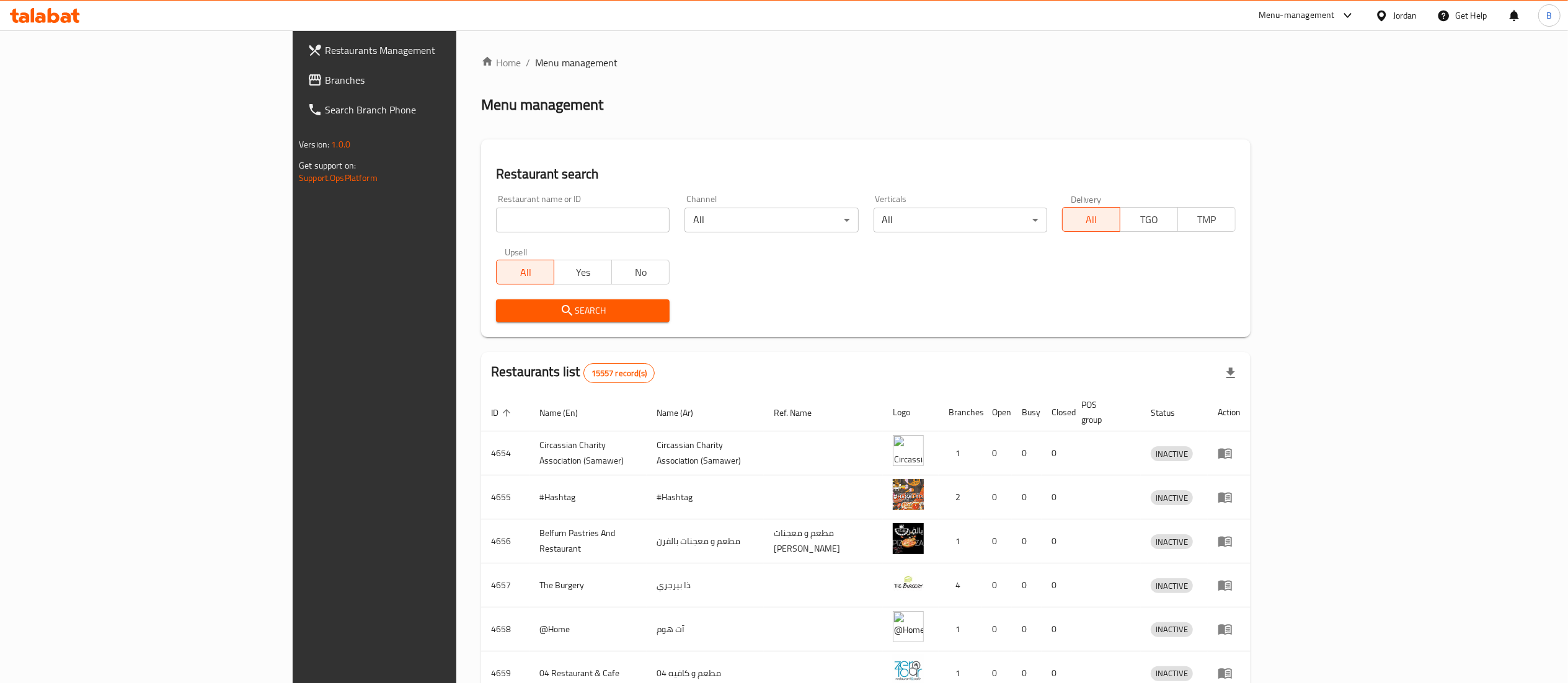
click at [325, 78] on span "Branches" at bounding box center [434, 80] width 220 height 15
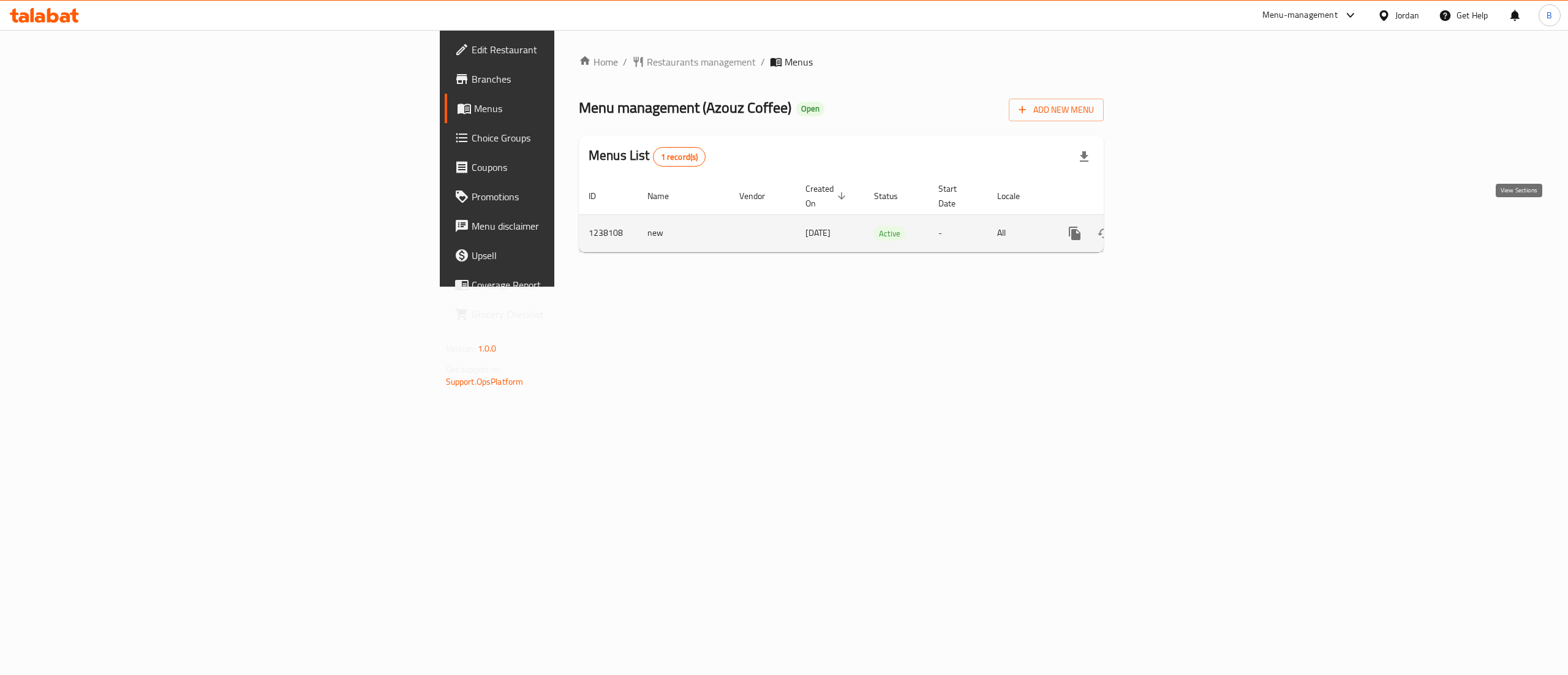
click at [1178, 218] on link "enhanced table" at bounding box center [1163, 233] width 29 height 29
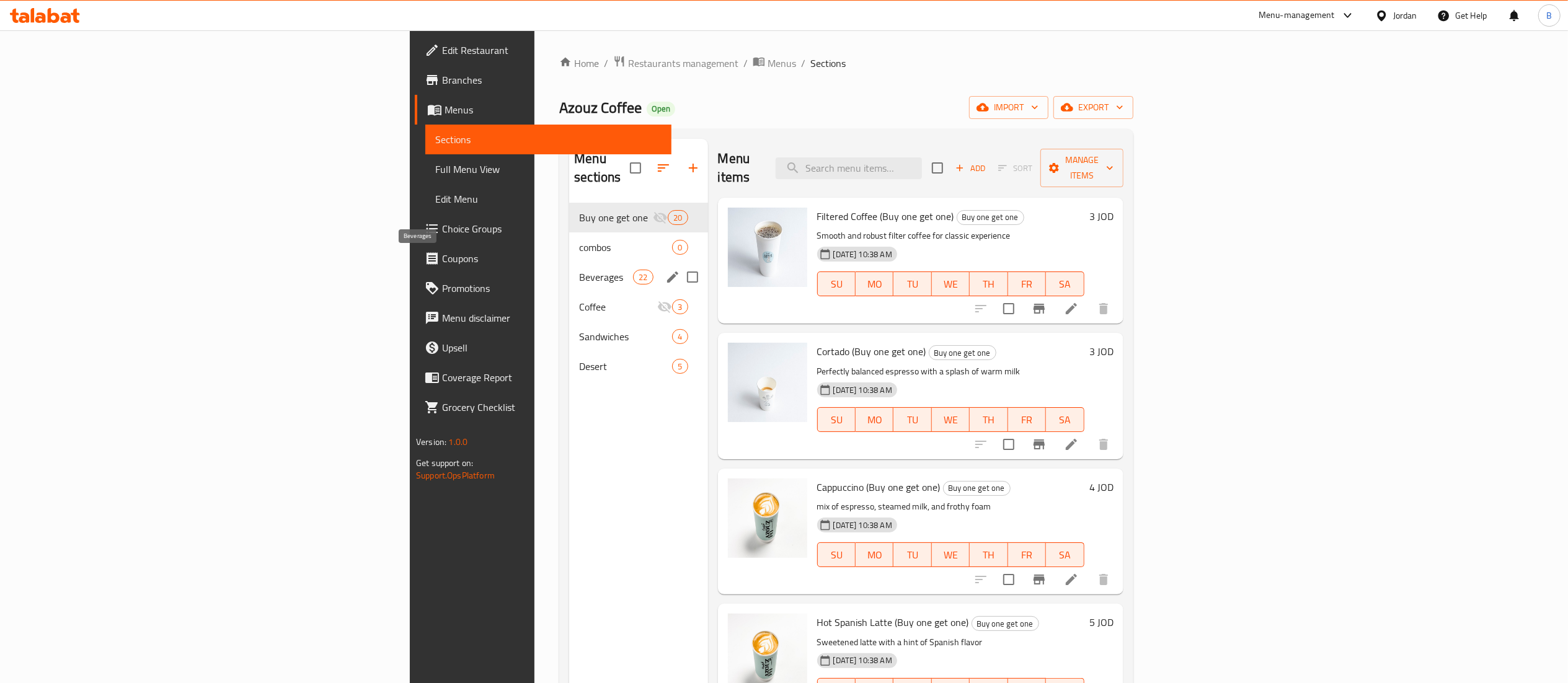
click at [569, 240] on div "combos 0" at bounding box center [638, 247] width 138 height 30
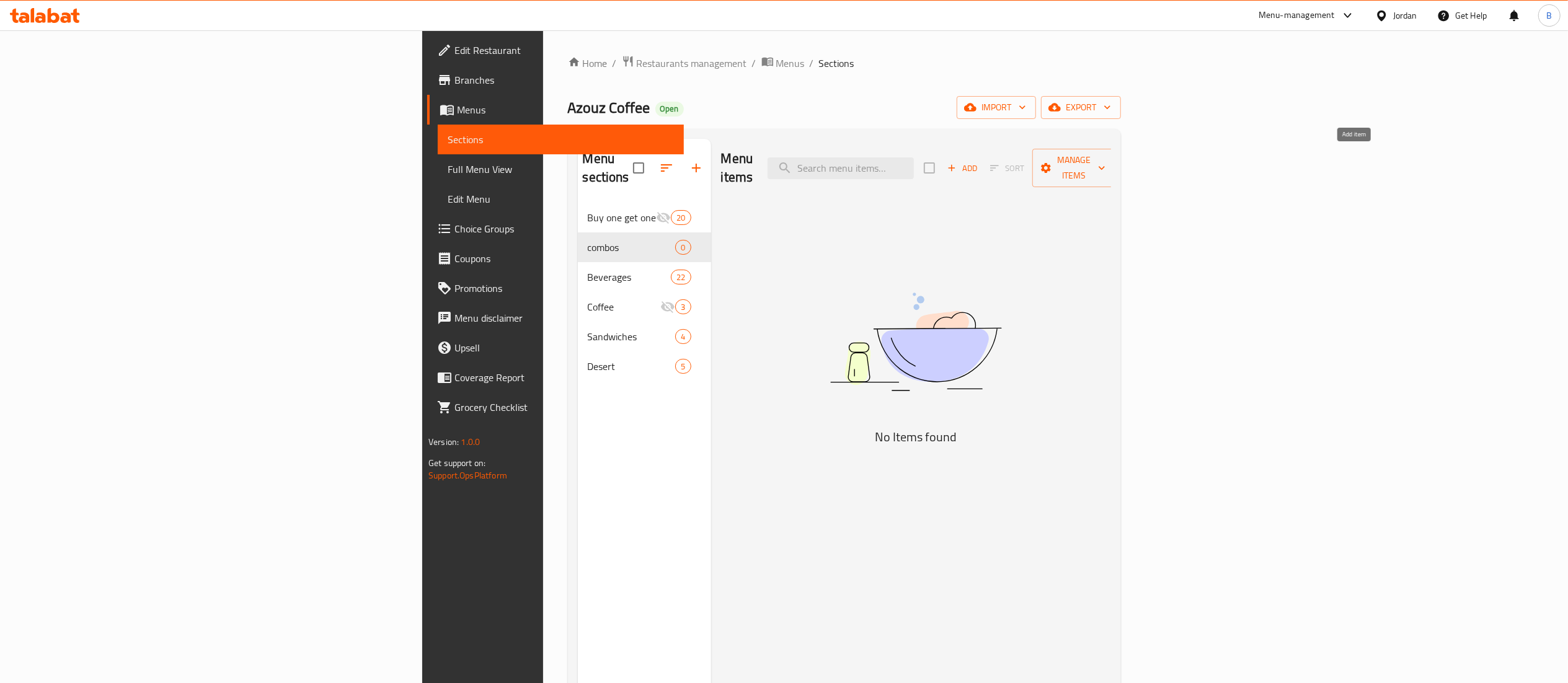
click at [979, 161] on span "Add" at bounding box center [962, 168] width 33 height 14
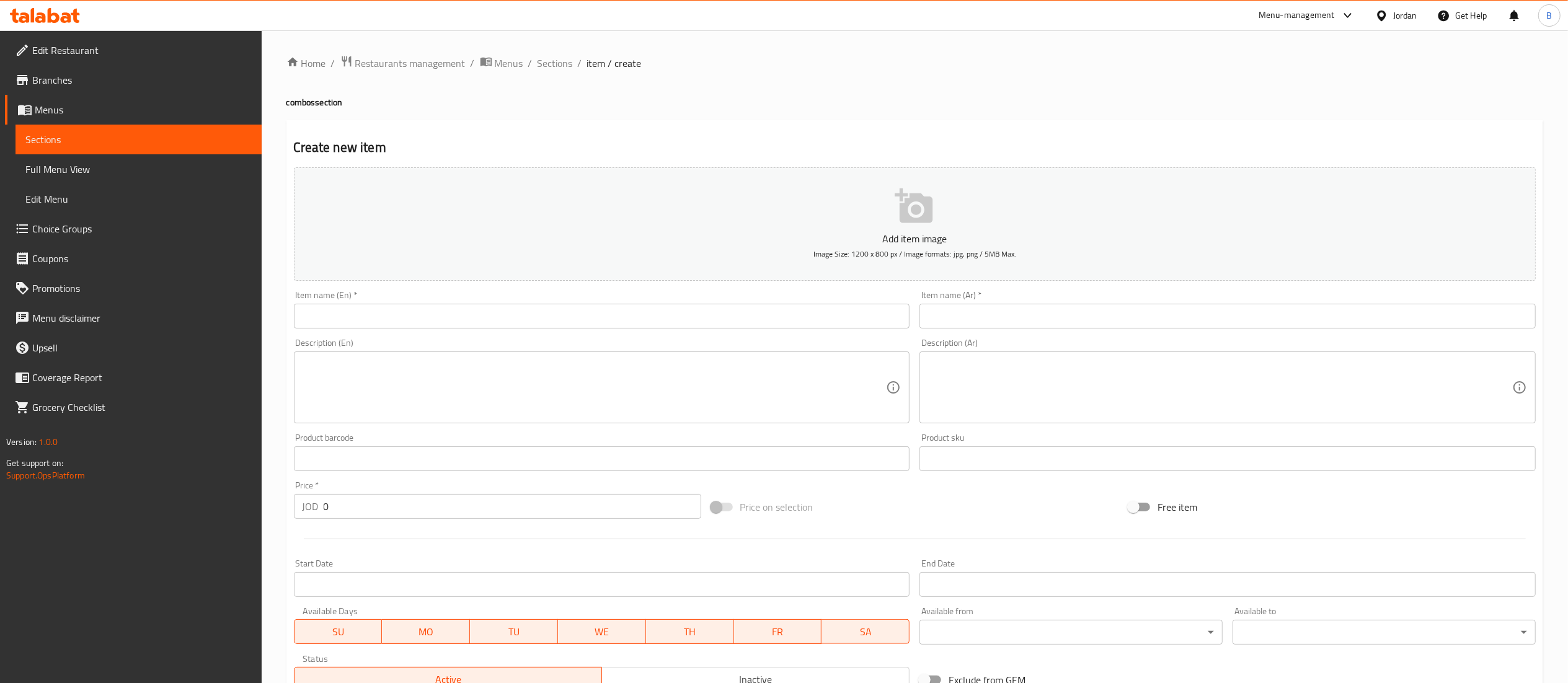
click at [407, 334] on div "Description (En) Description (En)" at bounding box center [602, 380] width 626 height 95
click at [419, 324] on input "text" at bounding box center [602, 316] width 617 height 25
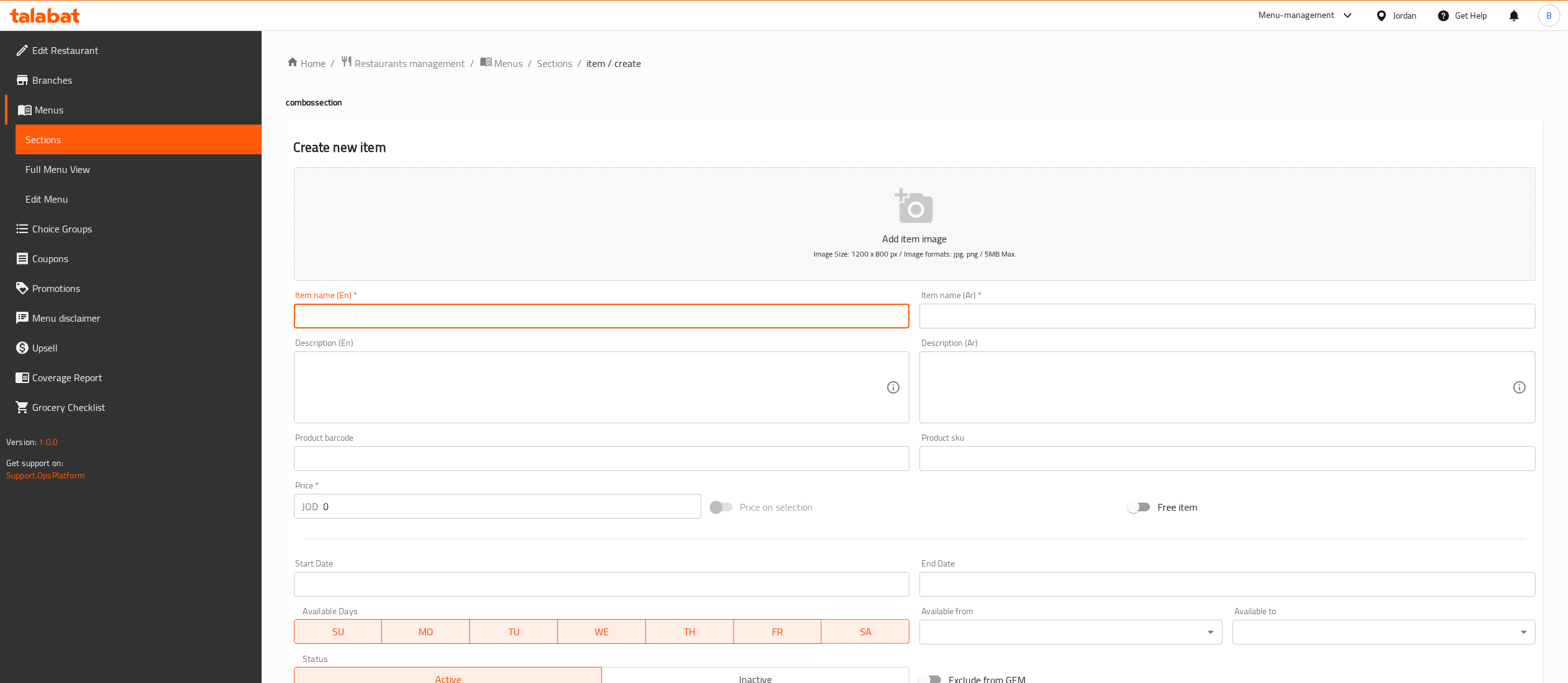
paste input "filter & cookie"
type input "filter & cookie"
click at [1060, 311] on input "text" at bounding box center [1227, 316] width 617 height 25
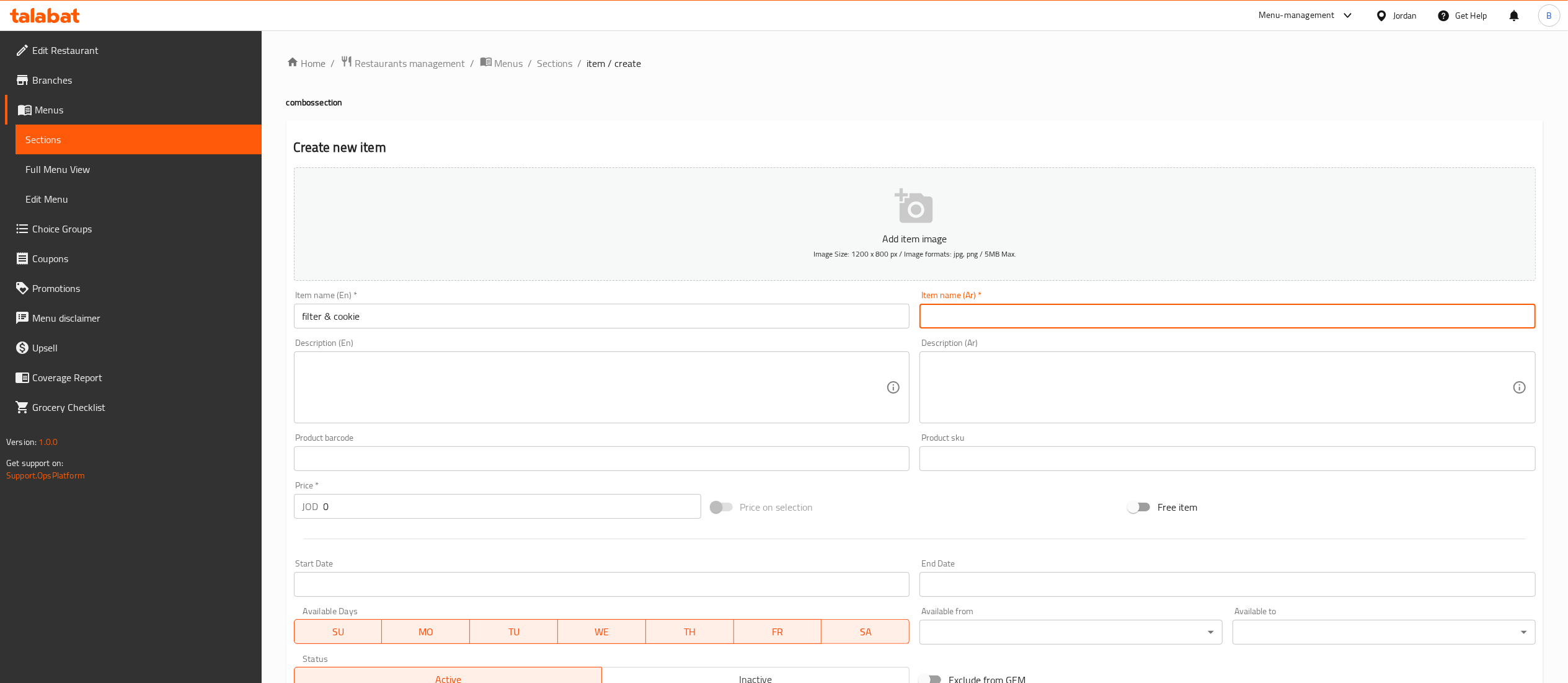
type input "ق"
type input "فلتر و كوكيز"
drag, startPoint x: 413, startPoint y: 512, endPoint x: 228, endPoint y: 502, distance: 185.3
click at [228, 502] on div "Edit Restaurant Branches Menus Sections Full Menu View Edit Menu Choice Groups …" at bounding box center [784, 453] width 1568 height 845
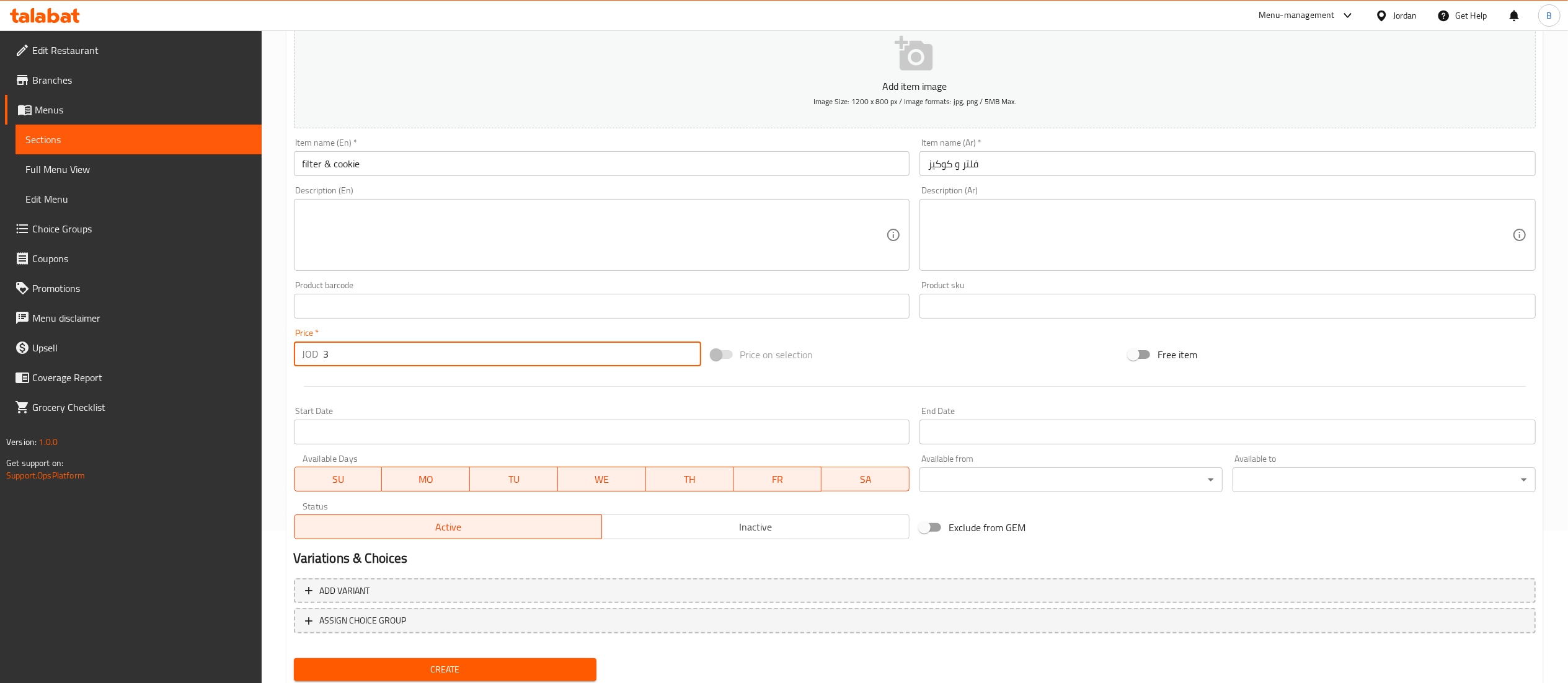
scroll to position [191, 0]
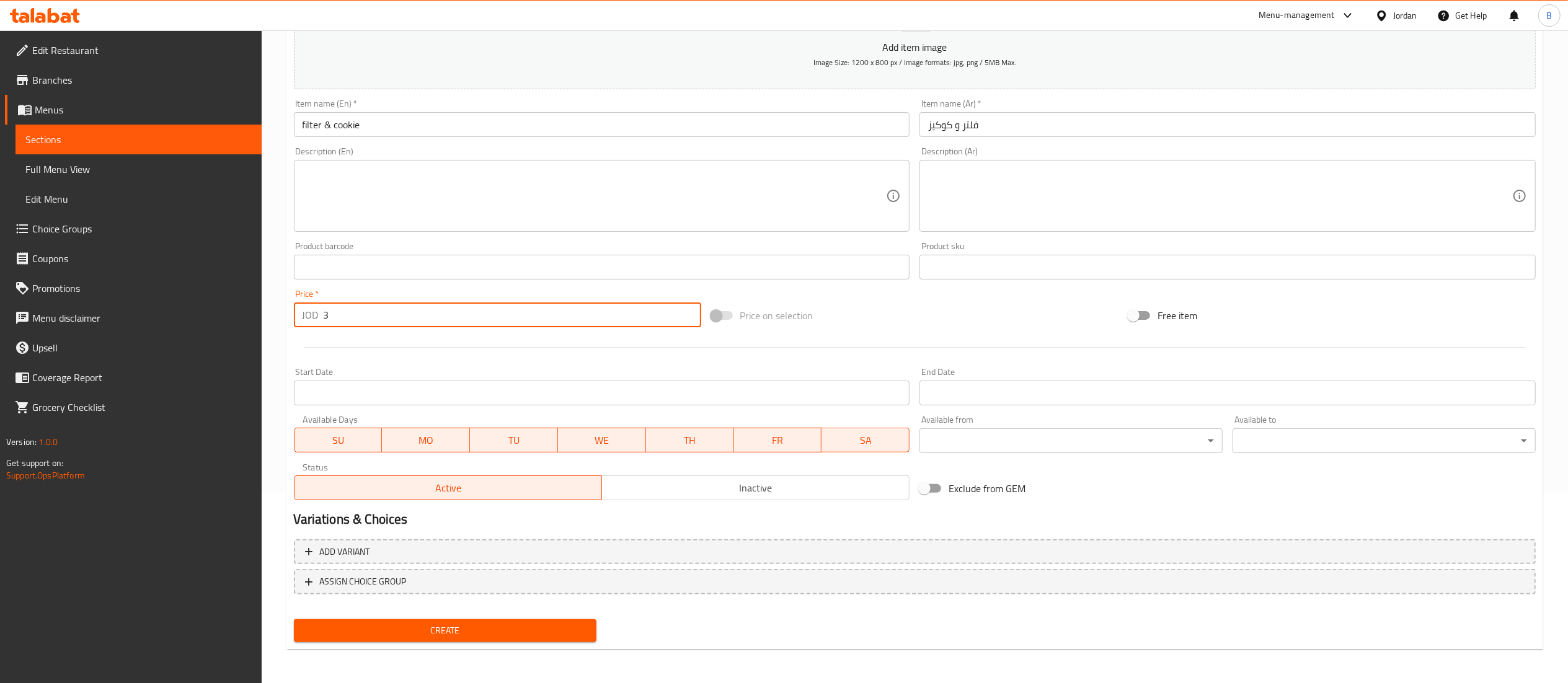
type input "3"
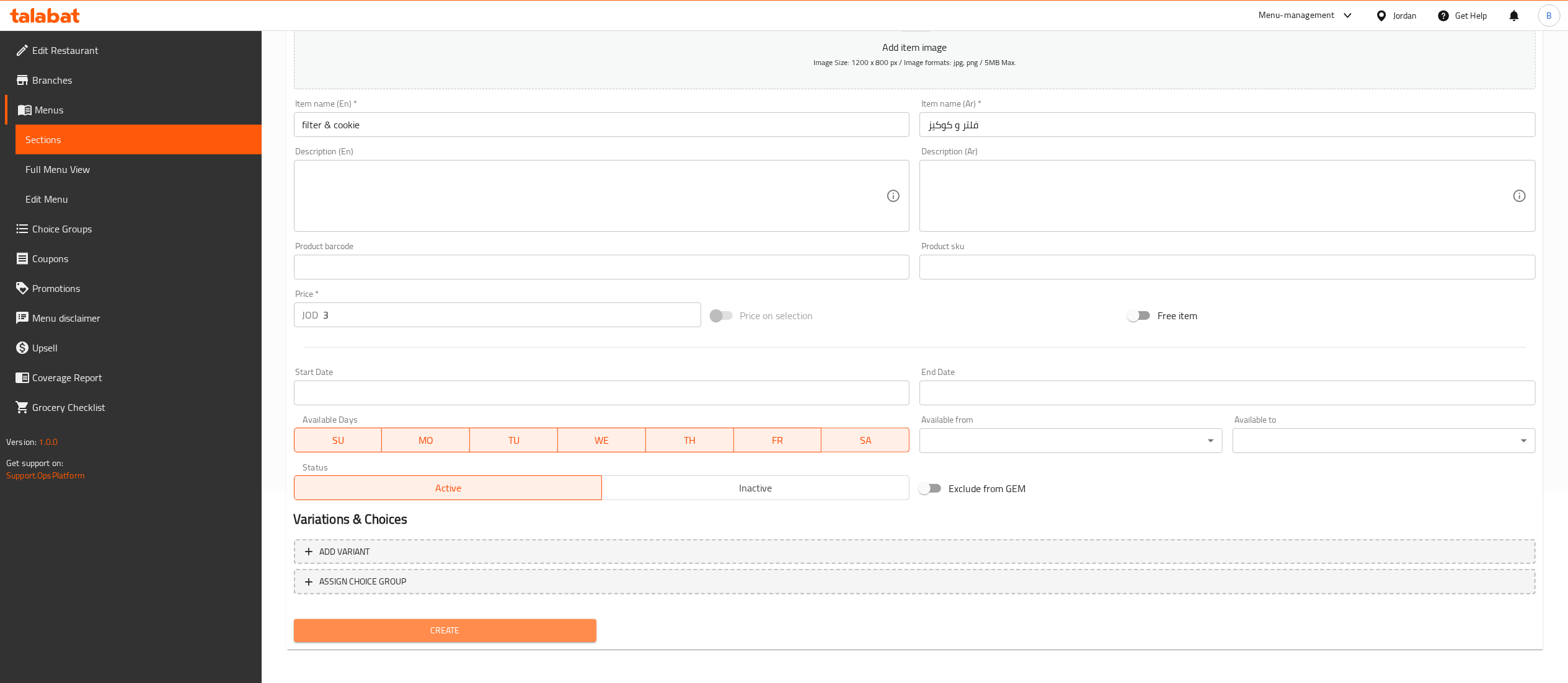
click at [488, 619] on button "Create" at bounding box center [446, 631] width 303 height 23
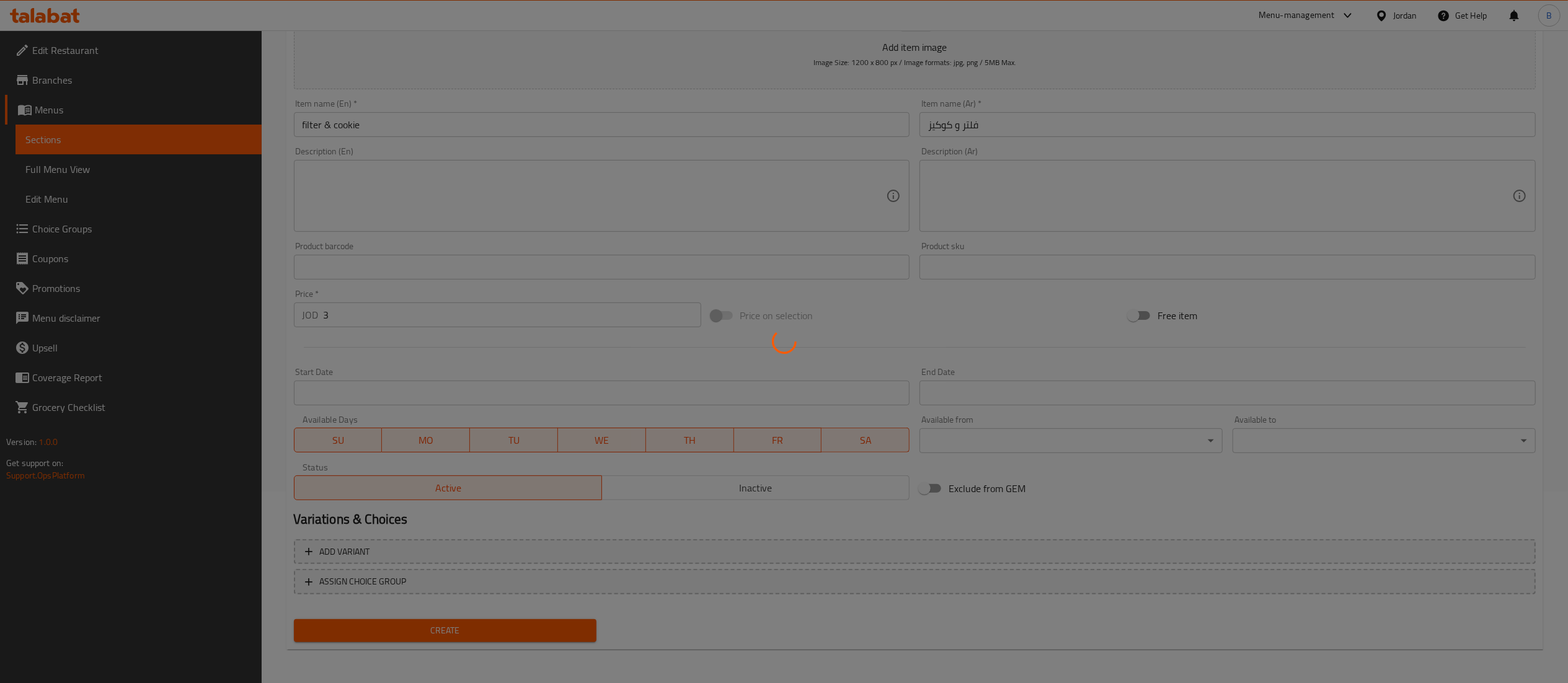
type input "0"
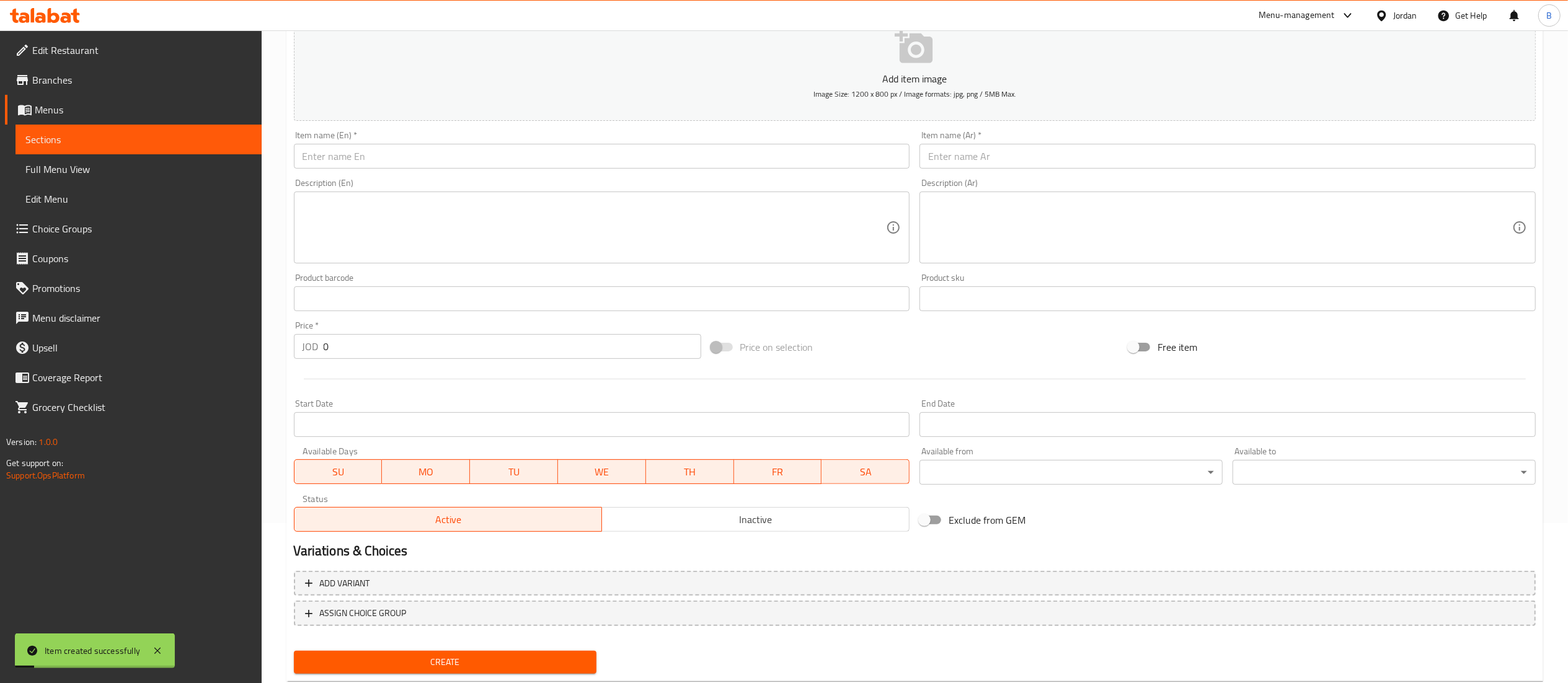
scroll to position [0, 0]
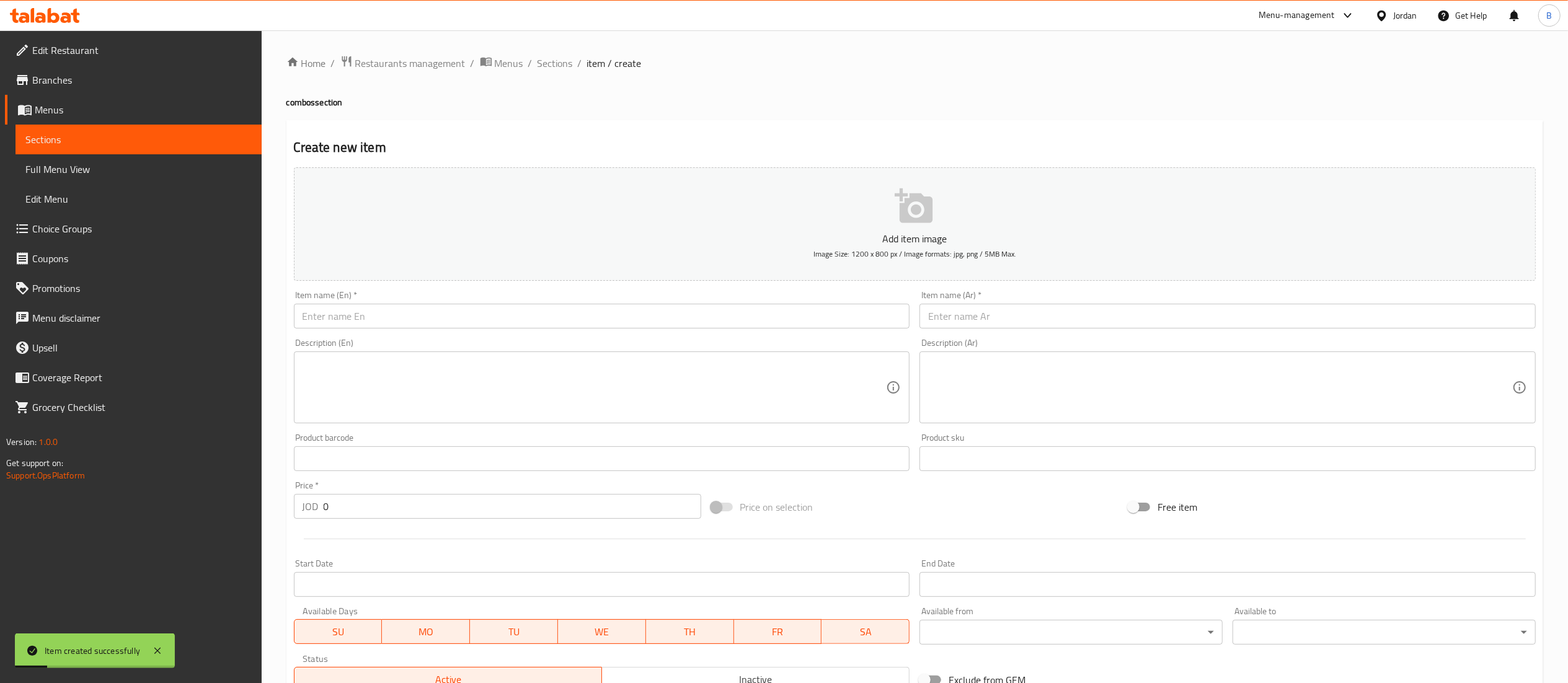
click at [667, 315] on input "text" at bounding box center [602, 316] width 617 height 25
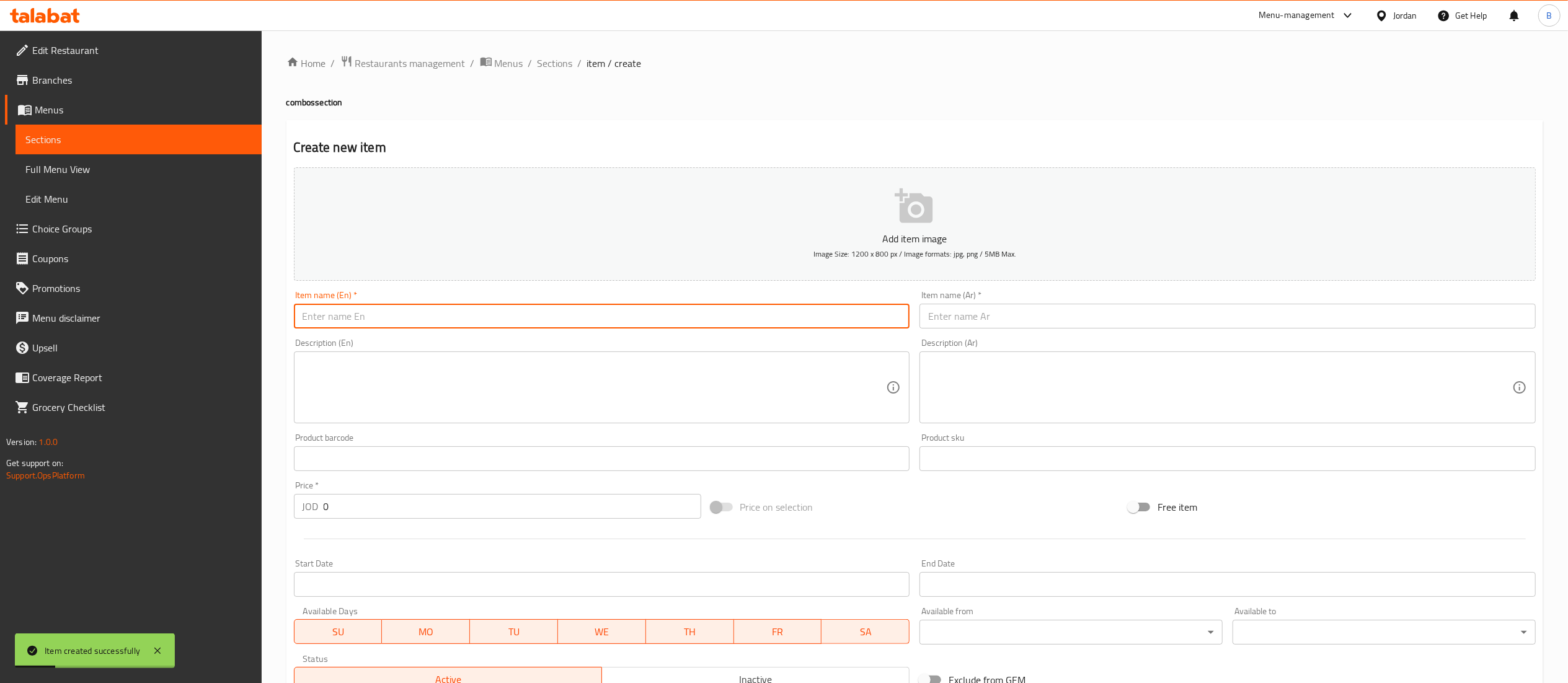
paste input "americano and cookie"
type input "americano and cookie"
click at [969, 319] on input "text" at bounding box center [1227, 316] width 617 height 25
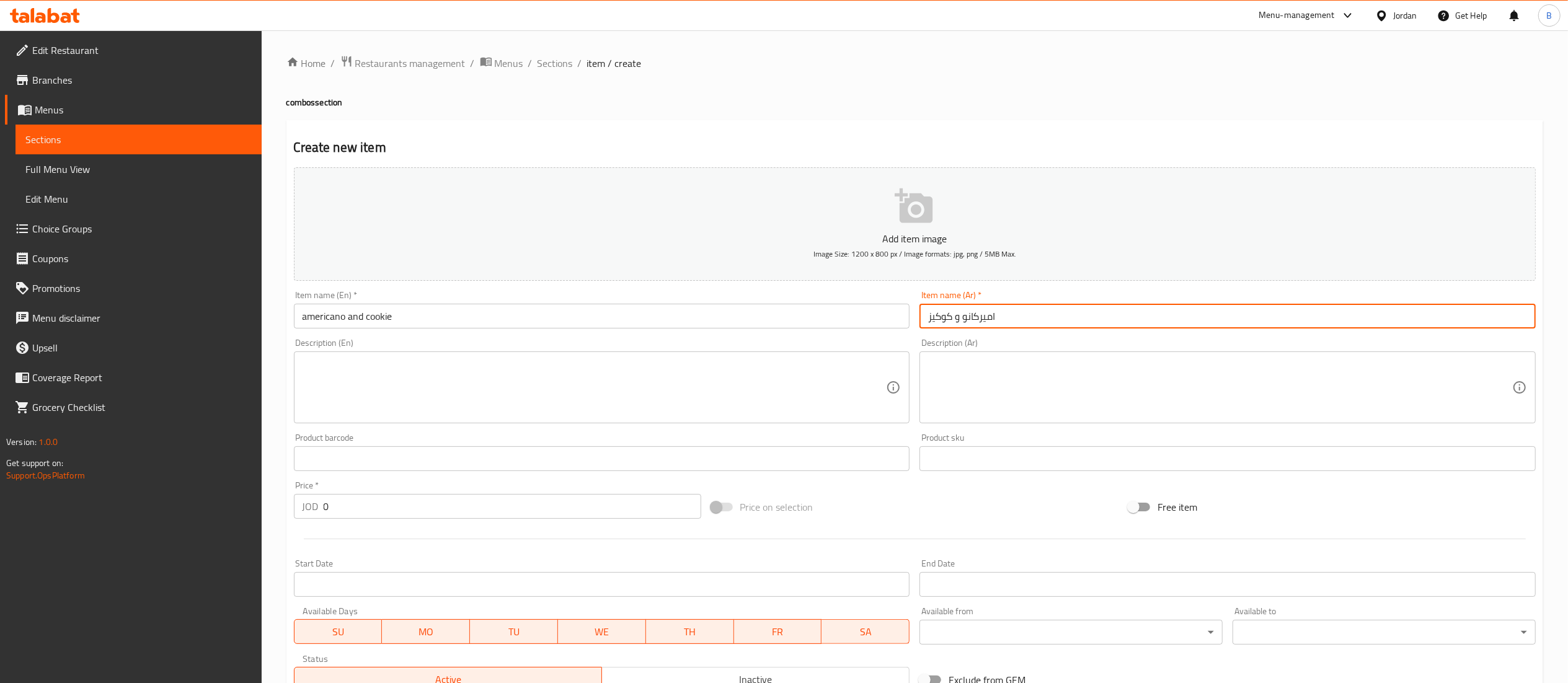
type input "اميركانو و كوكيز"
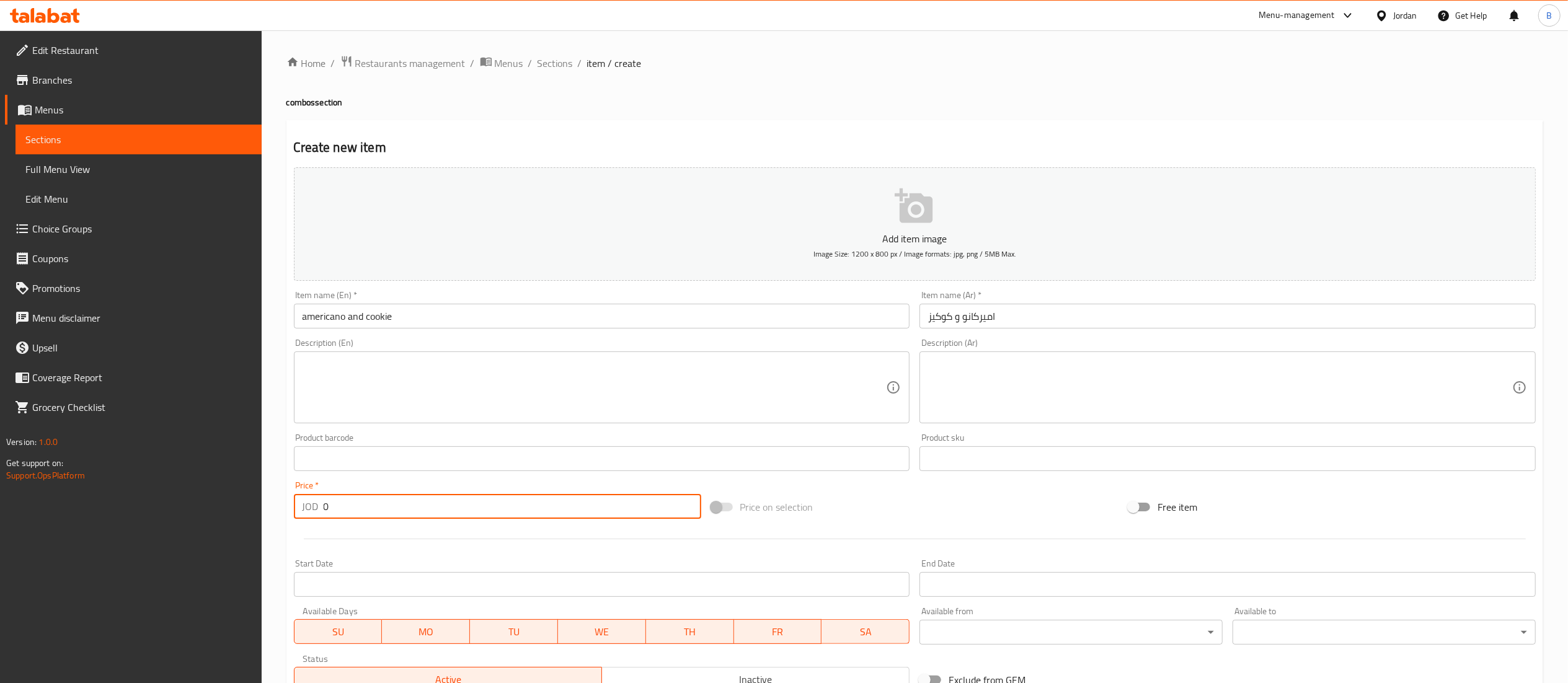
drag, startPoint x: 378, startPoint y: 509, endPoint x: 49, endPoint y: 490, distance: 329.5
click at [49, 490] on div "Edit Restaurant Branches Menus Sections Full Menu View Edit Menu Choice Groups …" at bounding box center [784, 453] width 1568 height 845
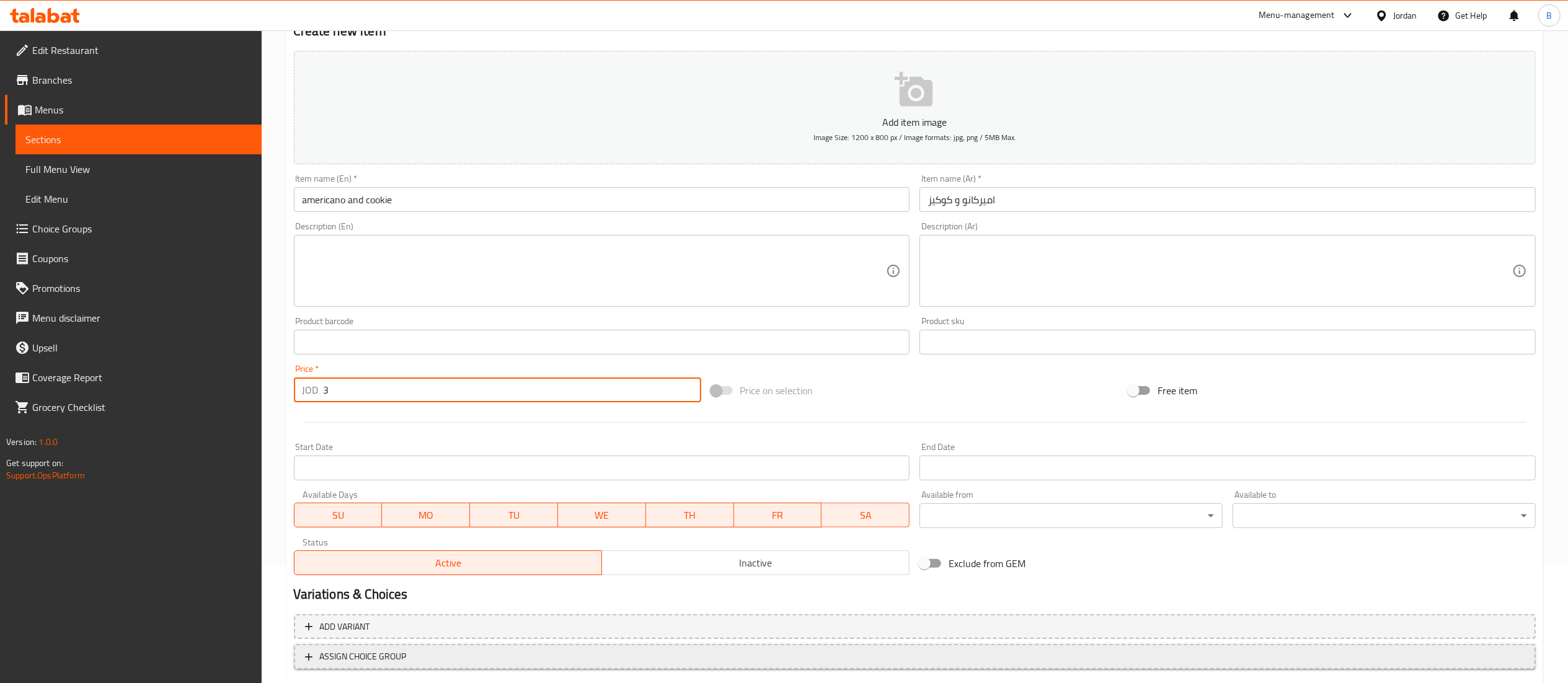
scroll to position [191, 0]
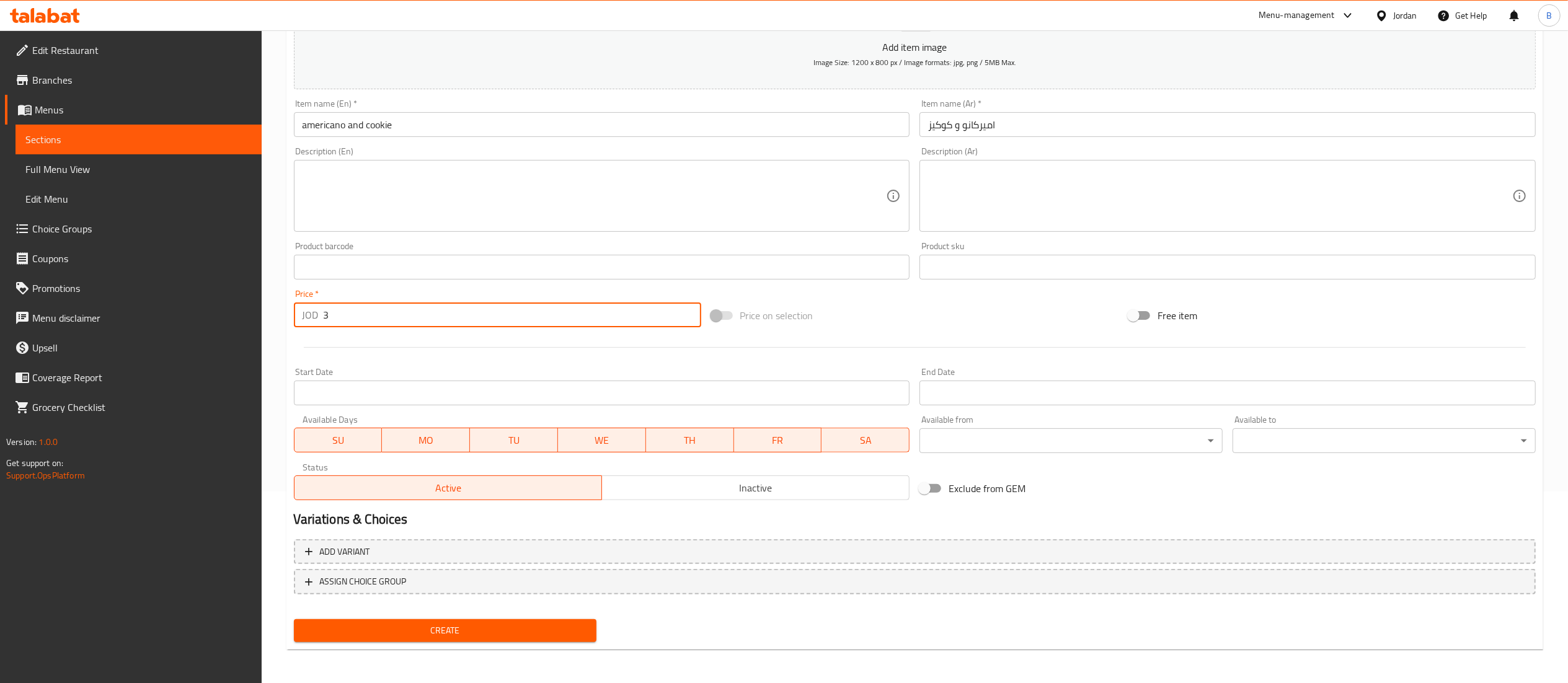
type input "3"
click at [464, 617] on div "Create" at bounding box center [446, 630] width 313 height 33
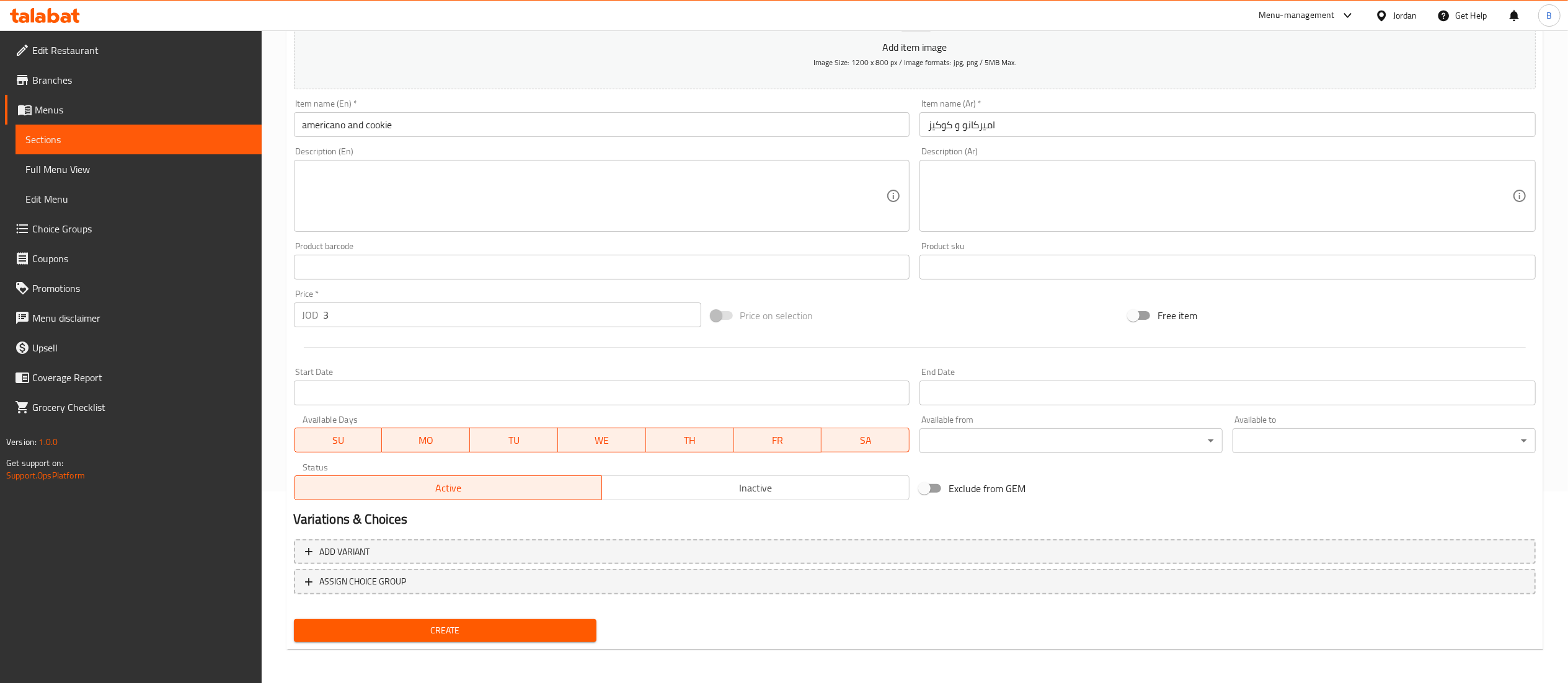
click at [467, 627] on span "Create" at bounding box center [445, 630] width 283 height 15
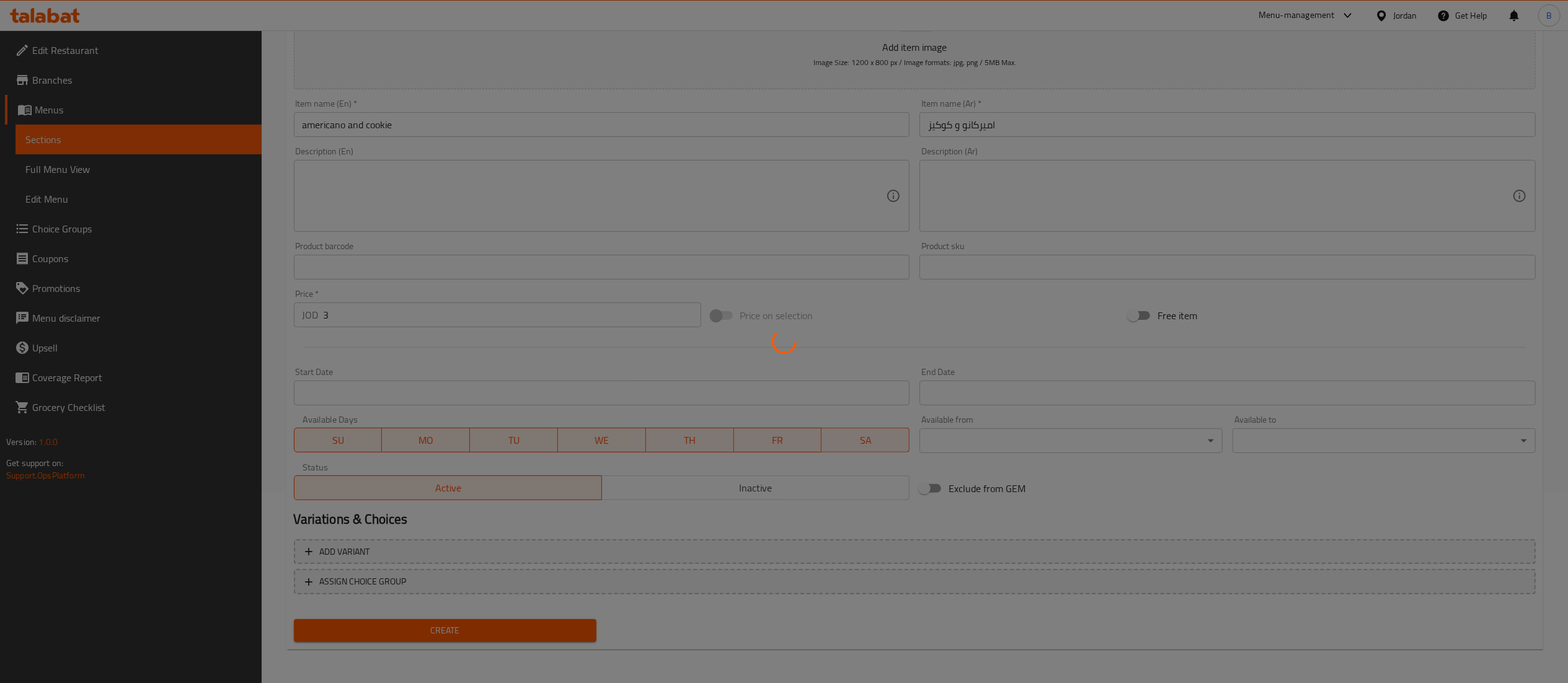
type input "0"
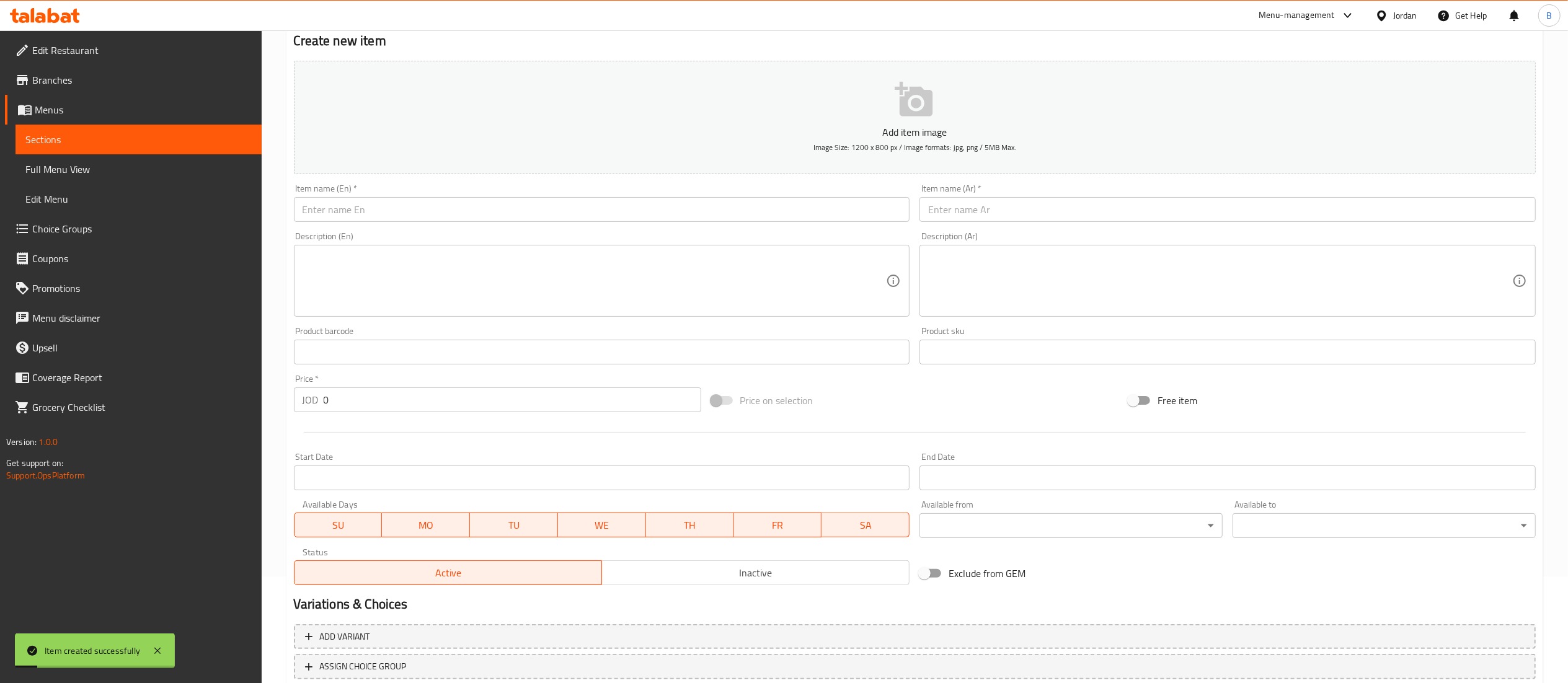
scroll to position [67, 0]
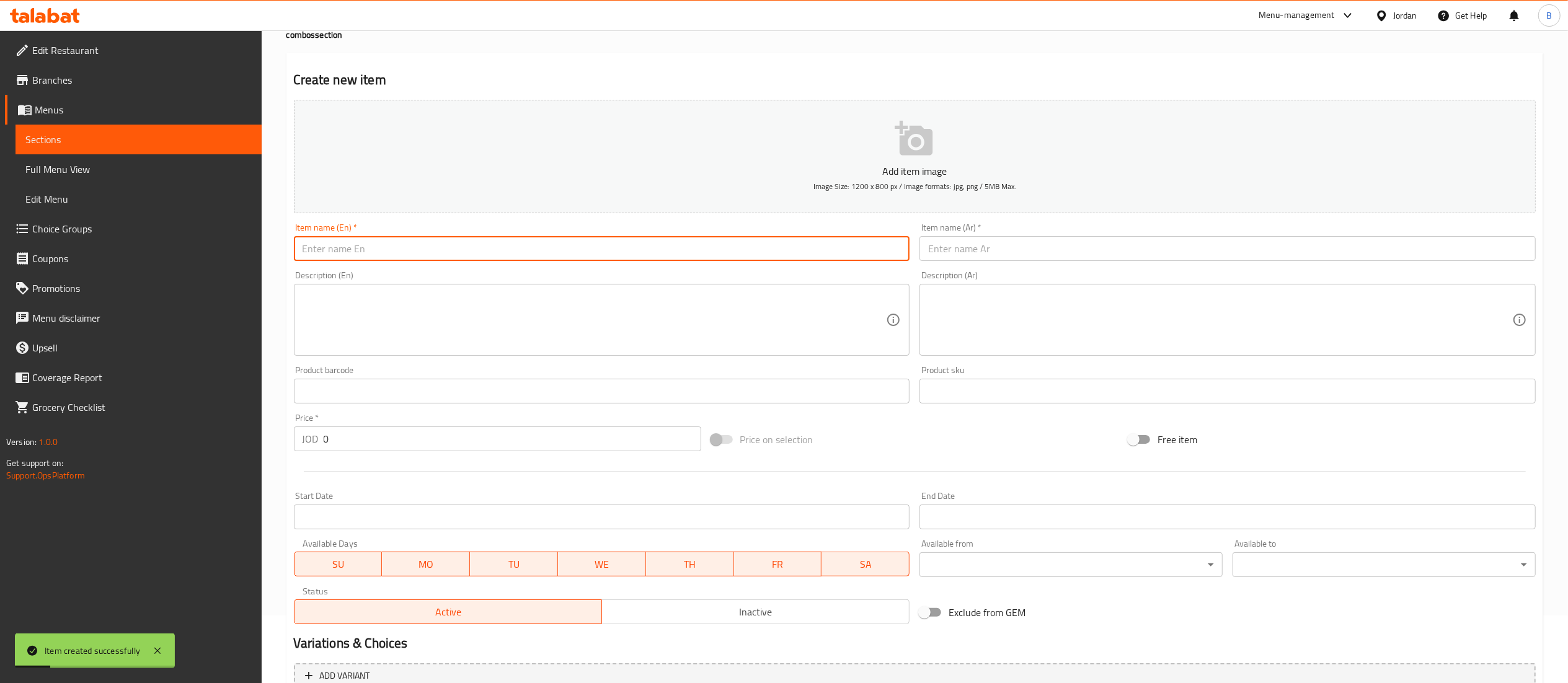
click at [582, 247] on input "text" at bounding box center [602, 248] width 617 height 25
paste input "ice americano ans cookie"
click at [378, 250] on input "ice americano ans cookie" at bounding box center [602, 248] width 617 height 25
type input "ice americano and cookie"
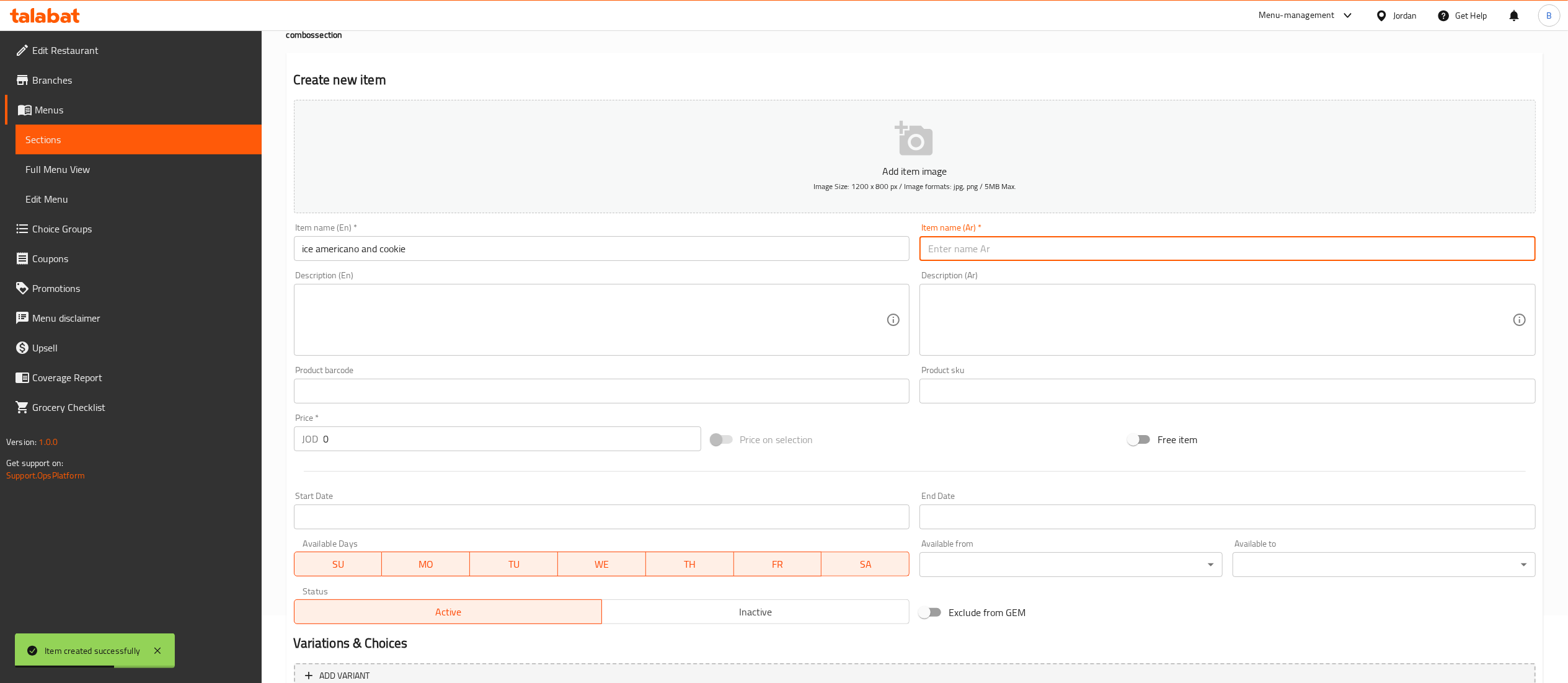
click at [970, 238] on input "text" at bounding box center [1227, 248] width 617 height 25
type input "ايس اميركانو و كوكيز"
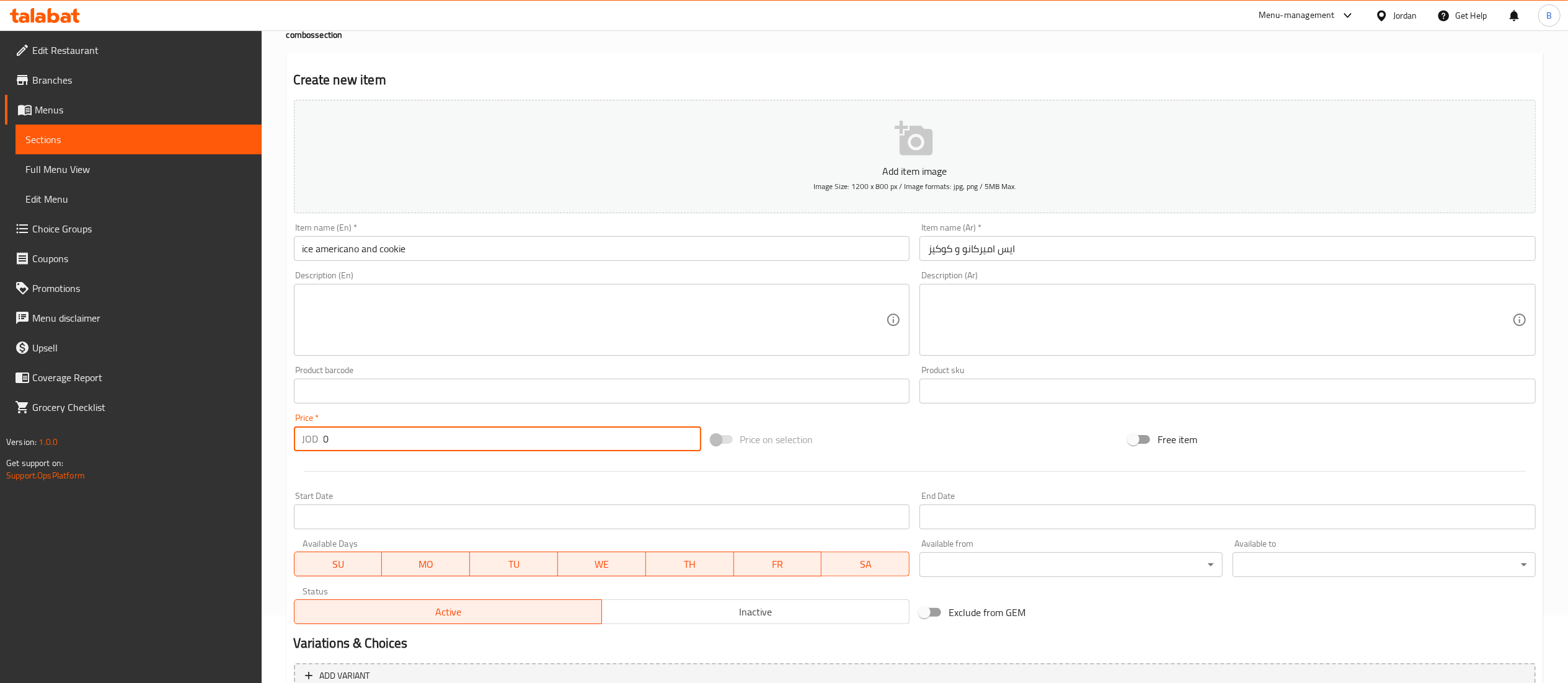
drag, startPoint x: 343, startPoint y: 440, endPoint x: 46, endPoint y: 437, distance: 297.0
click at [60, 437] on div "Edit Restaurant Branches Menus Sections Full Menu View Edit Menu Choice Groups …" at bounding box center [784, 385] width 1568 height 845
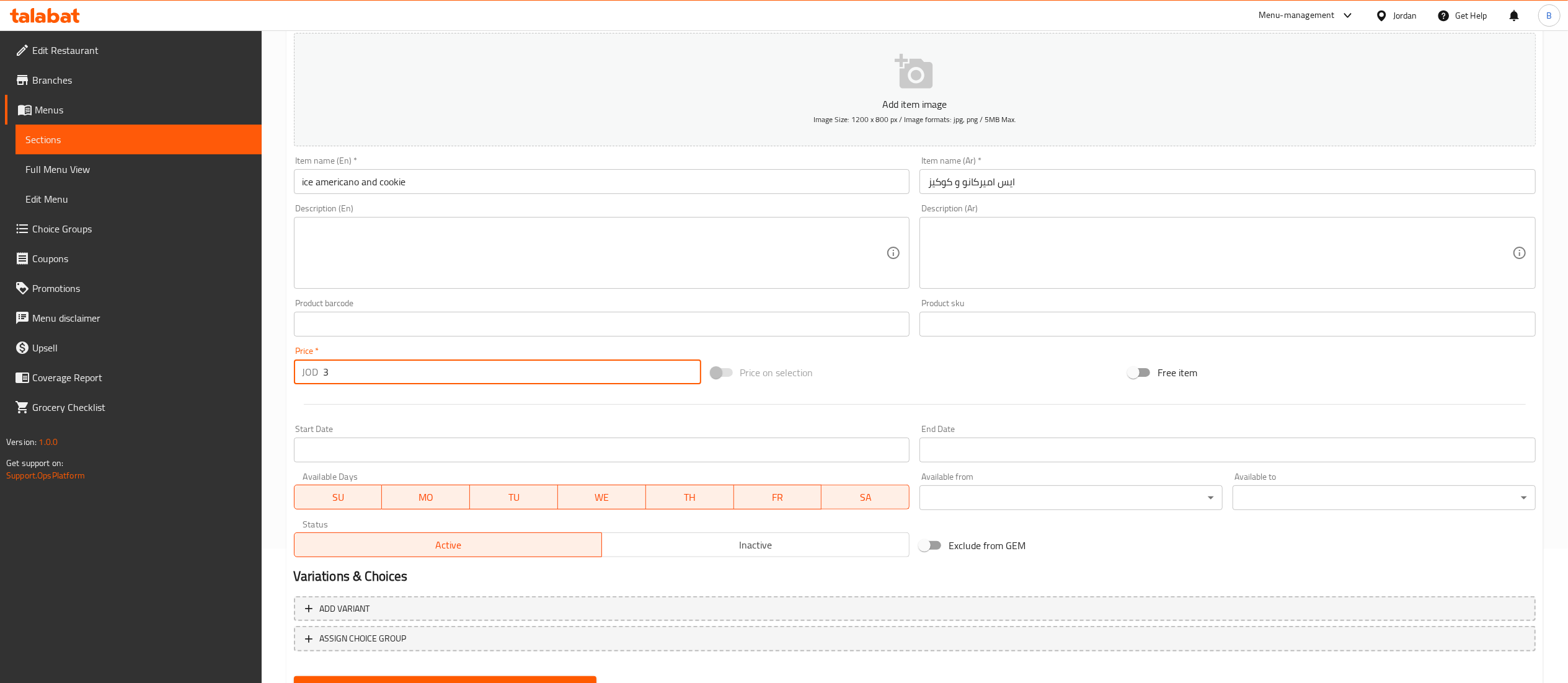
scroll to position [191, 0]
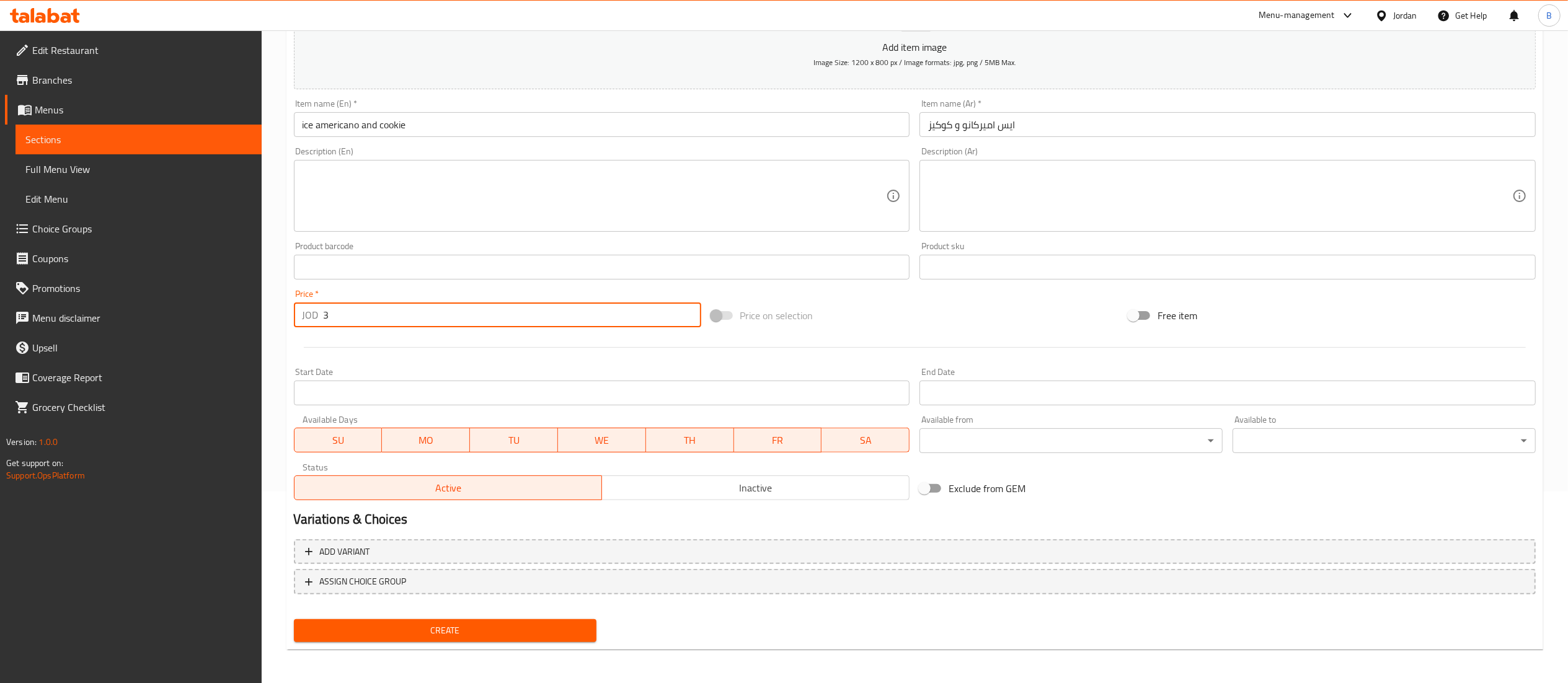
type input "3"
click at [496, 626] on span "Create" at bounding box center [445, 630] width 283 height 15
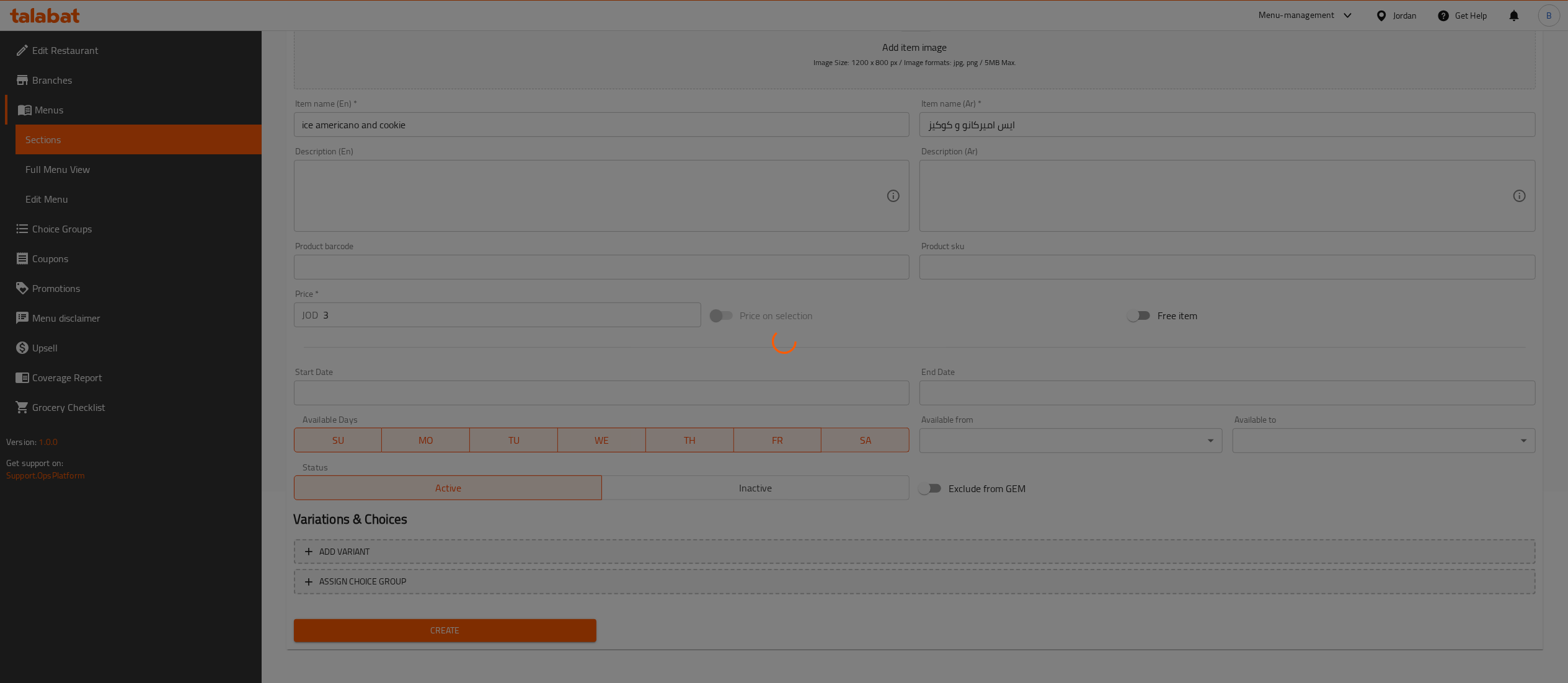
type input "0"
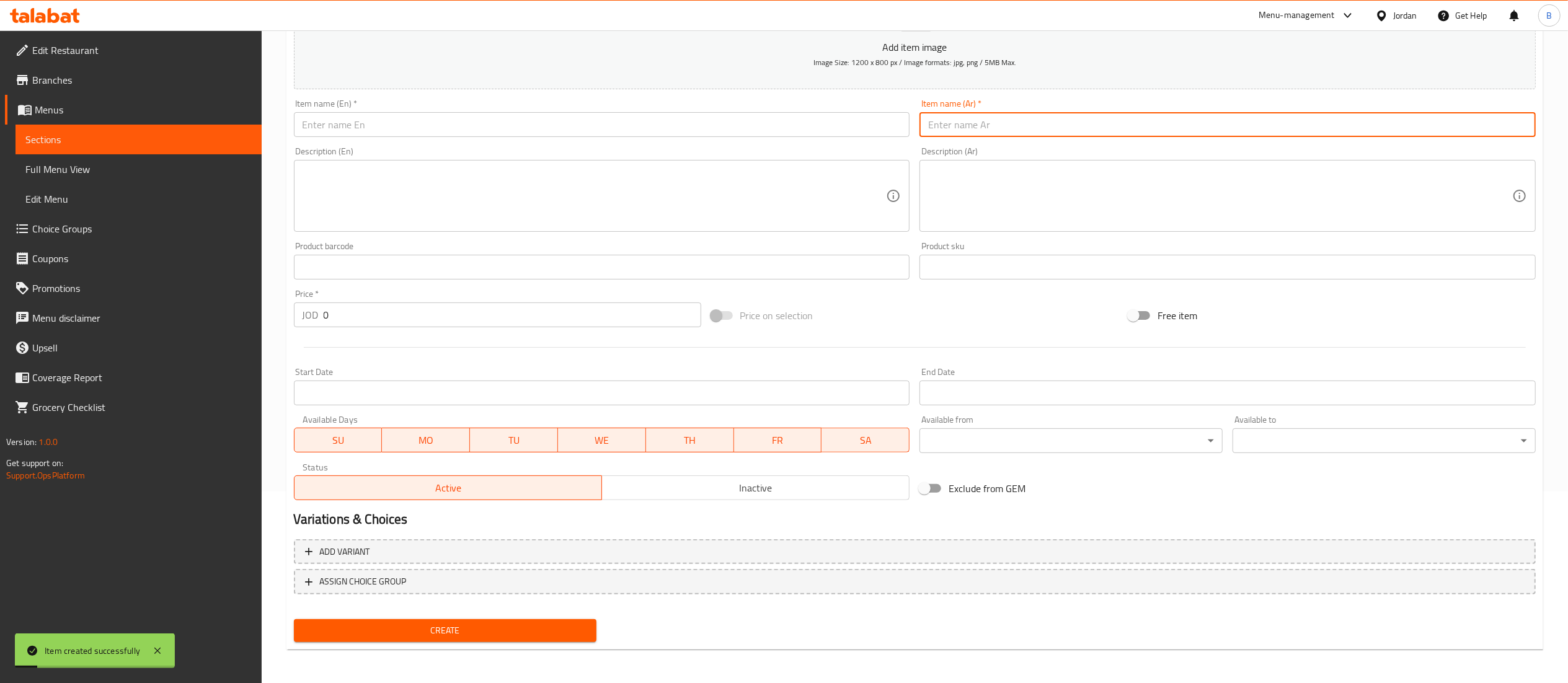
click at [1007, 122] on input "text" at bounding box center [1227, 125] width 617 height 25
paste input "flate white and cookie"
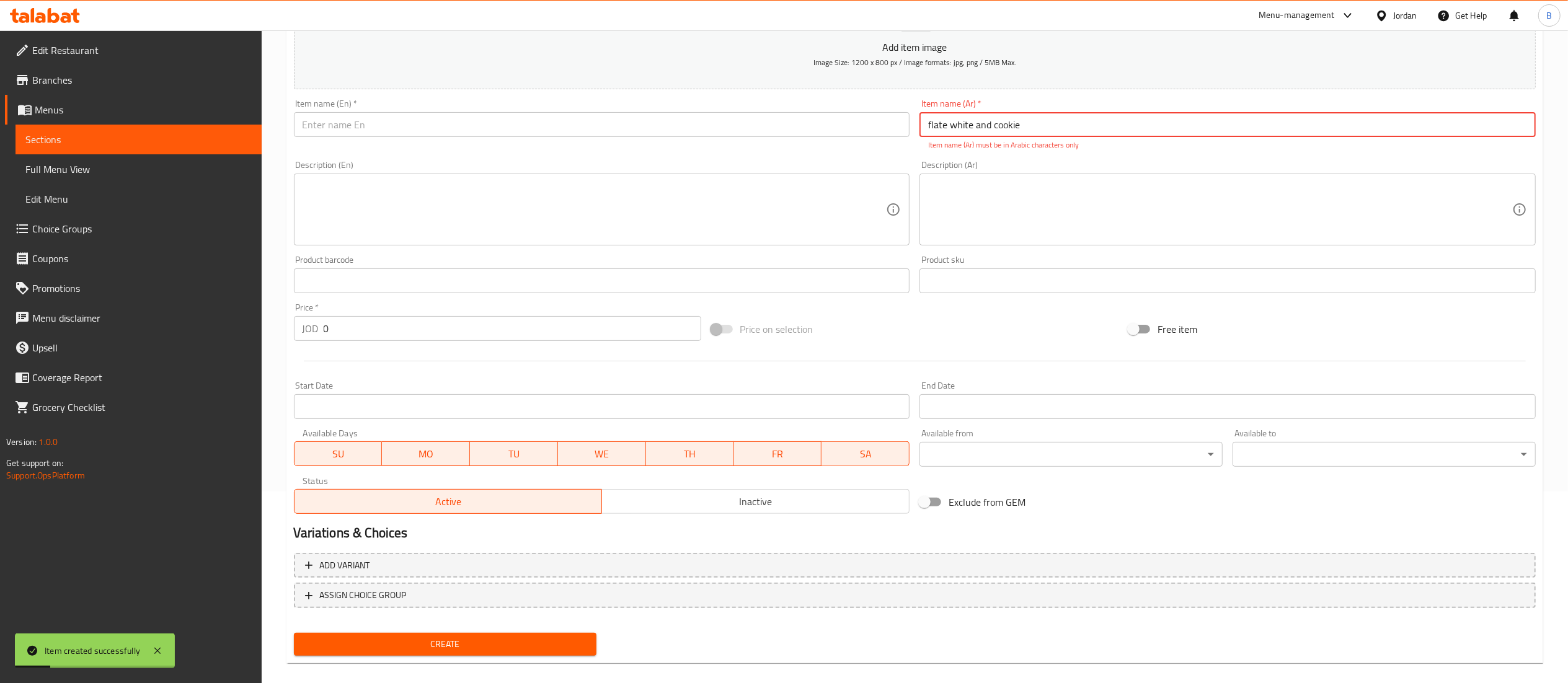
type input "flate white and cookie"
click at [832, 127] on input "text" at bounding box center [602, 125] width 617 height 25
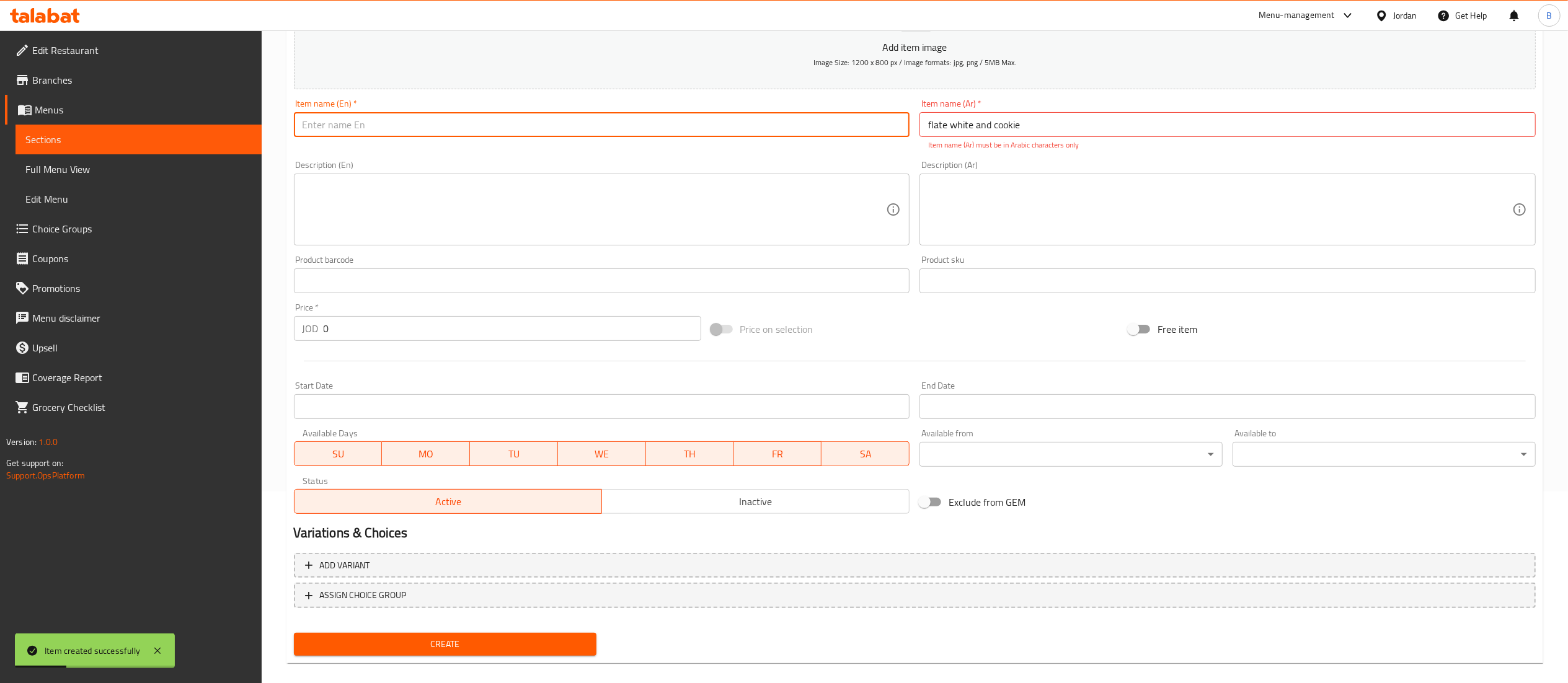
click at [946, 120] on input "flate white and cookie" at bounding box center [1227, 125] width 617 height 25
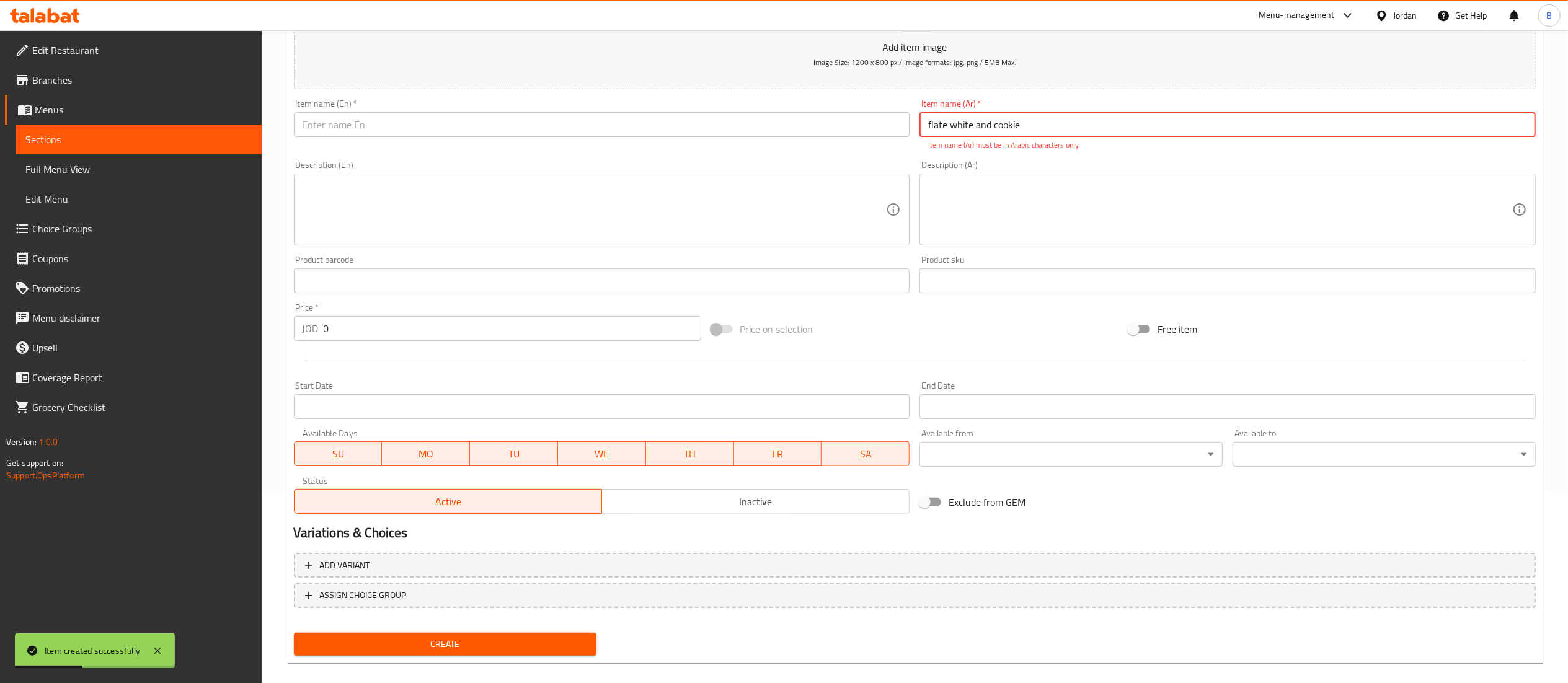
drag, startPoint x: 1046, startPoint y: 131, endPoint x: 629, endPoint y: 129, distance: 417.0
click at [666, 129] on div "Add item image Image Size: 1200 x 800 px / Image formats: jpg, png / 5MB Max. I…" at bounding box center [915, 245] width 1252 height 548
drag, startPoint x: 654, startPoint y: 118, endPoint x: 712, endPoint y: 116, distance: 58.0
click at [654, 118] on input "text" at bounding box center [602, 125] width 617 height 25
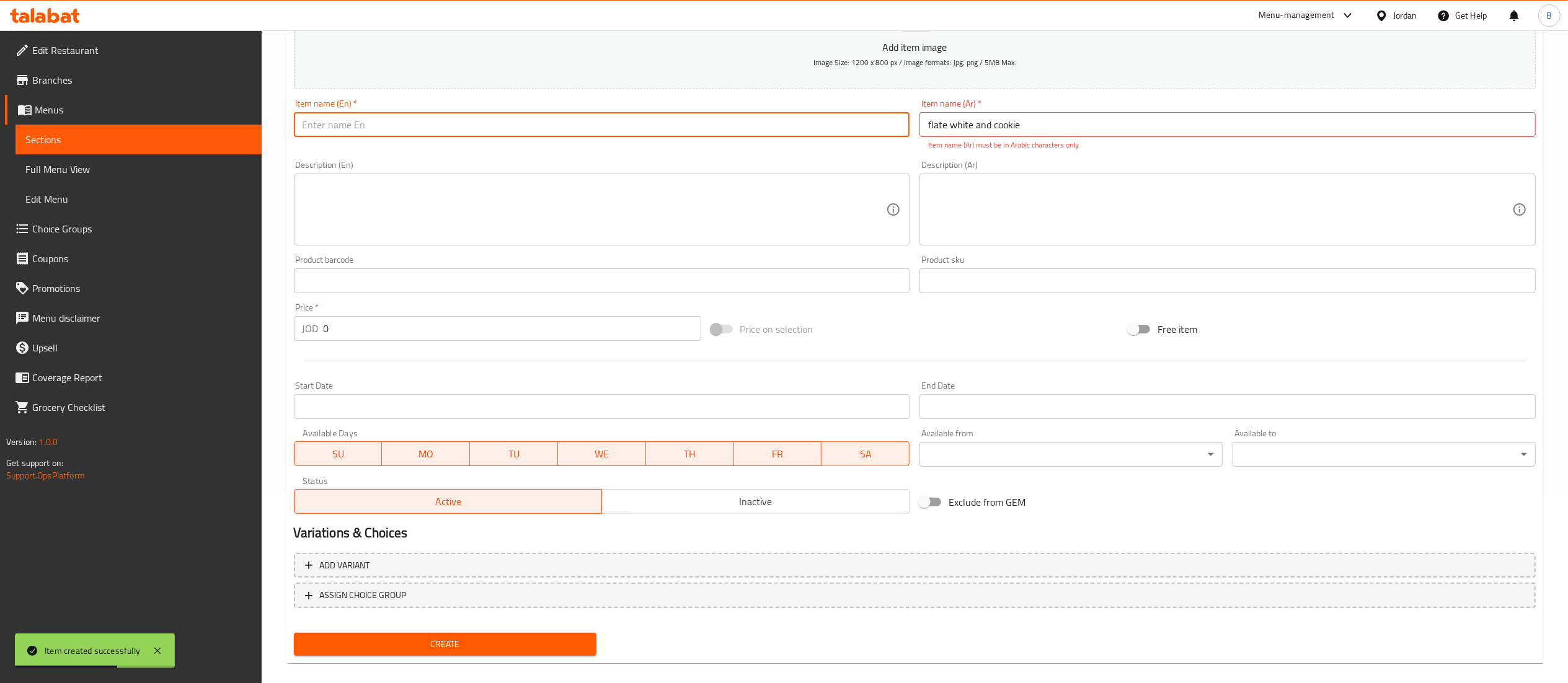
paste input "flate white and cookie"
type input "flate white and cookie"
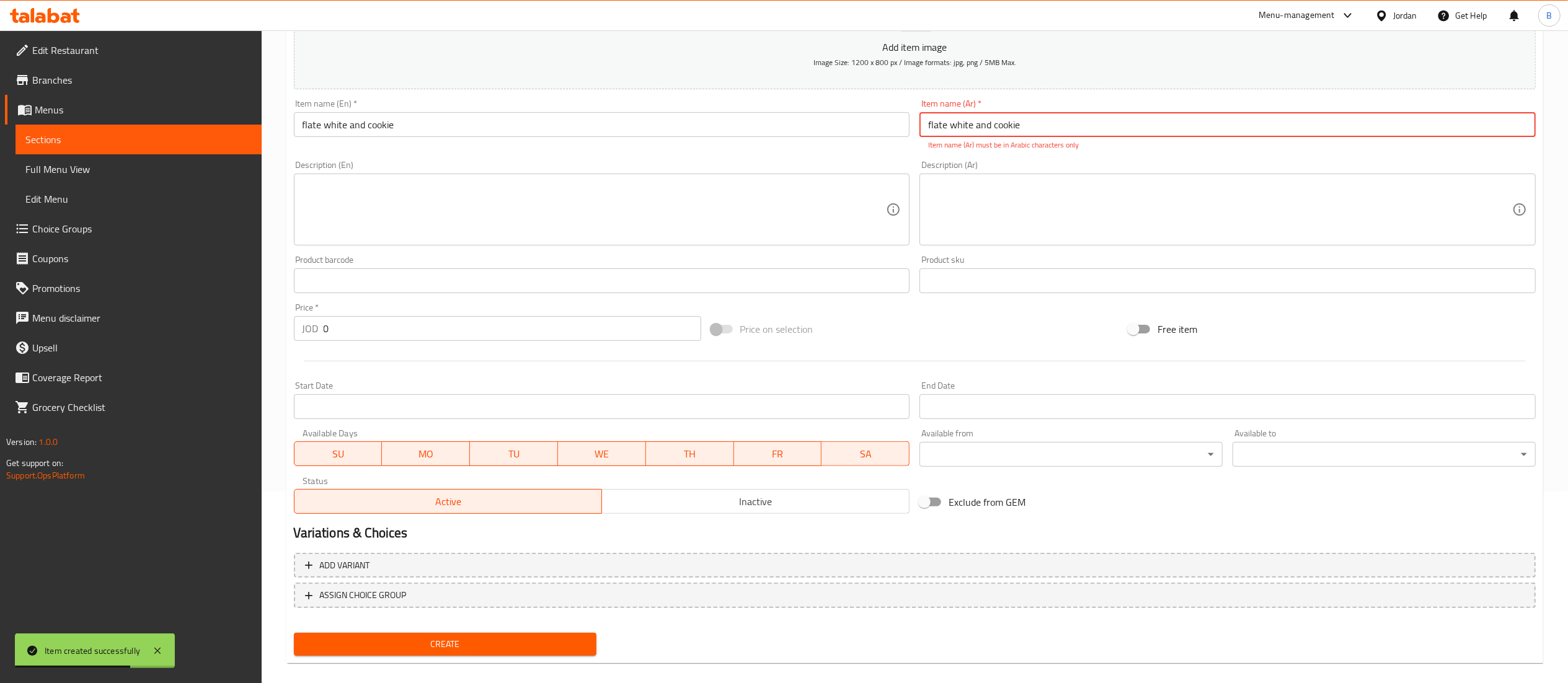
drag, startPoint x: 1054, startPoint y: 124, endPoint x: 725, endPoint y: 113, distance: 329.2
click at [728, 113] on div "Add item image Image Size: 1200 x 800 px / Image formats: jpg, png / 5MB Max. I…" at bounding box center [915, 245] width 1252 height 548
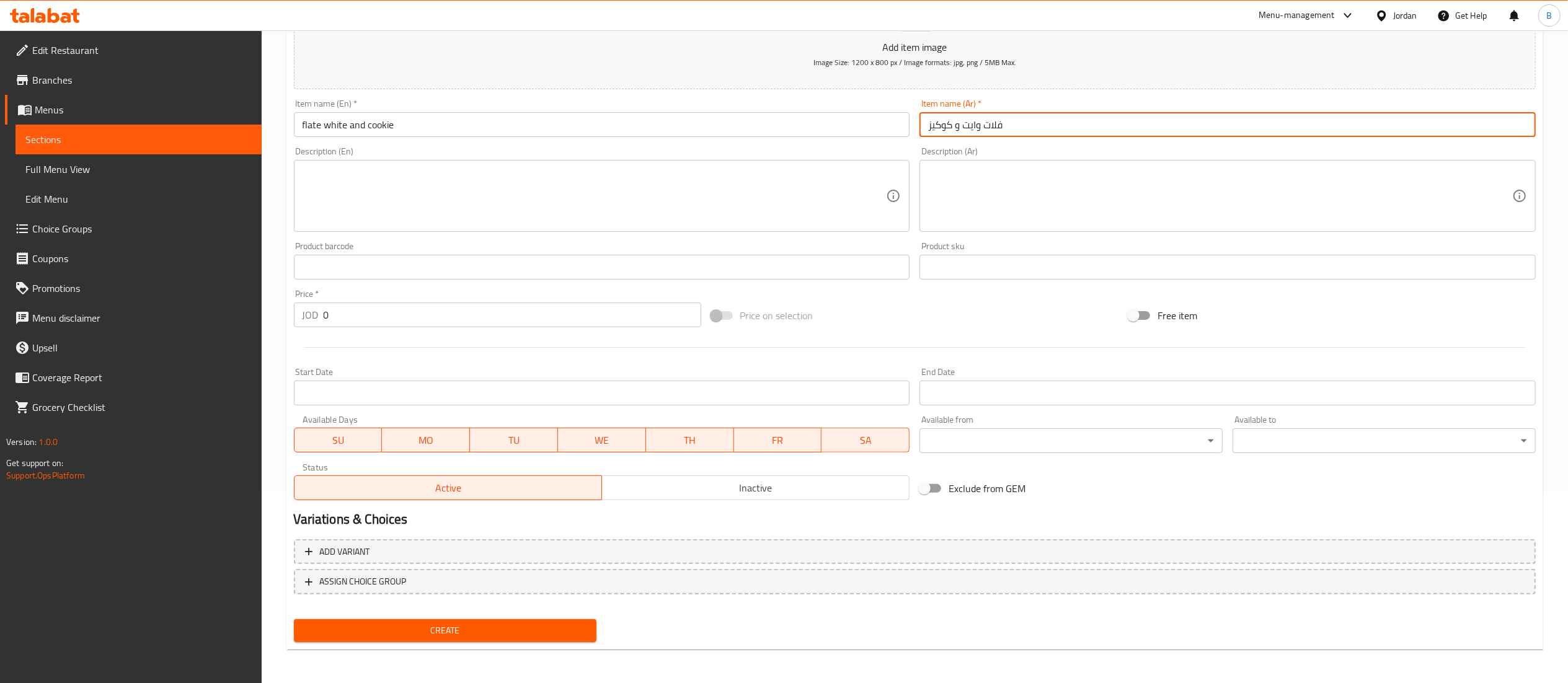
type input "فلات وايت و كوكيز"
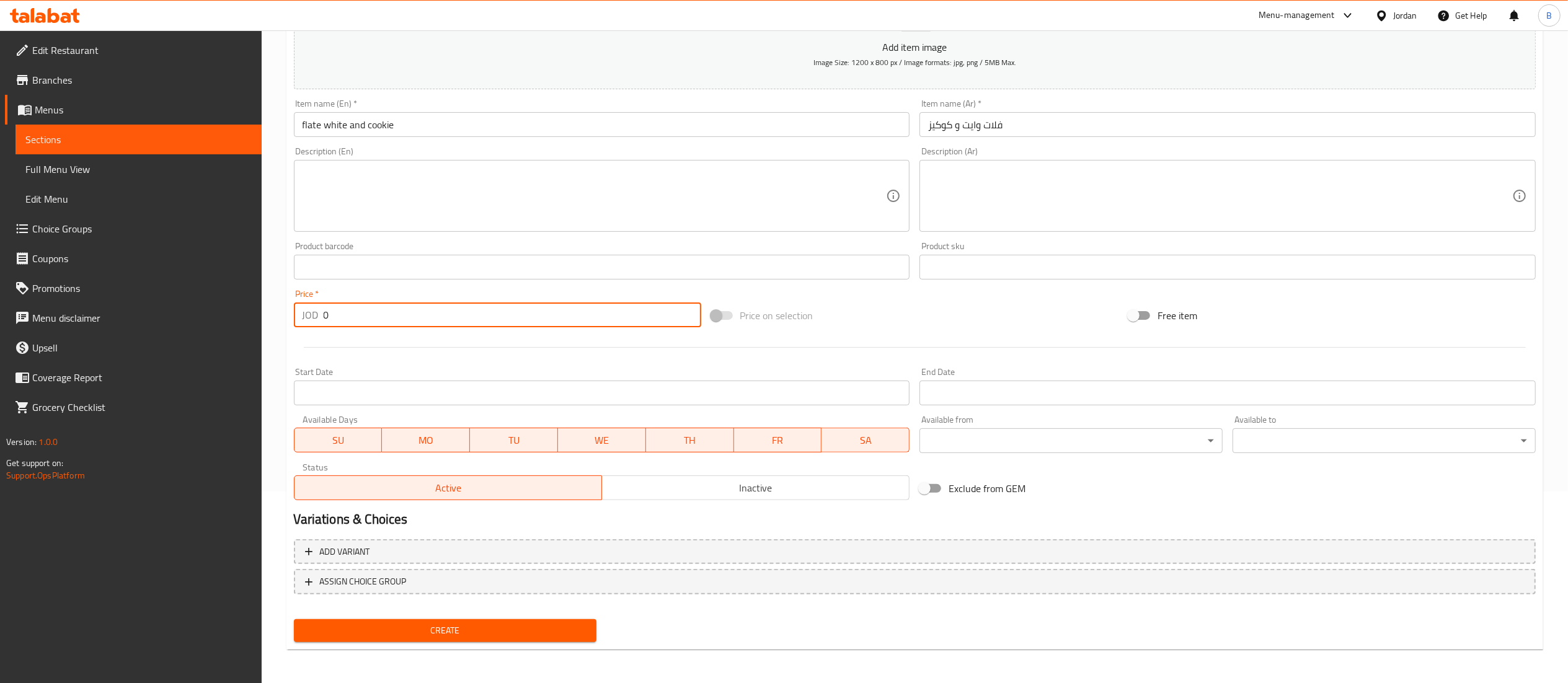
drag, startPoint x: 285, startPoint y: 317, endPoint x: 157, endPoint y: 317, distance: 128.0
click at [160, 317] on div "Edit Restaurant Branches Menus Sections Full Menu View Edit Menu Choice Groups …" at bounding box center [784, 261] width 1568 height 845
type input "3.25"
click at [464, 631] on span "Create" at bounding box center [445, 630] width 283 height 15
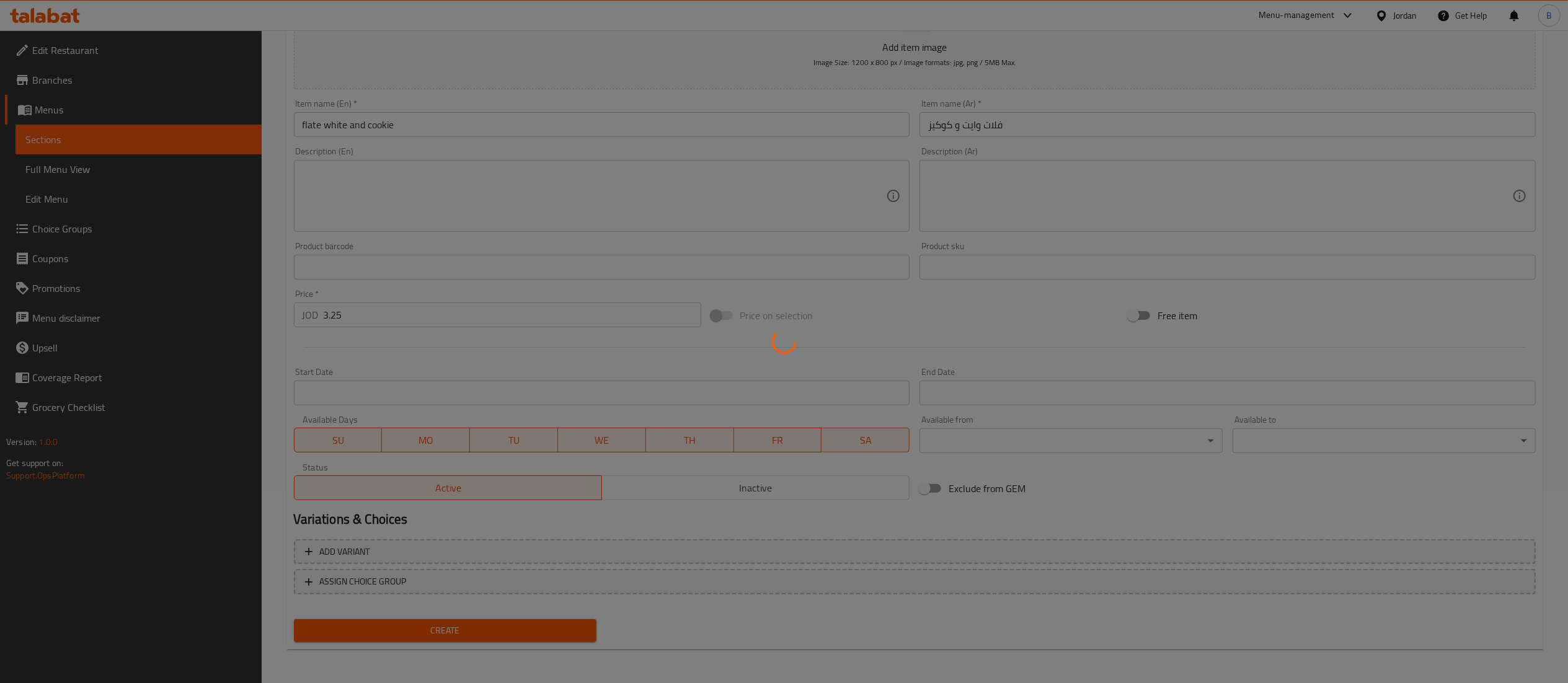
type input "0"
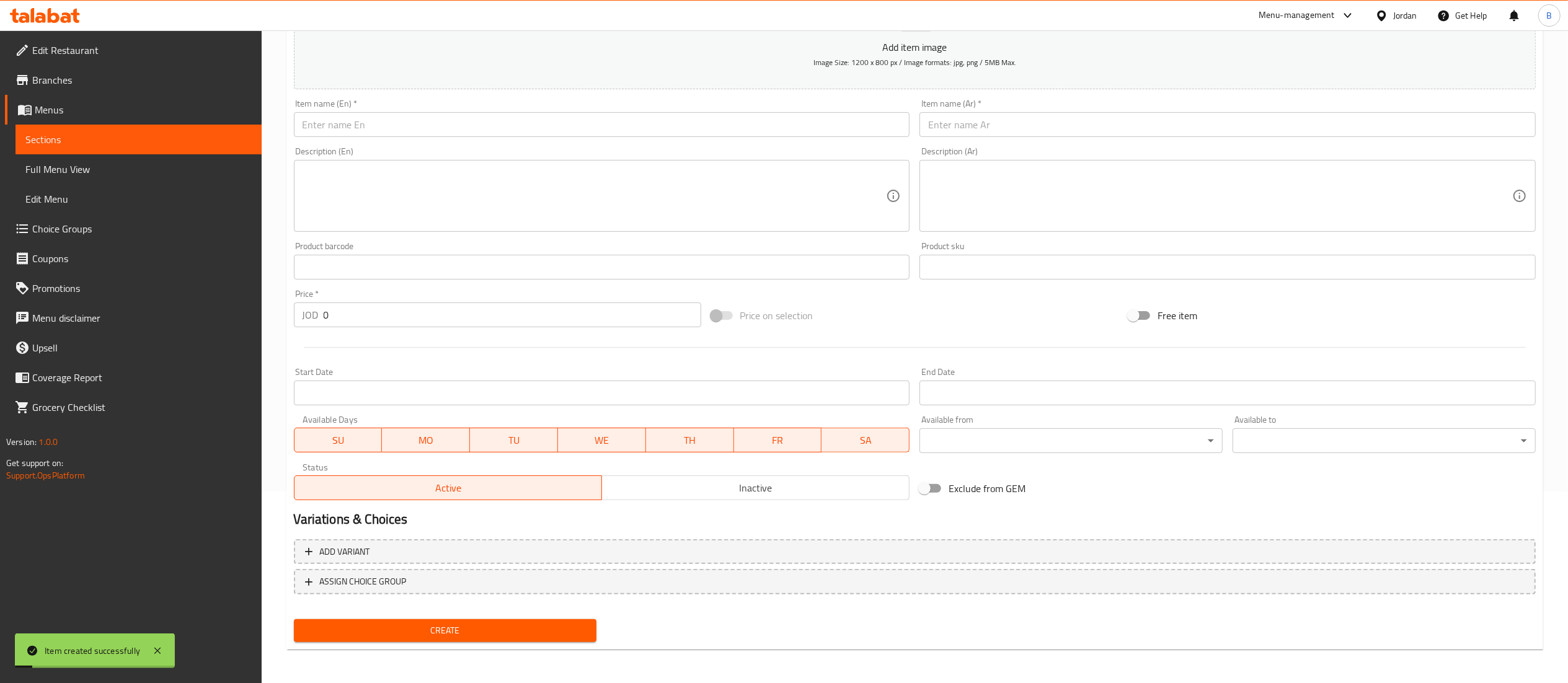
click at [504, 118] on input "text" at bounding box center [602, 125] width 617 height 25
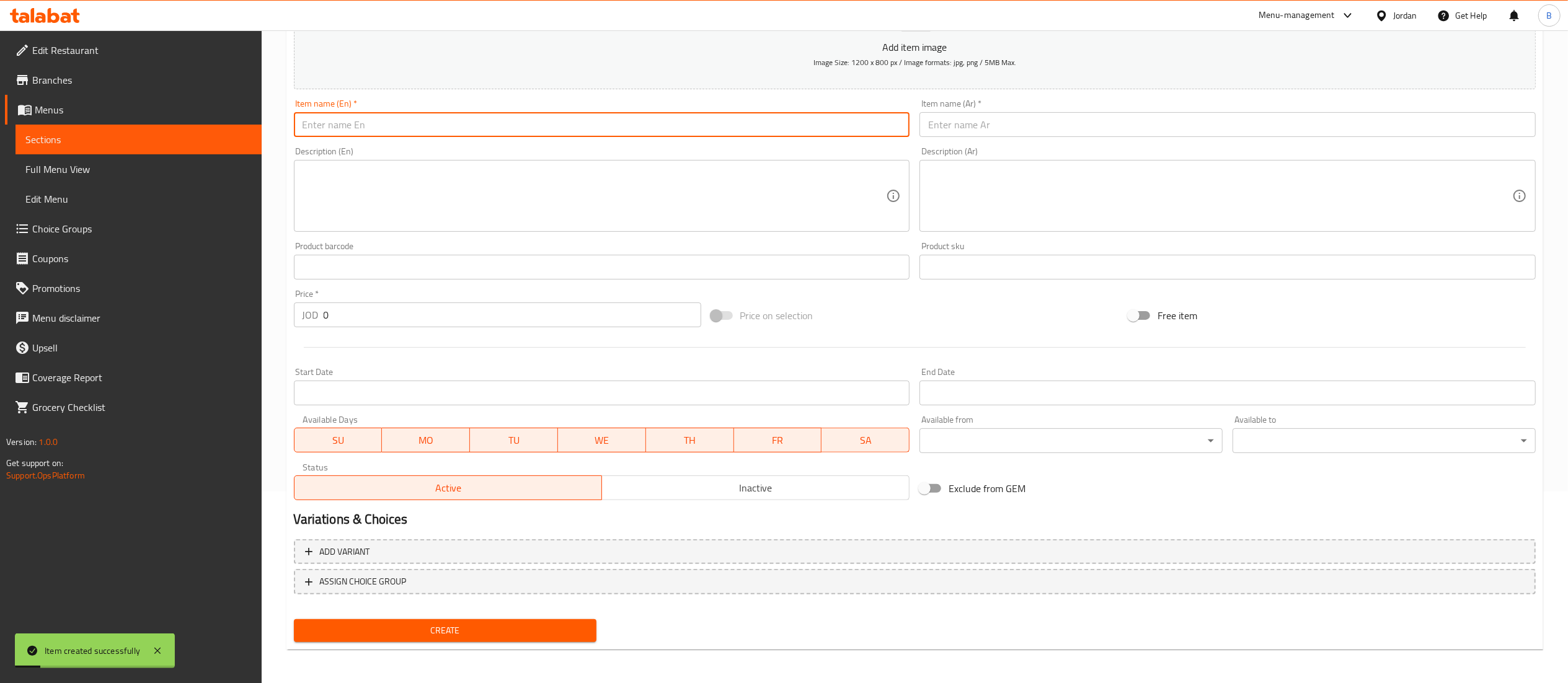
paste input "cappuccino and cookie"
type input "cappuccino and cookie"
click at [1077, 126] on input "text" at bounding box center [1227, 125] width 617 height 25
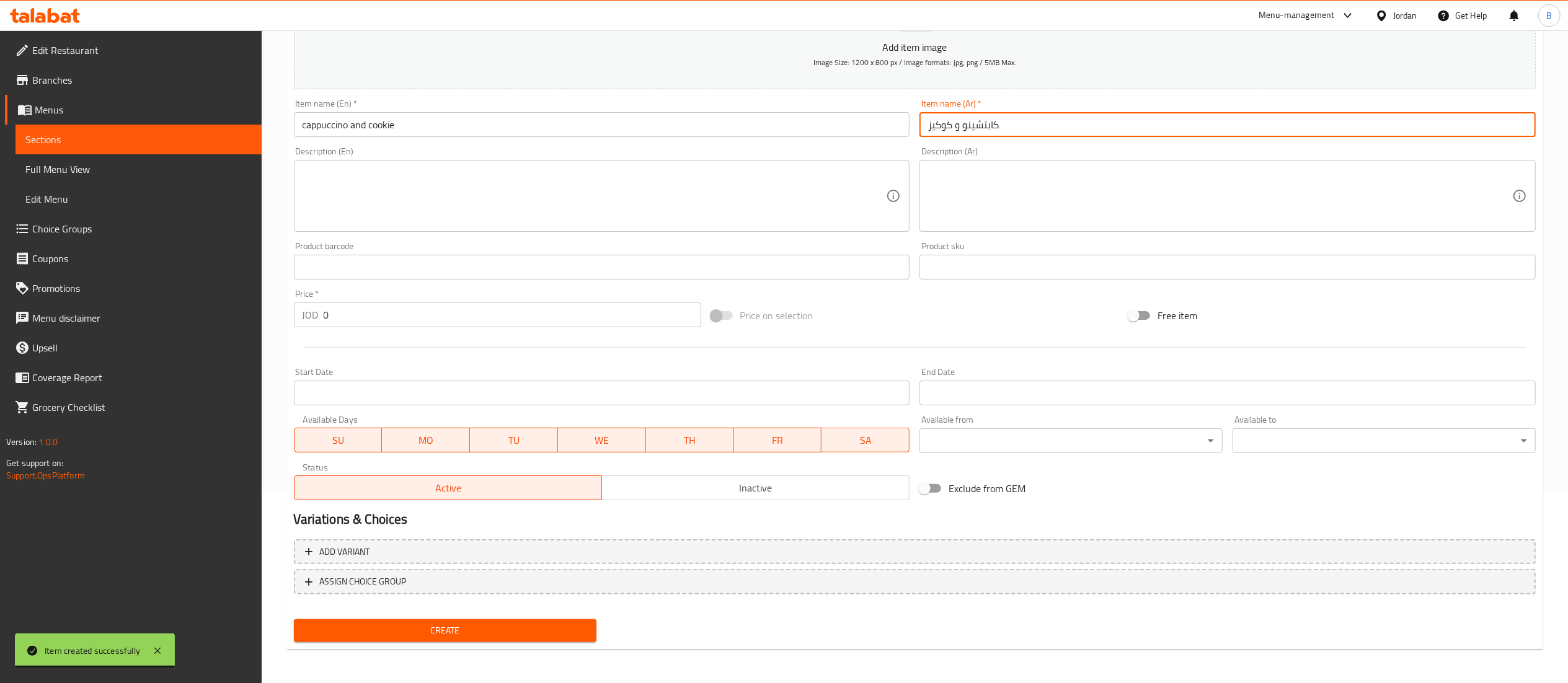
type input "كابتشينو و كوكيز"
drag, startPoint x: 365, startPoint y: 317, endPoint x: 88, endPoint y: 317, distance: 277.0
click at [119, 317] on div "Edit Restaurant Branches Menus Sections Full Menu View Edit Menu Choice Groups …" at bounding box center [784, 261] width 1568 height 845
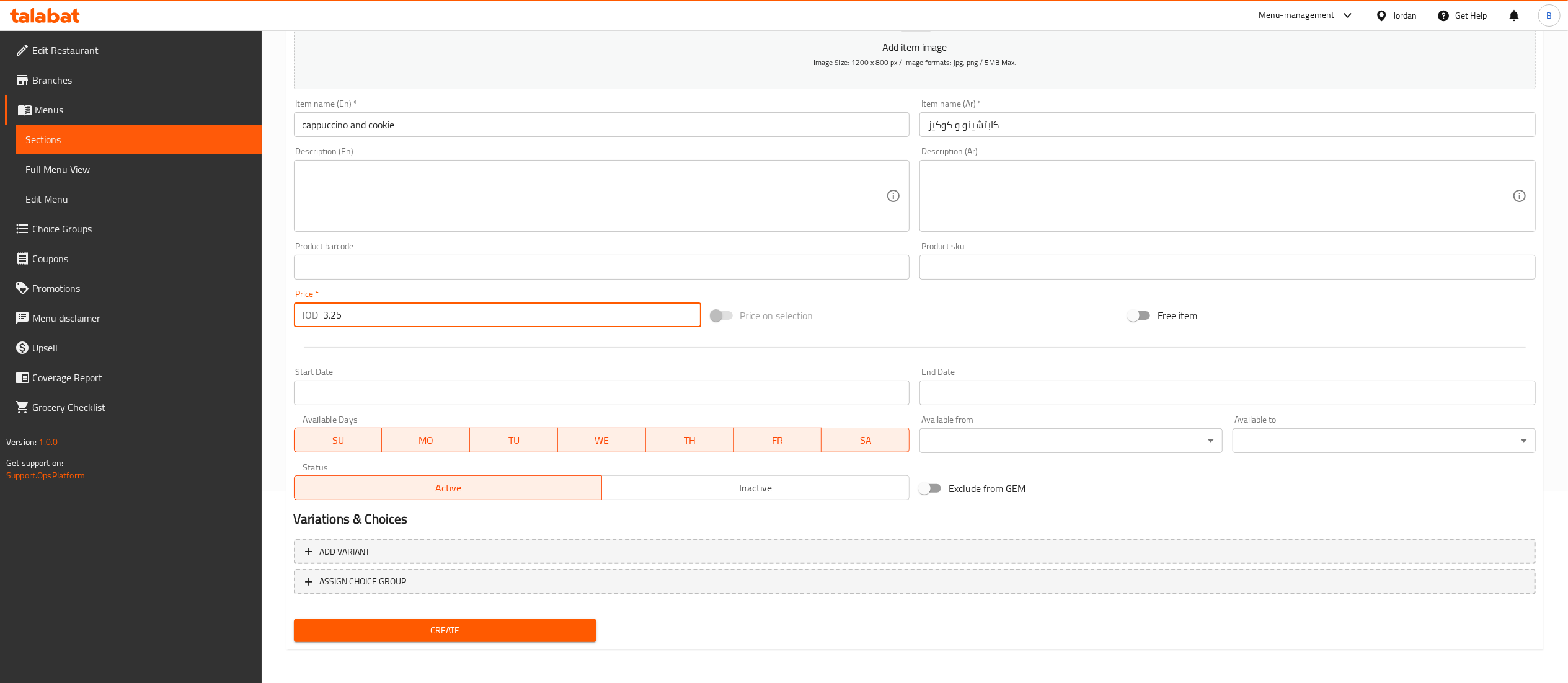
type input "3.25"
click at [477, 614] on div "Create" at bounding box center [446, 630] width 313 height 33
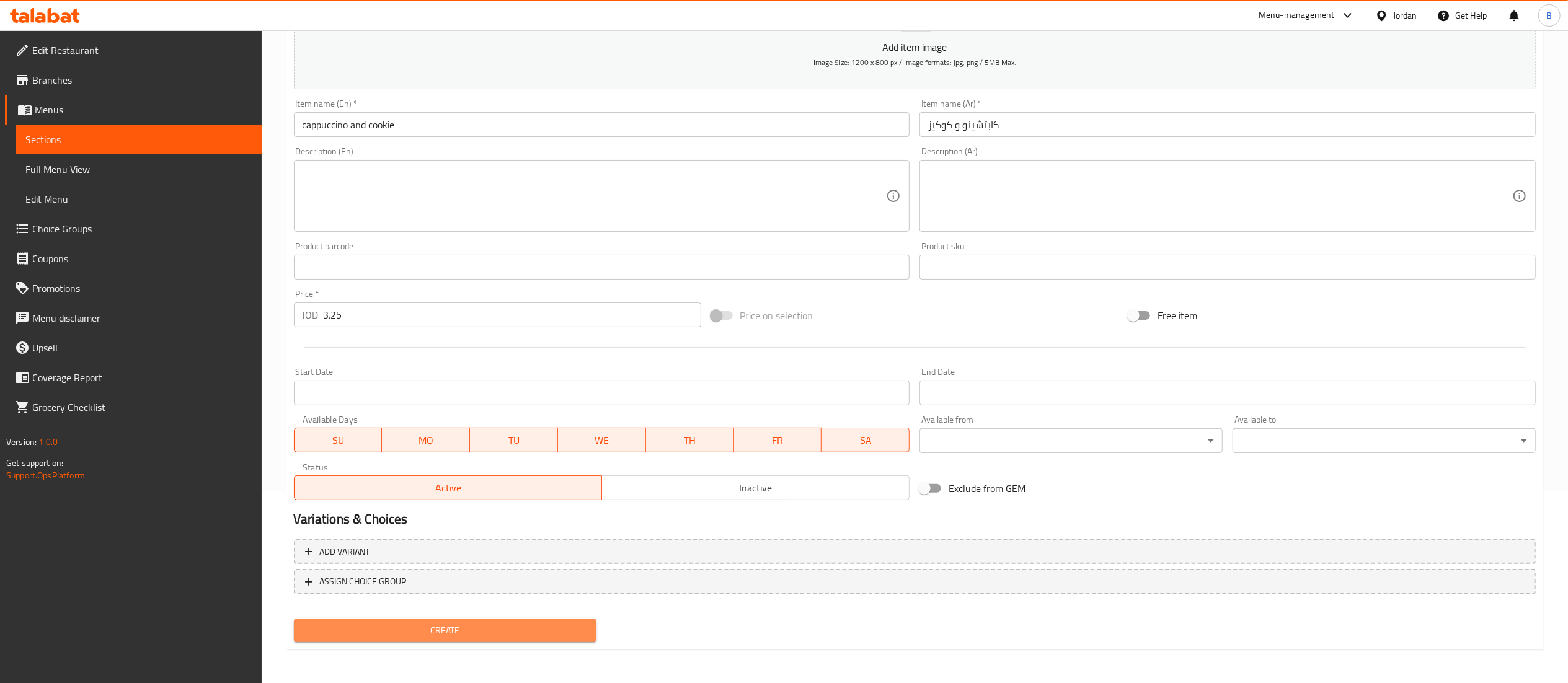
click at [478, 620] on button "Create" at bounding box center [446, 631] width 303 height 23
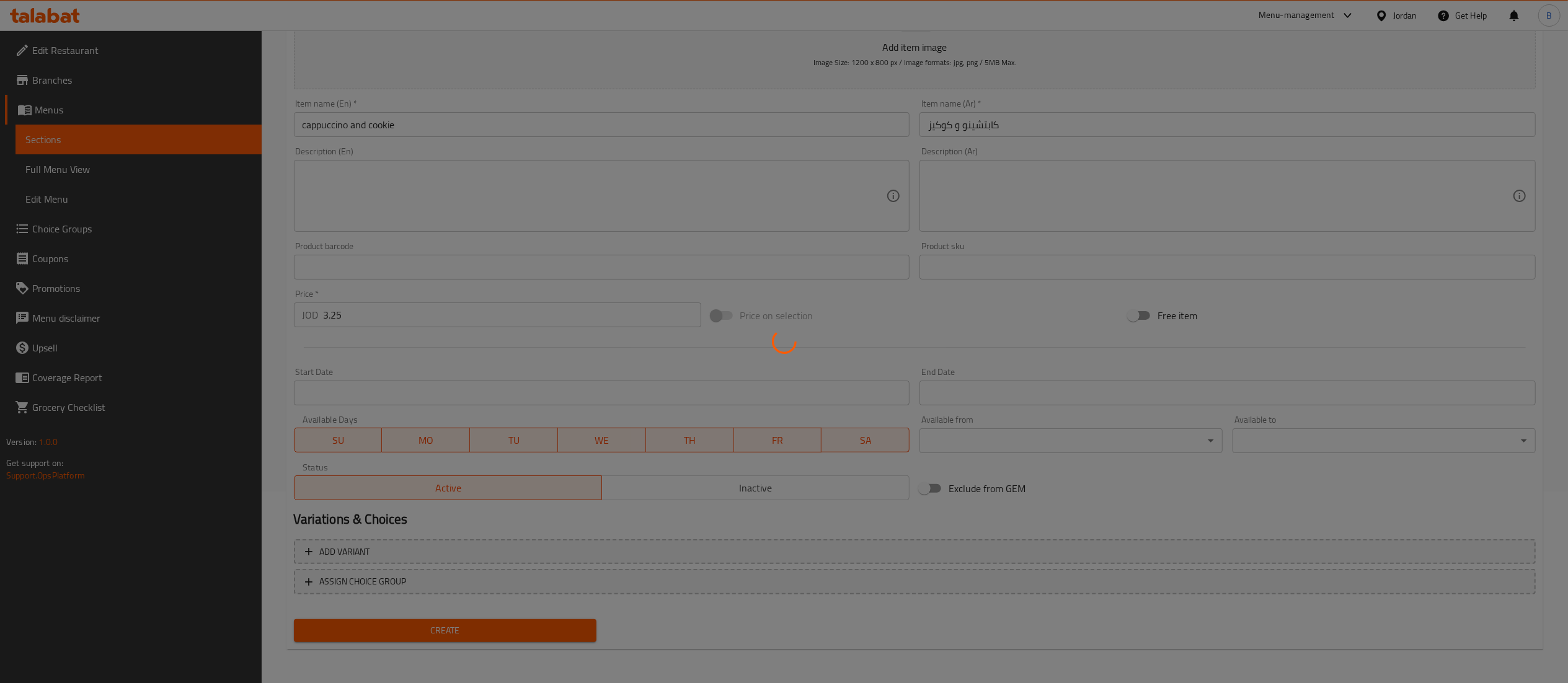
type input "0"
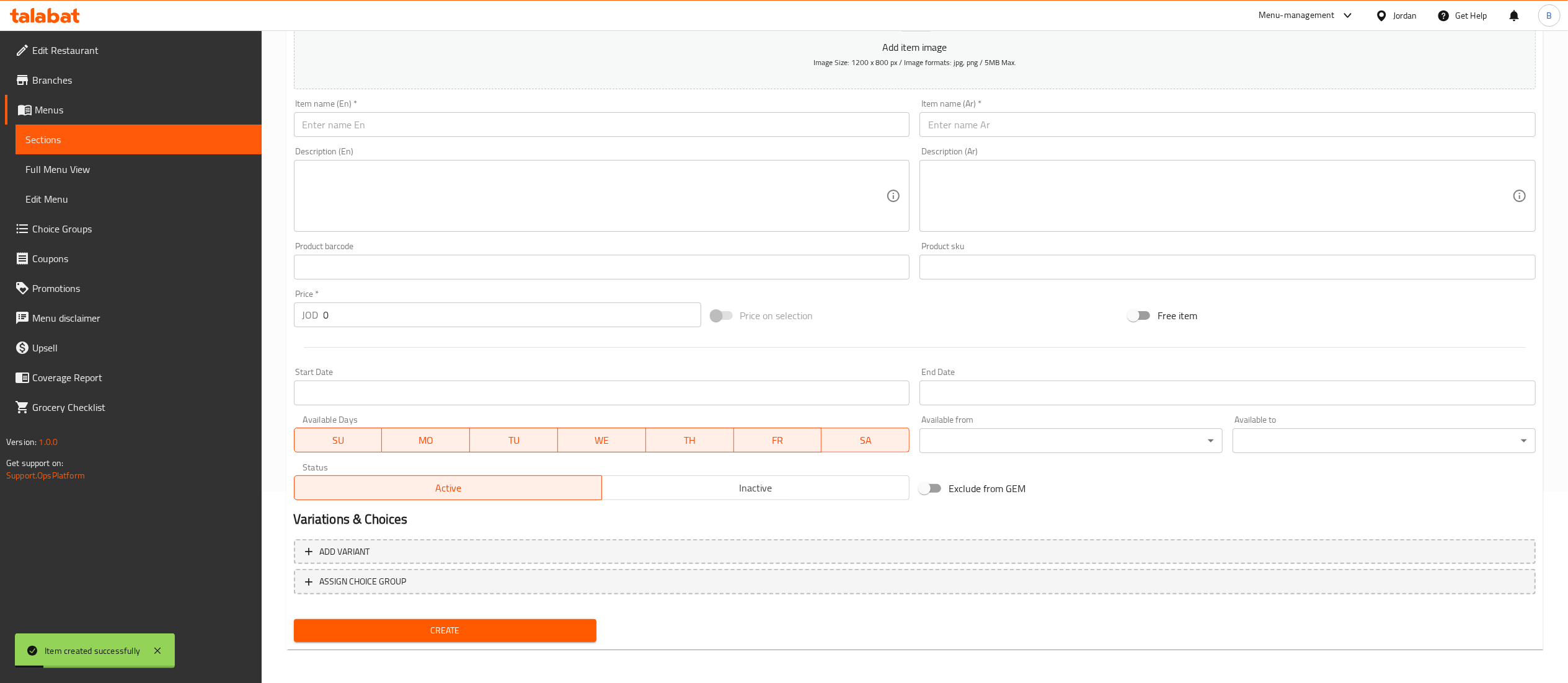
click at [496, 118] on input "text" at bounding box center [602, 125] width 617 height 25
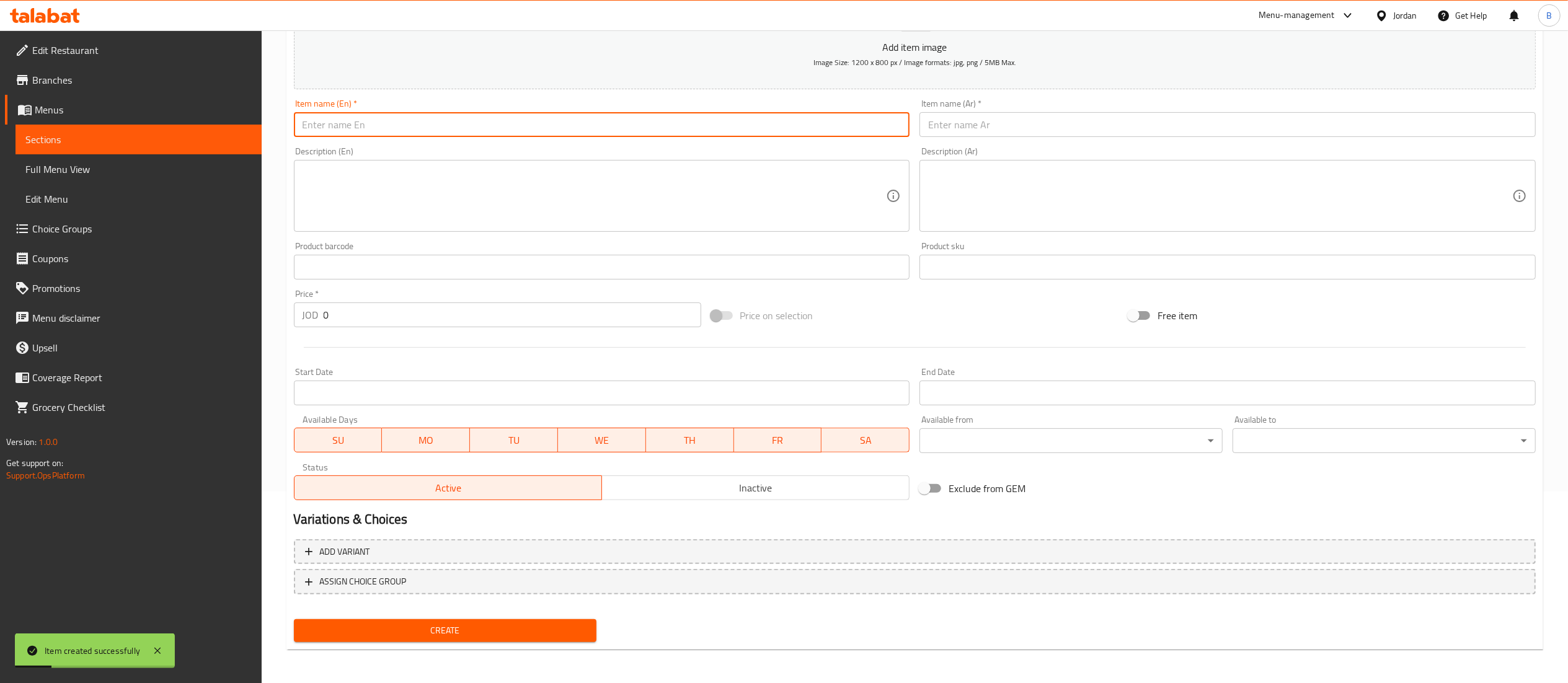
paste input "latte and cookie"
type input "latte and cookie"
click at [994, 126] on input "text" at bounding box center [1227, 125] width 617 height 25
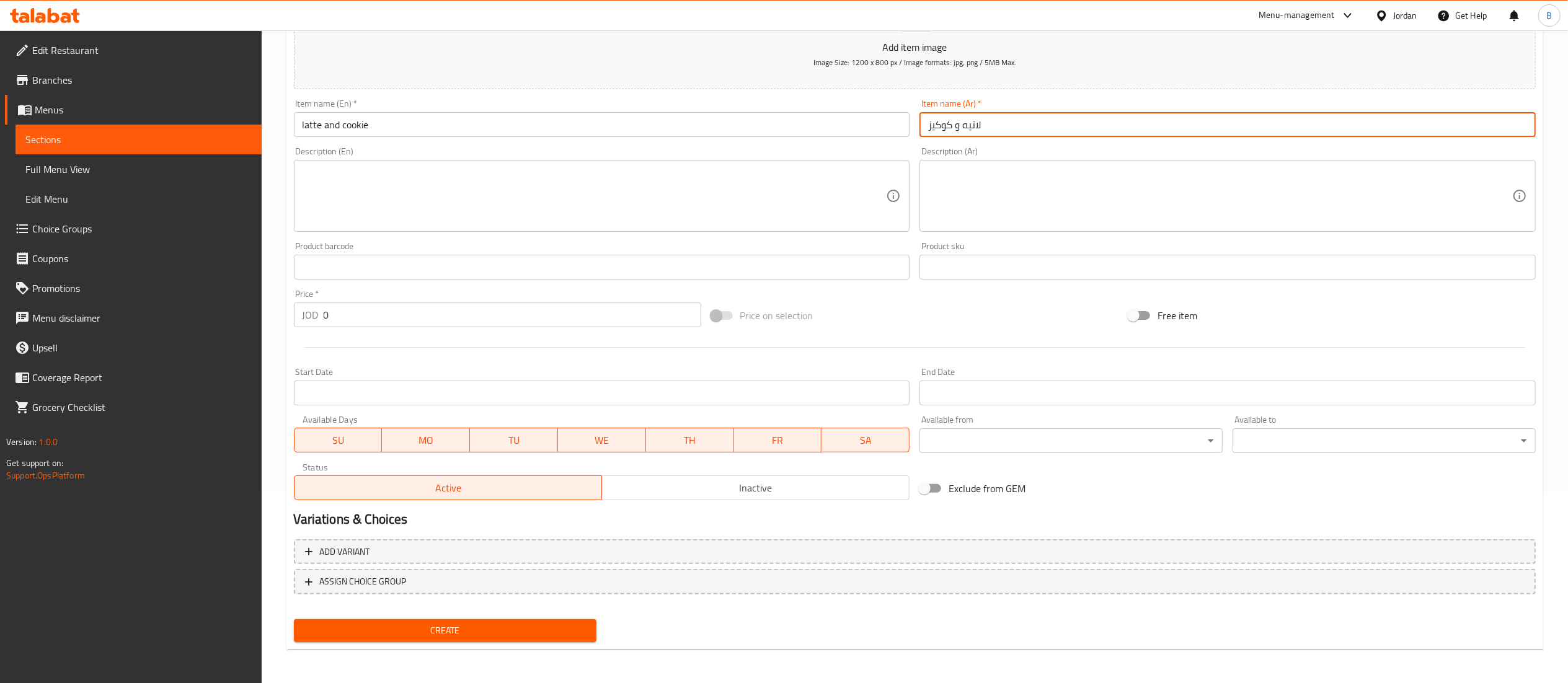
type input "لاتيه و كوكيز"
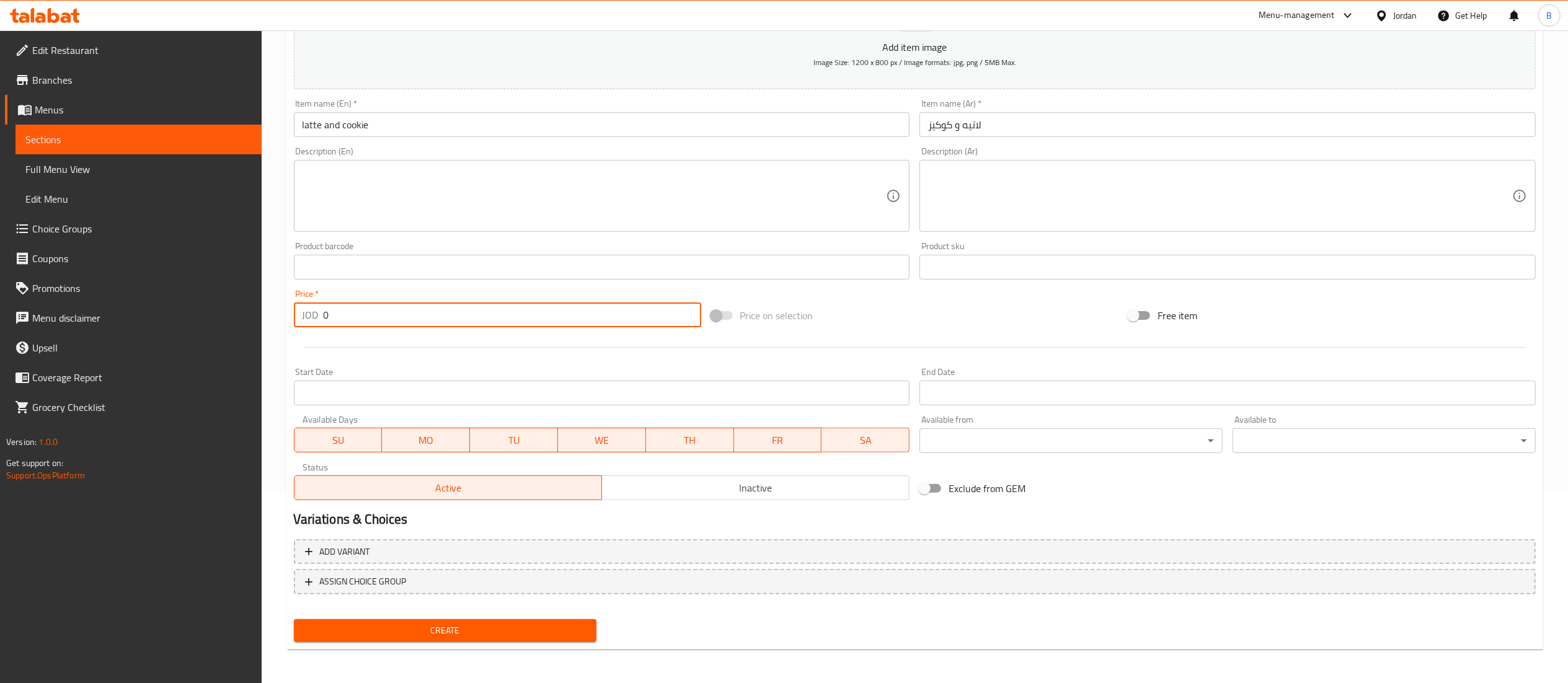
drag, startPoint x: 359, startPoint y: 324, endPoint x: 50, endPoint y: 315, distance: 309.1
click at [57, 315] on div "Edit Restaurant Branches Menus Sections Full Menu View Edit Menu Choice Groups …" at bounding box center [784, 261] width 1568 height 845
type input "3.25"
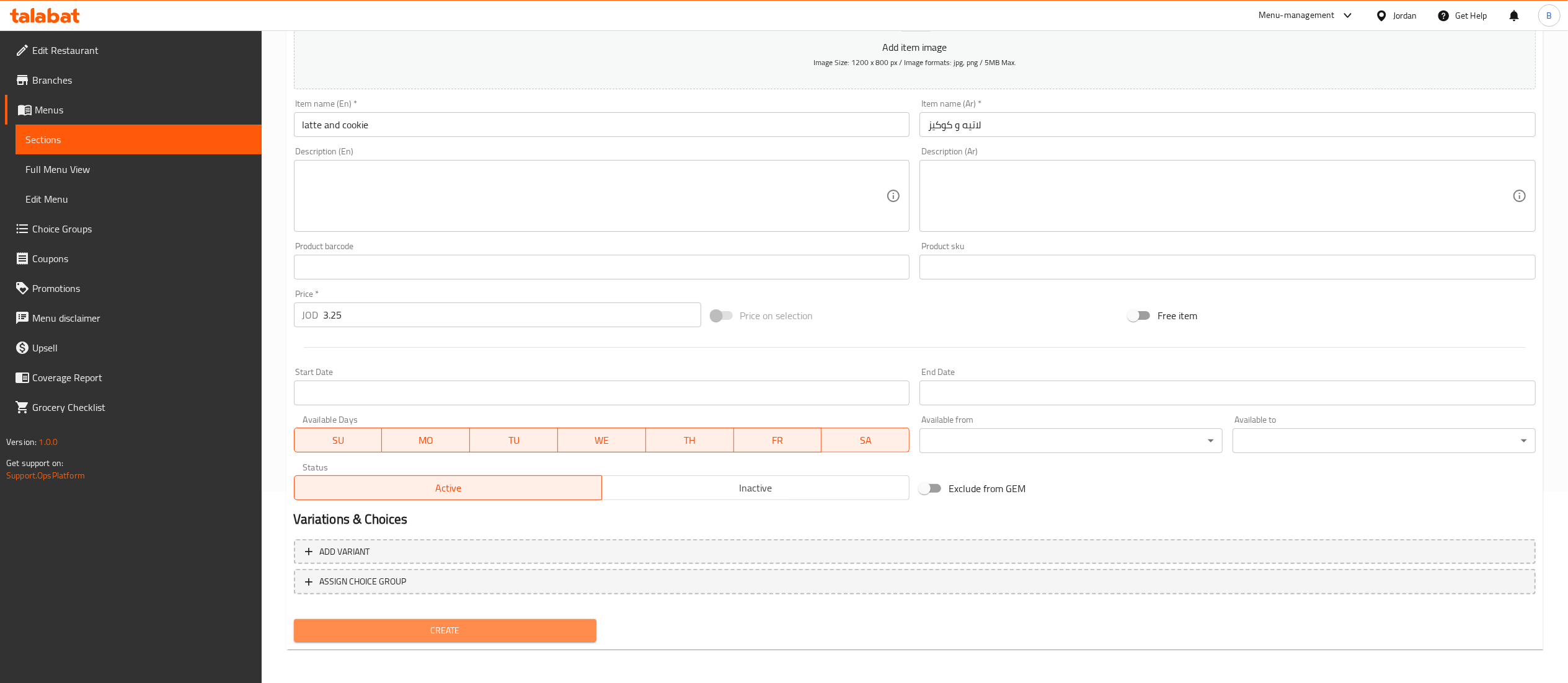
click at [552, 636] on span "Create" at bounding box center [445, 630] width 283 height 15
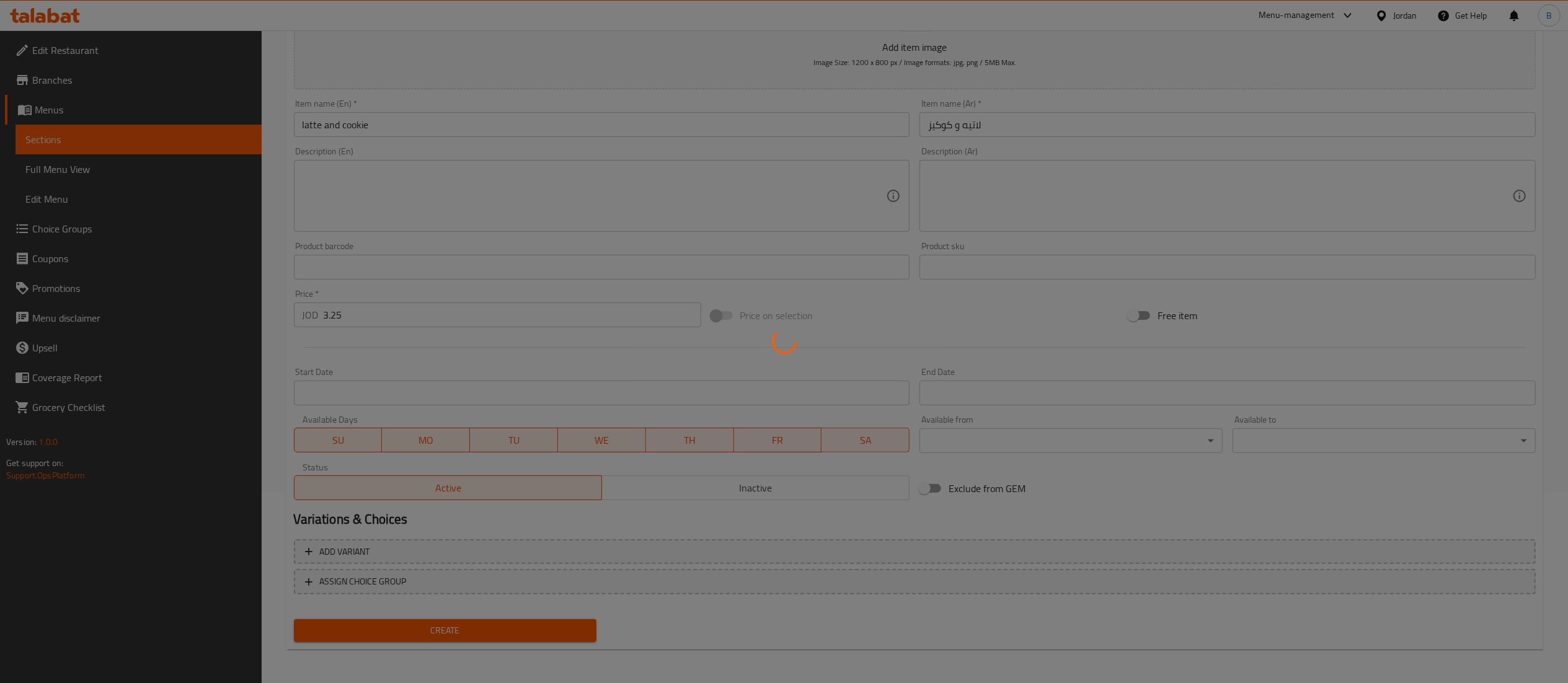
type input "0"
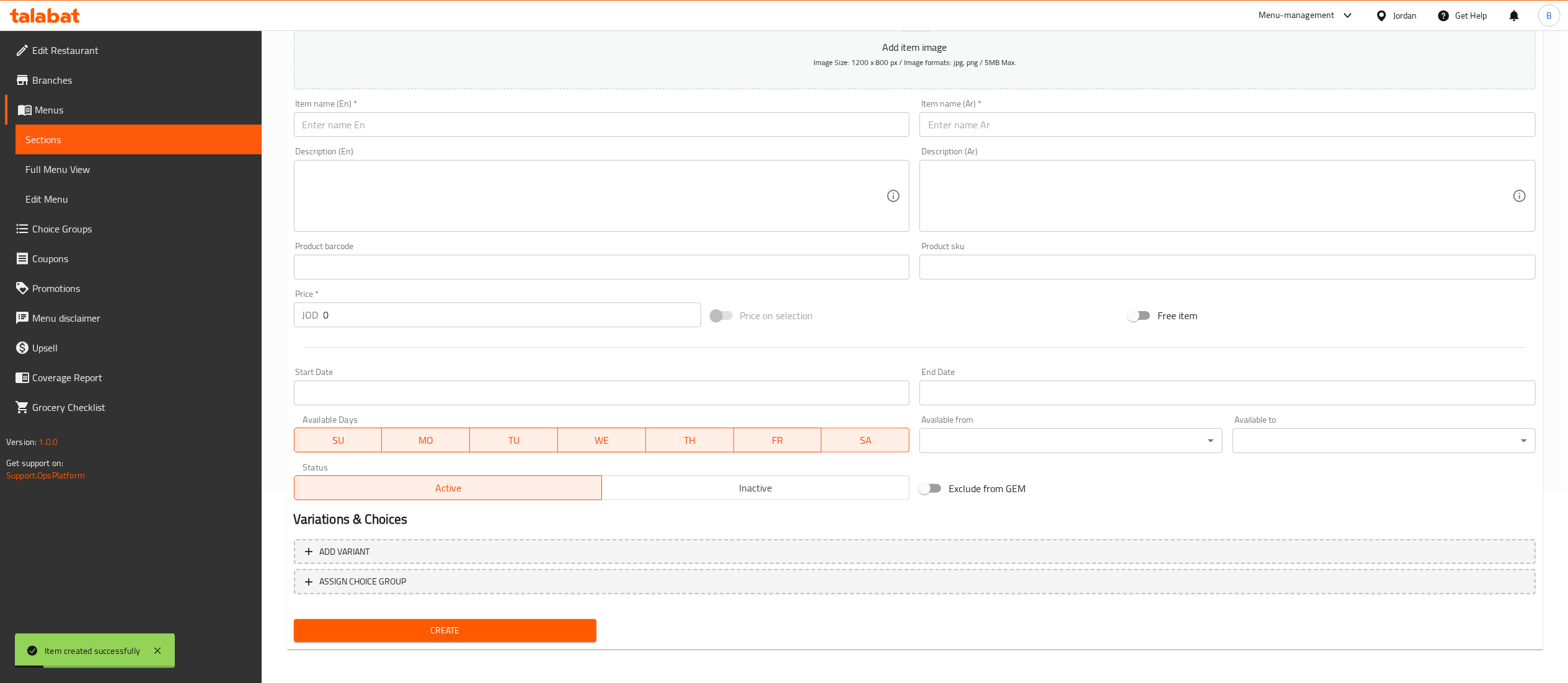
click at [441, 138] on div "Item name (En)   * Item name (En) *" at bounding box center [602, 118] width 626 height 48
click at [444, 110] on div "Item name (En)   * Item name (En) *" at bounding box center [602, 118] width 617 height 38
click at [444, 122] on input "text" at bounding box center [602, 125] width 617 height 25
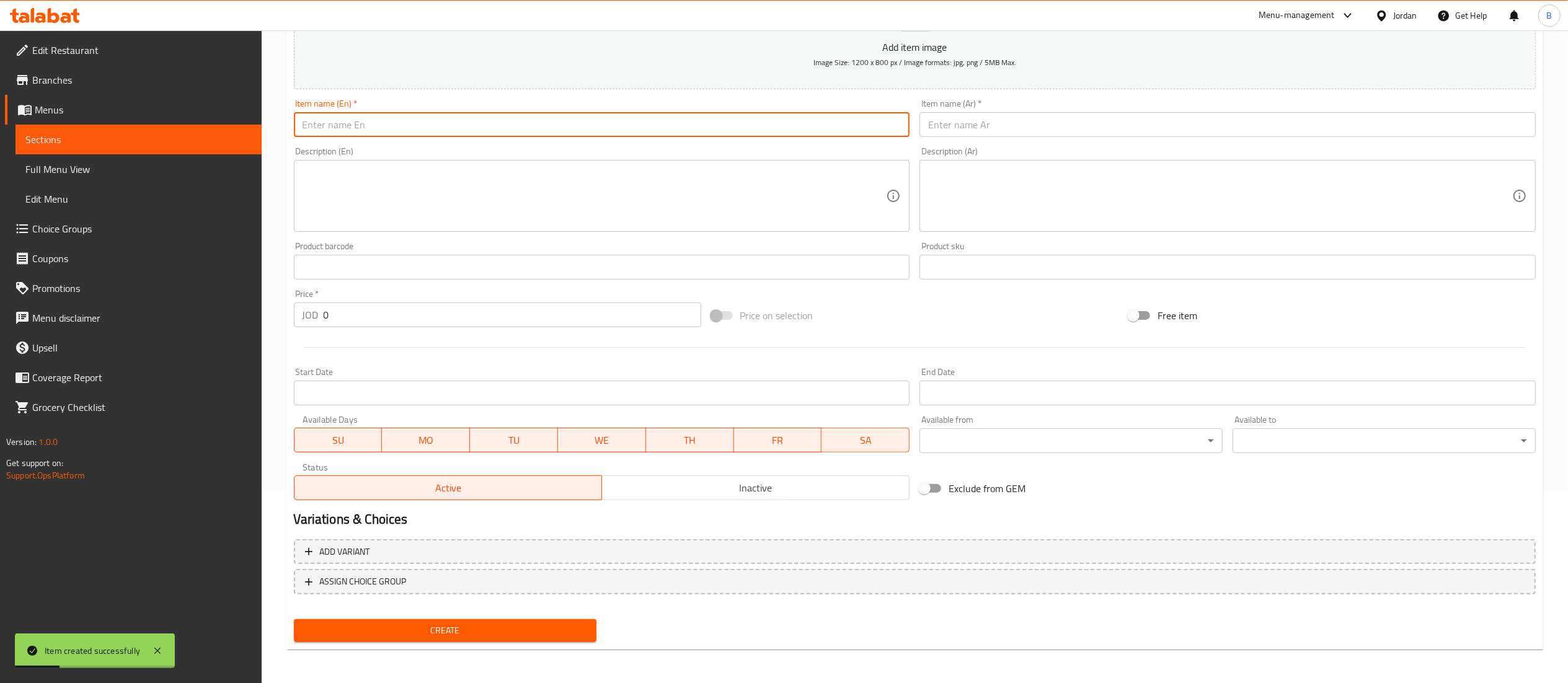
paste input "hot or ice Spanish and cookie"
type input "hot or ice Spanish and cookie"
click at [1035, 122] on input "text" at bounding box center [1227, 125] width 617 height 25
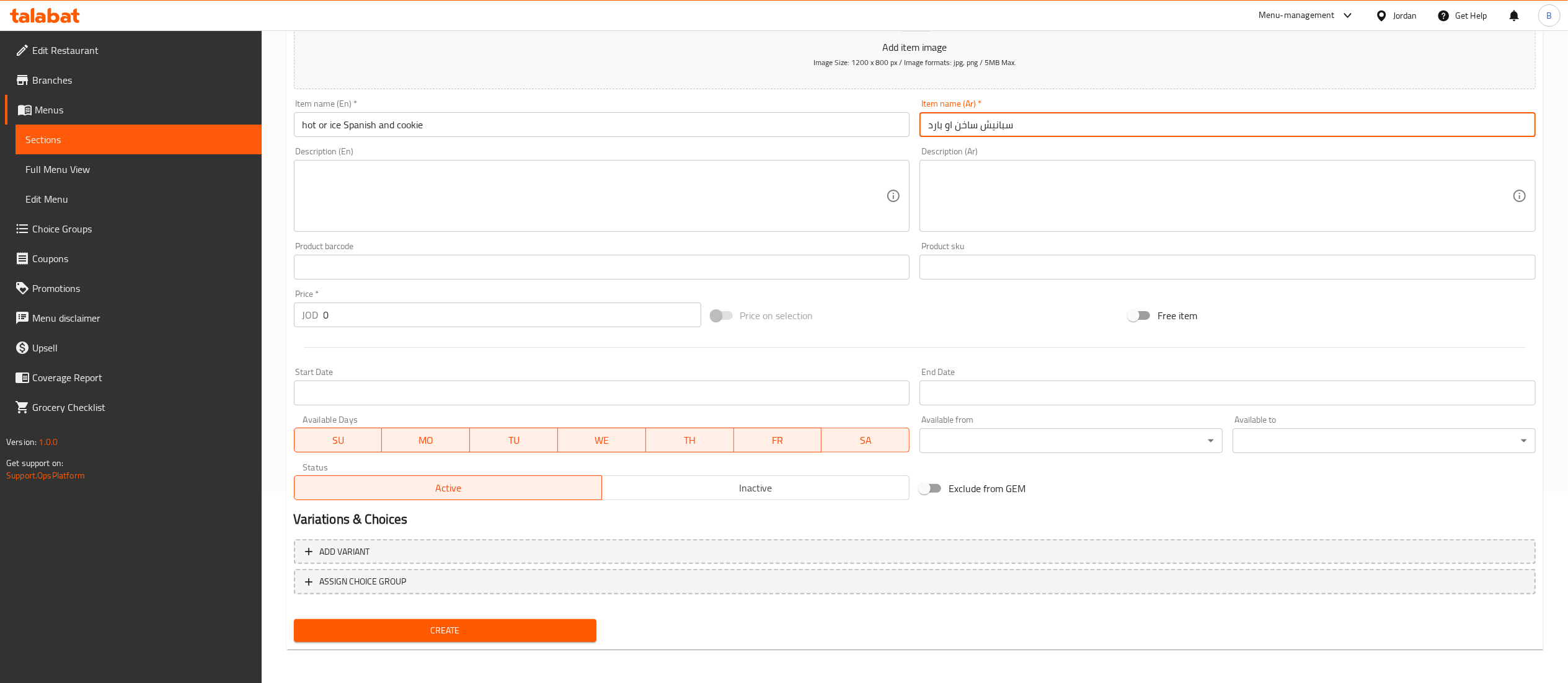
type input "سبانيش ساخن او بارد"
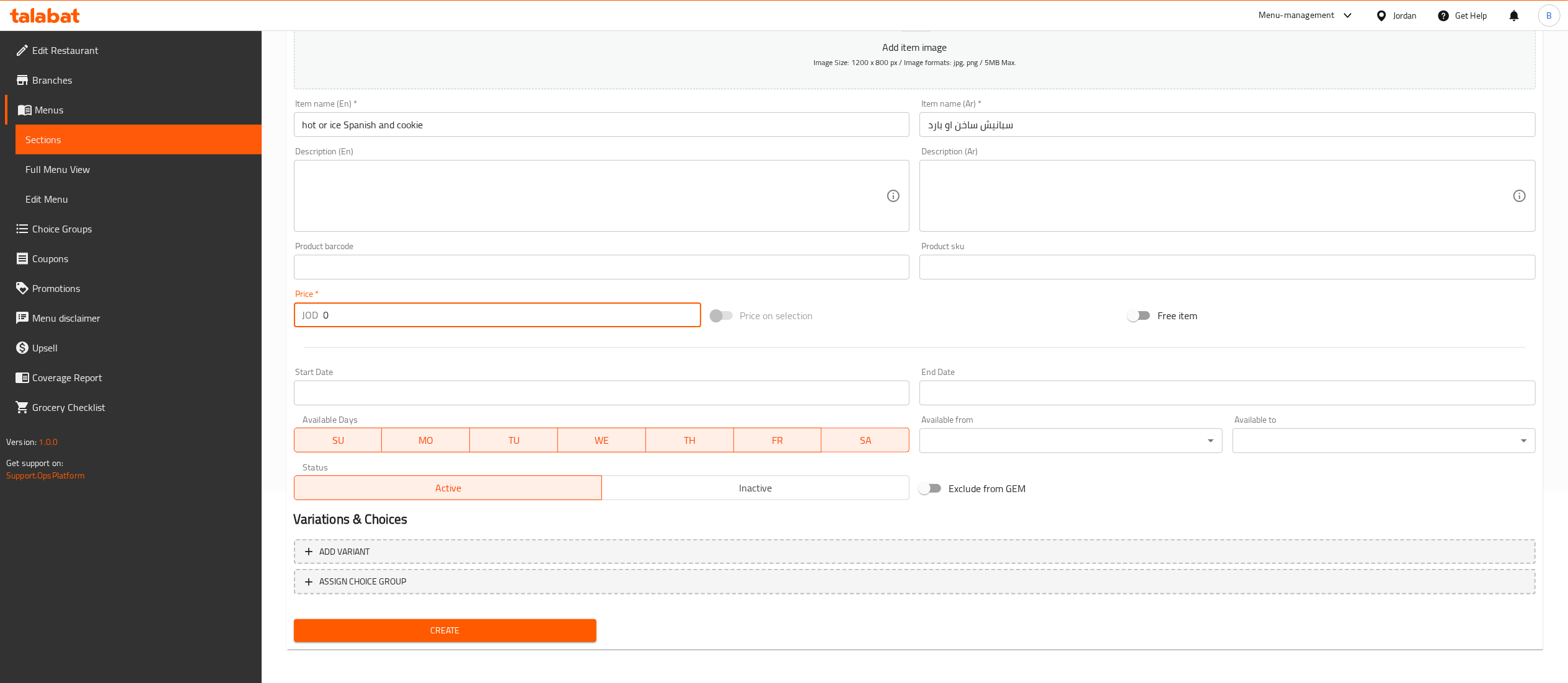
drag, startPoint x: 352, startPoint y: 319, endPoint x: 115, endPoint y: 335, distance: 237.5
click at [131, 331] on div "Edit Restaurant Branches Menus Sections Full Menu View Edit Menu Choice Groups …" at bounding box center [784, 261] width 1568 height 845
type input "4"
click at [467, 637] on span "Create" at bounding box center [445, 630] width 283 height 15
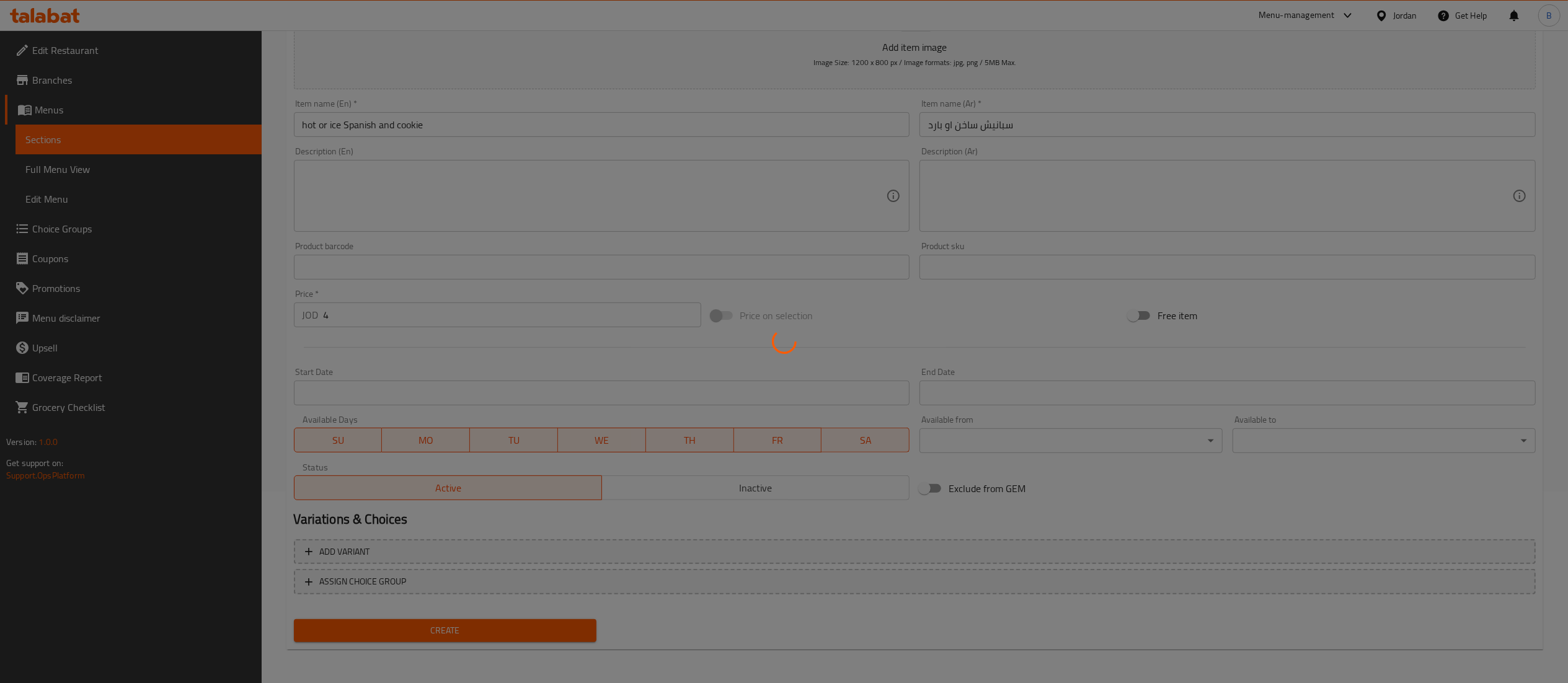
type input "0"
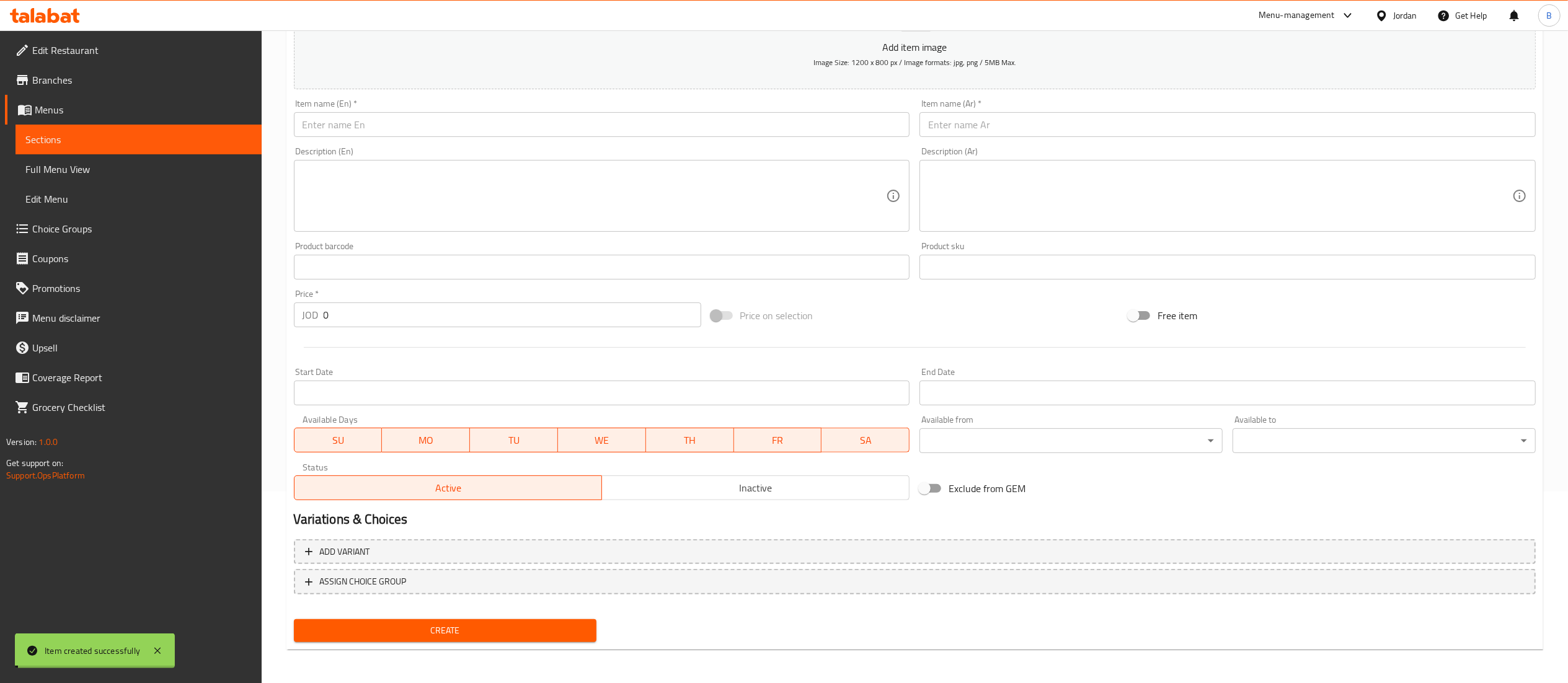
click at [67, 228] on span "Choice Groups" at bounding box center [141, 228] width 220 height 15
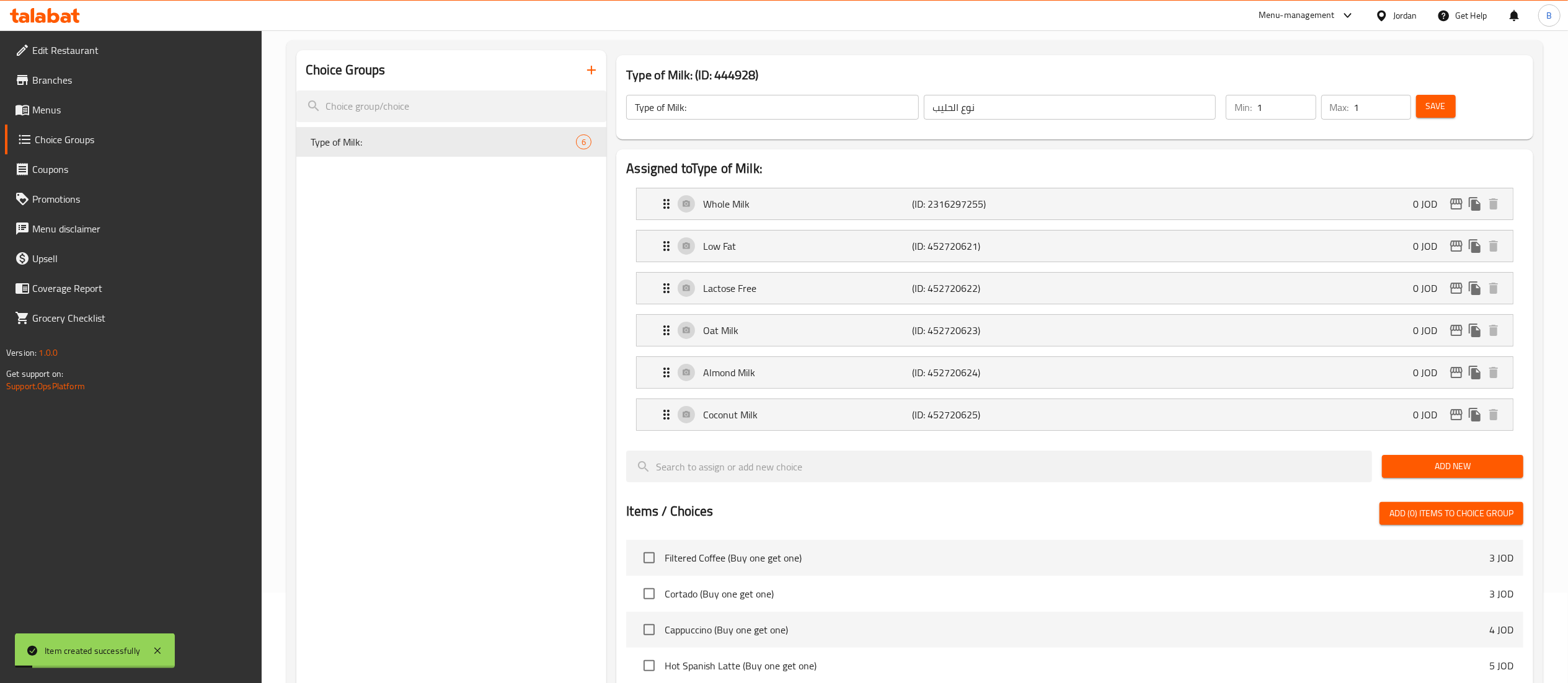
scroll to position [52, 0]
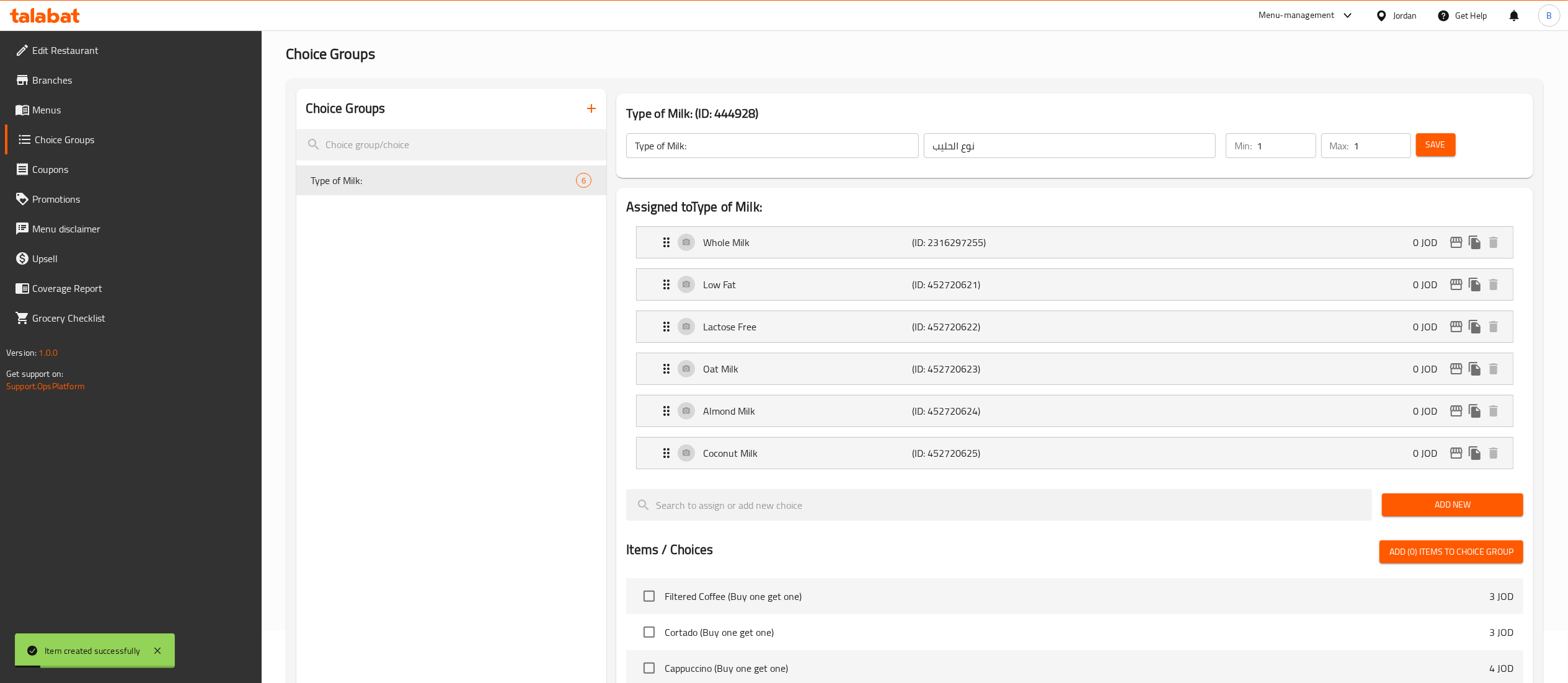
click at [603, 99] on button "button" at bounding box center [591, 108] width 30 height 30
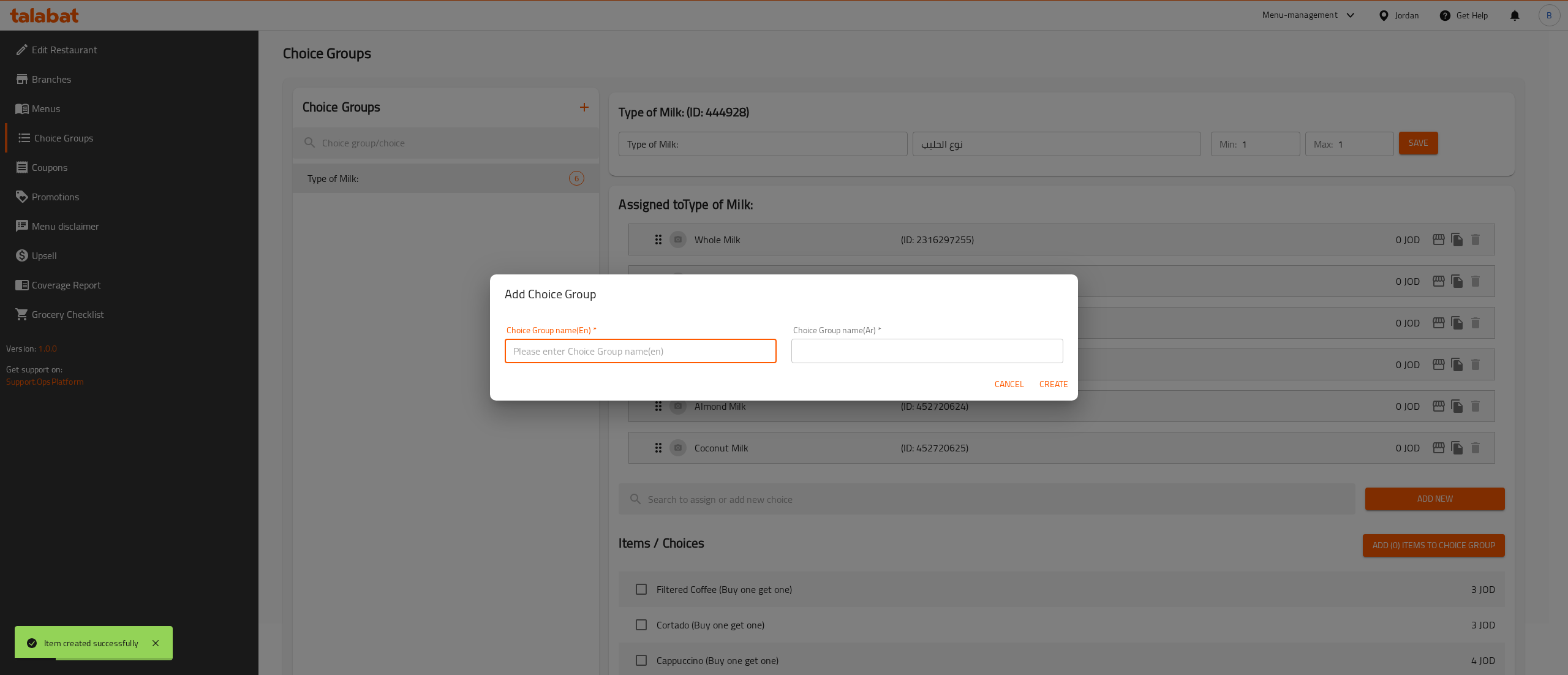
click at [652, 354] on input "text" at bounding box center [641, 351] width 272 height 24
type input "your choice of:"
click at [854, 358] on input "text" at bounding box center [927, 351] width 272 height 24
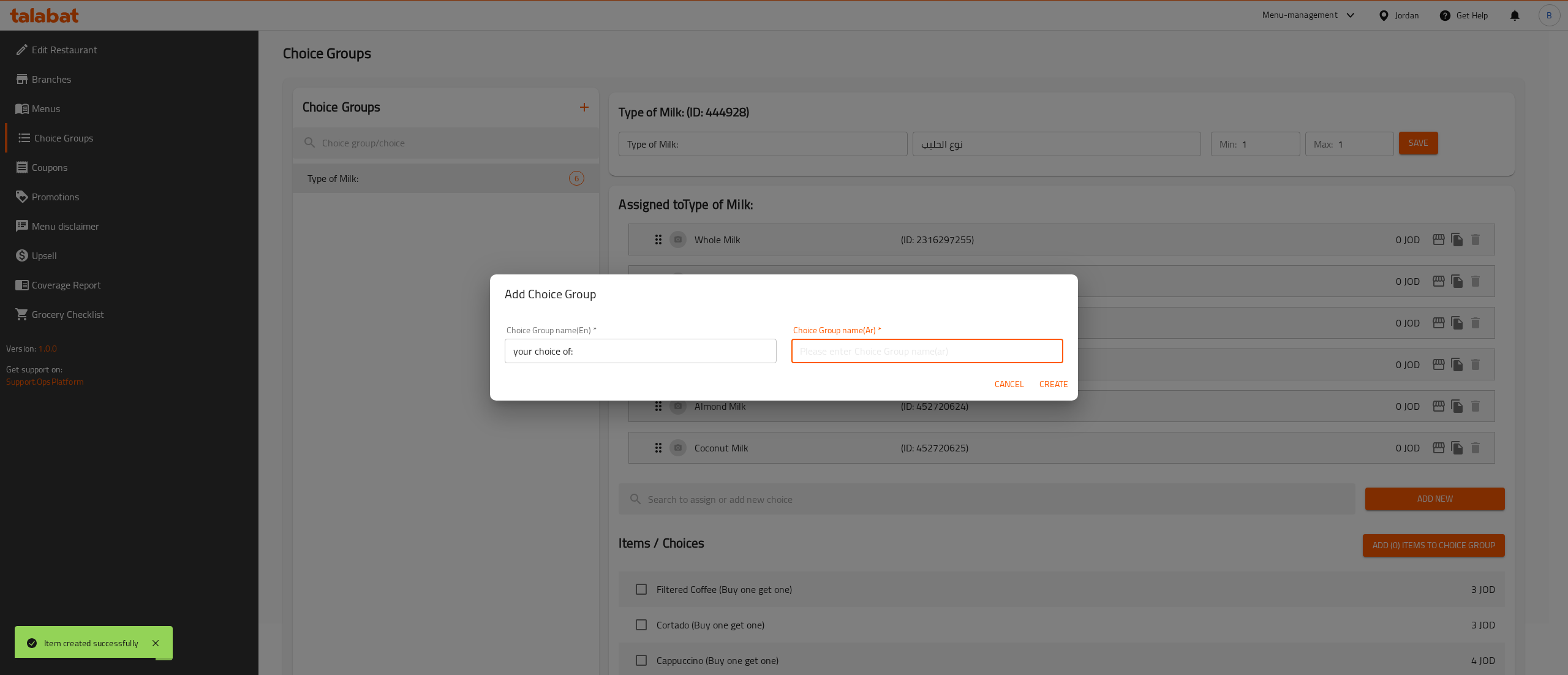
type input "اختيارك من"
click at [1050, 379] on span "Create" at bounding box center [1053, 384] width 29 height 15
type input "your choice of:"
type input "اختيارك من"
type input "0"
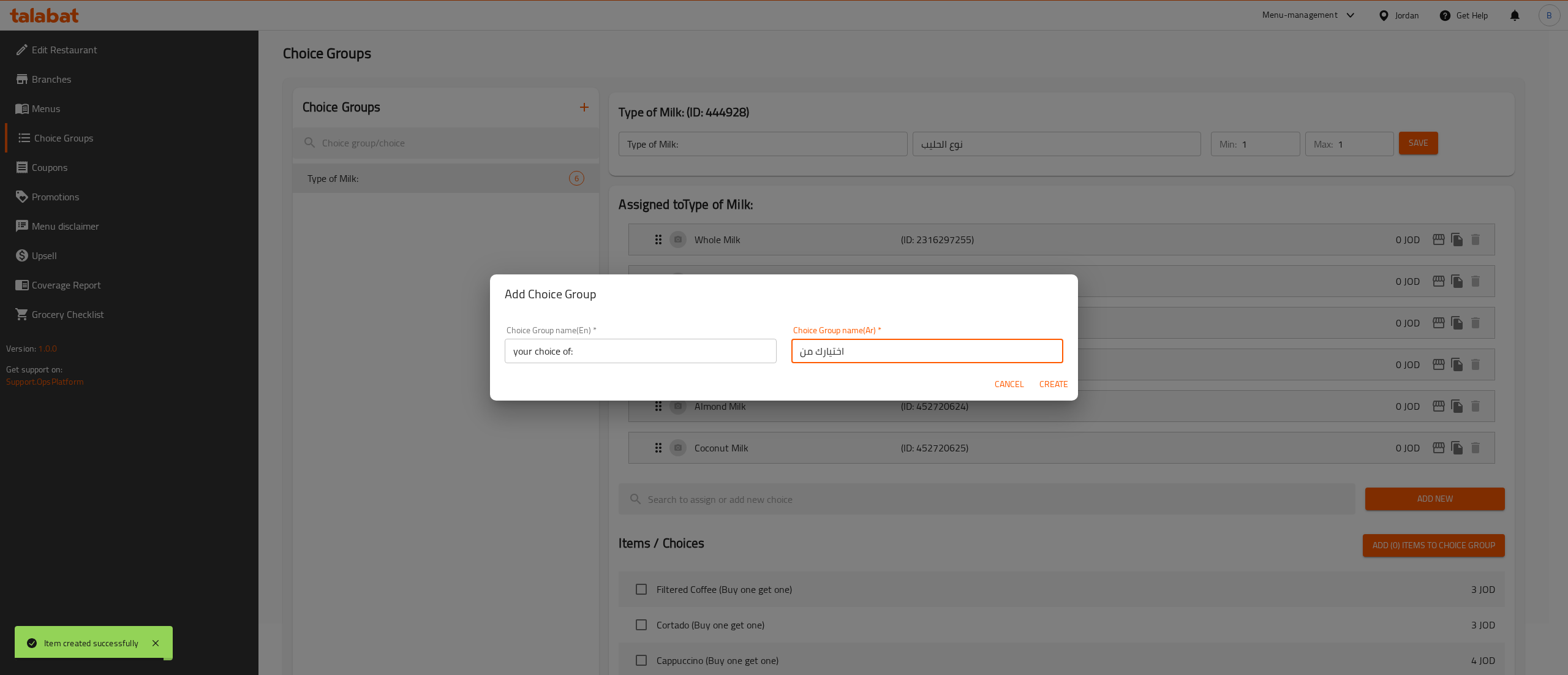
type input "0"
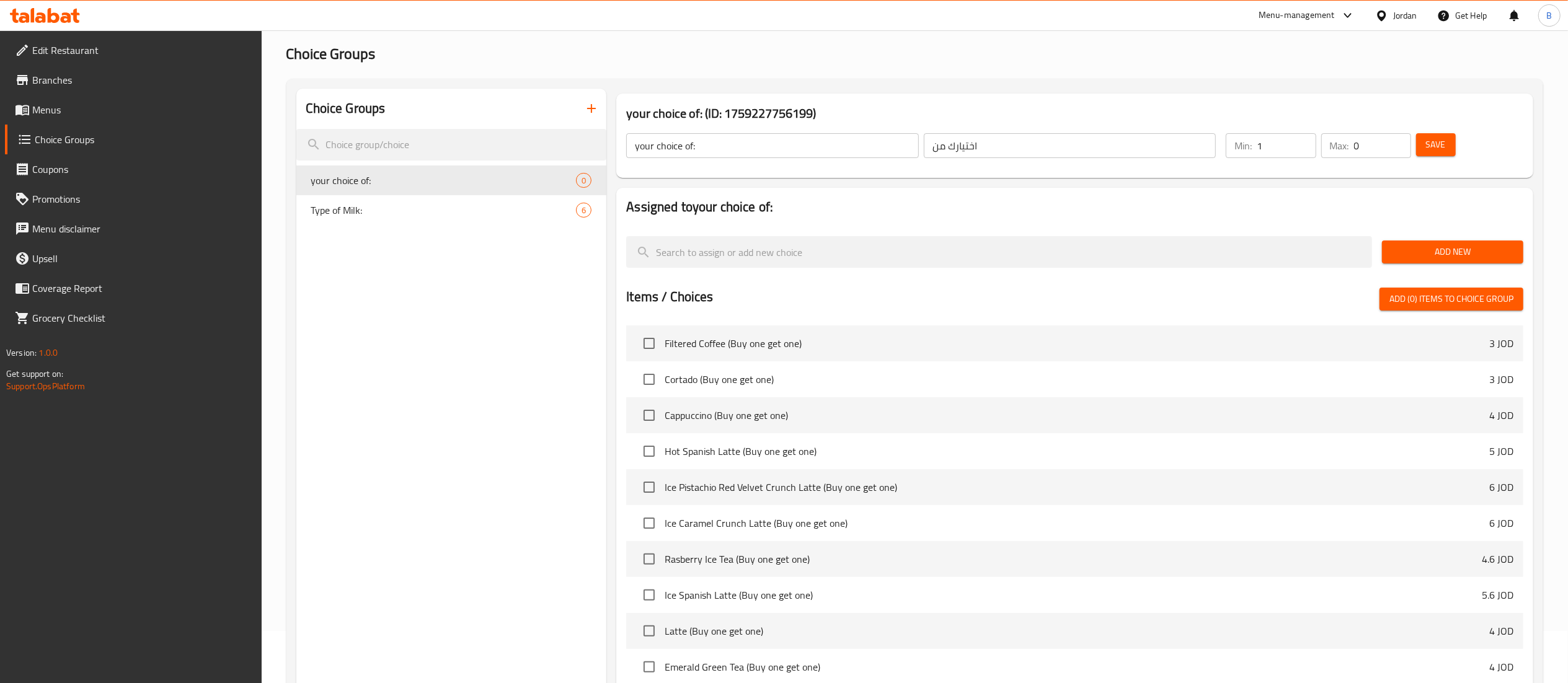
type input "1"
click at [1302, 138] on input "1" at bounding box center [1285, 146] width 59 height 25
click at [1393, 134] on input "0" at bounding box center [1383, 146] width 57 height 25
type input "1"
click at [1398, 140] on input "1" at bounding box center [1383, 146] width 57 height 25
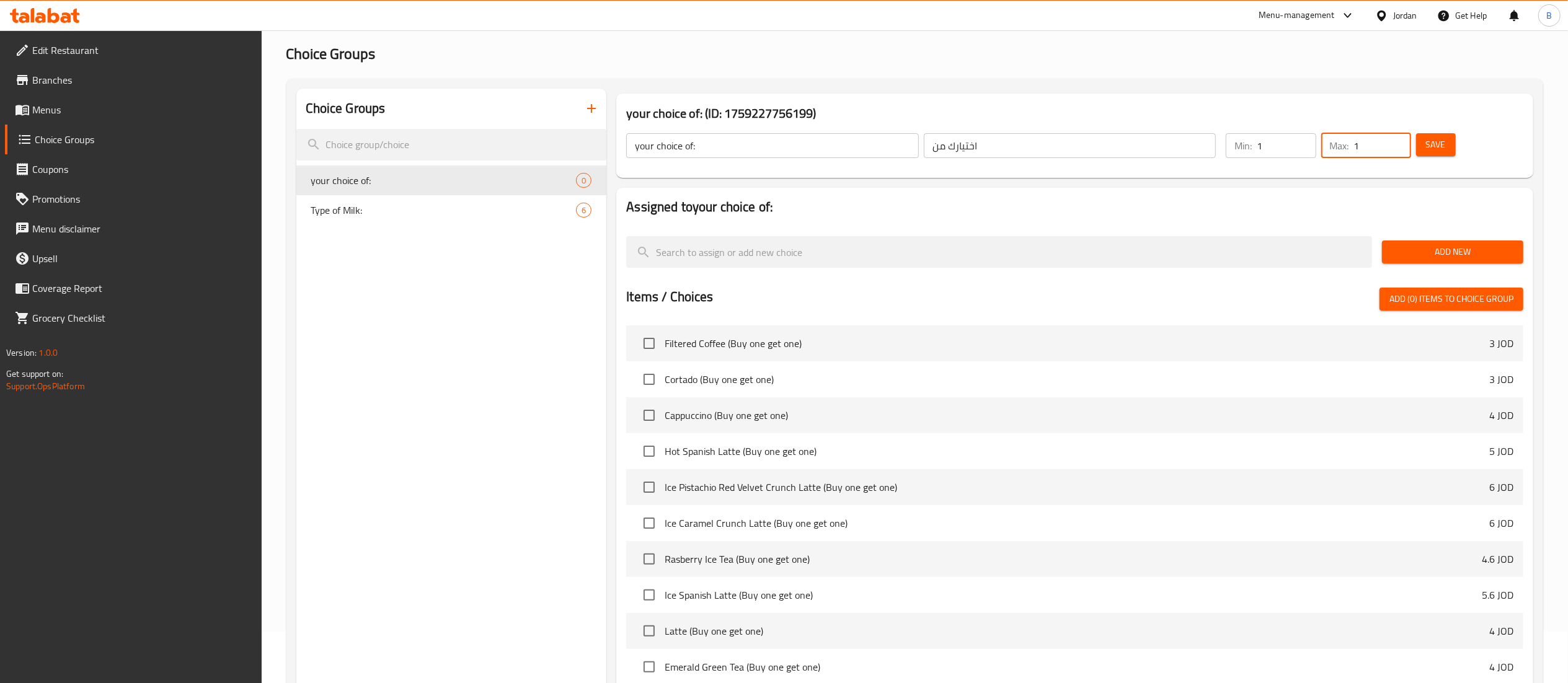
click at [1433, 140] on span "Save" at bounding box center [1435, 144] width 20 height 15
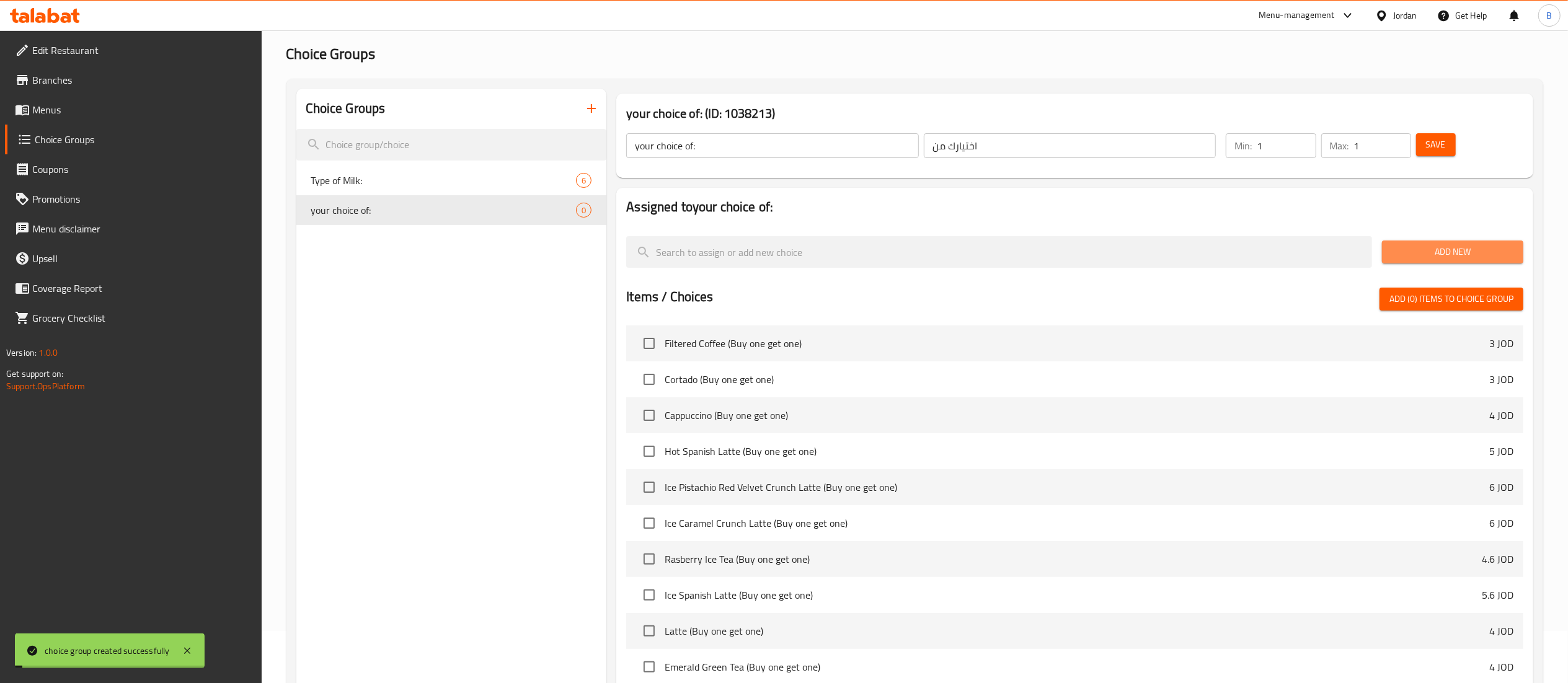
click at [1463, 251] on span "Add New" at bounding box center [1453, 251] width 122 height 15
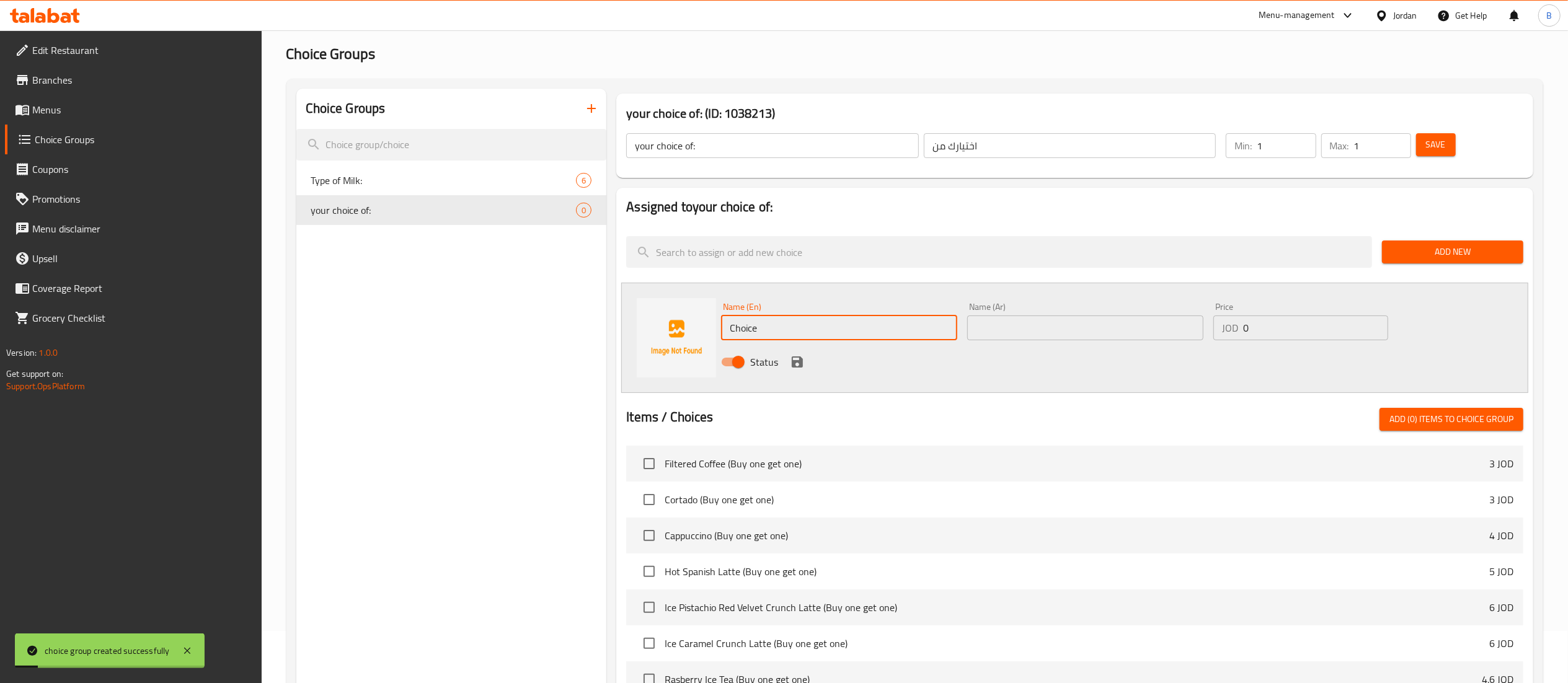
drag, startPoint x: 792, startPoint y: 320, endPoint x: 199, endPoint y: 285, distance: 594.0
click at [464, 309] on div "Choice Groups Type of Milk: 6 your choice of: 0 your choice of: (ID: 1038213) y…" at bounding box center [917, 520] width 1242 height 863
type input "hot"
click at [1043, 329] on input "text" at bounding box center [1085, 328] width 236 height 25
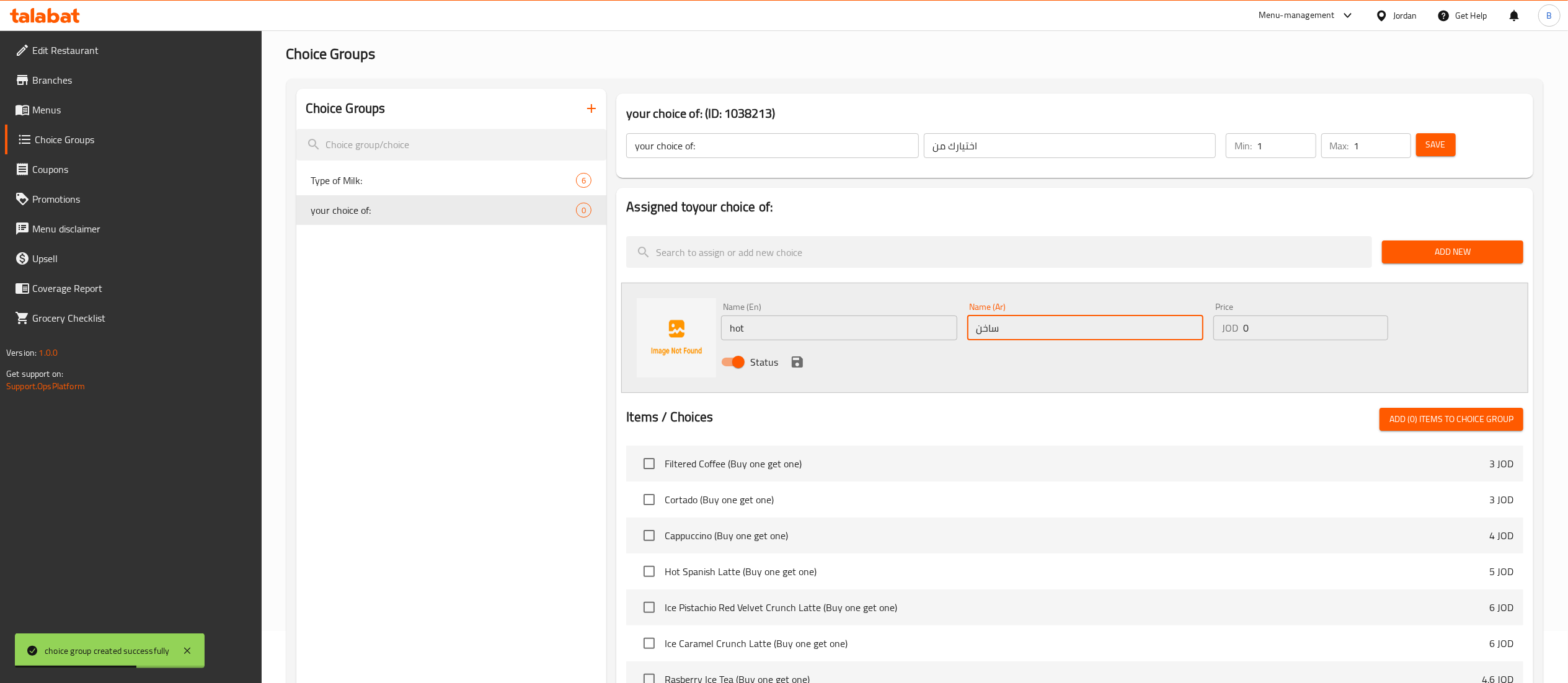
type input "ساخن"
click at [799, 359] on icon "save" at bounding box center [797, 361] width 11 height 11
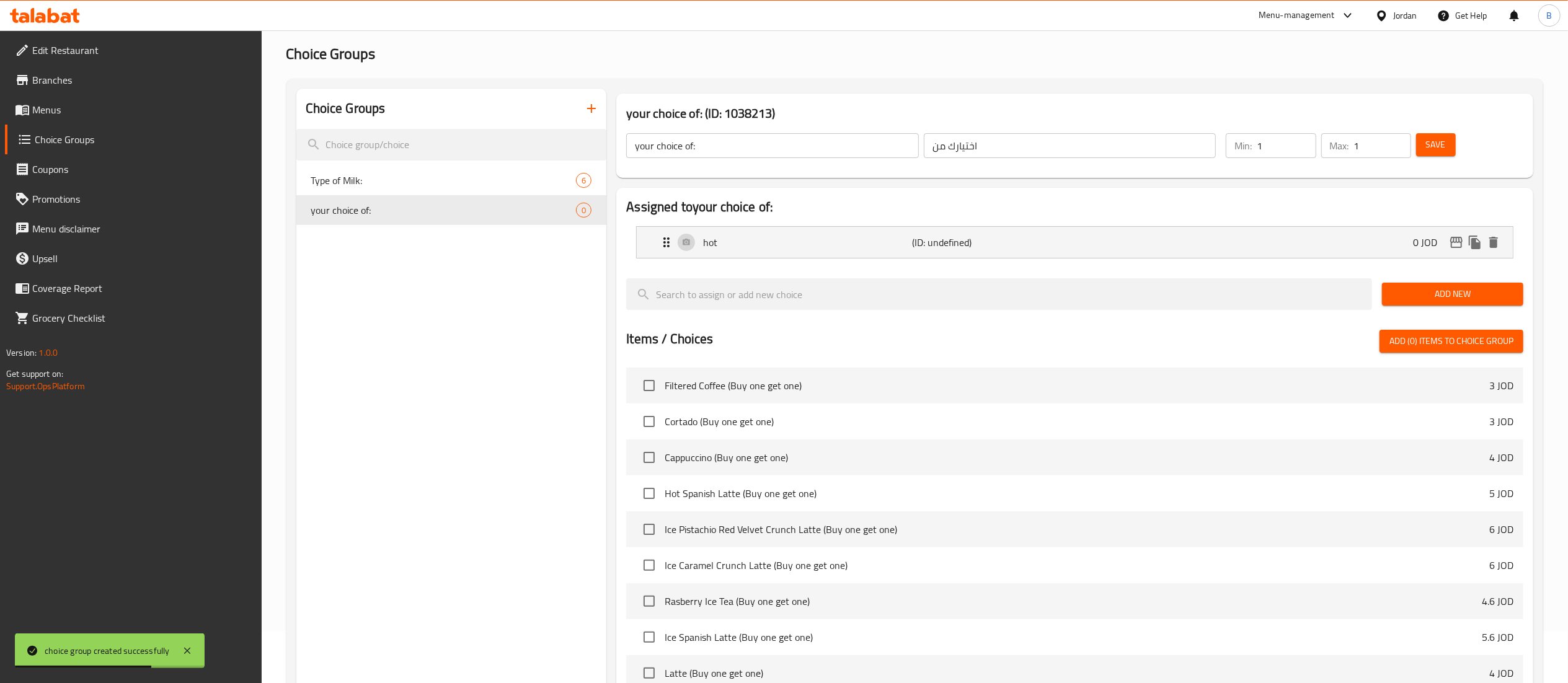
click at [1400, 296] on span "Add New" at bounding box center [1453, 293] width 122 height 15
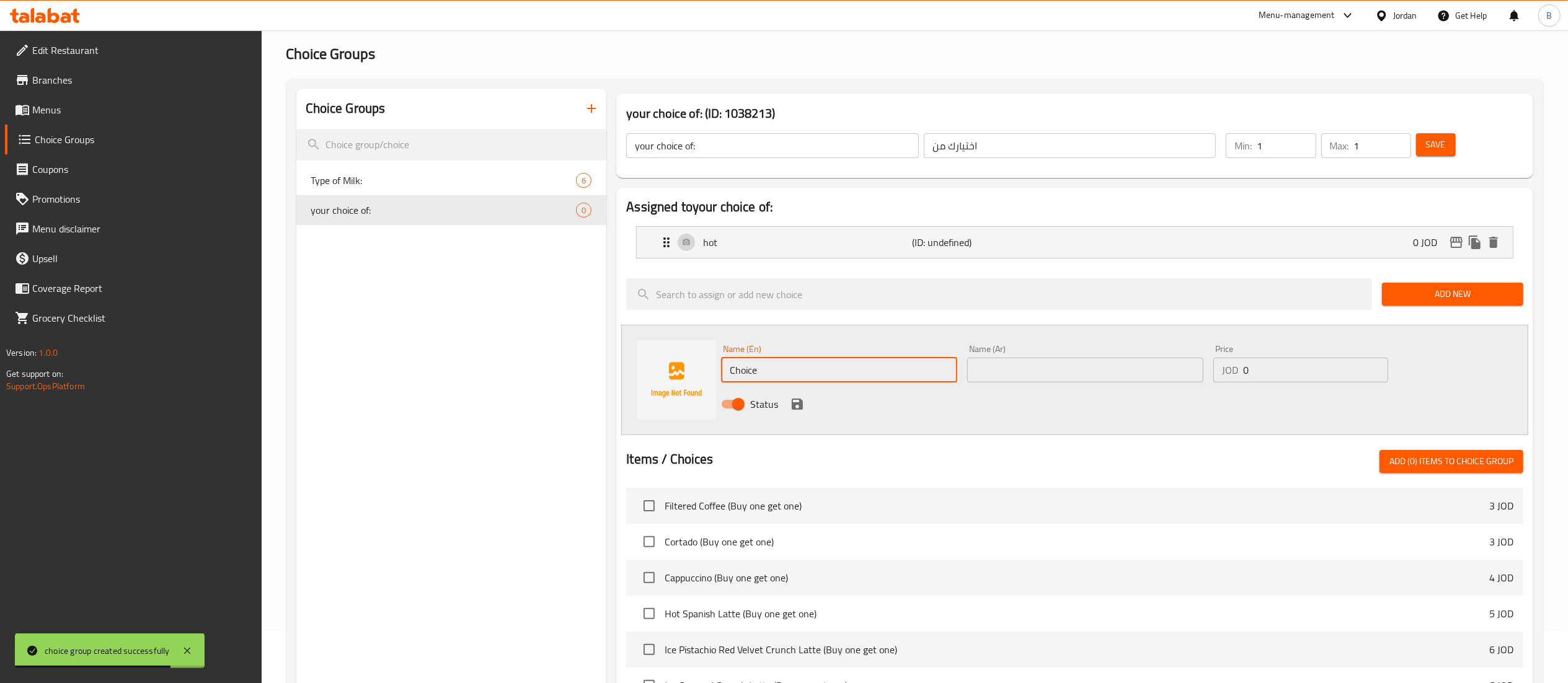
drag, startPoint x: 831, startPoint y: 374, endPoint x: 183, endPoint y: 396, distance: 648.4
click at [412, 366] on div "Choice Groups Type of Milk: 6 your choice of: 0 your choice of: (ID: 1038213) y…" at bounding box center [917, 541] width 1242 height 905
type input "cold"
click at [1056, 373] on input "text" at bounding box center [1085, 370] width 236 height 25
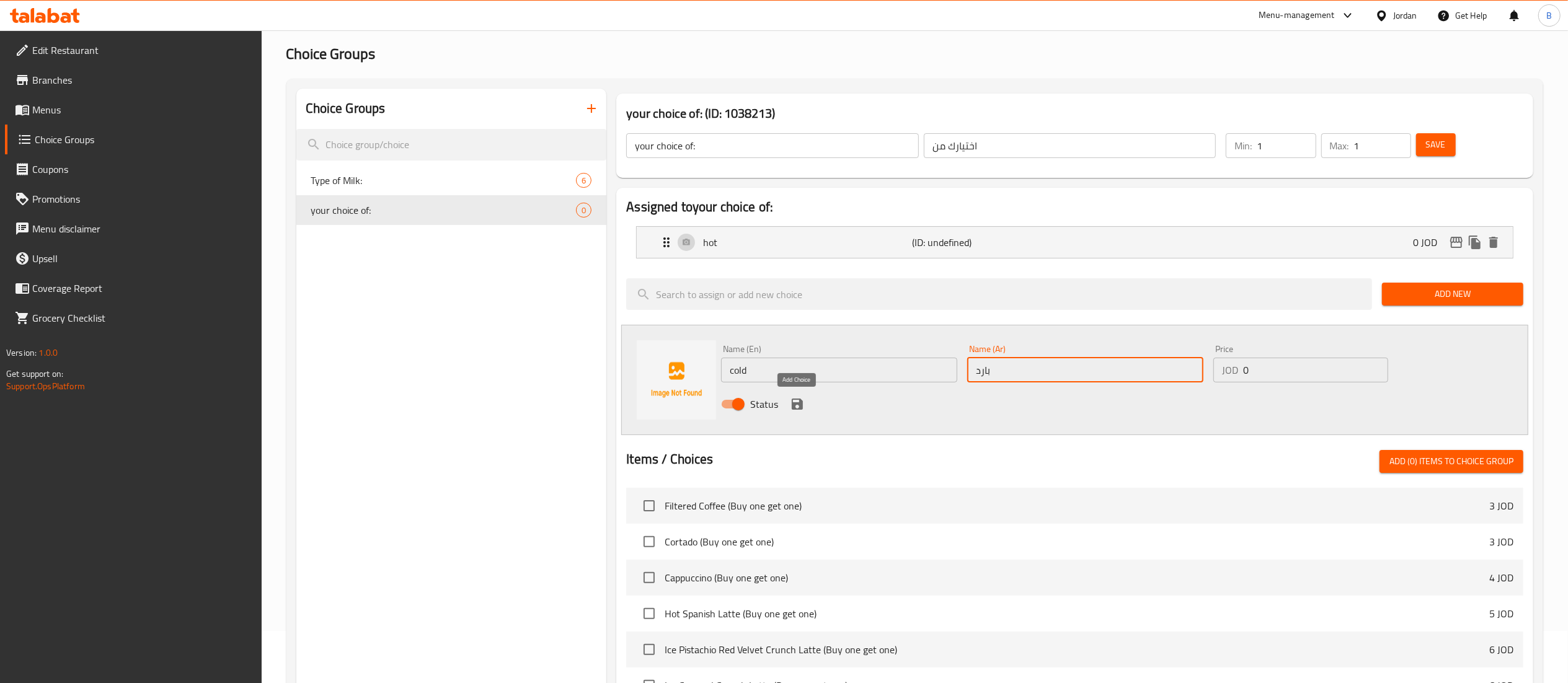
type input "بارد"
click at [799, 404] on icon "save" at bounding box center [797, 403] width 11 height 11
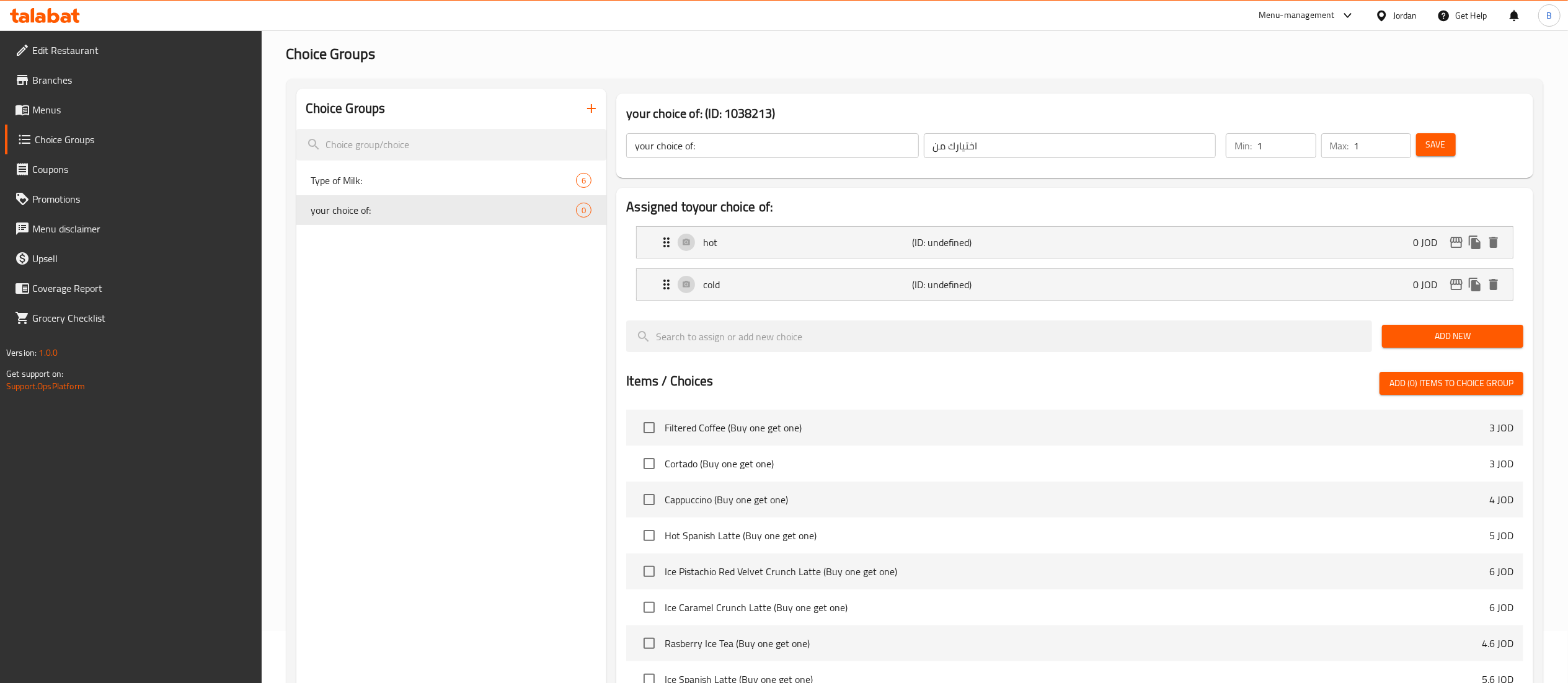
click at [1443, 151] on span "Save" at bounding box center [1435, 144] width 20 height 15
click at [56, 109] on span "Menus" at bounding box center [141, 109] width 220 height 15
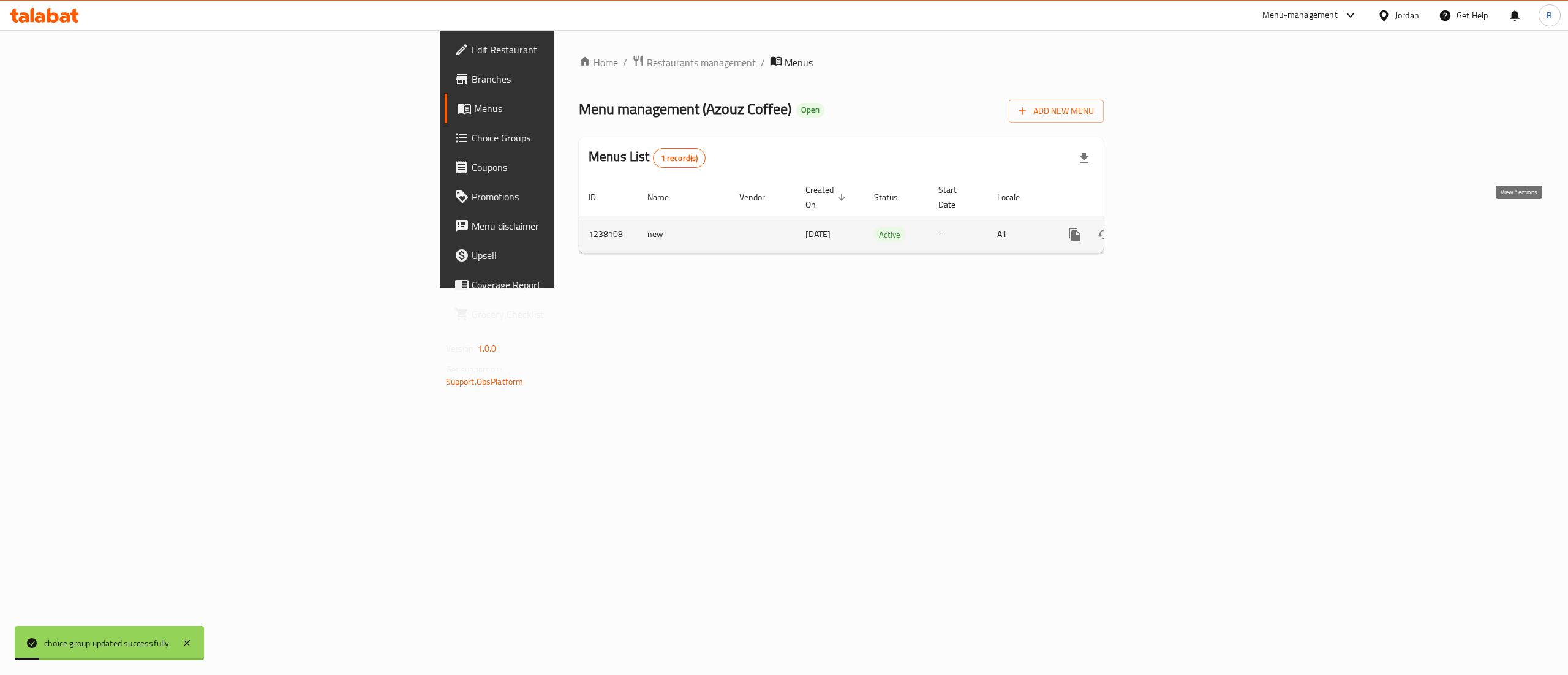
click at [1171, 227] on icon "enhanced table" at bounding box center [1163, 234] width 15 height 15
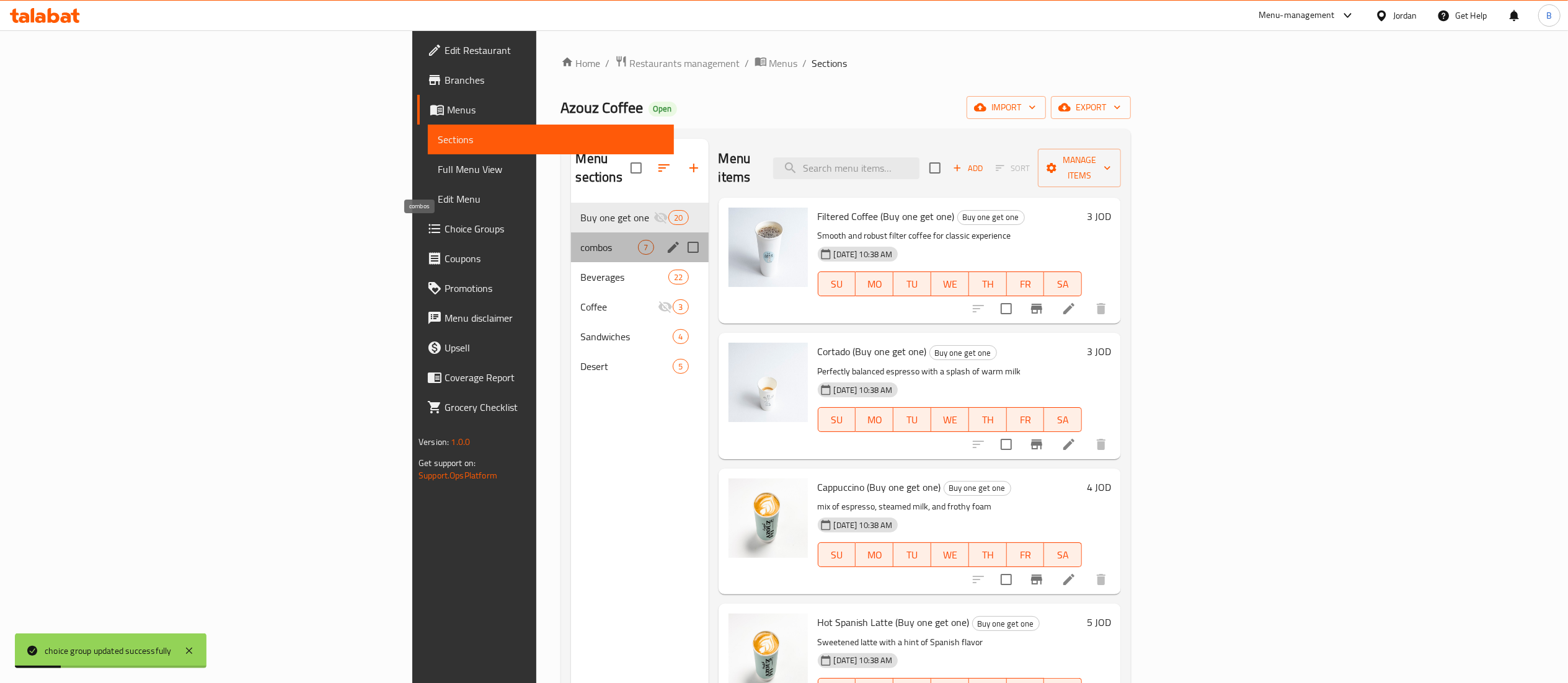
click at [581, 240] on span "combos" at bounding box center [610, 247] width 58 height 15
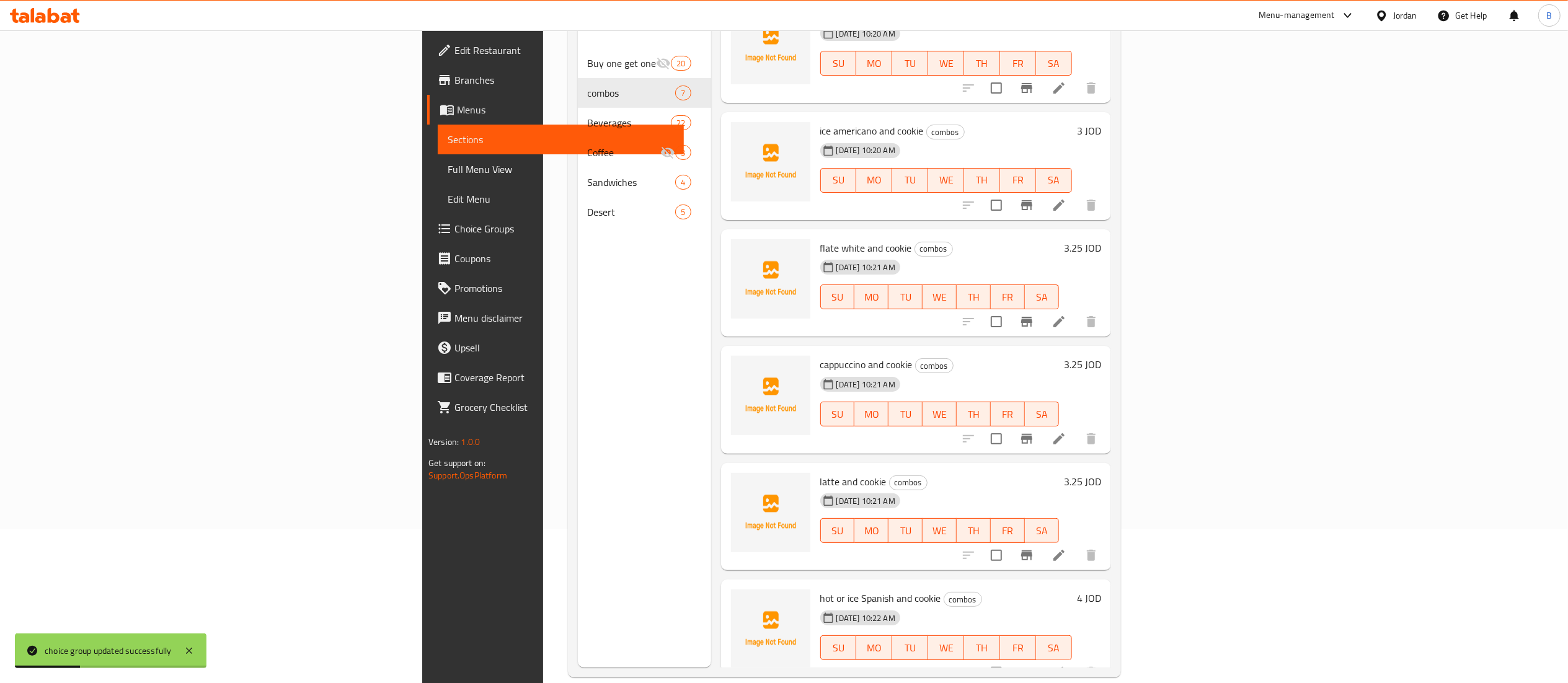
scroll to position [174, 0]
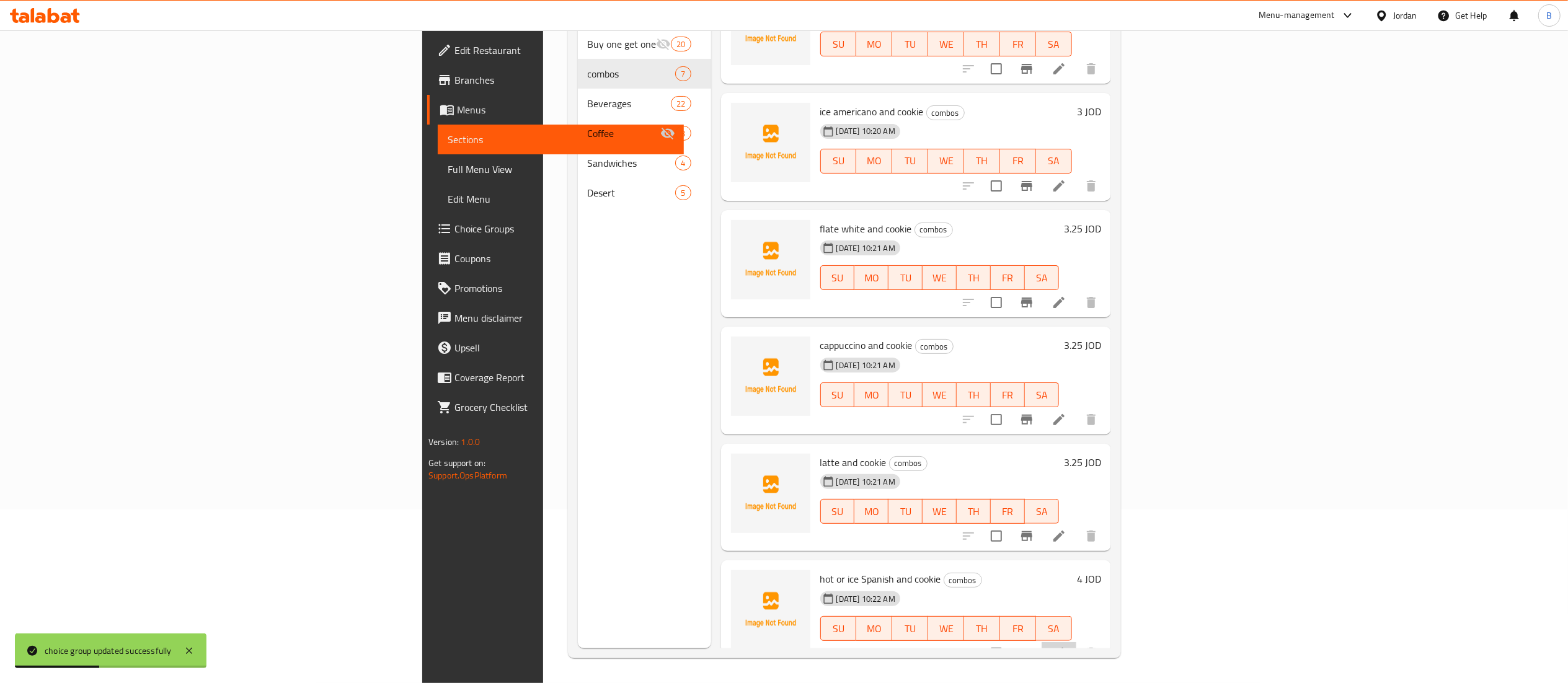
click at [1076, 642] on li at bounding box center [1059, 653] width 35 height 22
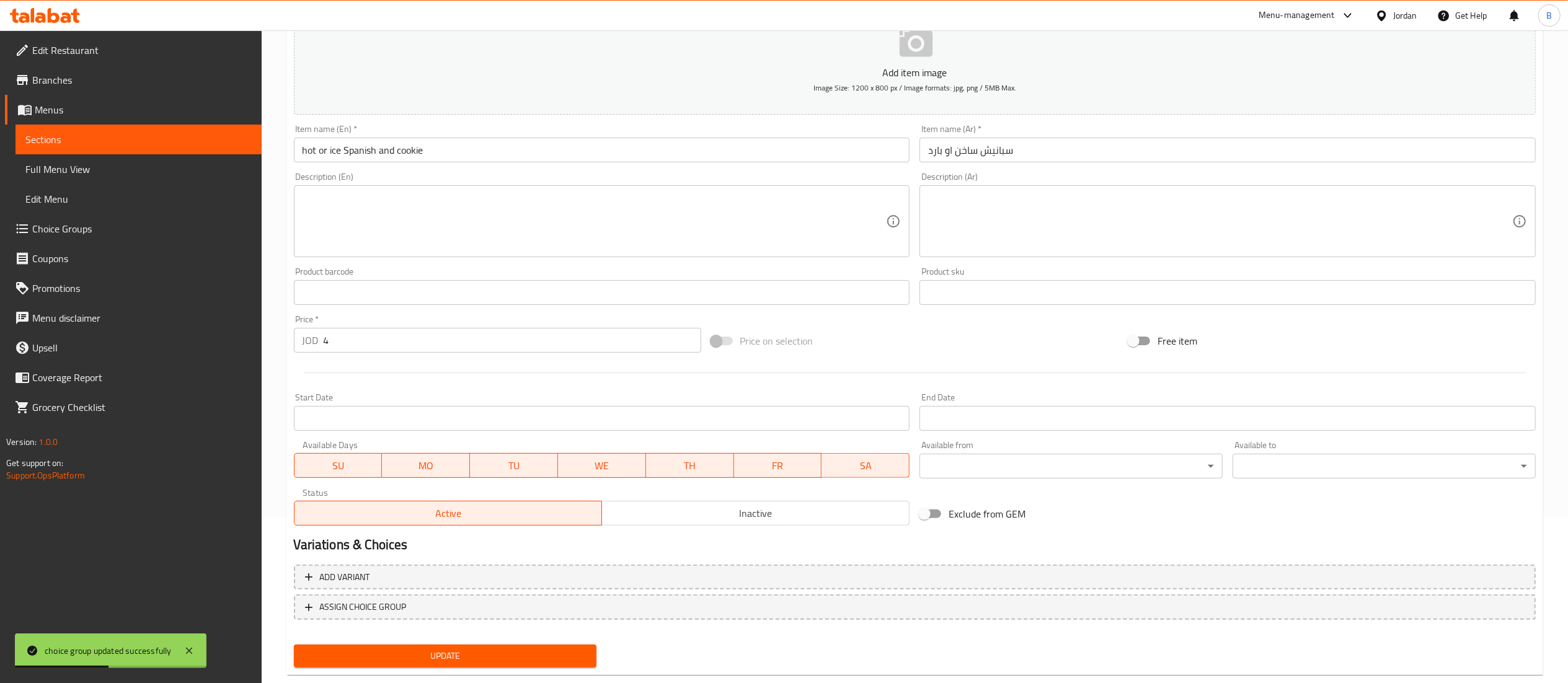
scroll to position [191, 0]
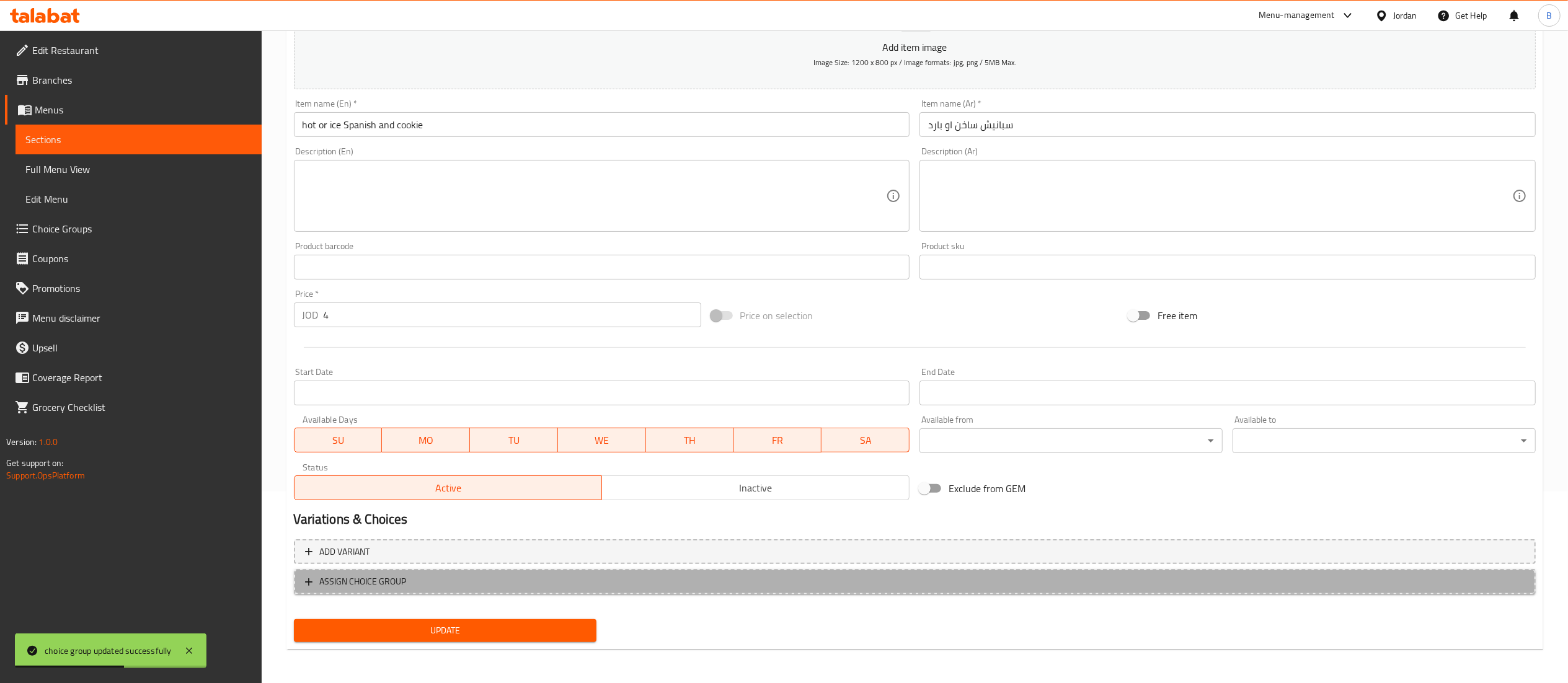
click at [366, 582] on span "ASSIGN CHOICE GROUP" at bounding box center [364, 581] width 87 height 15
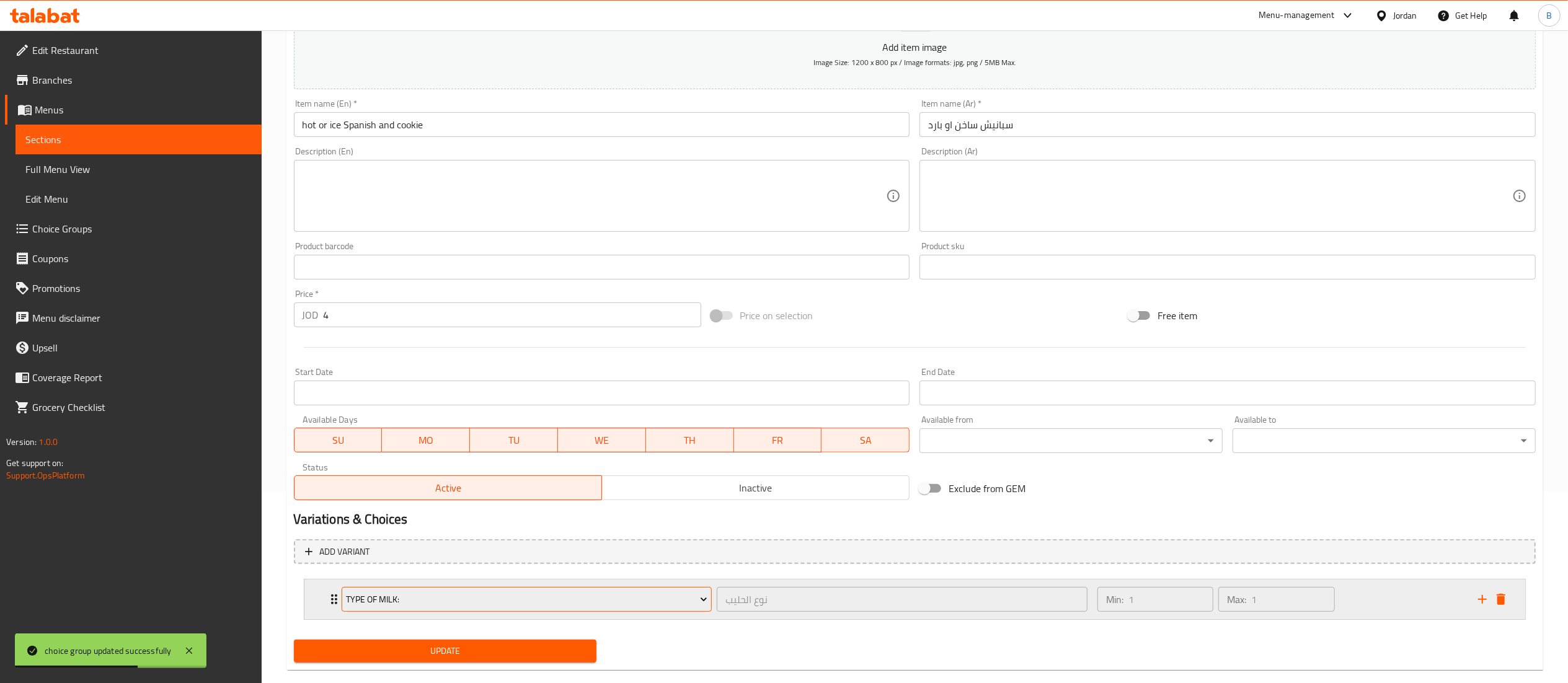
click at [429, 607] on span "Type of Milk:" at bounding box center [526, 599] width 362 height 15
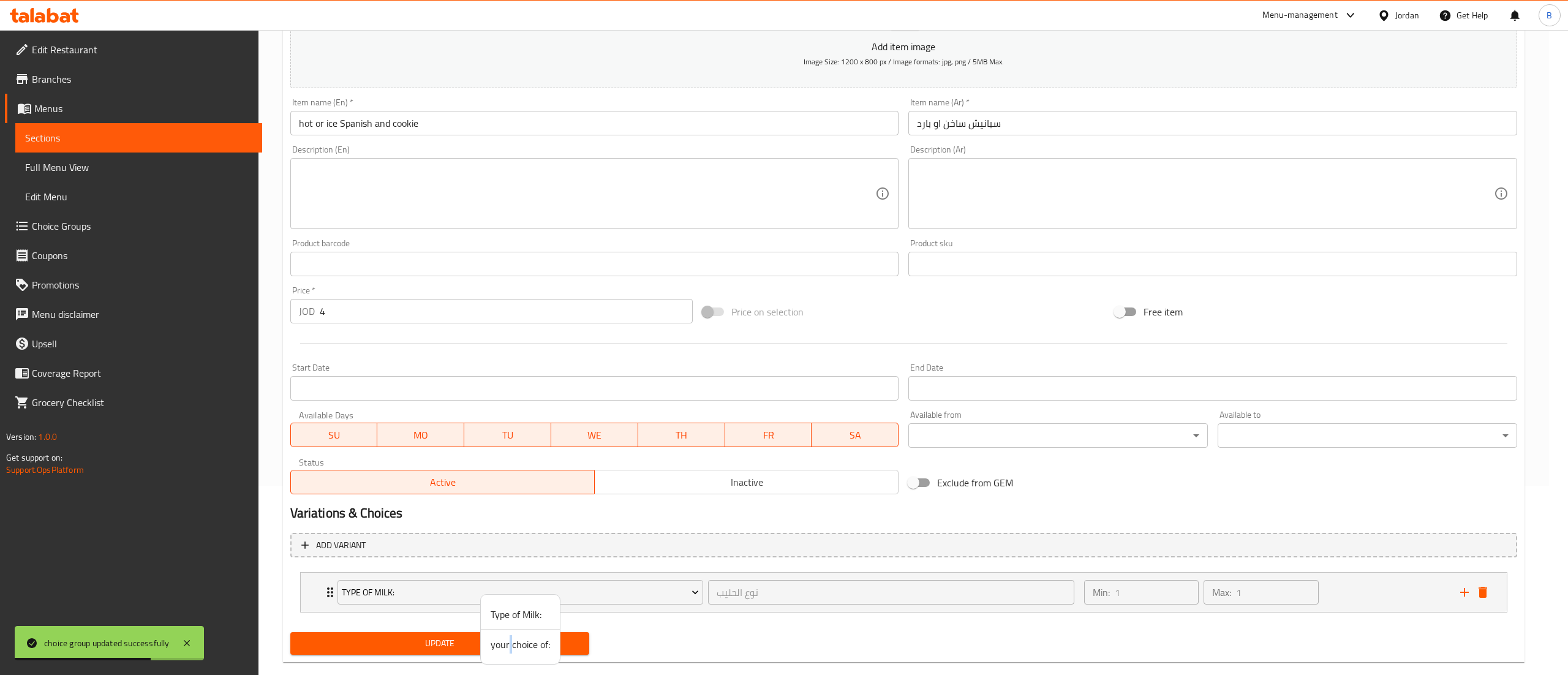
click at [510, 648] on span "your choice of:" at bounding box center [520, 644] width 59 height 15
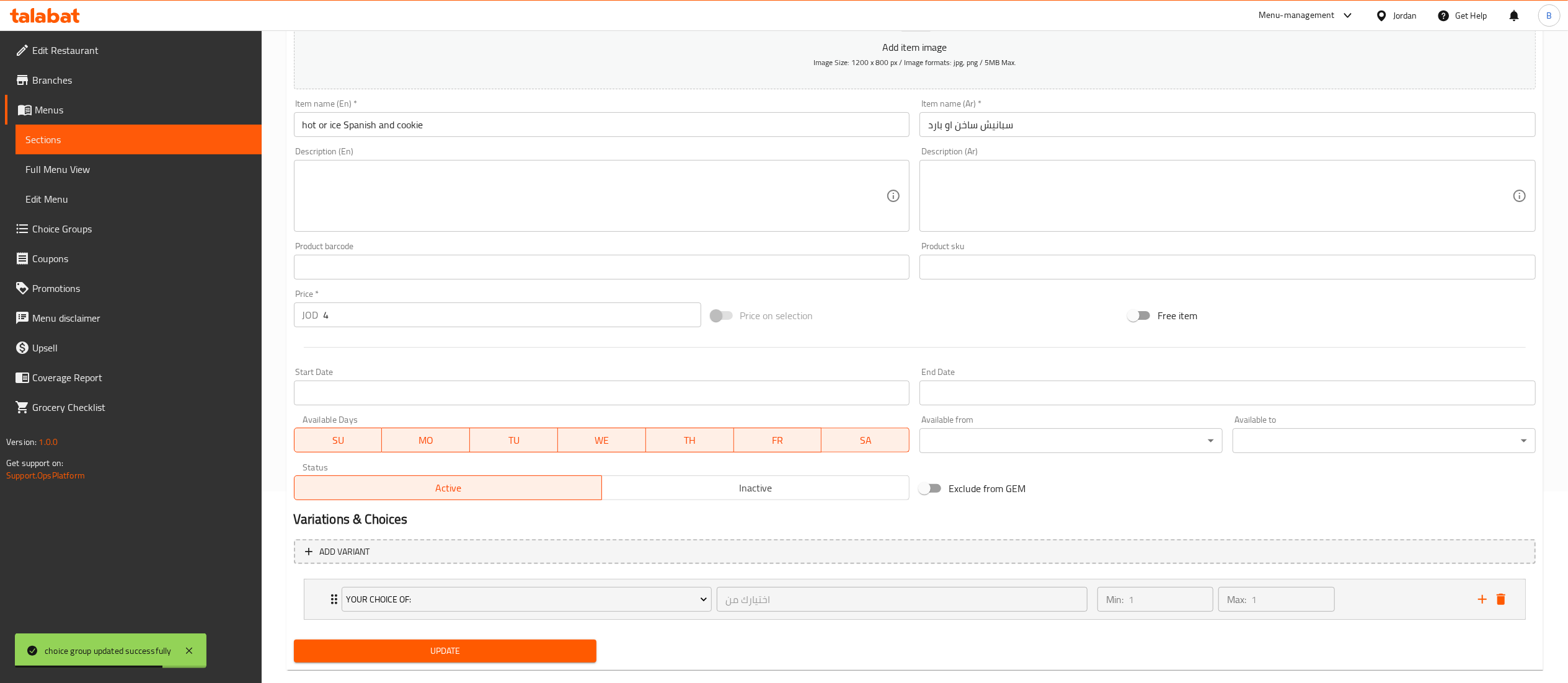
click at [459, 653] on span "Update" at bounding box center [445, 650] width 283 height 15
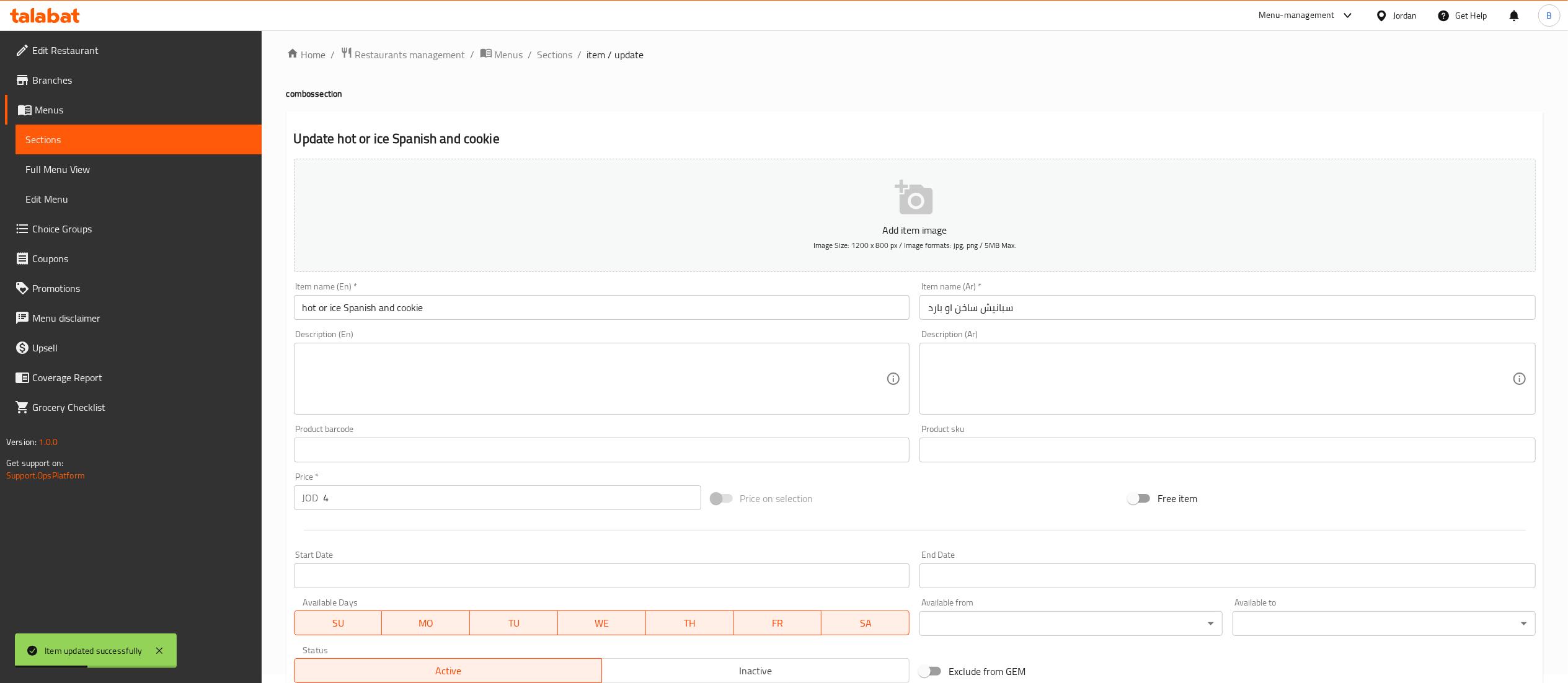
scroll to position [0, 0]
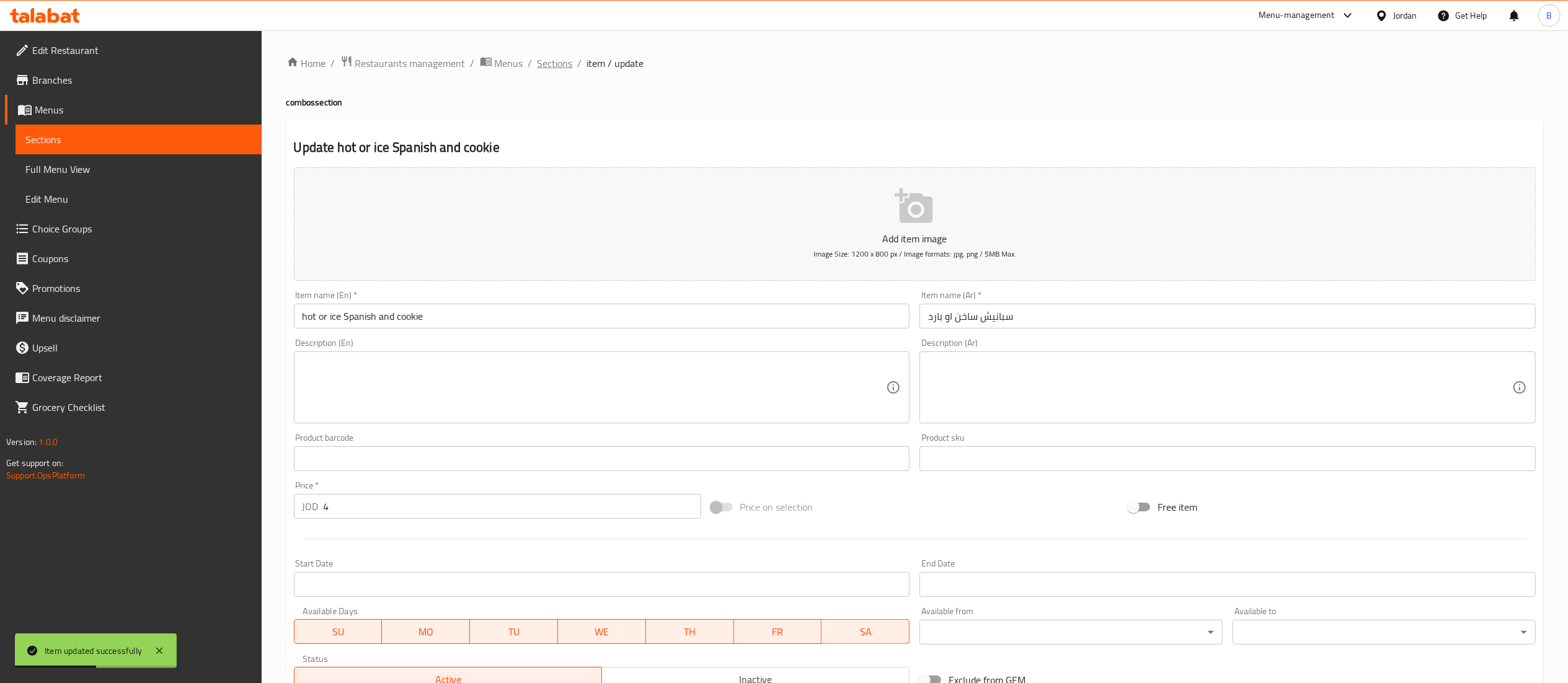
click at [541, 59] on span "Sections" at bounding box center [555, 63] width 36 height 15
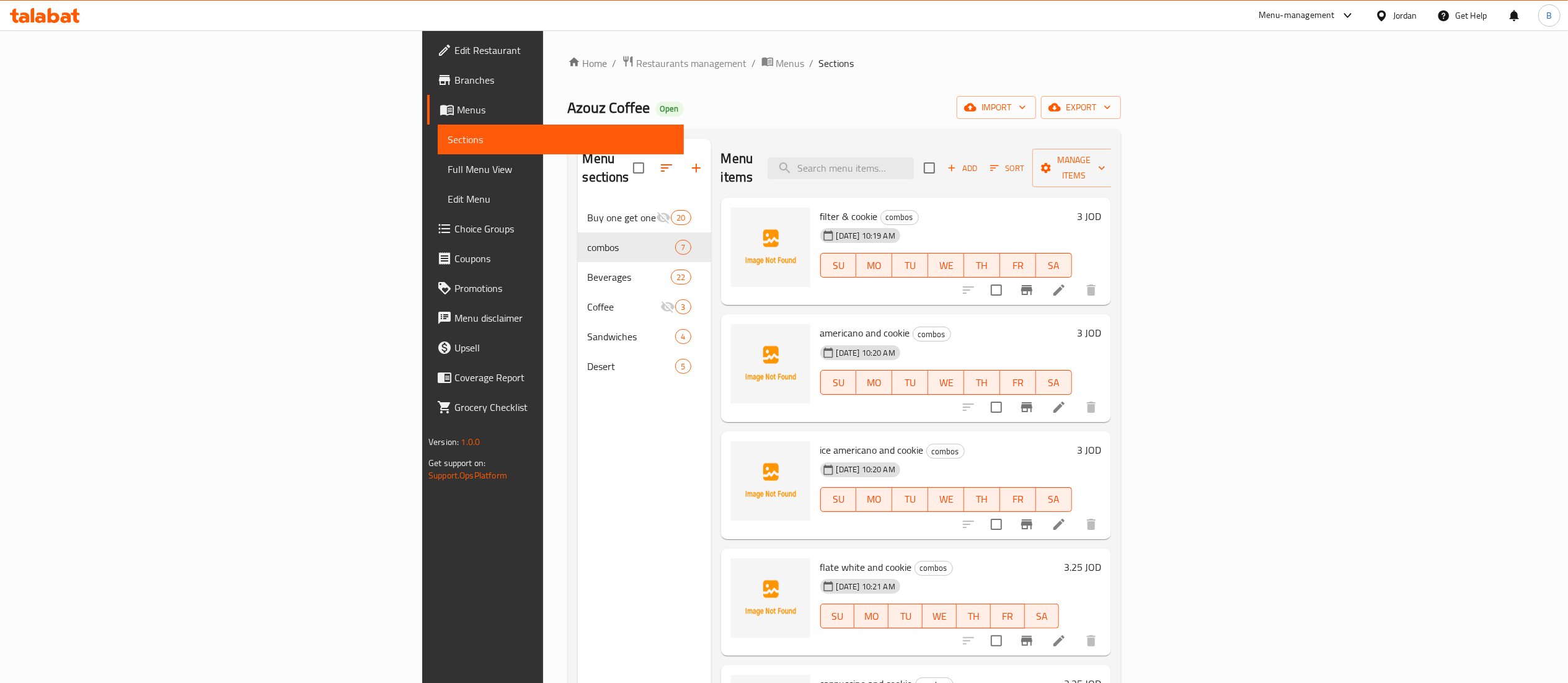
click at [45, 7] on div at bounding box center [45, 15] width 90 height 25
click at [45, 5] on div at bounding box center [45, 15] width 90 height 25
click at [50, 20] on icon at bounding box center [54, 15] width 12 height 15
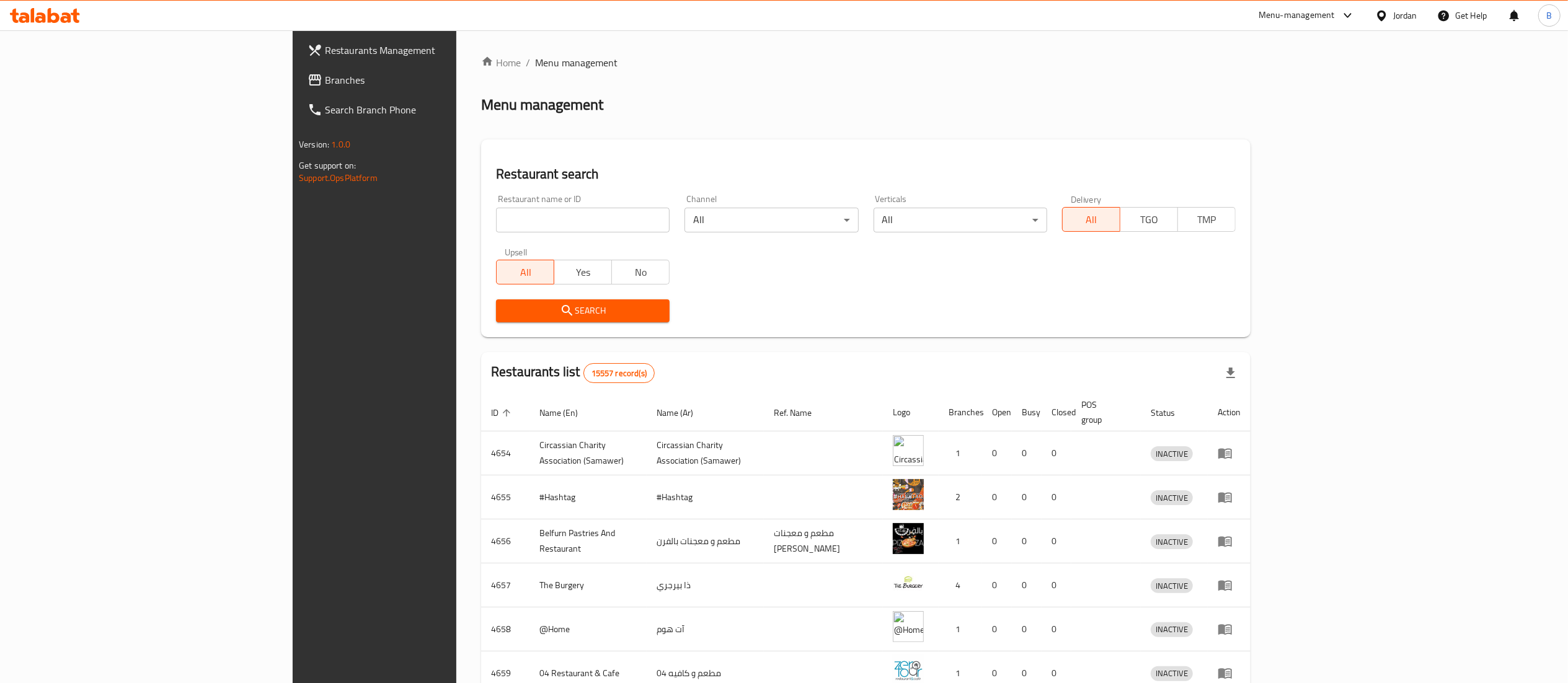
click at [325, 80] on span "Branches" at bounding box center [434, 80] width 220 height 15
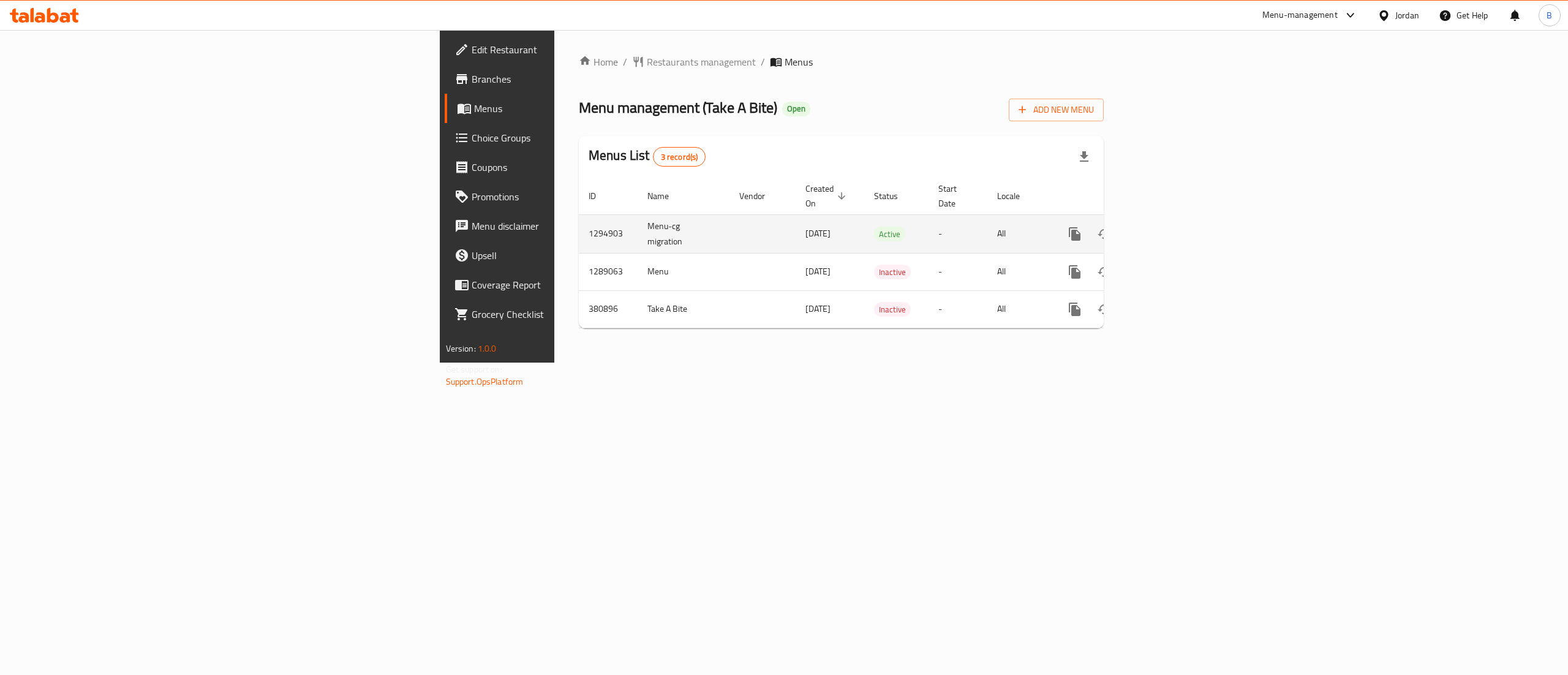
click at [1178, 225] on link "enhanced table" at bounding box center [1163, 233] width 29 height 29
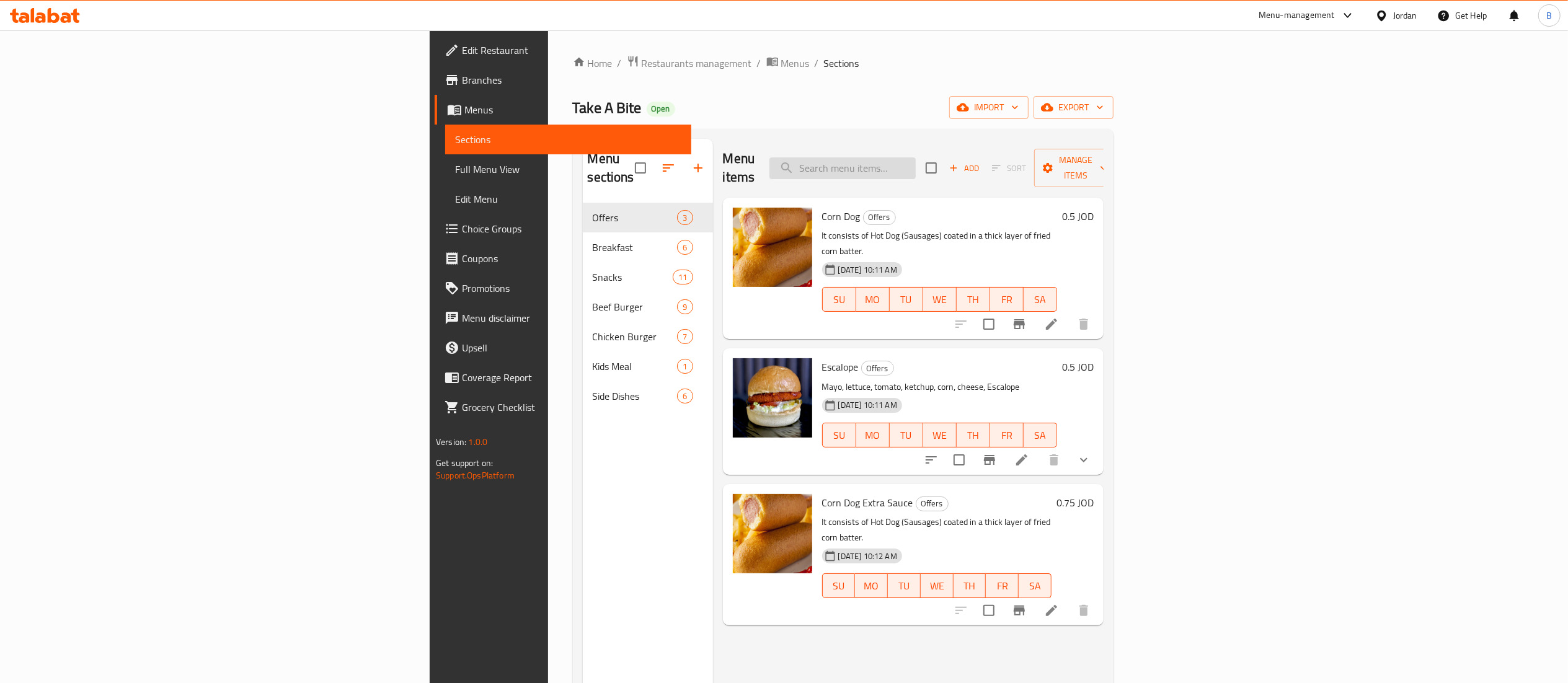
click at [916, 157] on input "search" at bounding box center [843, 168] width 146 height 22
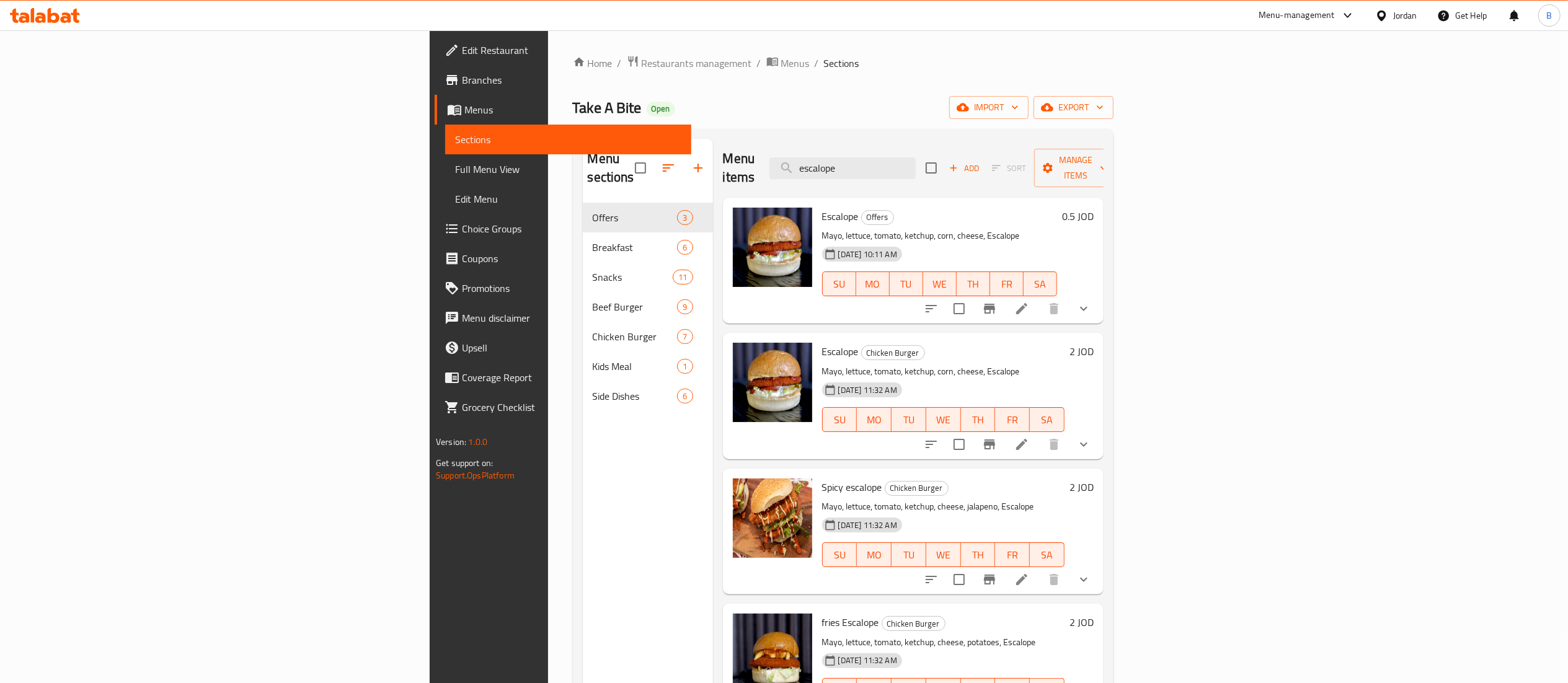
click at [1098, 430] on button "show more" at bounding box center [1083, 444] width 30 height 30
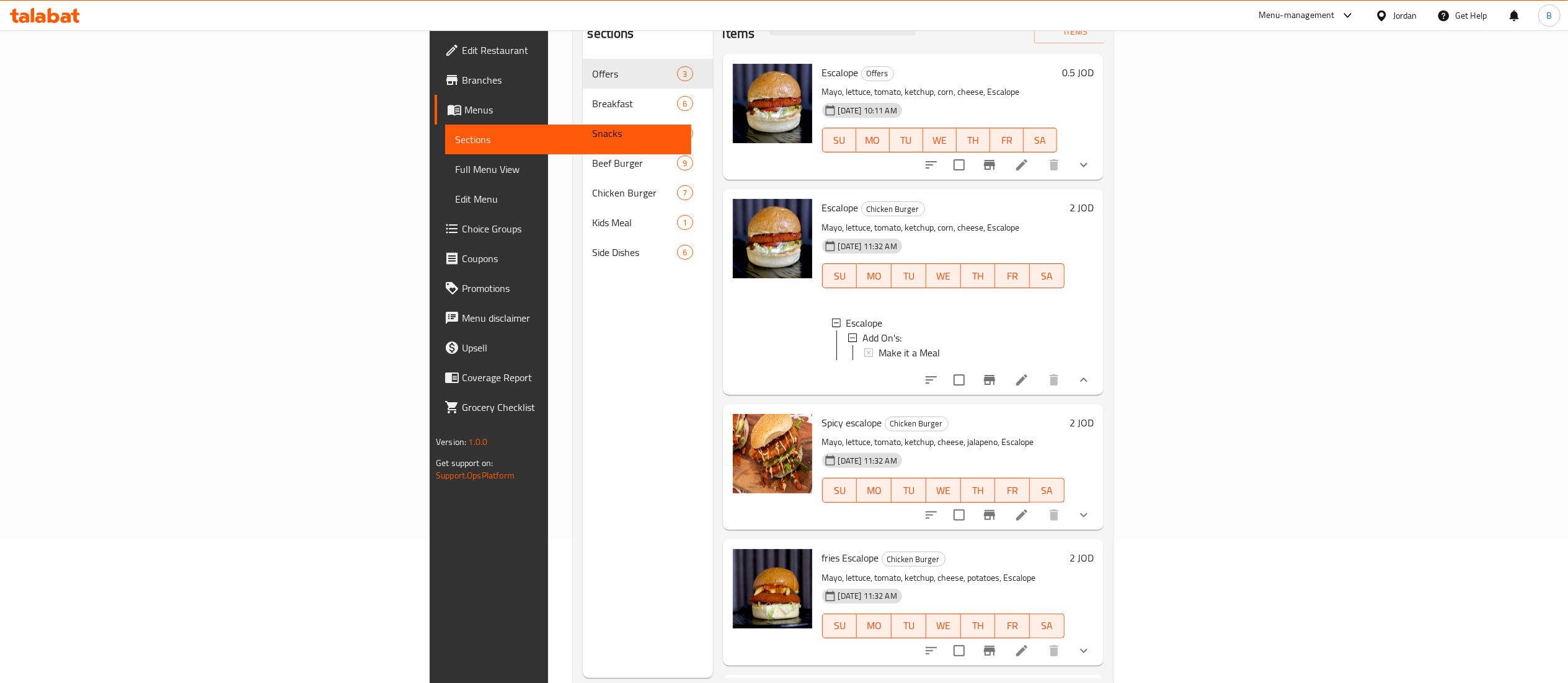
scroll to position [174, 0]
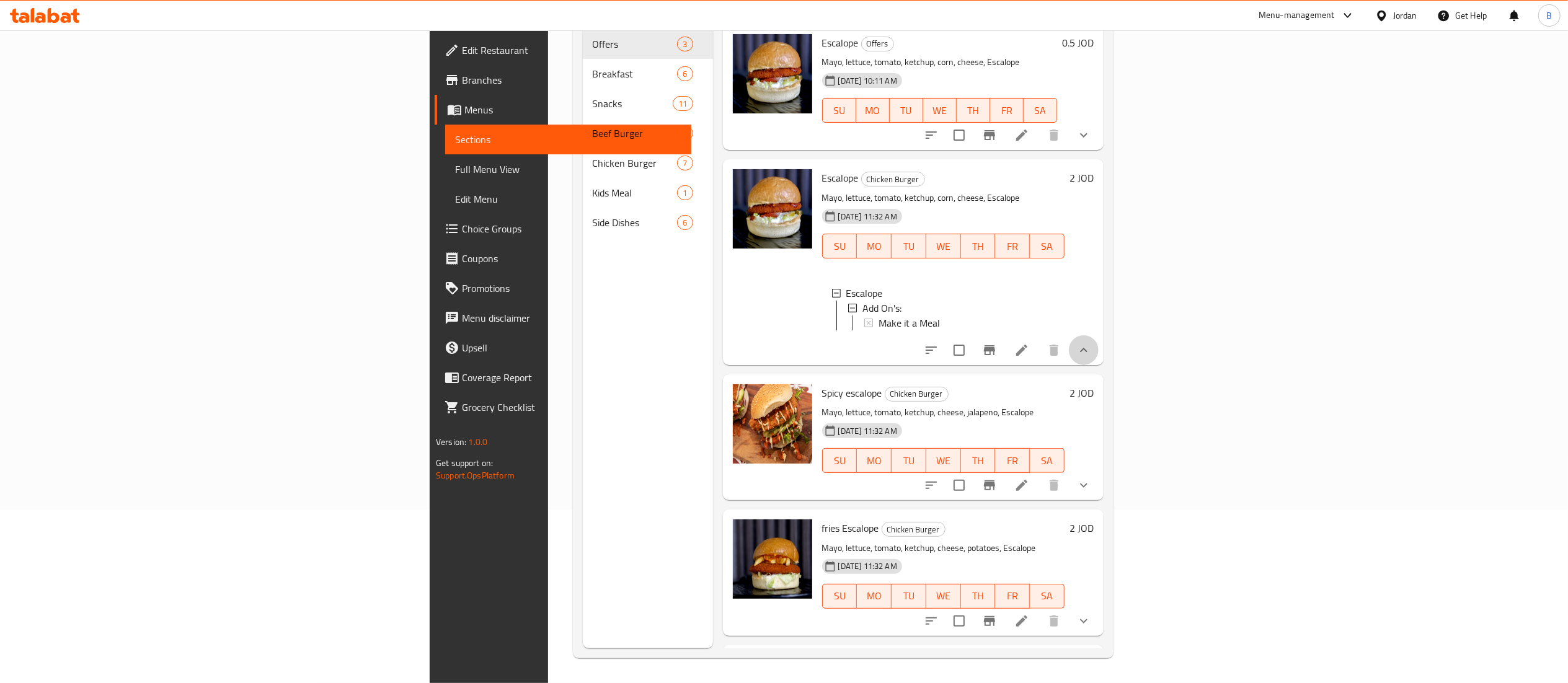
click at [1098, 359] on button "show more" at bounding box center [1083, 350] width 30 height 30
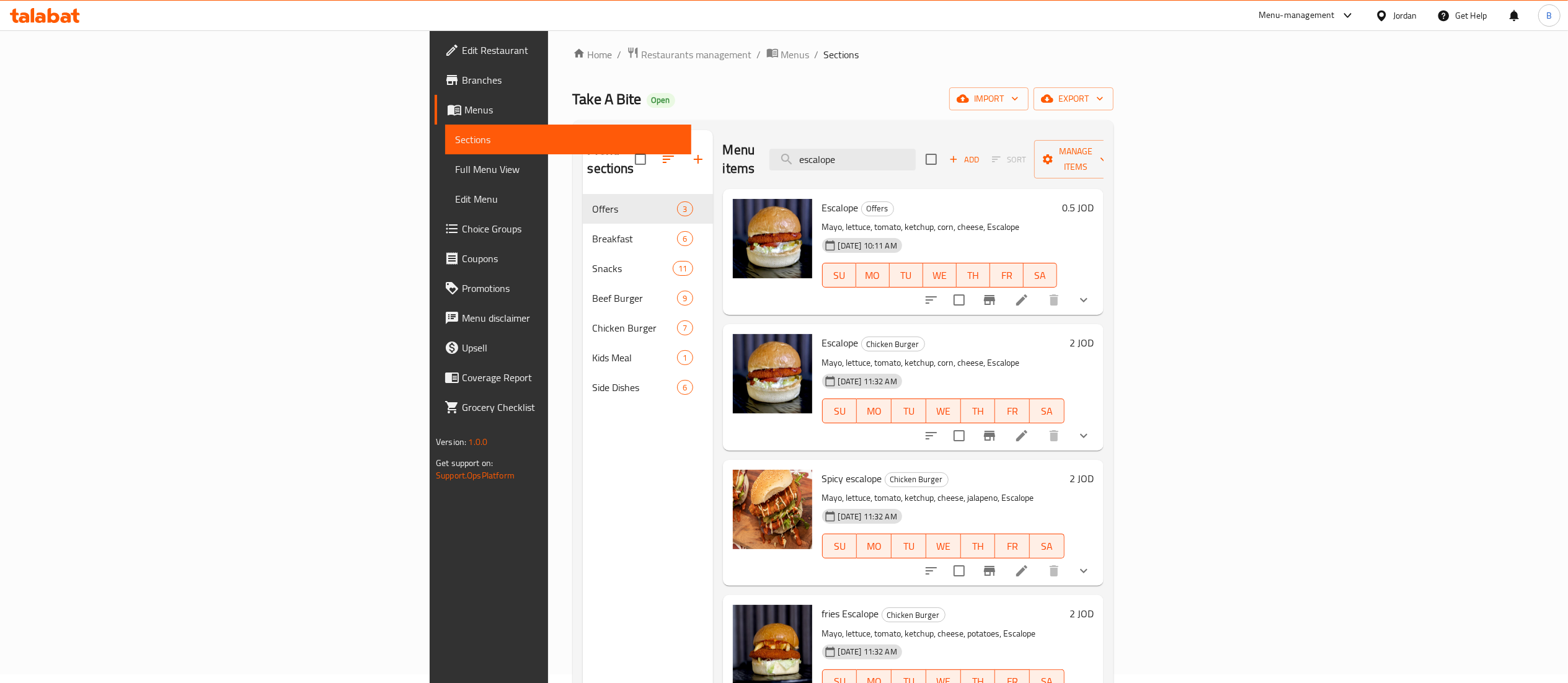
scroll to position [0, 0]
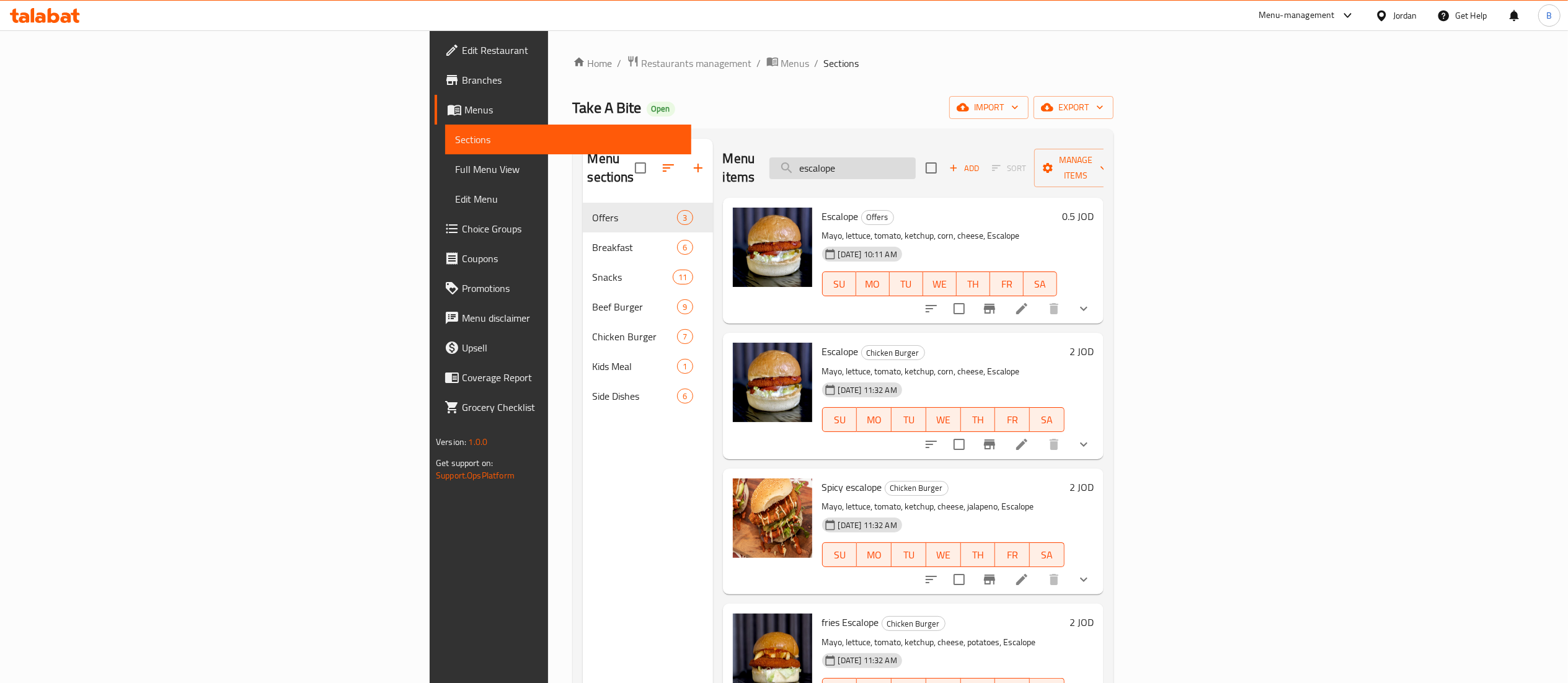
click at [916, 157] on input "escalope" at bounding box center [843, 168] width 146 height 22
type input "e"
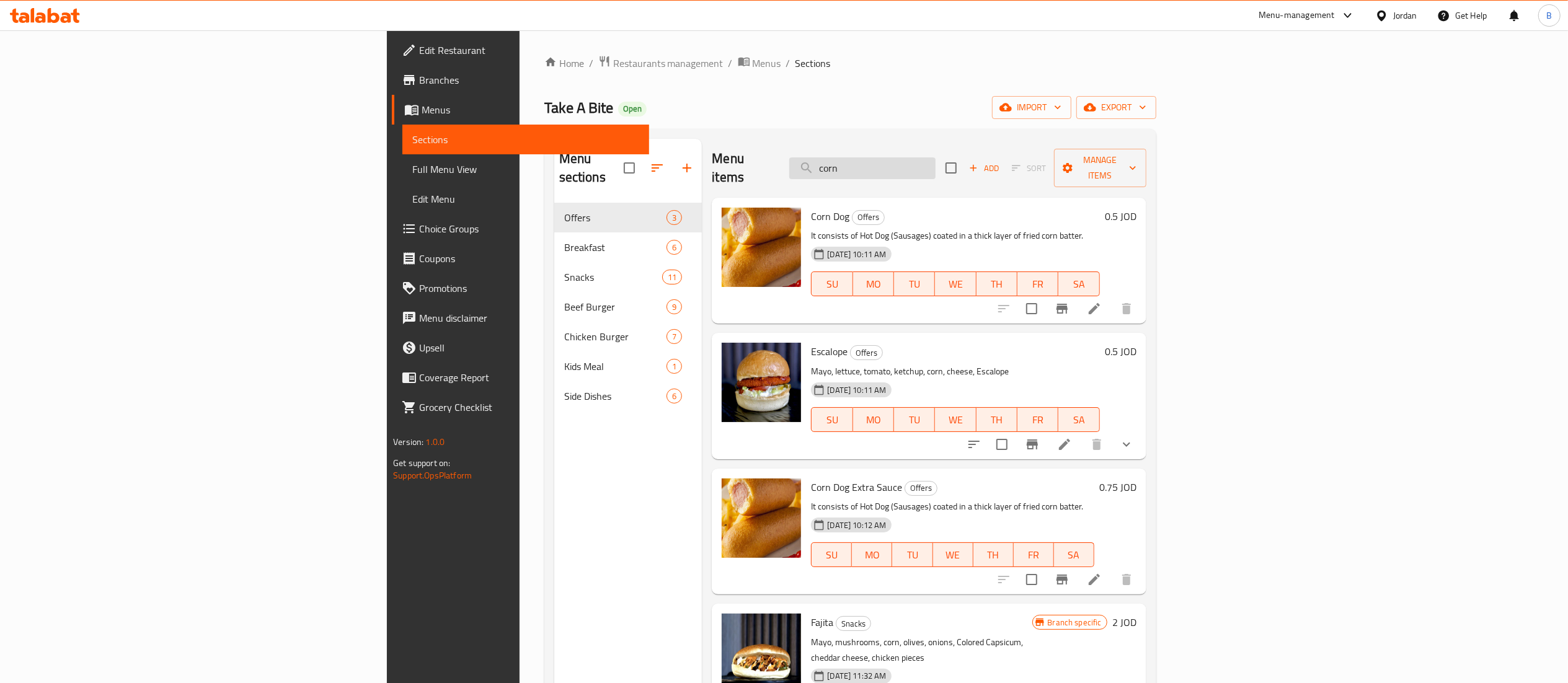
click at [935, 157] on input "corn" at bounding box center [862, 168] width 146 height 22
type input "c"
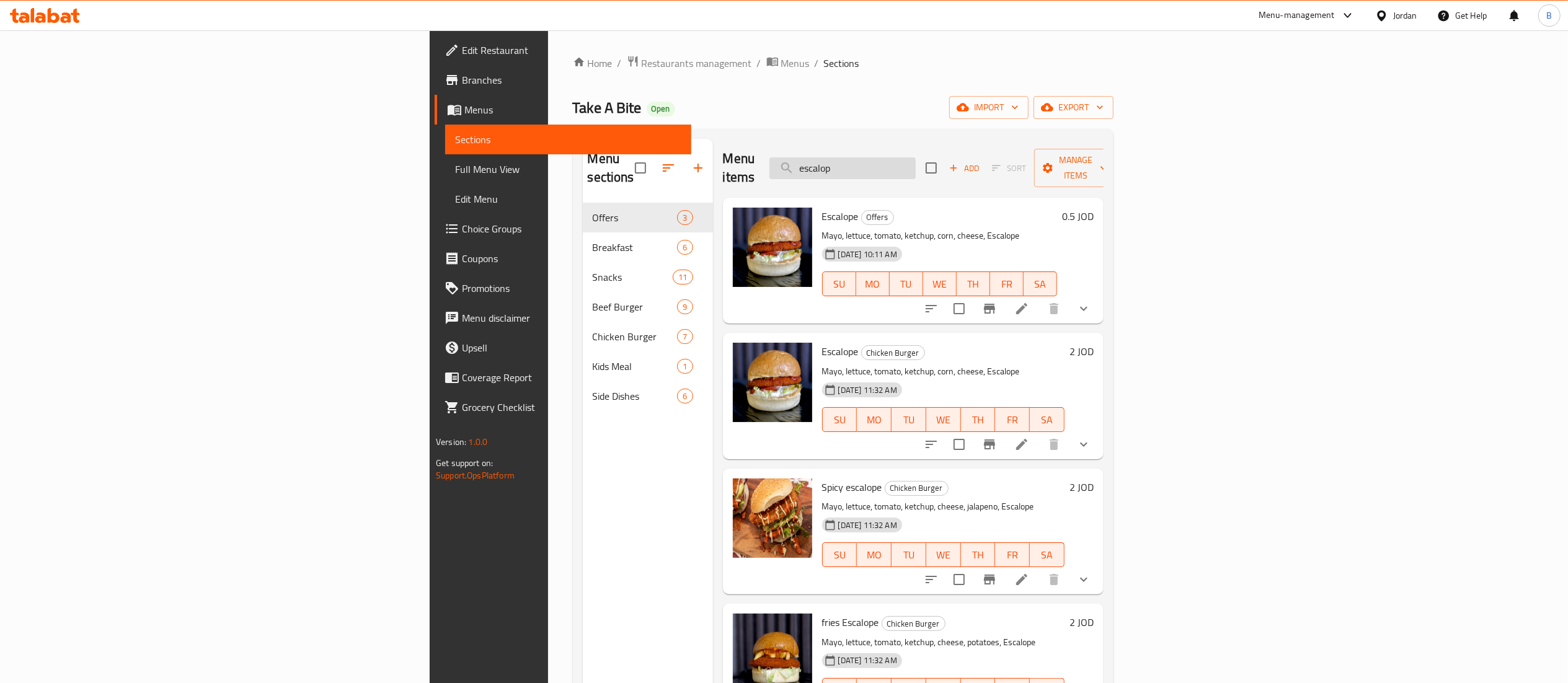
type input "escalope"
click at [1093, 208] on h6 "0.5 JOD" at bounding box center [1078, 217] width 32 height 17
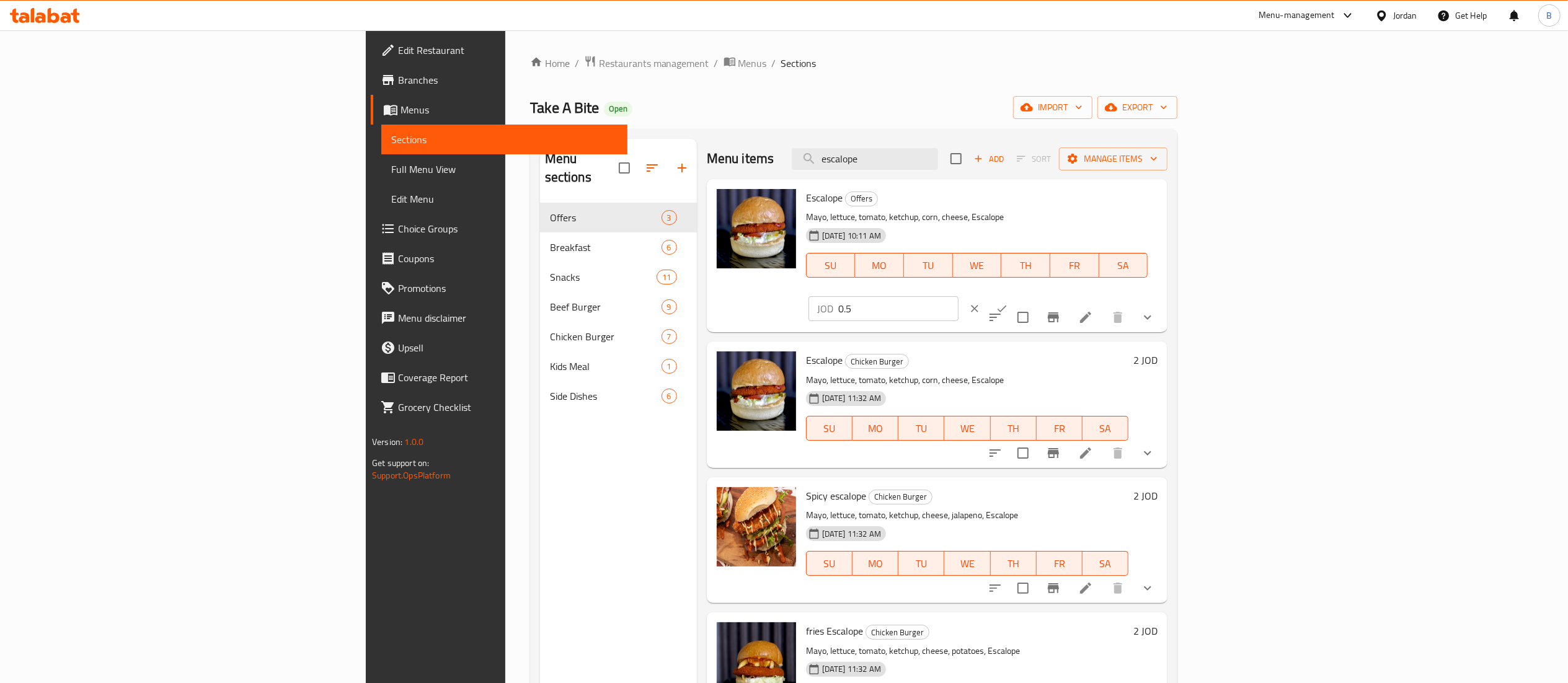
click at [959, 296] on input "0.5" at bounding box center [898, 309] width 120 height 25
type input "0.75"
click at [1008, 303] on icon "ok" at bounding box center [1001, 309] width 12 height 12
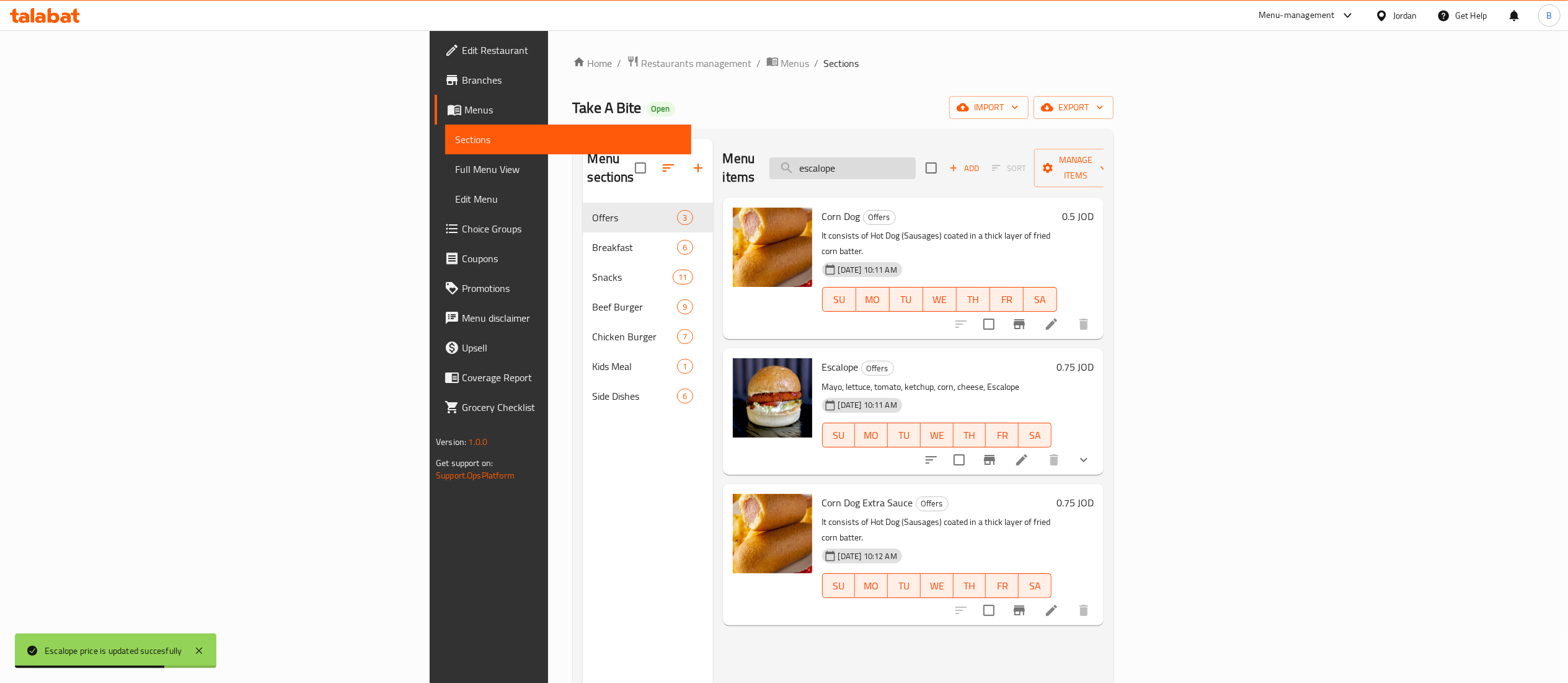
click at [916, 165] on input "escalope" at bounding box center [843, 168] width 146 height 22
click at [1093, 208] on h6 "0.5 JOD" at bounding box center [1078, 217] width 32 height 17
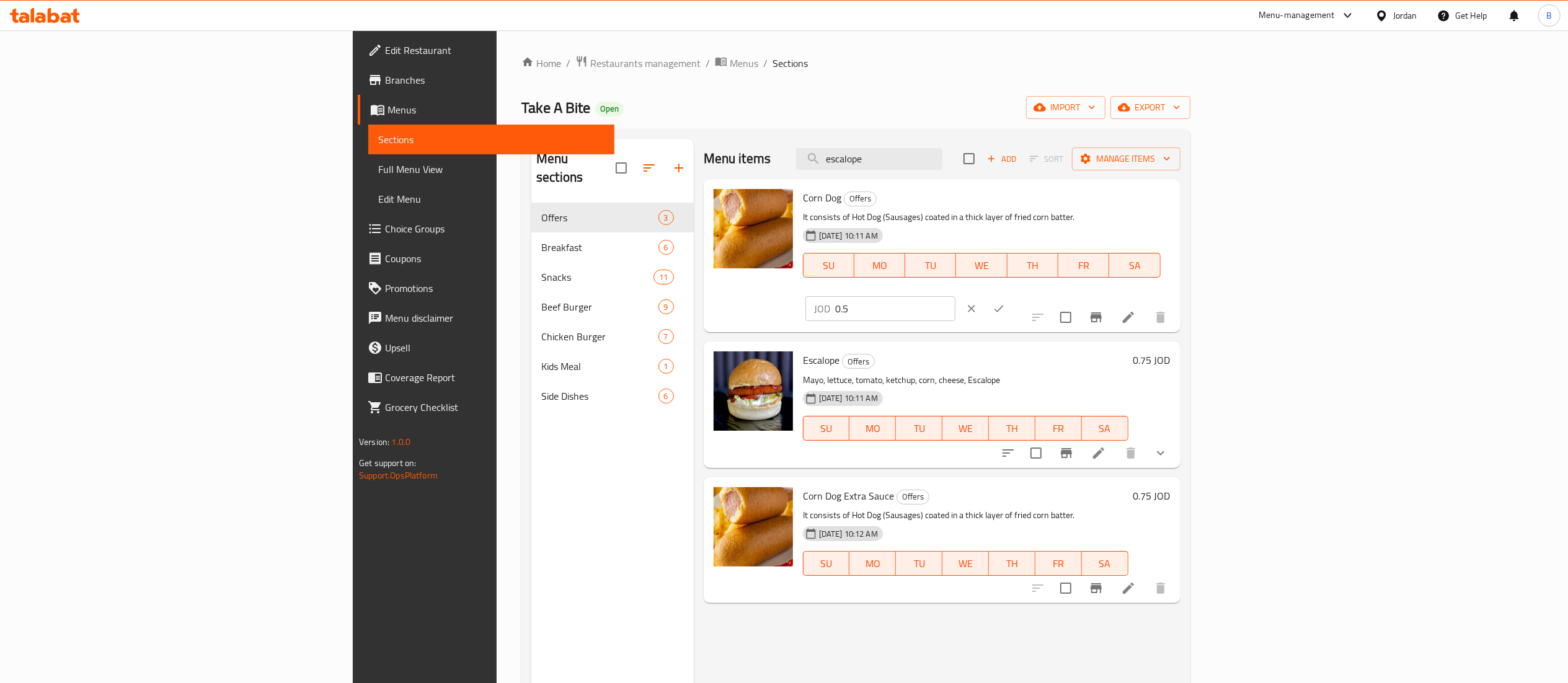
click at [956, 296] on input "0.5" at bounding box center [896, 309] width 120 height 25
type input "0.75"
click at [1012, 295] on button "ok" at bounding box center [999, 309] width 28 height 28
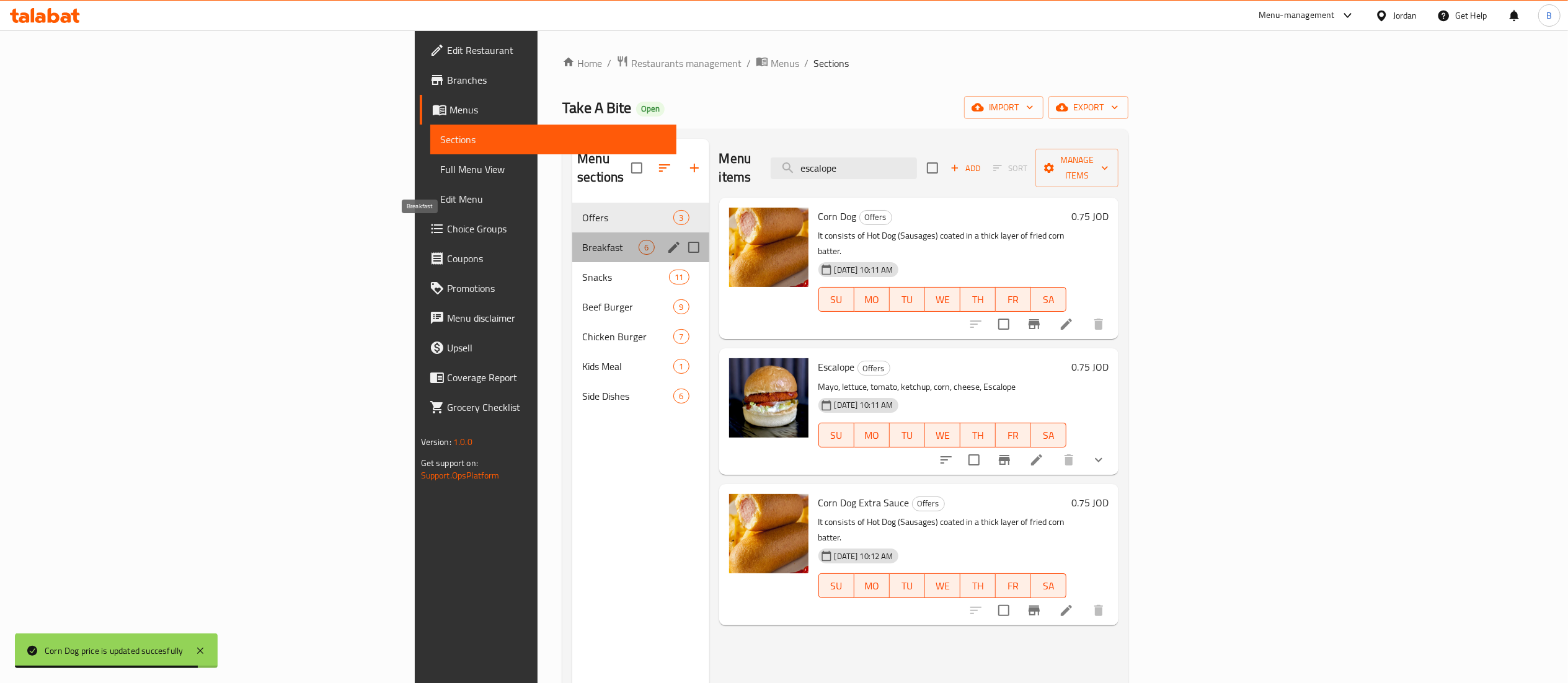
click at [582, 240] on span "Breakfast" at bounding box center [610, 247] width 57 height 15
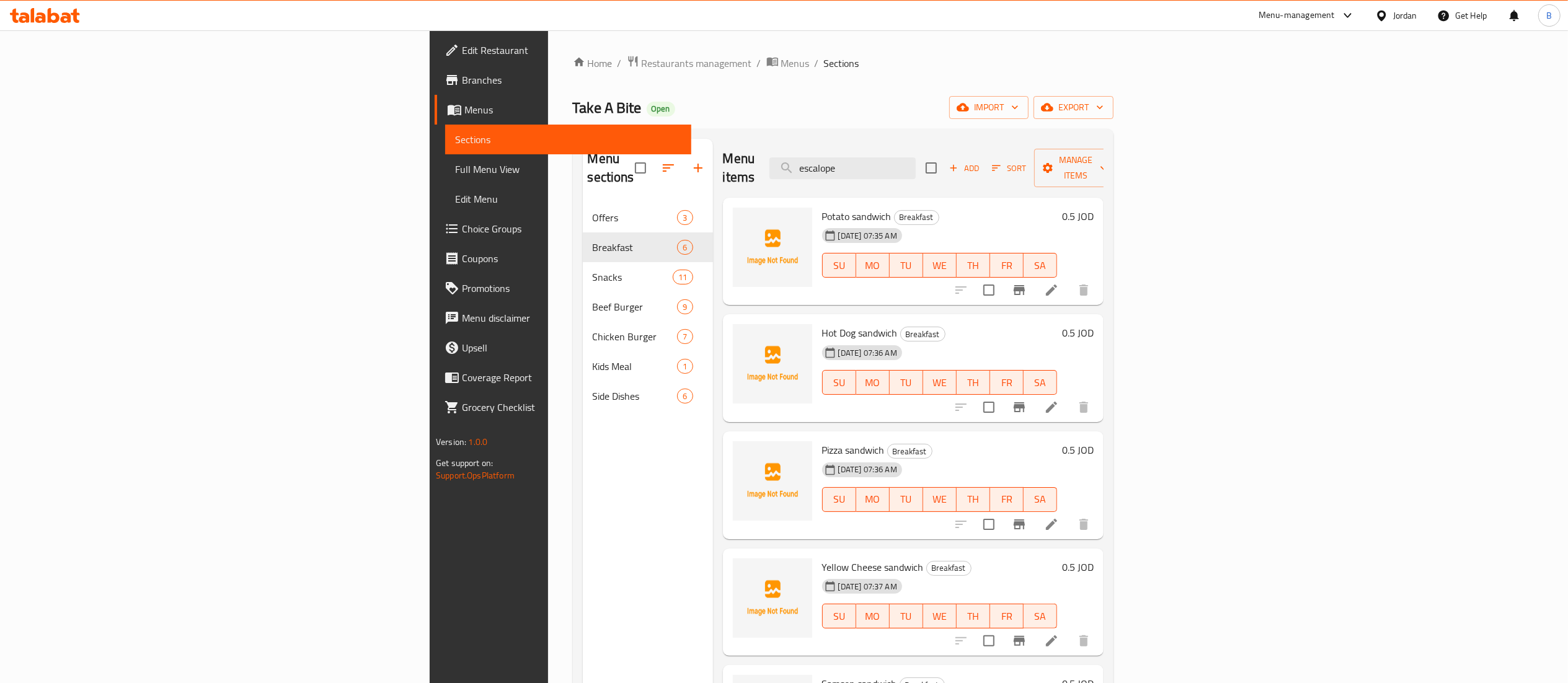
click at [1093, 208] on h6 "0.5 JOD" at bounding box center [1078, 217] width 32 height 17
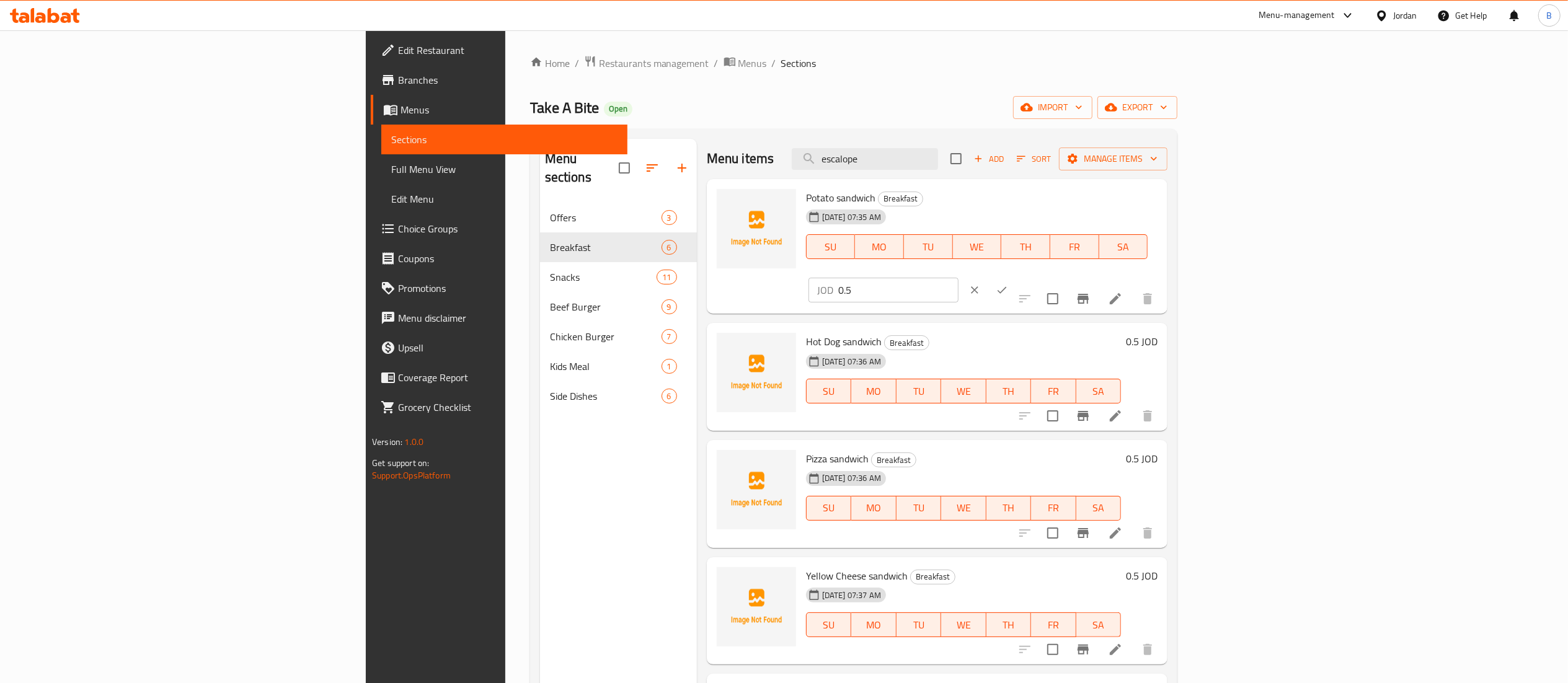
click at [959, 277] on input "0.5" at bounding box center [898, 290] width 120 height 25
drag, startPoint x: 1387, startPoint y: 205, endPoint x: 1182, endPoint y: 185, distance: 206.0
click at [1162, 185] on div "Potato sandwich Breakfast 28-08-2025 07:35 AM SU MO TU WE TH FR SA JOD 0.75 ​" at bounding box center [981, 246] width 362 height 125
type input "0.75"
click at [1016, 277] on button "ok" at bounding box center [1002, 290] width 28 height 28
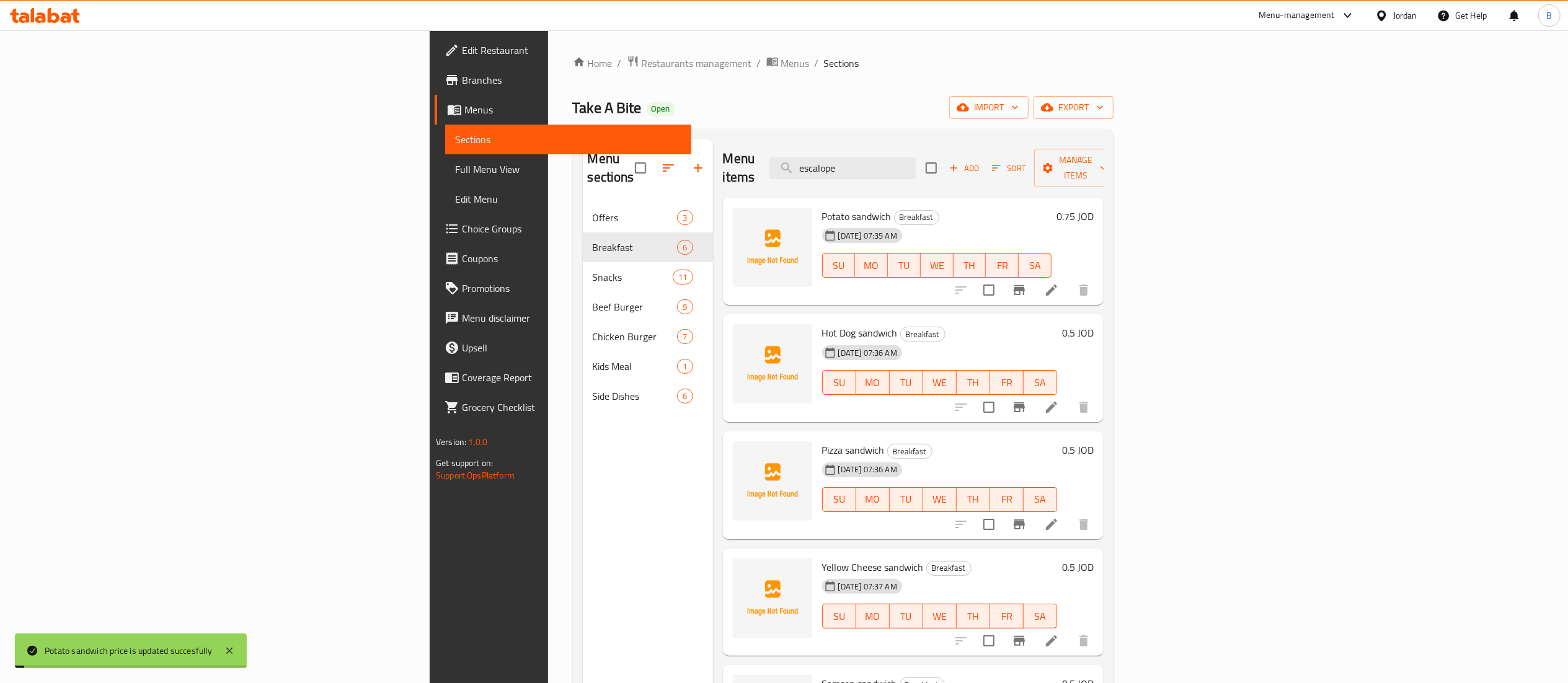
click at [1093, 324] on h6 "0.5 JOD" at bounding box center [1078, 332] width 32 height 17
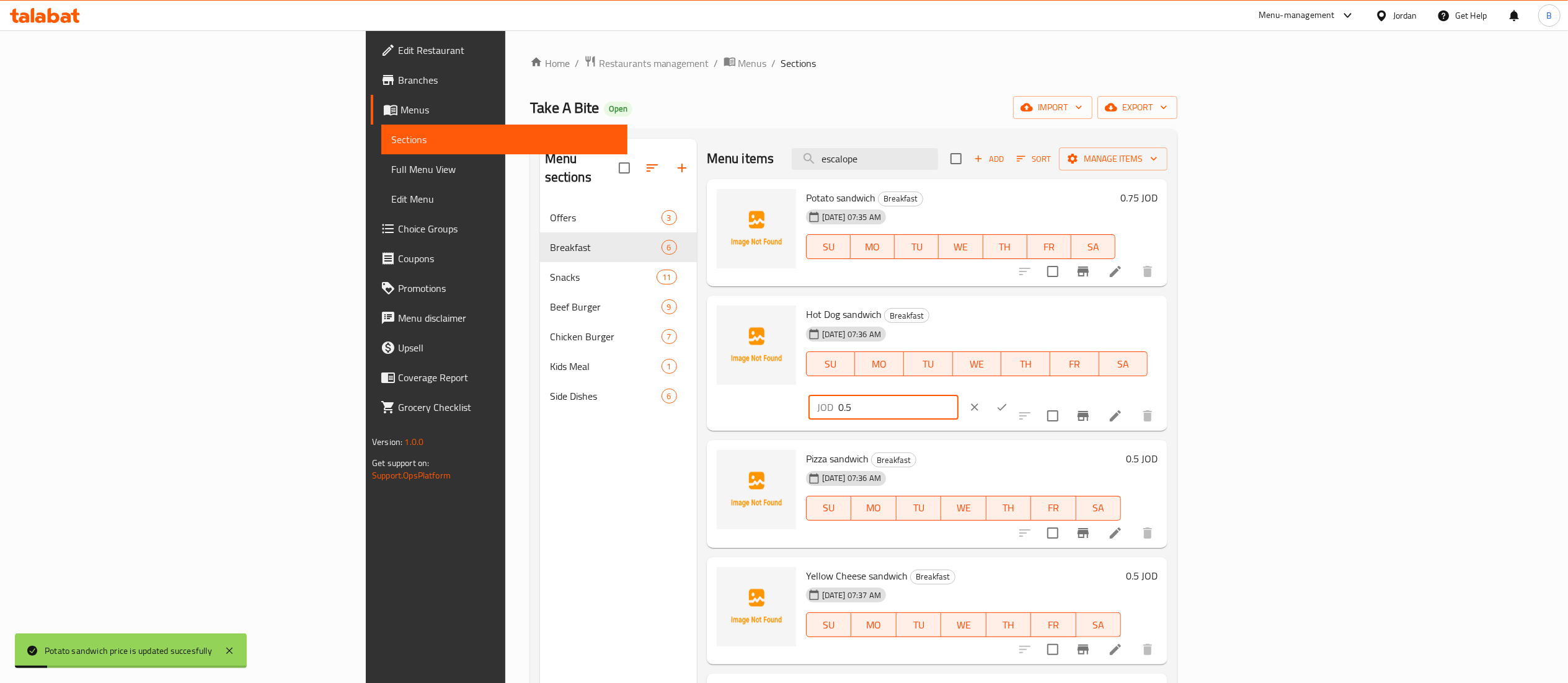
drag, startPoint x: 1411, startPoint y: 315, endPoint x: 1128, endPoint y: 322, distance: 283.1
click at [1162, 322] on div "Hot Dog sandwich Breakfast 28-08-2025 07:36 AM SU MO TU WE TH FR SA JOD 0.5 ​" at bounding box center [981, 363] width 362 height 125
paste input "7"
type input "0.75"
click at [1016, 393] on button "ok" at bounding box center [1002, 407] width 28 height 28
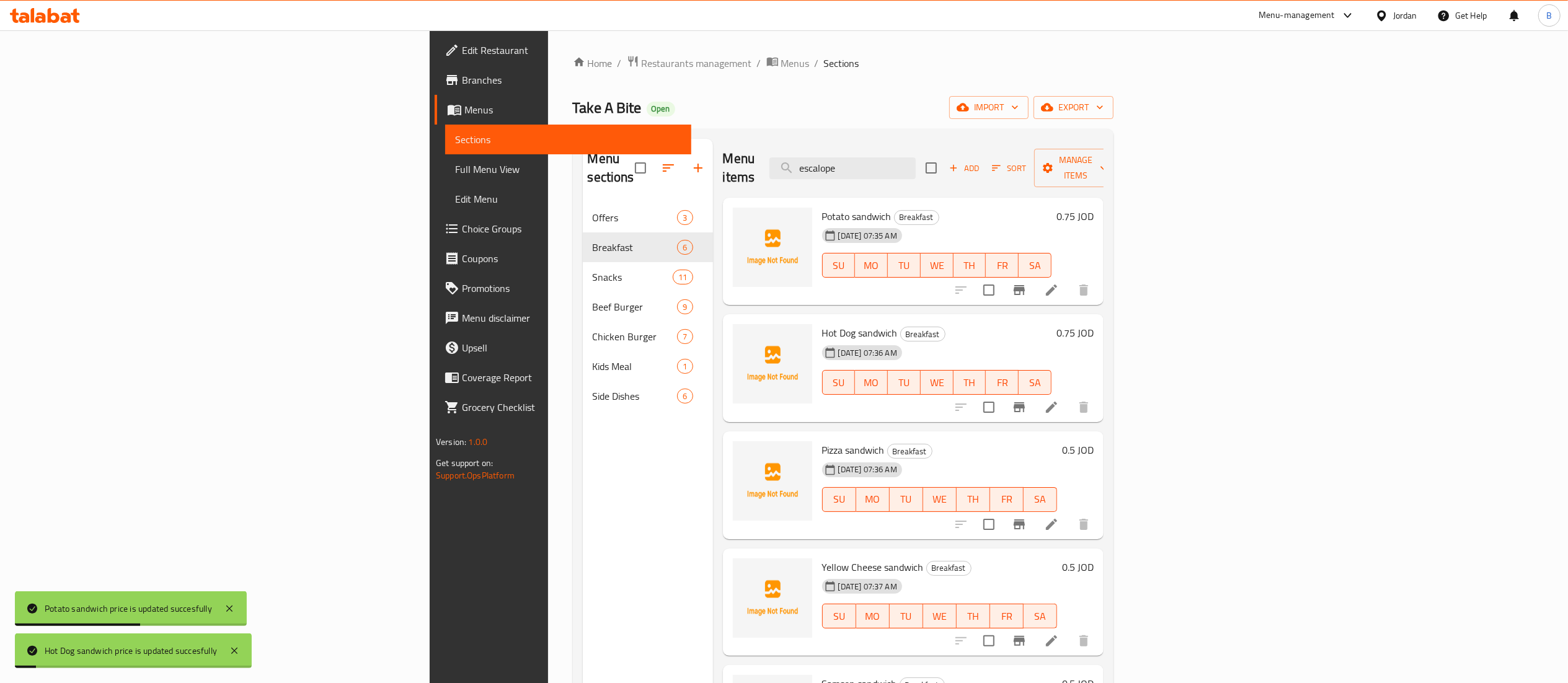
click at [1093, 441] on h6 "0.5 JOD" at bounding box center [1078, 450] width 32 height 17
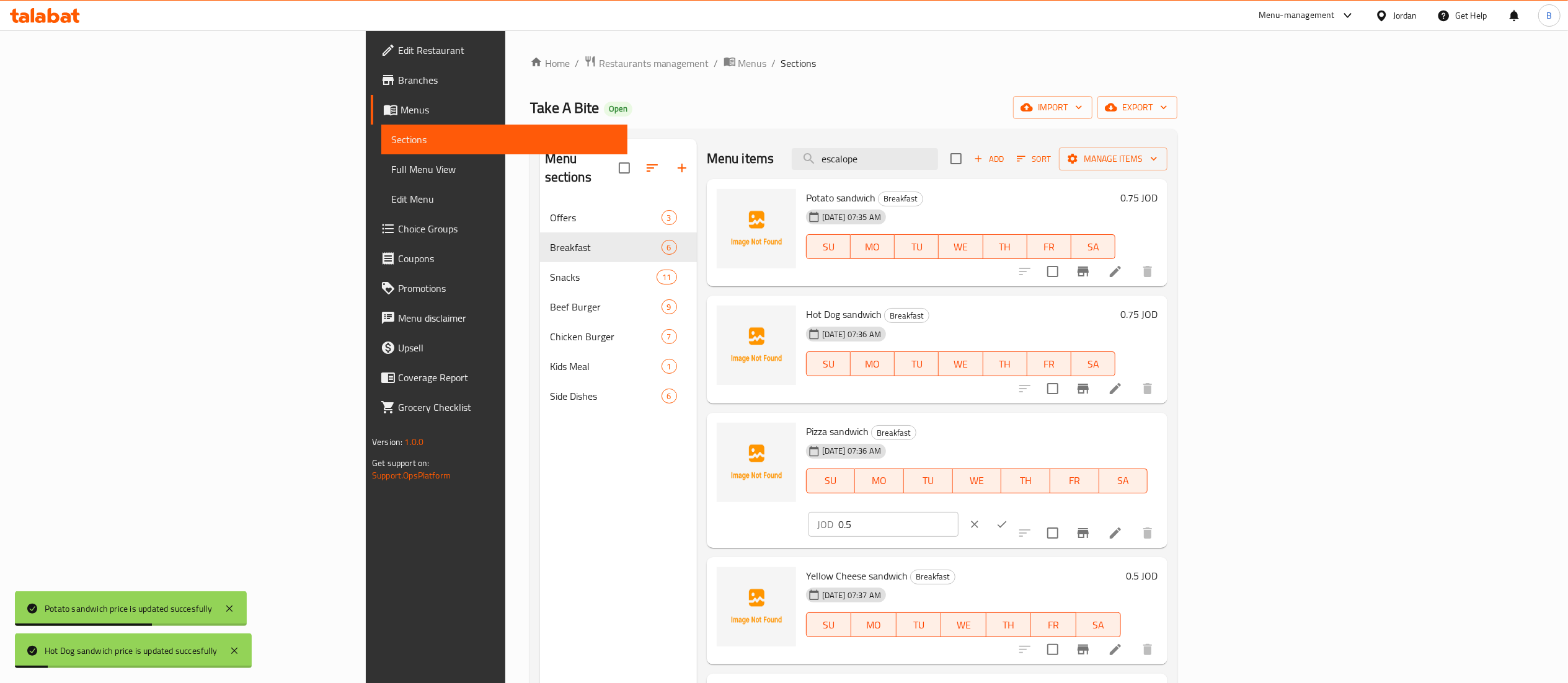
drag, startPoint x: 1377, startPoint y: 439, endPoint x: 1194, endPoint y: 440, distance: 183.0
click at [1162, 440] on div "Pizza sandwich Breakfast 28-08-2025 07:36 AM SU MO TU WE TH FR SA JOD 0.5 ​" at bounding box center [981, 480] width 362 height 125
paste input "7"
type input "0.75"
click at [1007, 521] on icon "ok" at bounding box center [1002, 524] width 9 height 7
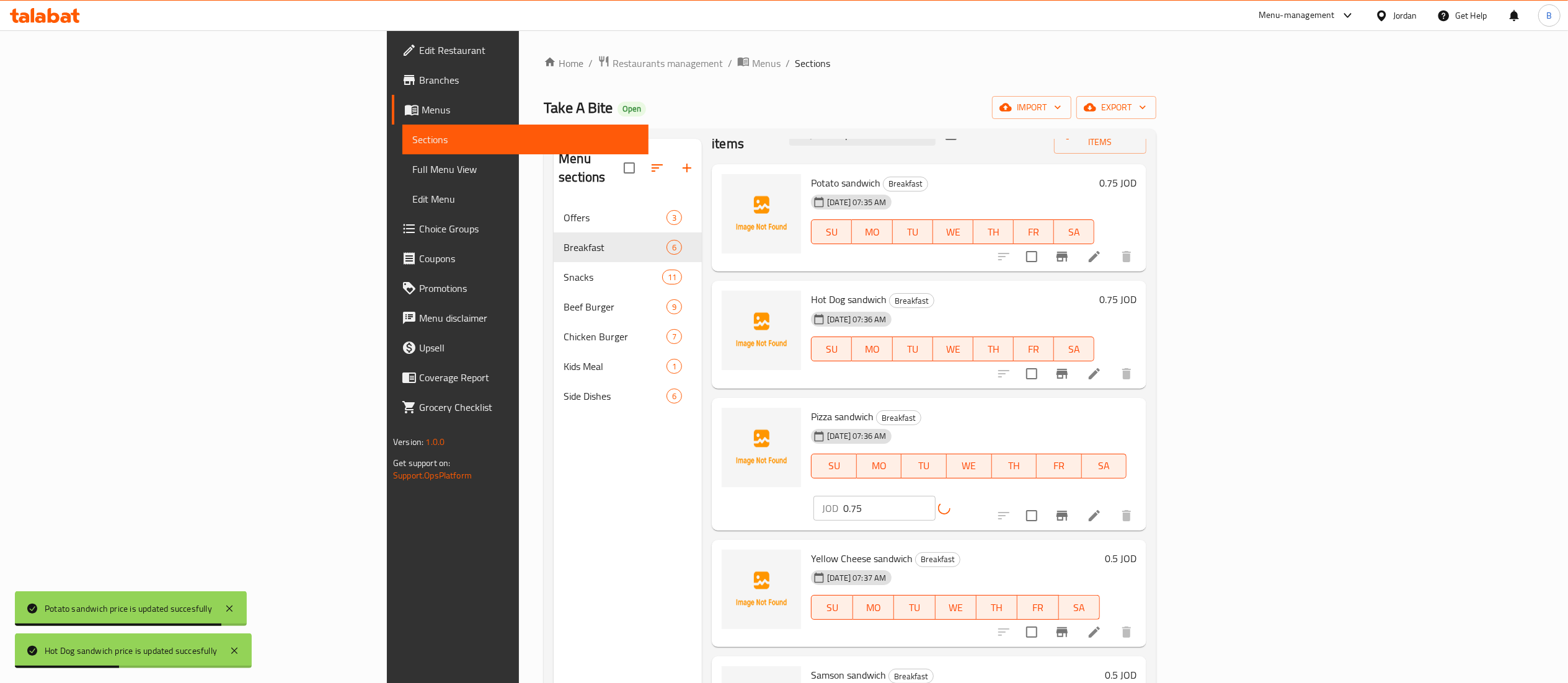
scroll to position [49, 0]
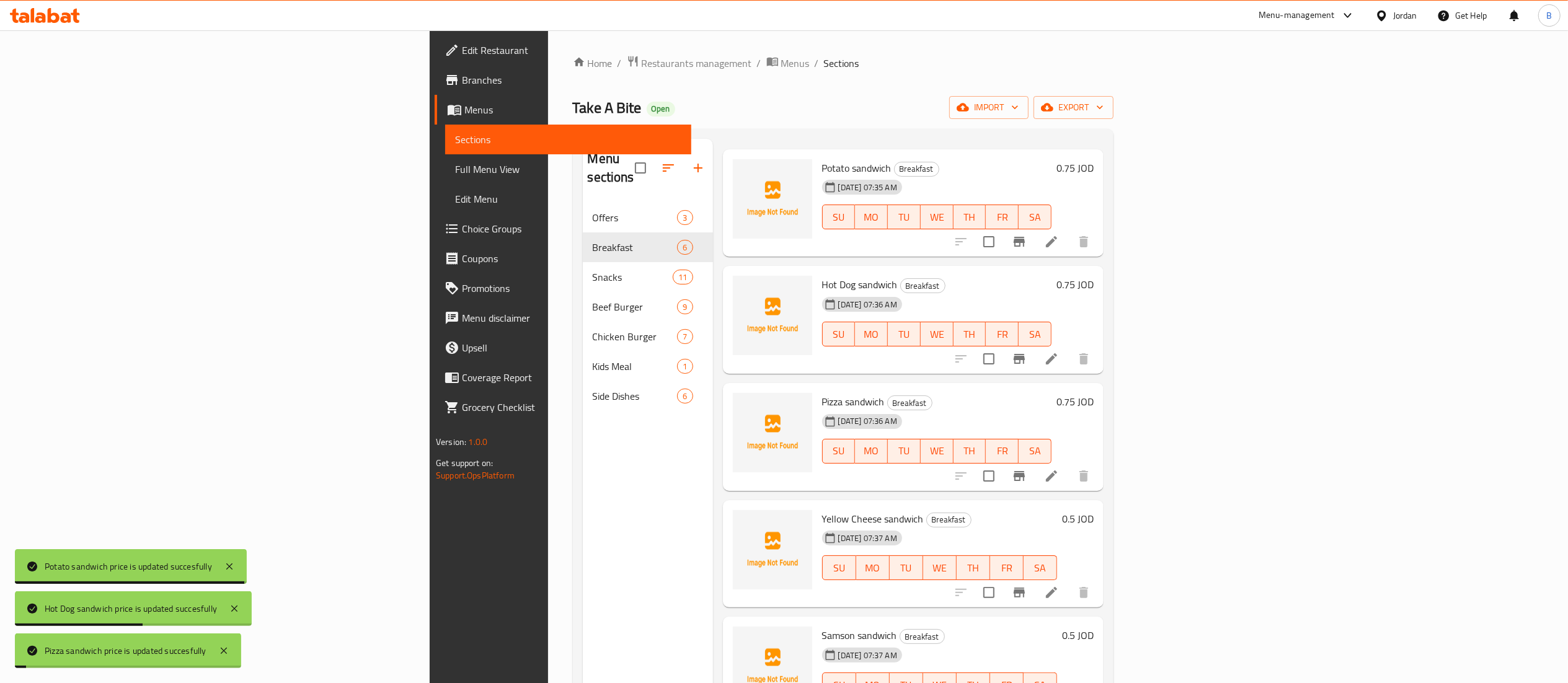
click at [1093, 510] on h6 "0.5 JOD" at bounding box center [1078, 519] width 32 height 17
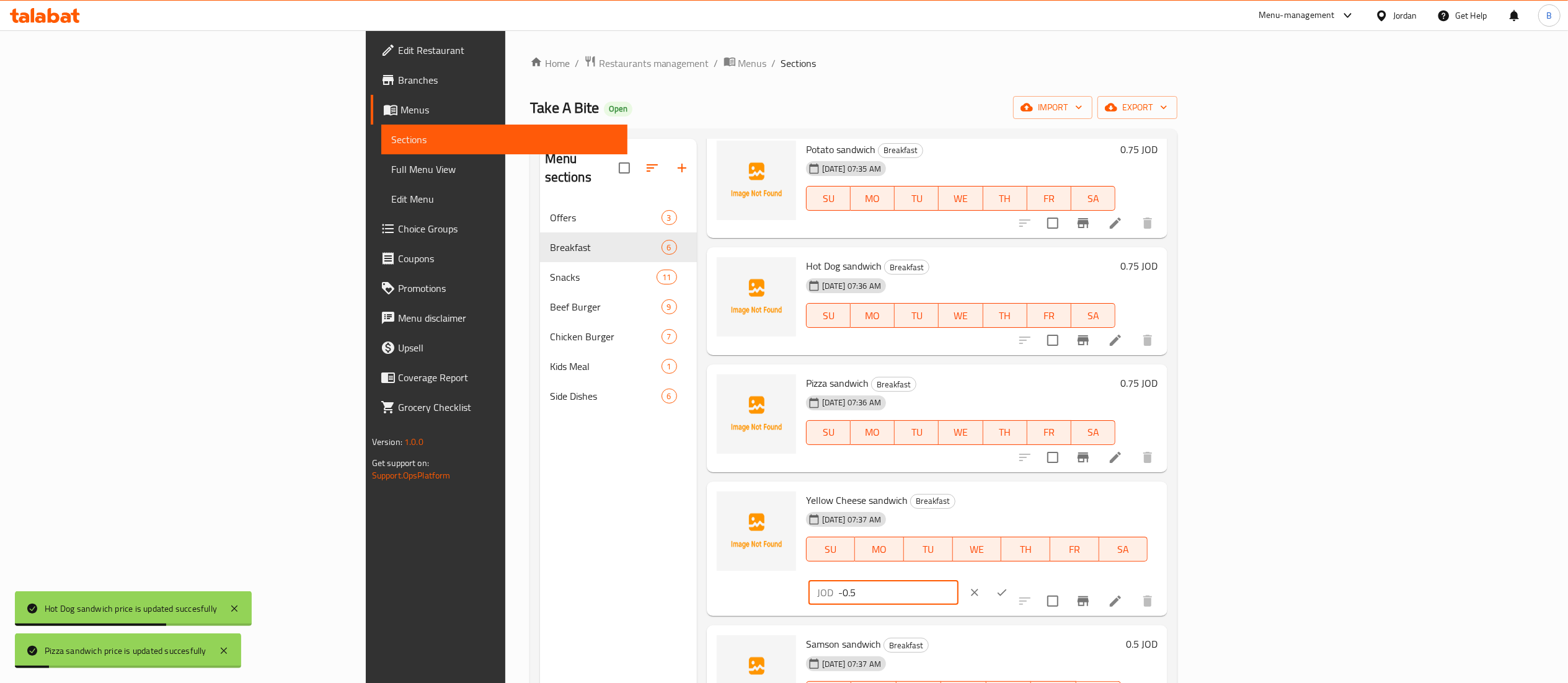
drag, startPoint x: 1422, startPoint y: 508, endPoint x: 1258, endPoint y: 508, distance: 164.0
click at [959, 580] on input "-0.5" at bounding box center [898, 592] width 120 height 25
drag, startPoint x: 1329, startPoint y: 502, endPoint x: 1319, endPoint y: 508, distance: 11.7
click at [1162, 502] on div "Yellow Cheese sandwich Breakfast 28-08-2025 07:37 AM SU MO TU WE TH FR SA JOD -…" at bounding box center [981, 549] width 362 height 125
paste input "0.7"
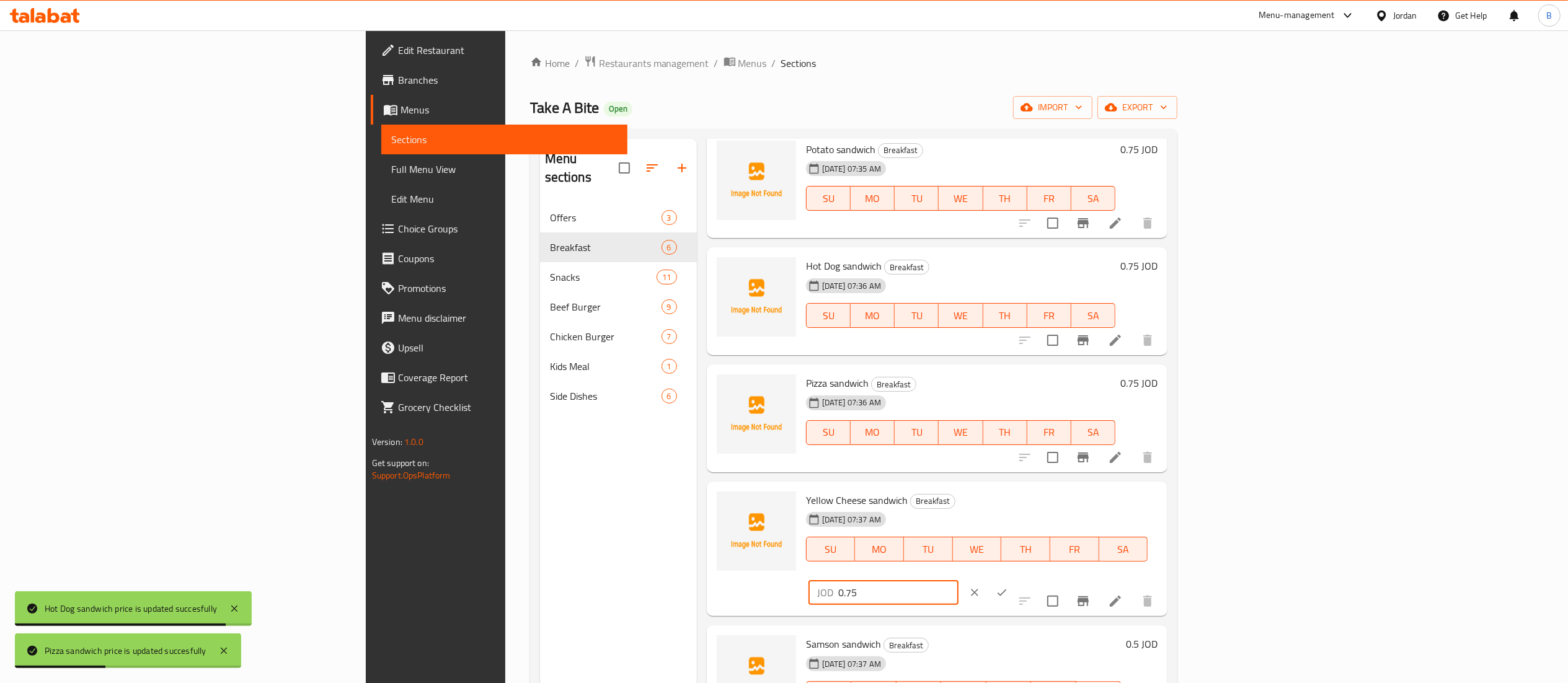
type input "0.75"
click at [1008, 586] on icon "ok" at bounding box center [1001, 592] width 12 height 12
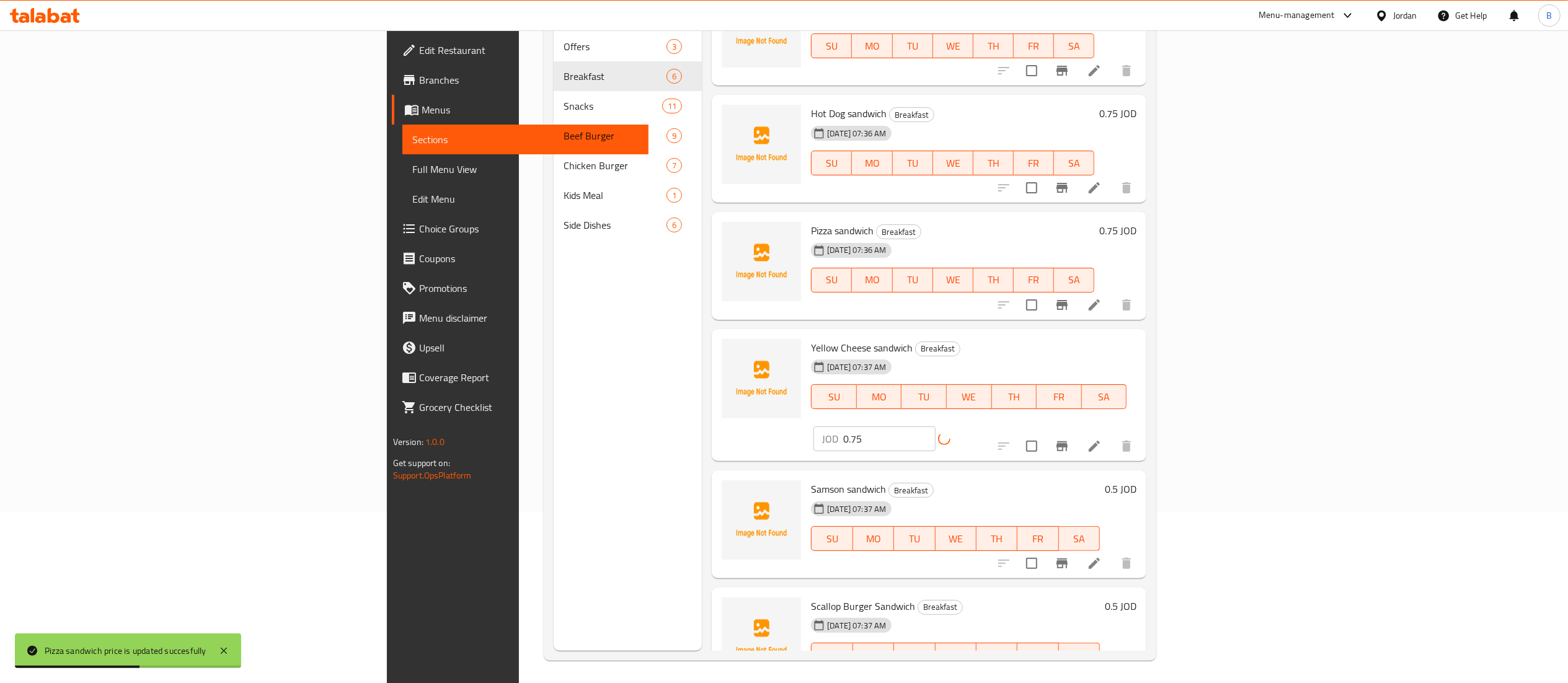
scroll to position [174, 0]
click at [1136, 478] on h6 "0.5 JOD" at bounding box center [1121, 487] width 32 height 17
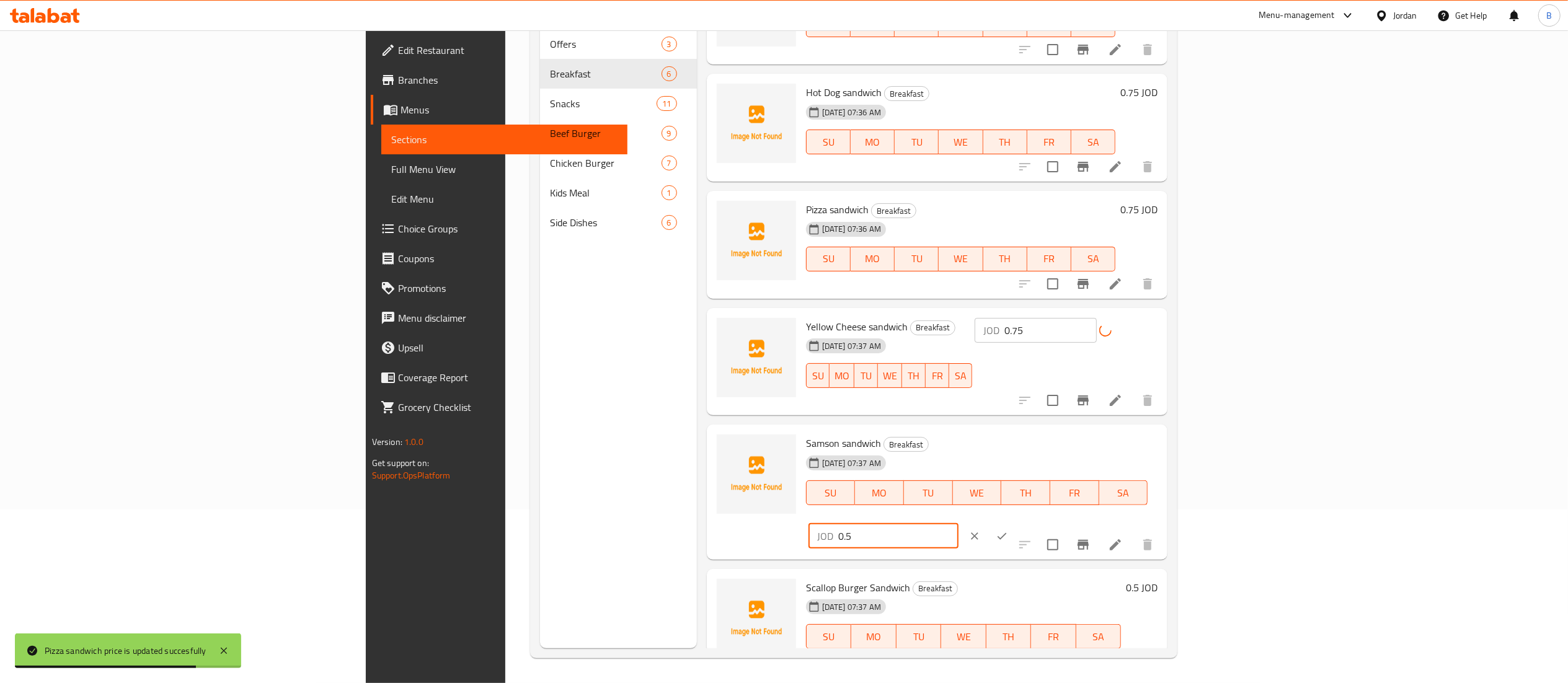
drag, startPoint x: 1404, startPoint y: 443, endPoint x: 1253, endPoint y: 443, distance: 151.0
click at [1162, 443] on div "Samson sandwich Breakfast 28-08-2025 07:37 AM SU MO TU WE TH FR SA JOD 0.5 ​" at bounding box center [981, 492] width 362 height 125
paste input "7"
type input "0.75"
click at [1016, 522] on button "ok" at bounding box center [1002, 536] width 28 height 28
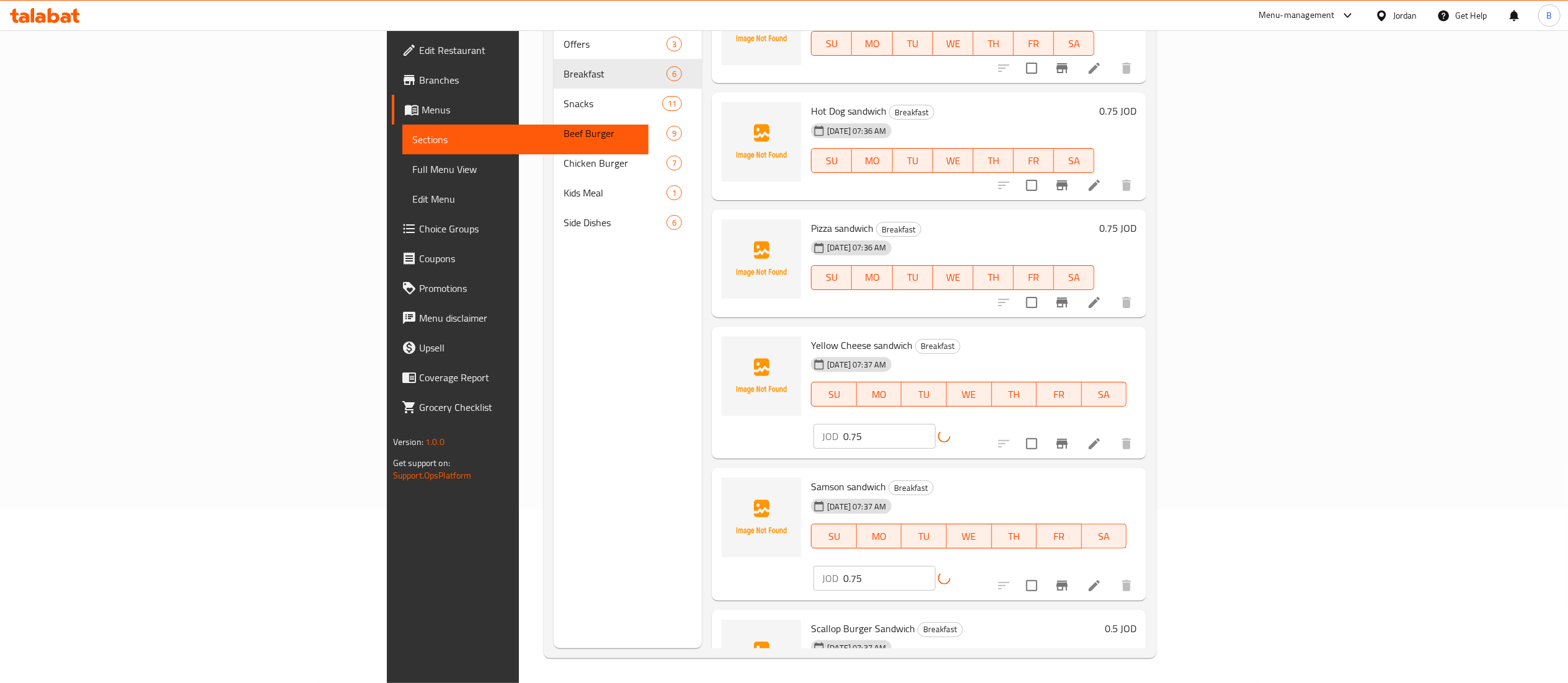
click at [1136, 620] on h6 "0.5 JOD" at bounding box center [1121, 629] width 32 height 17
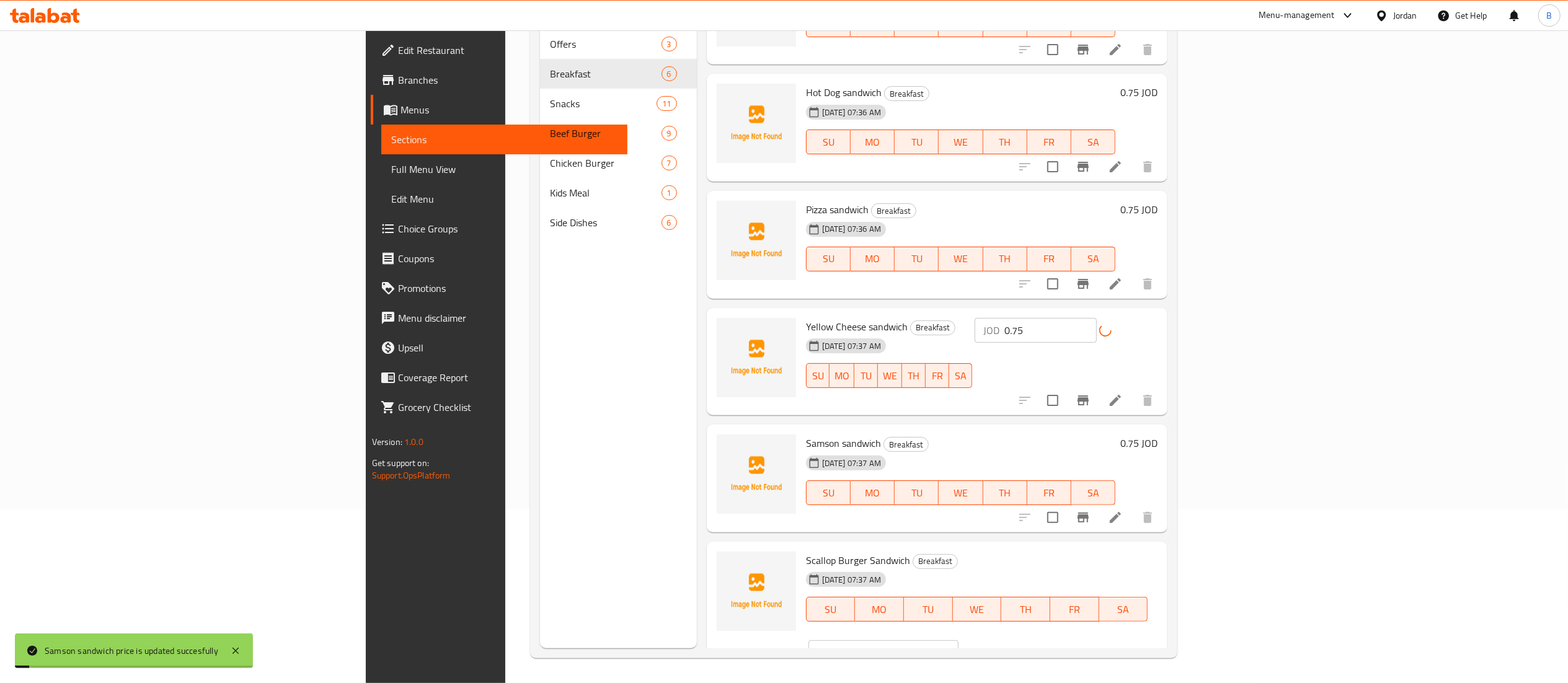
drag, startPoint x: 1386, startPoint y: 569, endPoint x: 1193, endPoint y: 564, distance: 193.1
click at [1162, 564] on div "Scallop Burger Sandwich Breakfast 28-08-2025 07:37 AM SU MO TU WE TH FR SA JOD …" at bounding box center [981, 609] width 362 height 125
paste input "7"
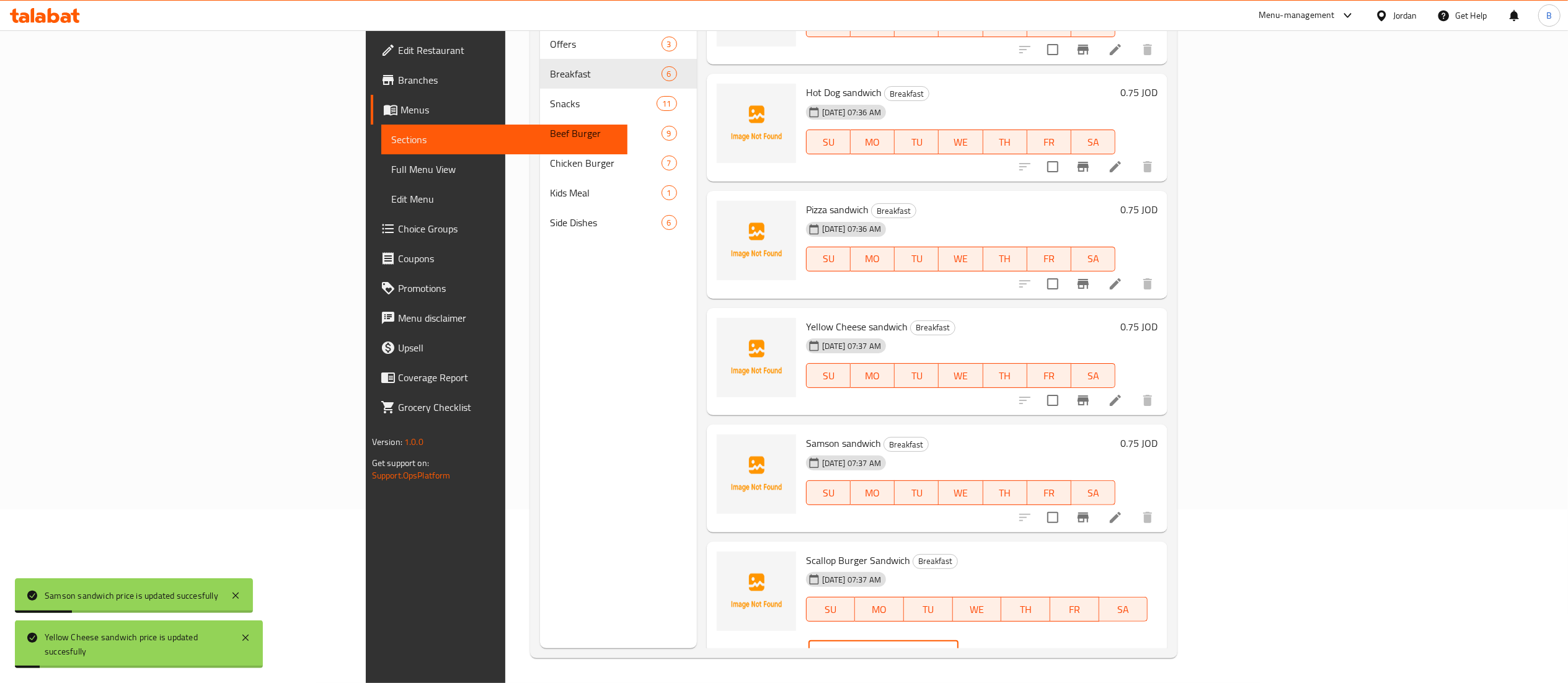
type input "0.75"
click at [1008, 646] on icon "ok" at bounding box center [1001, 652] width 12 height 12
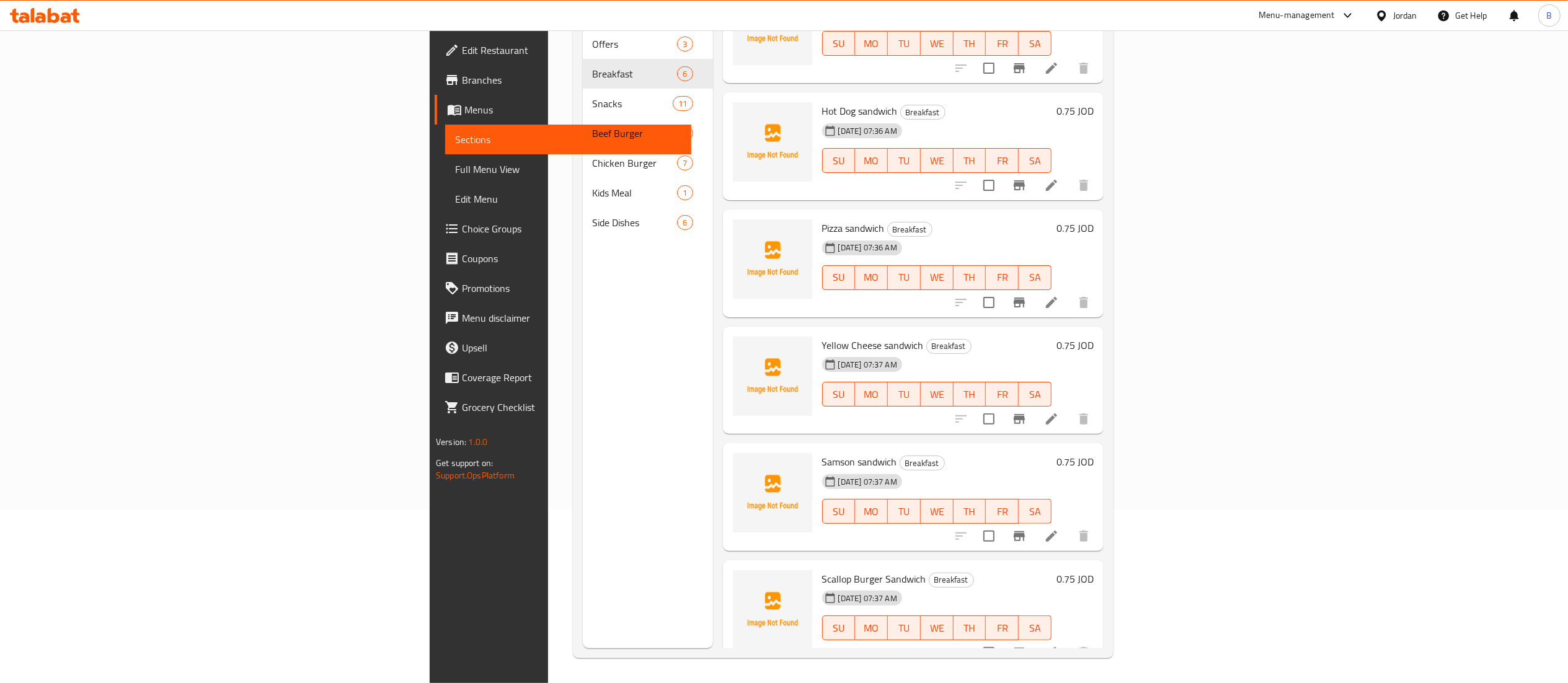
click at [47, 20] on icon at bounding box center [45, 15] width 70 height 15
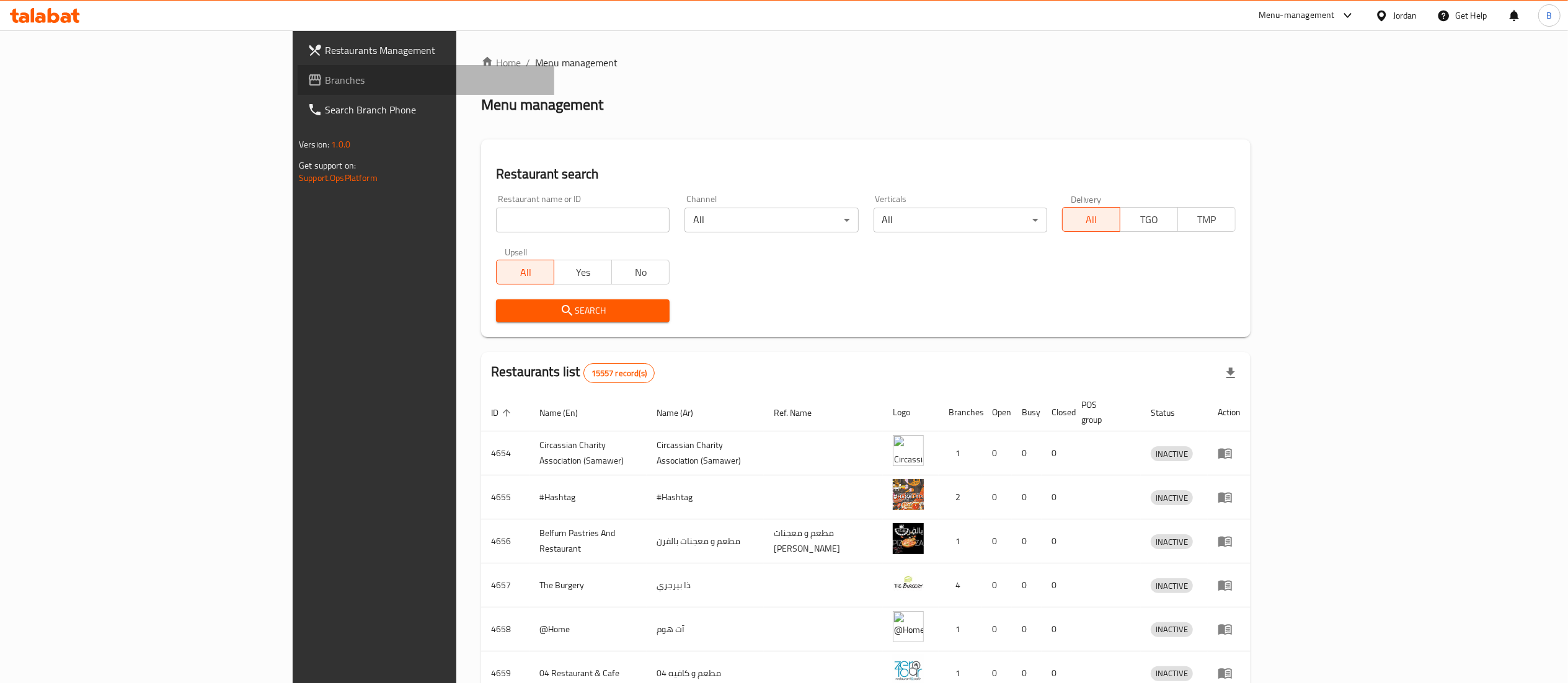
click at [325, 87] on span "Branches" at bounding box center [434, 80] width 220 height 15
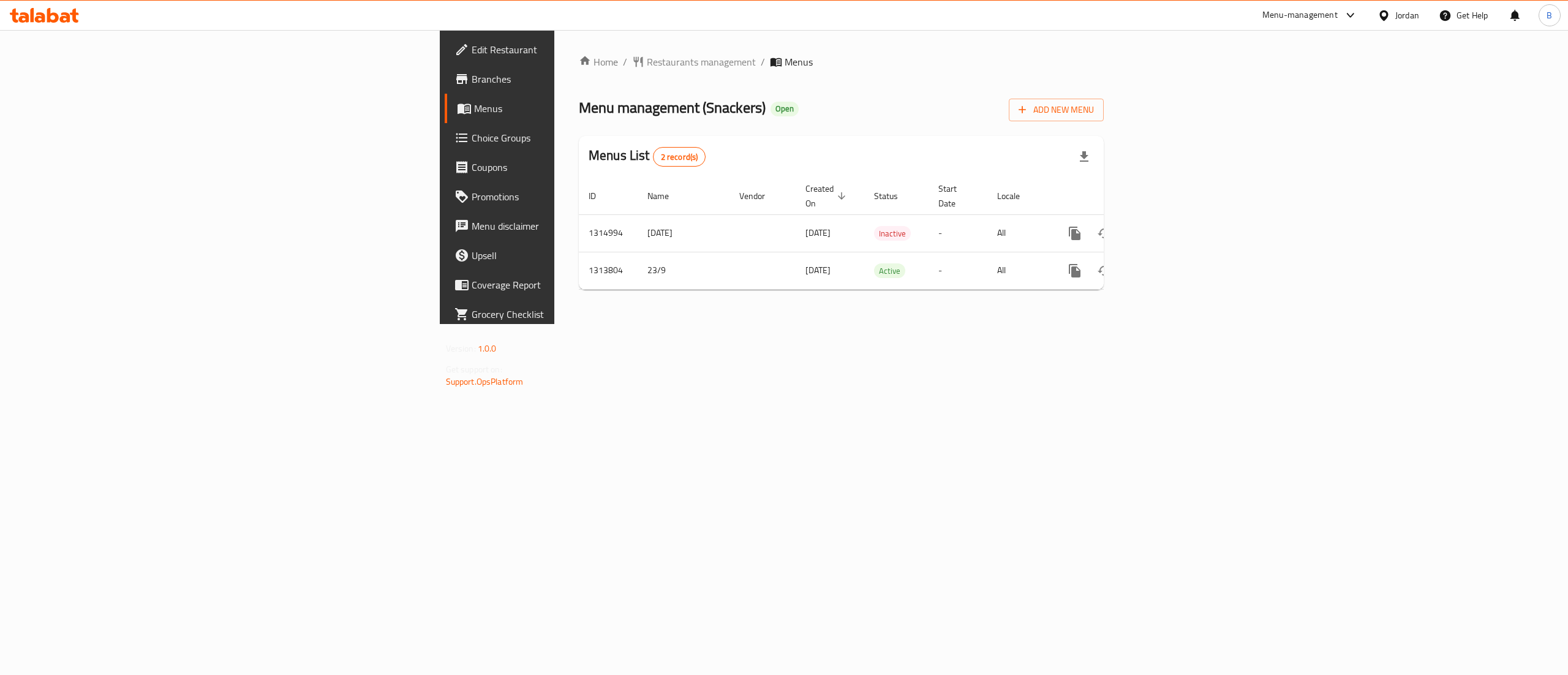
click at [60, 19] on icon at bounding box center [65, 17] width 11 height 11
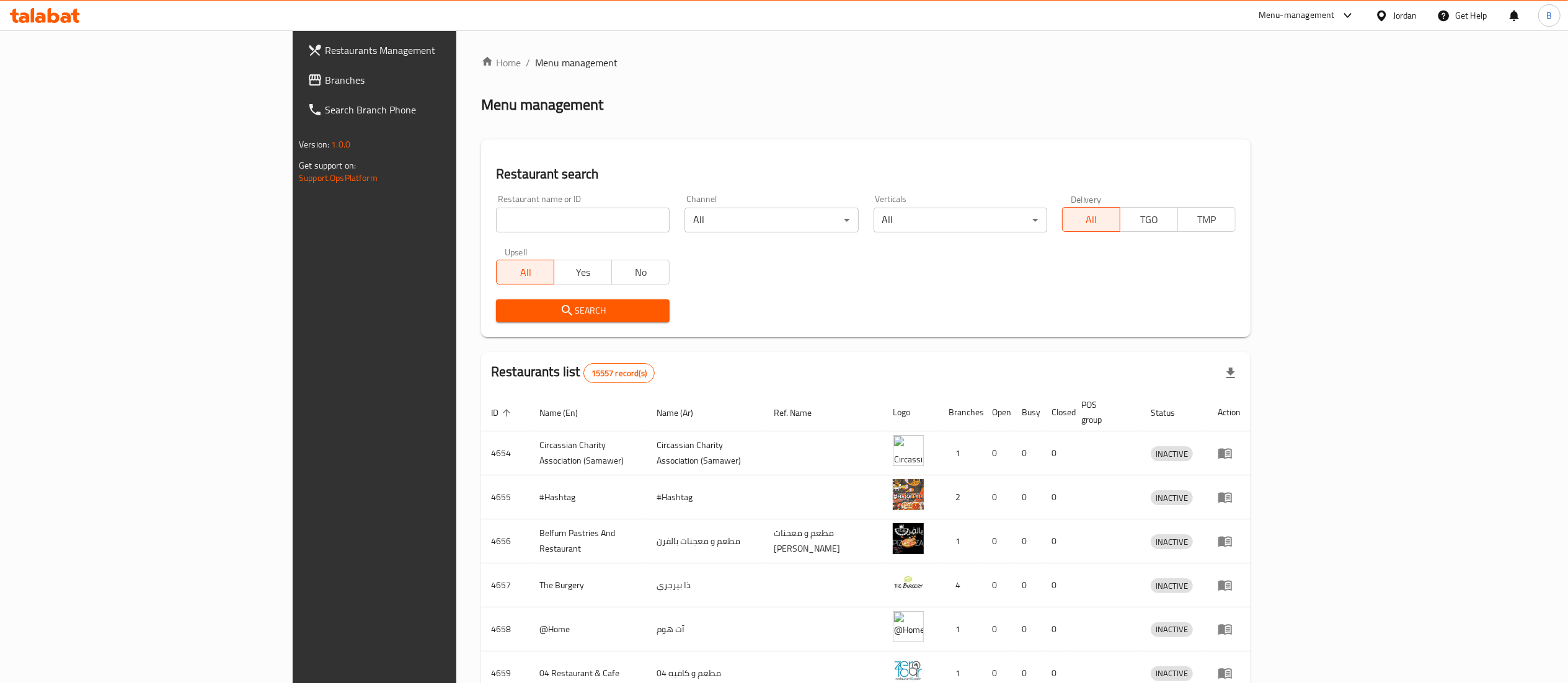
click at [325, 82] on span "Branches" at bounding box center [434, 80] width 220 height 15
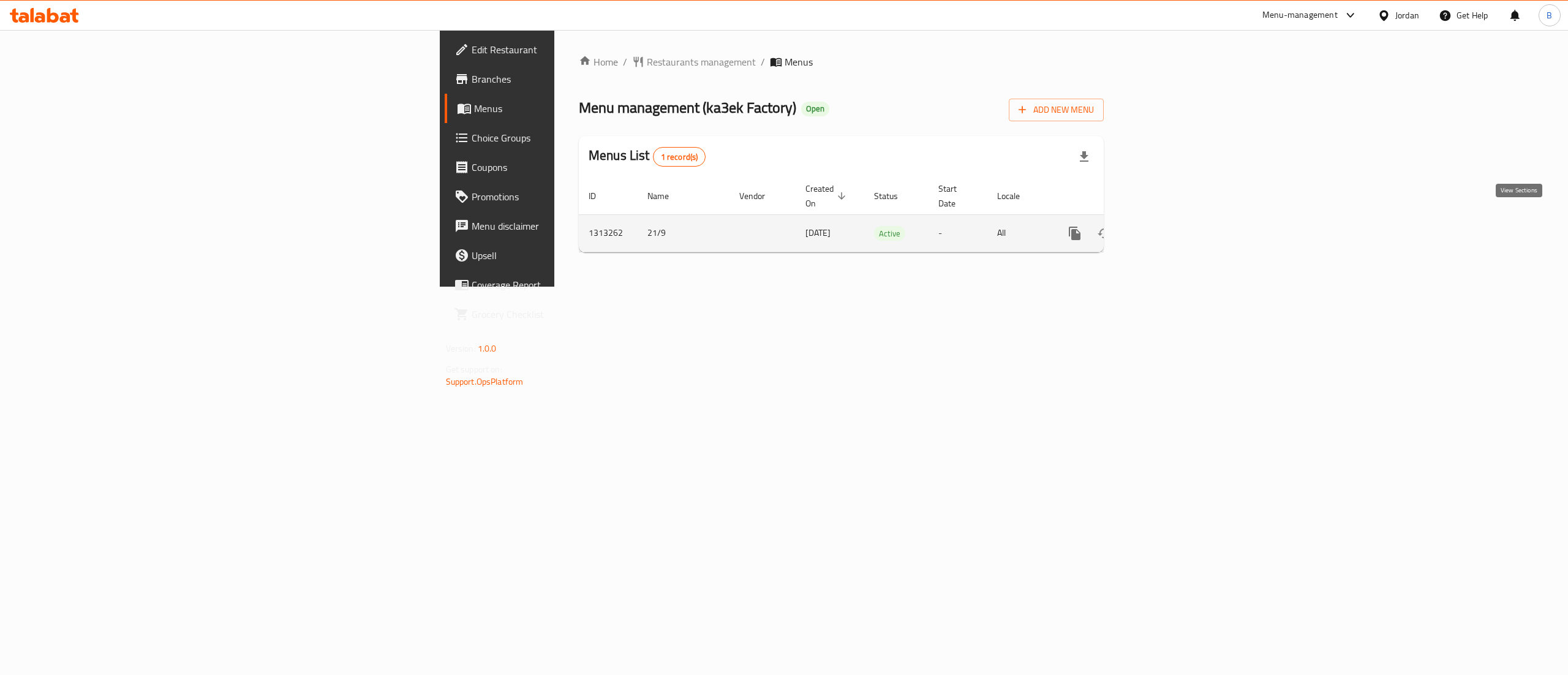
click at [1169, 228] on icon "enhanced table" at bounding box center [1163, 233] width 11 height 11
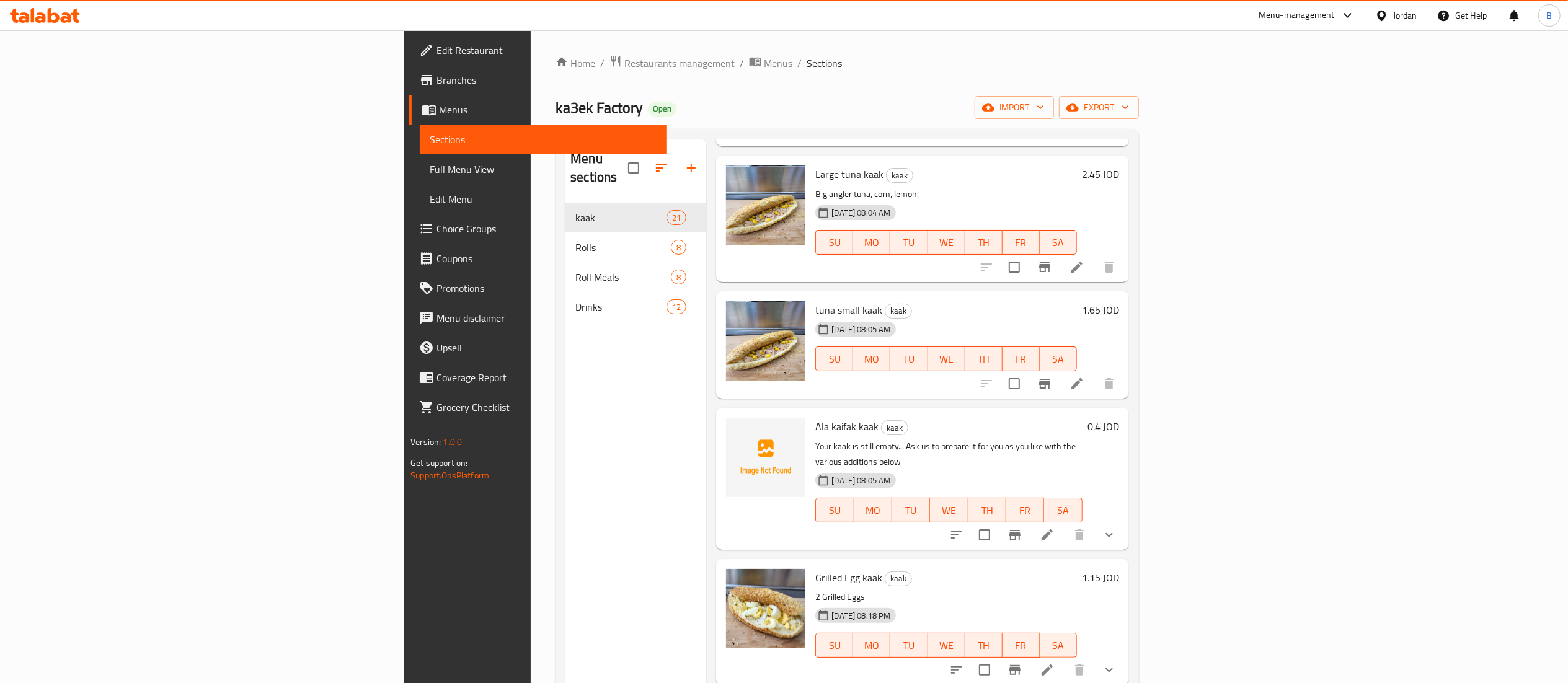
scroll to position [248, 0]
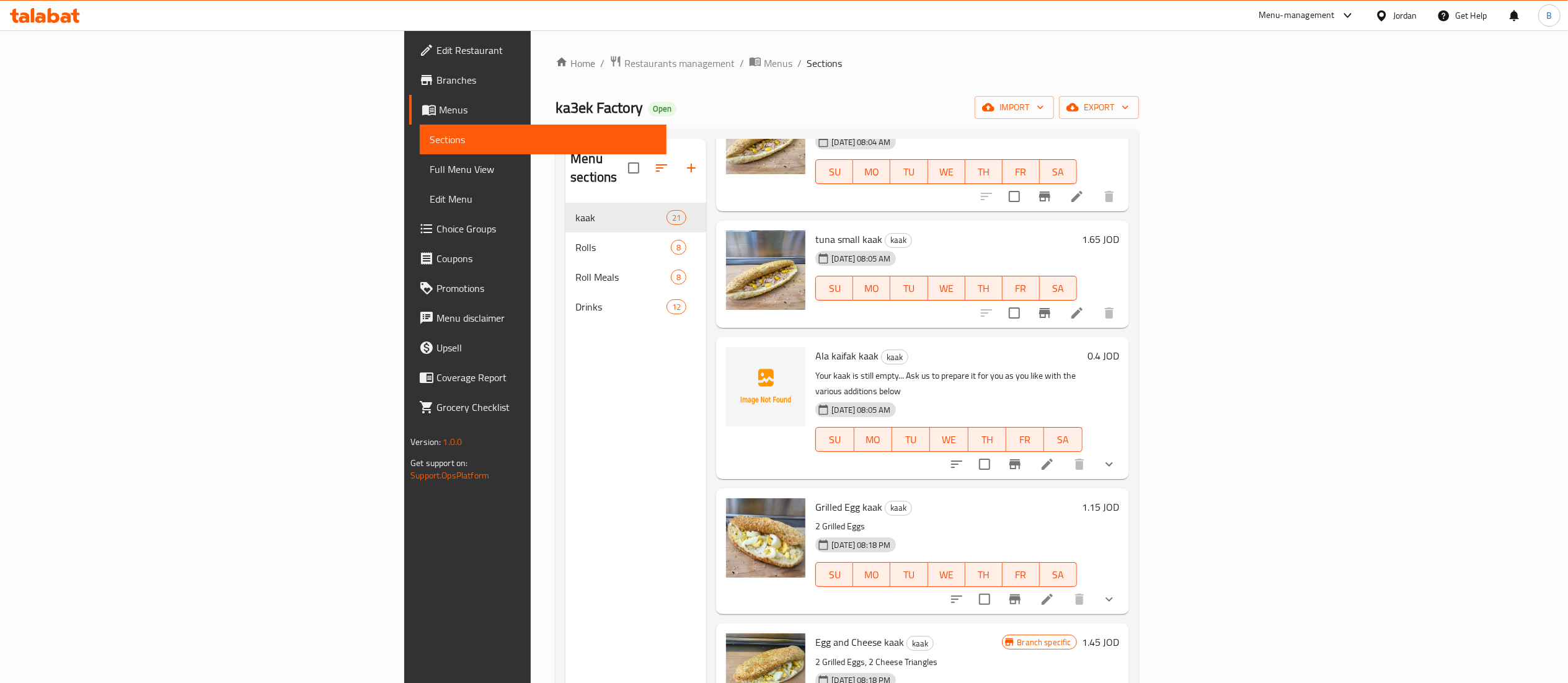
click at [1117, 457] on icon "show more" at bounding box center [1109, 464] width 15 height 15
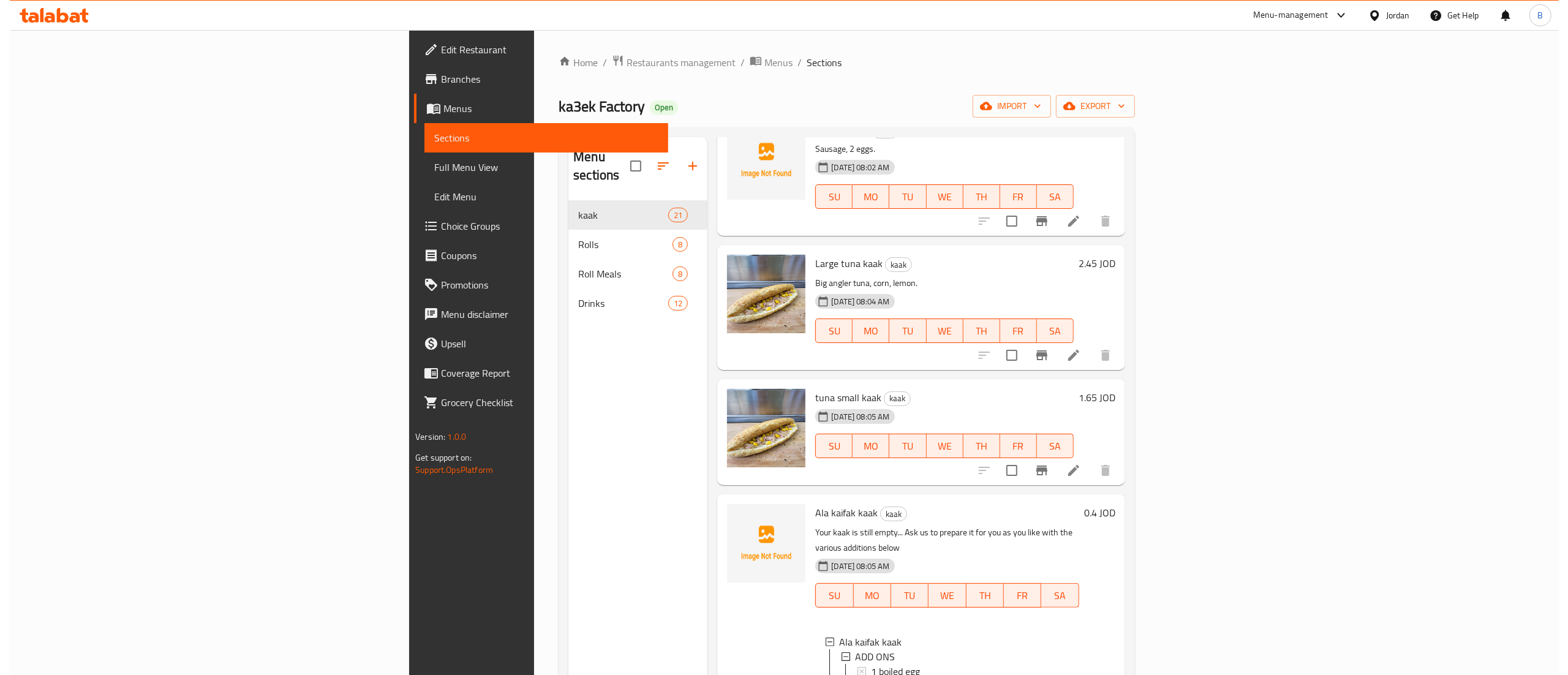
scroll to position [122, 0]
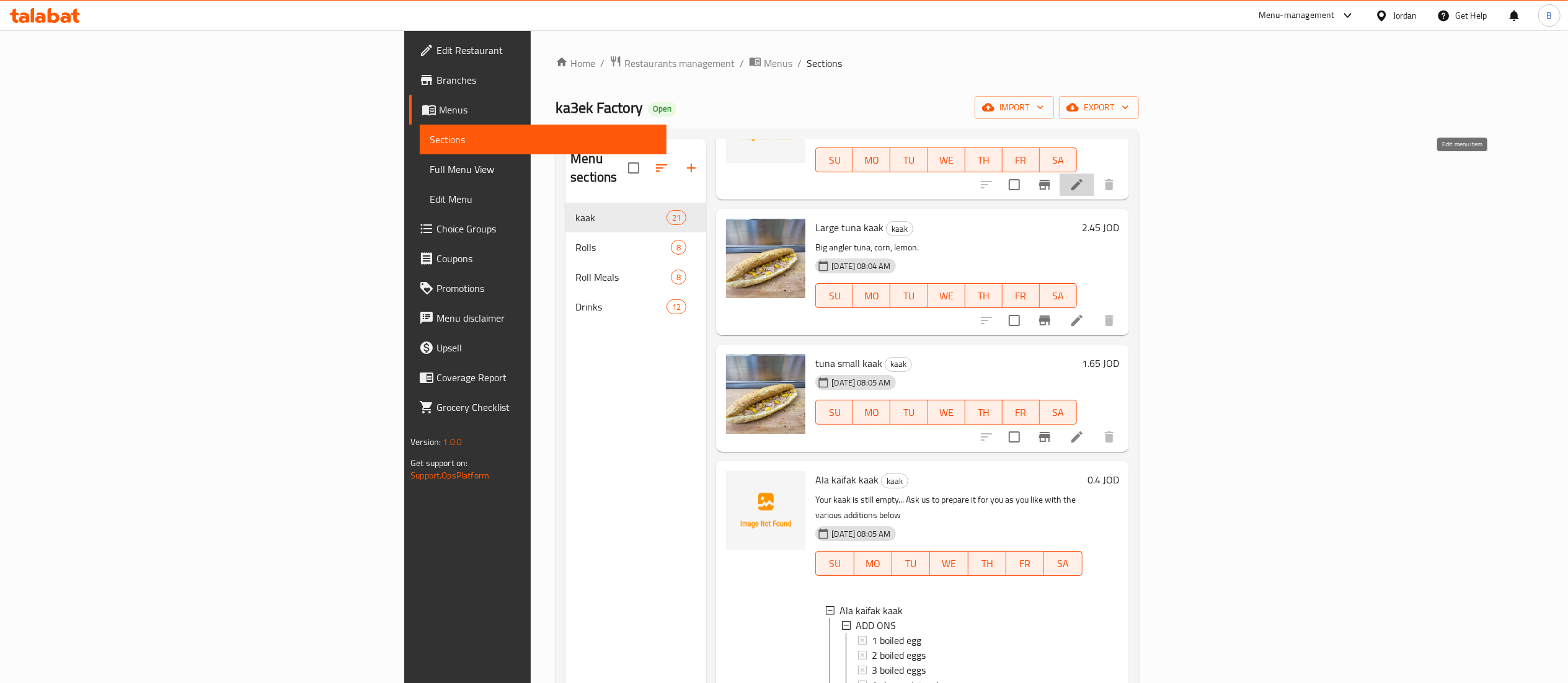
click at [1085, 177] on icon at bounding box center [1077, 185] width 15 height 15
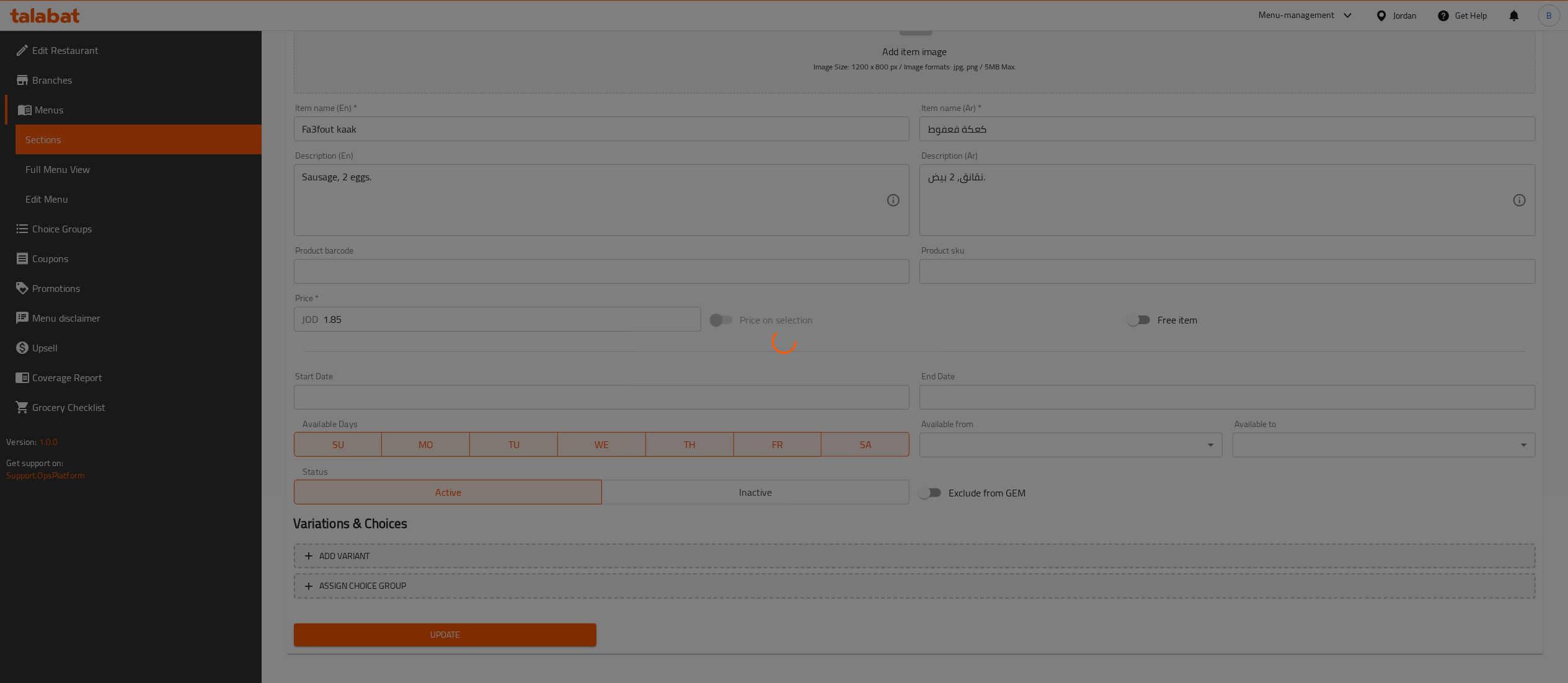
scroll to position [191, 0]
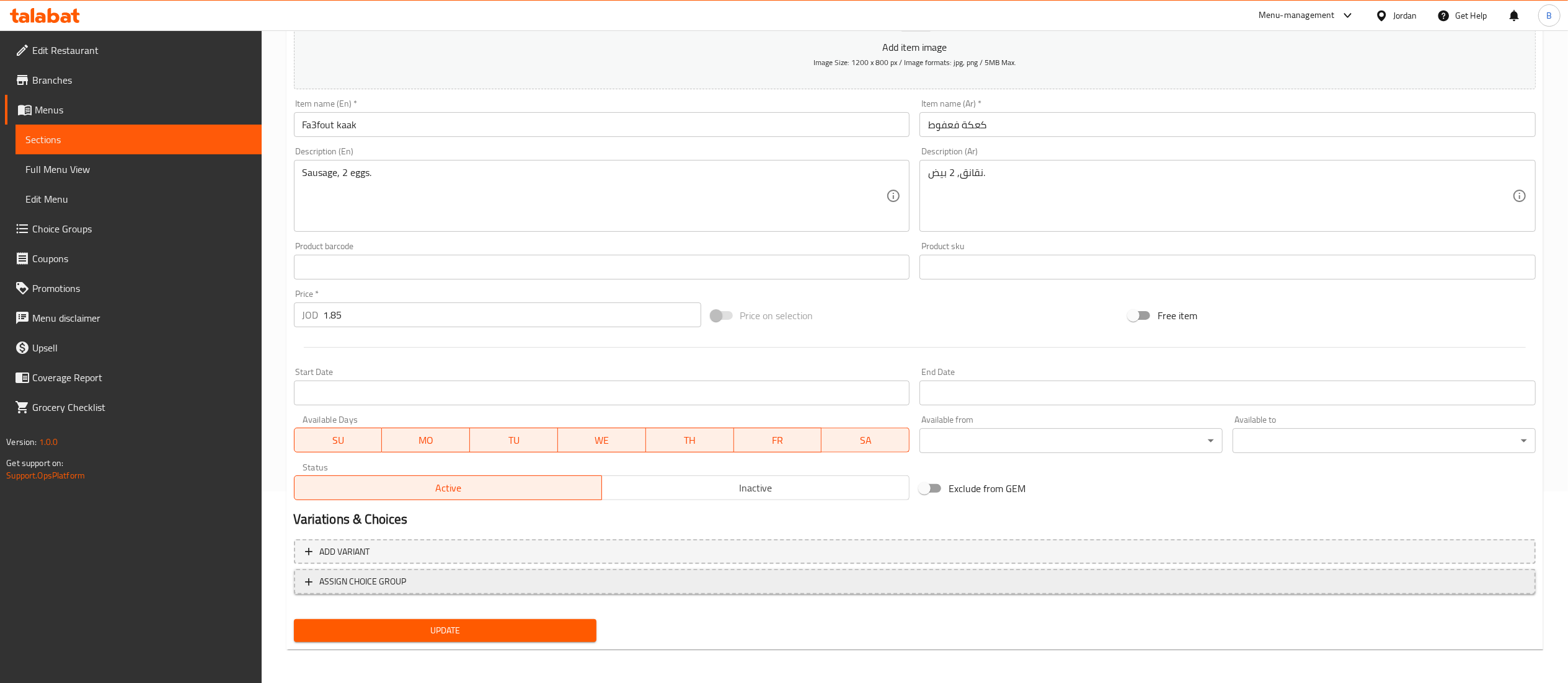
click at [410, 584] on span "ASSIGN CHOICE GROUP" at bounding box center [914, 581] width 1219 height 15
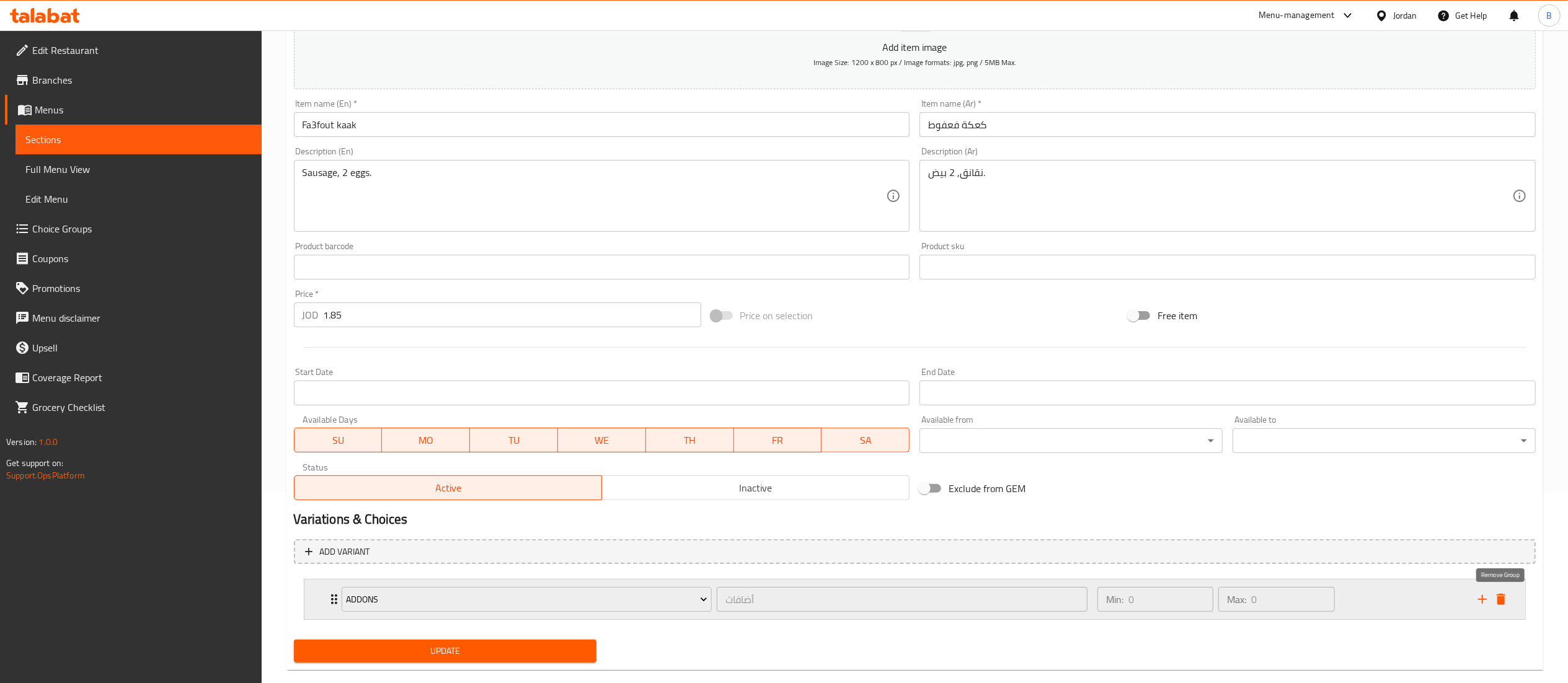
click at [1506, 603] on icon "delete" at bounding box center [1501, 599] width 15 height 15
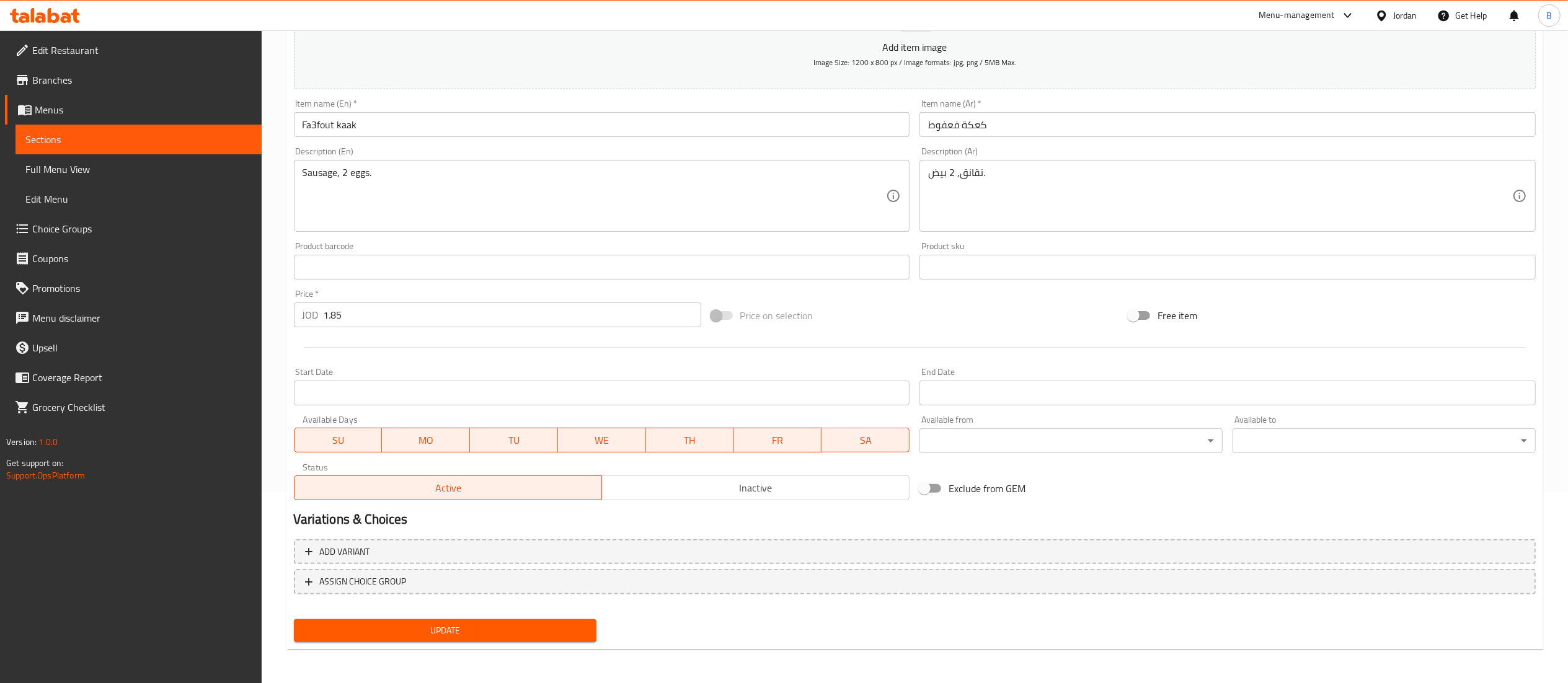
click at [531, 638] on button "Update" at bounding box center [446, 631] width 303 height 23
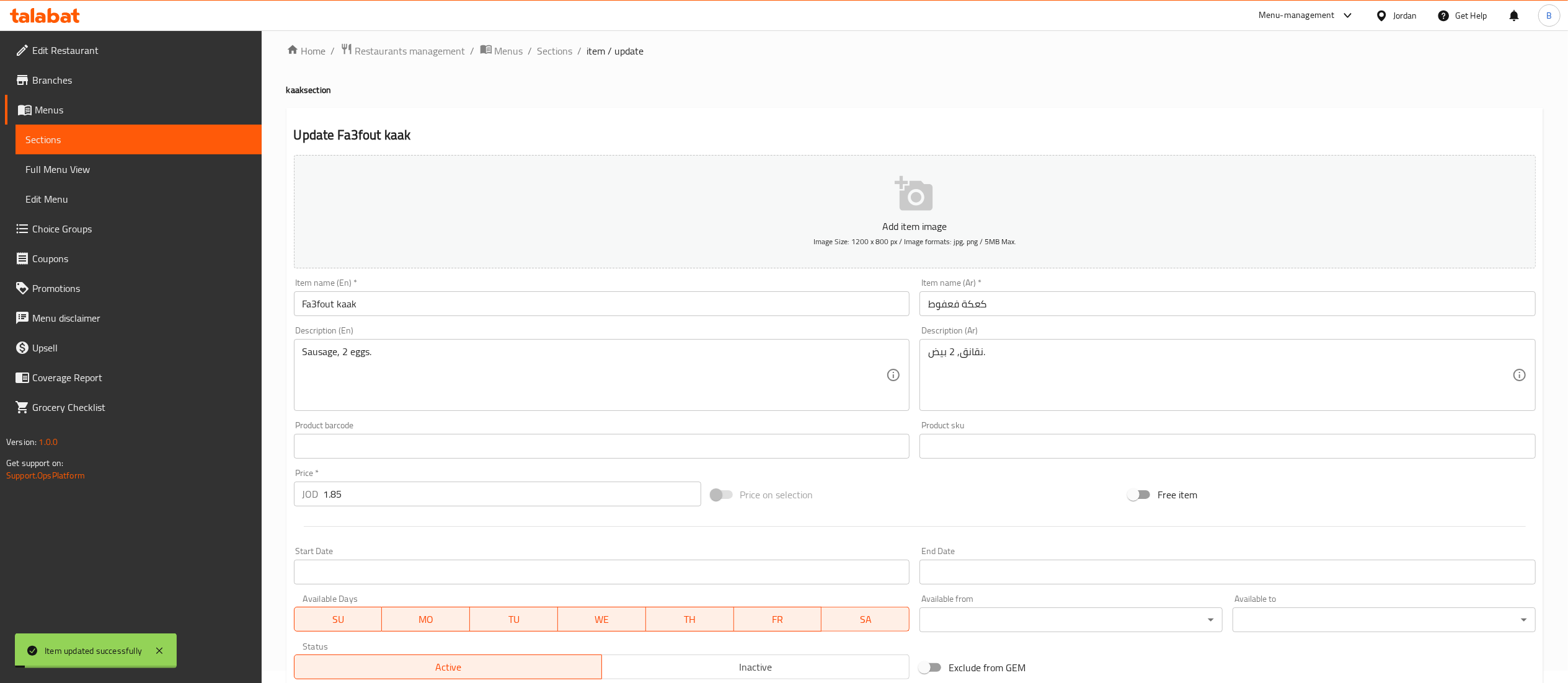
scroll to position [0, 0]
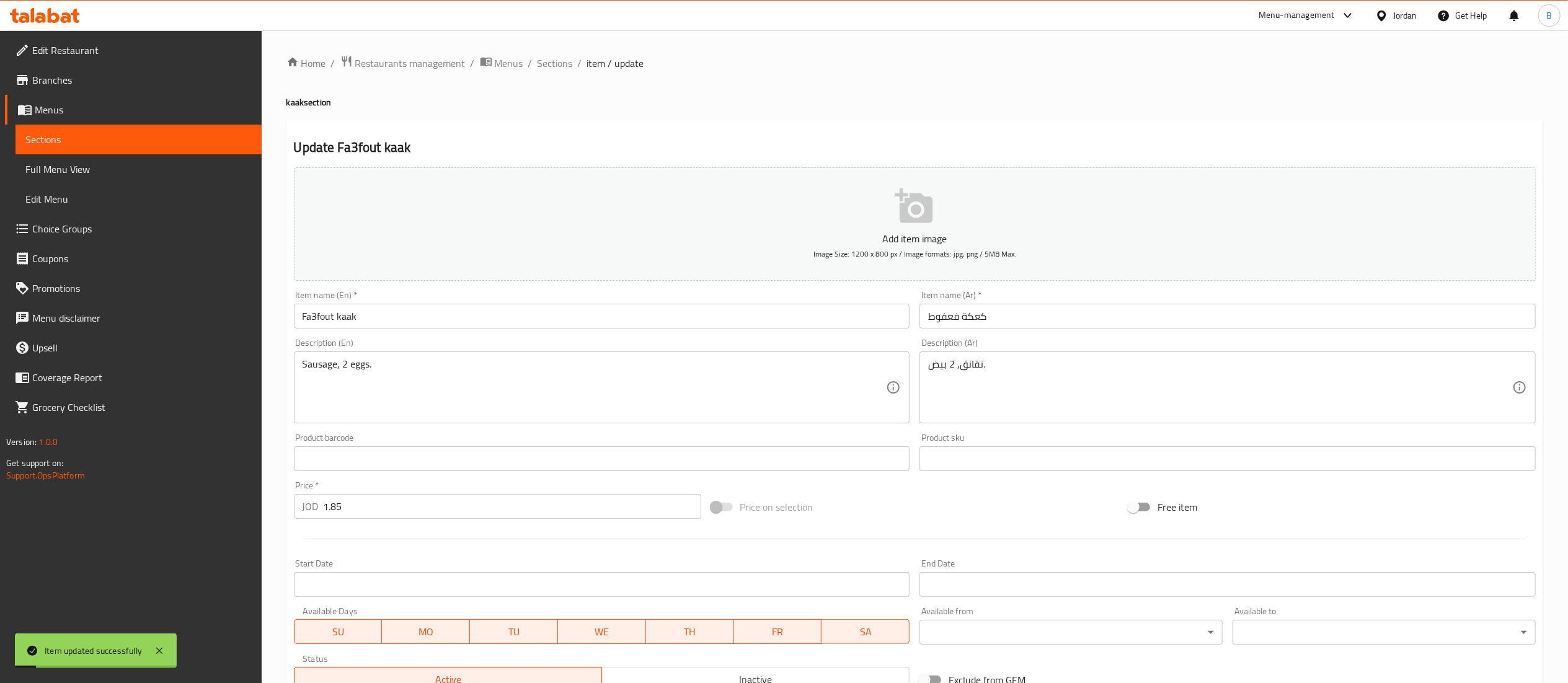
drag, startPoint x: 563, startPoint y: 59, endPoint x: 535, endPoint y: 10, distance: 56.4
click at [562, 58] on span "Sections" at bounding box center [555, 63] width 36 height 15
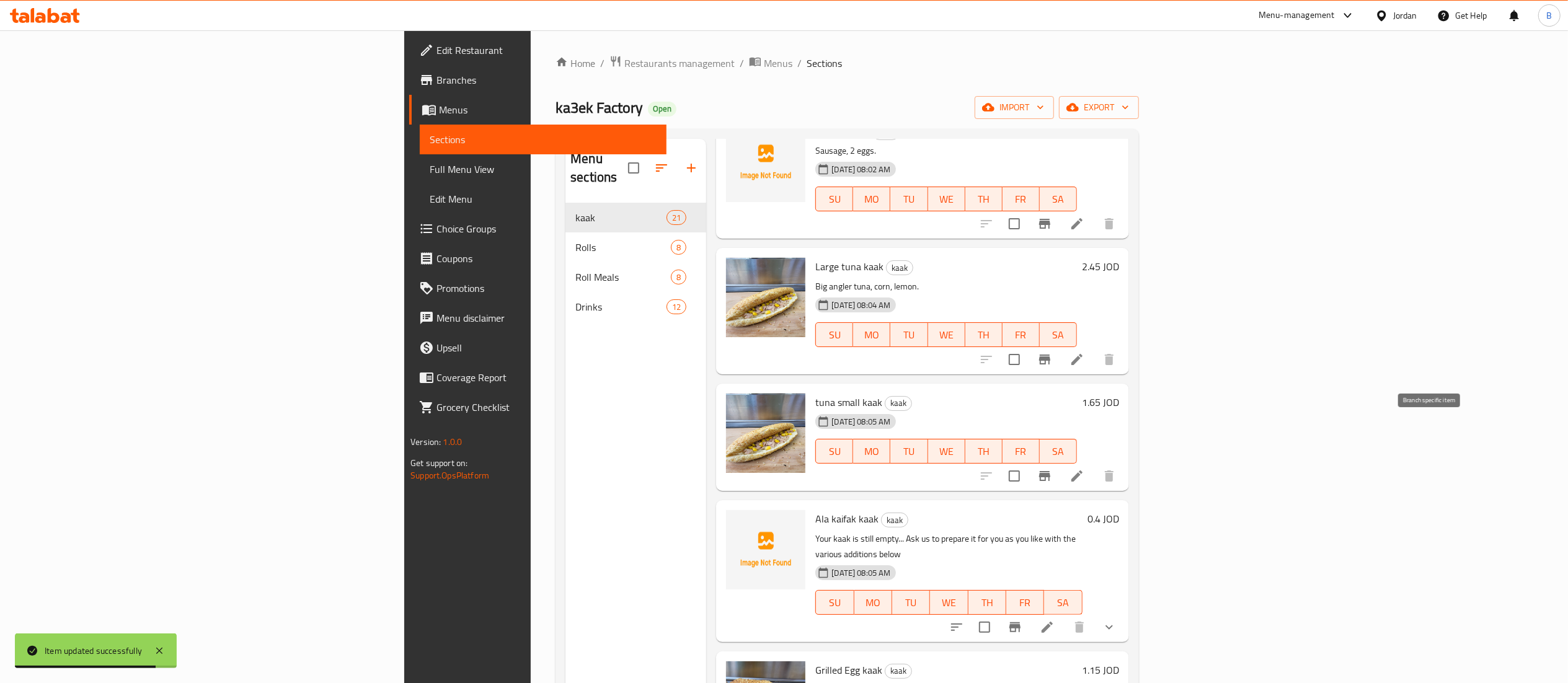
scroll to position [124, 0]
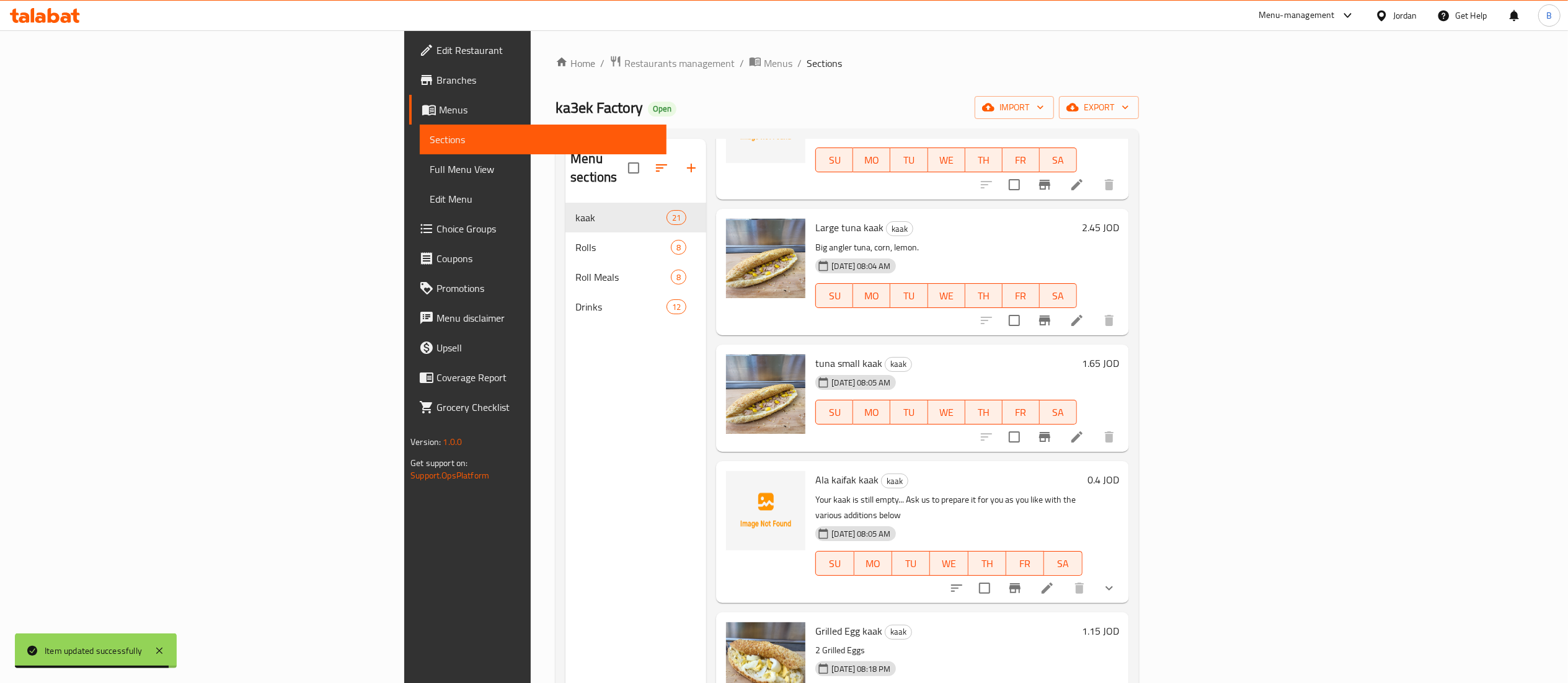
click at [1124, 573] on button "show more" at bounding box center [1109, 587] width 30 height 30
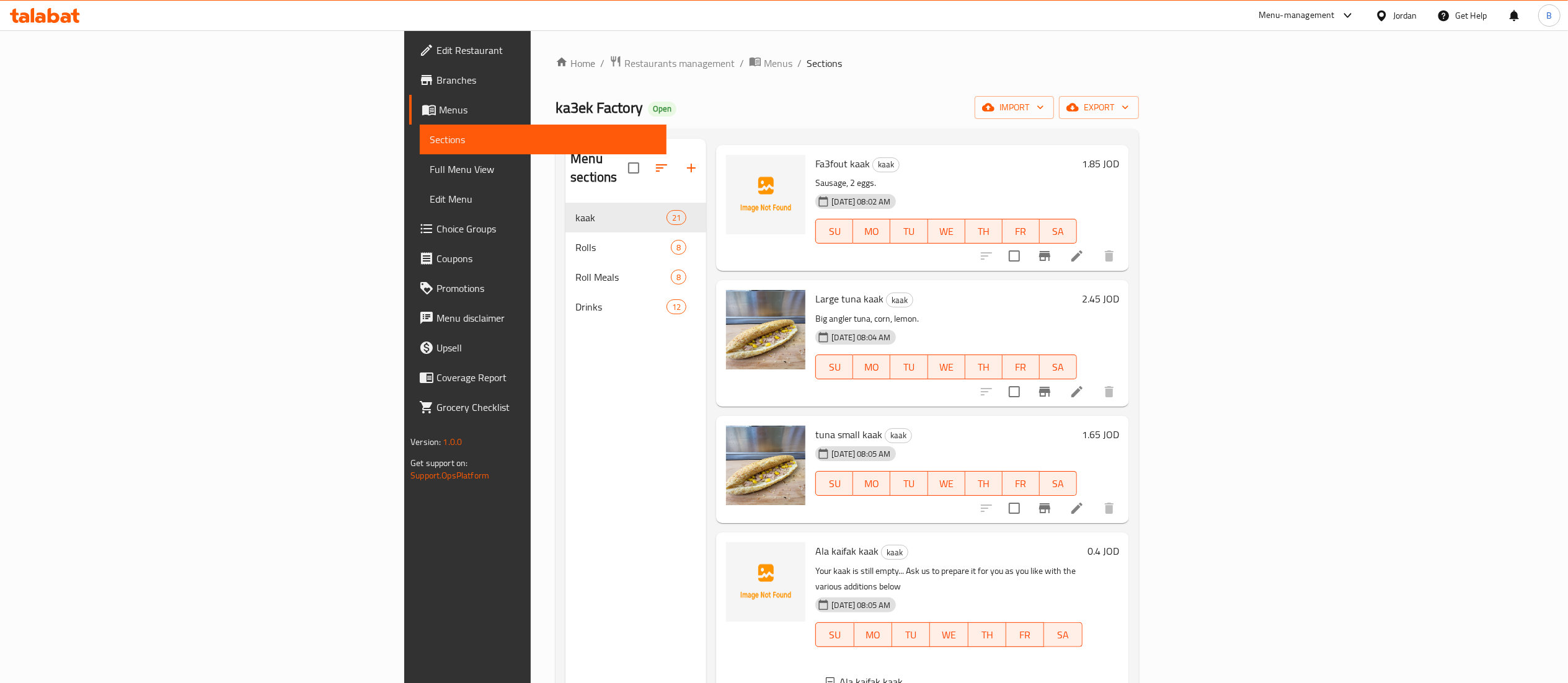
scroll to position [0, 0]
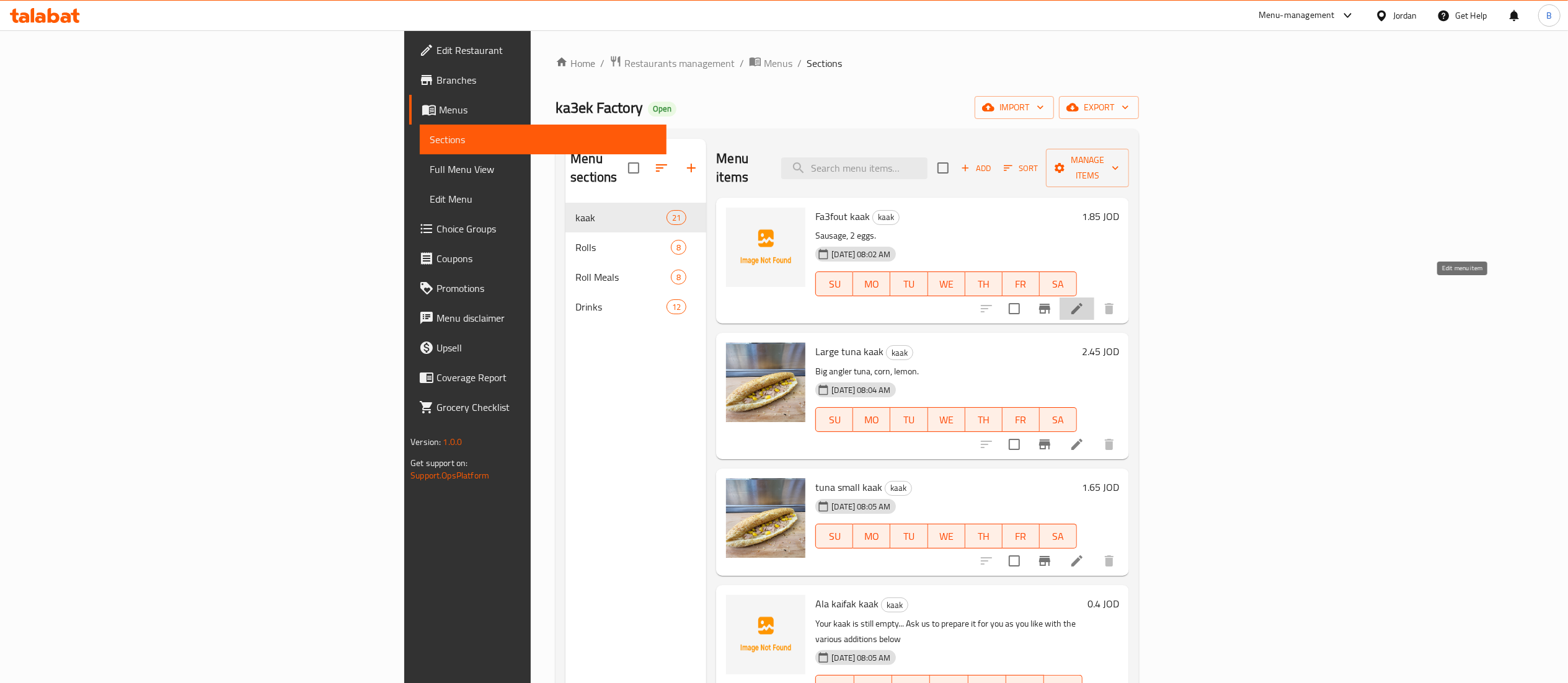
click at [1085, 301] on icon at bounding box center [1077, 309] width 15 height 15
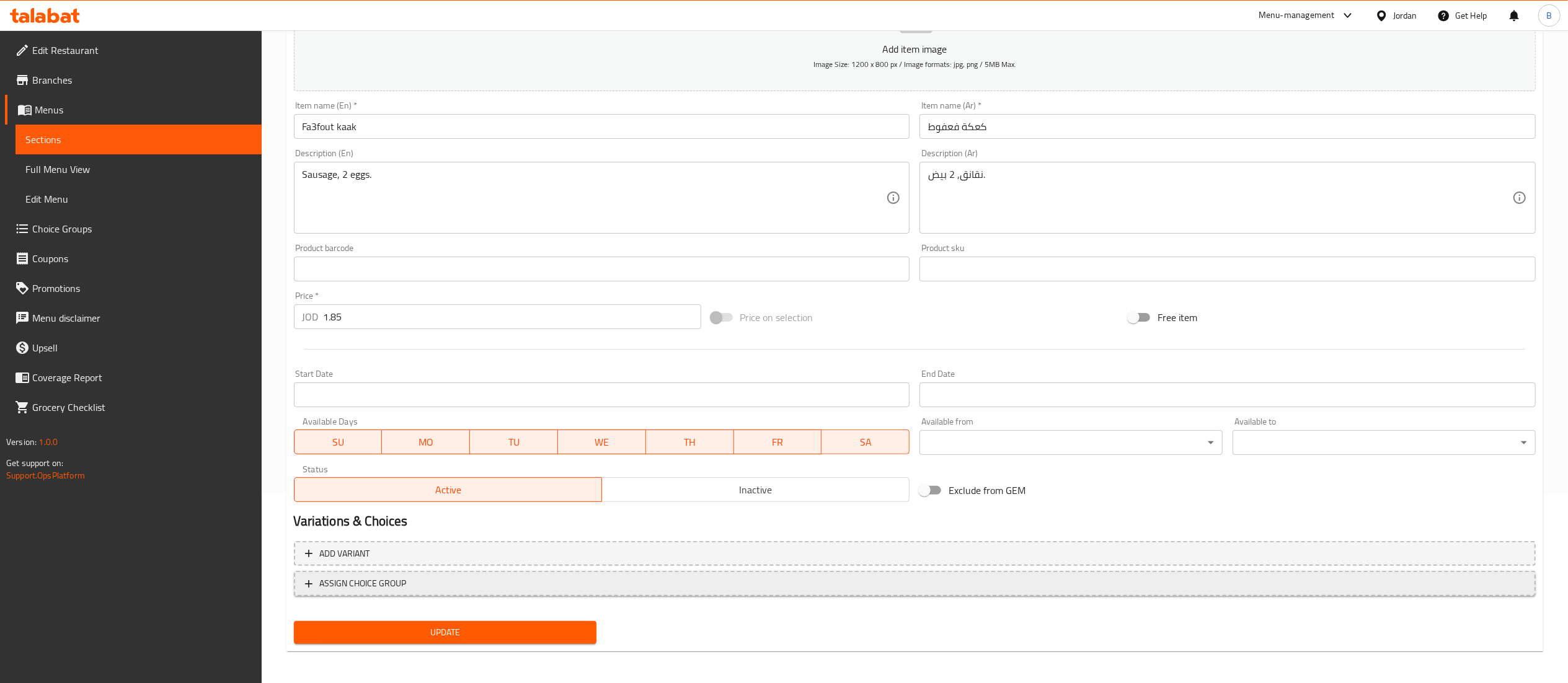
scroll to position [191, 0]
click at [399, 580] on span "ASSIGN CHOICE GROUP" at bounding box center [364, 581] width 87 height 15
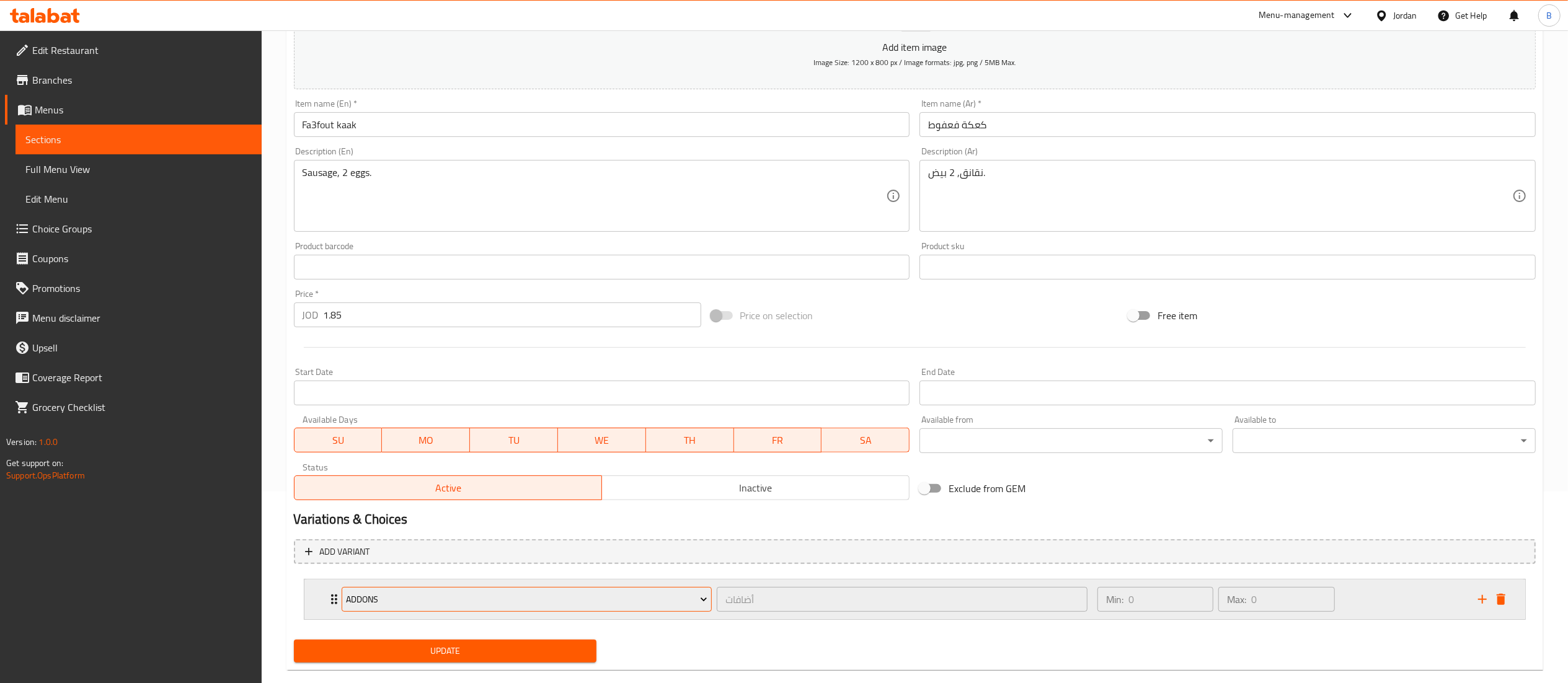
click at [485, 591] on button "addons" at bounding box center [527, 599] width 371 height 25
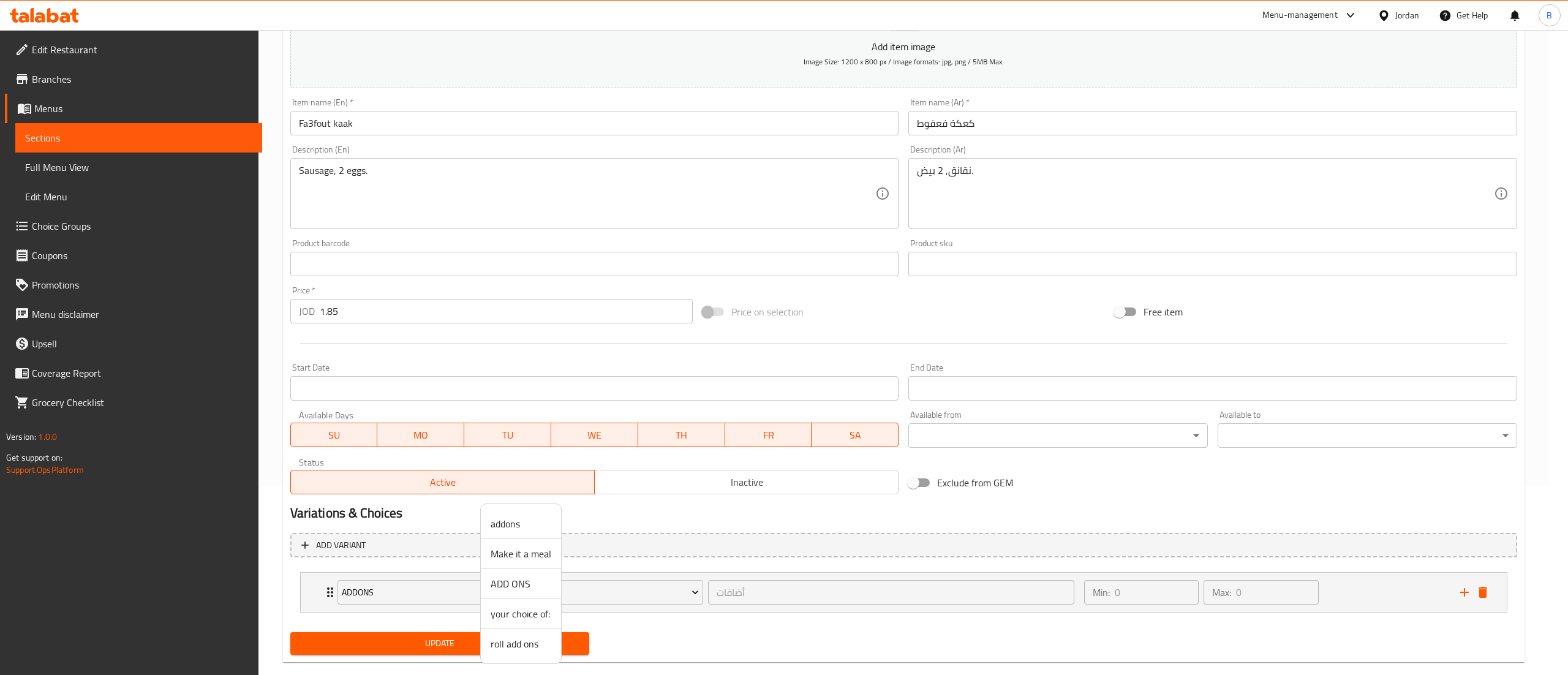
click at [522, 582] on span "ADD ONS" at bounding box center [521, 583] width 61 height 15
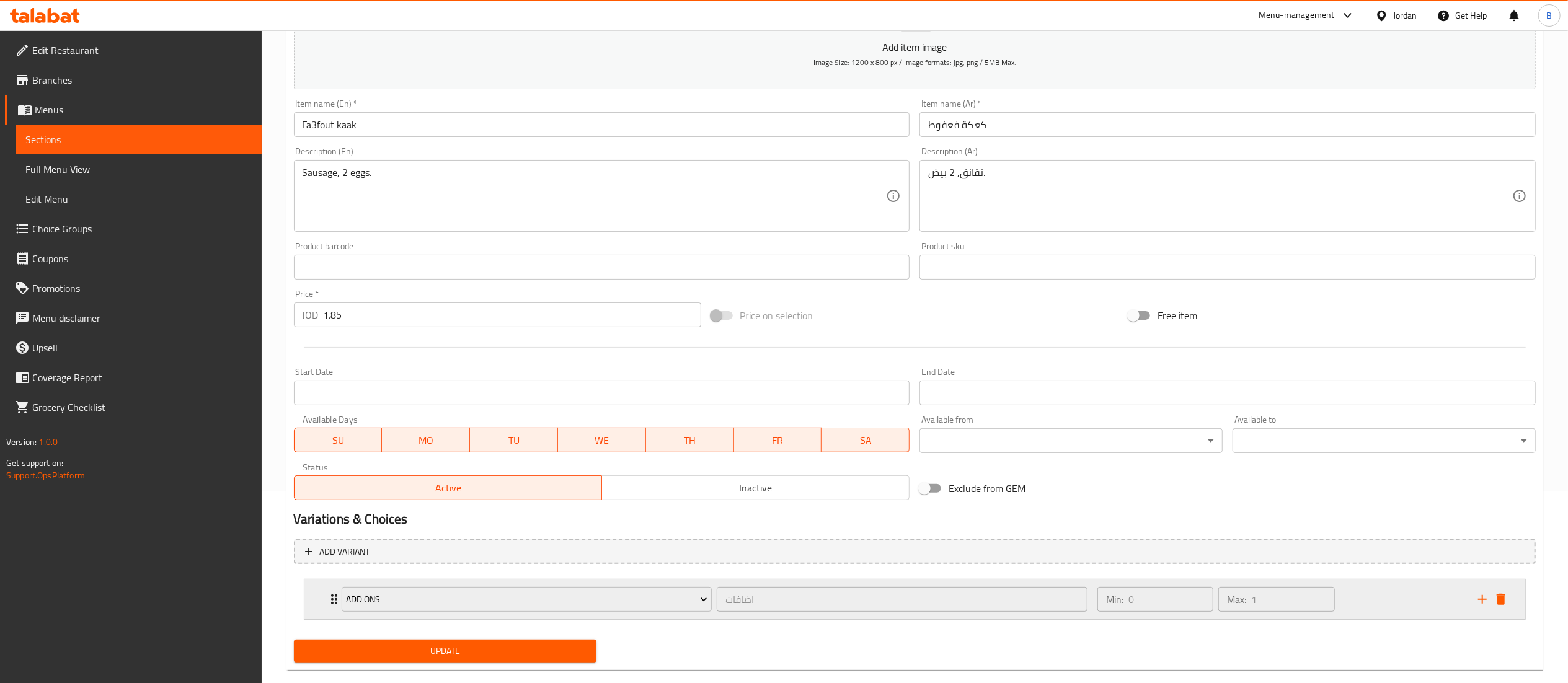
click at [1380, 597] on div "Min: 0 ​ Max: 1 ​" at bounding box center [1280, 599] width 380 height 40
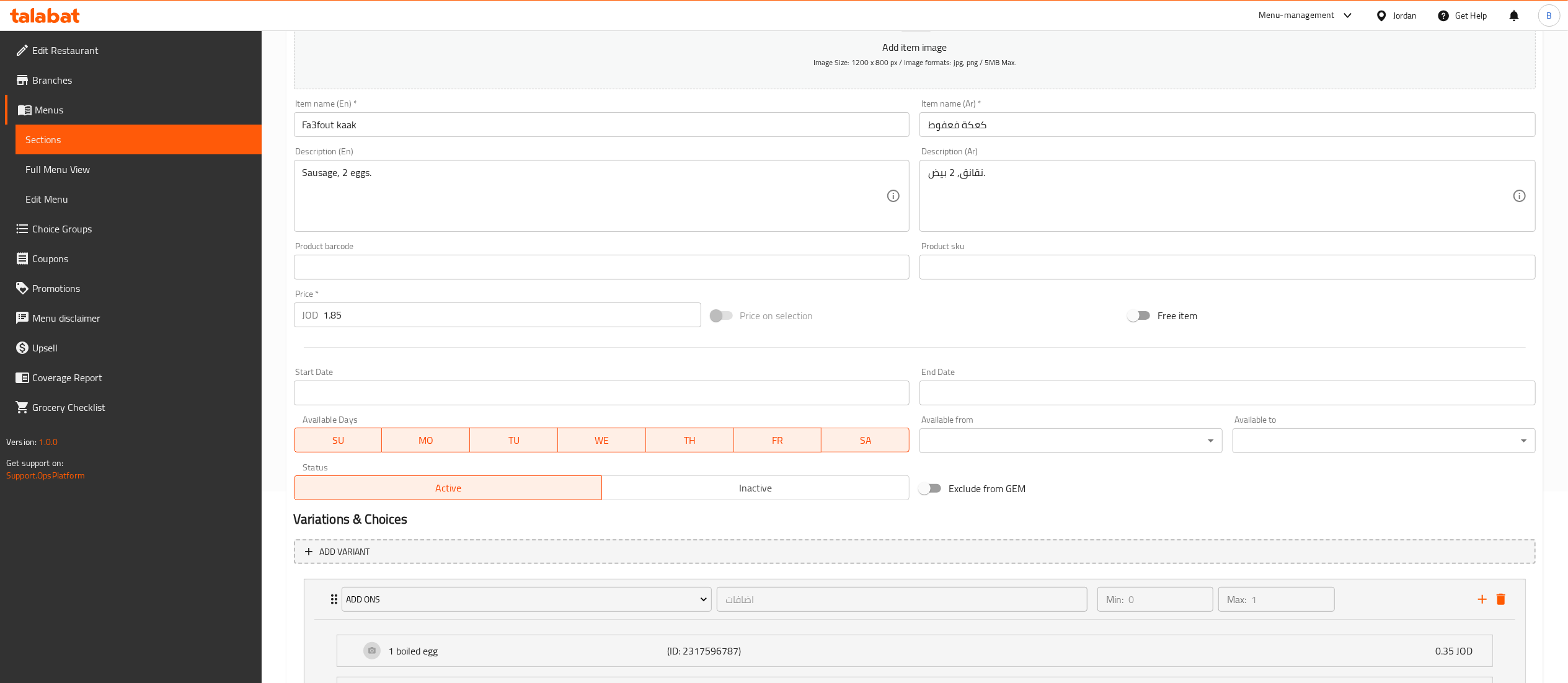
scroll to position [479, 0]
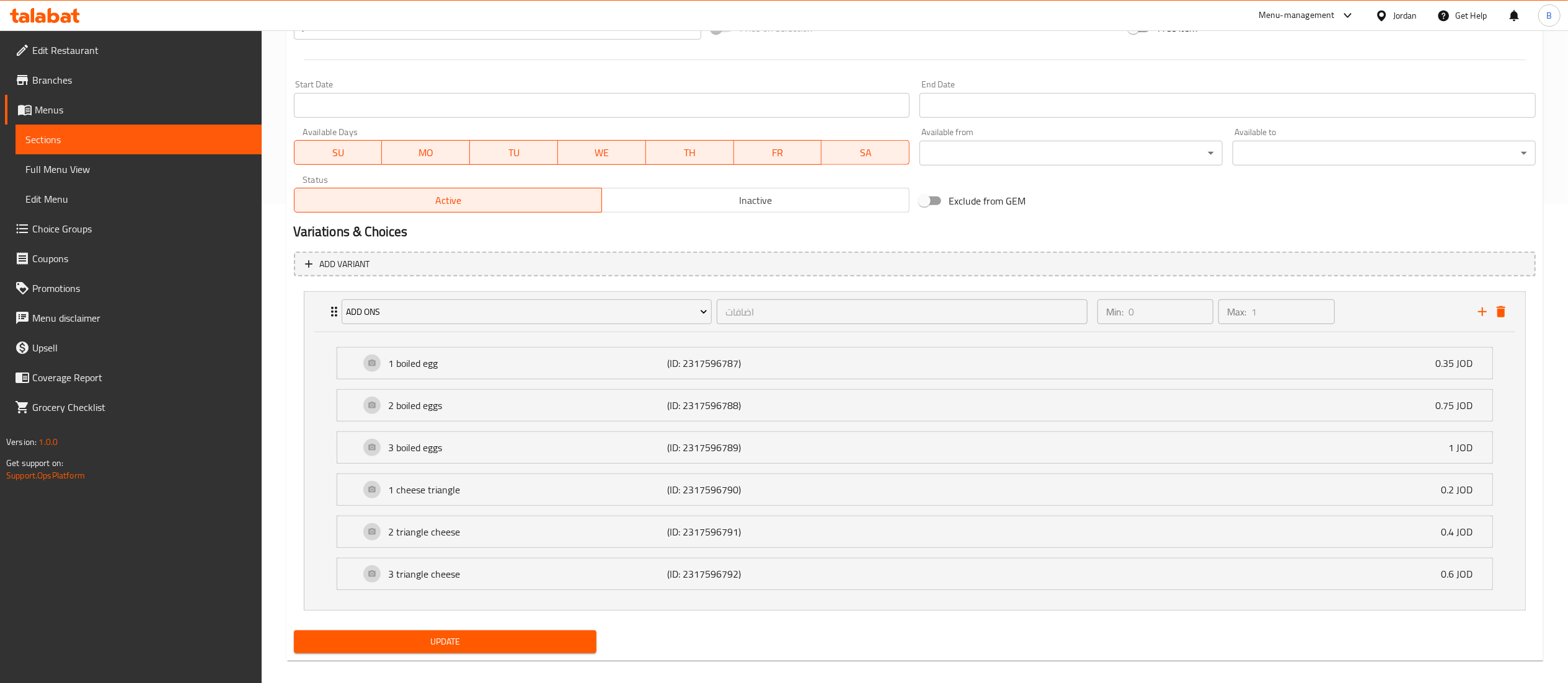
click at [403, 642] on span "Update" at bounding box center [445, 641] width 283 height 15
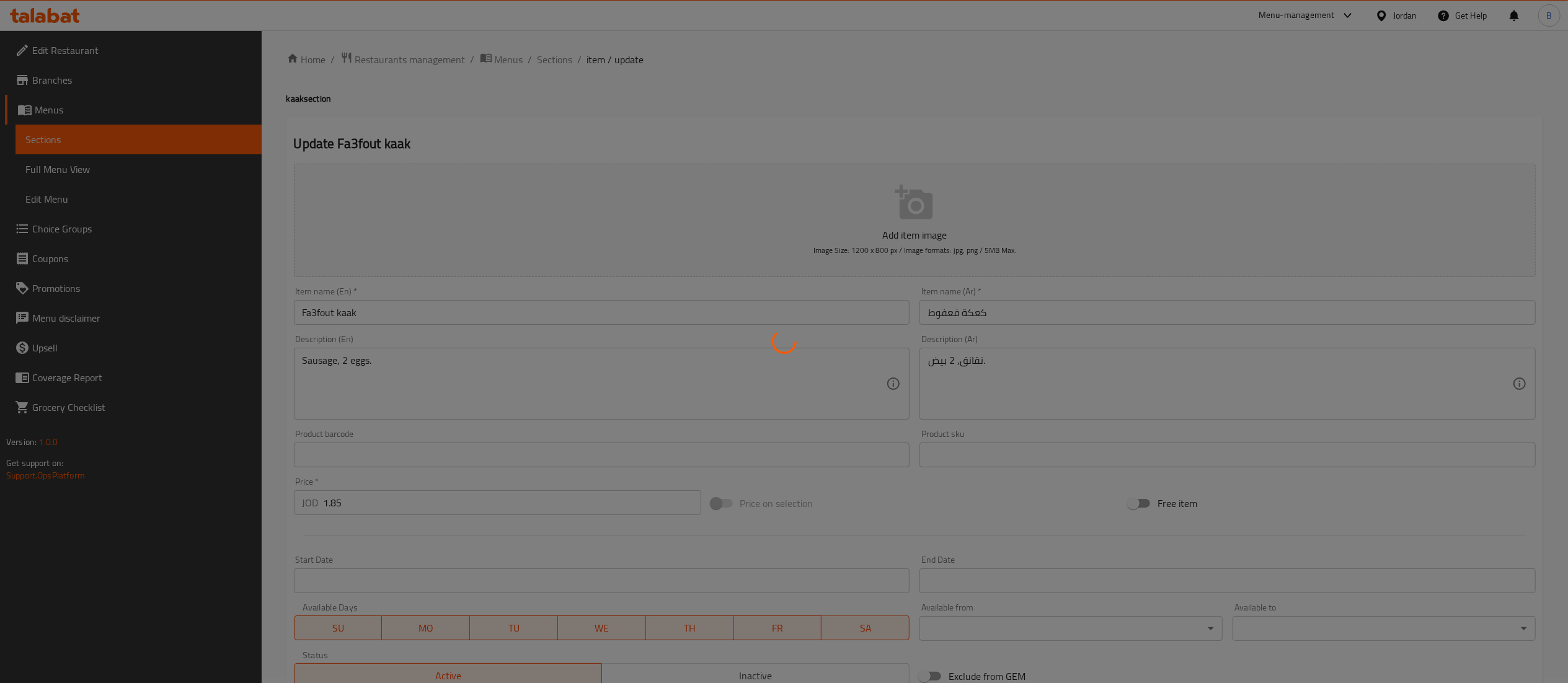
scroll to position [0, 0]
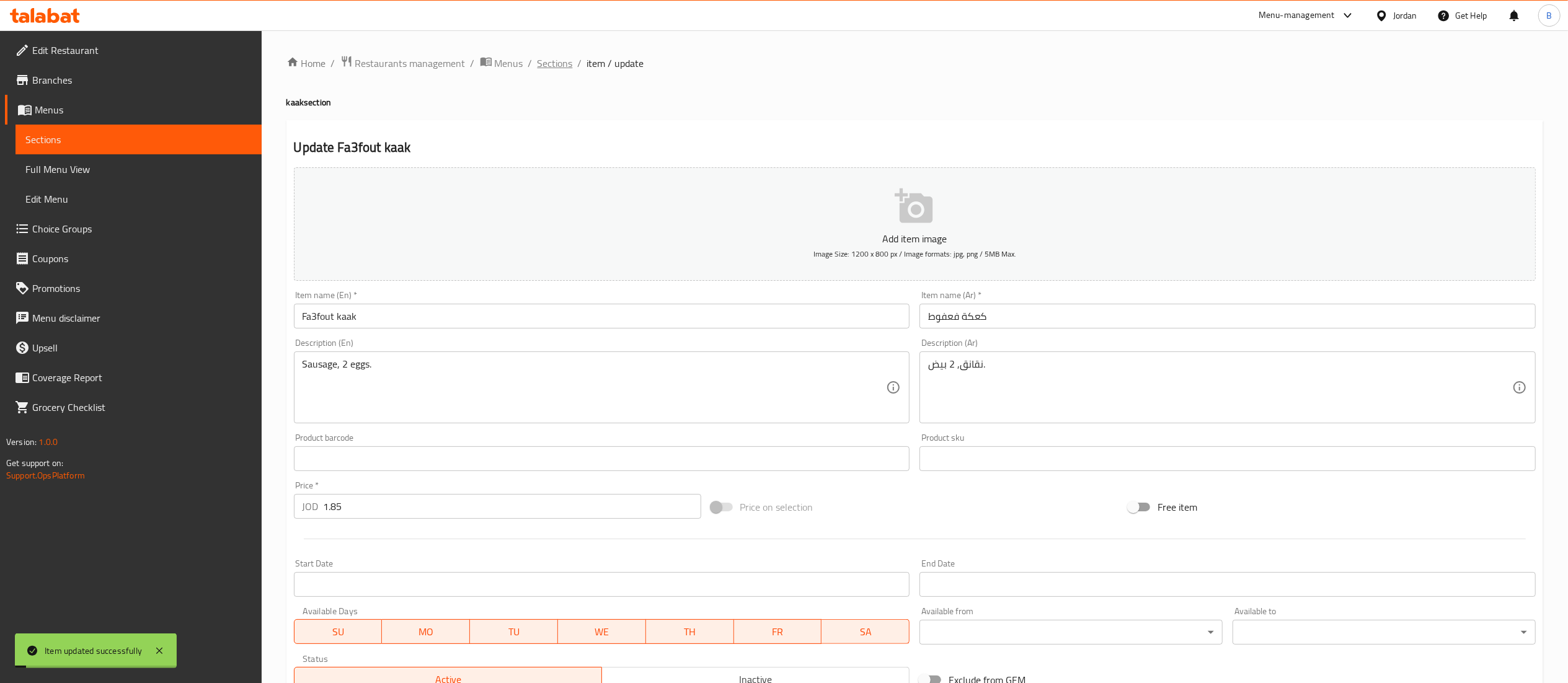
click at [561, 70] on span "Sections" at bounding box center [555, 63] width 36 height 15
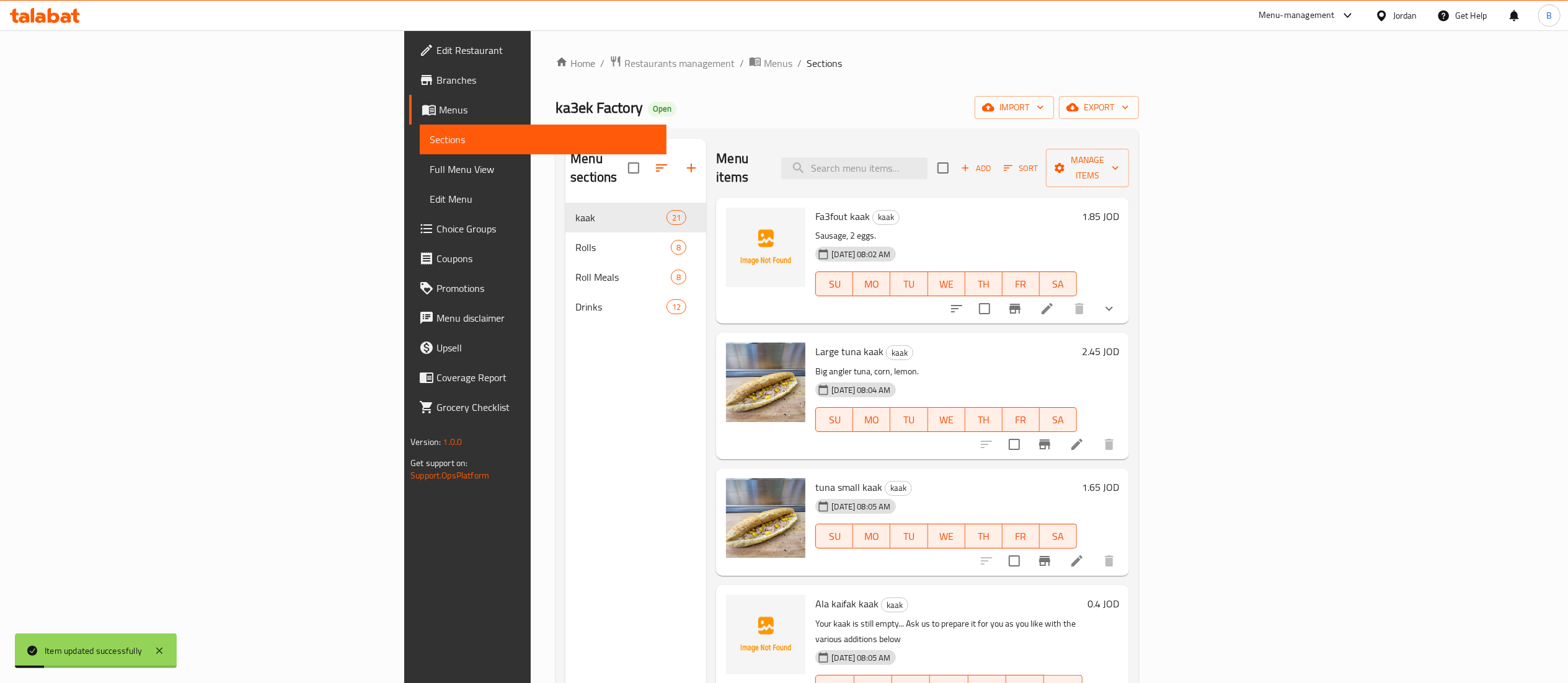
click at [1085, 437] on icon at bounding box center [1077, 444] width 15 height 15
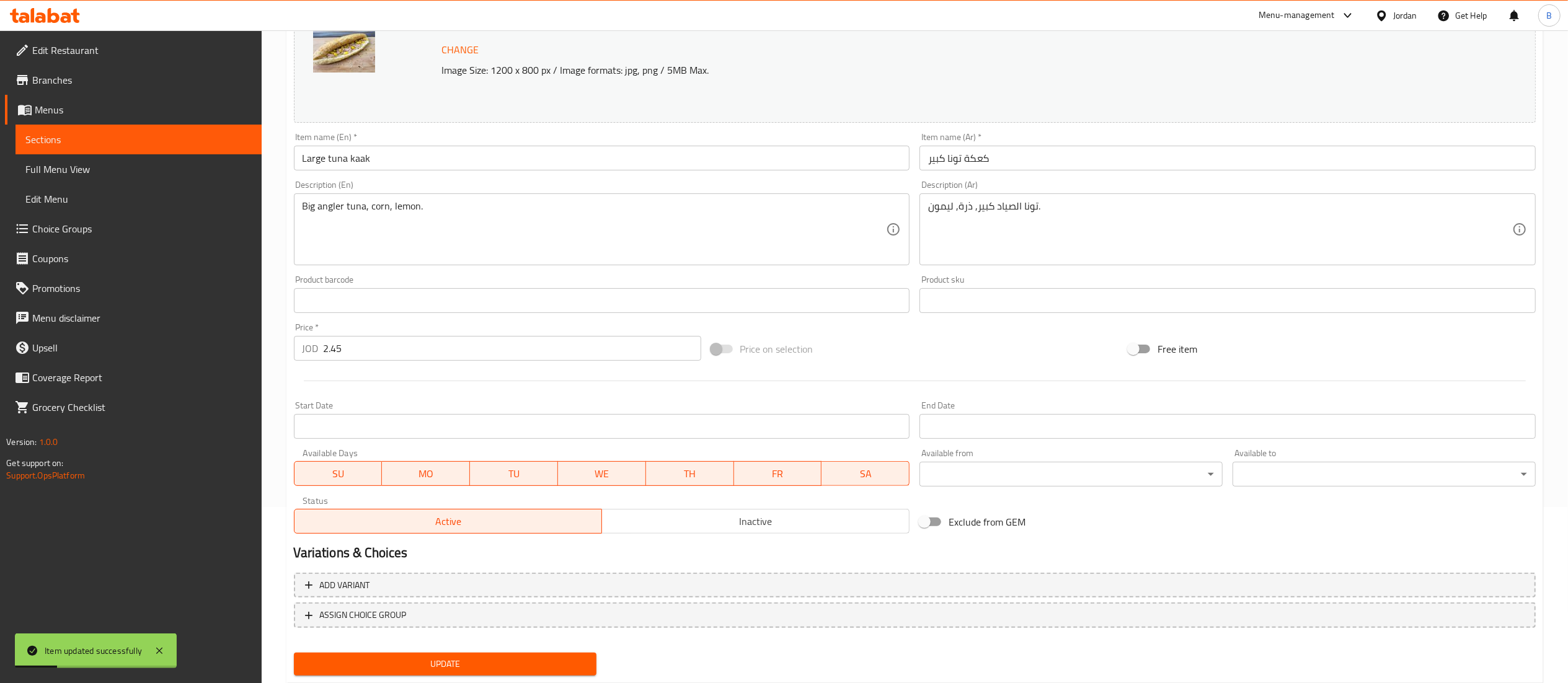
scroll to position [209, 0]
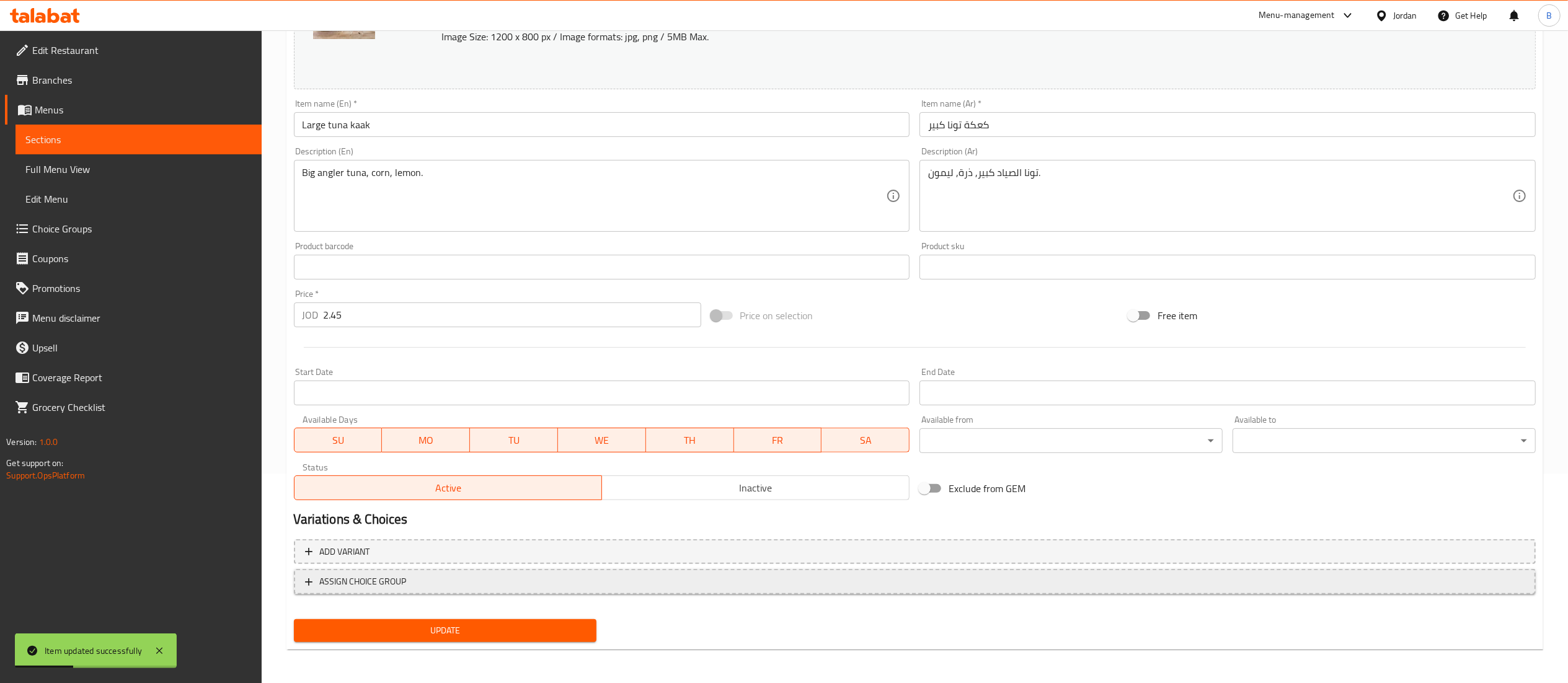
click at [382, 582] on span "ASSIGN CHOICE GROUP" at bounding box center [364, 581] width 87 height 15
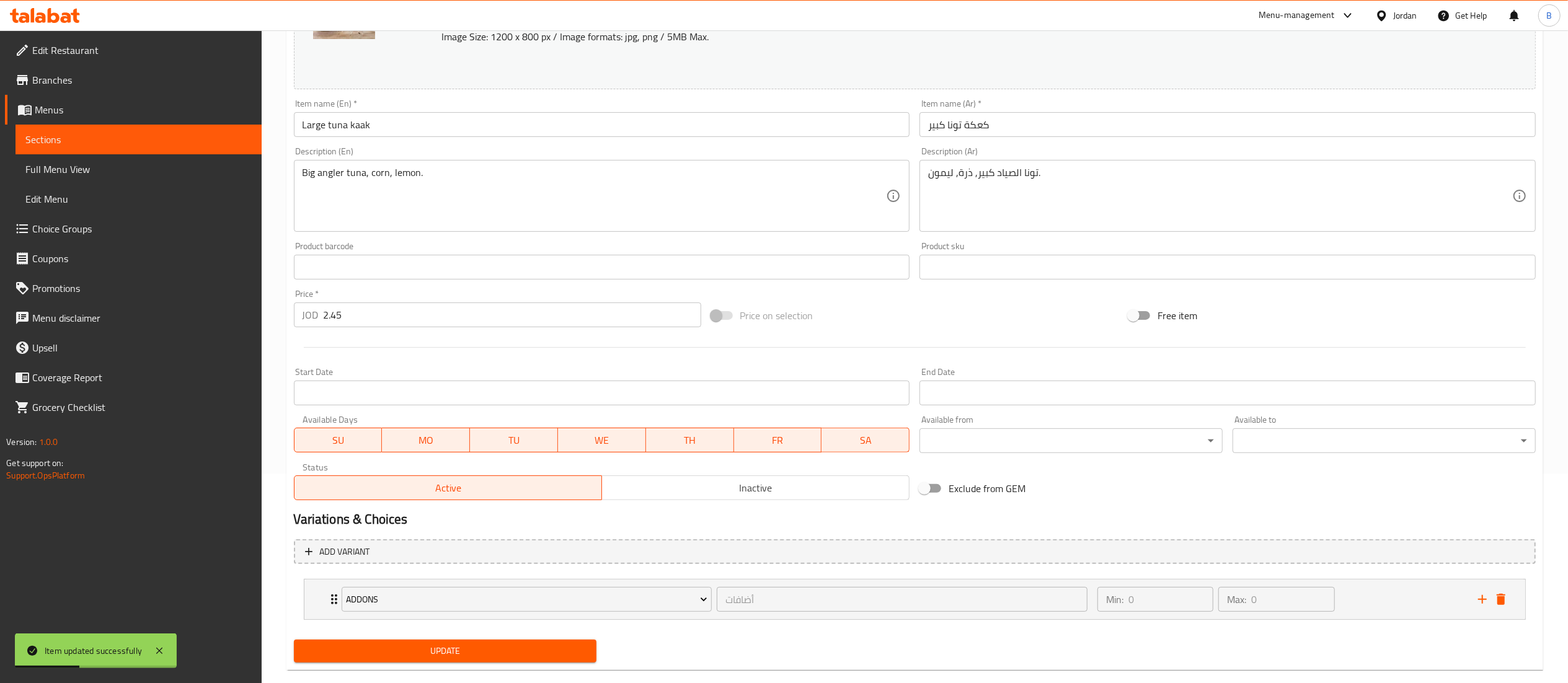
click at [429, 584] on div "addons" at bounding box center [527, 599] width 376 height 30
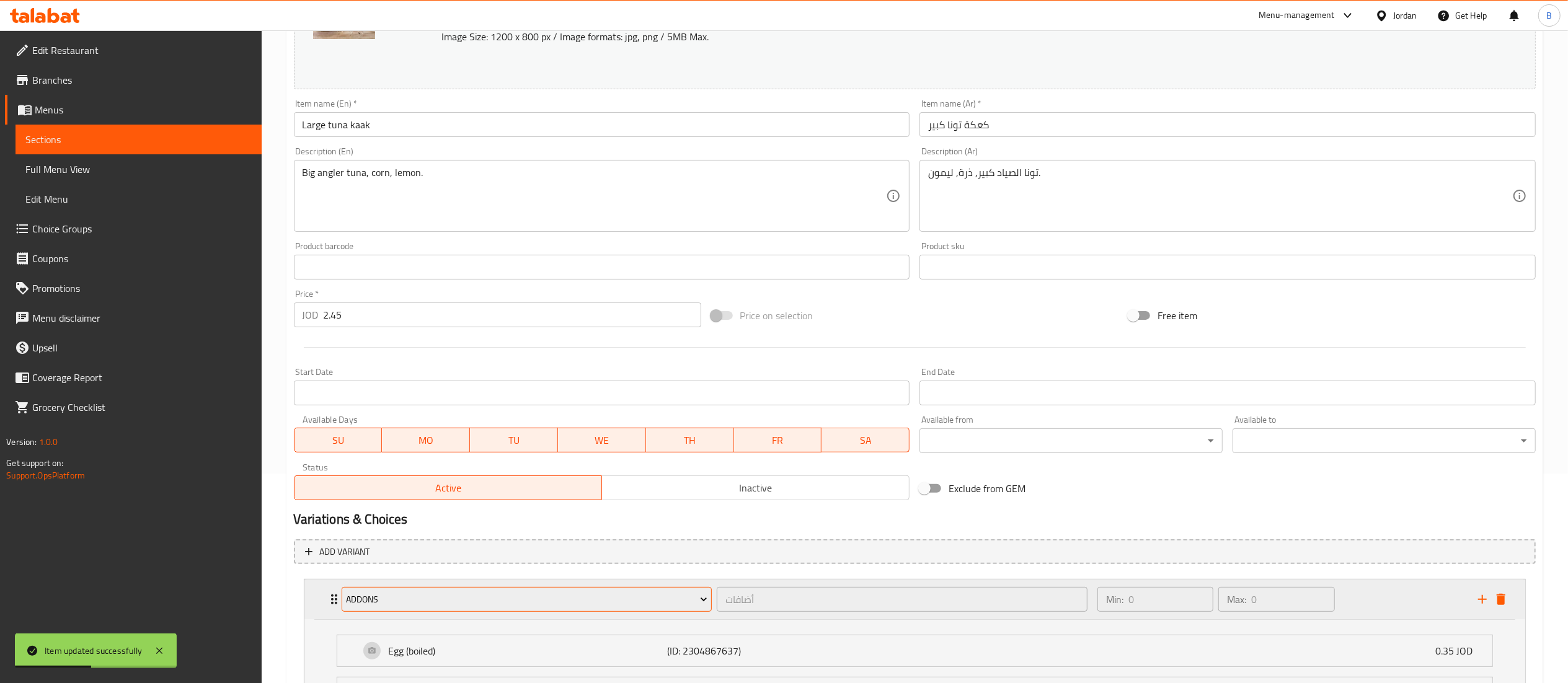
click at [451, 601] on span "addons" at bounding box center [526, 599] width 362 height 15
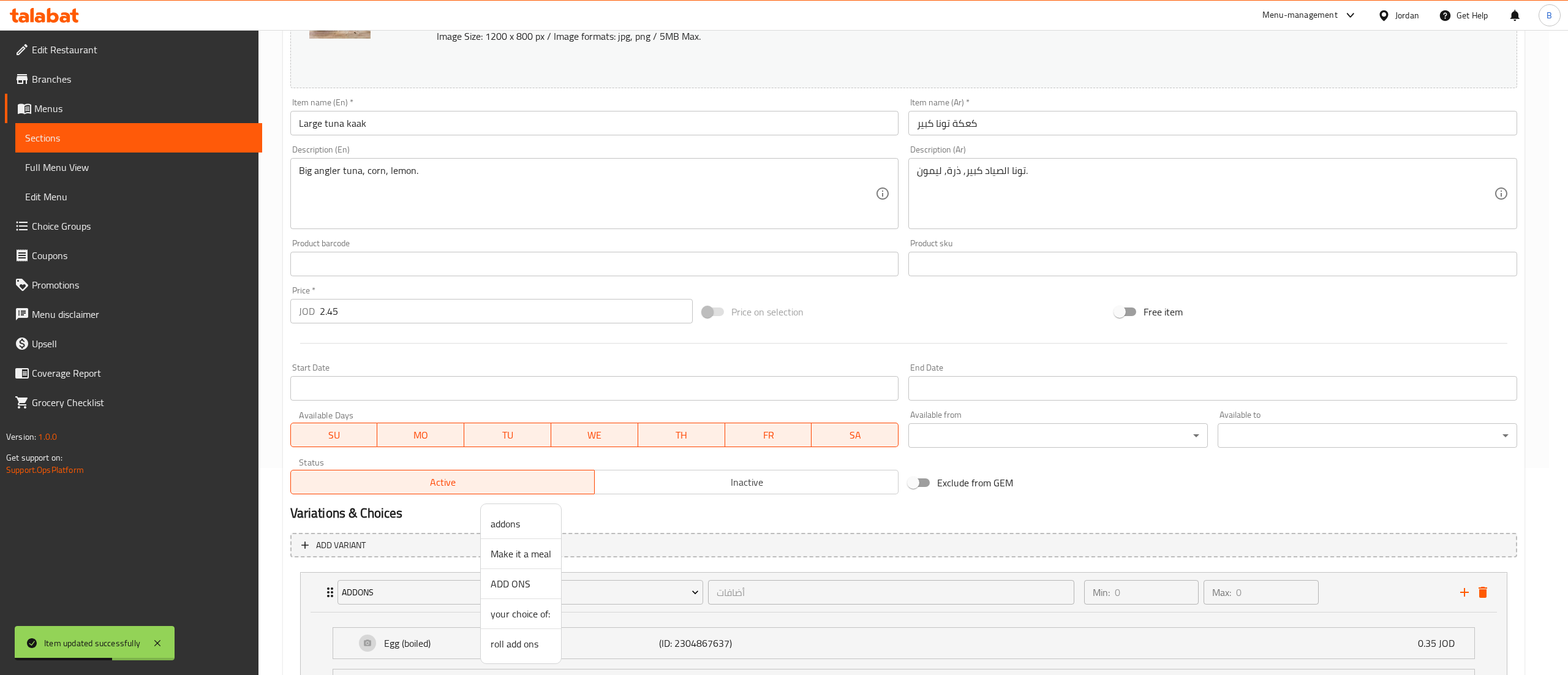
click at [525, 578] on span "ADD ONS" at bounding box center [521, 583] width 61 height 15
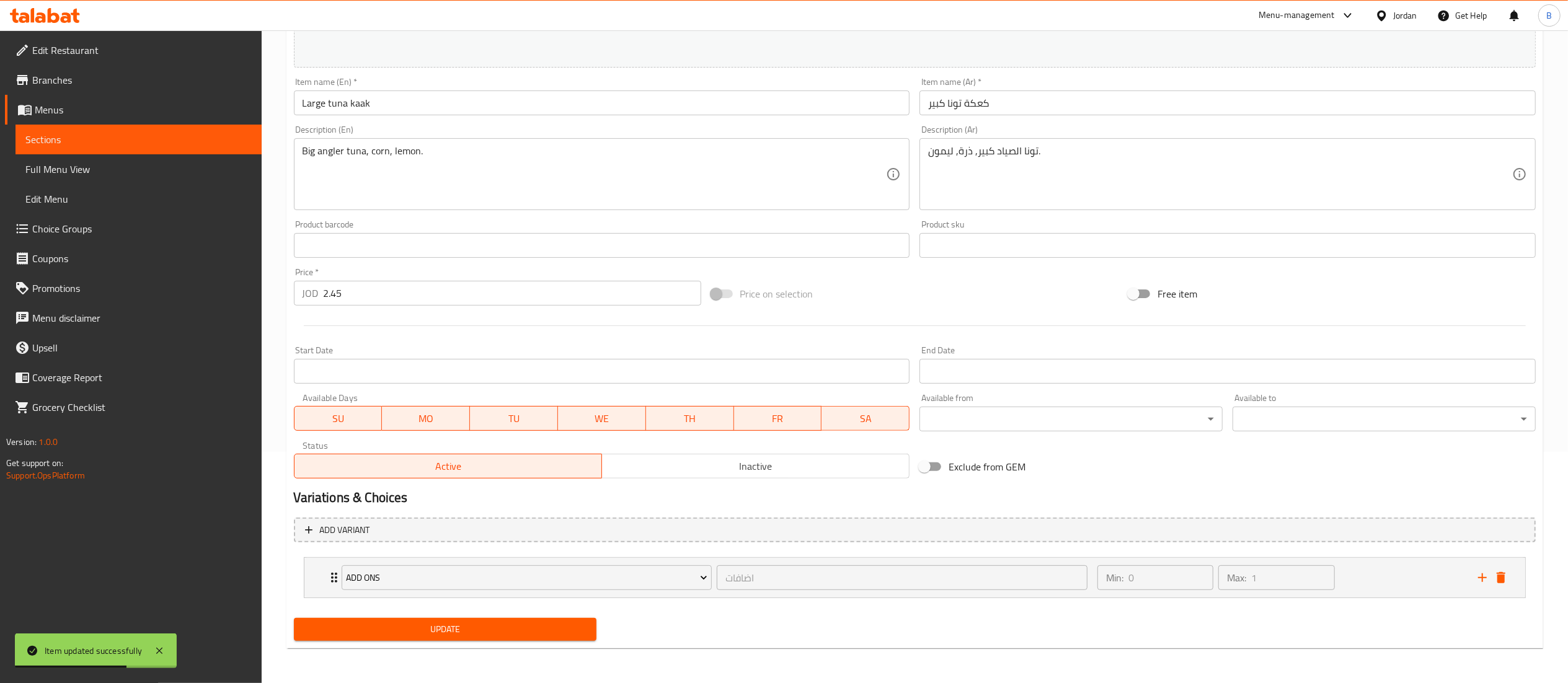
click at [509, 624] on span "Update" at bounding box center [445, 629] width 283 height 15
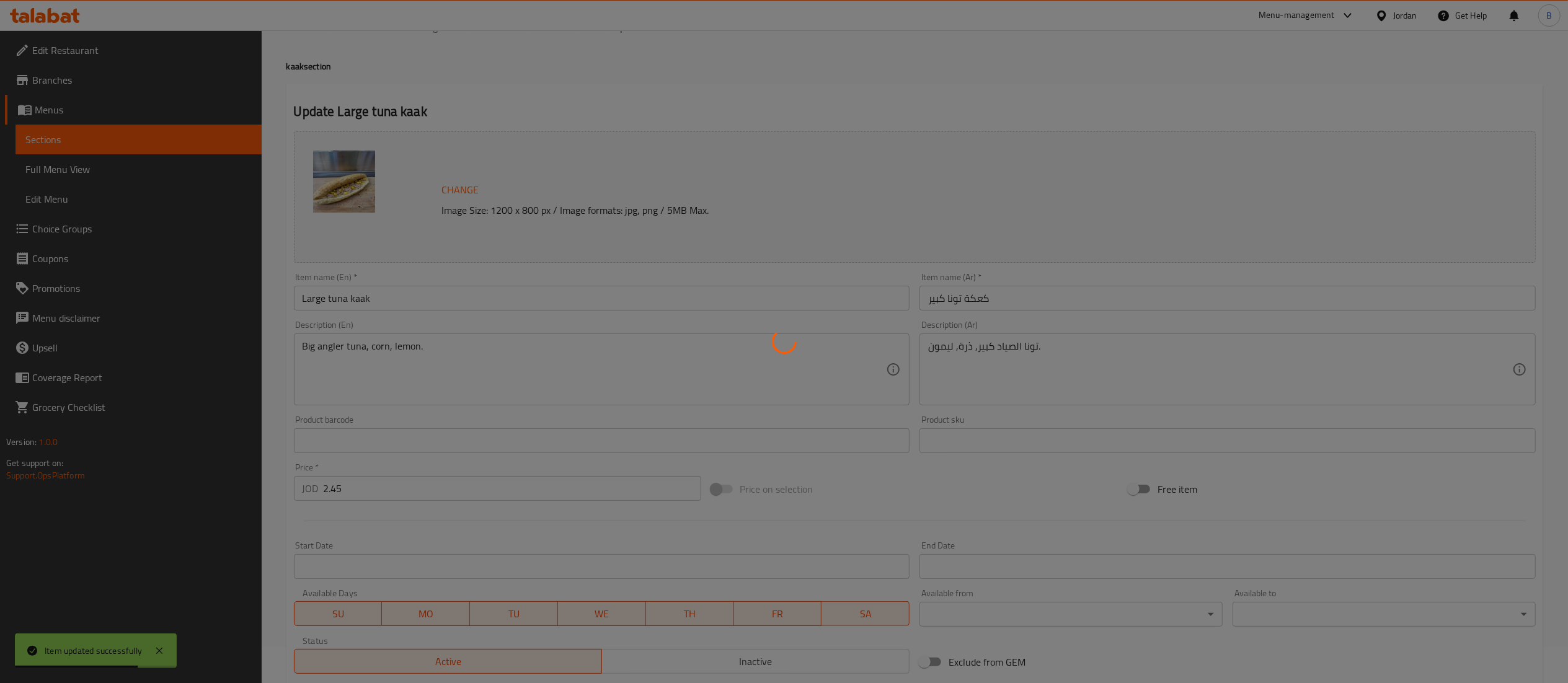
scroll to position [0, 0]
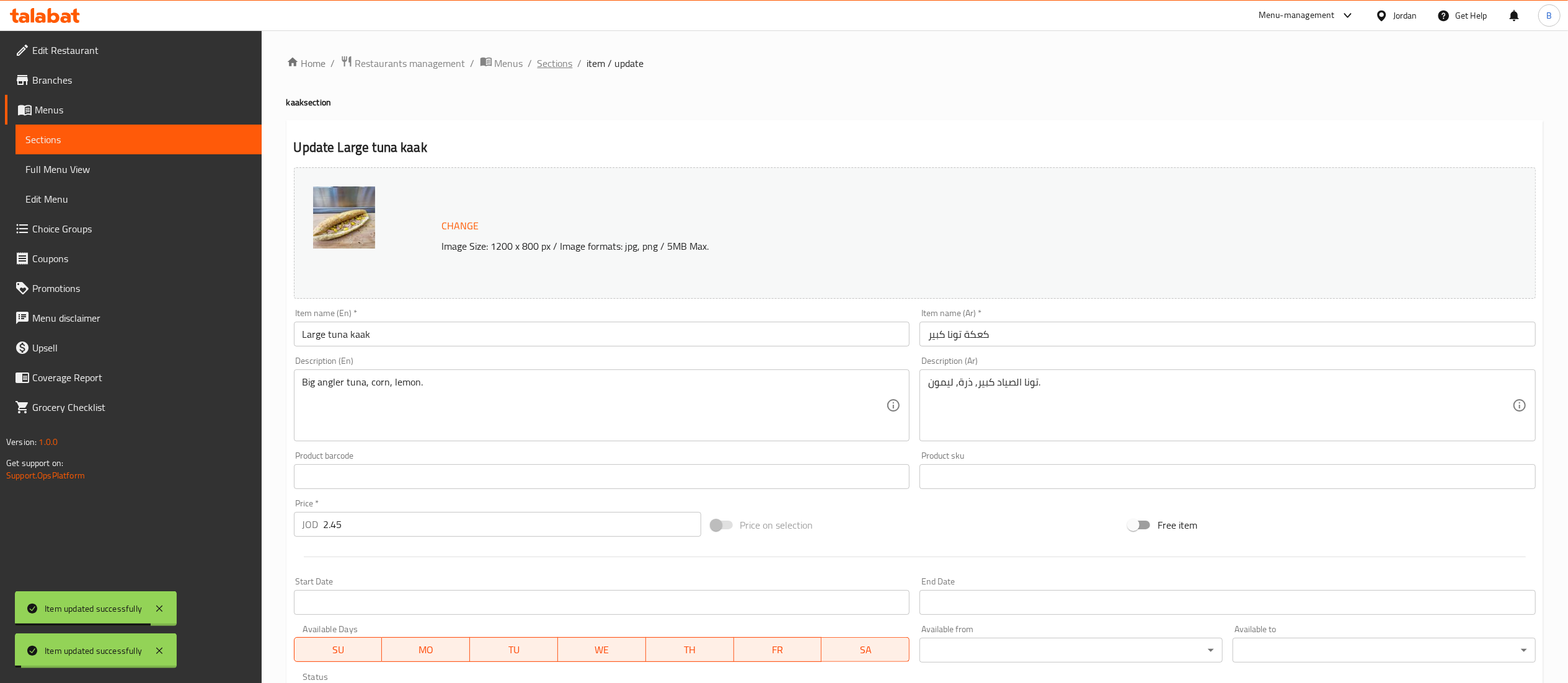
click at [554, 57] on span "Sections" at bounding box center [555, 63] width 36 height 15
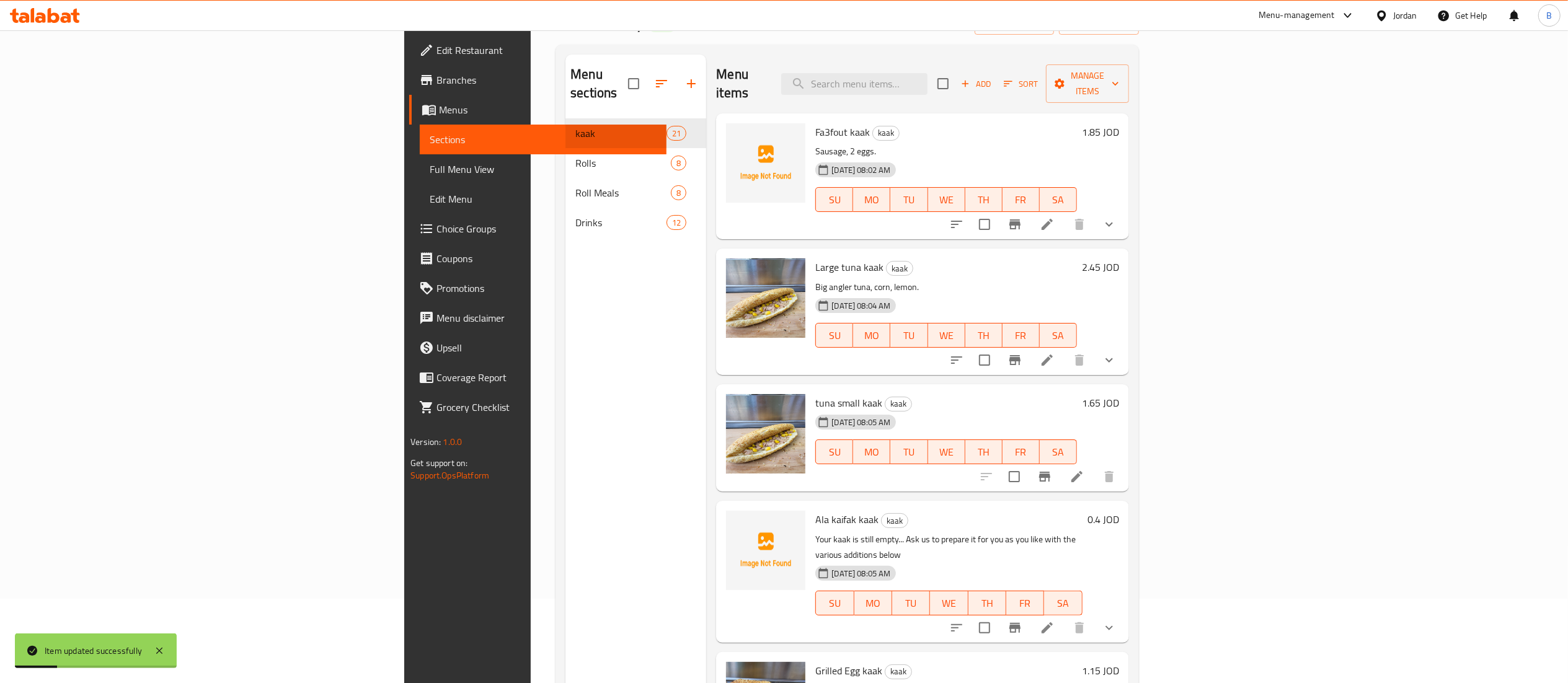
scroll to position [124, 0]
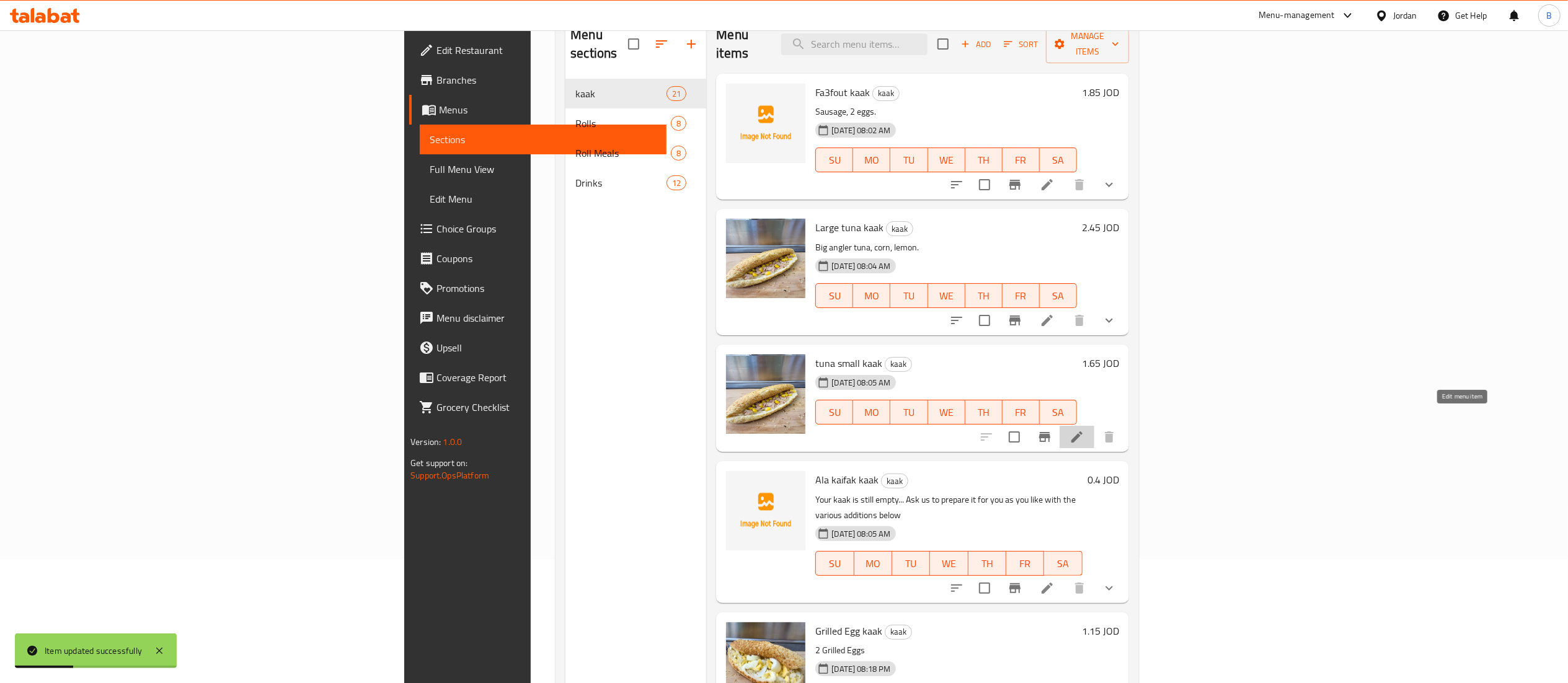
click at [1085, 430] on icon at bounding box center [1077, 437] width 15 height 15
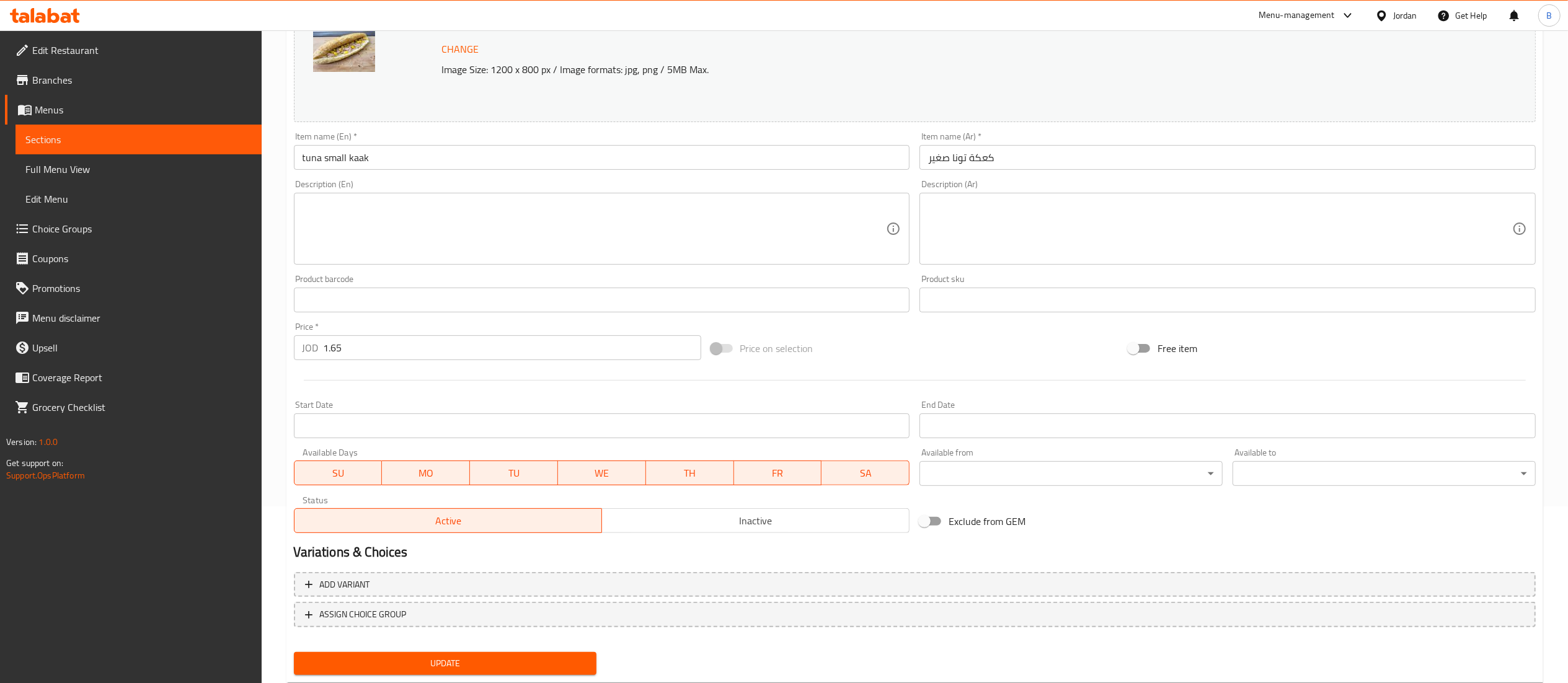
scroll to position [209, 0]
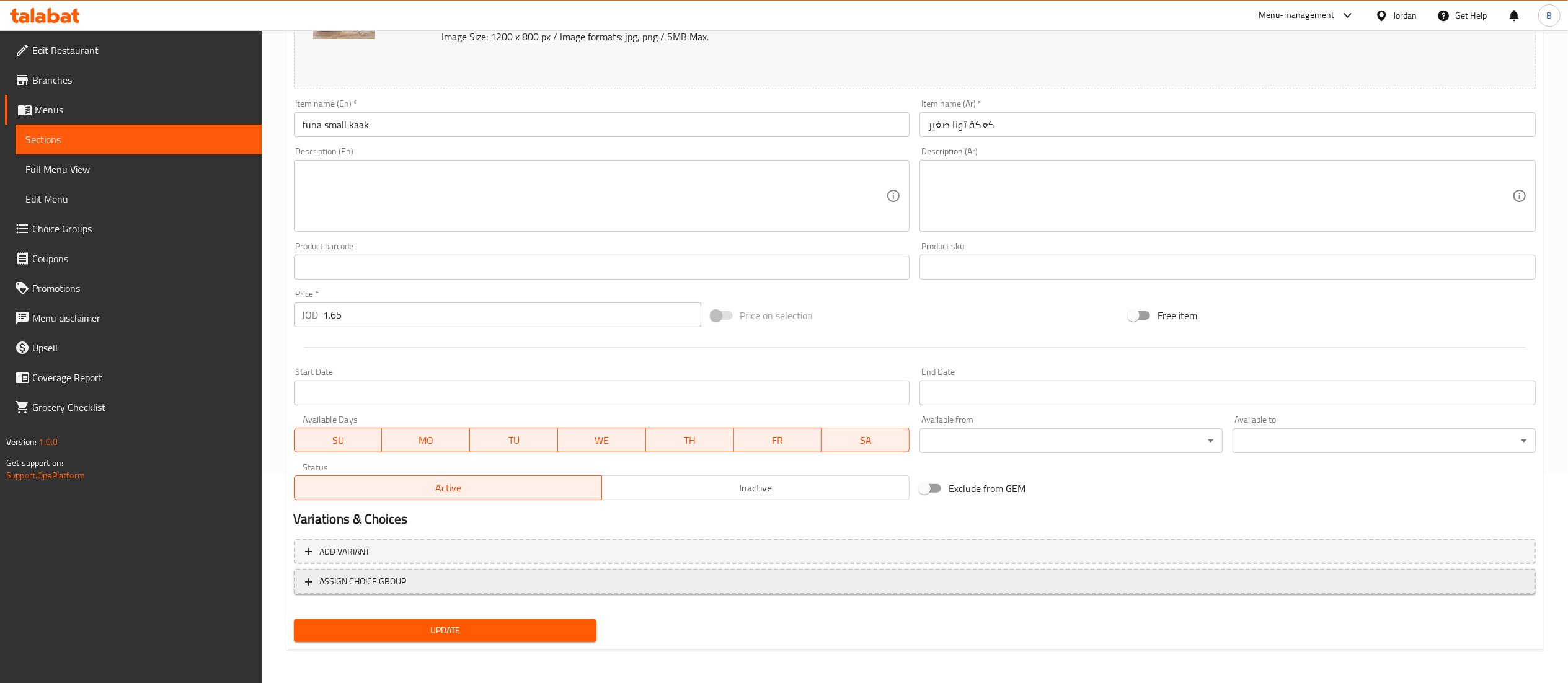
click at [407, 585] on span "ASSIGN CHOICE GROUP" at bounding box center [914, 581] width 1219 height 15
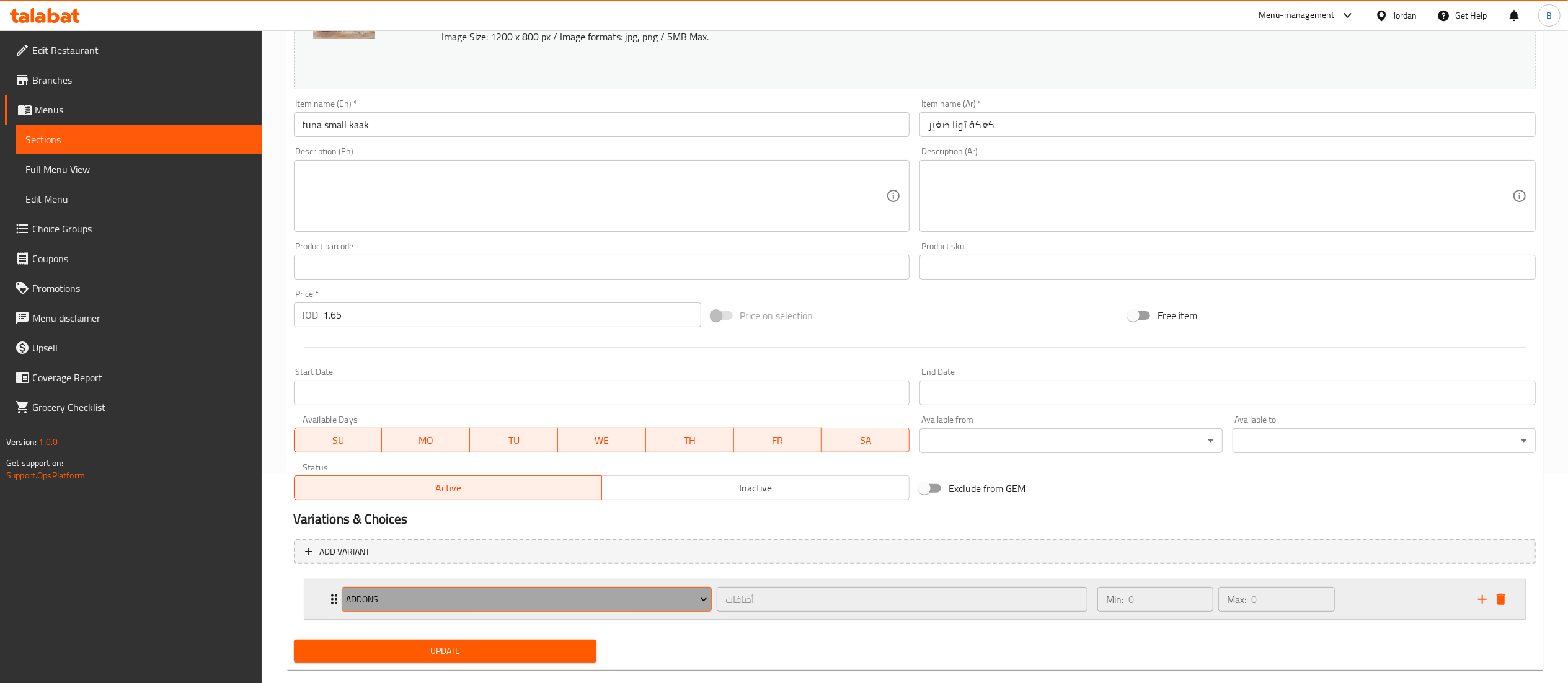
click at [495, 600] on span "addons" at bounding box center [526, 599] width 362 height 15
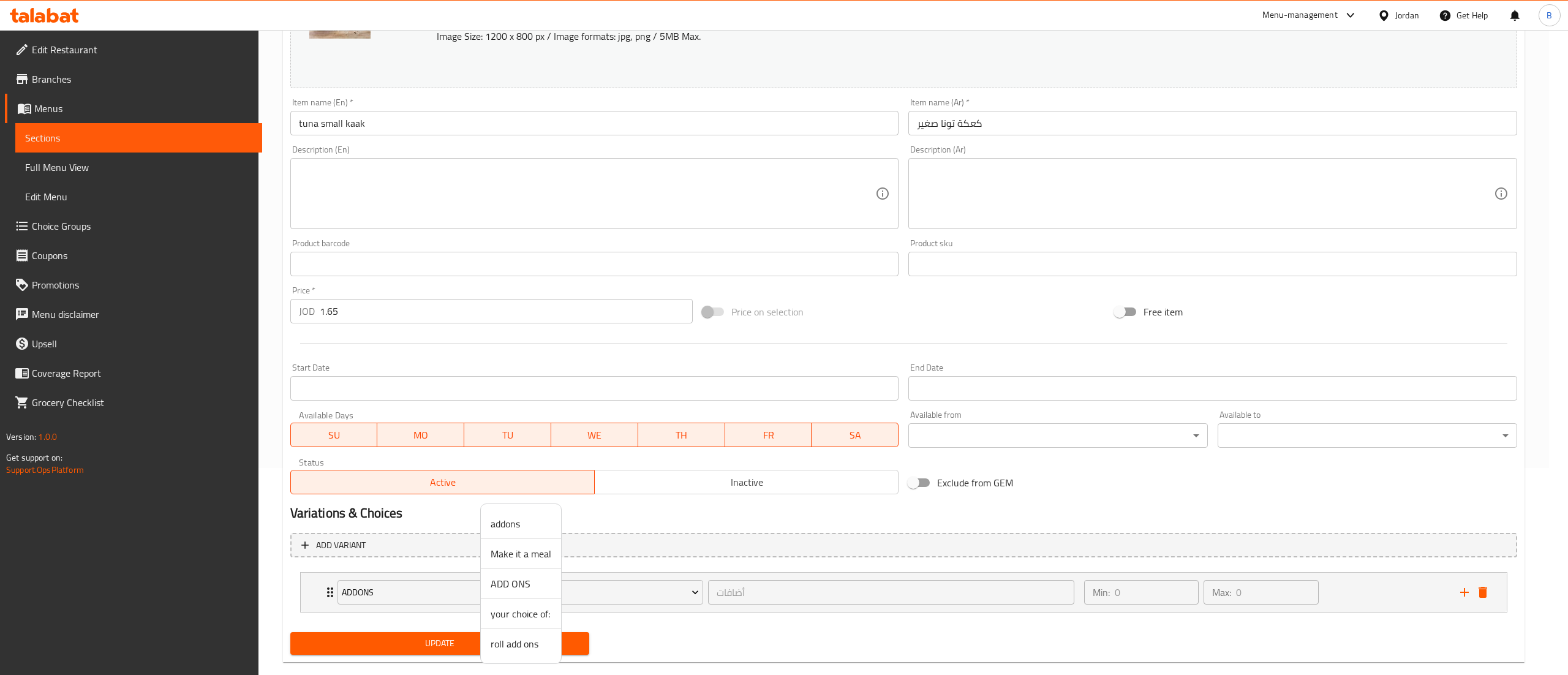
click at [532, 586] on span "ADD ONS" at bounding box center [521, 583] width 61 height 15
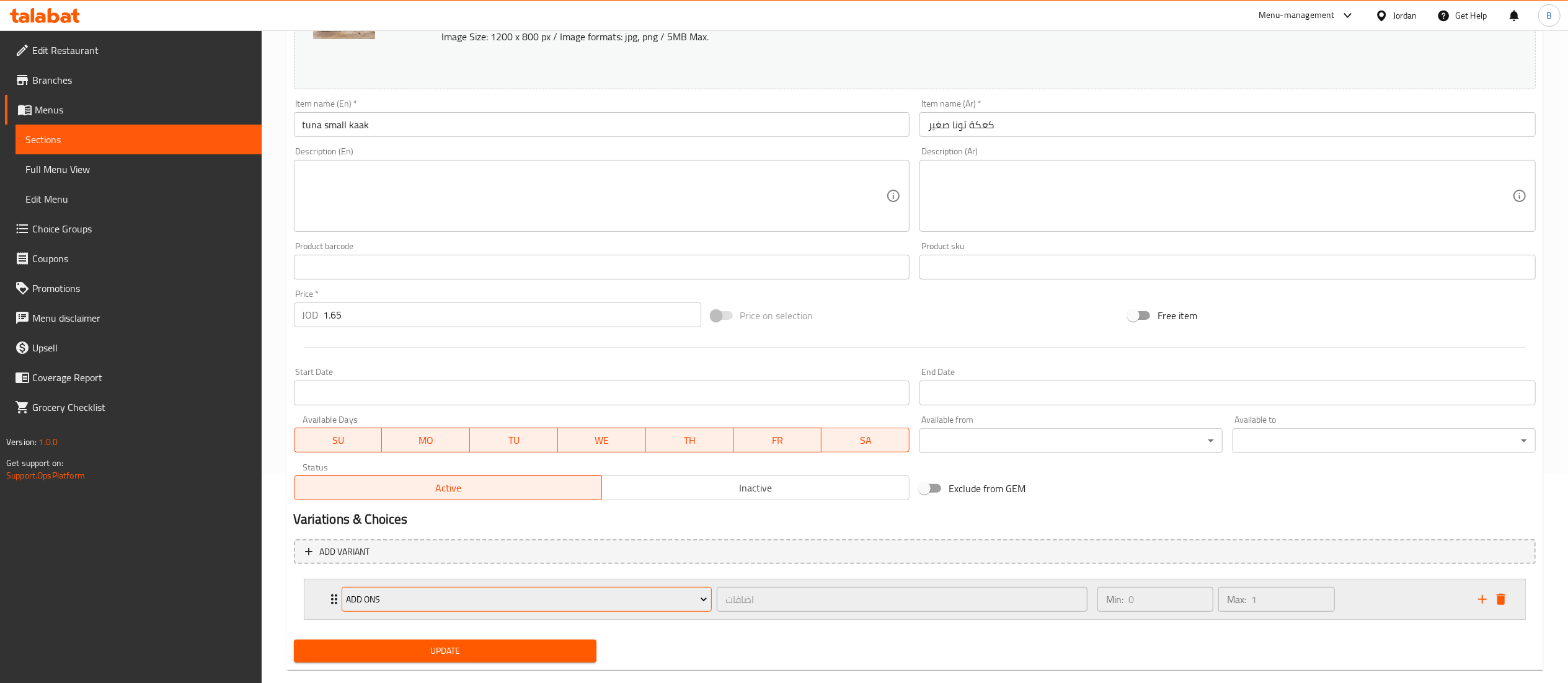
click at [583, 605] on span "ADD ONS" at bounding box center [526, 599] width 362 height 15
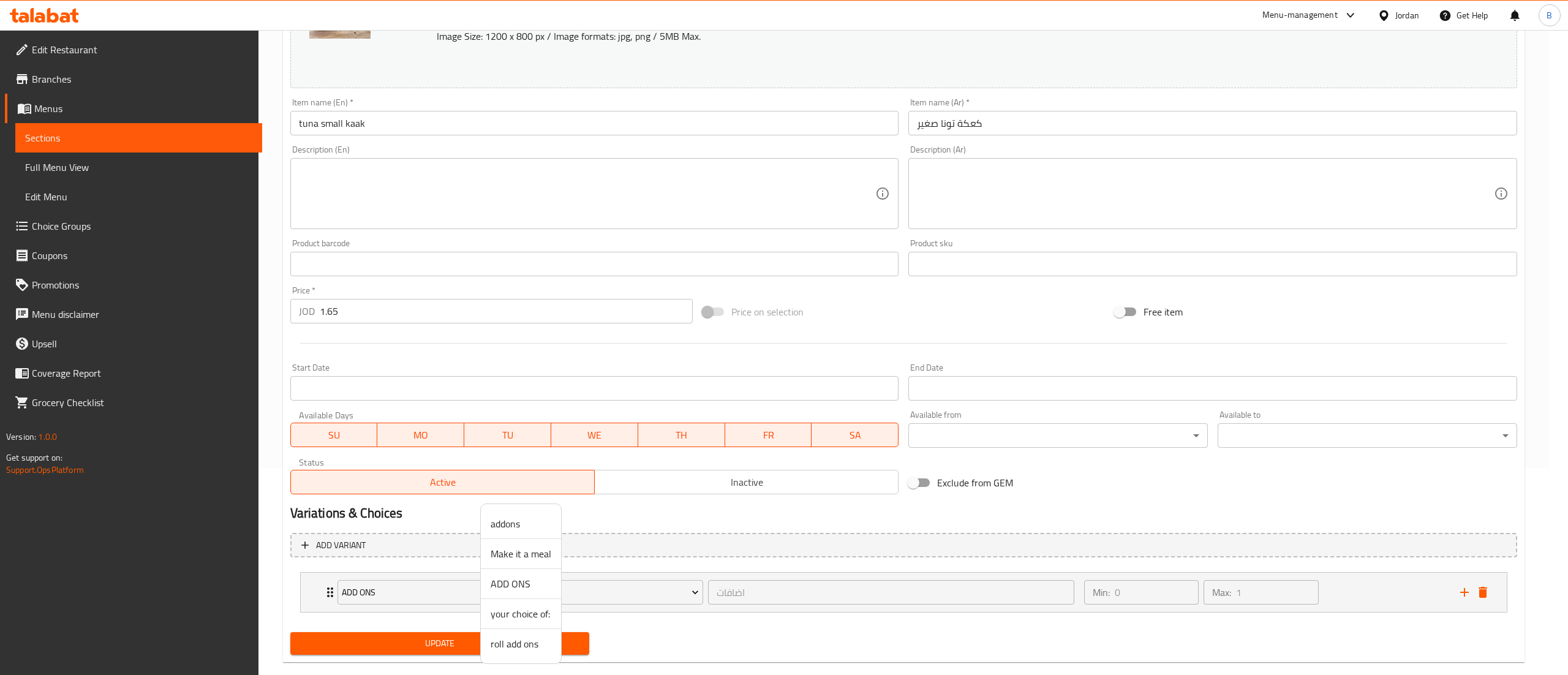
click at [525, 588] on span "ADD ONS" at bounding box center [521, 583] width 61 height 15
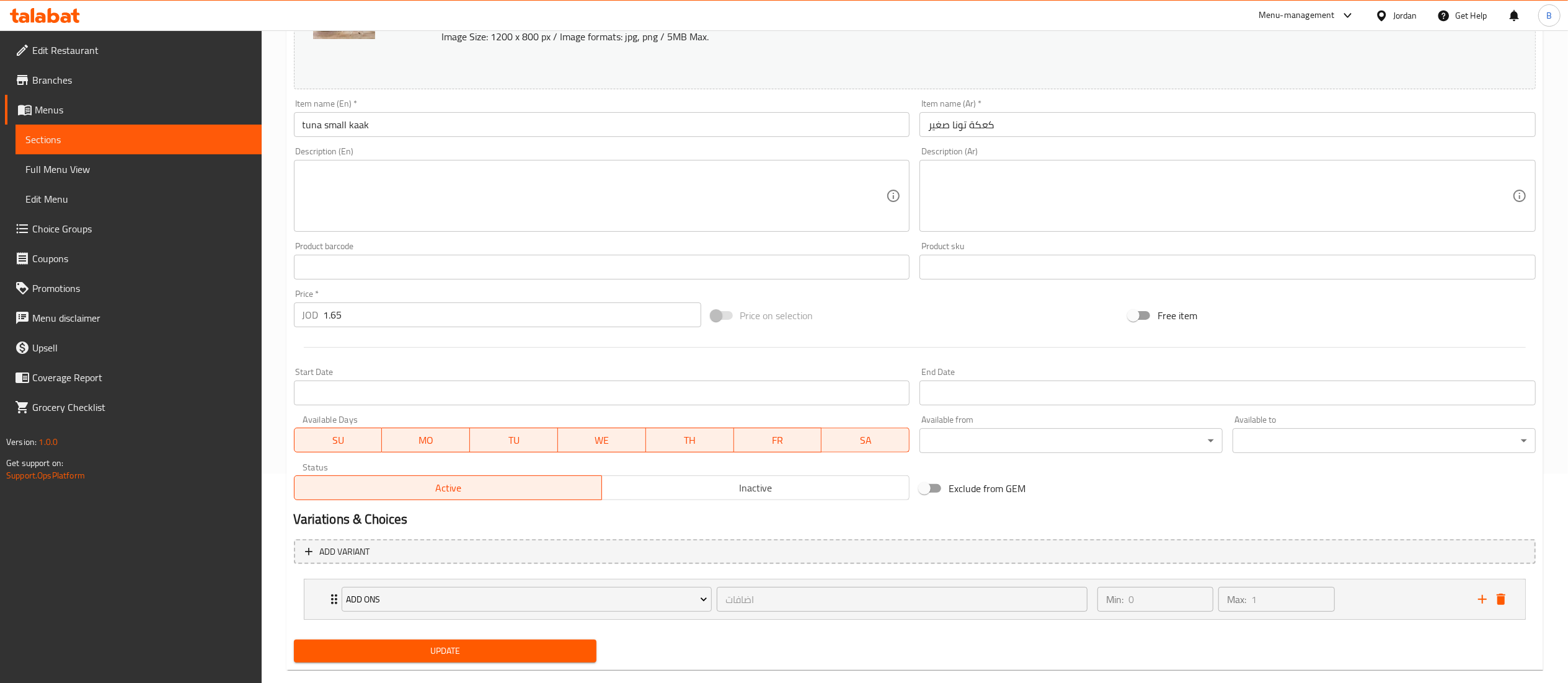
click at [521, 637] on div "Update" at bounding box center [446, 650] width 313 height 33
click at [519, 654] on span "Update" at bounding box center [445, 650] width 283 height 15
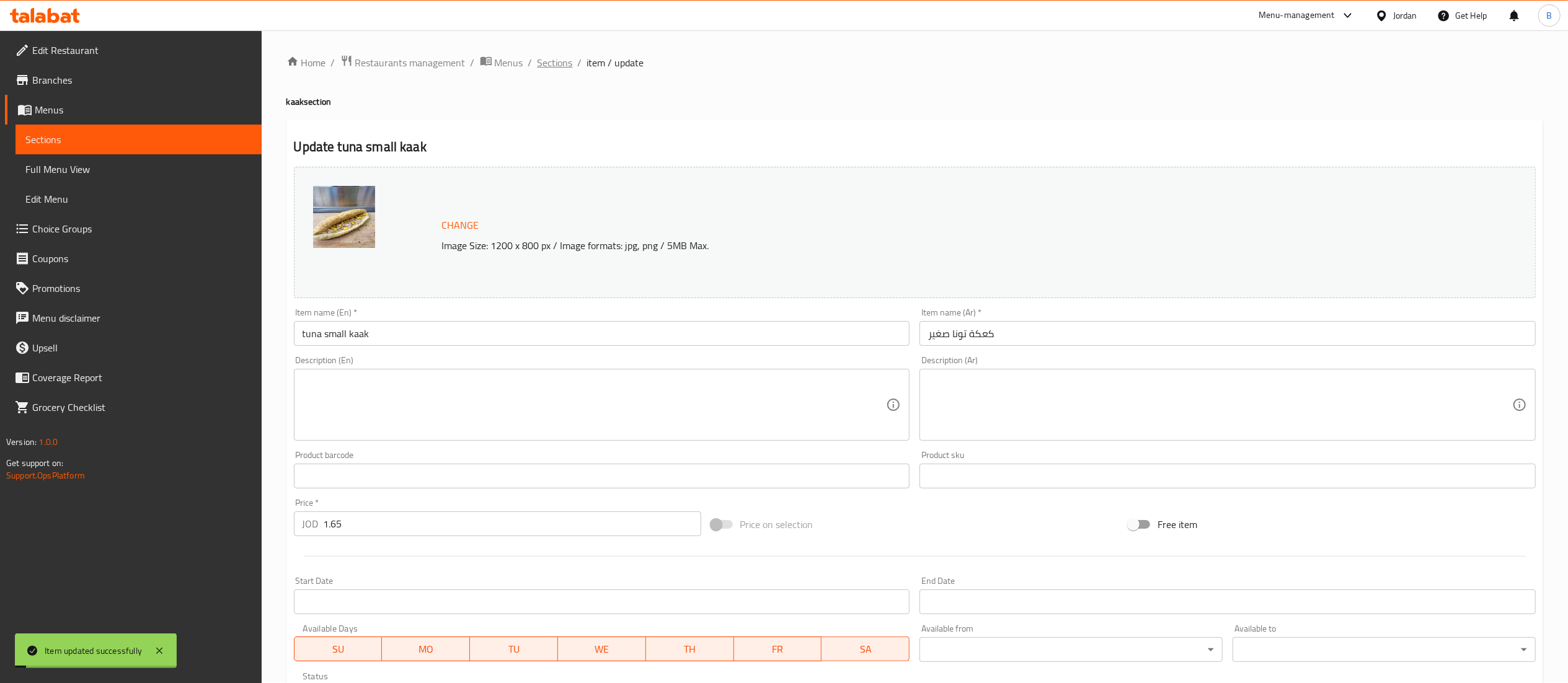
scroll to position [0, 0]
click at [548, 64] on span "Sections" at bounding box center [555, 63] width 36 height 15
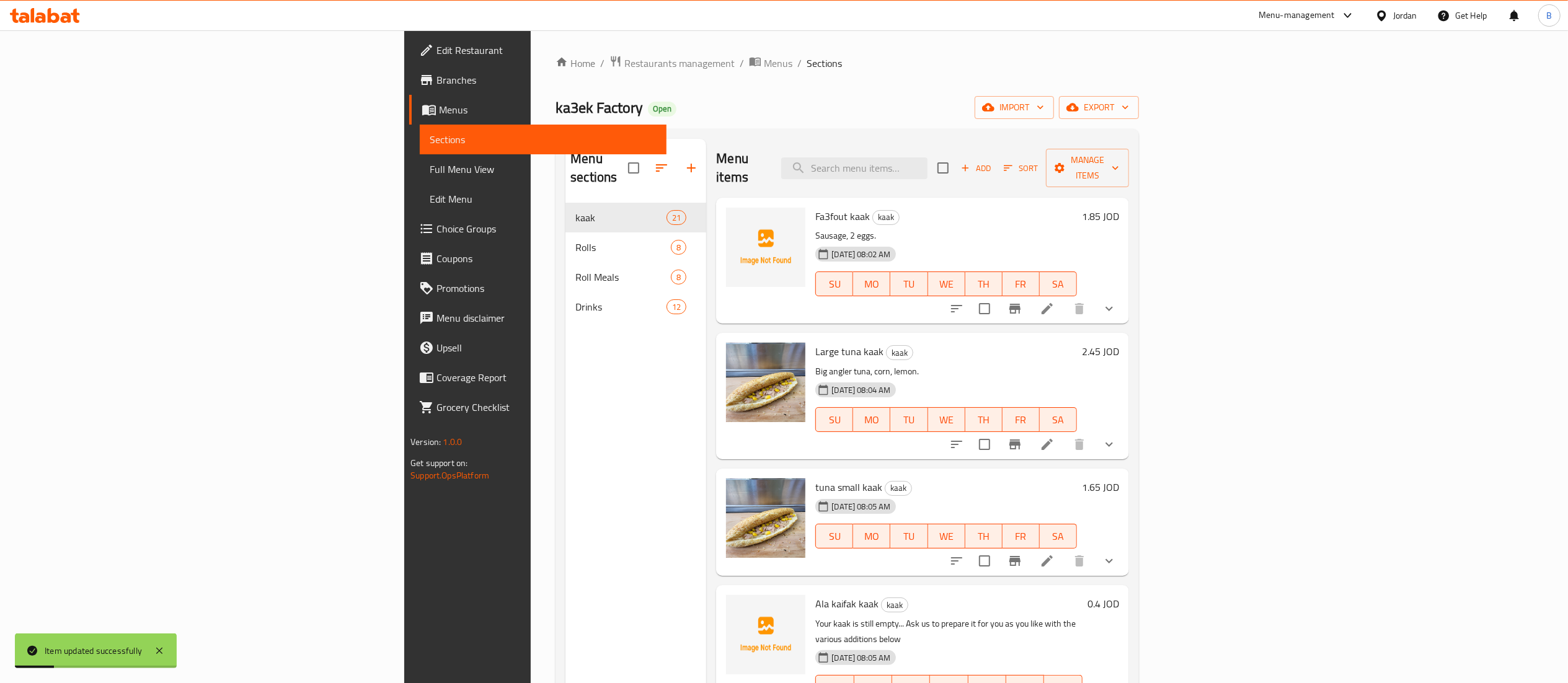
click at [1124, 298] on button "show more" at bounding box center [1109, 309] width 30 height 30
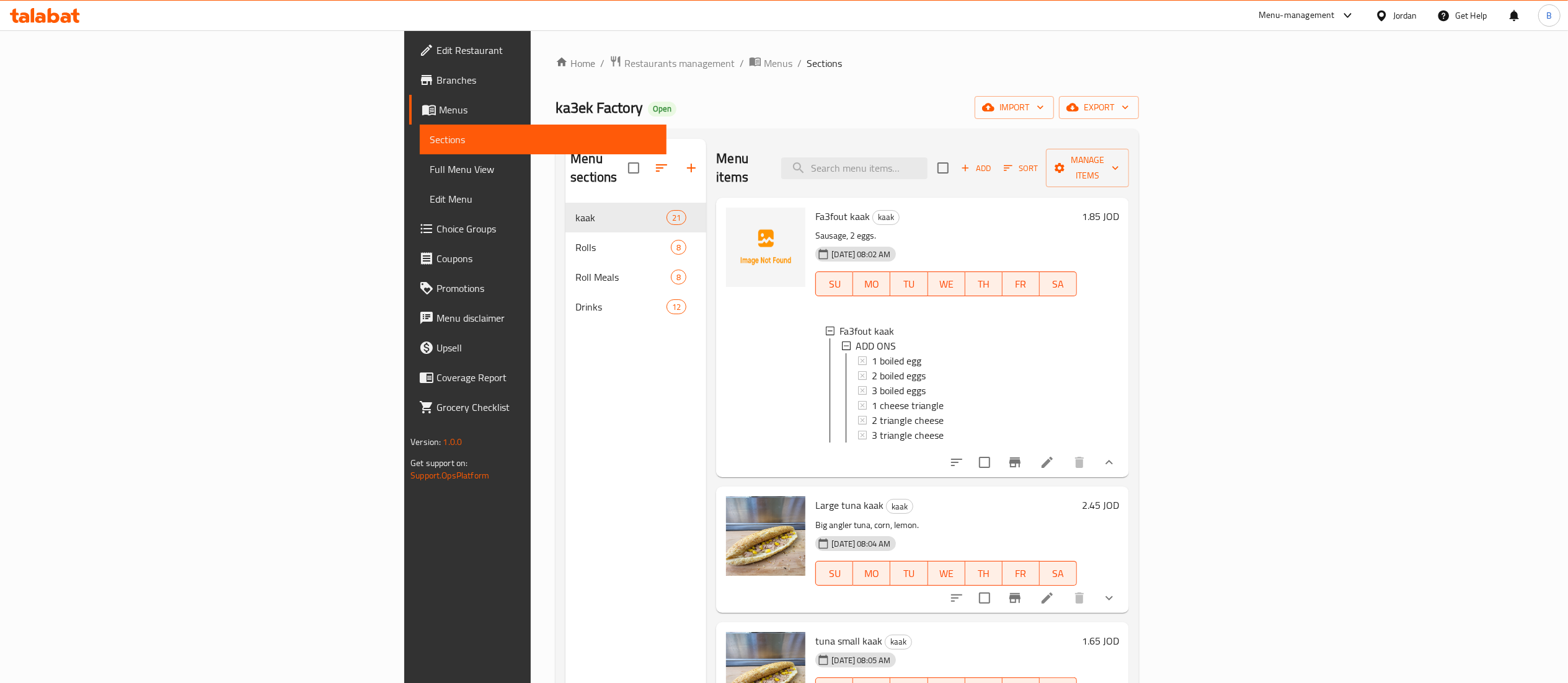
scroll to position [1, 0]
click at [409, 218] on link "Choice Groups" at bounding box center [538, 228] width 257 height 30
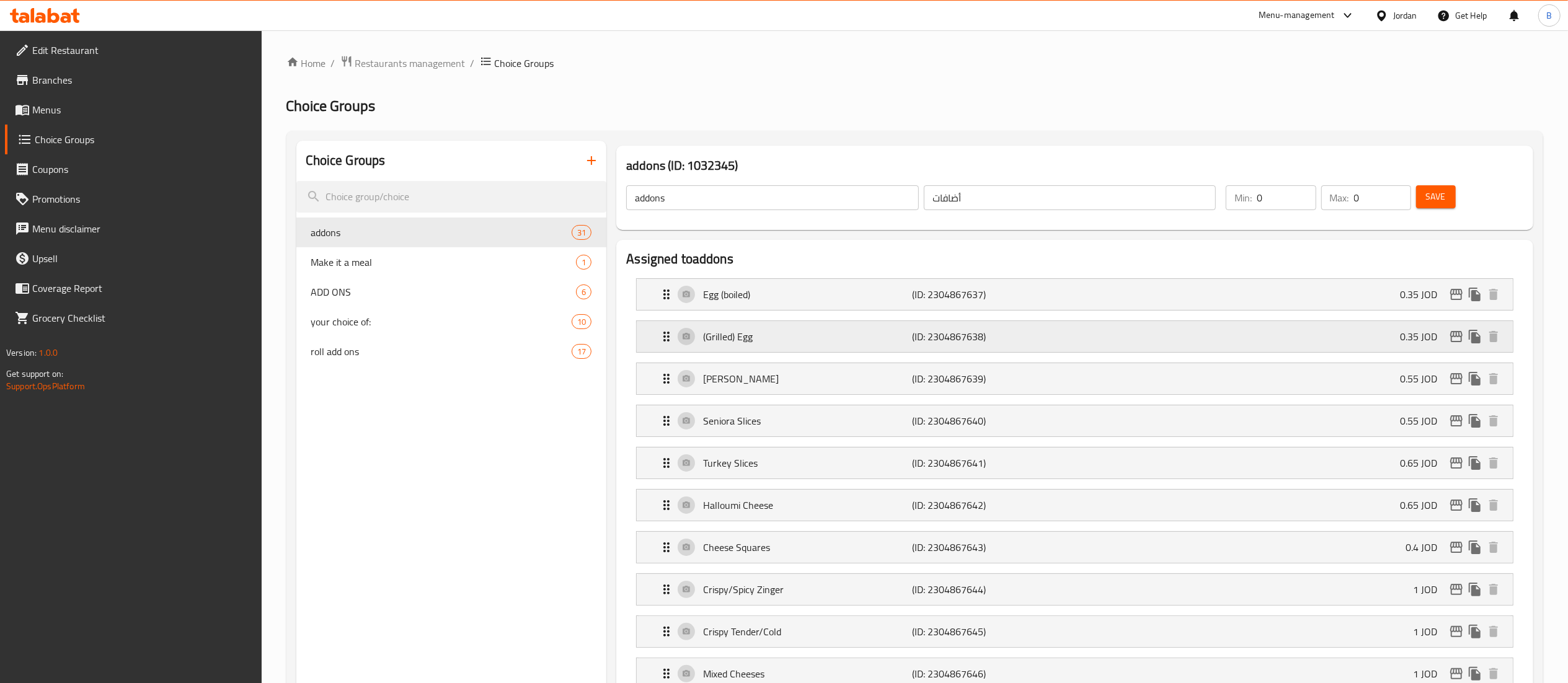
click at [1166, 337] on div "(Grilled) Egg (ID: 2304867638) 0.35 JOD" at bounding box center [1079, 336] width 839 height 31
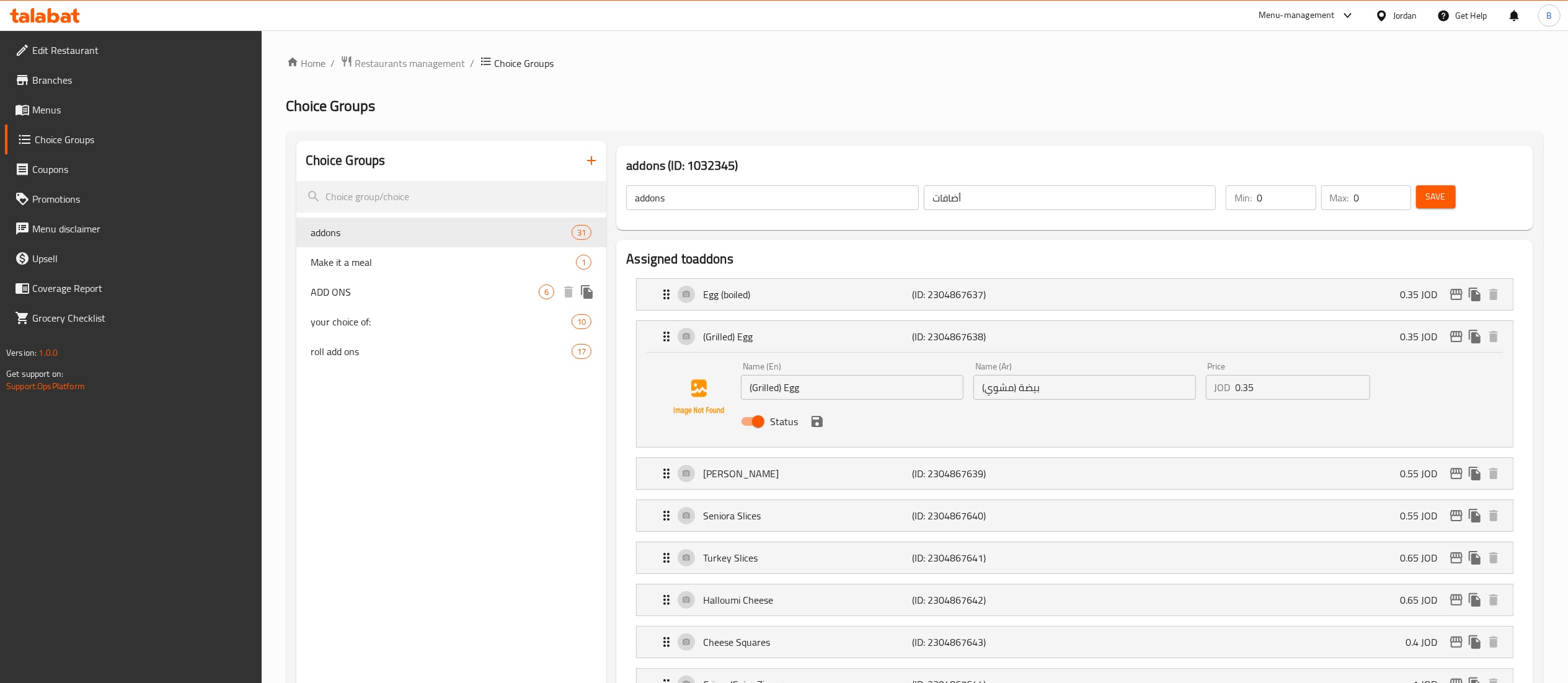
click at [391, 285] on span "ADD ONS" at bounding box center [425, 292] width 228 height 15
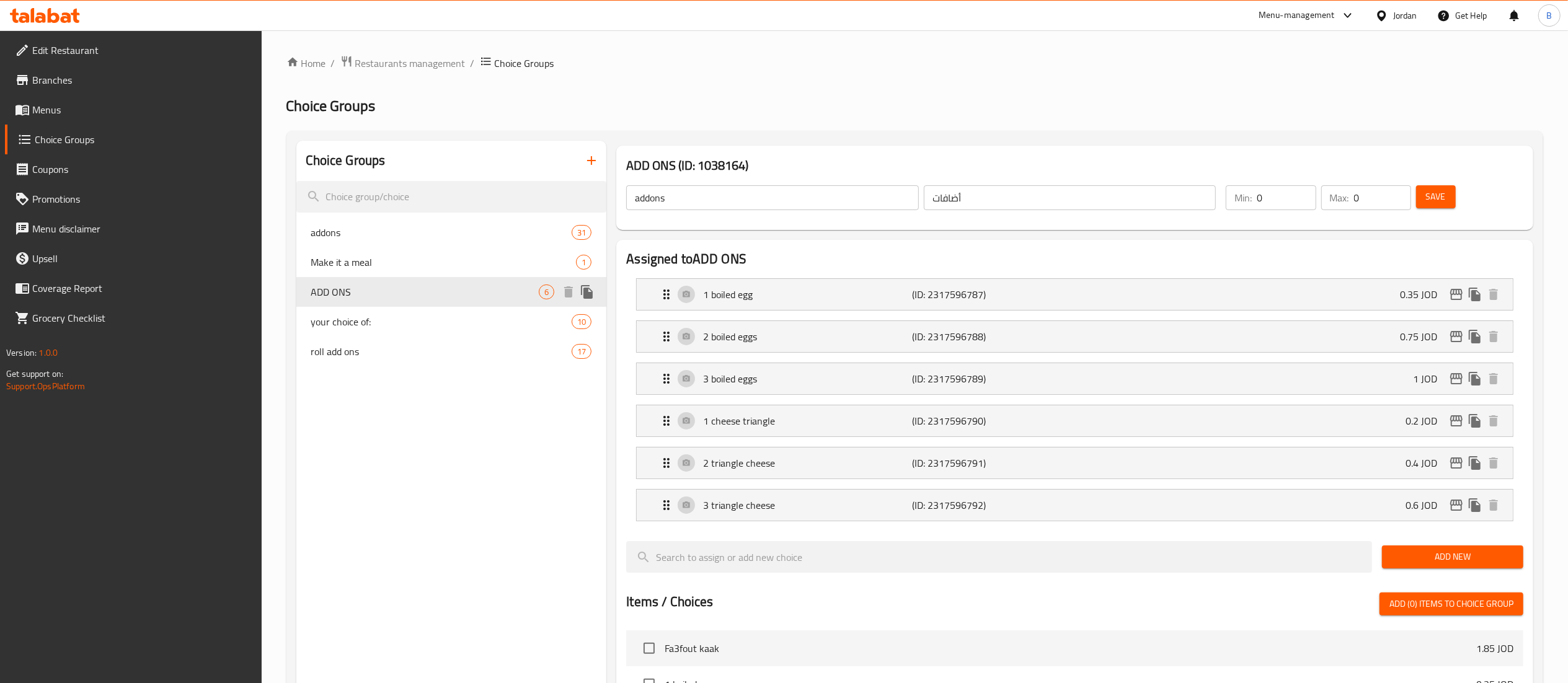
type input "ADD ONS"
type input "اضافات"
type input "1"
click at [375, 328] on span "your choice of:" at bounding box center [423, 322] width 224 height 15
type input "your choice of:"
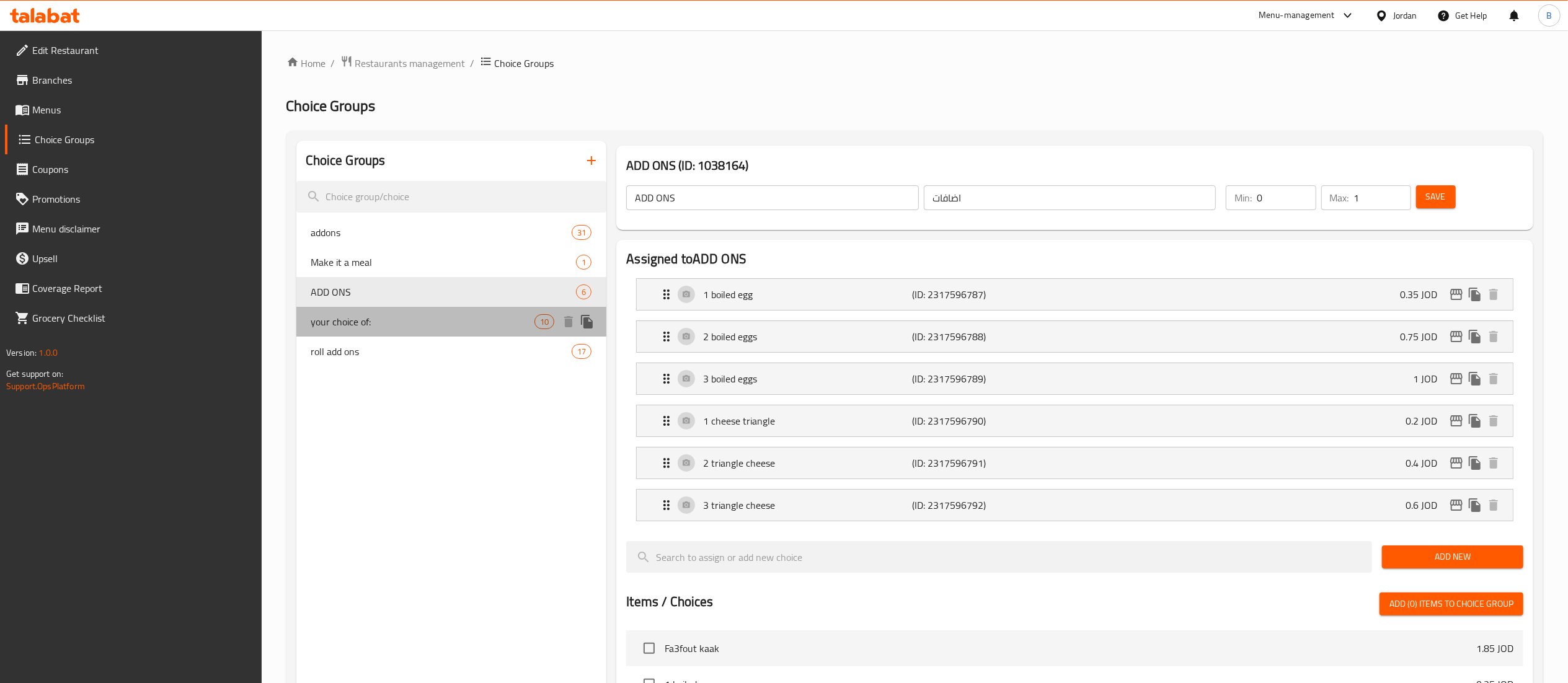
type input "اختيارك من"
type input "1"
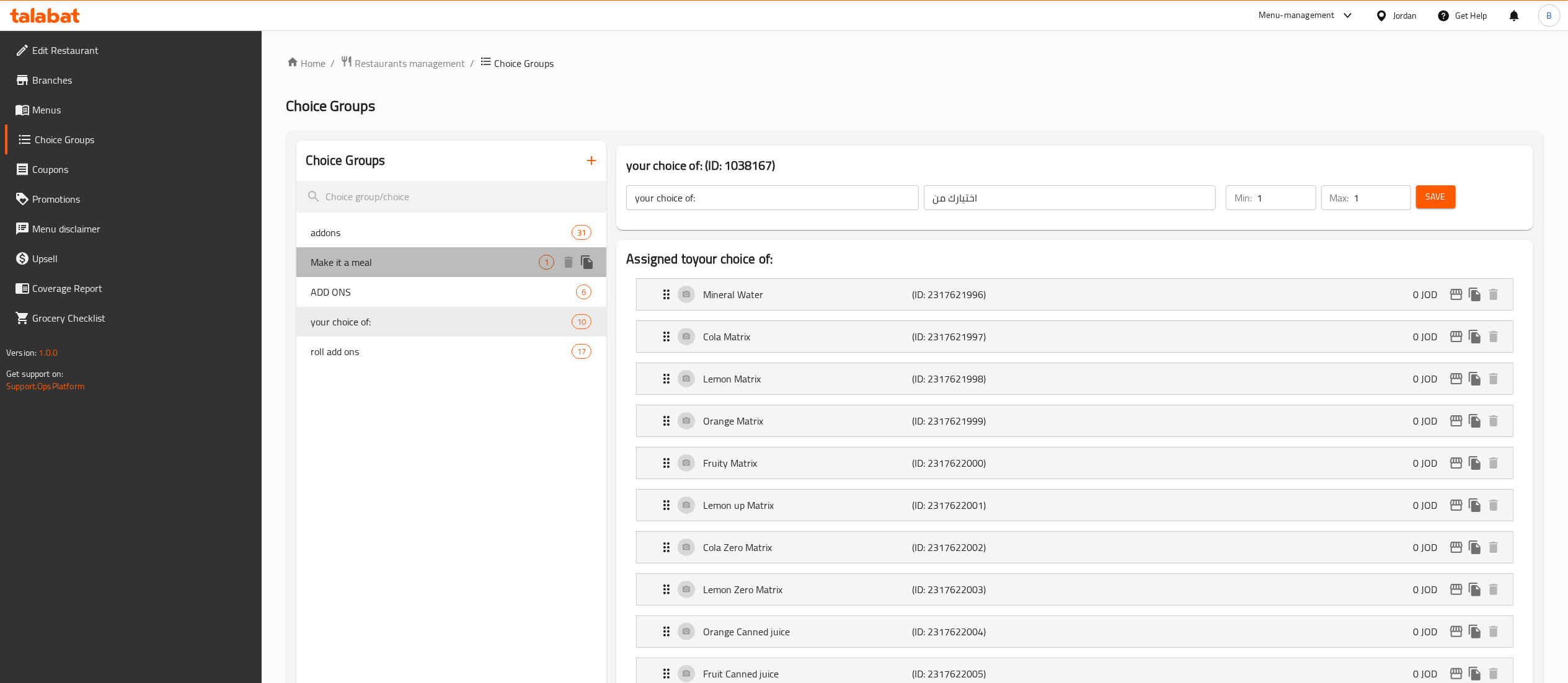
click at [352, 255] on span "Make it a meal" at bounding box center [425, 262] width 228 height 15
type input "Make it a meal"
type input "إجعلها وجبة"
type input "0"
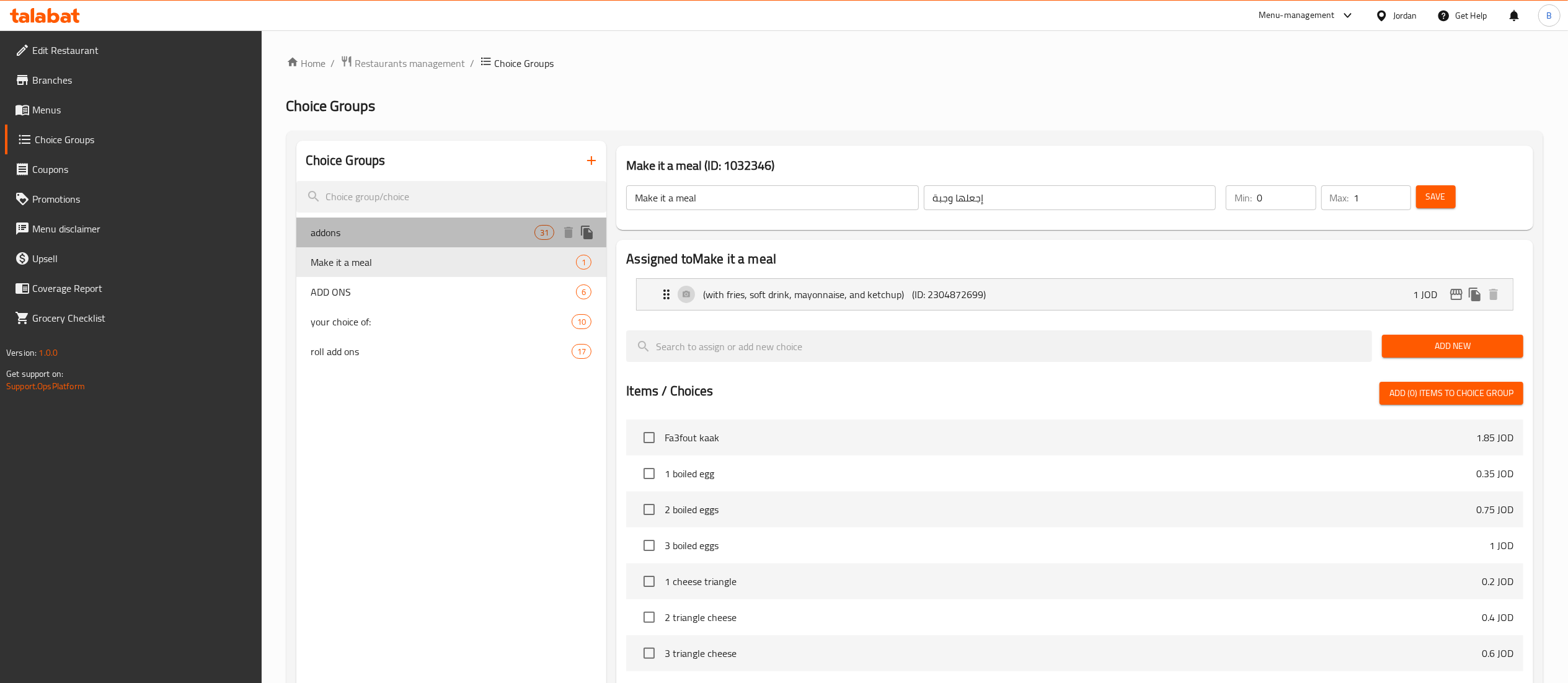
click at [353, 227] on span "addons" at bounding box center [423, 232] width 224 height 15
type input "addons"
type input "أضافات"
type input "0"
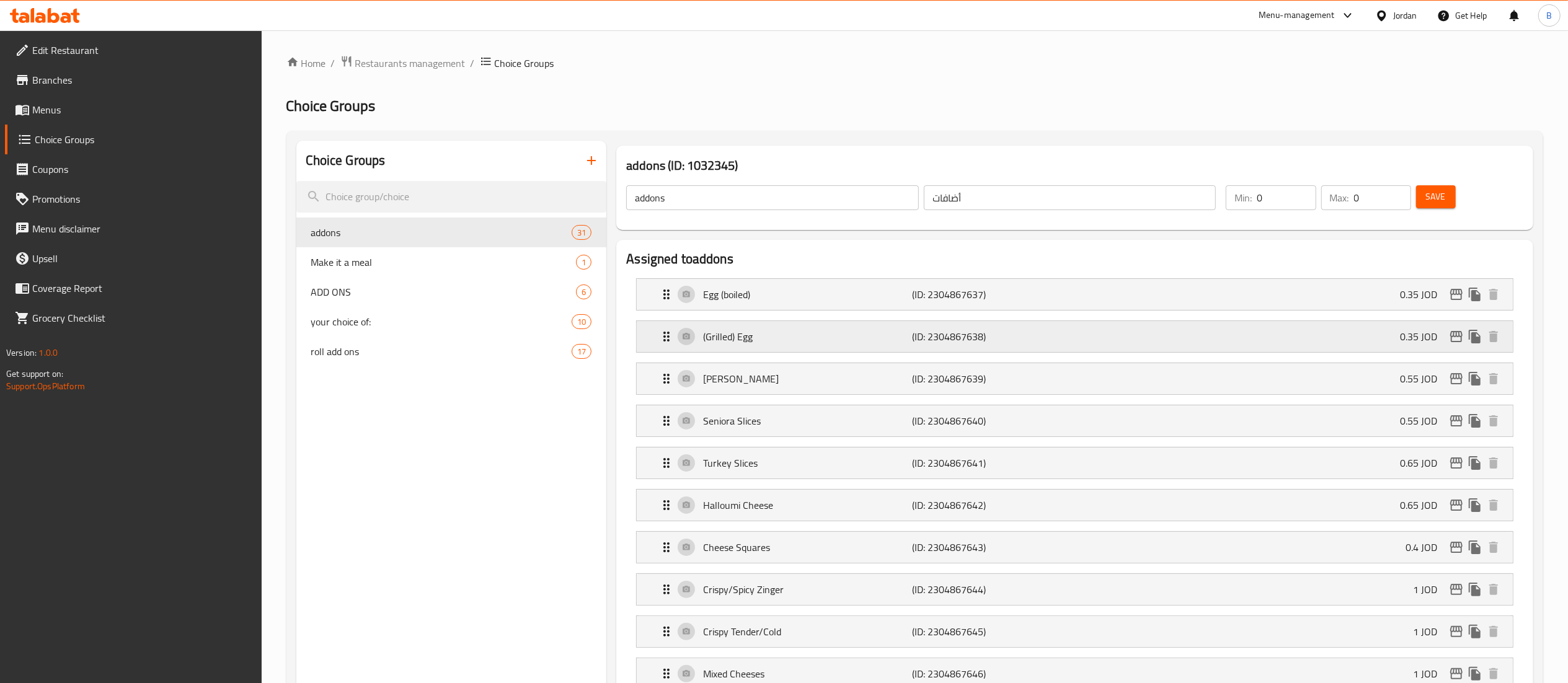
click at [760, 333] on p "(Grilled) Egg" at bounding box center [807, 336] width 209 height 15
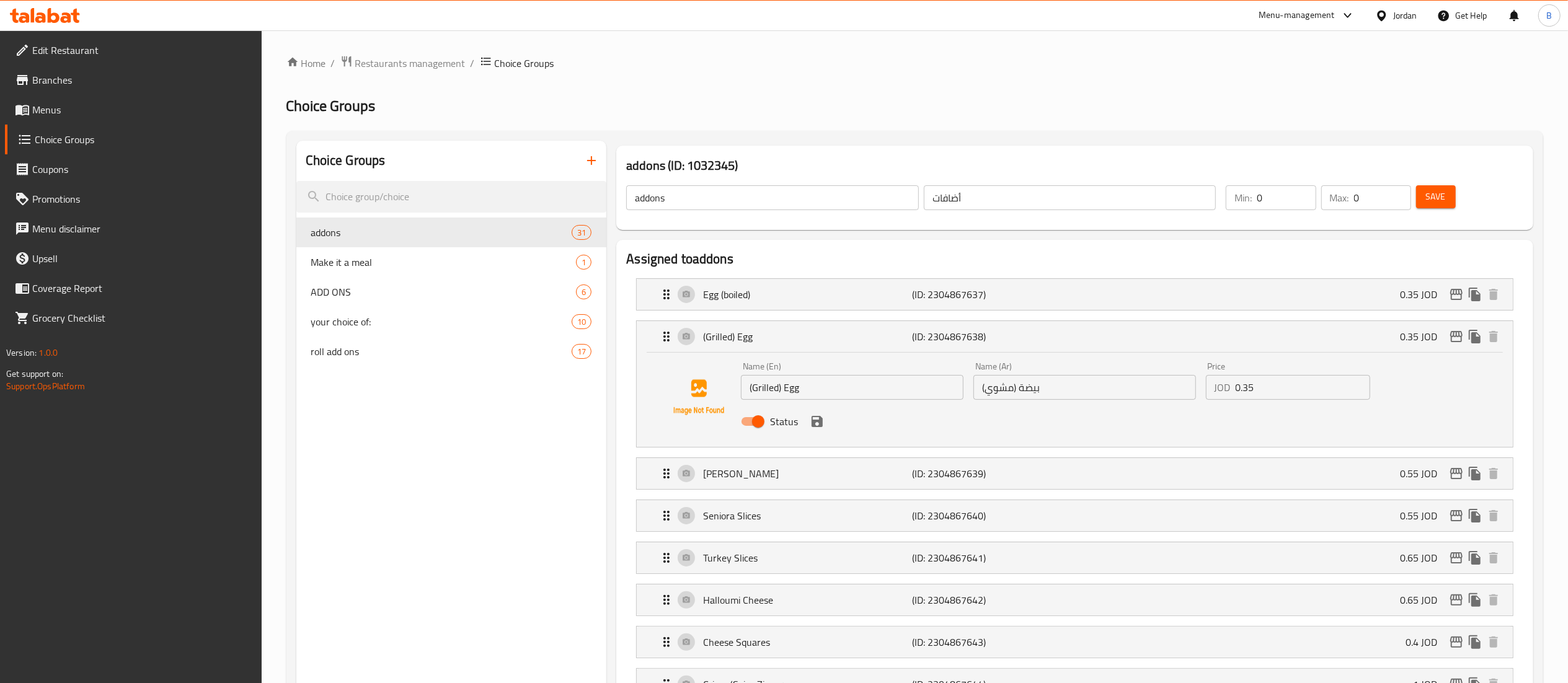
click at [748, 419] on input "Status" at bounding box center [759, 422] width 71 height 24
checkbox input "false"
click at [817, 426] on icon "save" at bounding box center [817, 422] width 15 height 15
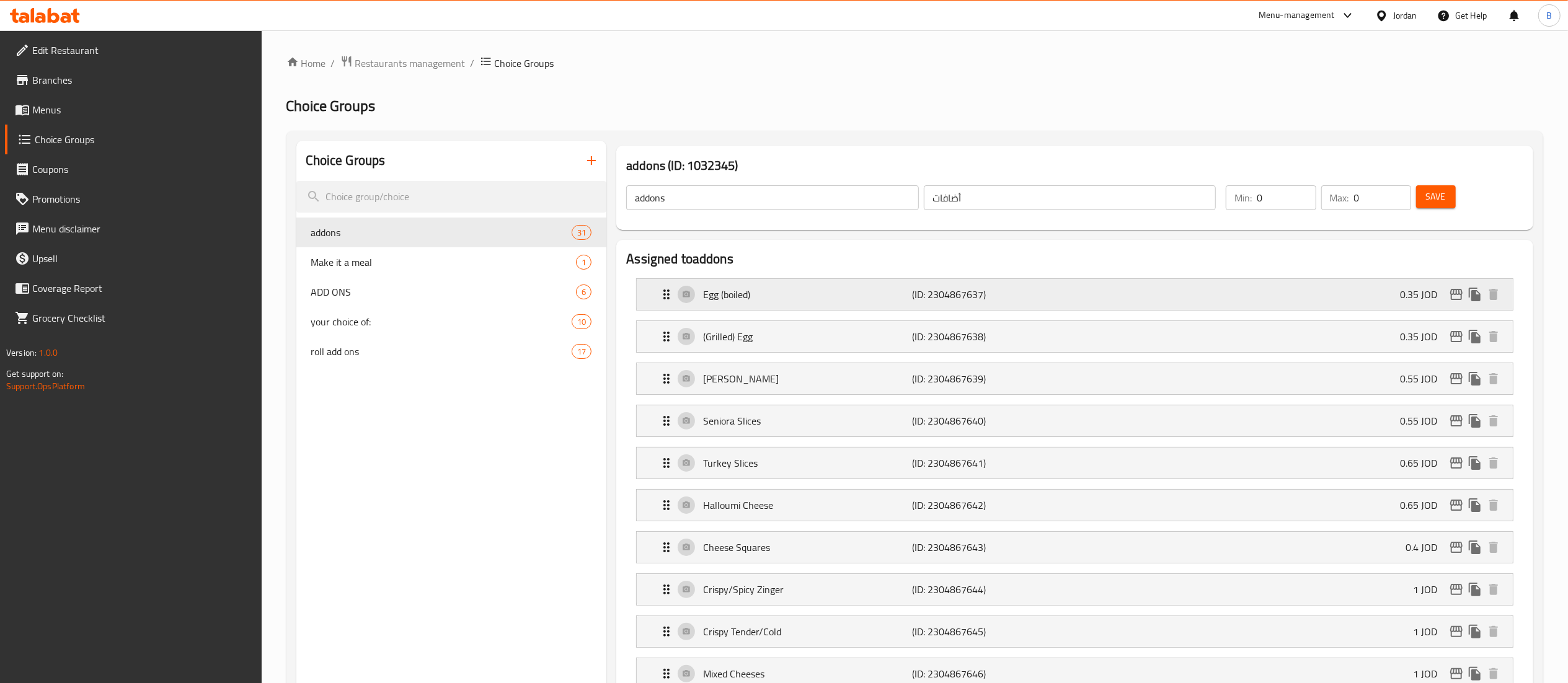
click at [749, 287] on p "Egg (boiled)" at bounding box center [807, 294] width 209 height 15
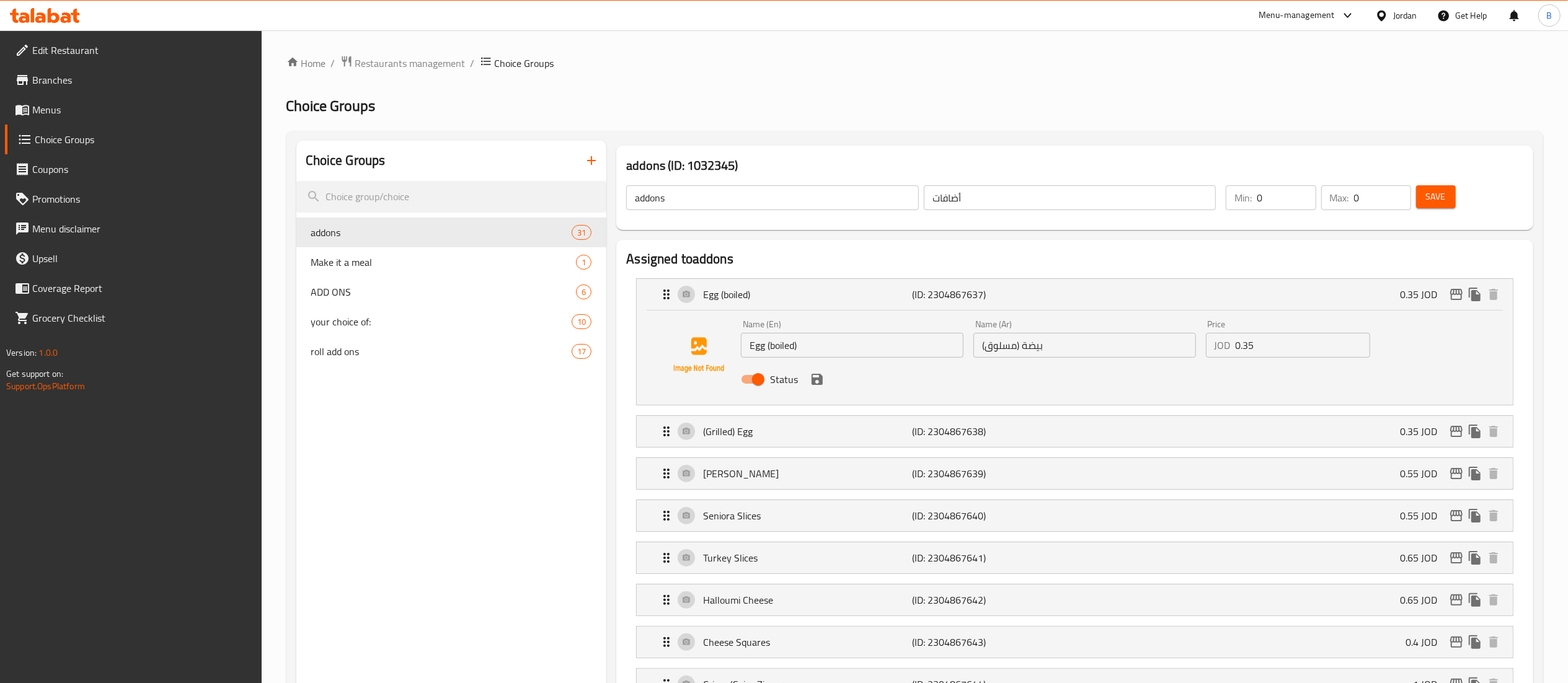
click at [759, 376] on input "Status" at bounding box center [759, 379] width 71 height 24
checkbox input "false"
click at [809, 377] on icon "save" at bounding box center [817, 379] width 15 height 15
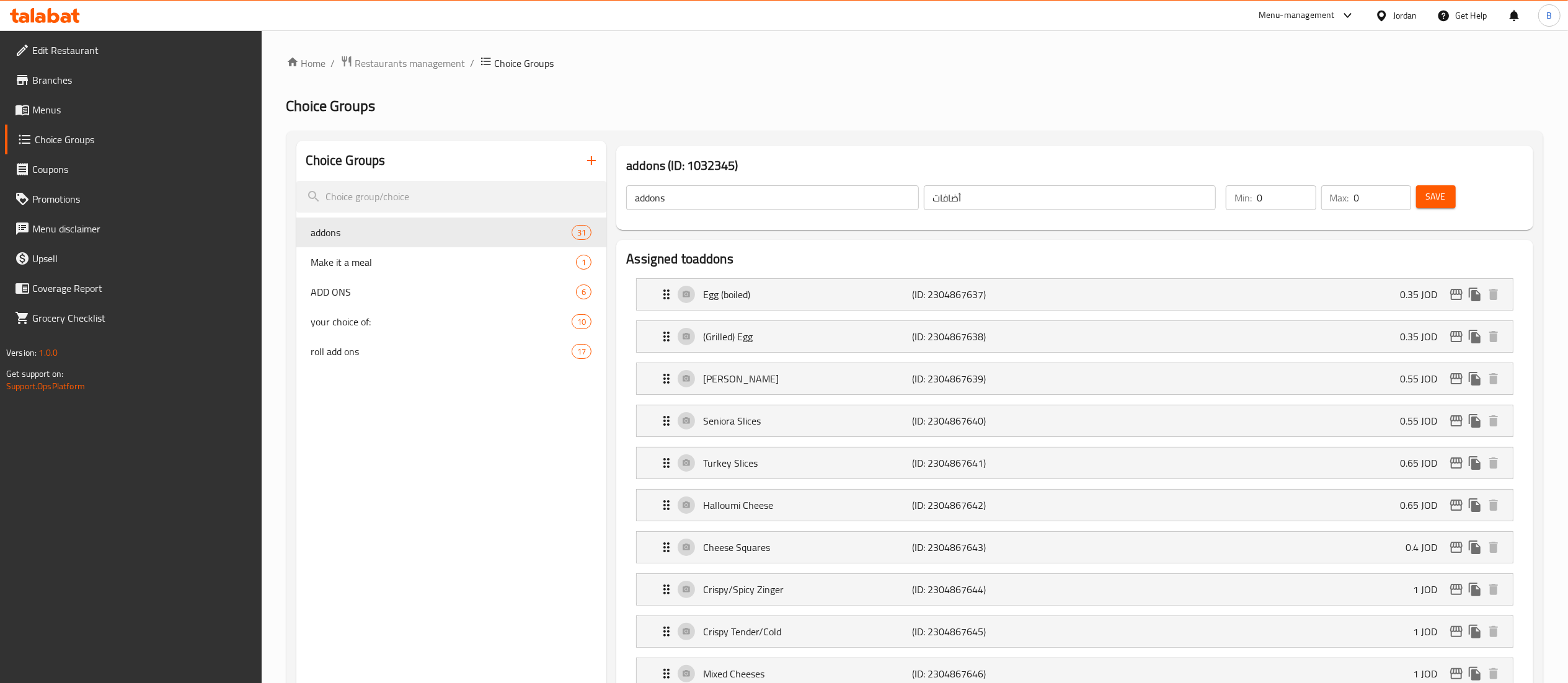
click at [1445, 198] on span "Save" at bounding box center [1435, 196] width 20 height 15
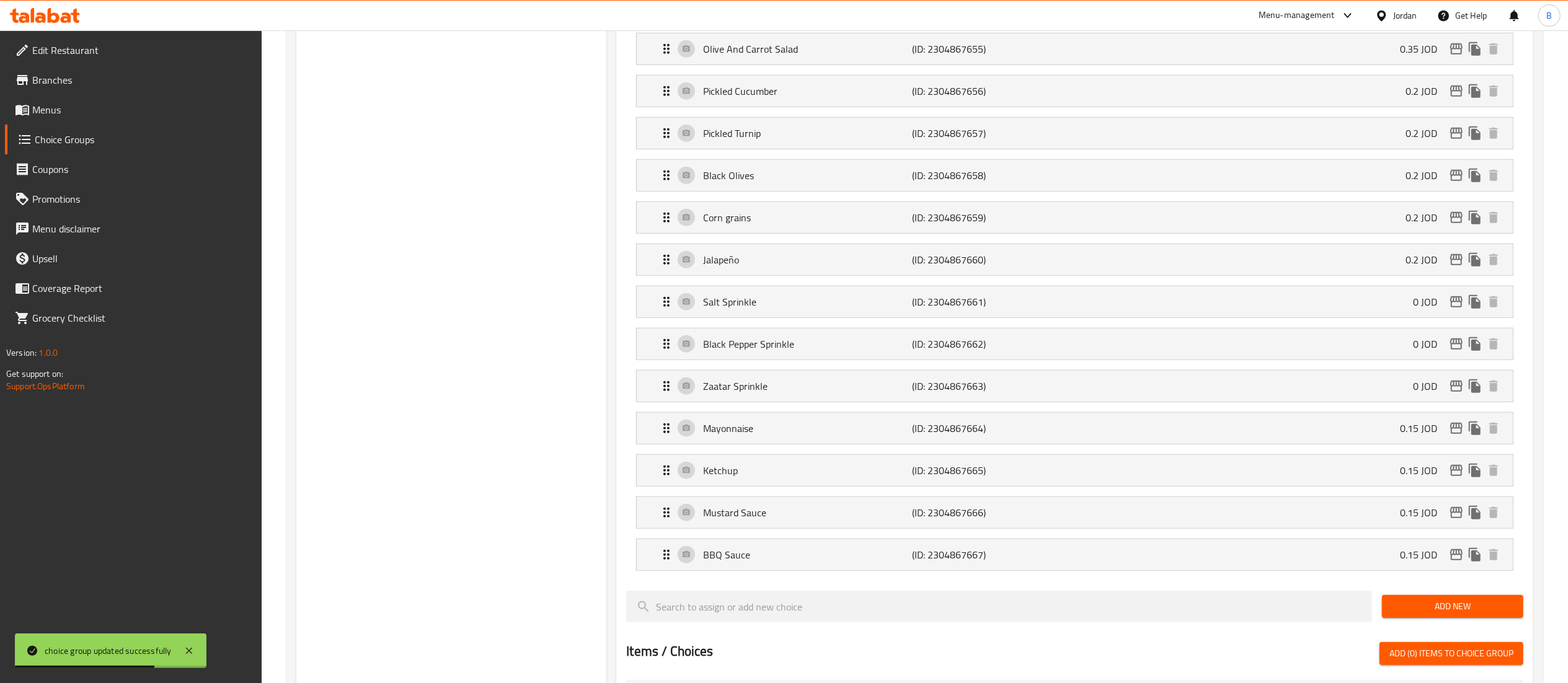
scroll to position [992, 0]
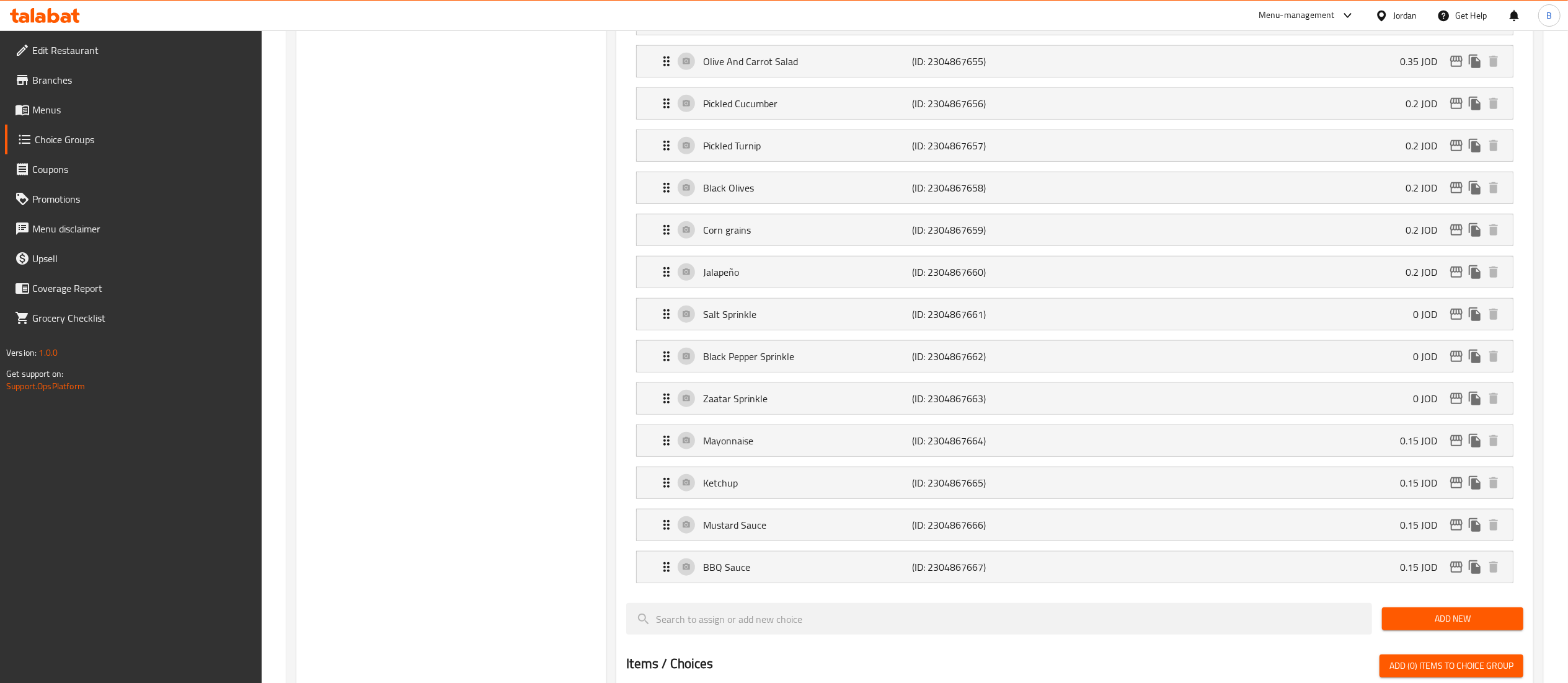
click at [1422, 627] on span "Add New" at bounding box center [1453, 619] width 122 height 15
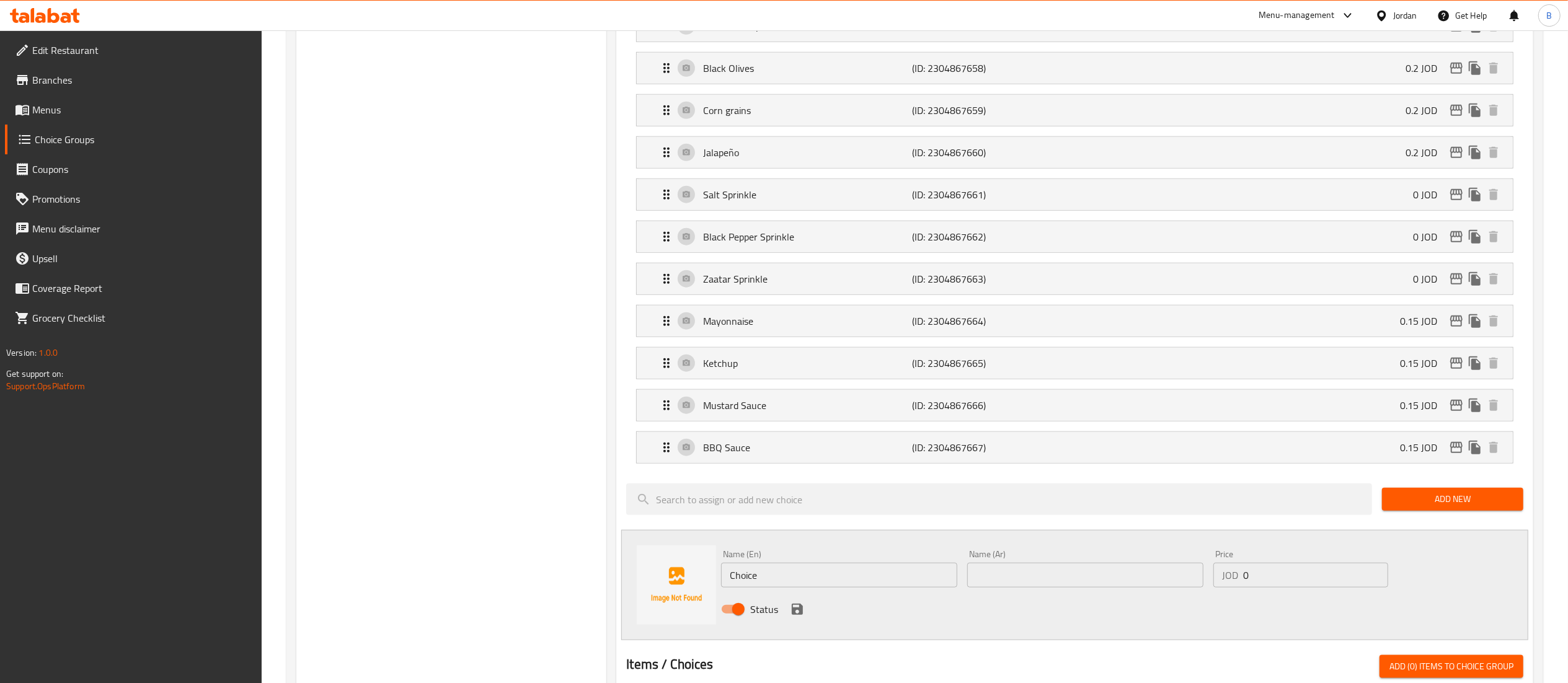
scroll to position [1115, 0]
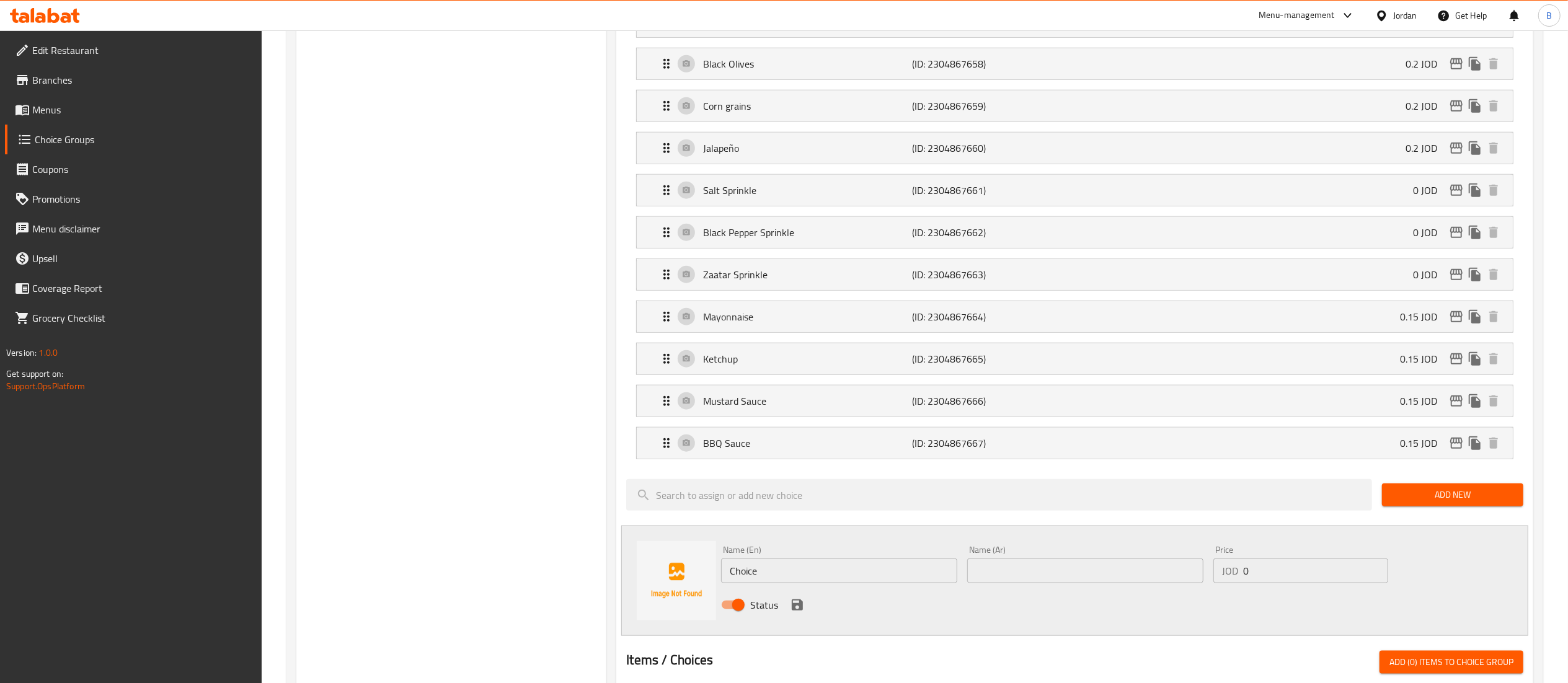
drag, startPoint x: 801, startPoint y: 585, endPoint x: 442, endPoint y: 517, distance: 365.4
click at [534, 535] on div "Choice Groups addons 31 Make it a meal 1 ADD ONS 6 your choice of: 10 roll add …" at bounding box center [917, 110] width 1242 height 2170
type input "Pesto sauce"
click at [1063, 580] on input "text" at bounding box center [1085, 571] width 236 height 25
type input "و"
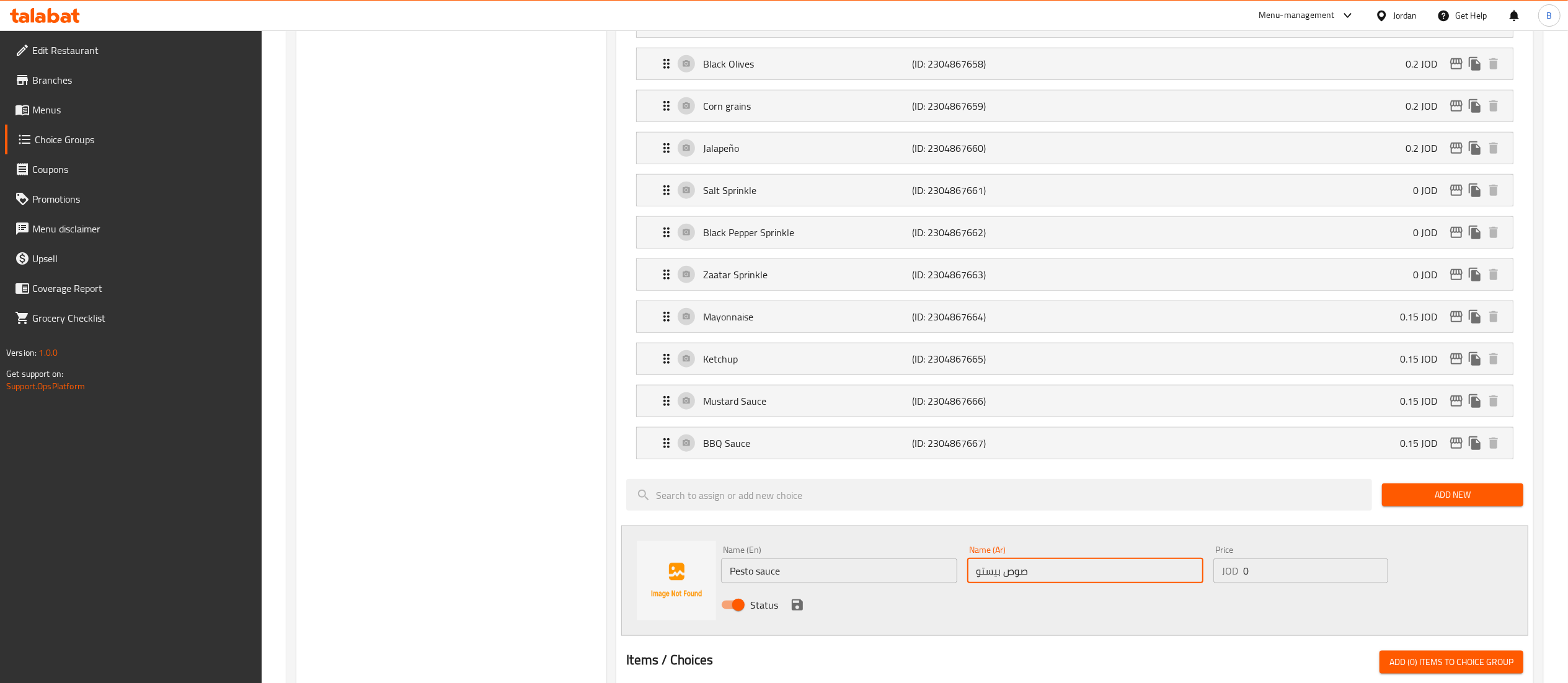
type input "صوص بيستو"
click at [1332, 583] on input "0" at bounding box center [1316, 571] width 145 height 25
type input "0.15"
click at [797, 611] on icon "save" at bounding box center [797, 604] width 11 height 11
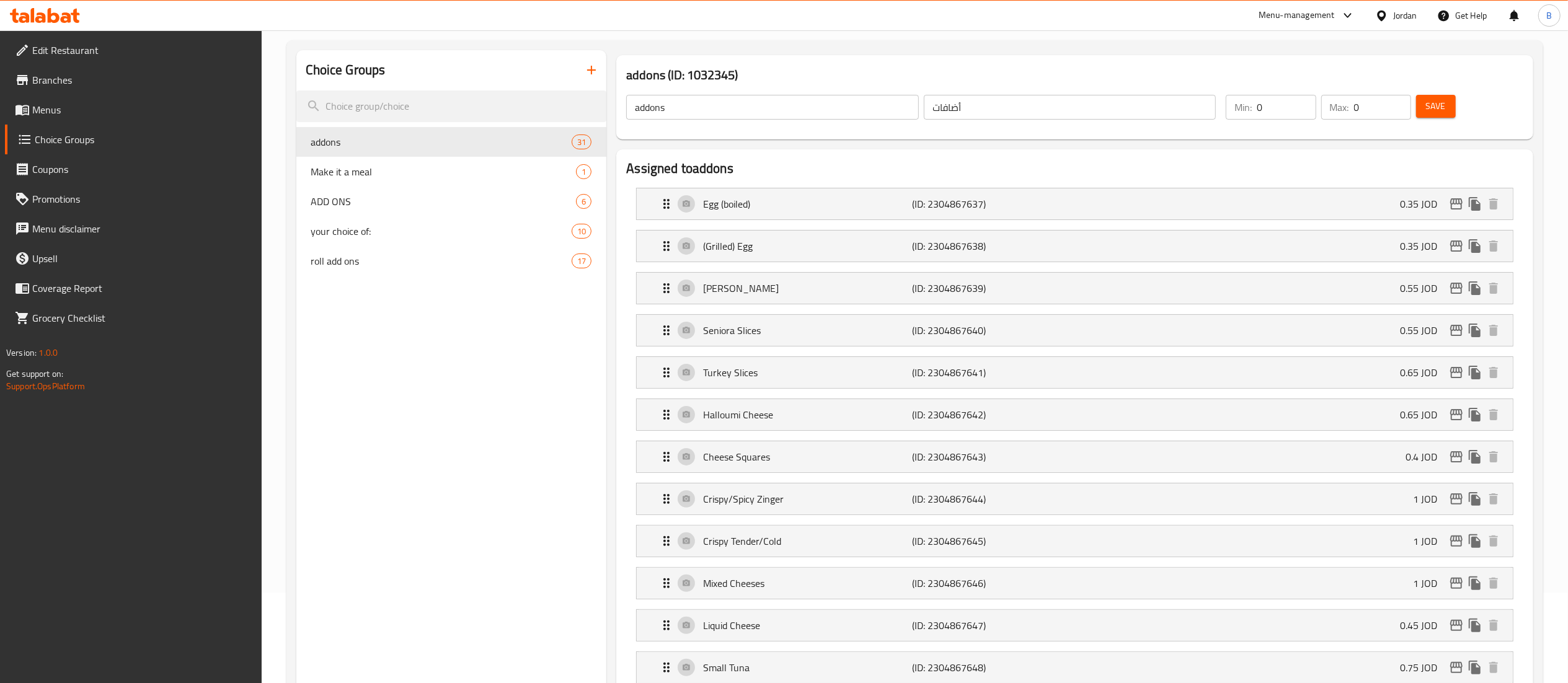
scroll to position [0, 0]
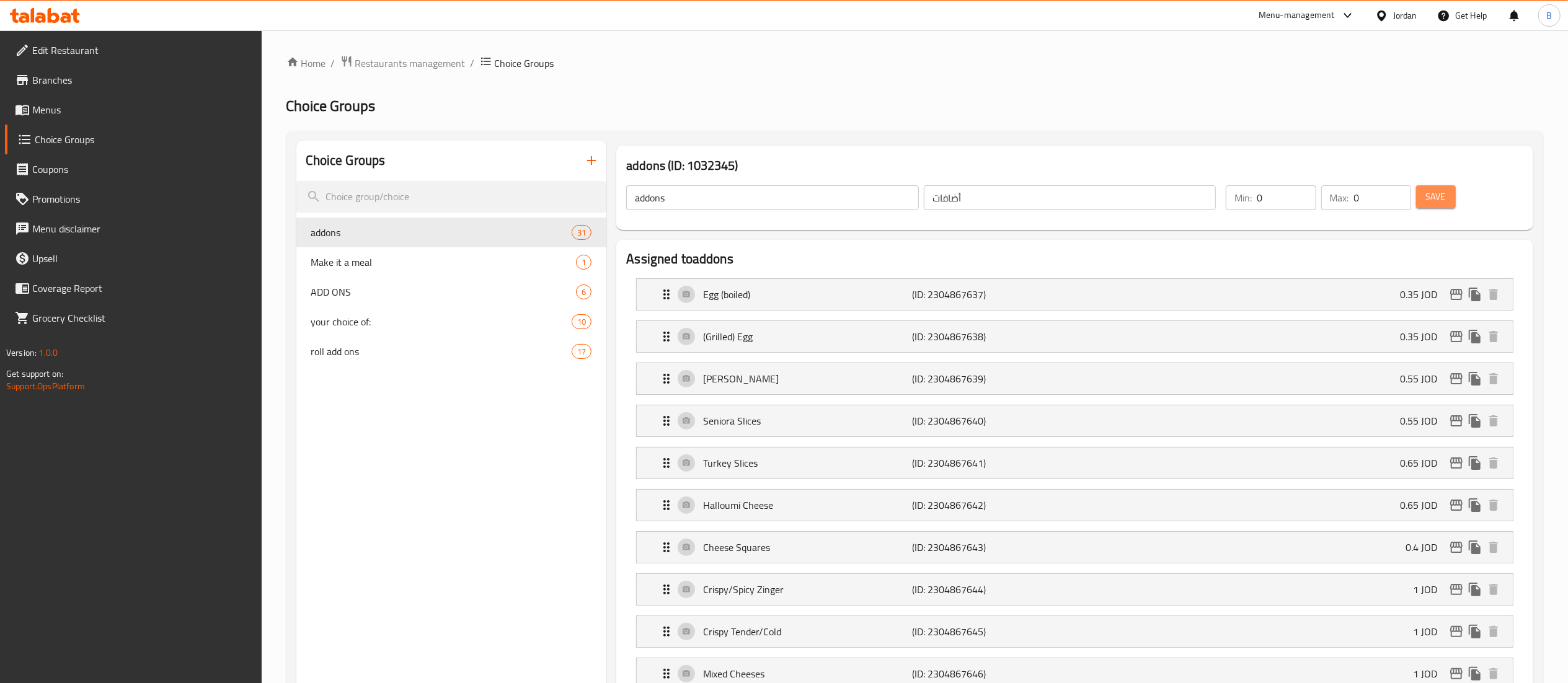
click at [1421, 193] on button "Save" at bounding box center [1435, 197] width 40 height 23
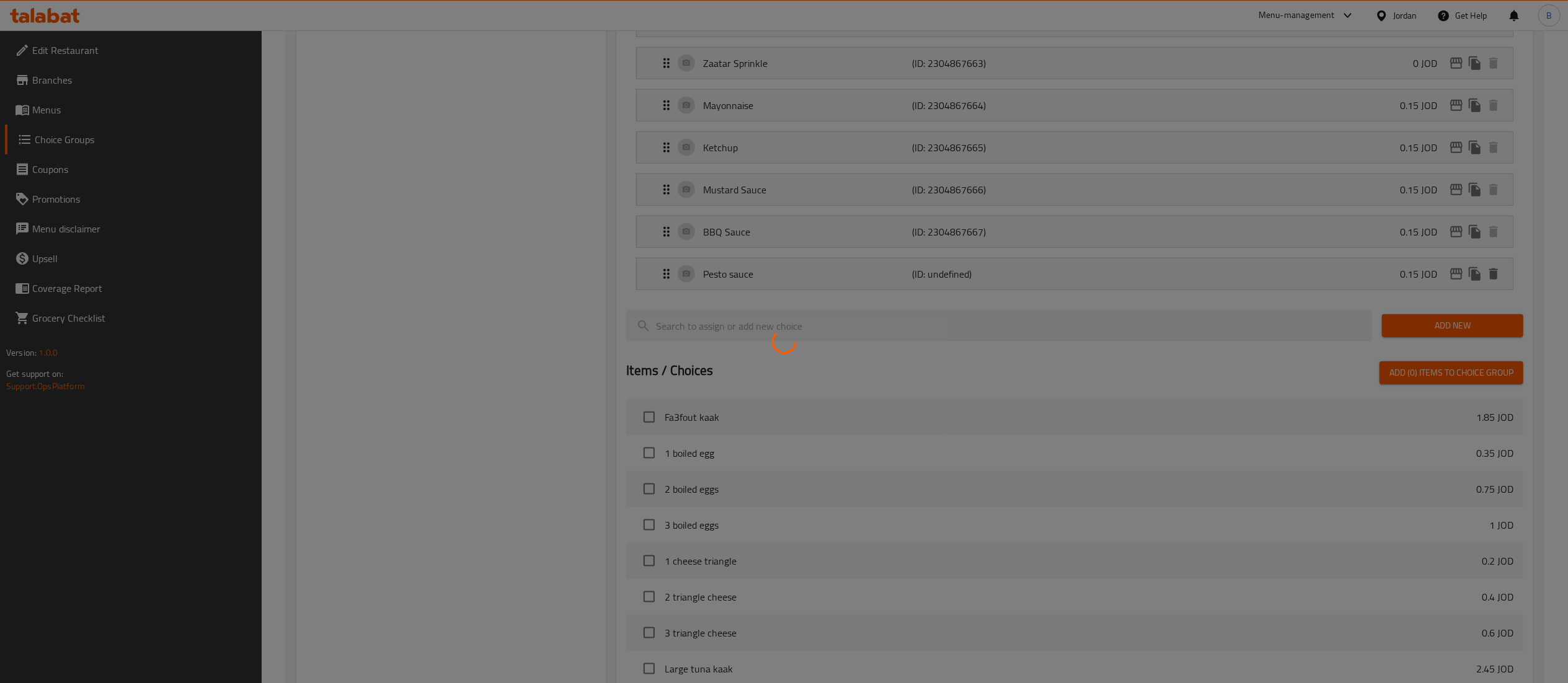
scroll to position [1225, 0]
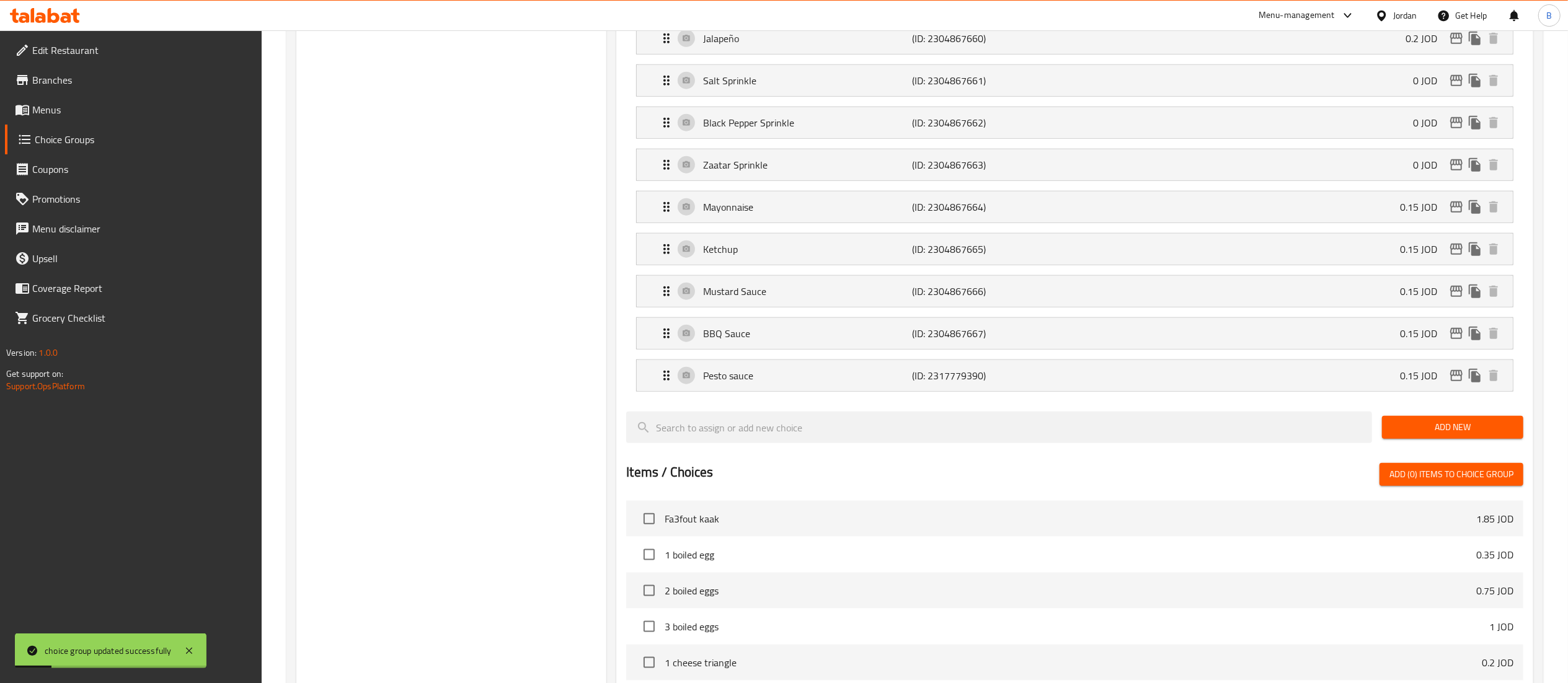
click at [1410, 435] on span "Add New" at bounding box center [1453, 427] width 122 height 15
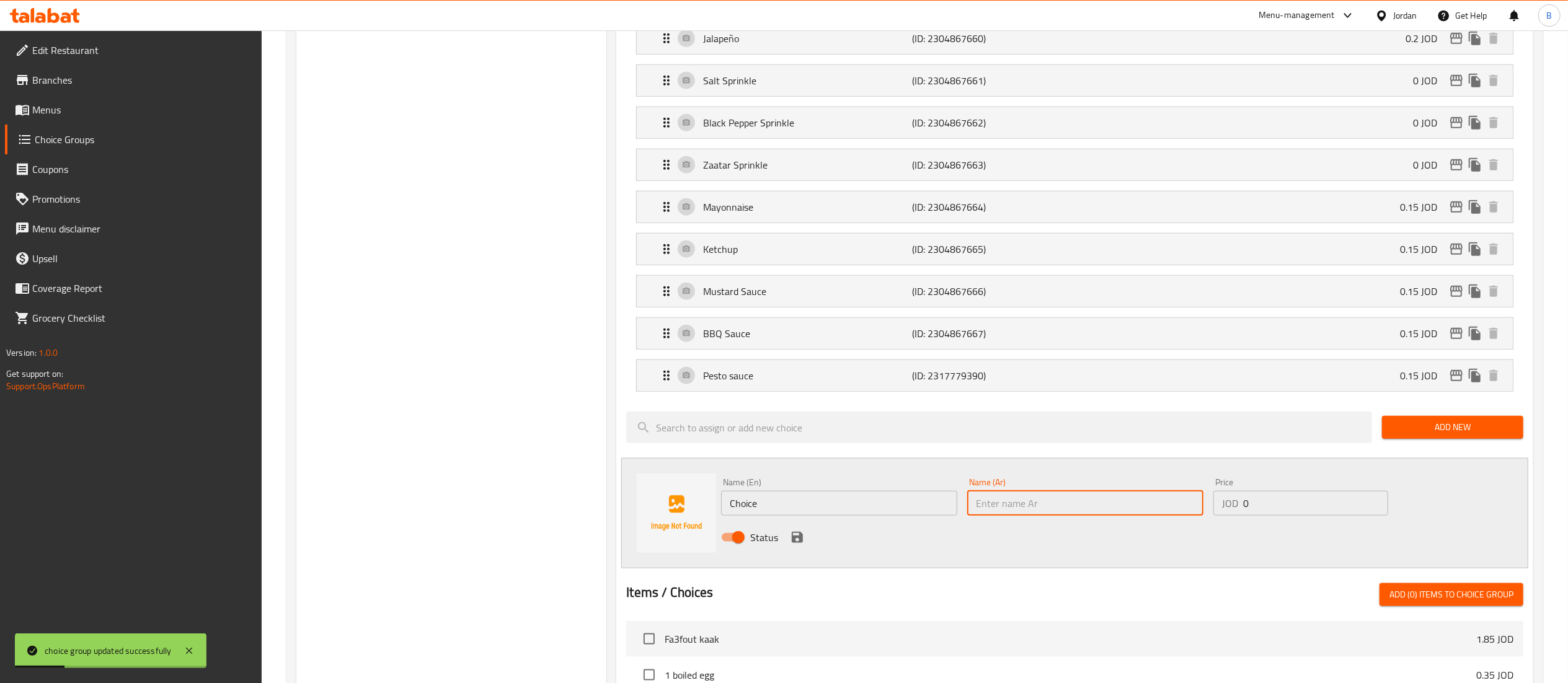
click at [1077, 516] on input "text" at bounding box center [1085, 503] width 236 height 25
paste input "بيضة مسلوقة عدد1"
type input "بيضة مسلوقة عدد1"
drag, startPoint x: 861, startPoint y: 523, endPoint x: 524, endPoint y: 491, distance: 338.5
click at [541, 491] on div "Choice Groups addons 32 Make it a meal 1 ADD ONS 6 your choice of: 10 roll add …" at bounding box center [917, 22] width 1242 height 2212
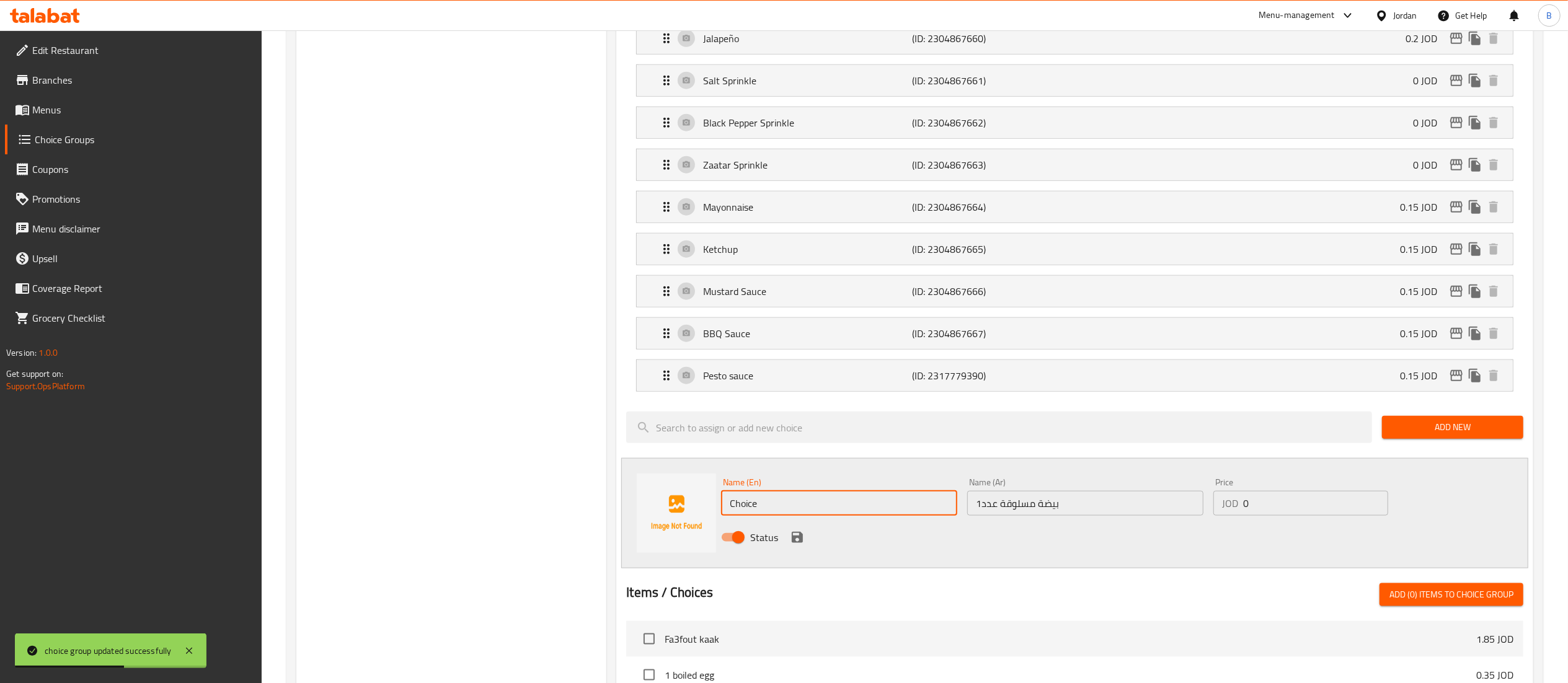
paste input "1 boiled egg"
type input "1 boiled egg"
click at [1296, 513] on input "0" at bounding box center [1316, 503] width 145 height 25
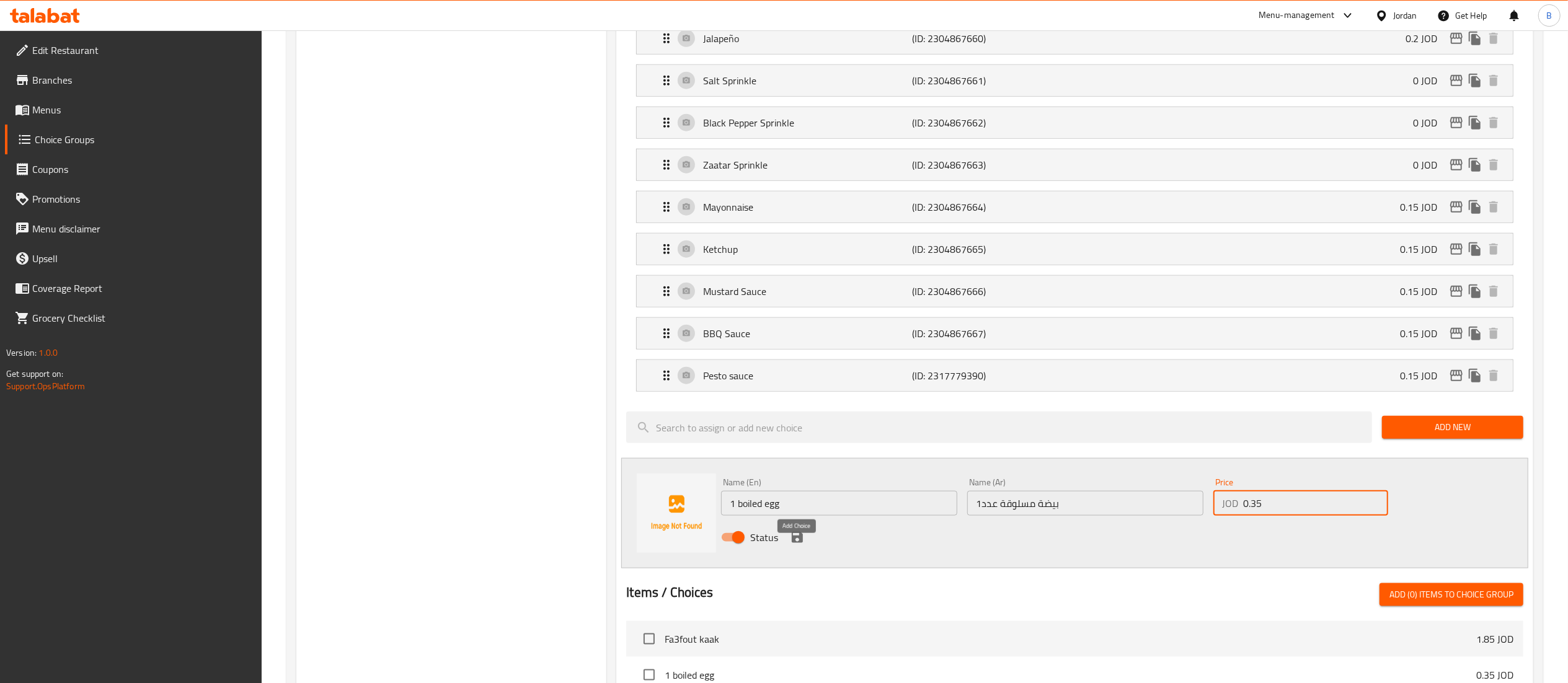
type input "0.35"
click at [795, 543] on icon "save" at bounding box center [797, 537] width 11 height 11
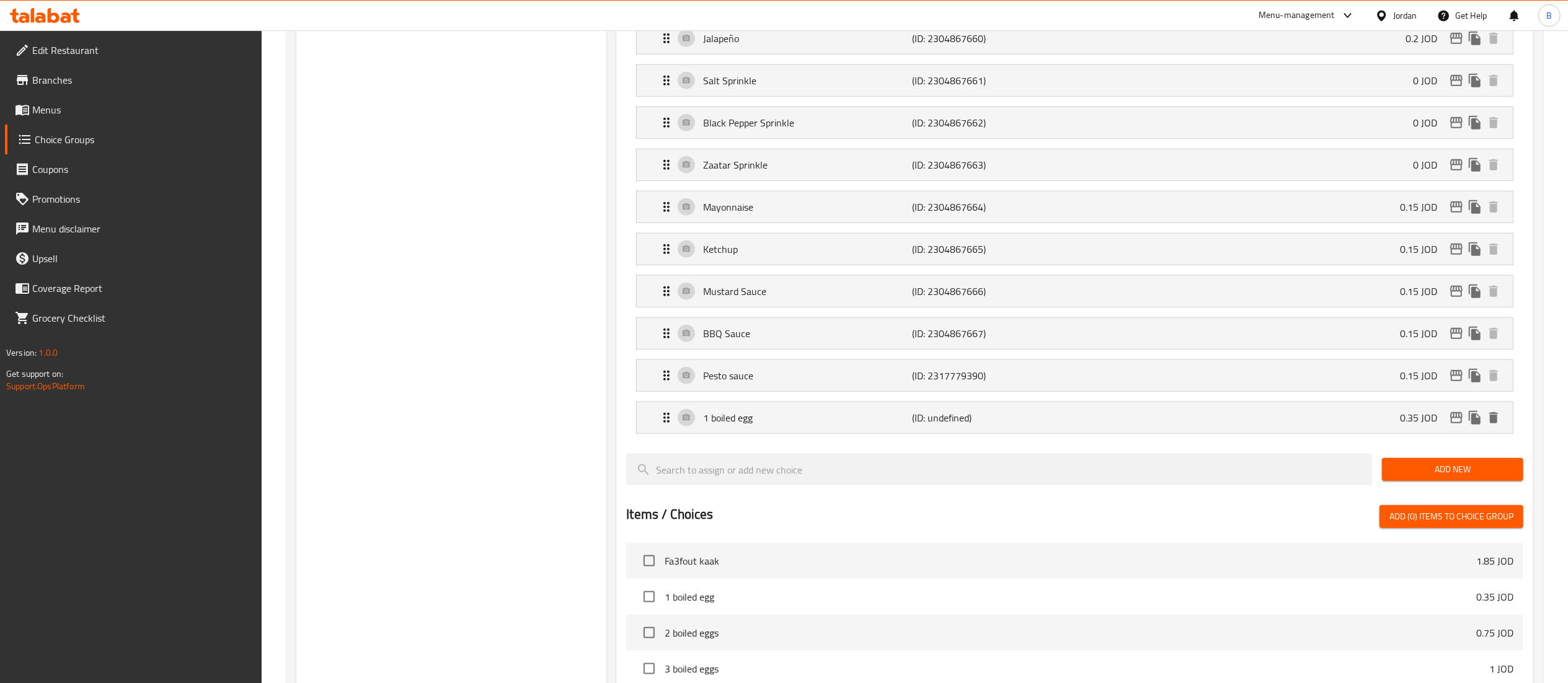
click at [1409, 477] on span "Add New" at bounding box center [1453, 469] width 122 height 15
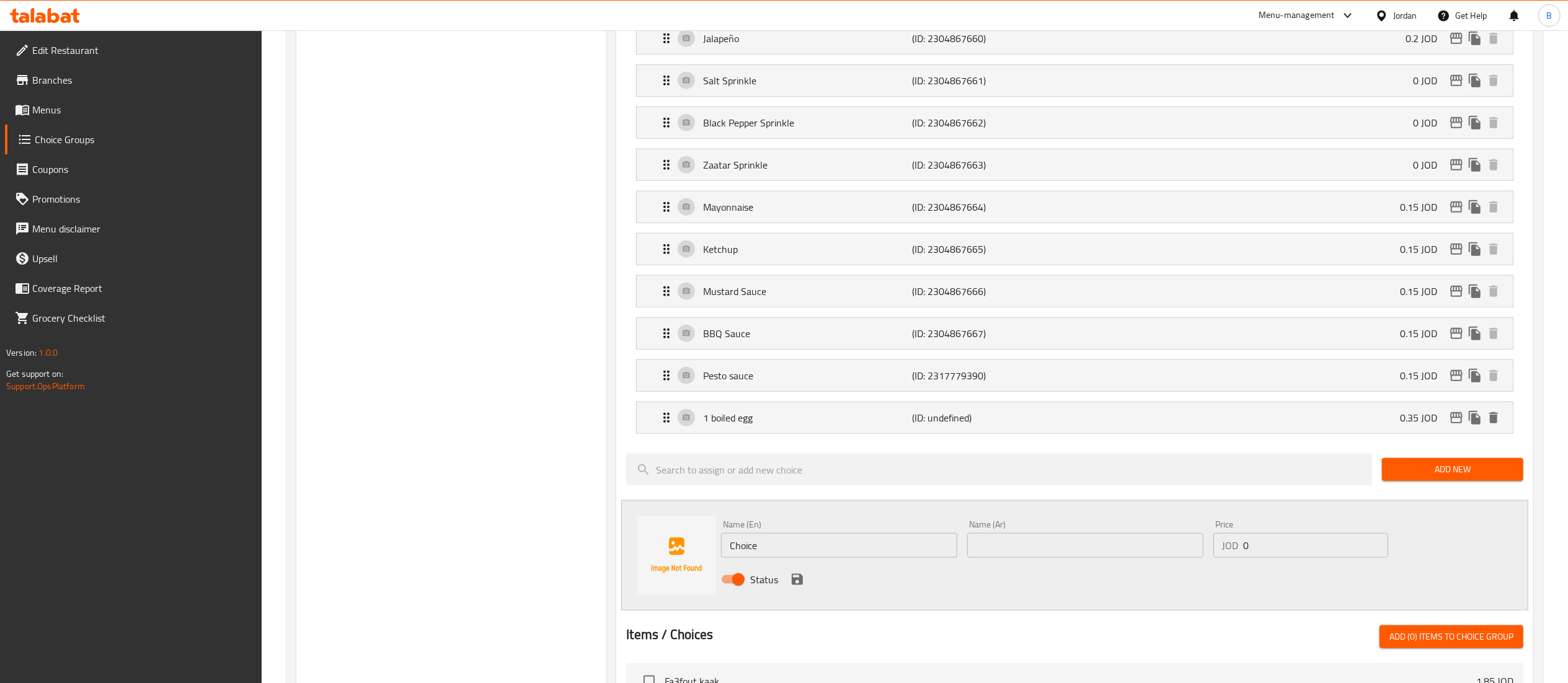
click at [1091, 558] on input "text" at bounding box center [1085, 545] width 236 height 25
paste input "بيضة مسلوقة عدد2"
drag, startPoint x: 1067, startPoint y: 560, endPoint x: 877, endPoint y: 556, distance: 190.0
click at [878, 556] on div "Name (En) Choice Name (En) Name (Ar) بيضة مسلوقة عدد2 Name (Ar) Price JOD 0 Pri…" at bounding box center [1085, 556] width 738 height 81
click at [994, 558] on input "بيضة مسلوقة عدد2" at bounding box center [1085, 545] width 236 height 25
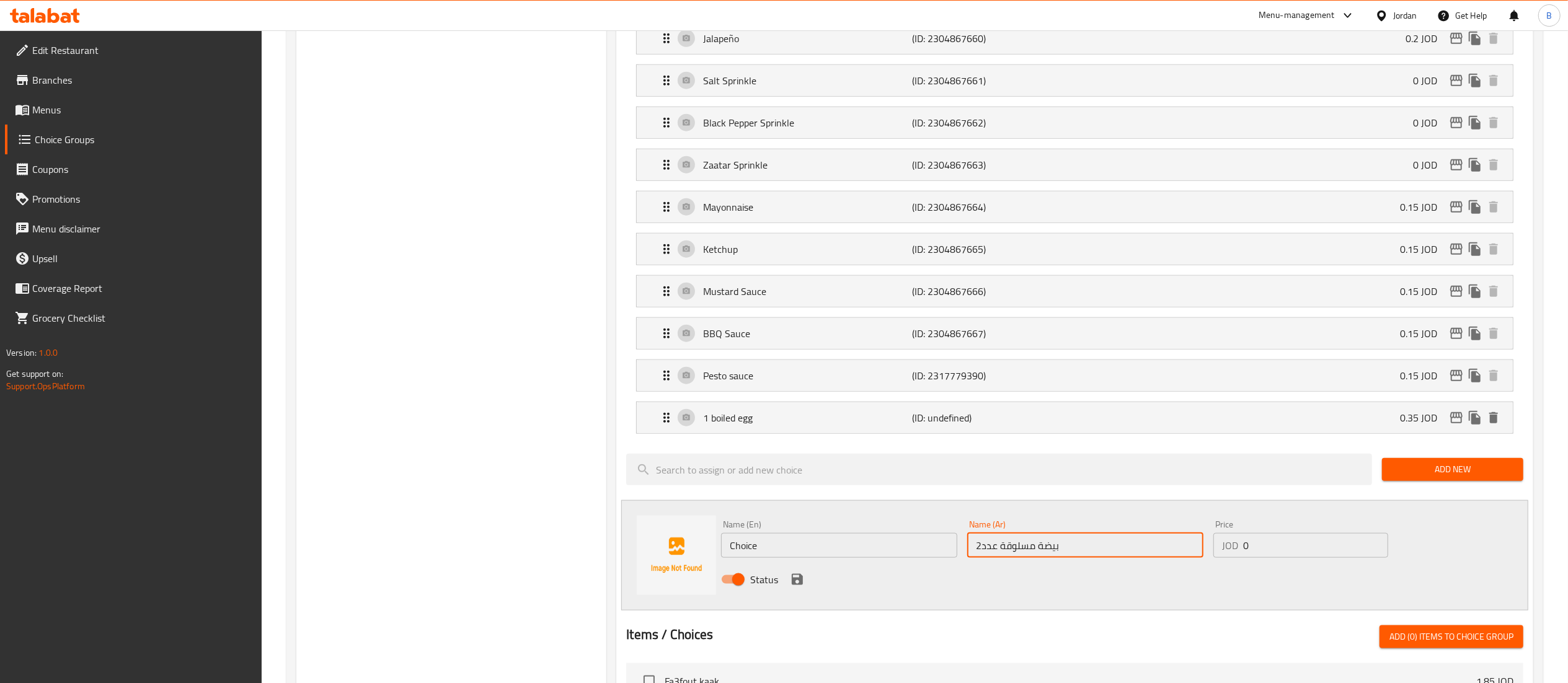
click at [994, 558] on input "بيضة مسلوقة عدد2" at bounding box center [1085, 545] width 236 height 25
type input "بيضة مسلوقة عدد2"
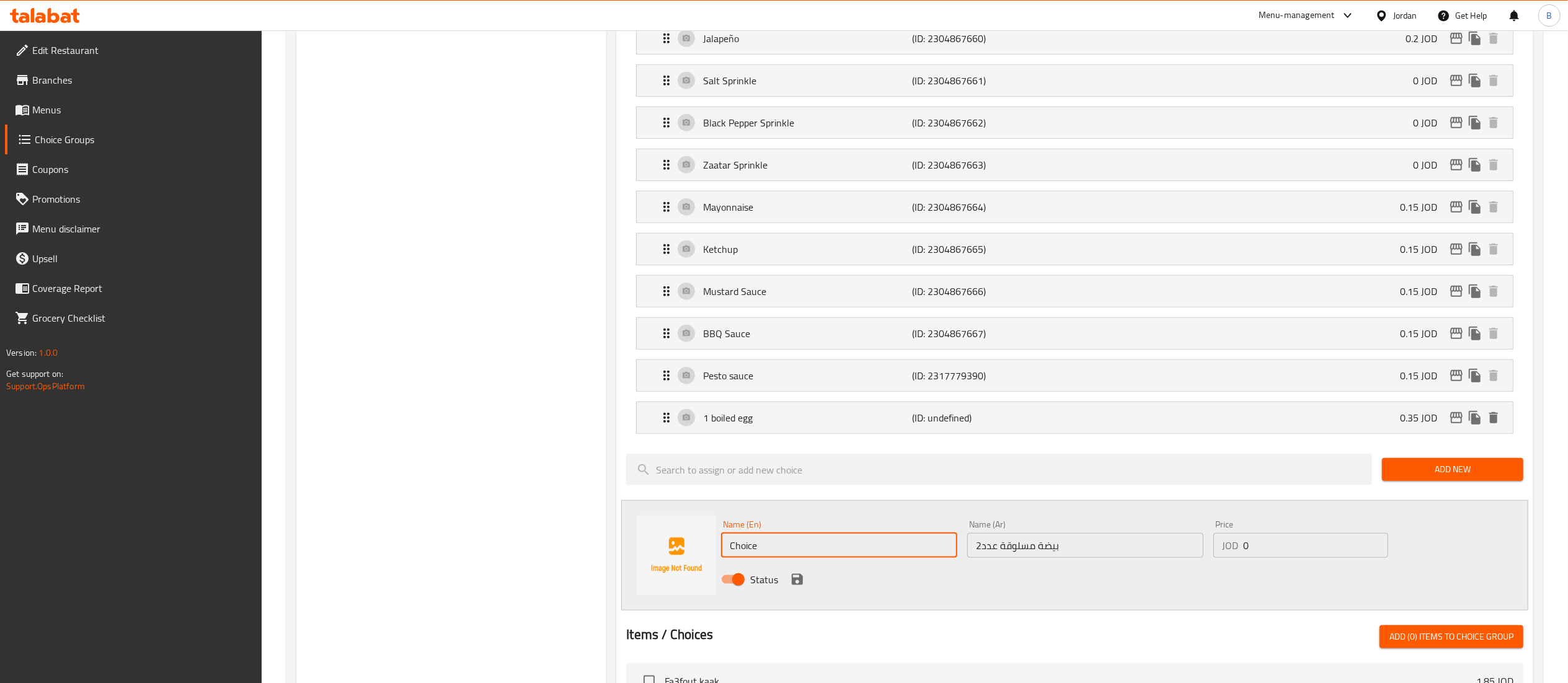
drag, startPoint x: 807, startPoint y: 560, endPoint x: 618, endPoint y: 560, distance: 189.0
click at [670, 560] on div "Name (En) Choice Name (En) Name (Ar) بيضة مسلوقة عدد2 Name (Ar) Price JOD 0 Pri…" at bounding box center [1075, 556] width 907 height 110
paste input "2 boiled eggs"
type input "2 boiled eggs"
click at [1314, 557] on input "0" at bounding box center [1316, 545] width 145 height 25
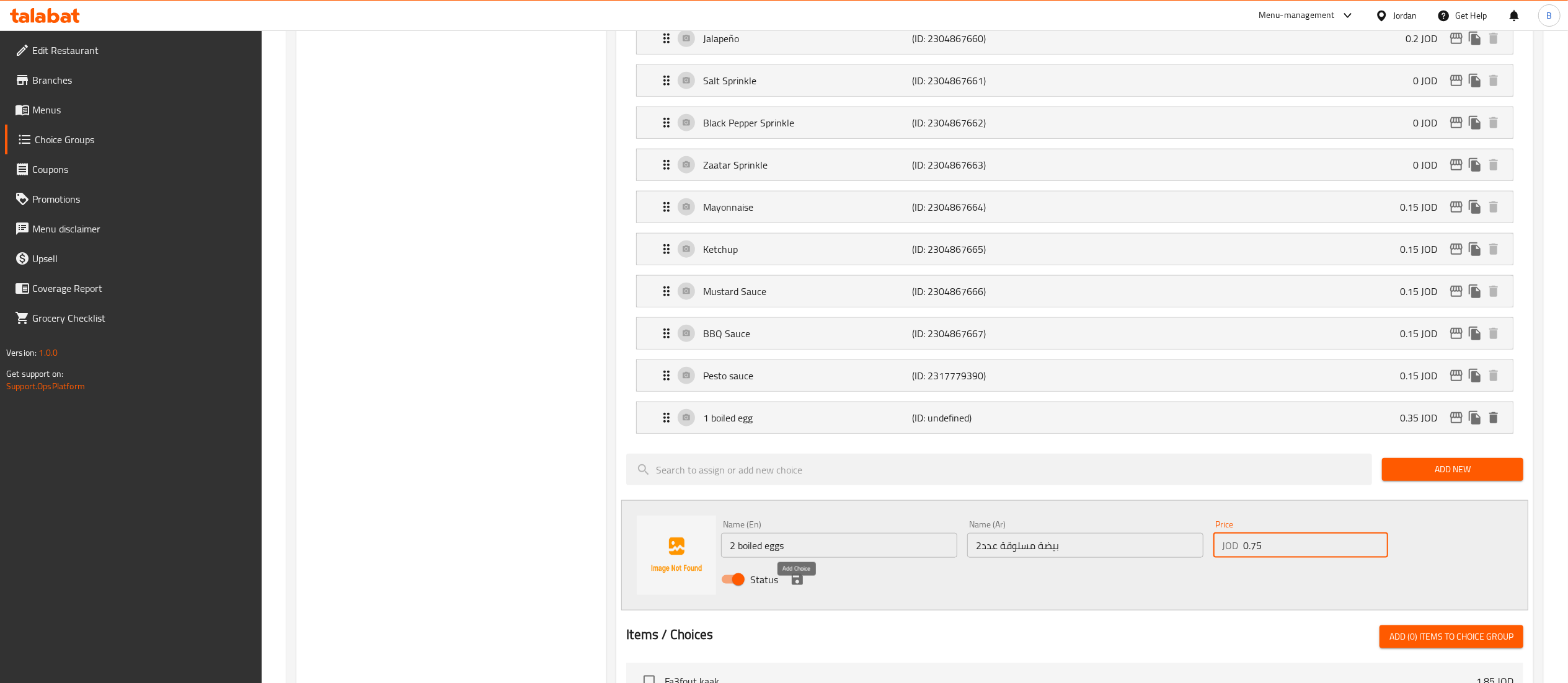
type input "0.75"
click at [793, 585] on icon "save" at bounding box center [797, 579] width 11 height 11
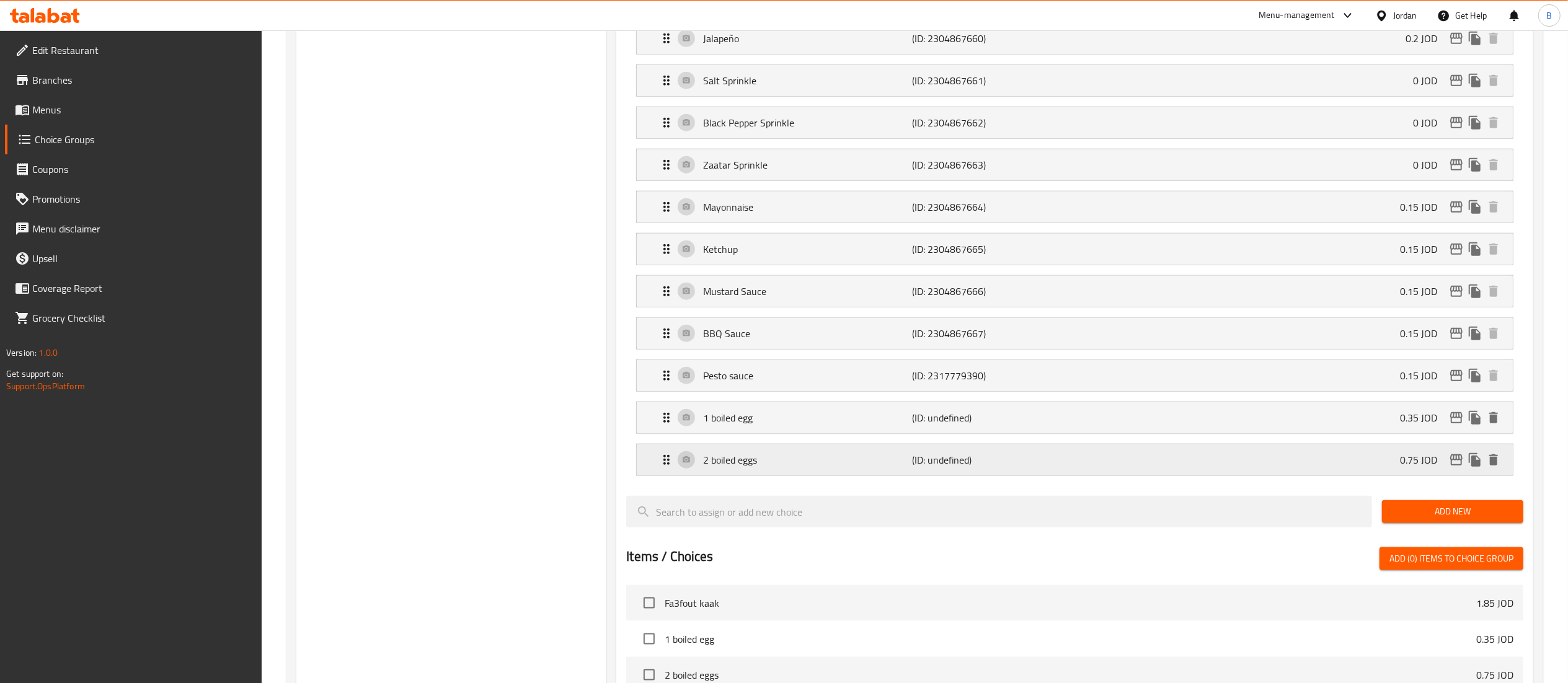
click at [1456, 469] on button "edit" at bounding box center [1456, 460] width 19 height 19
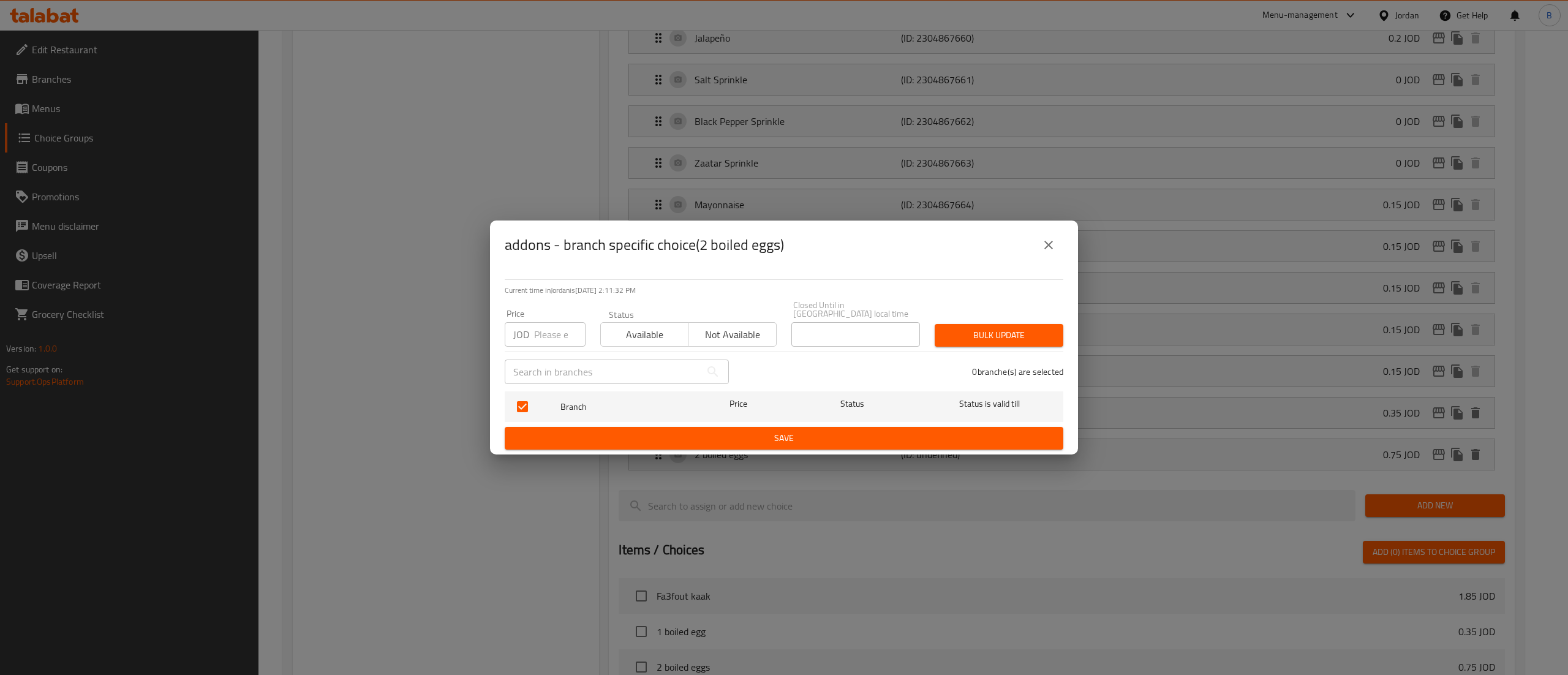
click at [1066, 257] on div "addons - branch specific choice(2 boiled eggs)" at bounding box center [784, 245] width 588 height 49
click at [1040, 253] on button "close" at bounding box center [1048, 245] width 29 height 29
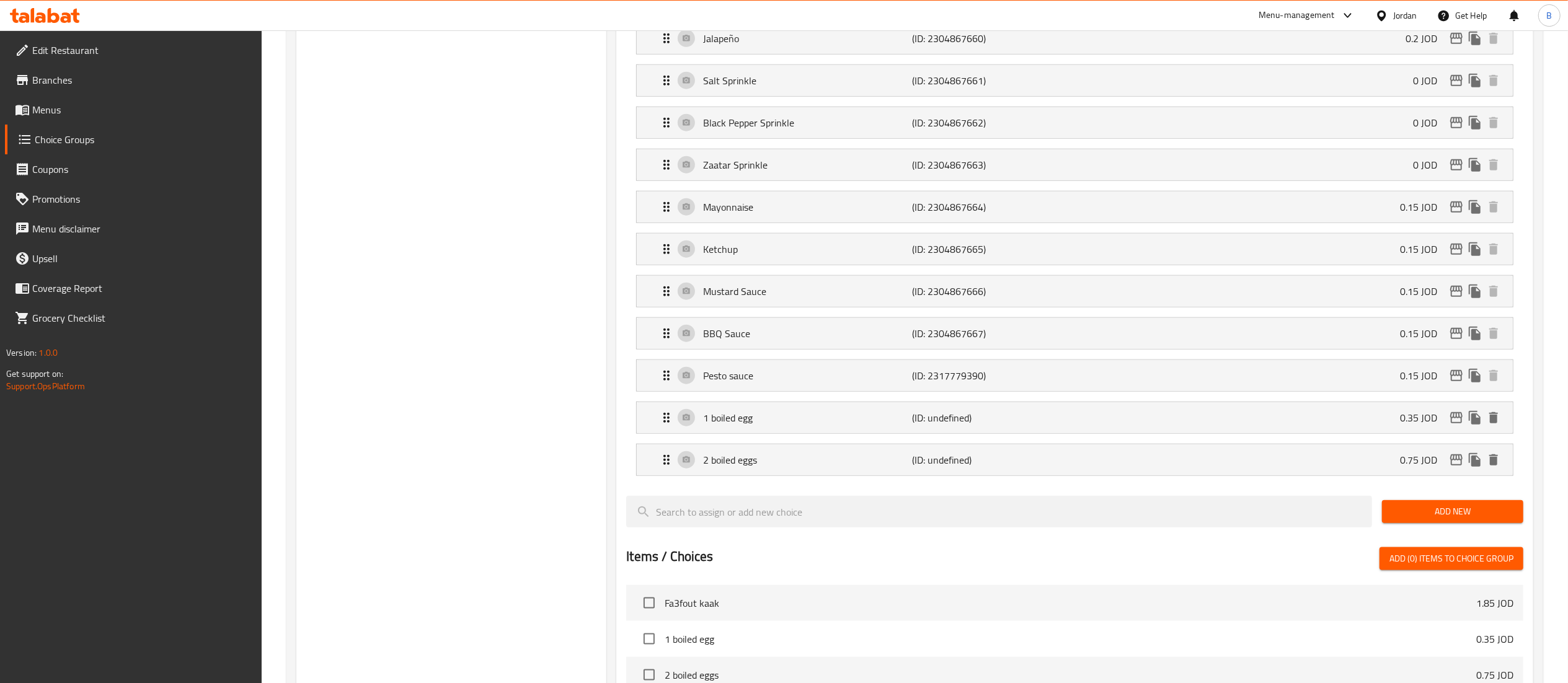
click at [1442, 513] on div "Add New" at bounding box center [1452, 511] width 151 height 41
click at [1437, 519] on span "Add New" at bounding box center [1453, 511] width 122 height 15
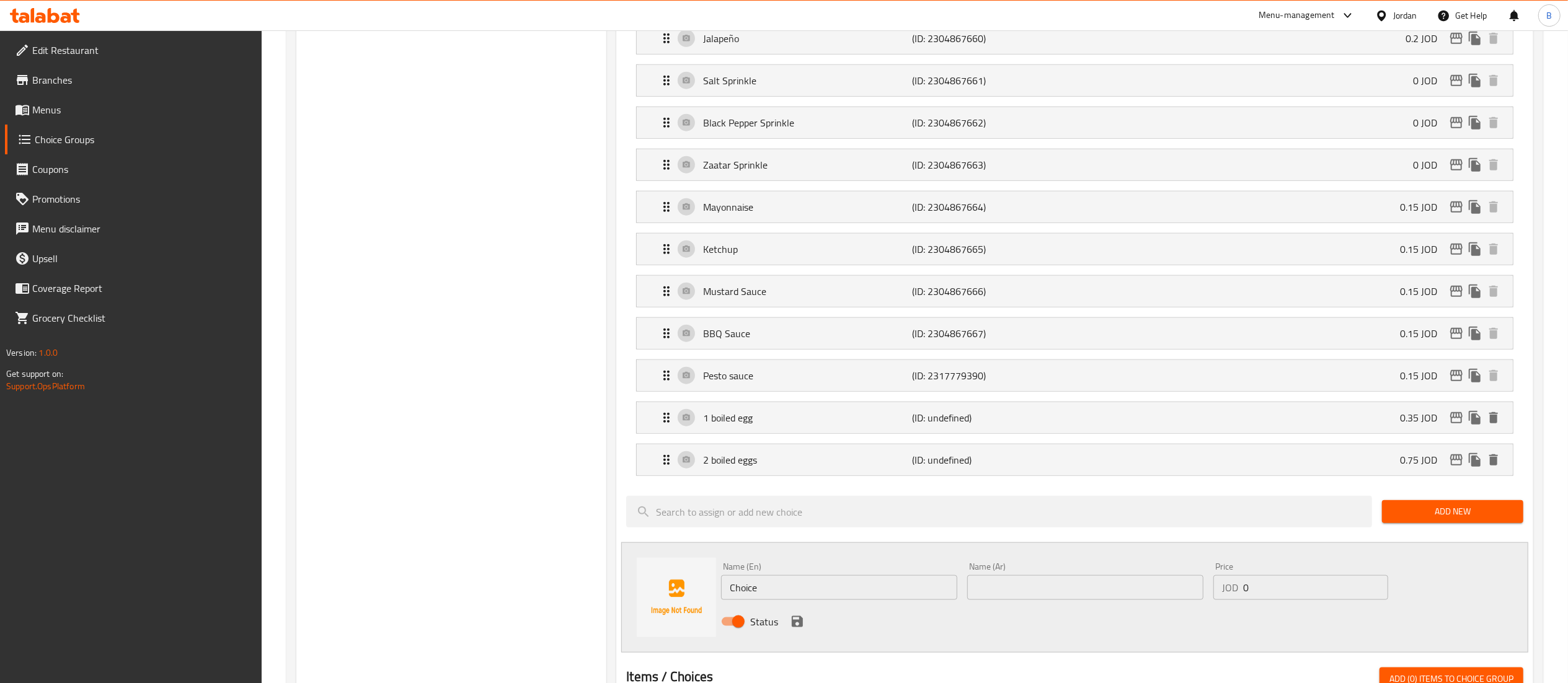
click at [1104, 605] on div "Name (Ar) Name (Ar)" at bounding box center [1085, 581] width 246 height 48
click at [1105, 600] on input "text" at bounding box center [1085, 587] width 236 height 25
paste input "بيضة مسلوقة عدد3"
type input "بيضة مسلوقة عدد3"
drag, startPoint x: 1219, startPoint y: 590, endPoint x: 1156, endPoint y: 589, distance: 63.0
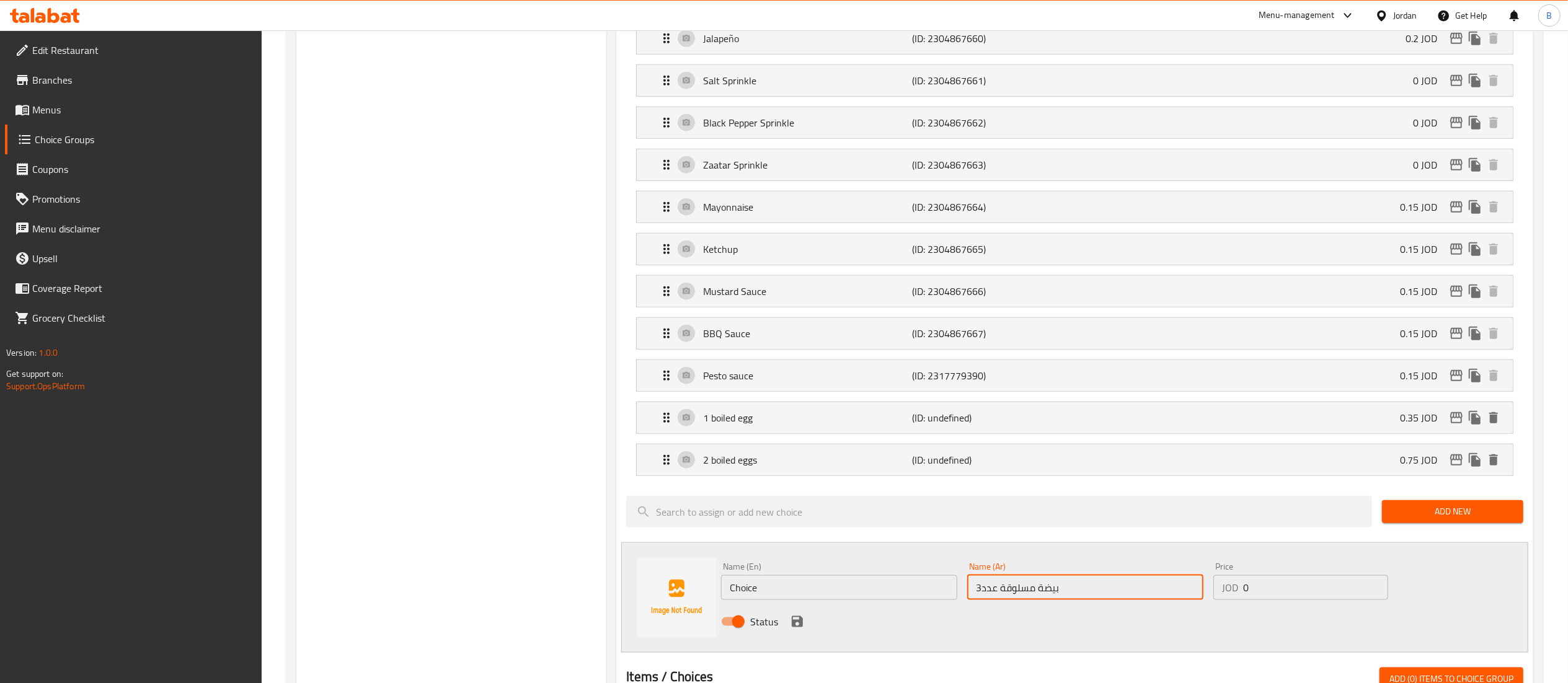
click at [1159, 589] on div "Name (En) Choice Name (En) Name (Ar) بيضة مسلوقة عدد3 Name (Ar) Price JOD 0 Pri…" at bounding box center [1085, 598] width 738 height 81
type input "1"
drag, startPoint x: 1075, startPoint y: 592, endPoint x: 901, endPoint y: 595, distance: 174.0
click at [904, 595] on div "Name (En) Choice Name (En) Name (Ar) بيضة مسلوقة عدد3 Name (Ar) Price JOD 1 Pri…" at bounding box center [1085, 598] width 738 height 81
click at [980, 600] on input "بيضة مسلوقة عدد3" at bounding box center [1085, 587] width 236 height 25
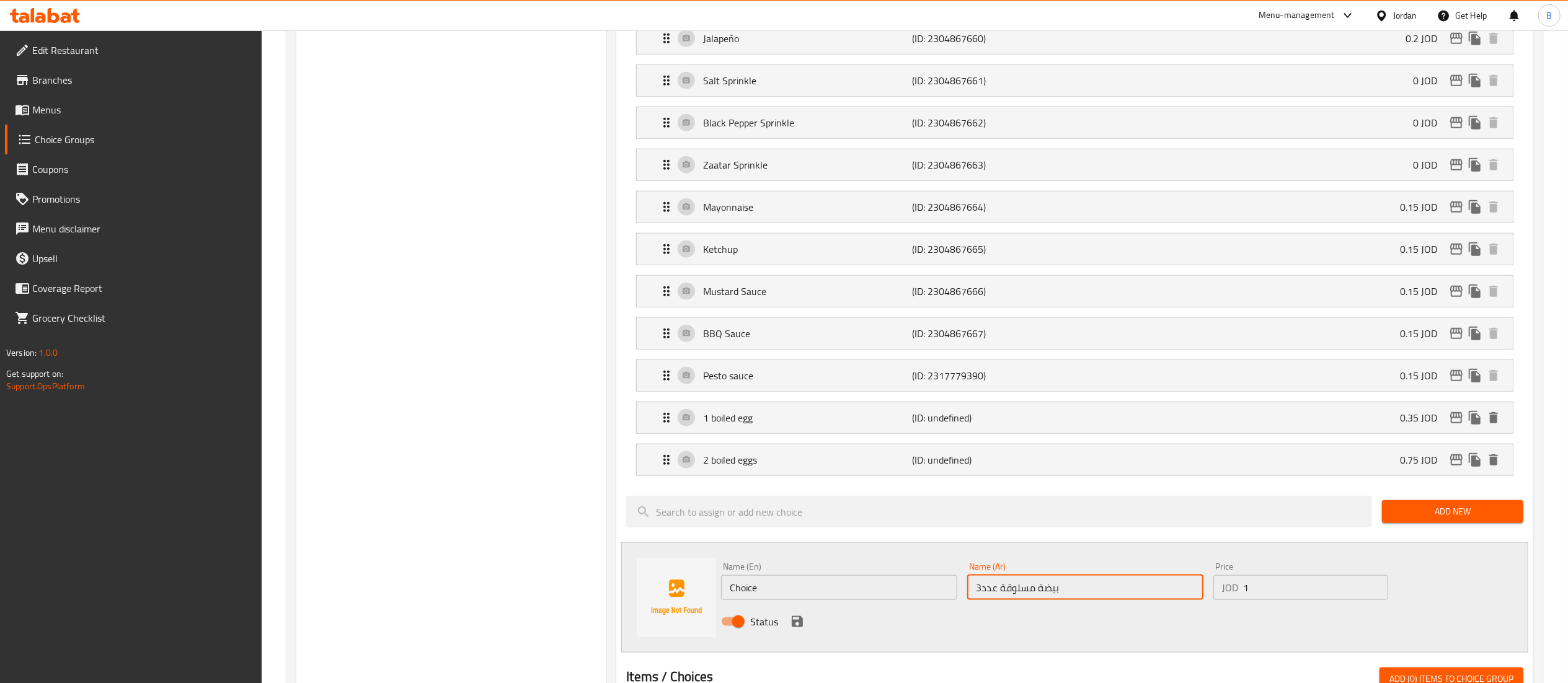
click at [980, 600] on input "بيضة مسلوقة عدد3" at bounding box center [1085, 587] width 236 height 25
drag, startPoint x: 812, startPoint y: 601, endPoint x: 524, endPoint y: 582, distance: 288.6
click at [525, 582] on div "Choice Groups addons 32 Make it a meal 1 ADD ONS 6 your choice of: 10 roll add …" at bounding box center [917, 64] width 1242 height 2296
paste input "3 boiled eggs"
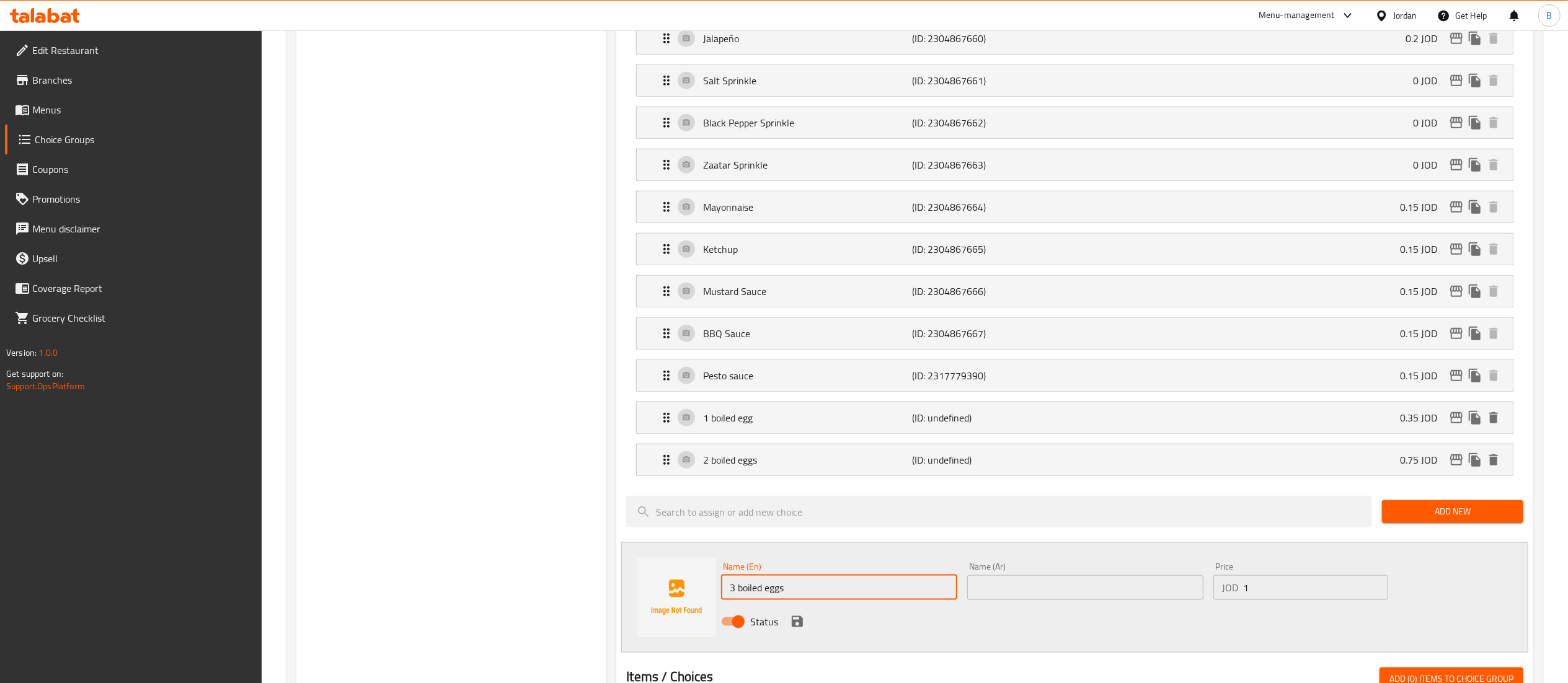
type input "3 boiled eggs"
click at [1054, 600] on input "text" at bounding box center [1085, 587] width 236 height 25
paste input "بيضة مسلوقة عدد3"
type input "بيضة مسلوقة عدد3"
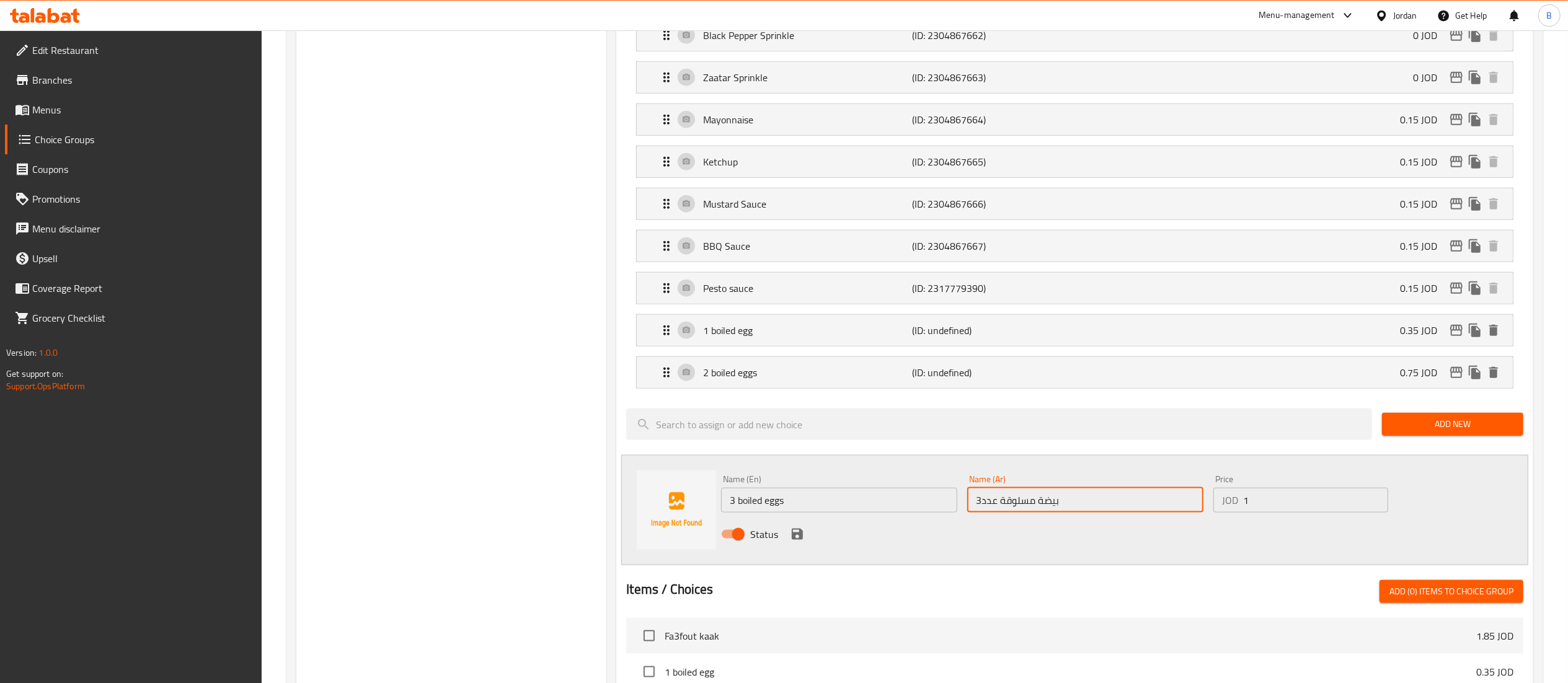
scroll to position [1349, 0]
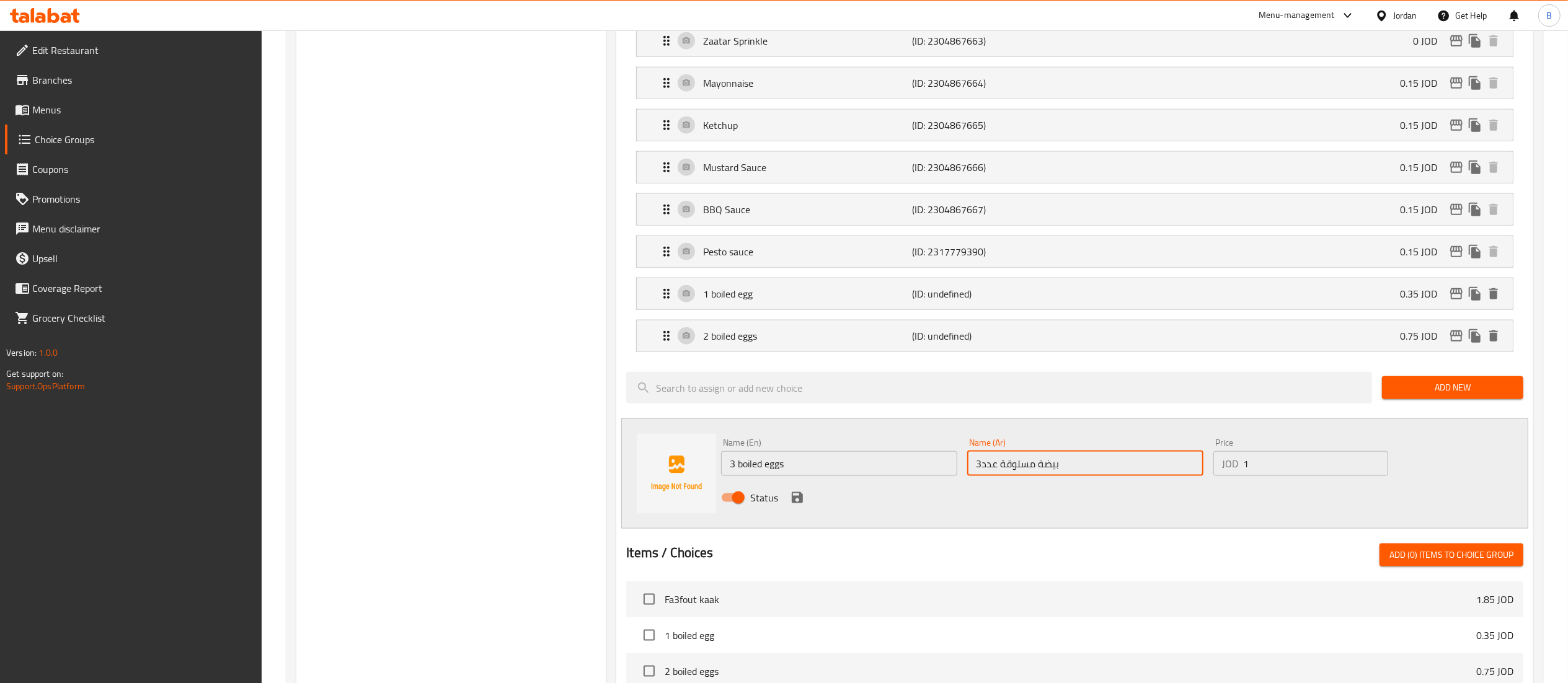
click at [796, 505] on icon "save" at bounding box center [797, 498] width 15 height 15
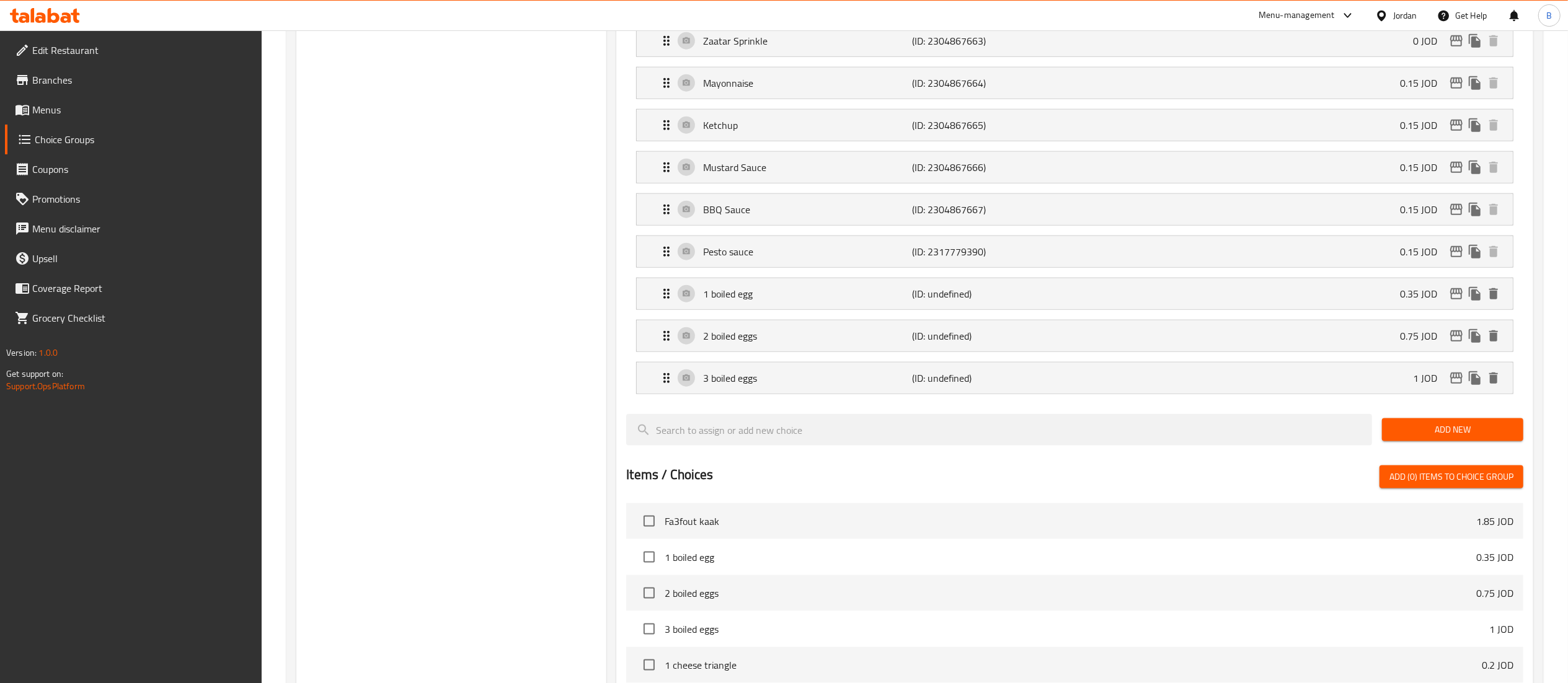
click at [1432, 437] on span "Add New" at bounding box center [1453, 430] width 122 height 15
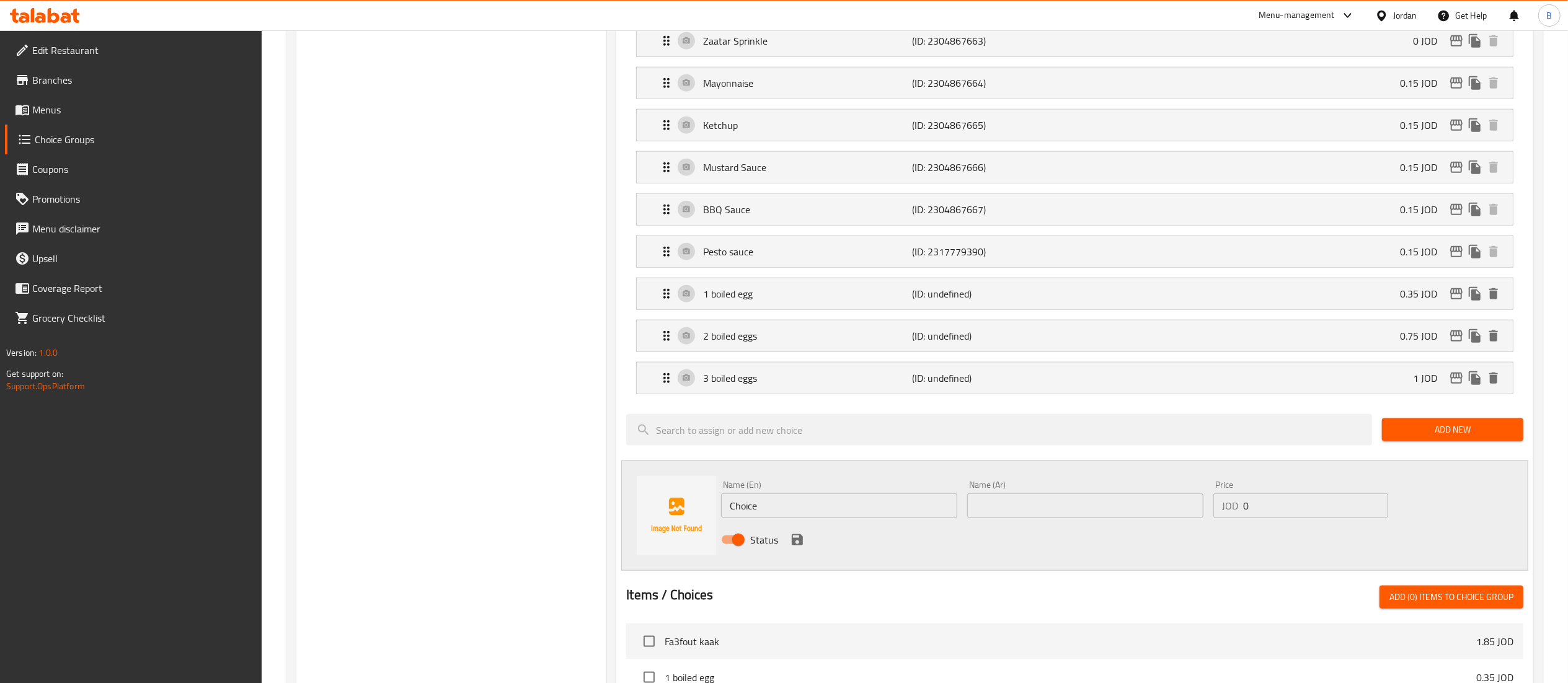
click at [1030, 518] on input "text" at bounding box center [1085, 506] width 236 height 25
paste input "جبنة مثلثات عدد1"
type input "جبنة مثلثات عدد1"
drag, startPoint x: 793, startPoint y: 521, endPoint x: 712, endPoint y: 513, distance: 81.4
click at [728, 515] on input "Choice" at bounding box center [839, 506] width 236 height 25
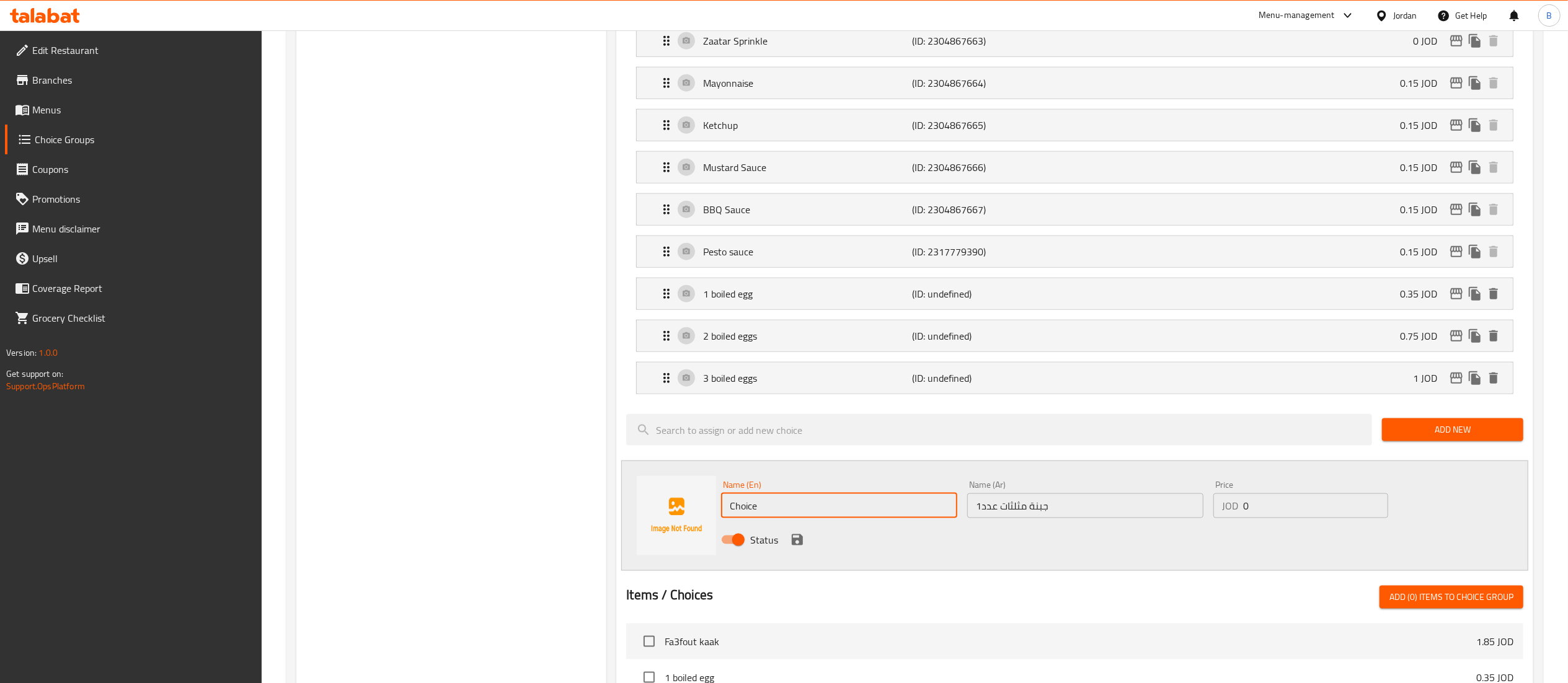
paste input "1 cheese triangl"
type input "1 cheese triangle"
click at [1290, 518] on input "0" at bounding box center [1316, 506] width 145 height 25
type input "0.20"
click at [796, 548] on icon "save" at bounding box center [797, 540] width 15 height 15
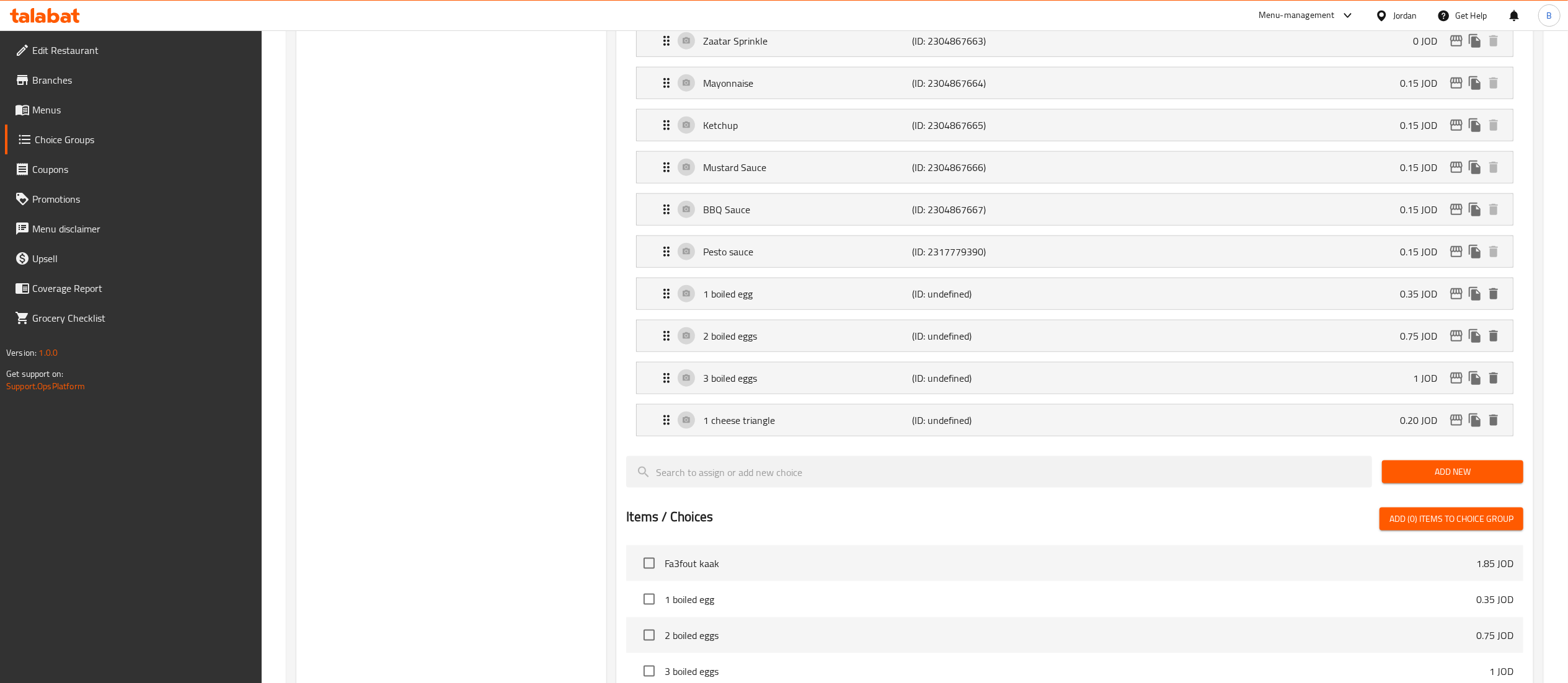
click at [1424, 479] on span "Add New" at bounding box center [1453, 472] width 122 height 15
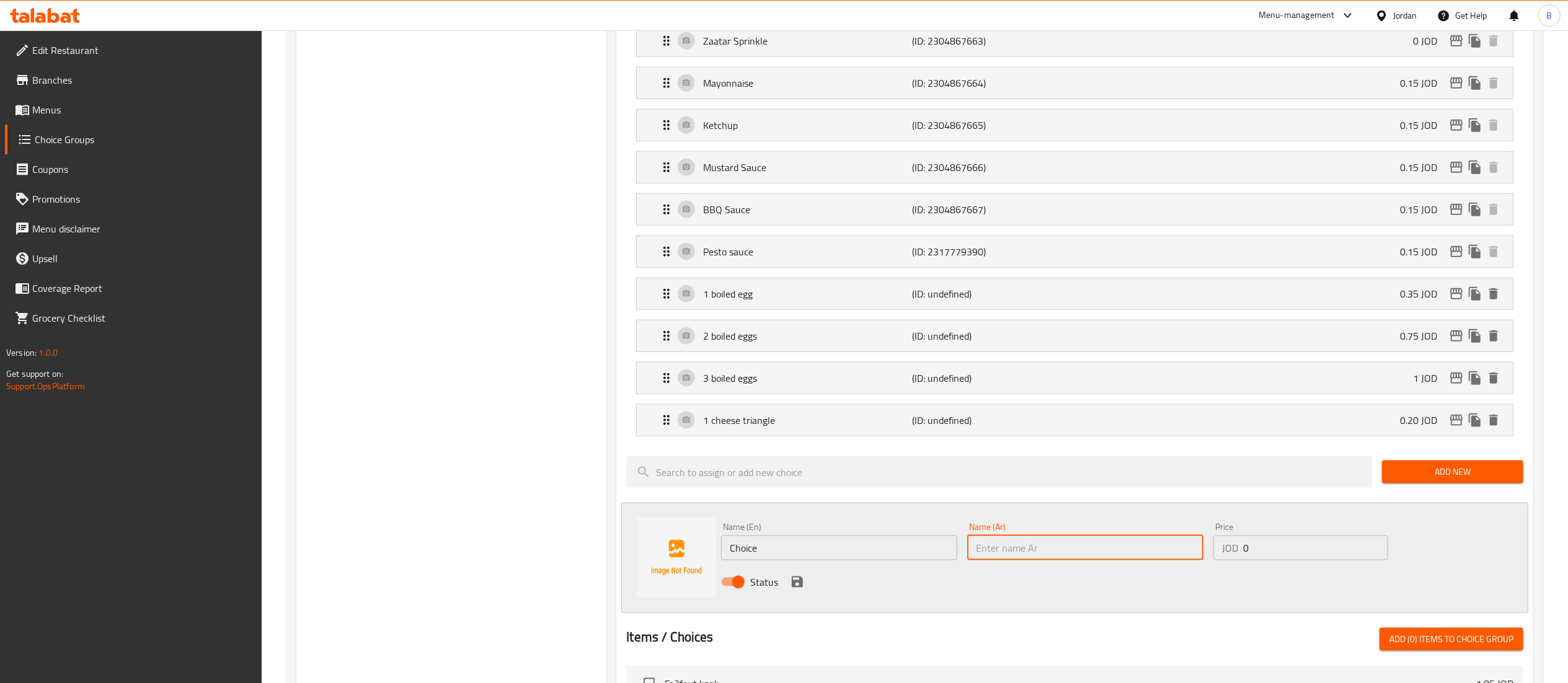
click at [1027, 560] on input "text" at bounding box center [1085, 548] width 236 height 25
paste input "جبنة مثلثات عدد2"
drag, startPoint x: 1138, startPoint y: 574, endPoint x: 1112, endPoint y: 565, distance: 27.5
click at [1132, 560] on input "جبنة مثلثات عدد2جبنة مثلثات عدد2" at bounding box center [1085, 548] width 236 height 25
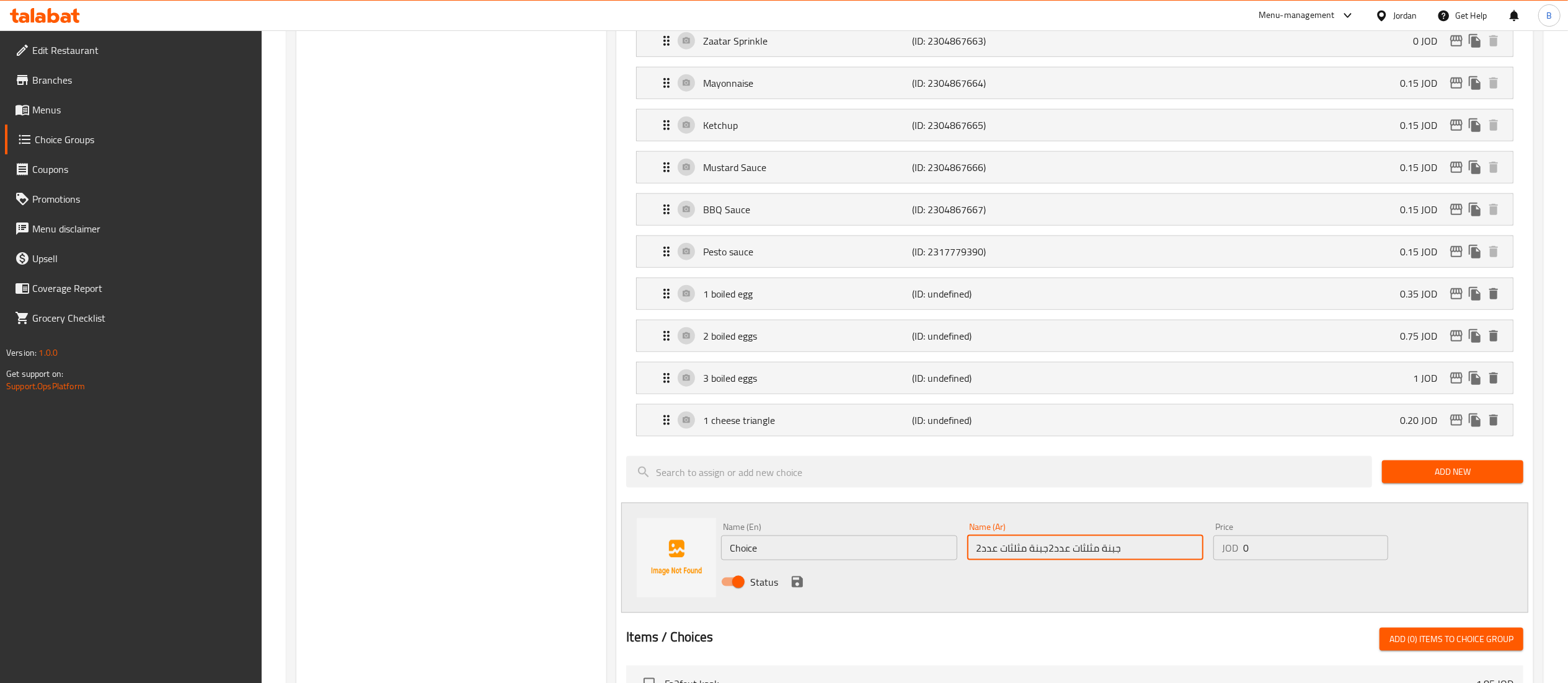
drag, startPoint x: 1141, startPoint y: 562, endPoint x: 839, endPoint y: 542, distance: 302.7
click at [839, 542] on div "Name (En) Choice Name (En) Name (Ar) جبنة مثلثات عدد2جبنة مثلثات عدد2 Name (Ar)…" at bounding box center [1085, 558] width 738 height 81
click at [1018, 557] on input "جبنة مثلثات عدد2جبنة مثلثات عدد2" at bounding box center [1085, 548] width 236 height 25
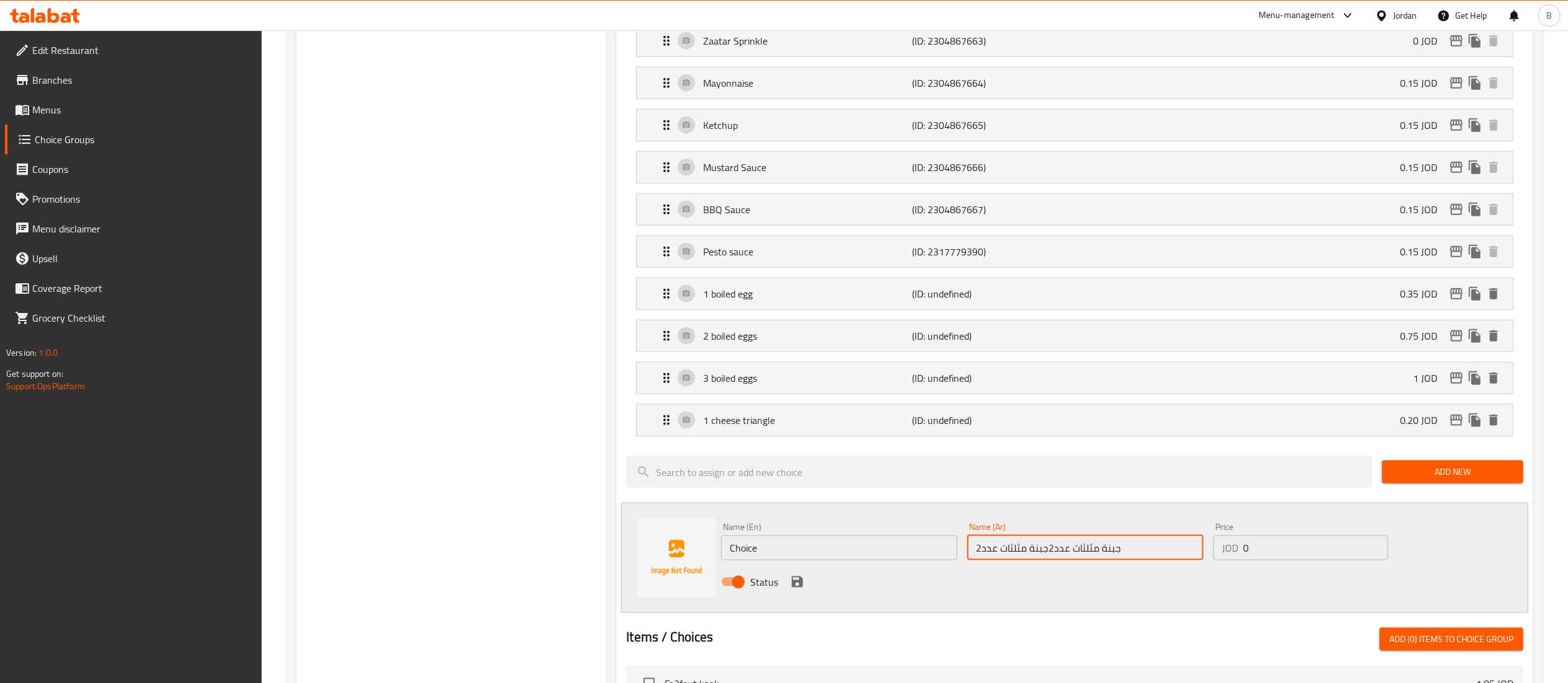
click at [1018, 557] on input "جبنة مثلثات عدد2جبنة مثلثات عدد2" at bounding box center [1085, 548] width 236 height 25
paste input "text"
type input "جبنة مثلثات عدد2"
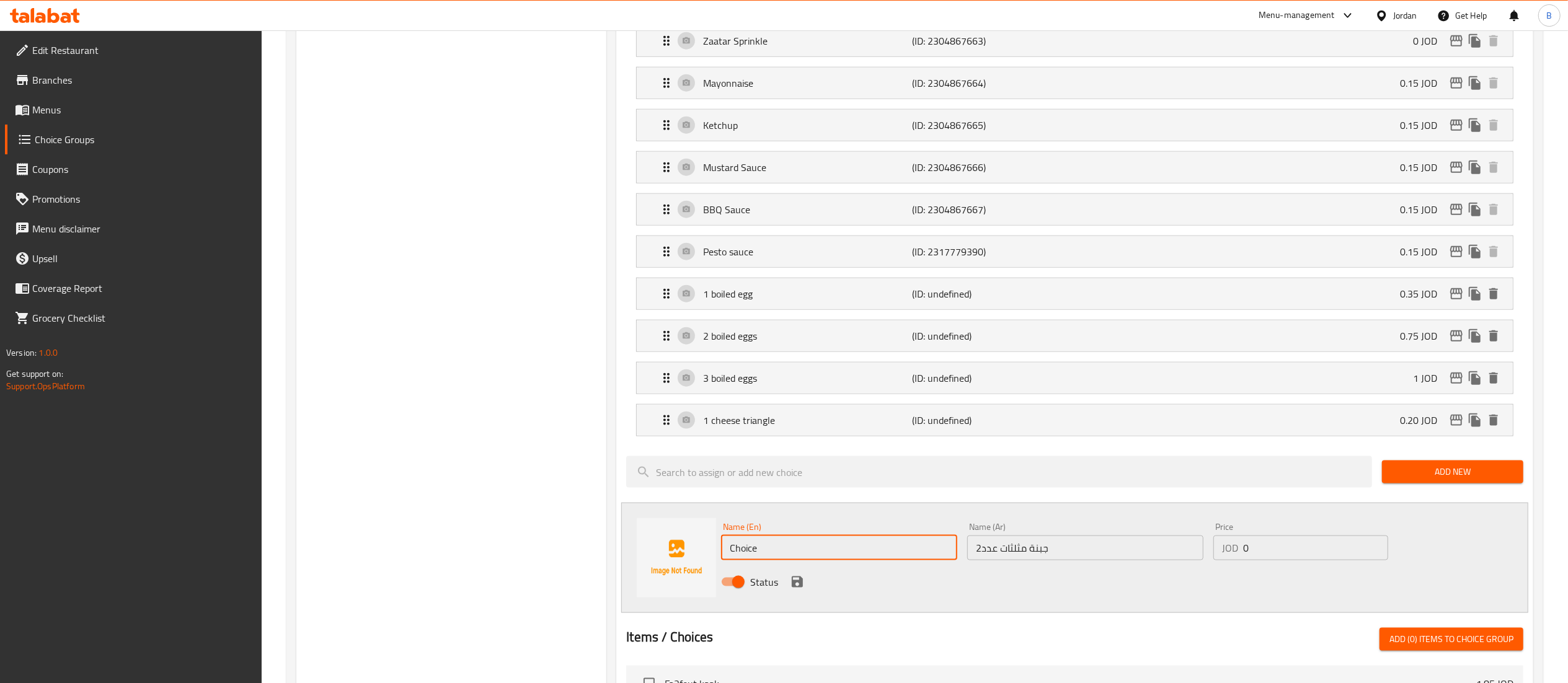
drag, startPoint x: 841, startPoint y: 565, endPoint x: 526, endPoint y: 515, distance: 318.9
paste input "2 triangle chees"
type input "2 triangle cheese"
click at [1296, 550] on input "0" at bounding box center [1316, 548] width 145 height 25
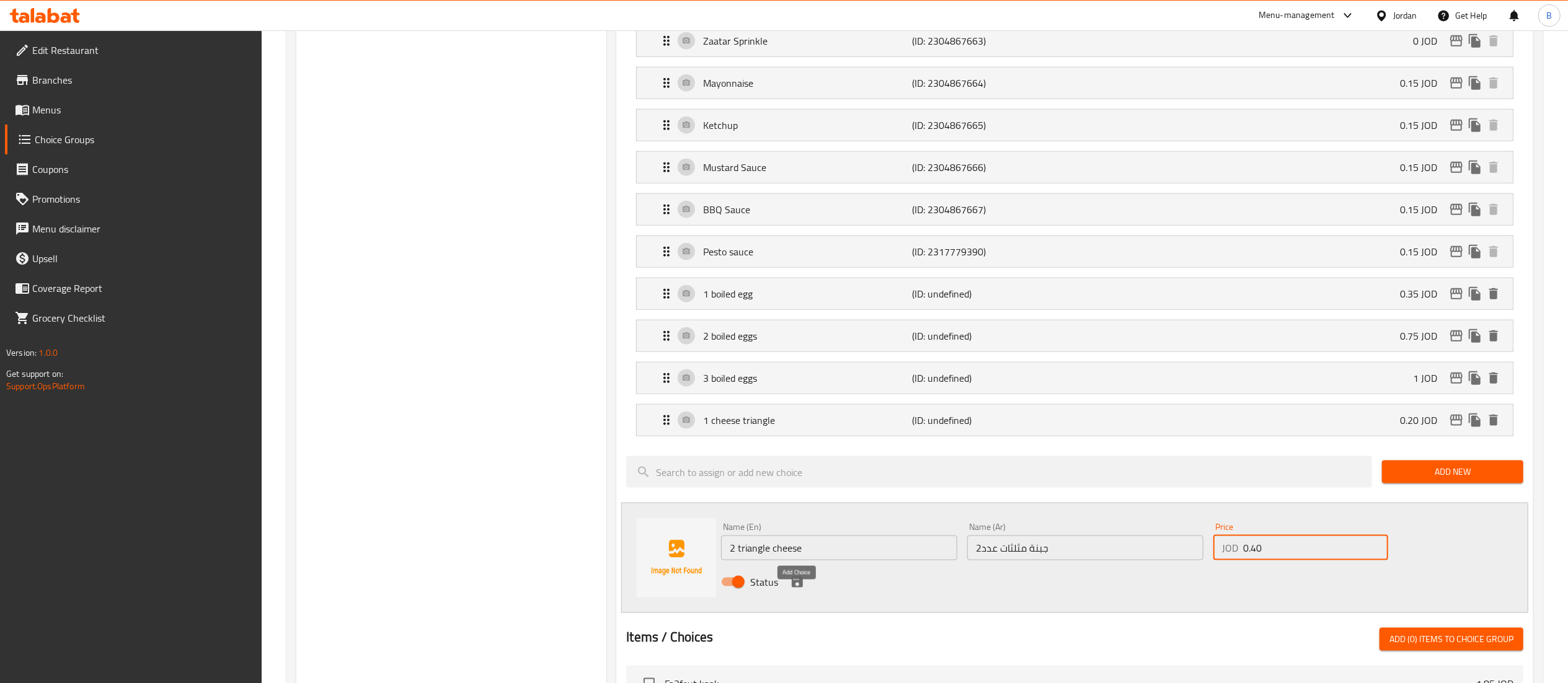
type input "0.40"
click at [801, 587] on icon "save" at bounding box center [797, 582] width 11 height 11
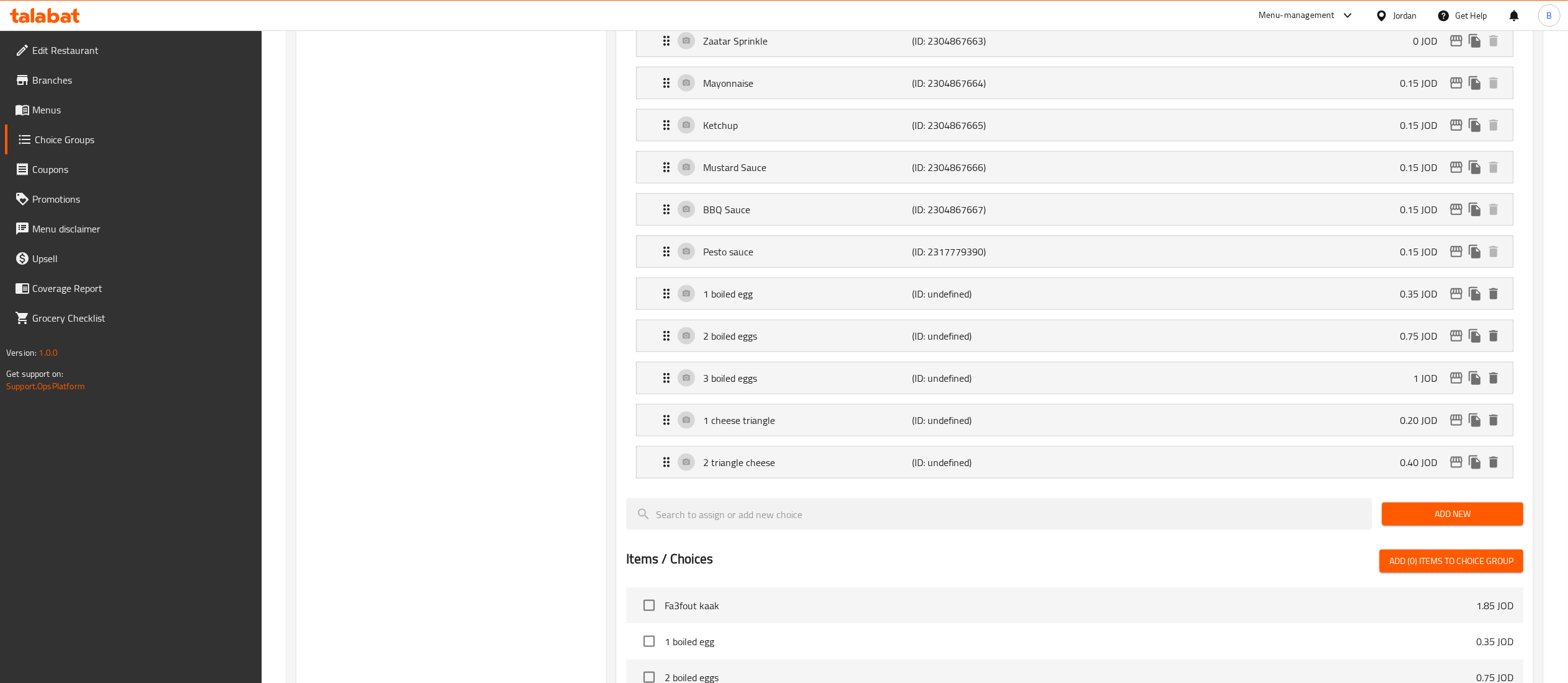
click at [1412, 521] on button "Add New" at bounding box center [1452, 514] width 141 height 23
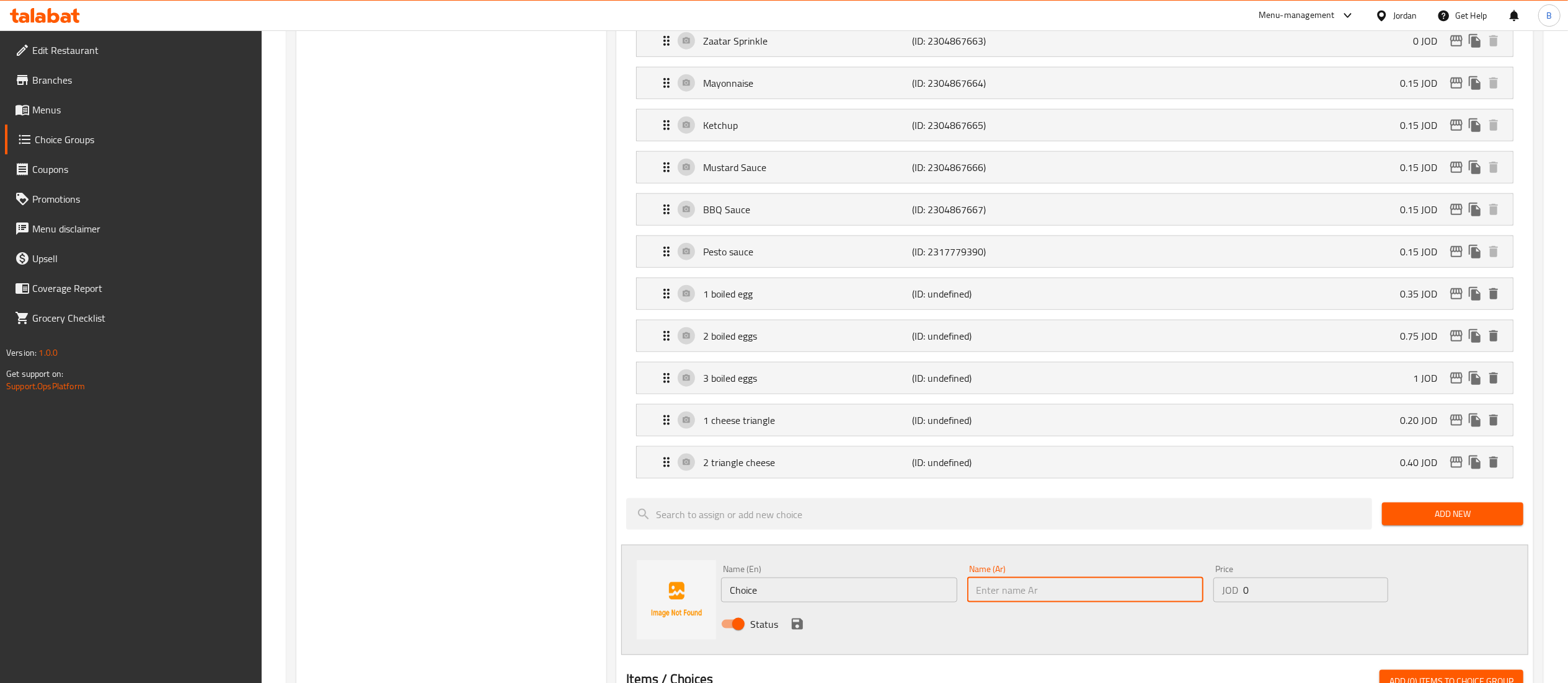
click at [1006, 603] on input "text" at bounding box center [1085, 590] width 236 height 25
paste input "جبنة مثلثات عدد3"
type input "جبنة مثلثات عدد3"
drag, startPoint x: 843, startPoint y: 619, endPoint x: 642, endPoint y: 587, distance: 203.5
click at [635, 586] on div "Name (En) Choice Name (En) Name (Ar) جبنة مثلثات عدد3 Name (Ar) Price JOD 0 Pri…" at bounding box center [1075, 600] width 907 height 110
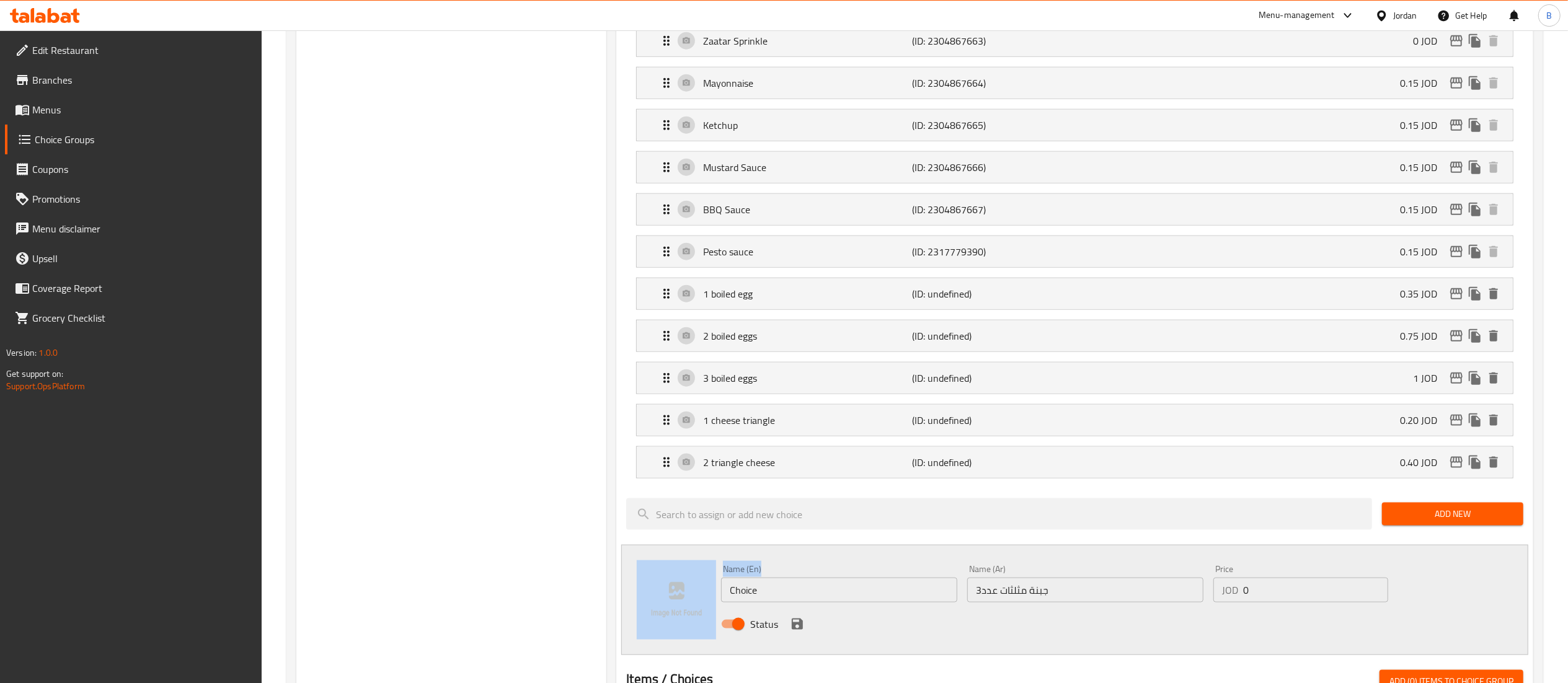
click at [877, 603] on input "Choice" at bounding box center [839, 590] width 236 height 25
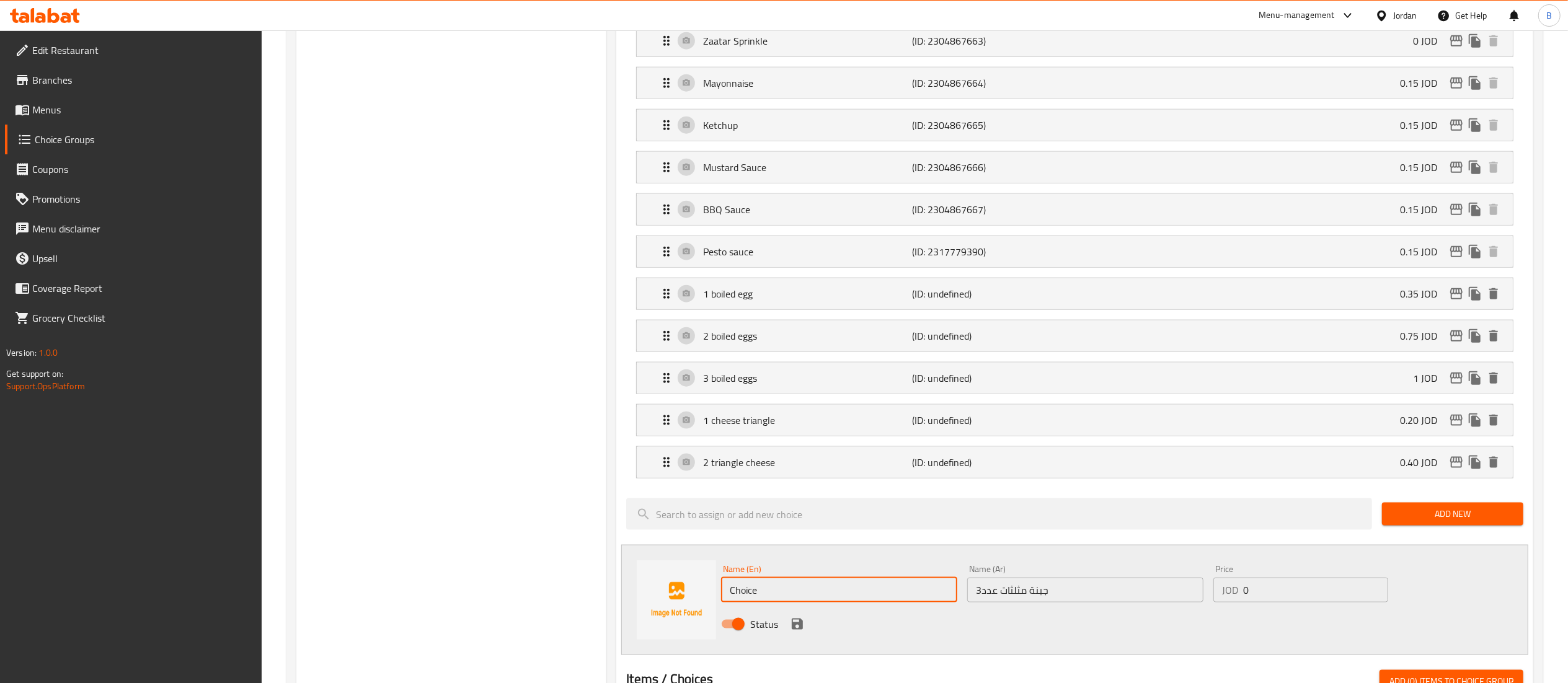
click at [877, 603] on input "Choice" at bounding box center [839, 590] width 236 height 25
paste input "3 triangle chees"
type input "3 triangle cheese"
click at [1269, 599] on input "0" at bounding box center [1316, 590] width 145 height 25
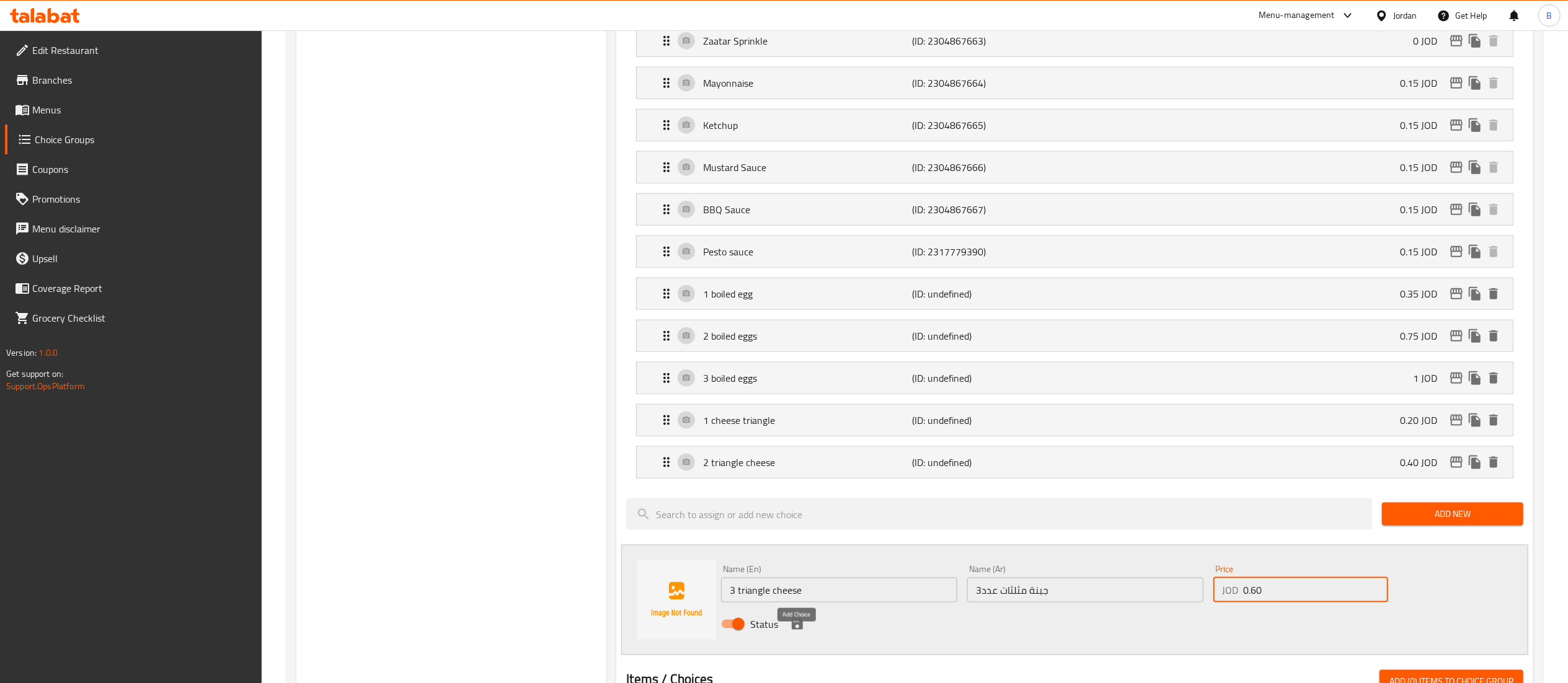
type input "0.60"
click at [800, 629] on icon "save" at bounding box center [797, 624] width 11 height 11
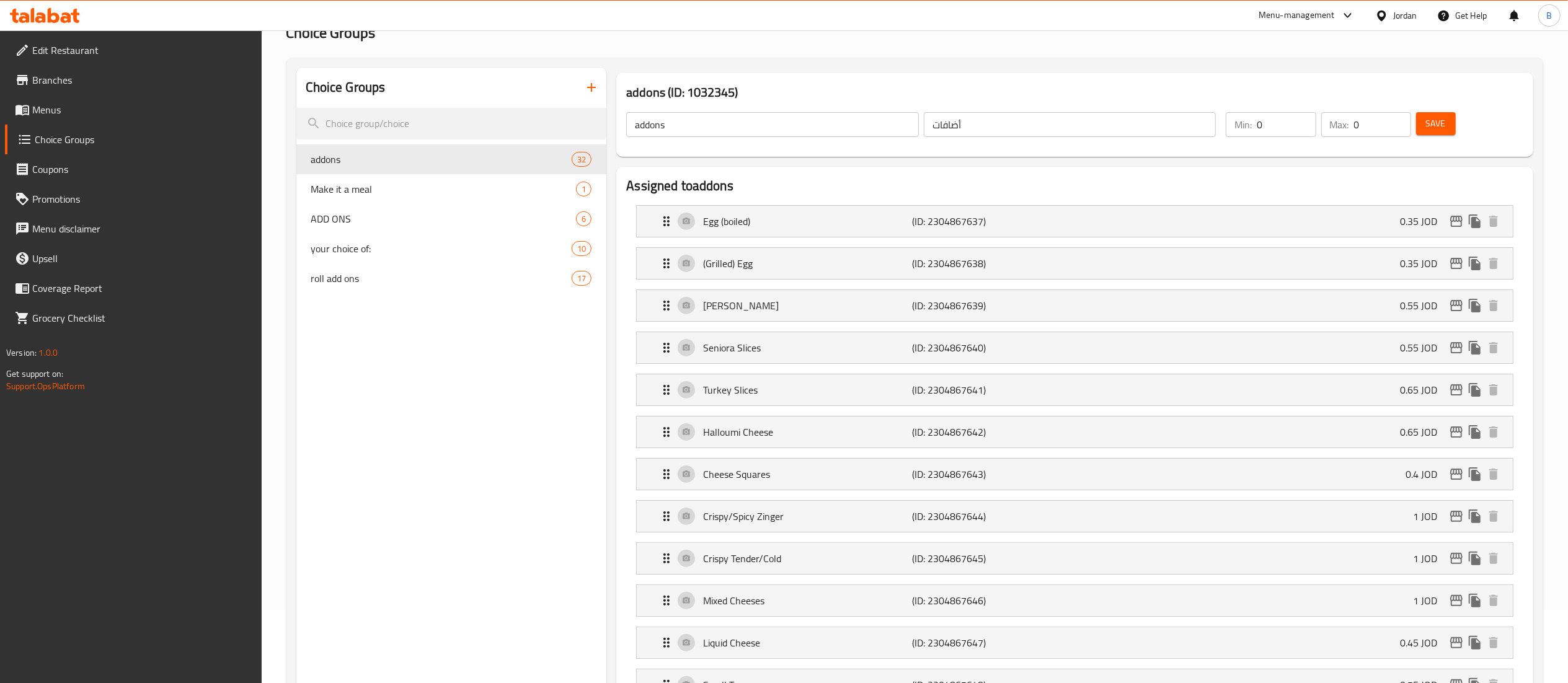
scroll to position [0, 0]
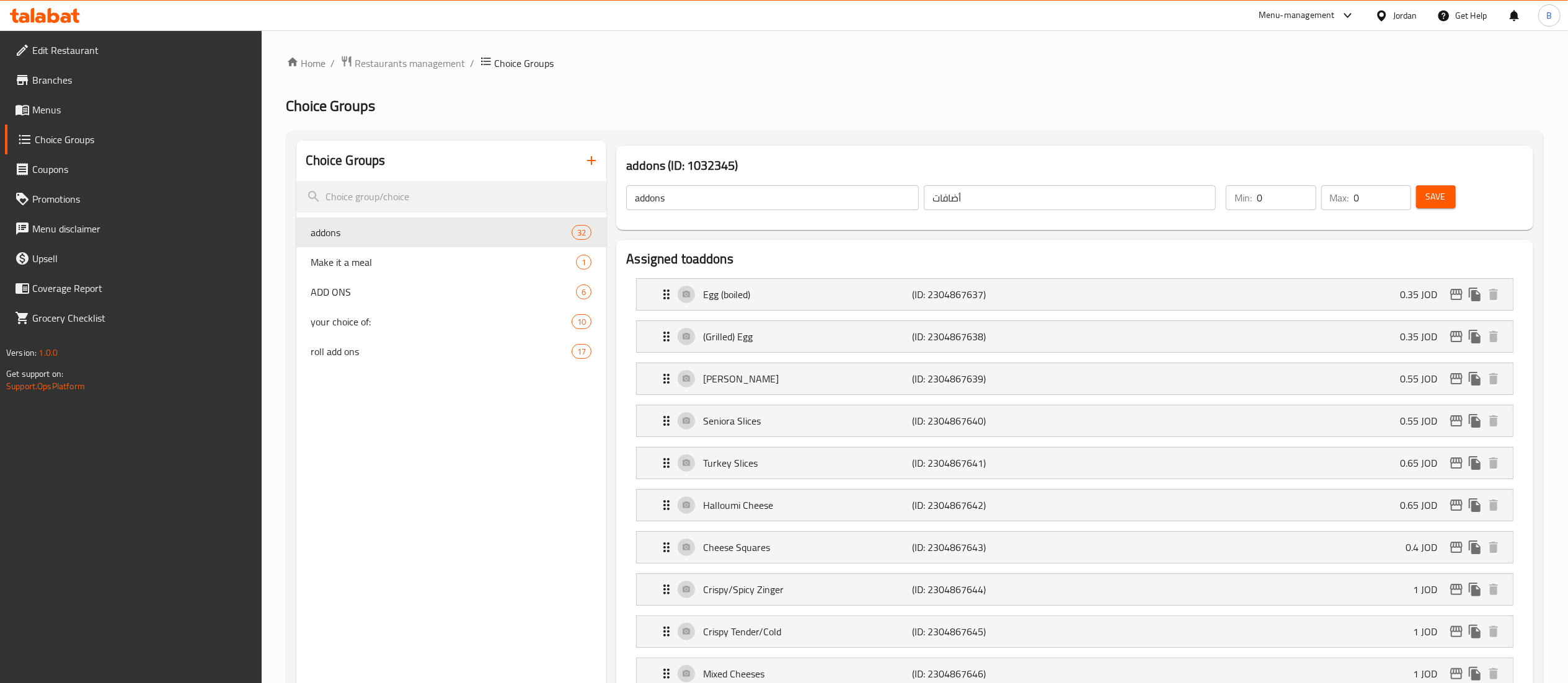
click at [1433, 197] on span "Save" at bounding box center [1435, 196] width 20 height 15
drag, startPoint x: 1388, startPoint y: 196, endPoint x: 1240, endPoint y: 178, distance: 149.1
click at [1240, 178] on div "Min: 0 ​ Max: 0 ​ Save" at bounding box center [1369, 198] width 303 height 40
type input "36"
click at [1436, 189] on span "Save" at bounding box center [1435, 196] width 20 height 15
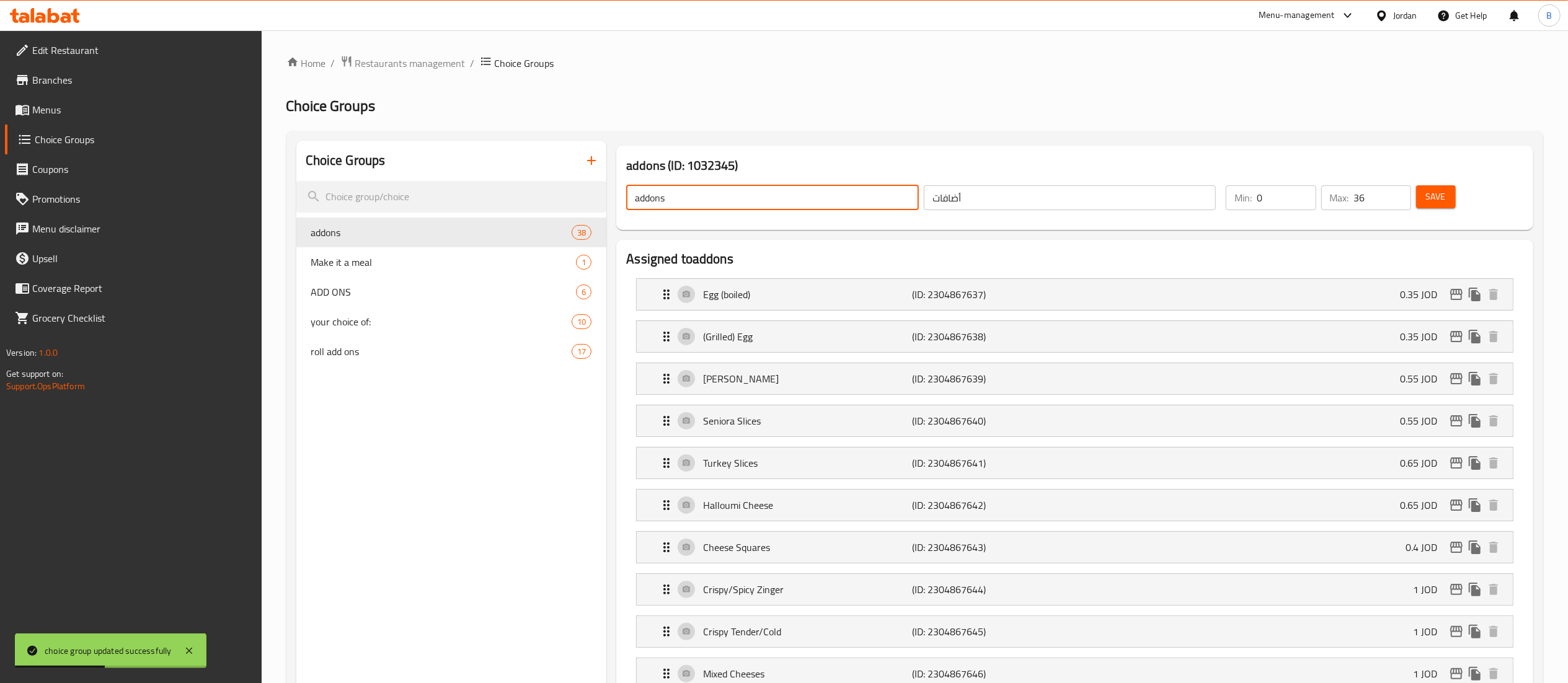
drag, startPoint x: 873, startPoint y: 204, endPoint x: 879, endPoint y: 204, distance: 6.0
click at [873, 204] on input "addons" at bounding box center [772, 198] width 293 height 25
type input "addons:::"
click at [1446, 203] on button "Save" at bounding box center [1435, 197] width 40 height 23
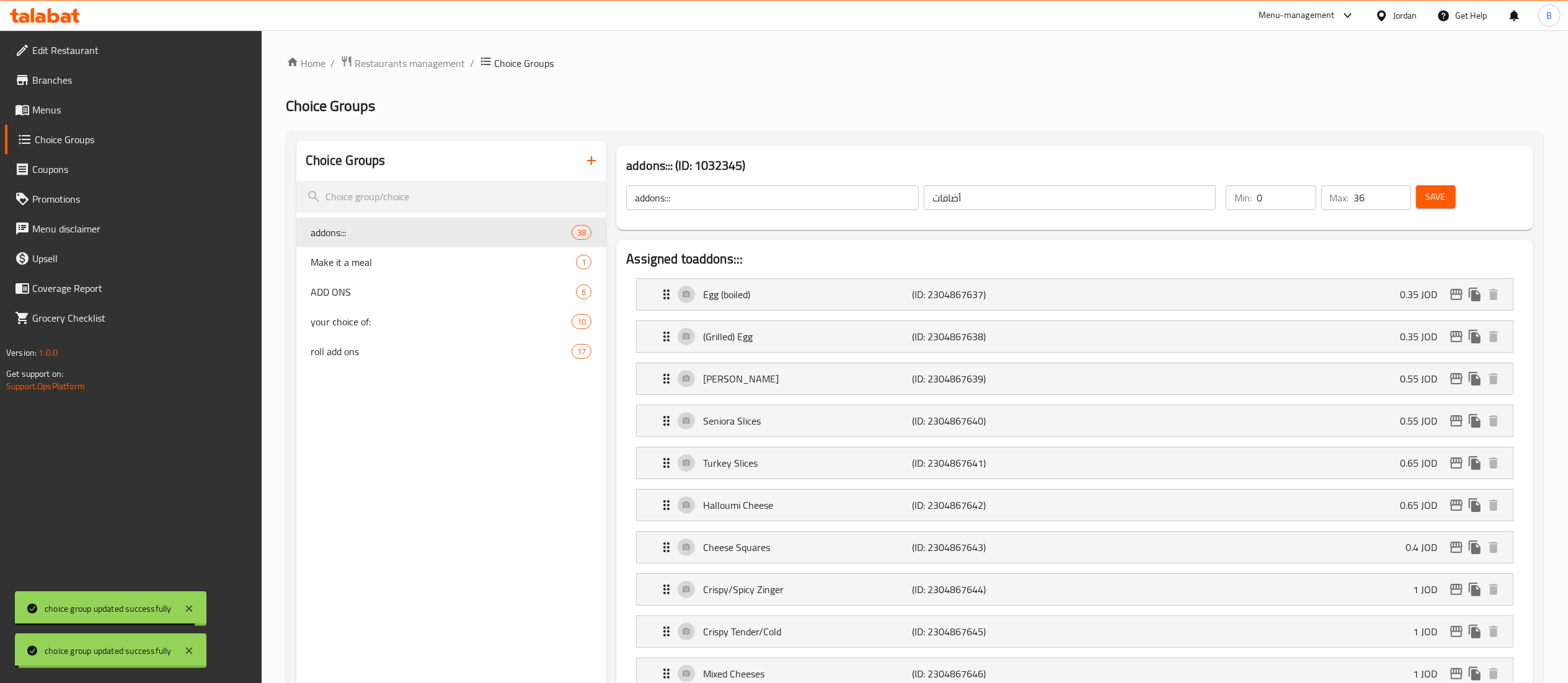
click at [66, 108] on span "Menus" at bounding box center [141, 109] width 220 height 15
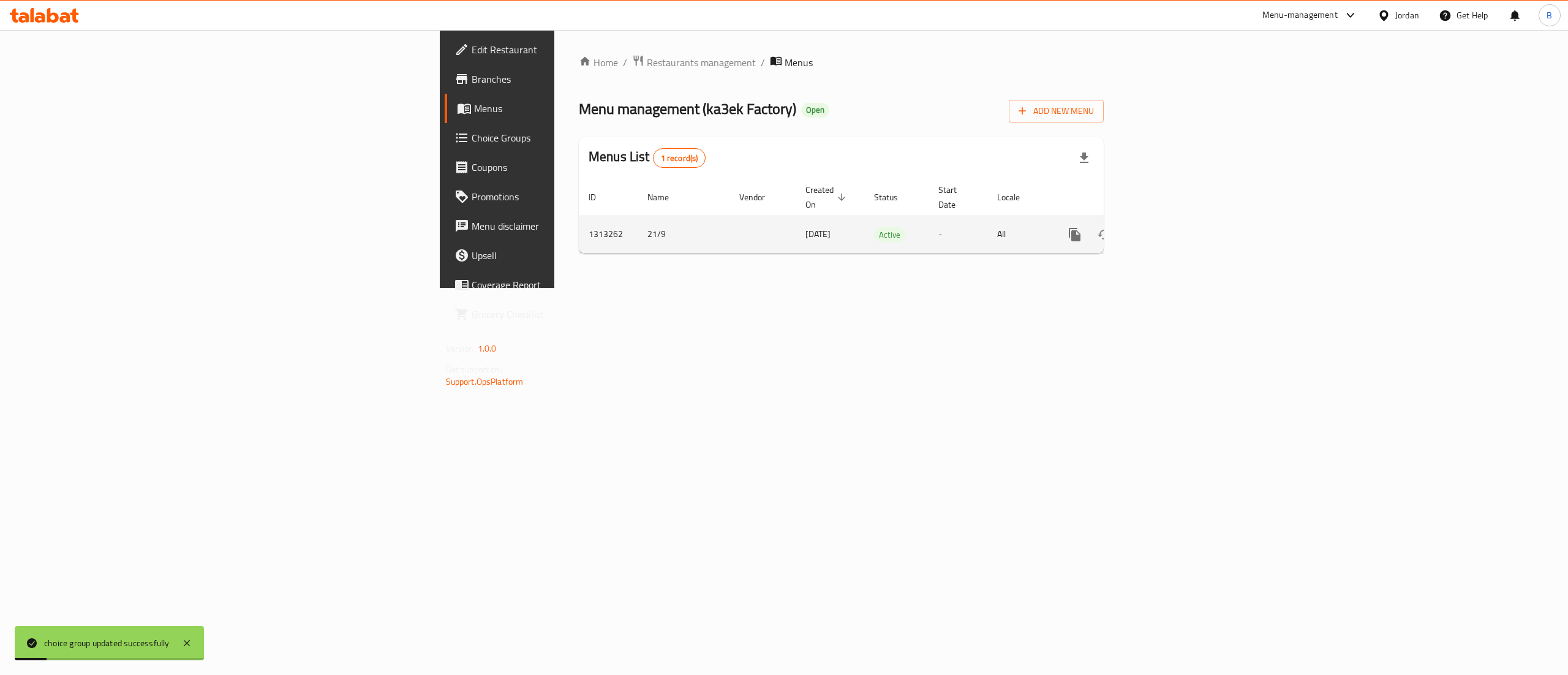
drag, startPoint x: 1534, startPoint y: 235, endPoint x: 1496, endPoint y: 223, distance: 39.8
click at [1188, 234] on td "enhanced table" at bounding box center [1119, 234] width 137 height 37
click at [1171, 227] on icon "enhanced table" at bounding box center [1163, 234] width 15 height 15
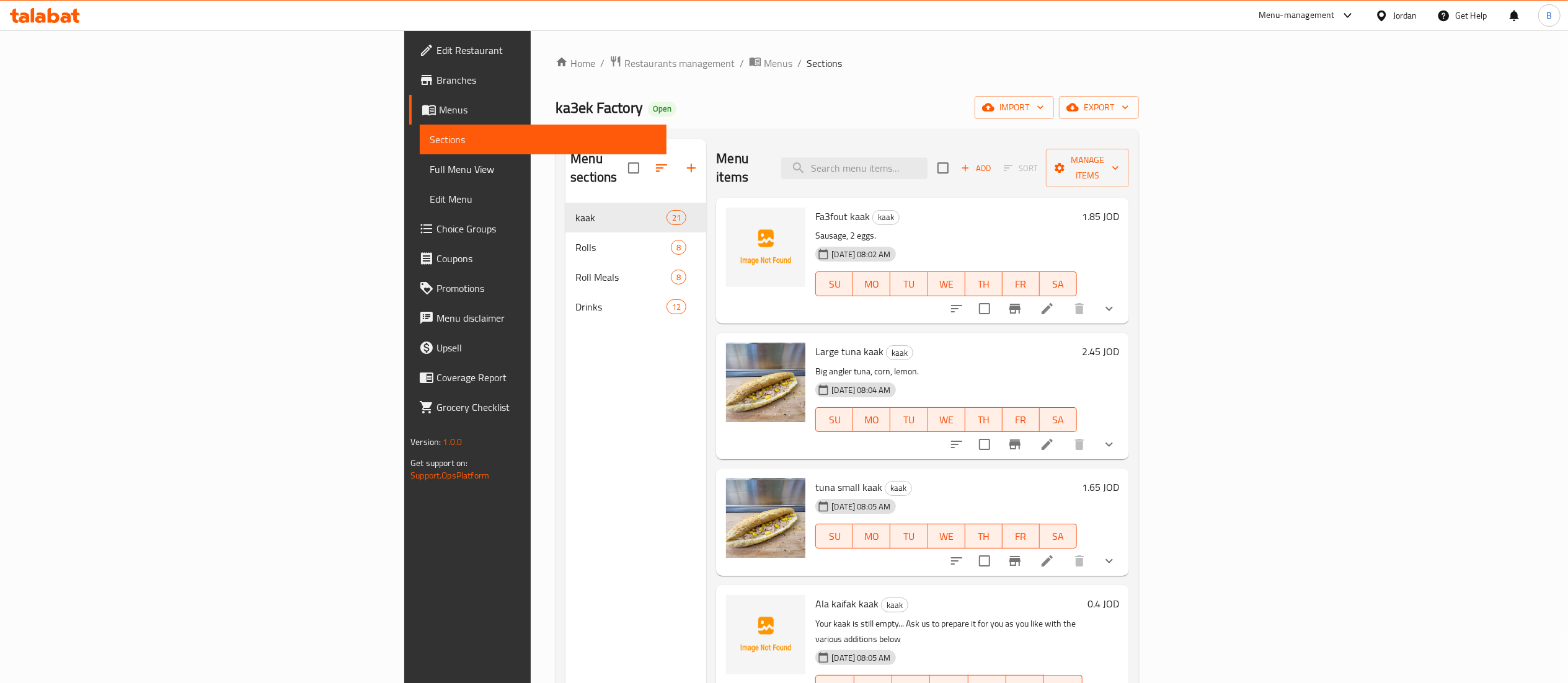
click at [1054, 301] on icon at bounding box center [1047, 309] width 15 height 15
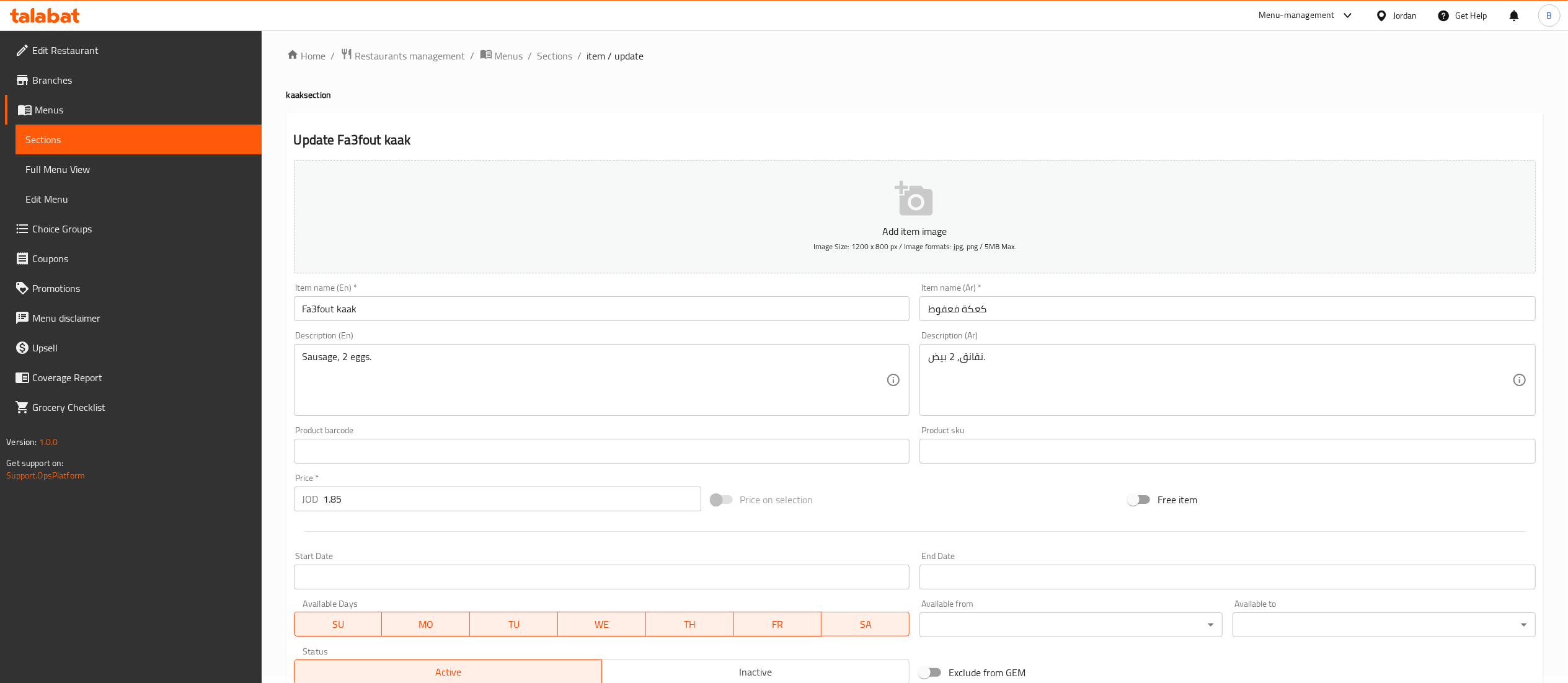
scroll to position [214, 0]
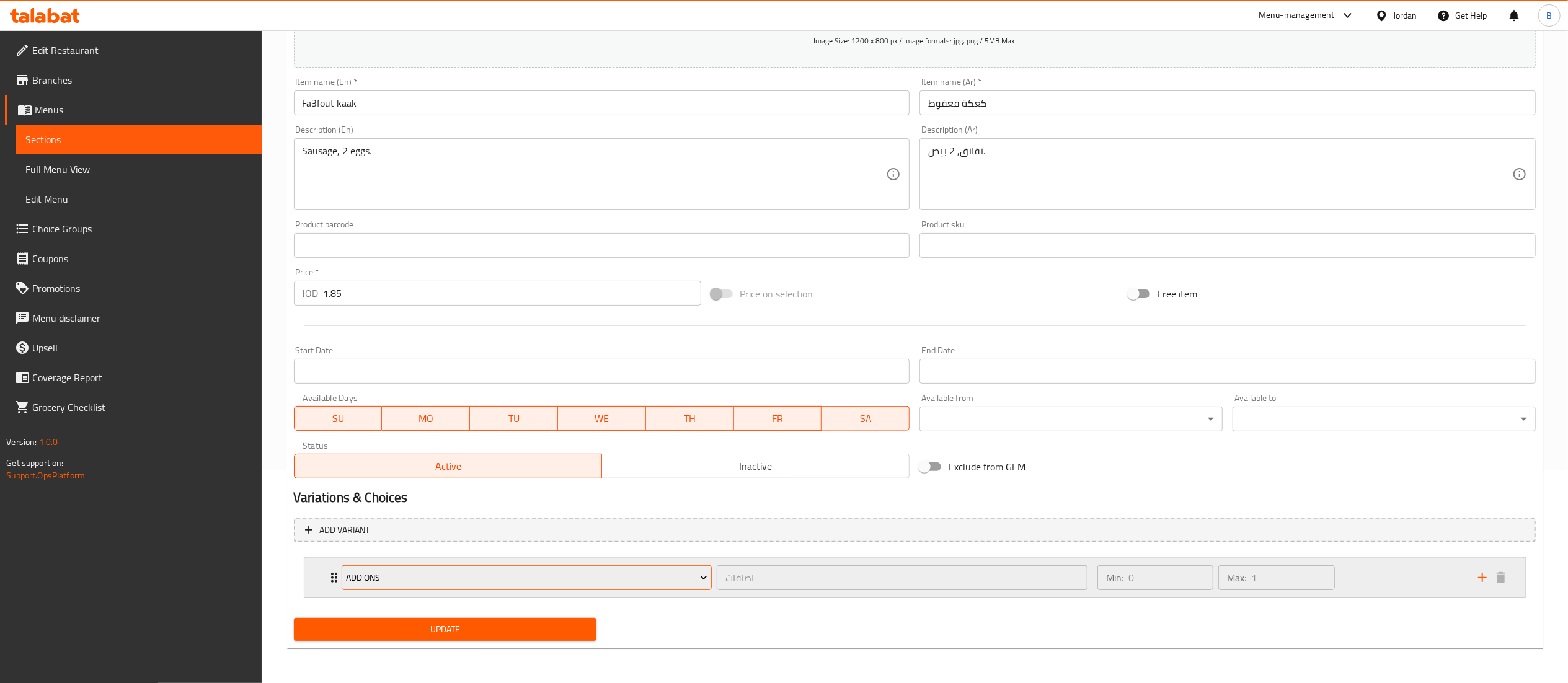
click at [599, 582] on span "ADD ONS" at bounding box center [526, 577] width 362 height 15
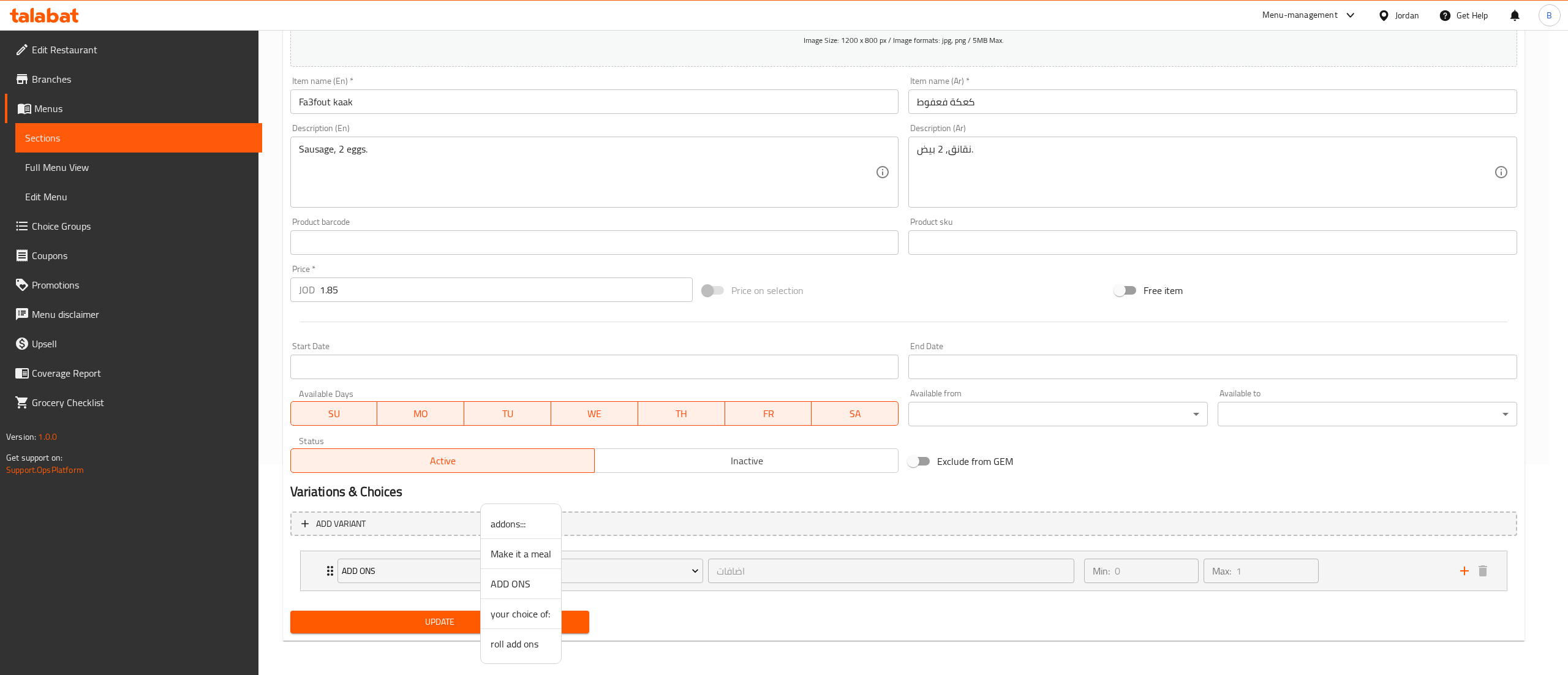
click at [518, 523] on span "addons:::" at bounding box center [521, 523] width 61 height 15
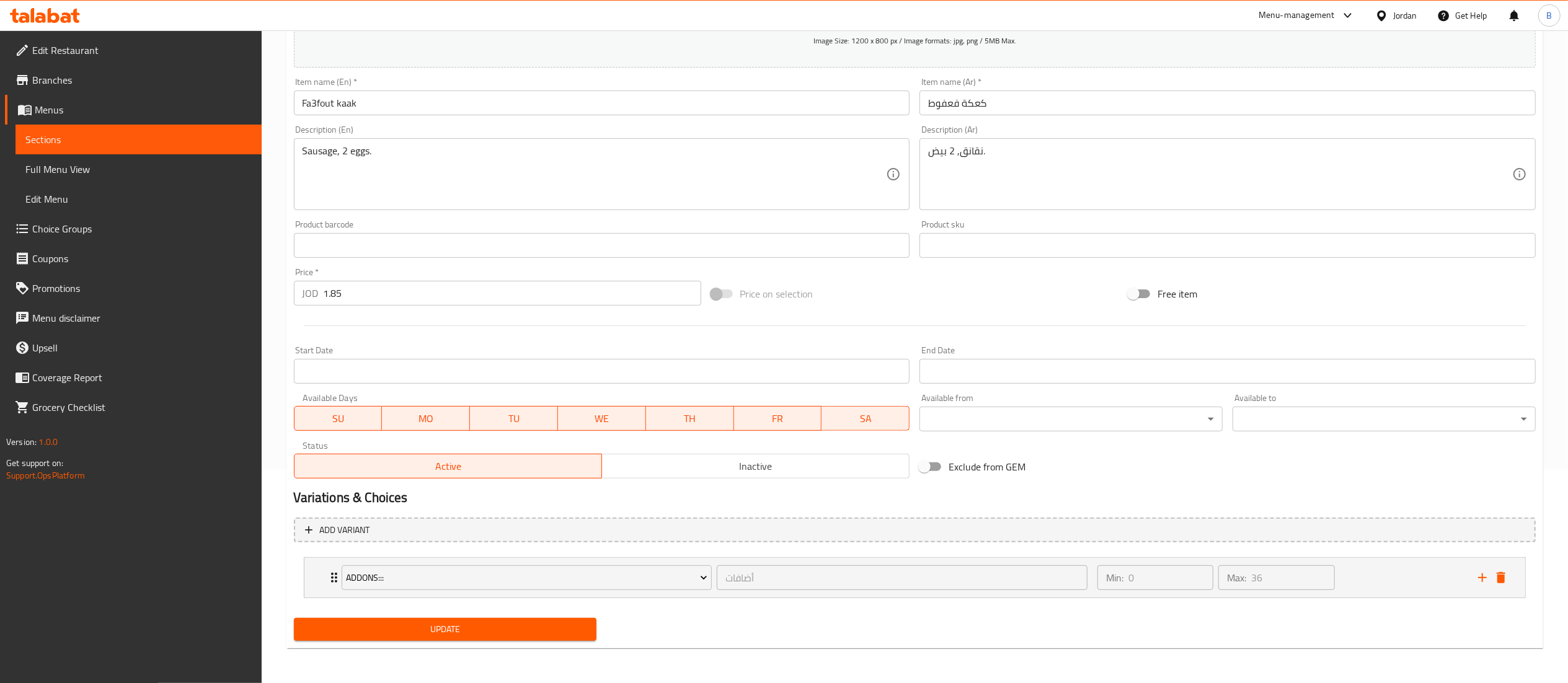
click at [444, 639] on button "Update" at bounding box center [446, 629] width 303 height 23
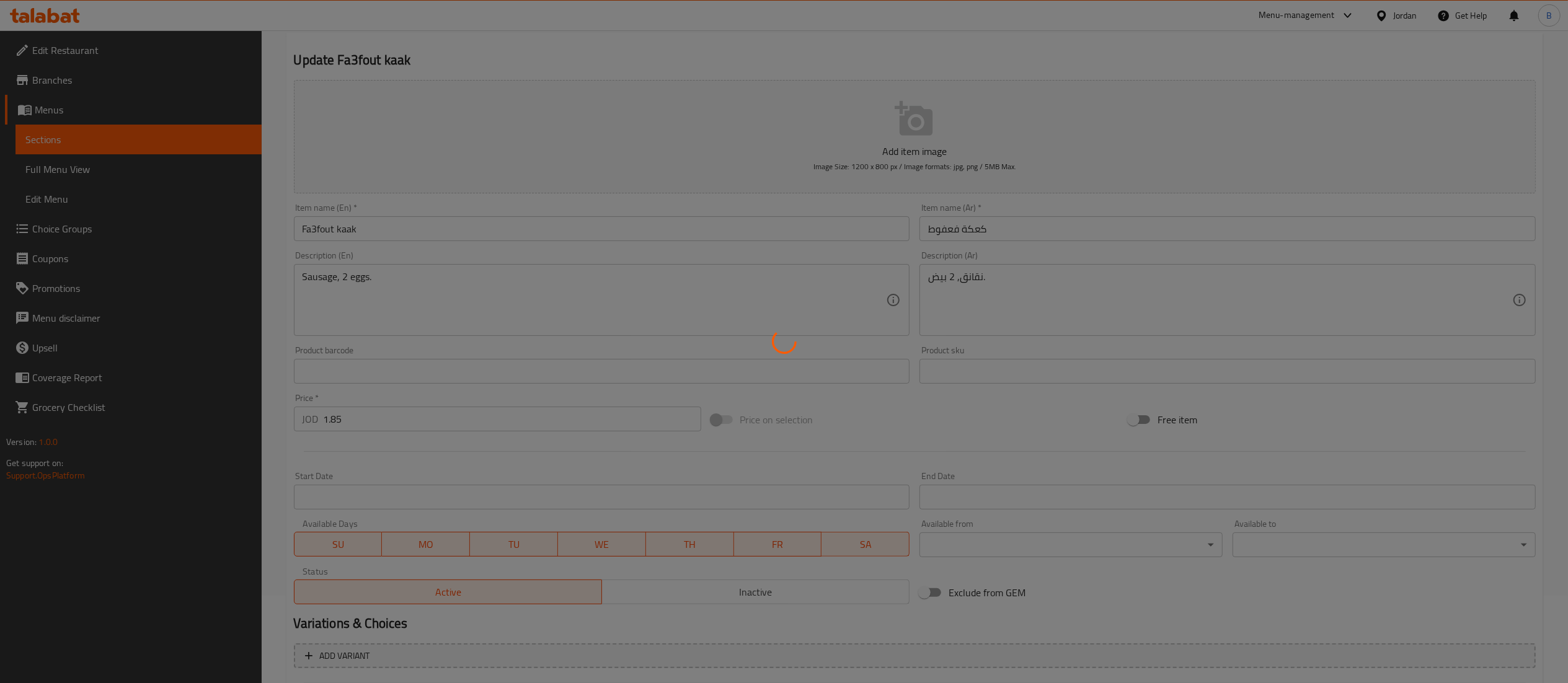
scroll to position [0, 0]
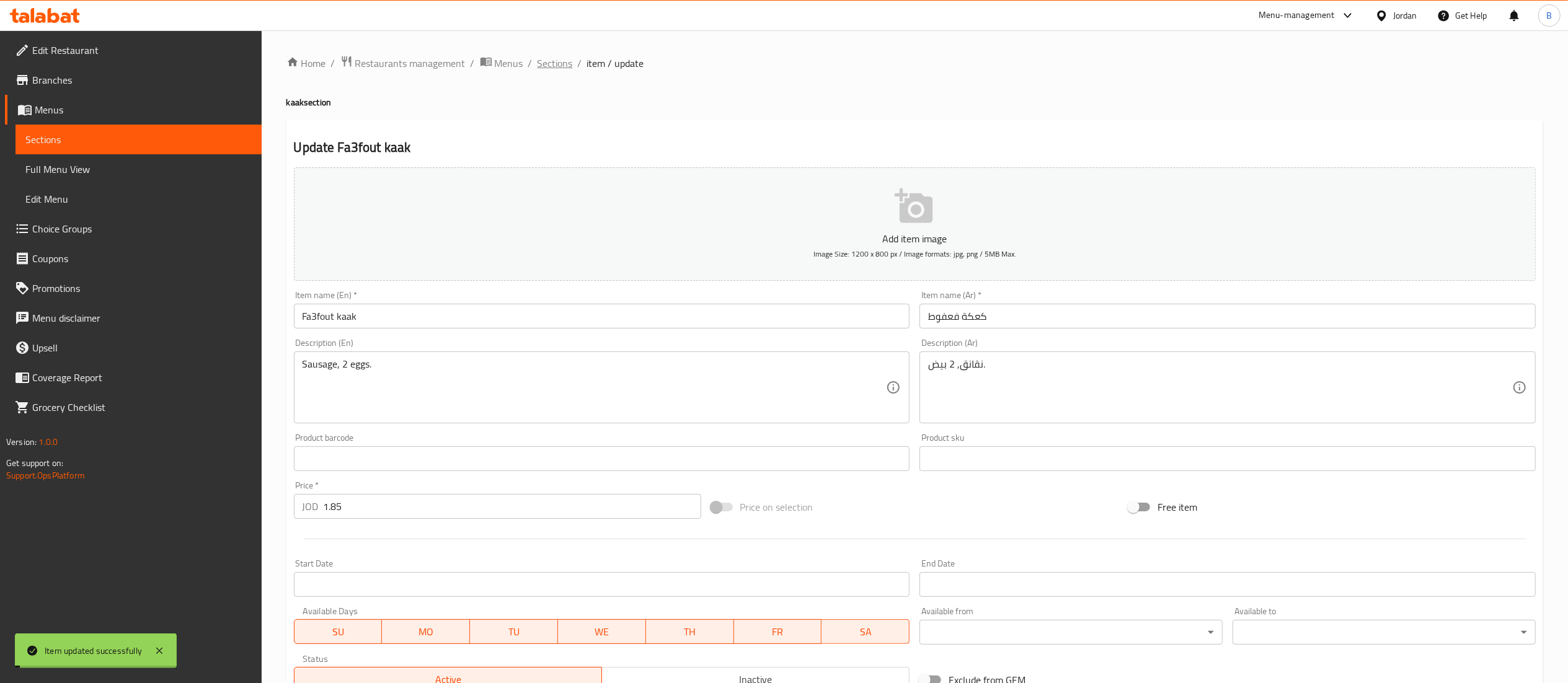
click at [551, 58] on span "Sections" at bounding box center [555, 63] width 36 height 15
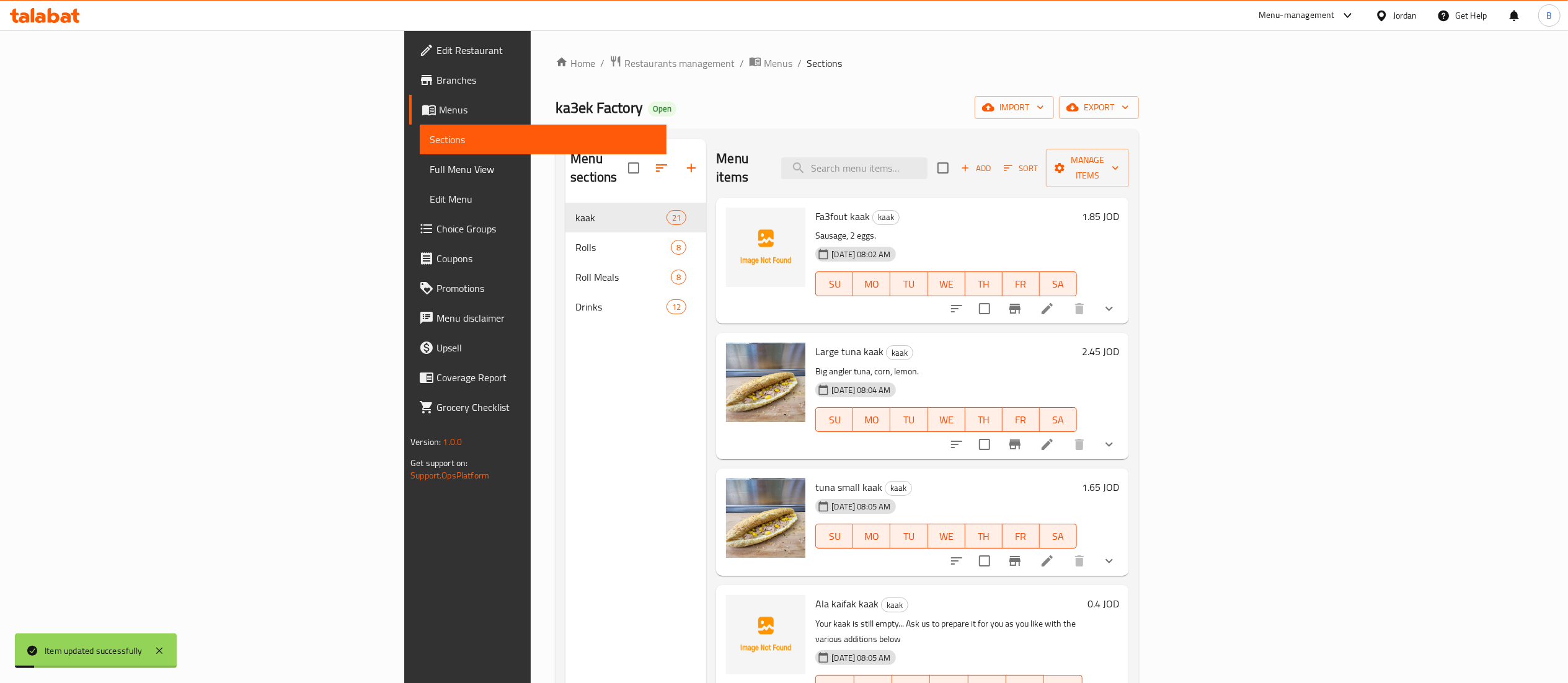
click at [1054, 437] on icon at bounding box center [1047, 444] width 15 height 15
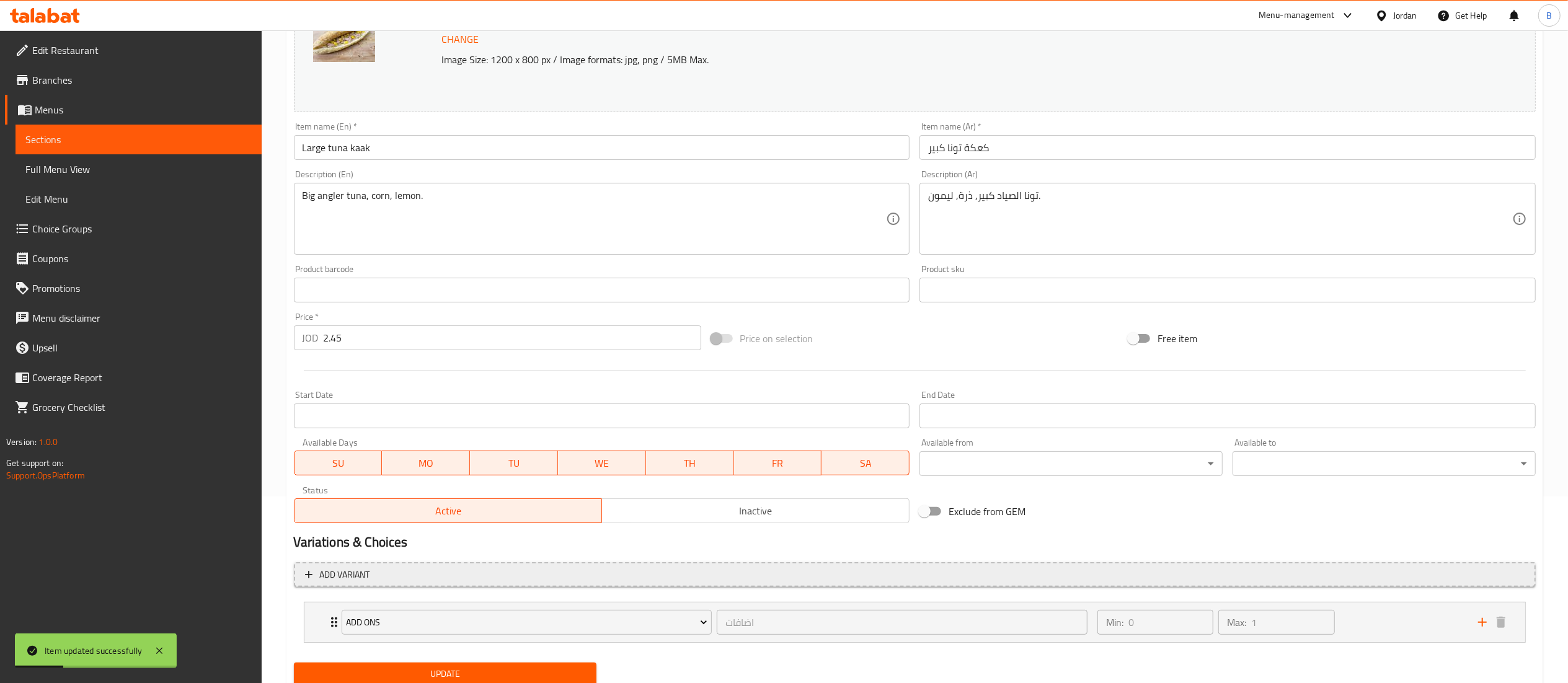
scroll to position [231, 0]
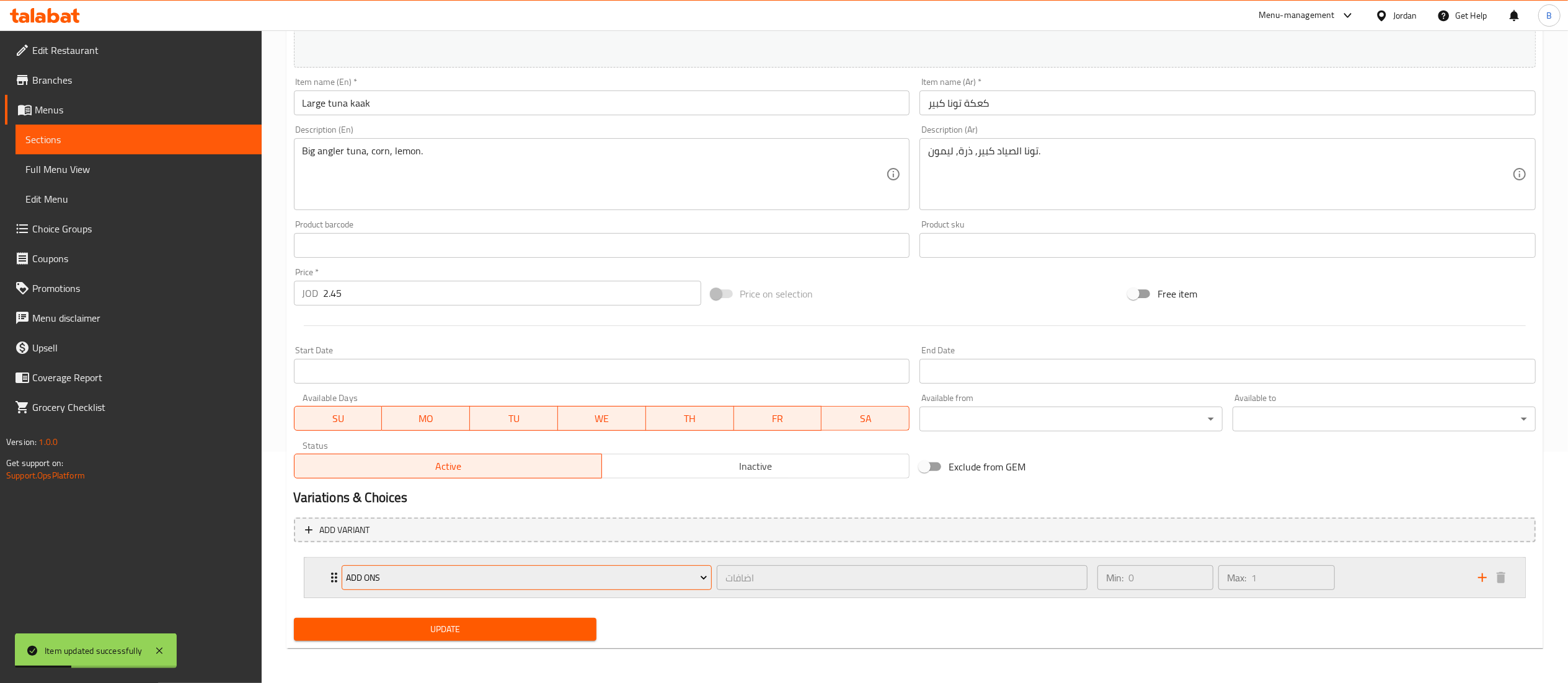
click at [393, 573] on span "ADD ONS" at bounding box center [526, 577] width 362 height 15
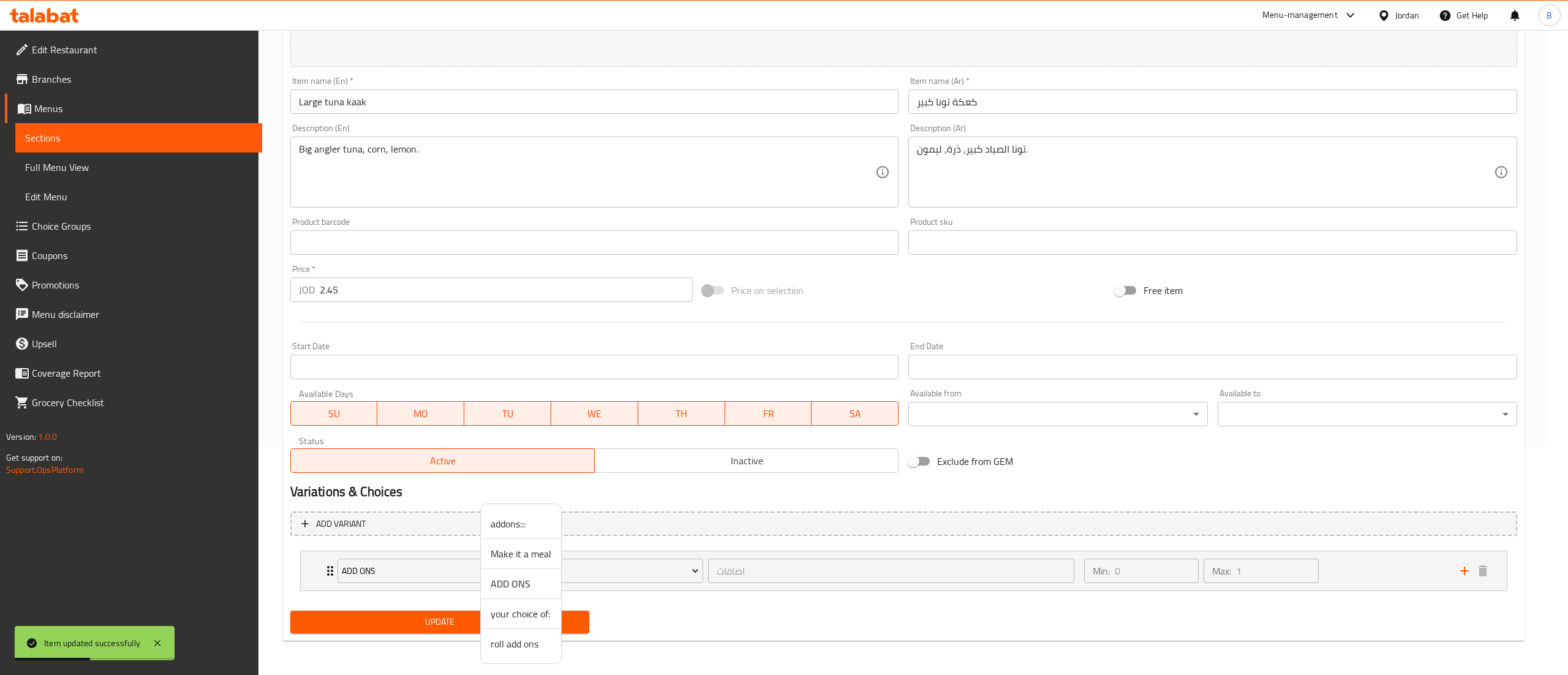
click at [522, 525] on span "addons:::" at bounding box center [521, 523] width 61 height 15
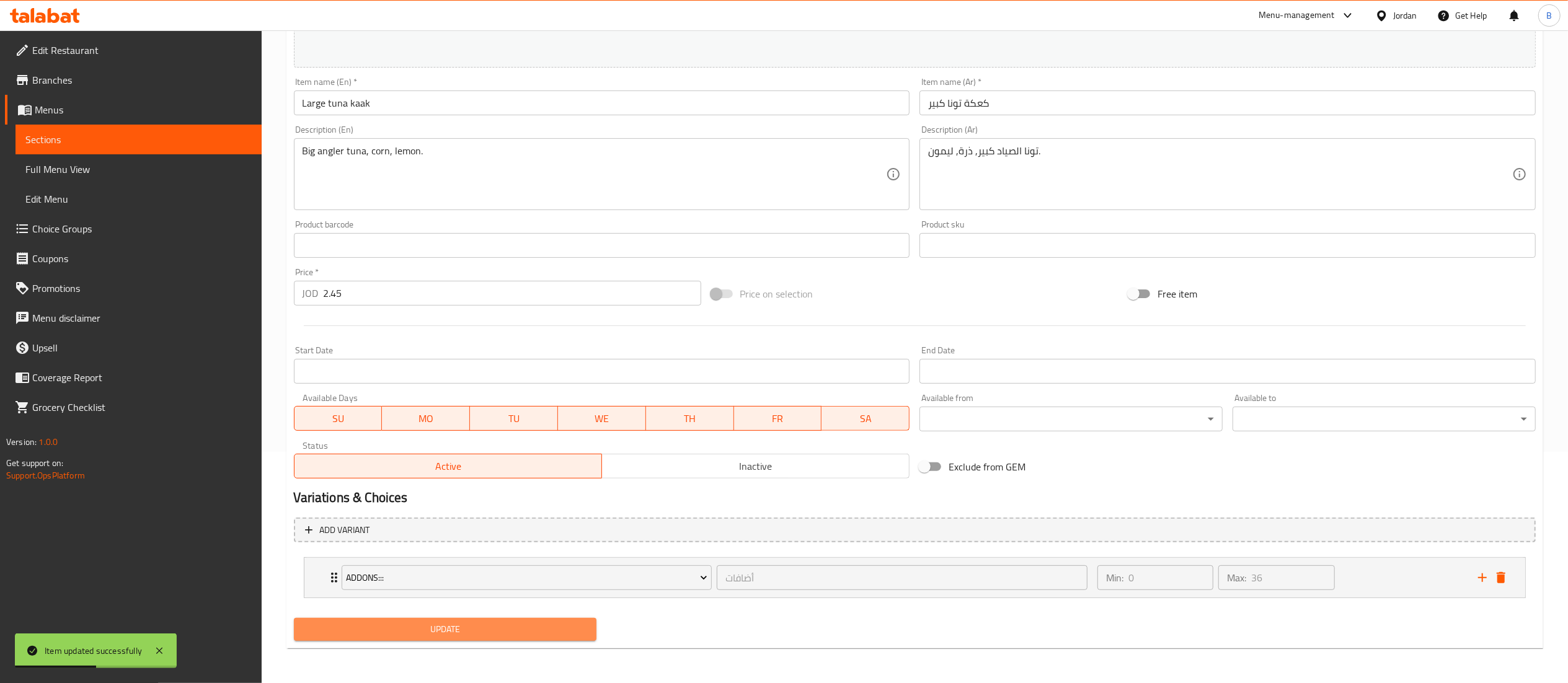
click at [470, 636] on span "Update" at bounding box center [445, 629] width 283 height 15
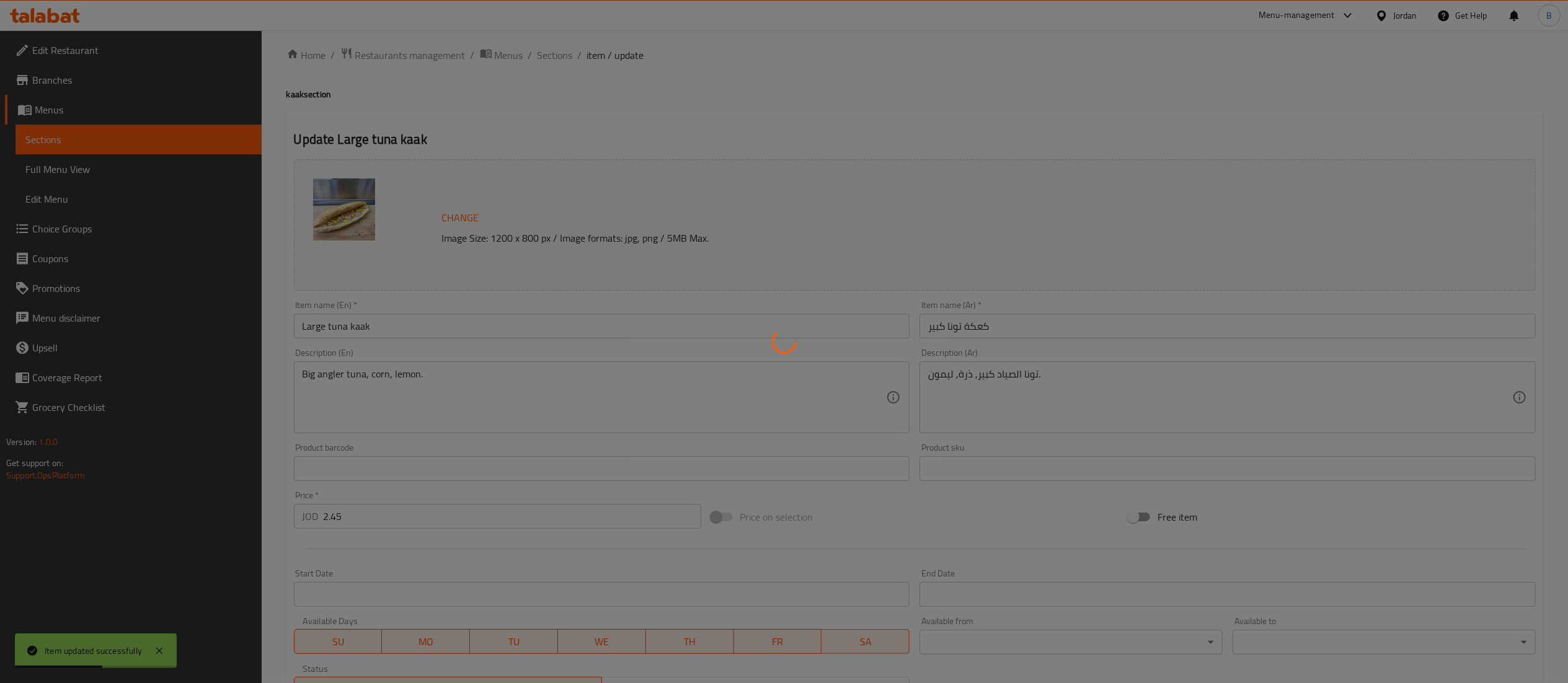
scroll to position [0, 0]
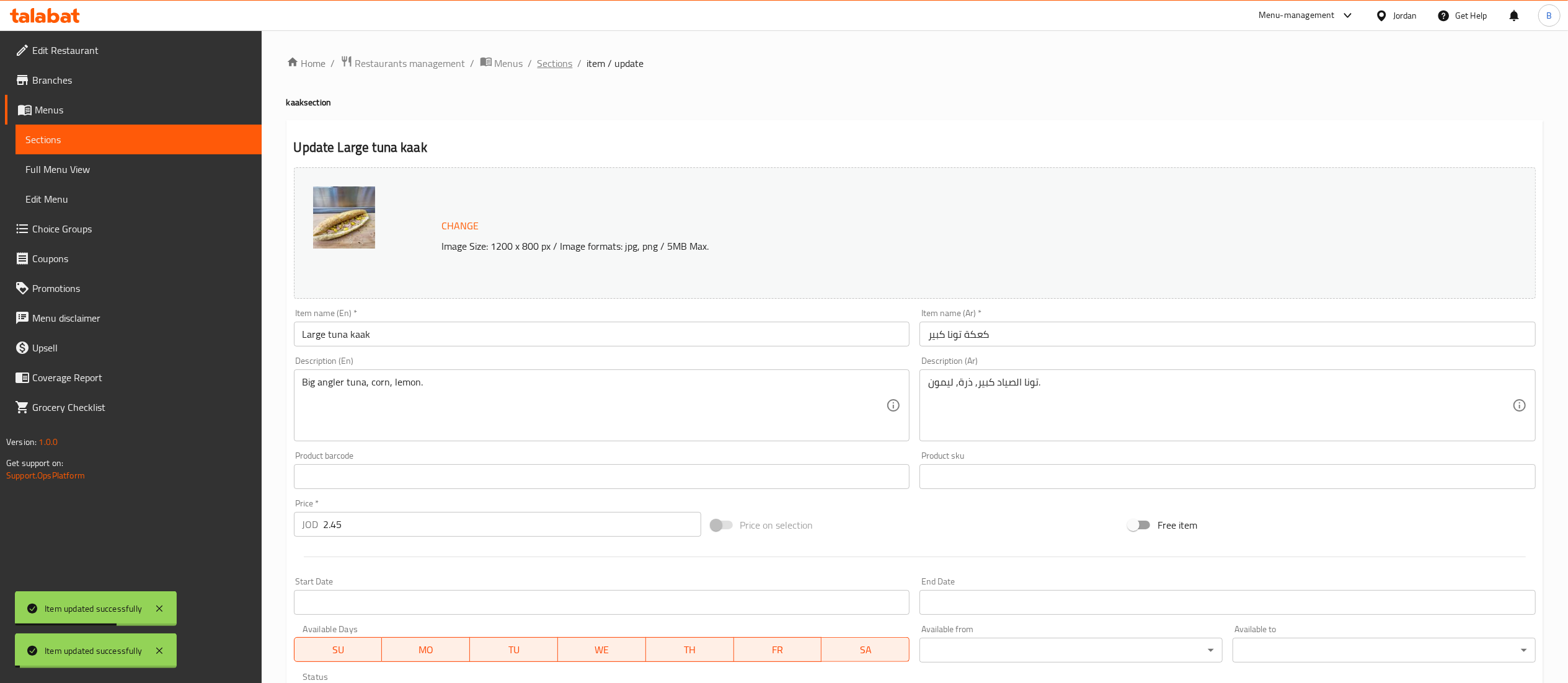
click at [549, 66] on span "Sections" at bounding box center [555, 63] width 36 height 15
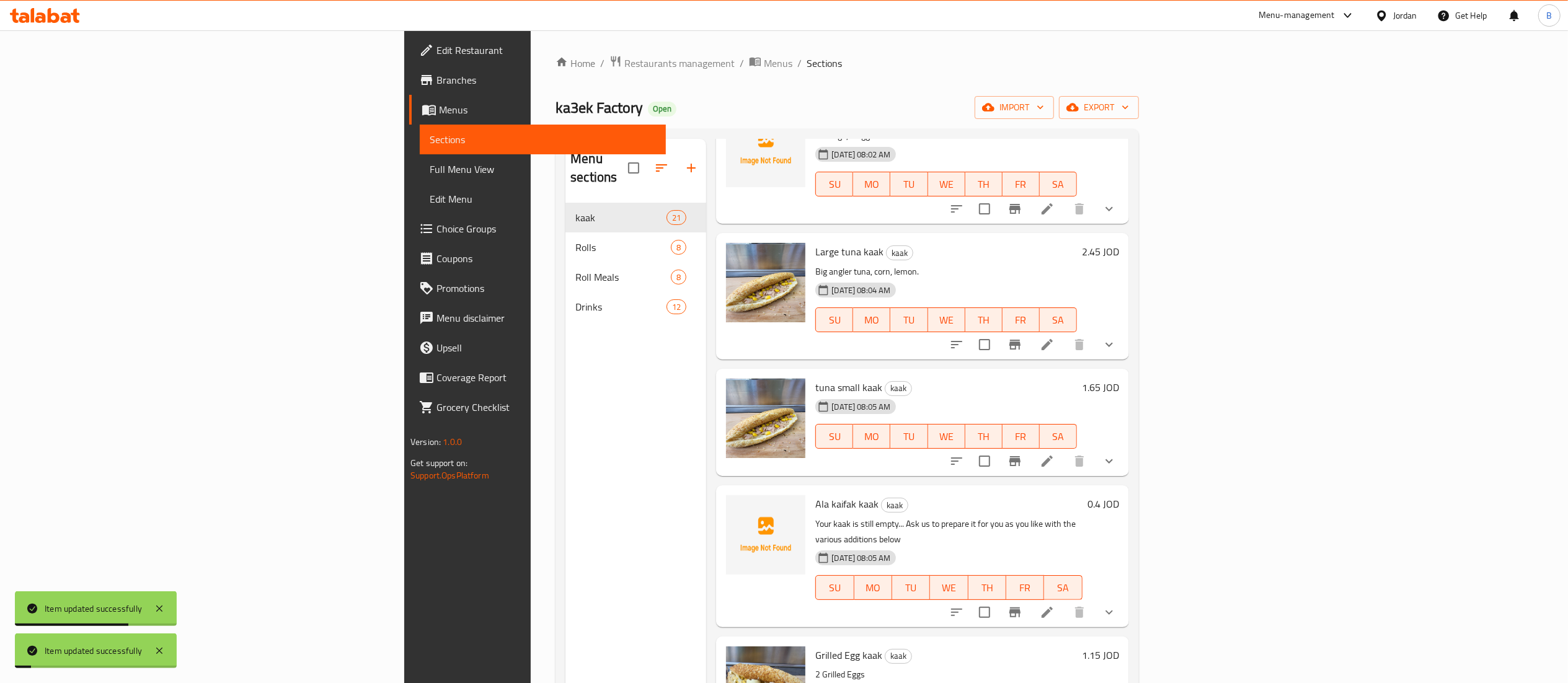
scroll to position [248, 0]
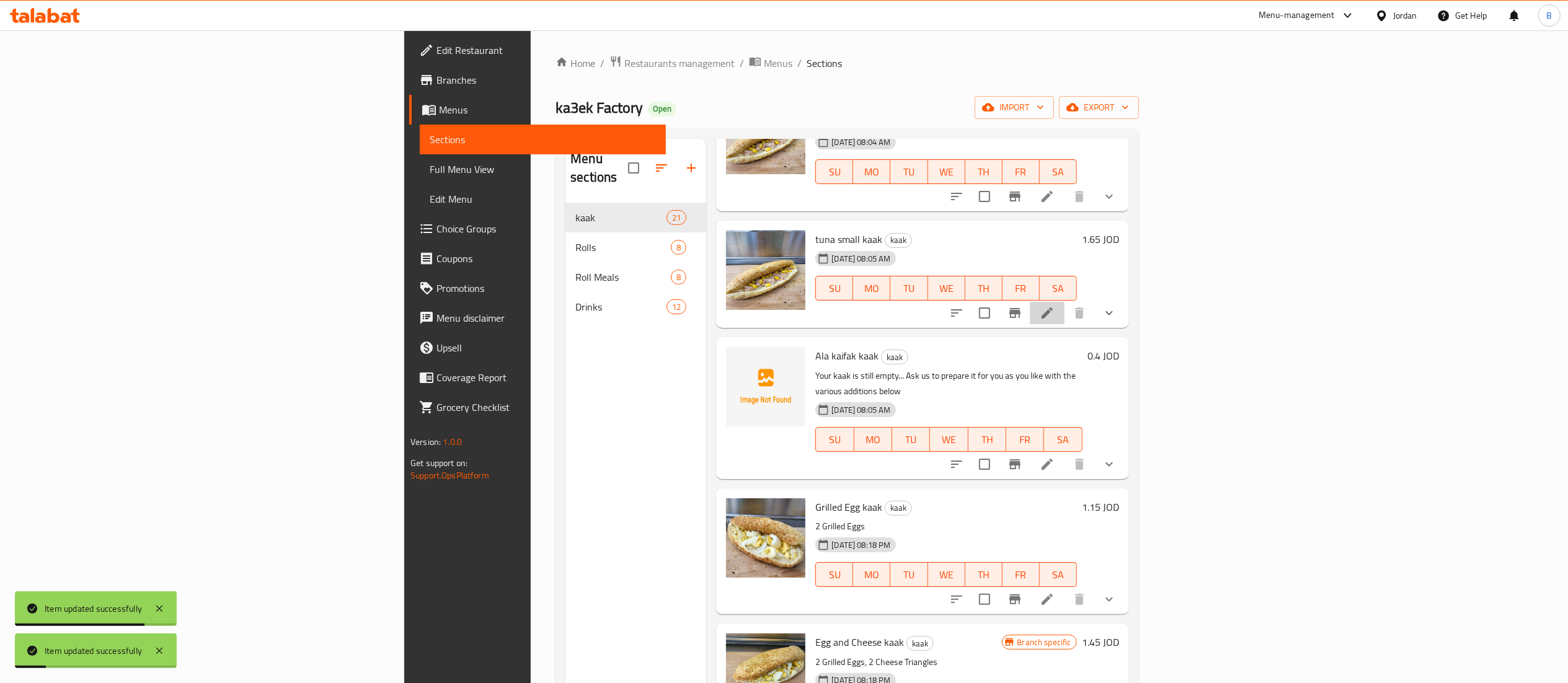
click at [1064, 303] on li at bounding box center [1047, 313] width 35 height 22
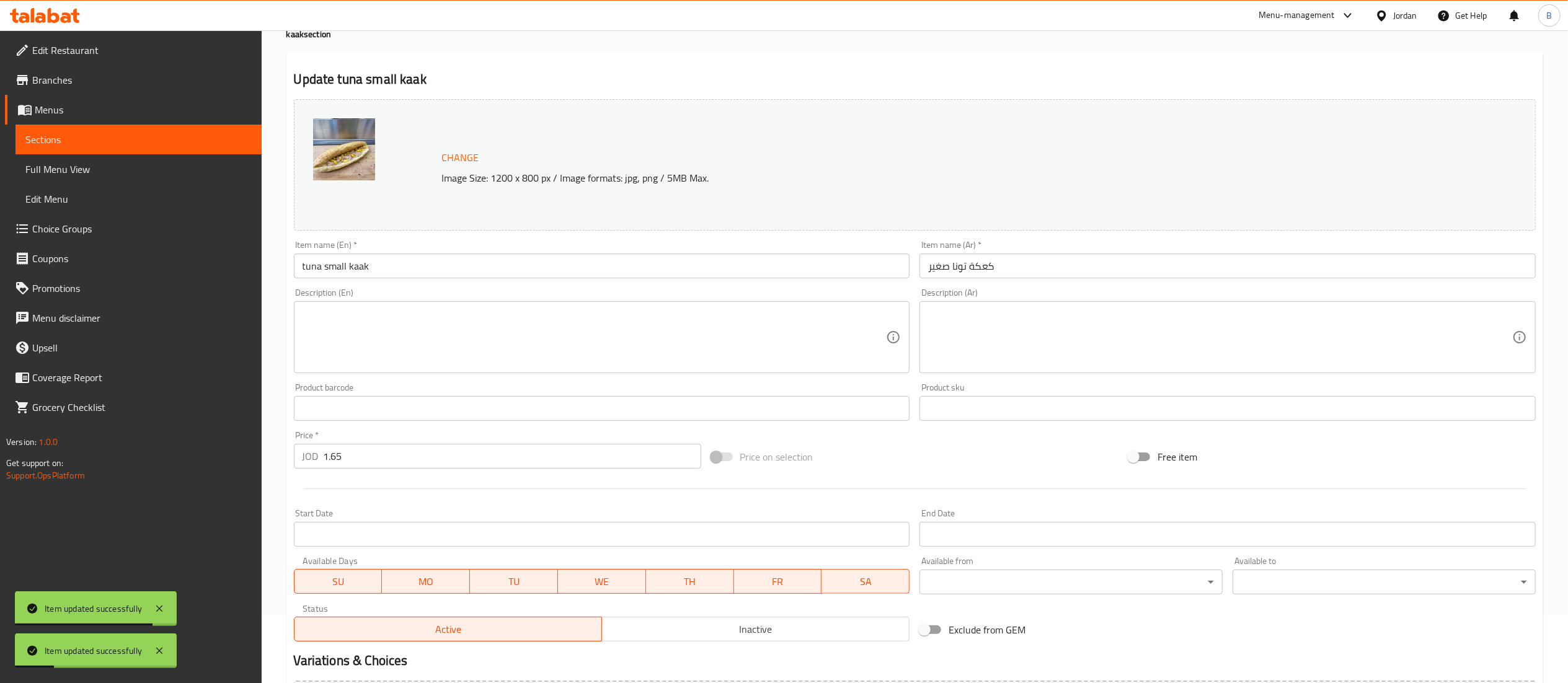
scroll to position [231, 0]
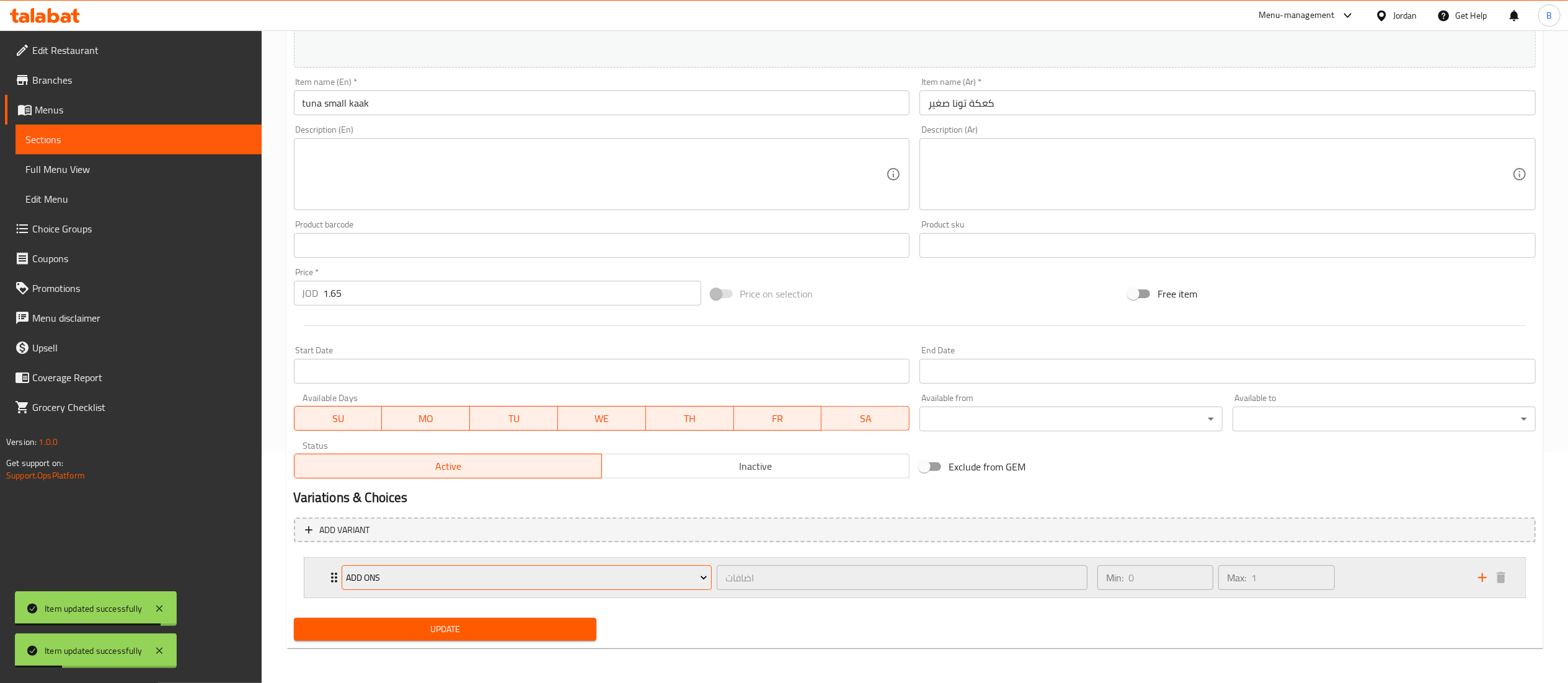
click at [394, 585] on span "ADD ONS" at bounding box center [526, 577] width 362 height 15
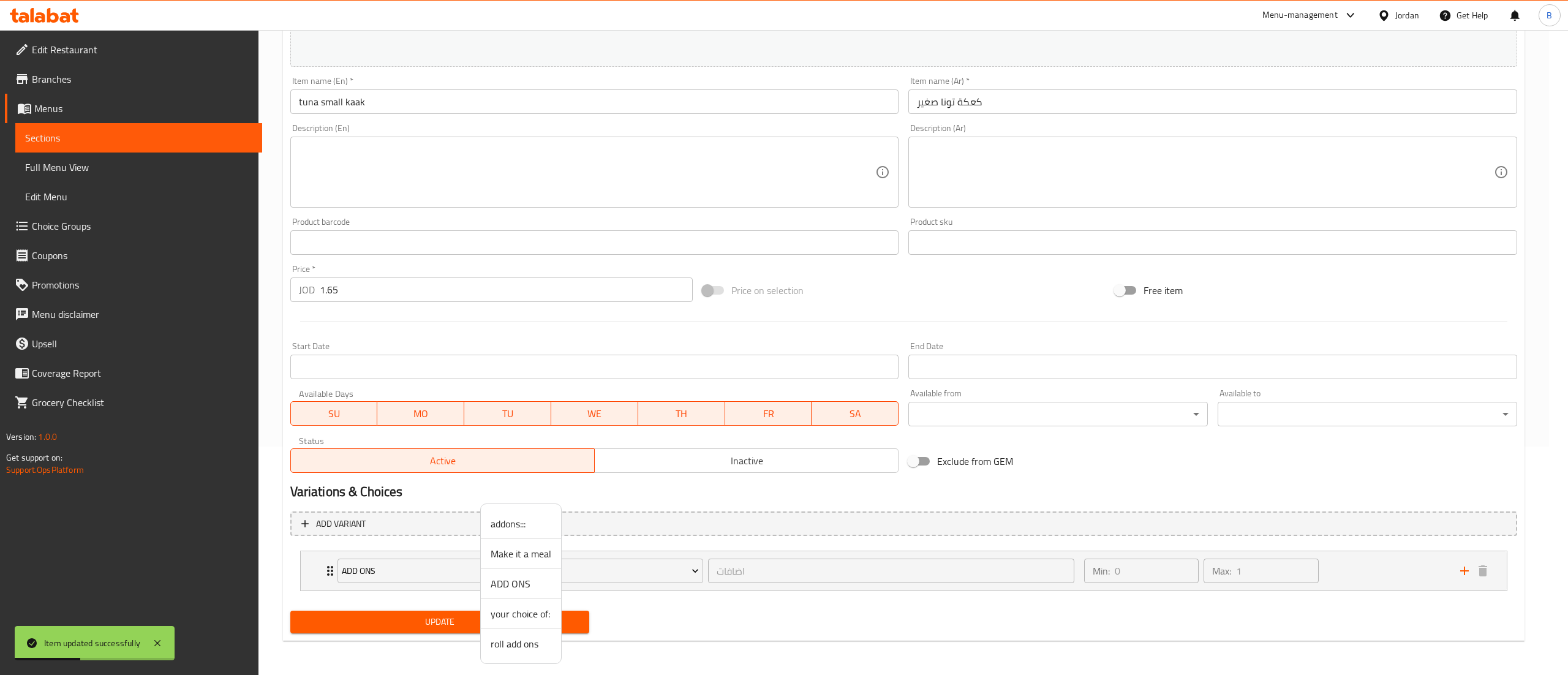
click at [505, 524] on span "addons:::" at bounding box center [521, 523] width 61 height 15
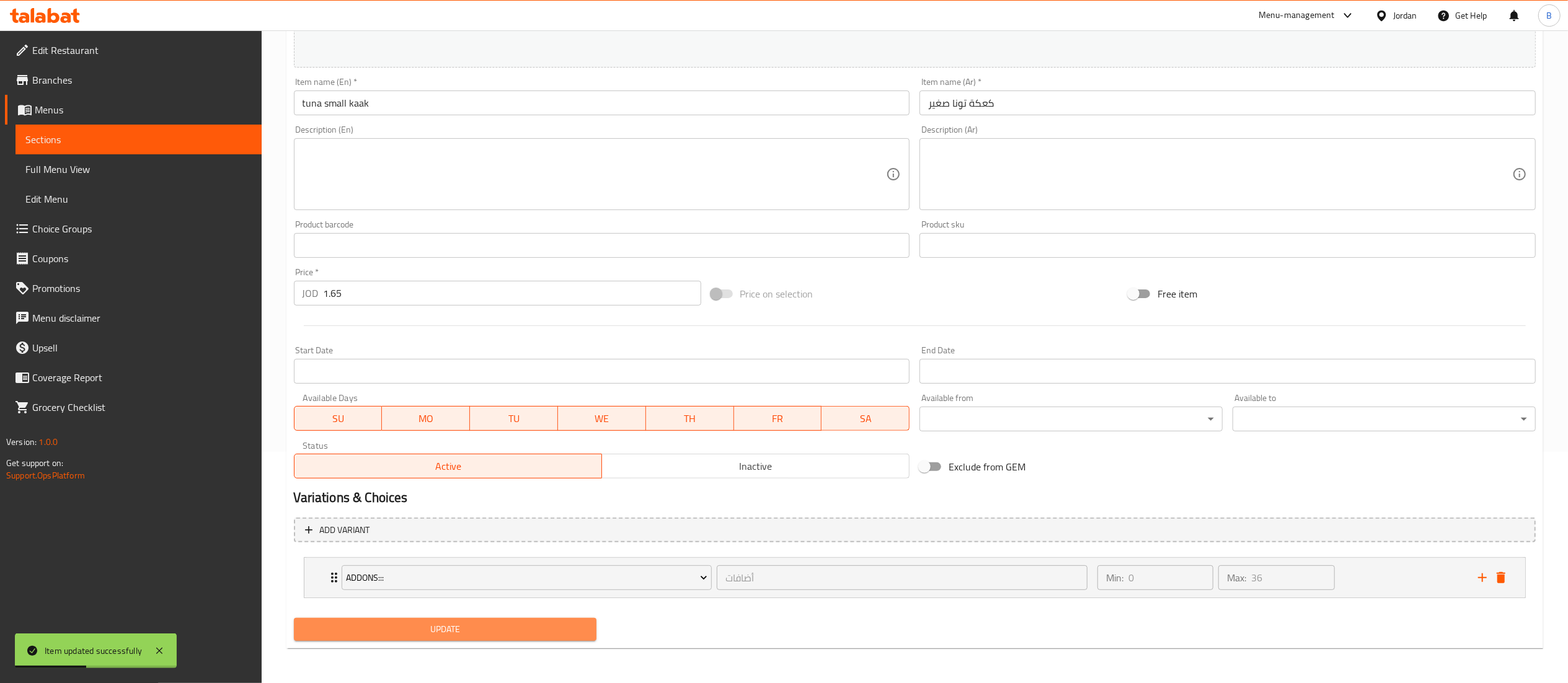
click at [433, 629] on span "Update" at bounding box center [445, 629] width 283 height 15
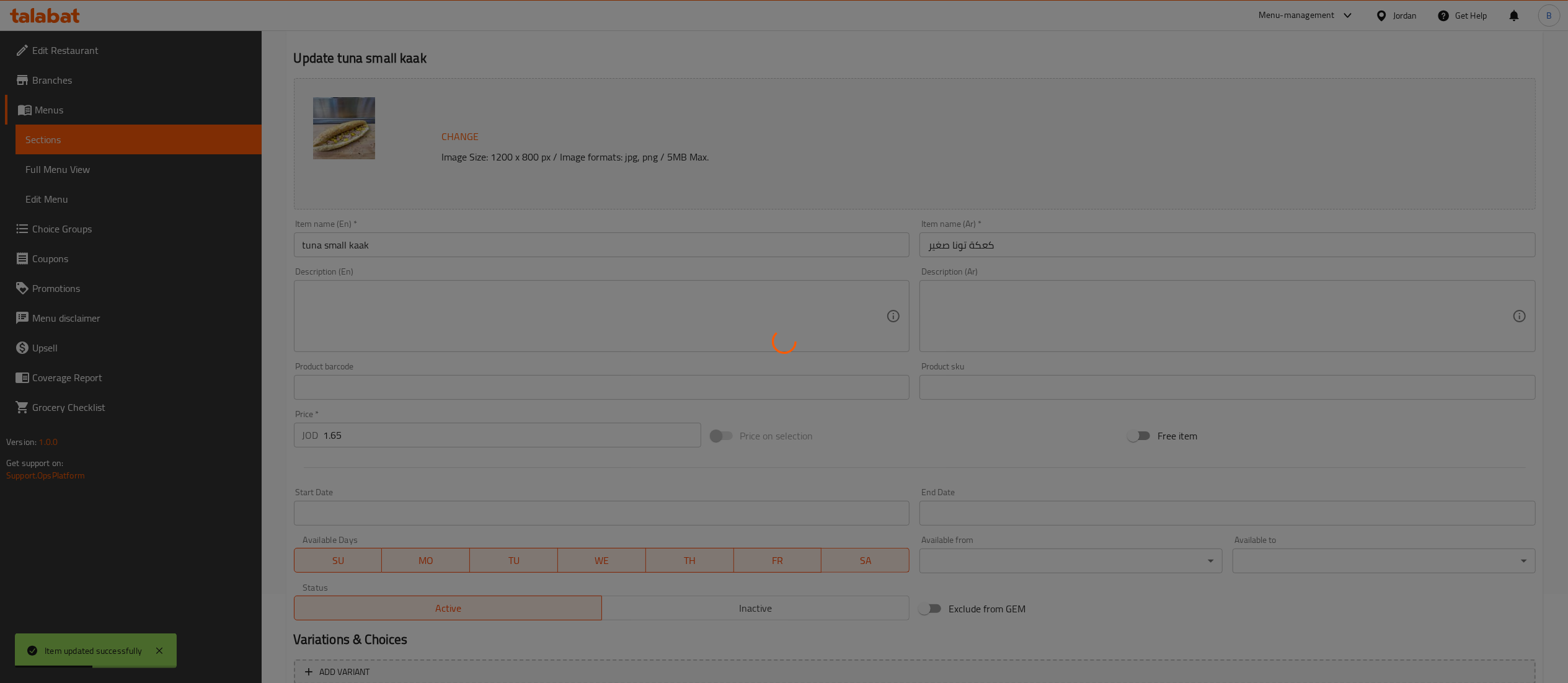
scroll to position [0, 0]
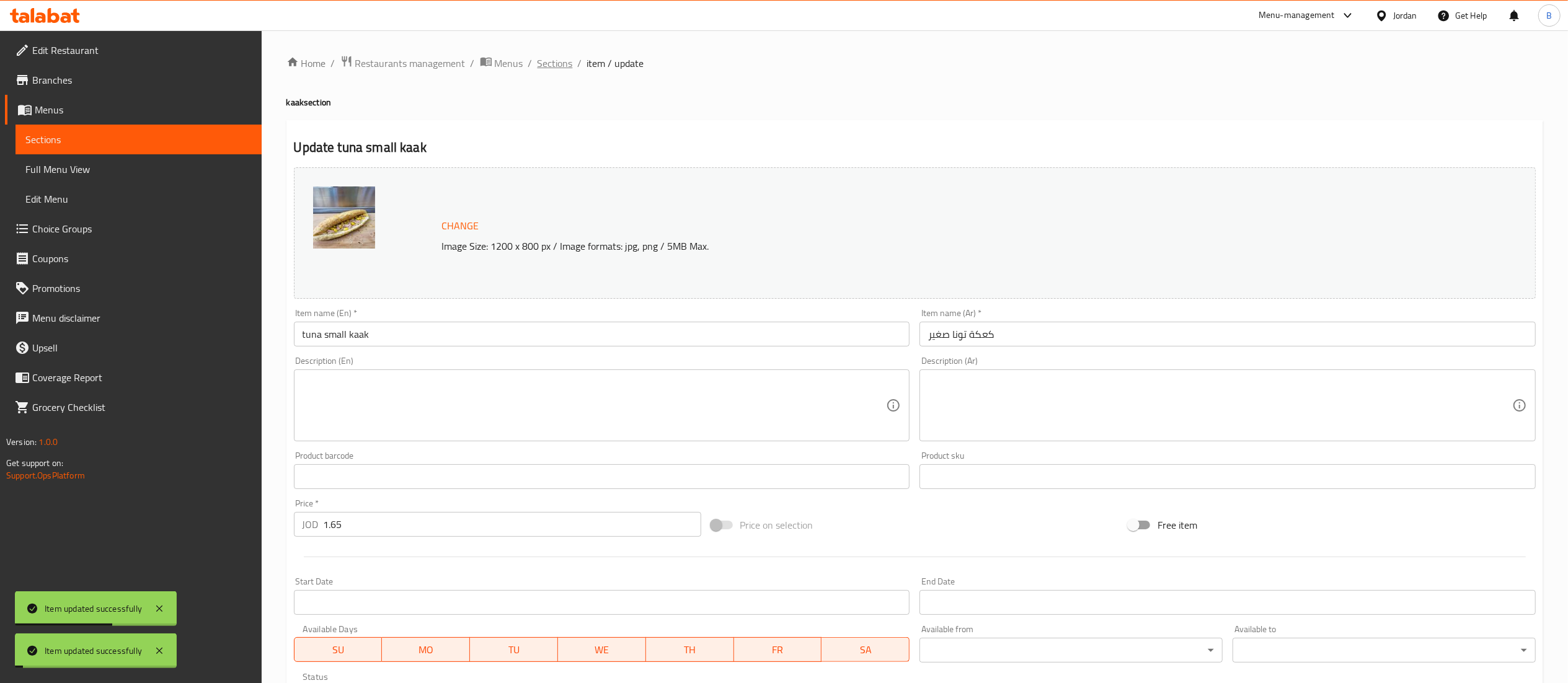
click at [541, 66] on span "Sections" at bounding box center [555, 63] width 36 height 15
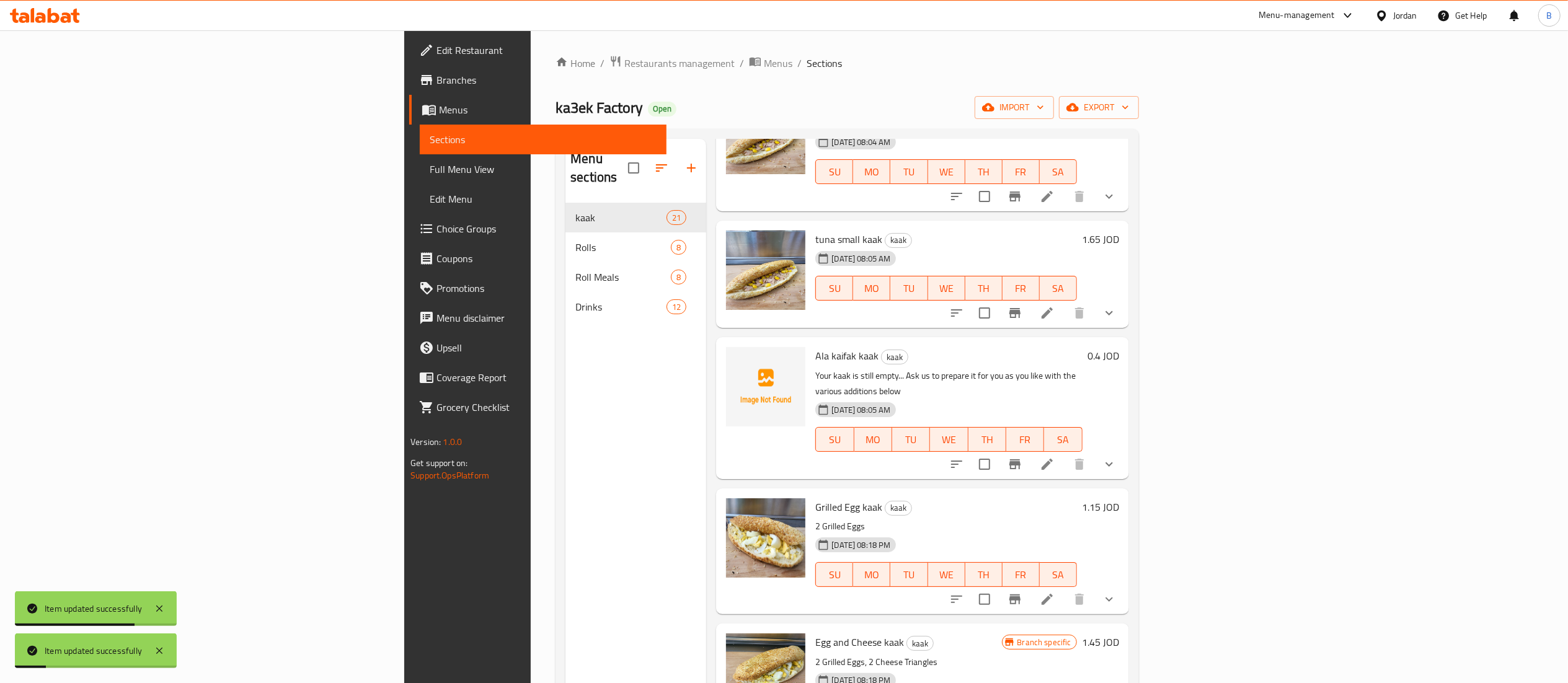
scroll to position [372, 0]
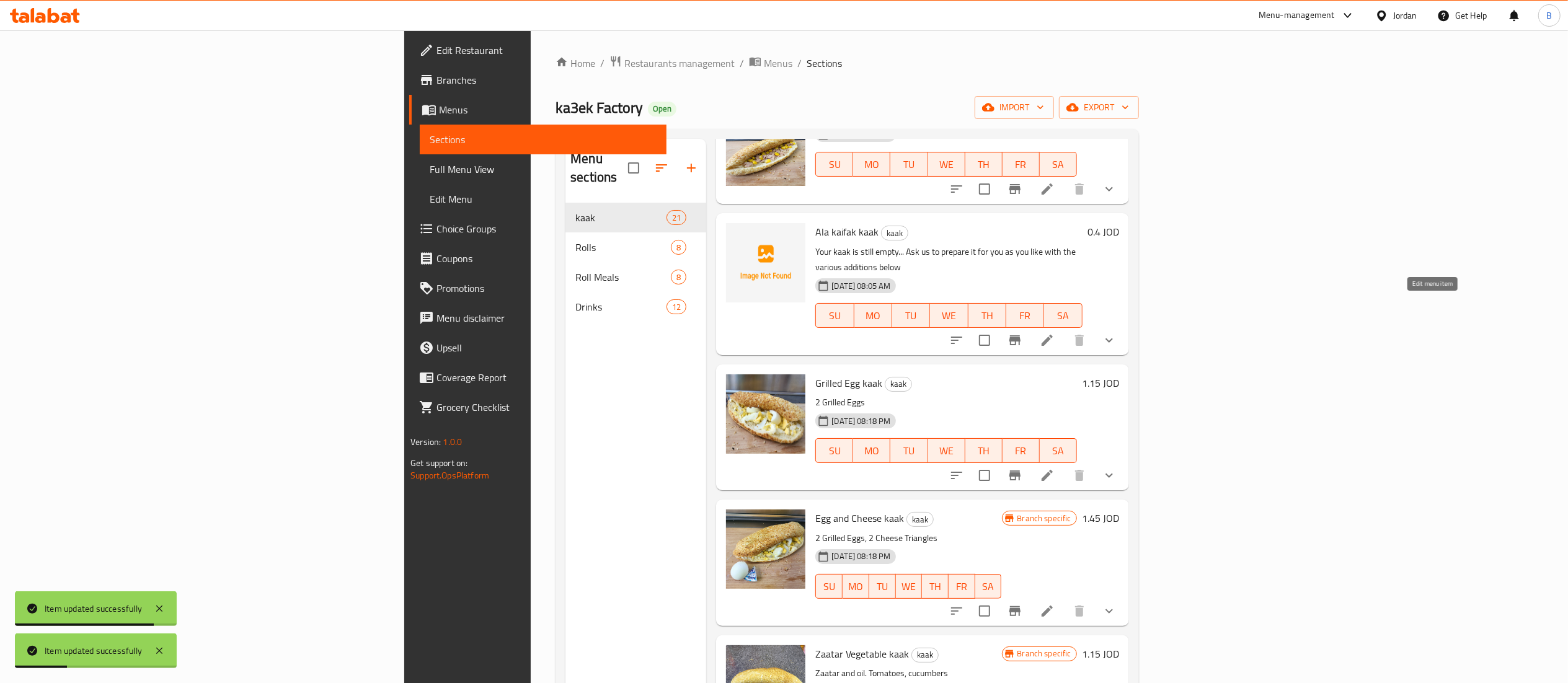
click at [1054, 332] on icon at bounding box center [1047, 340] width 15 height 15
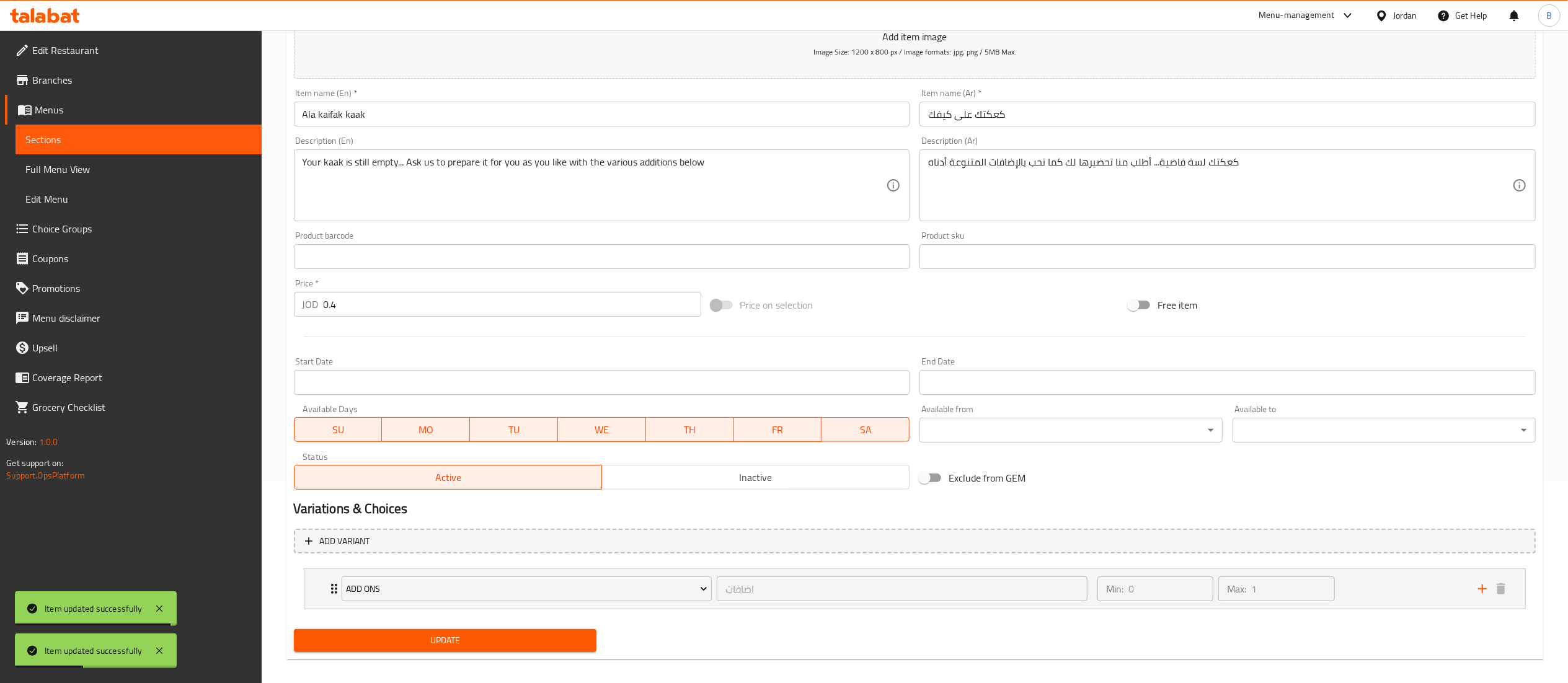
scroll to position [214, 0]
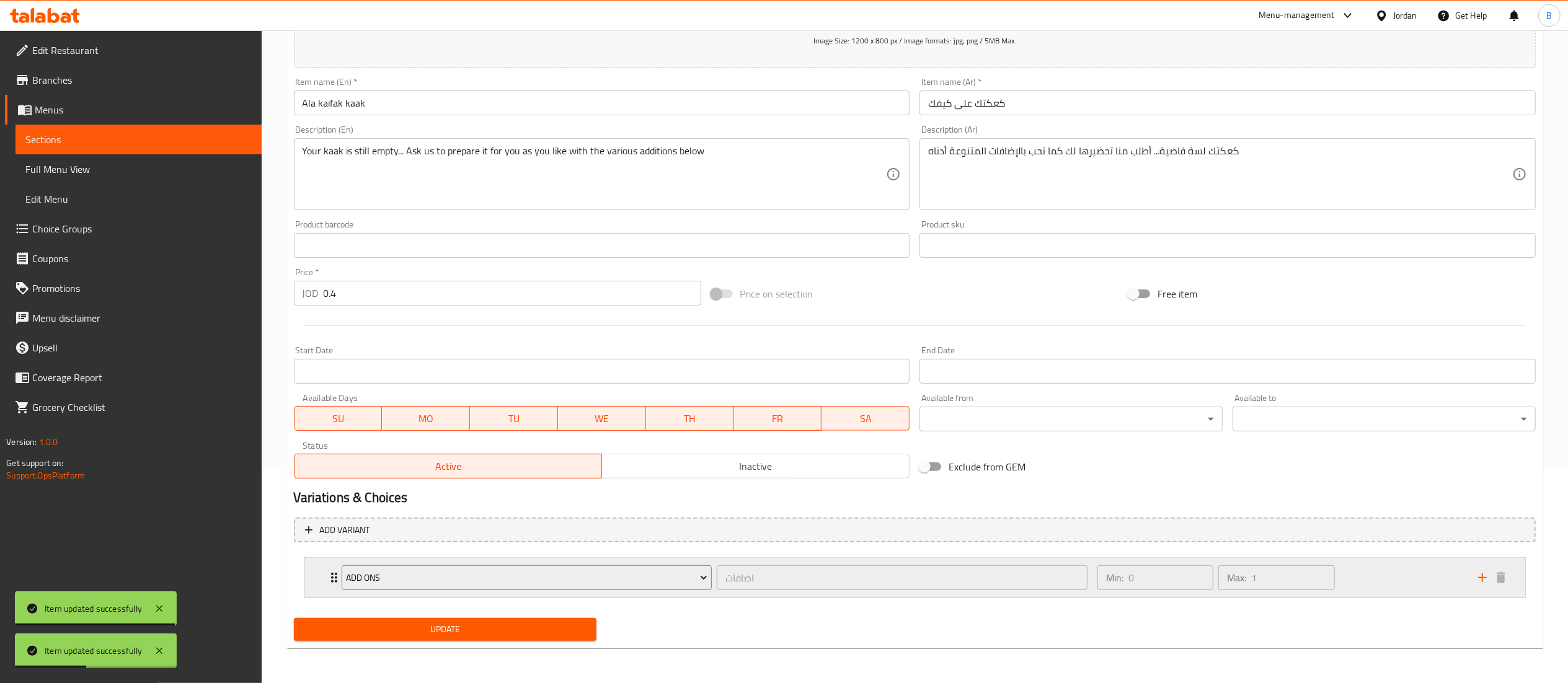
click at [423, 574] on span "ADD ONS" at bounding box center [526, 577] width 362 height 15
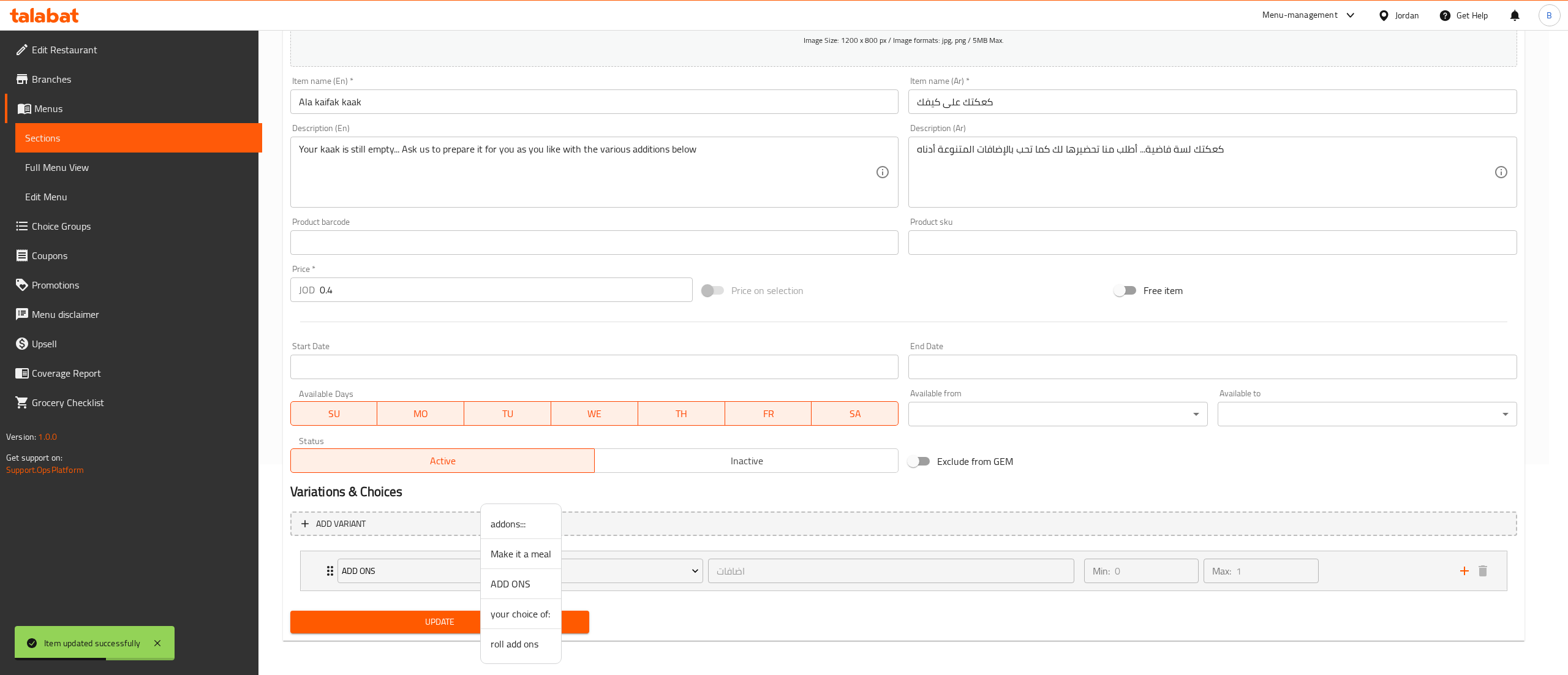
click at [520, 526] on span "addons:::" at bounding box center [521, 523] width 61 height 15
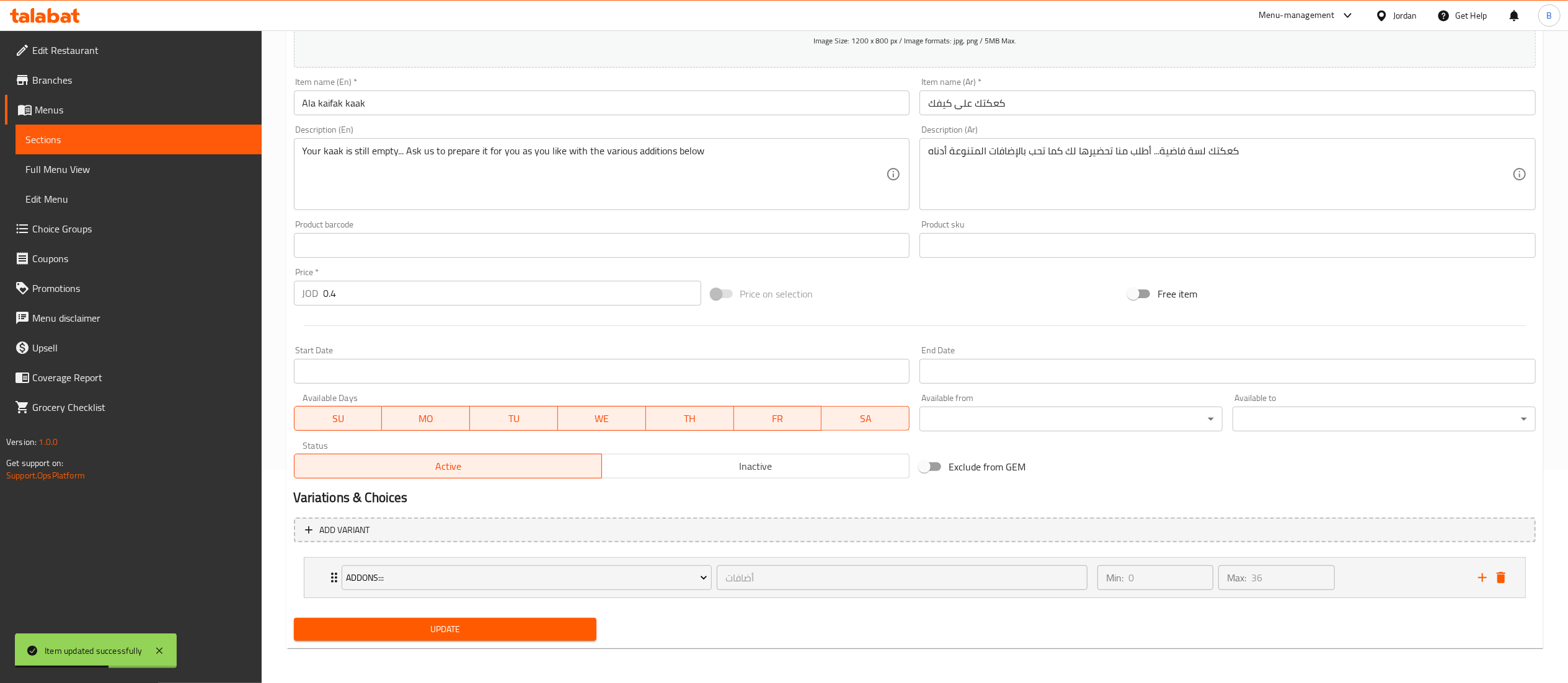
click at [440, 642] on div "Update" at bounding box center [446, 629] width 313 height 33
click at [447, 632] on span "Update" at bounding box center [445, 629] width 283 height 15
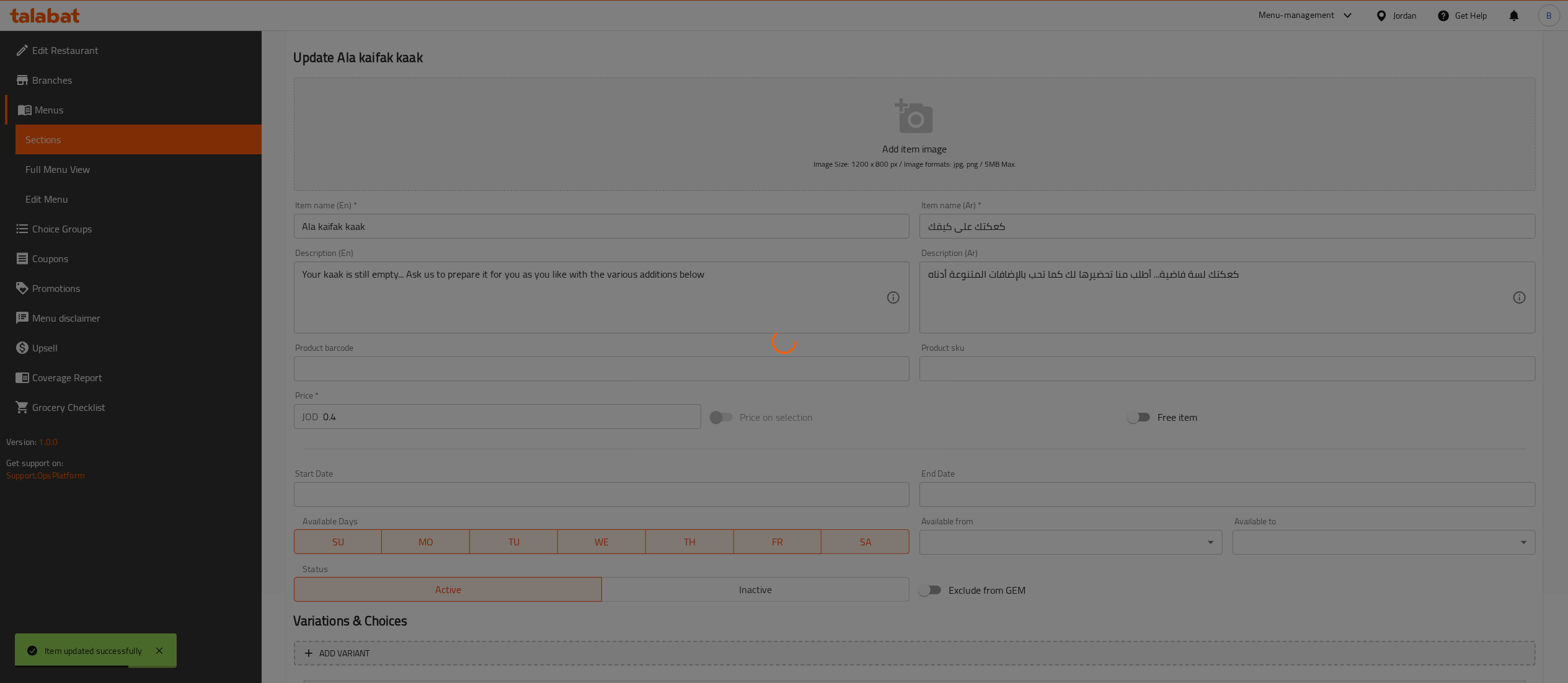
scroll to position [0, 0]
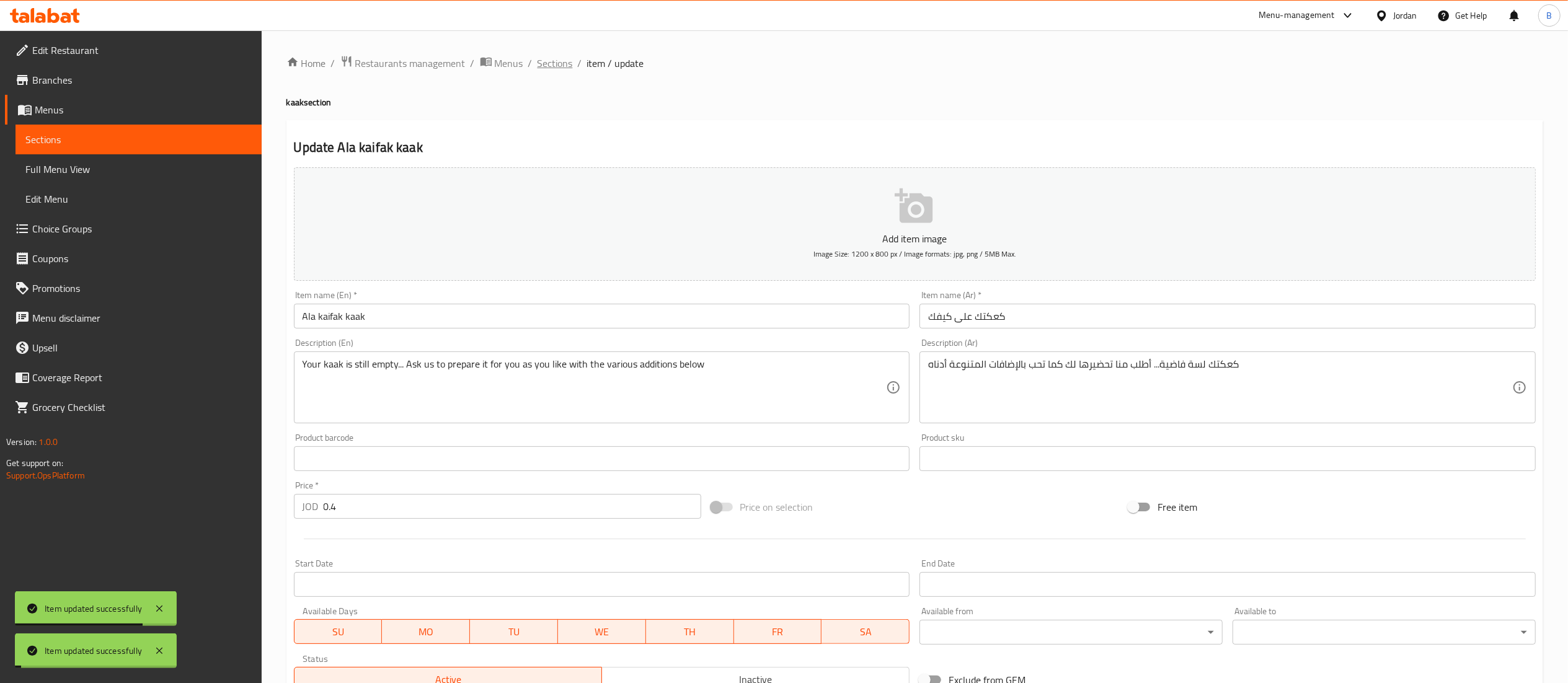
click at [546, 59] on span "Sections" at bounding box center [555, 63] width 36 height 15
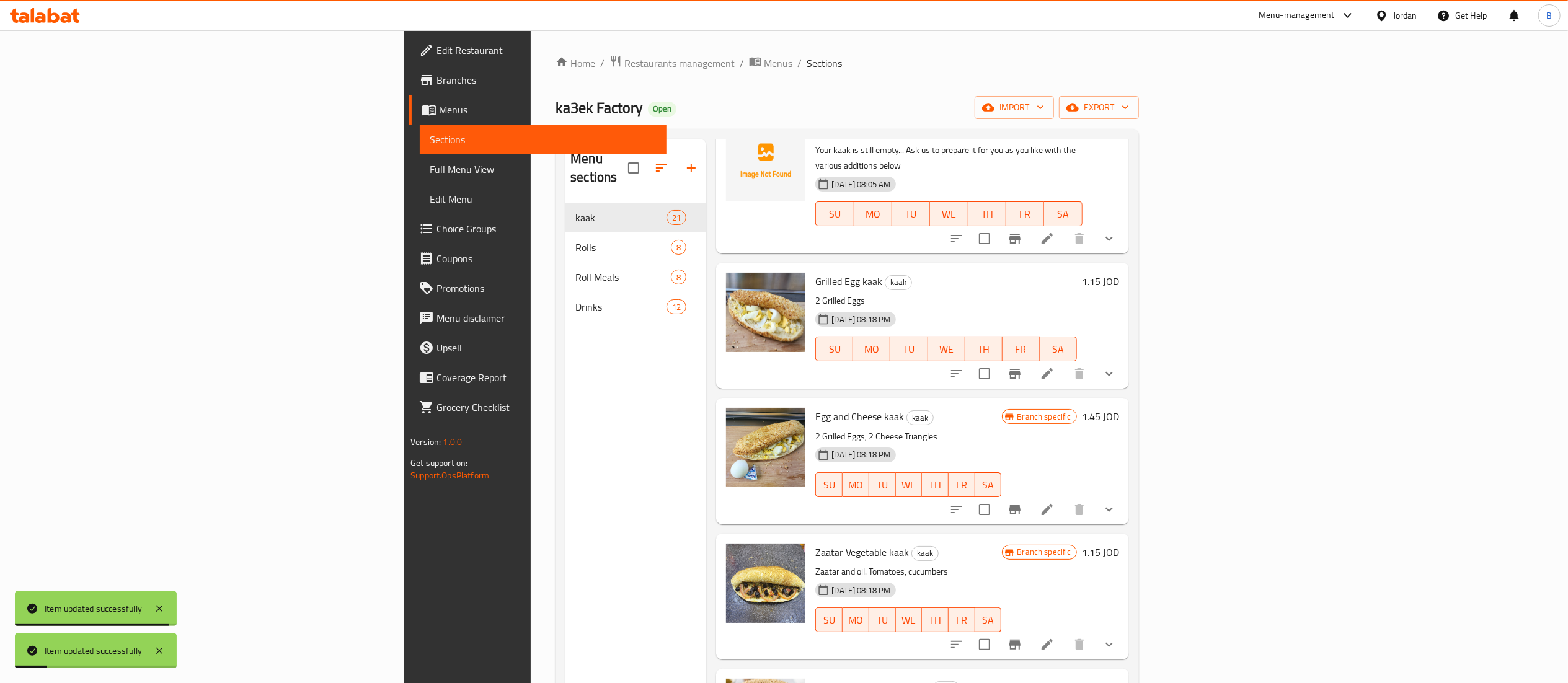
scroll to position [496, 0]
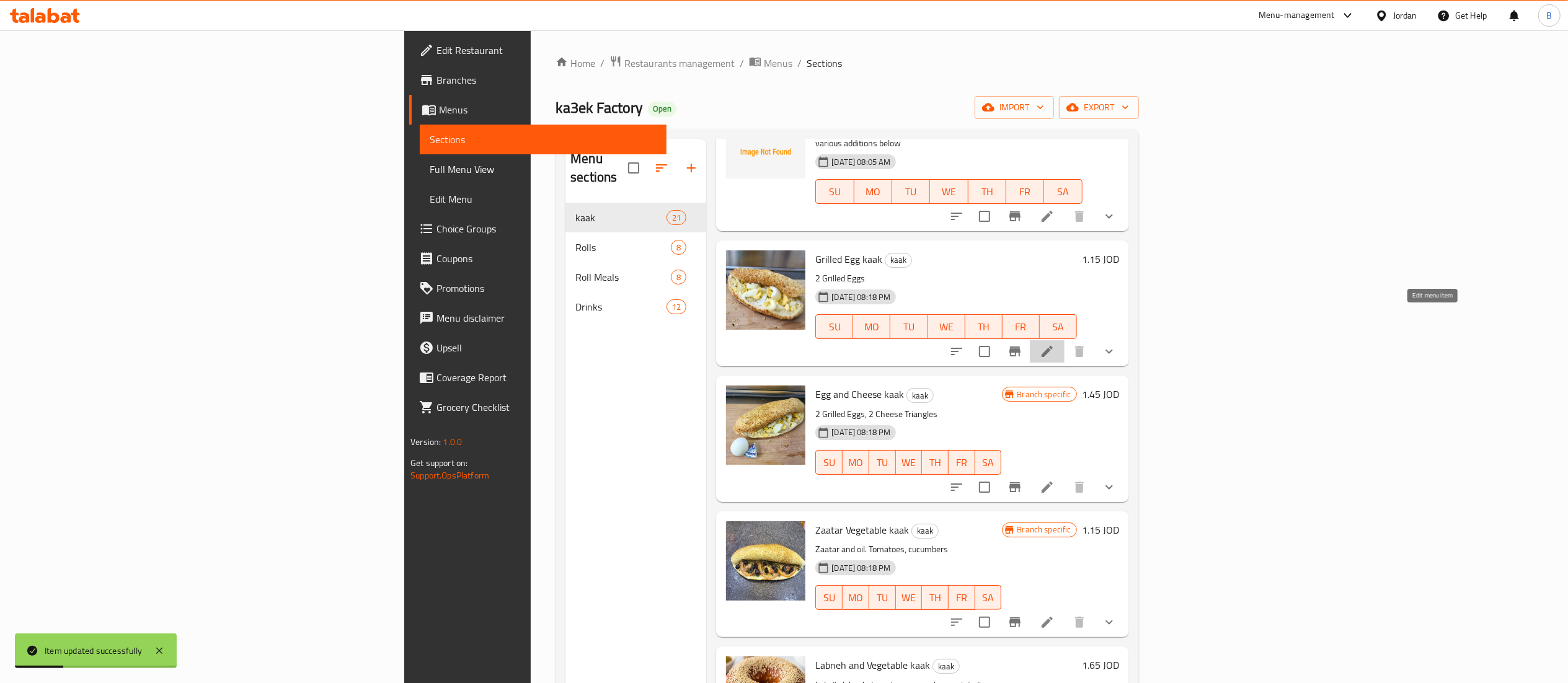
click at [1054, 344] on icon at bounding box center [1047, 351] width 15 height 15
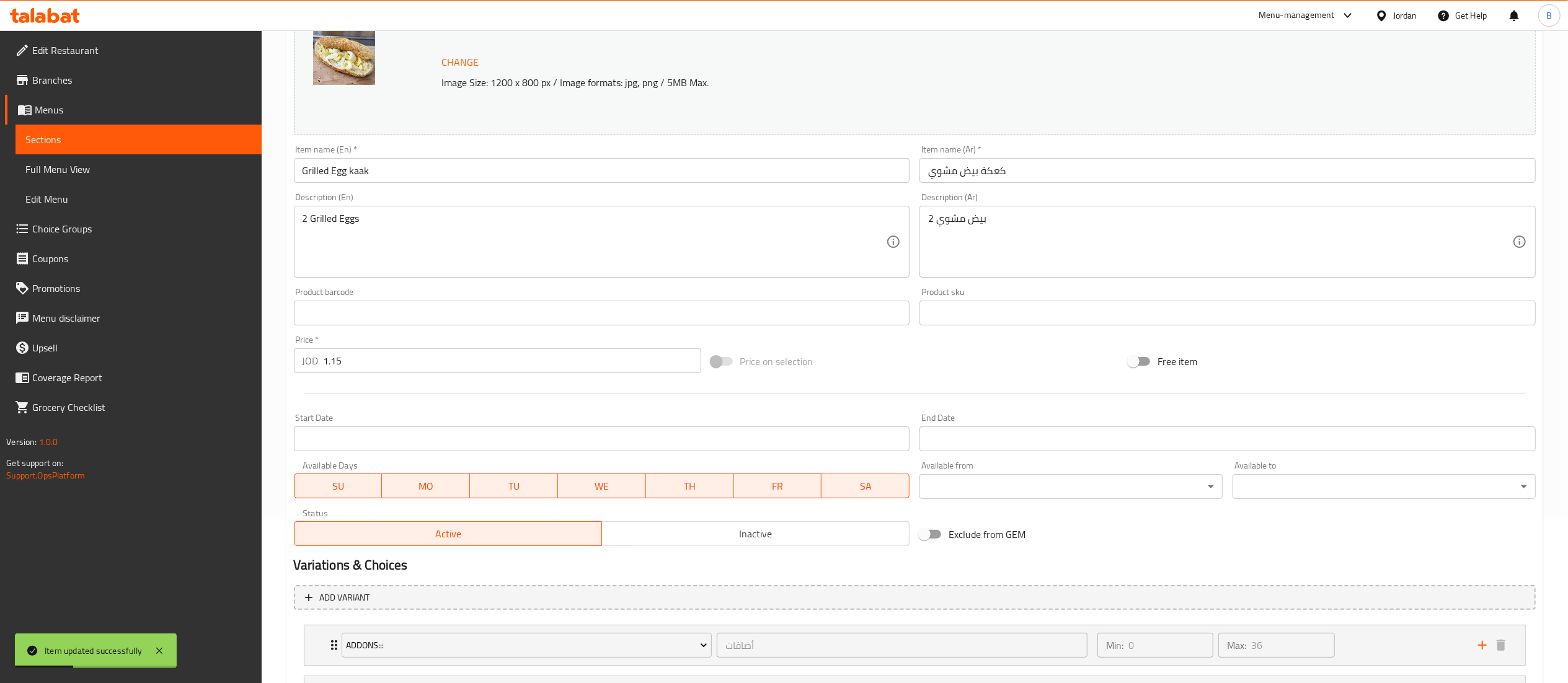
scroll to position [283, 0]
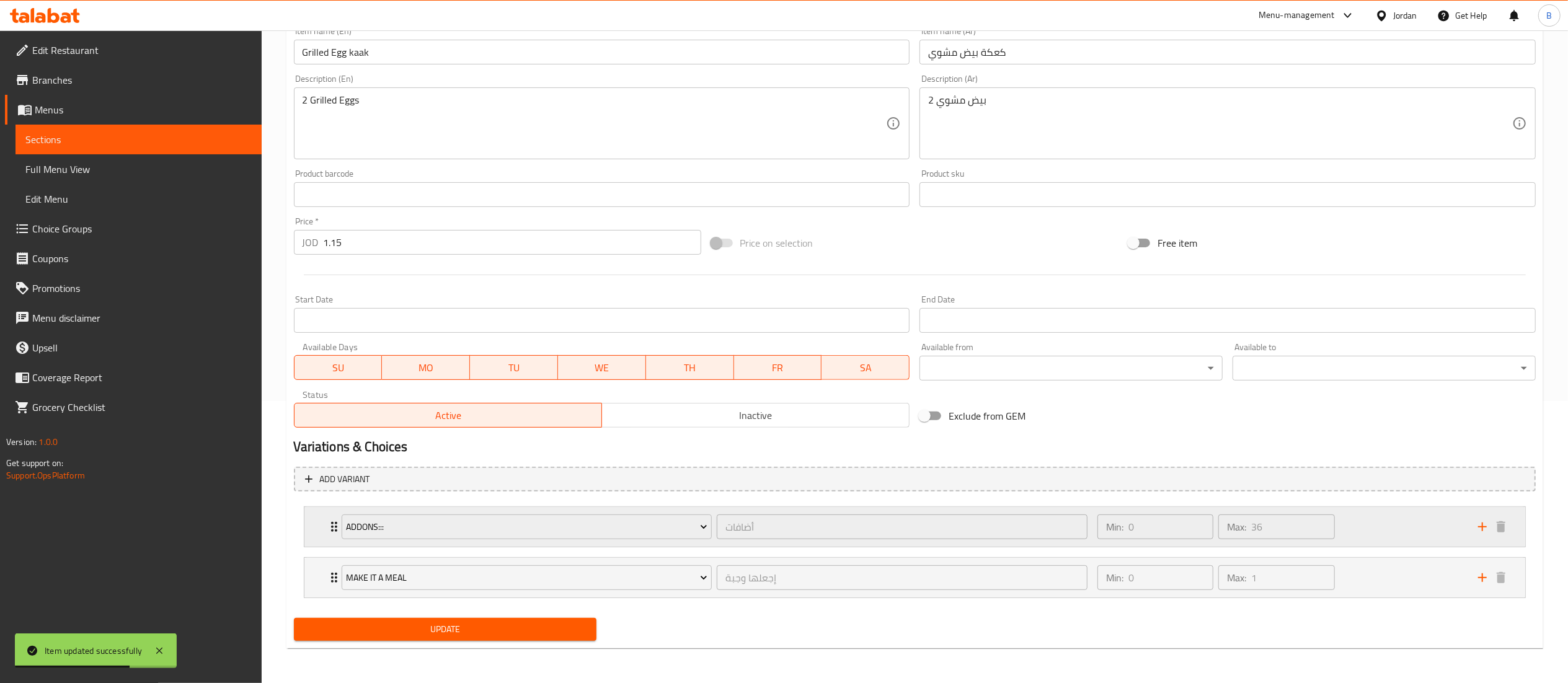
click at [1402, 532] on div "Min: 0 ​ Max: 36 ​" at bounding box center [1280, 527] width 380 height 40
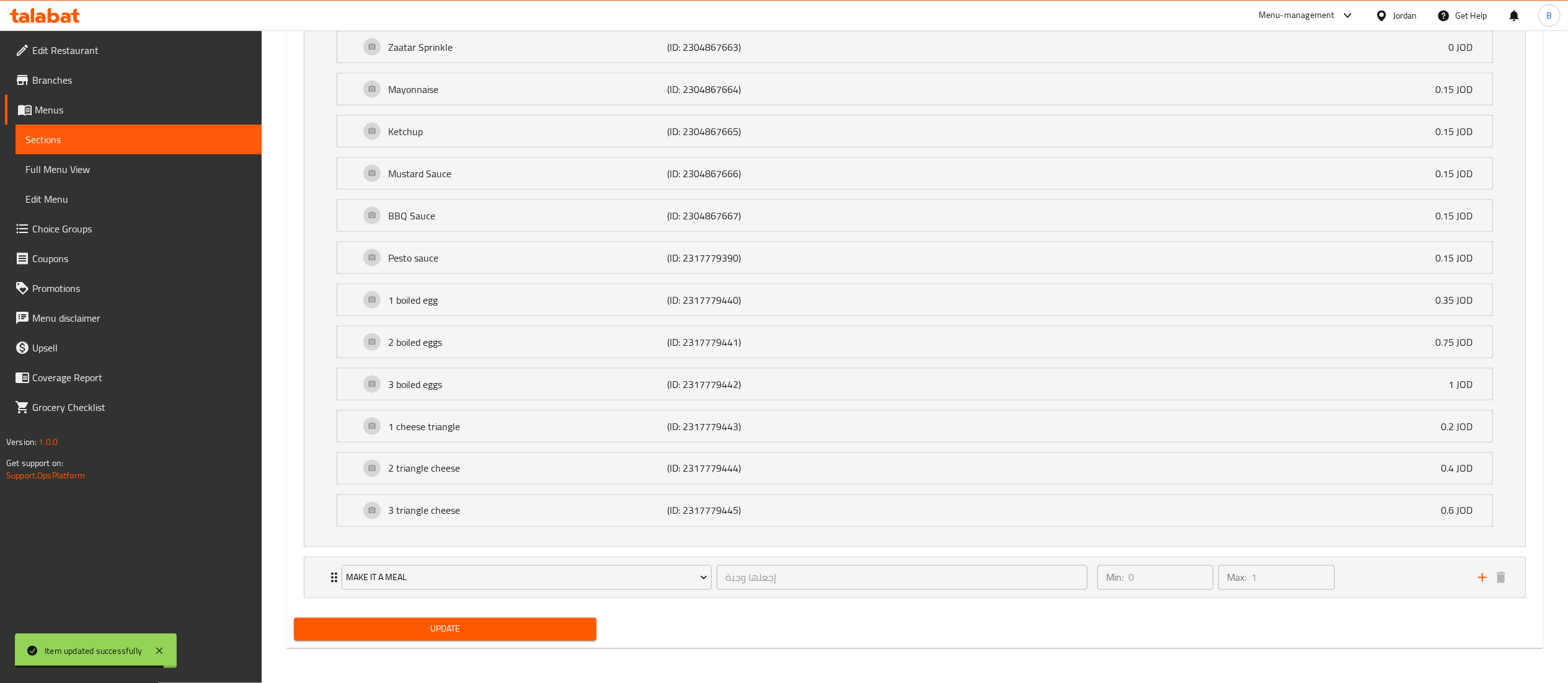
click at [462, 624] on span "Update" at bounding box center [445, 629] width 283 height 15
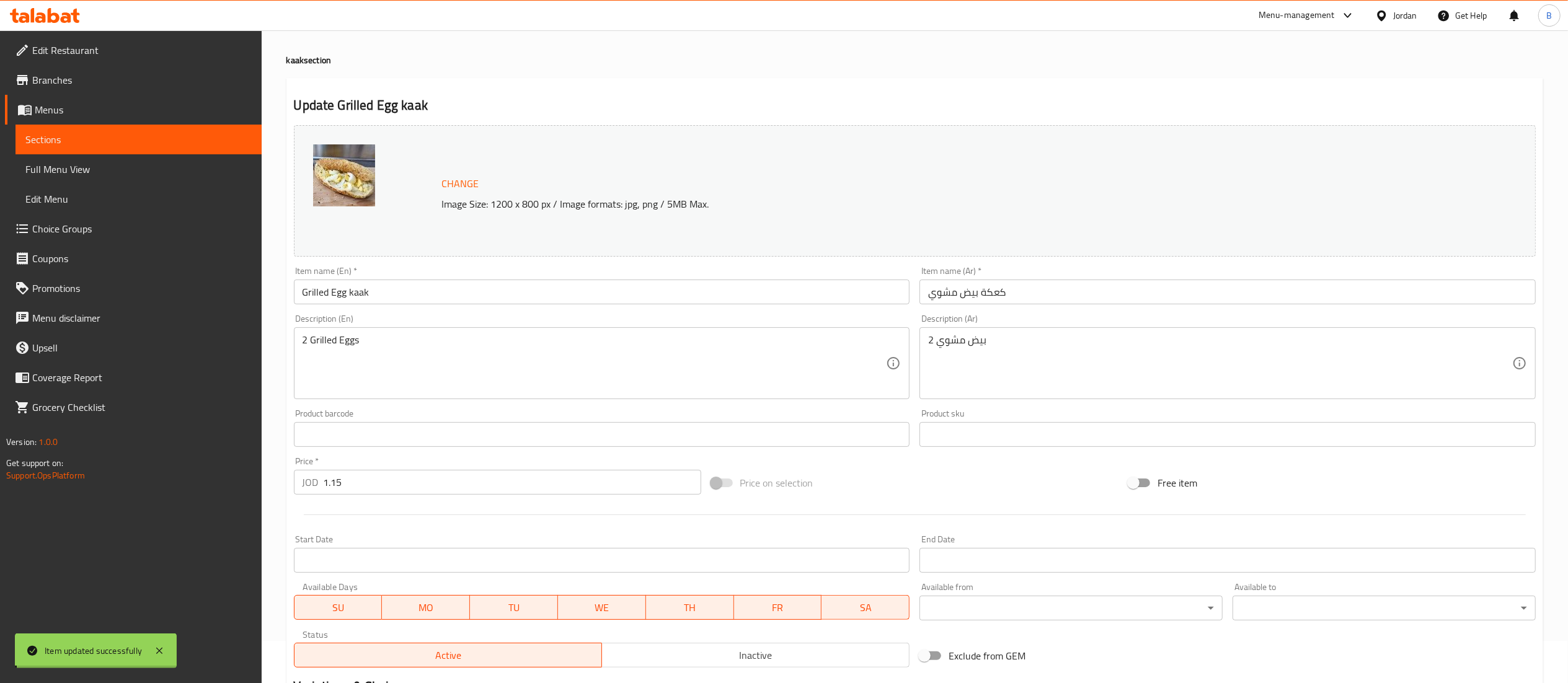
scroll to position [0, 0]
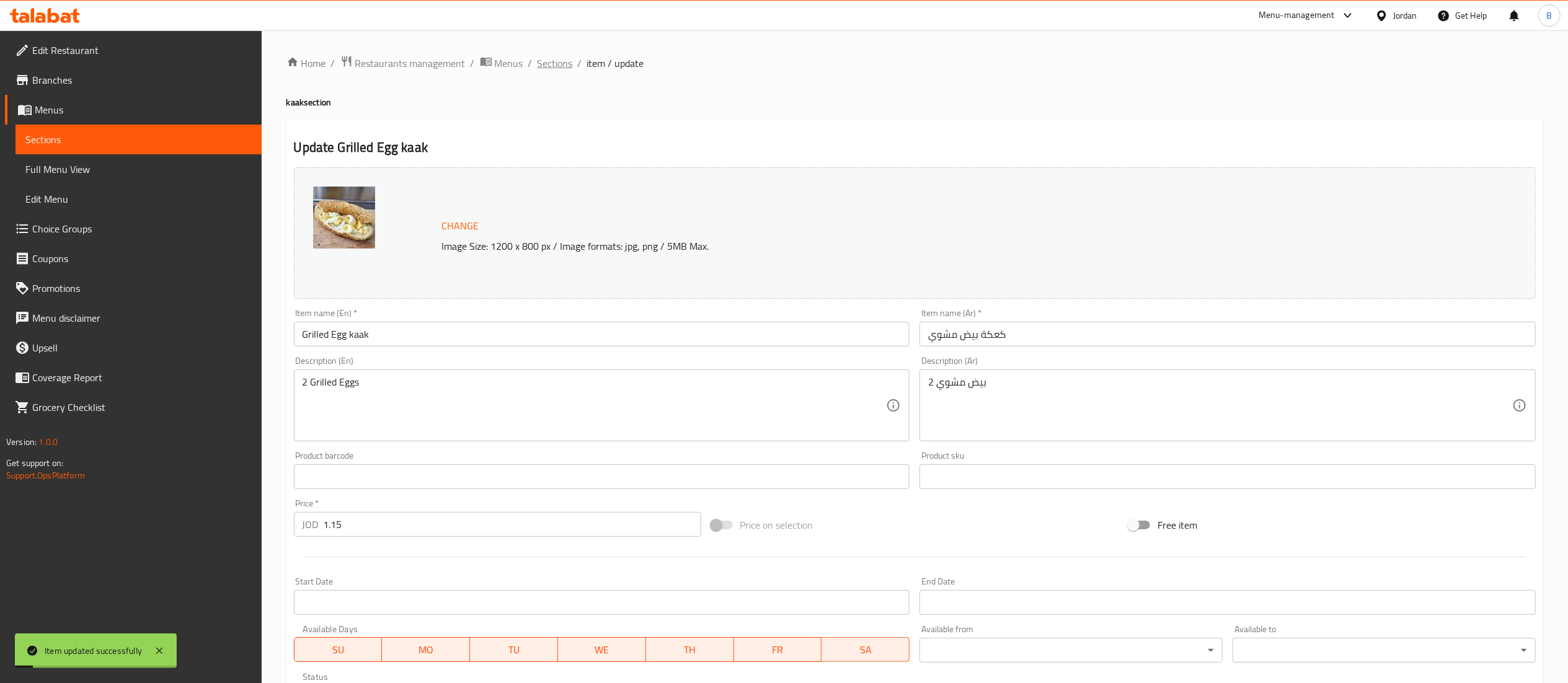
click at [543, 61] on span "Sections" at bounding box center [555, 63] width 36 height 15
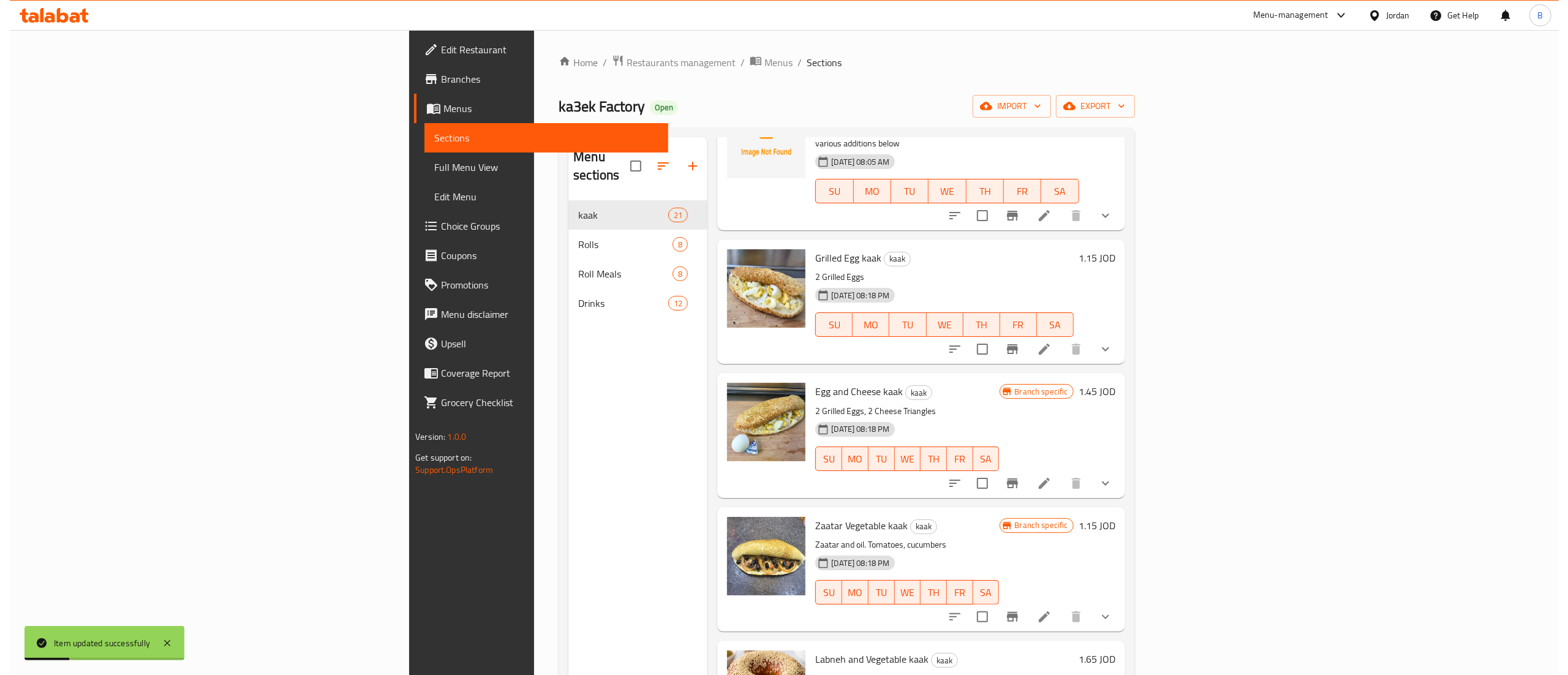
scroll to position [490, 0]
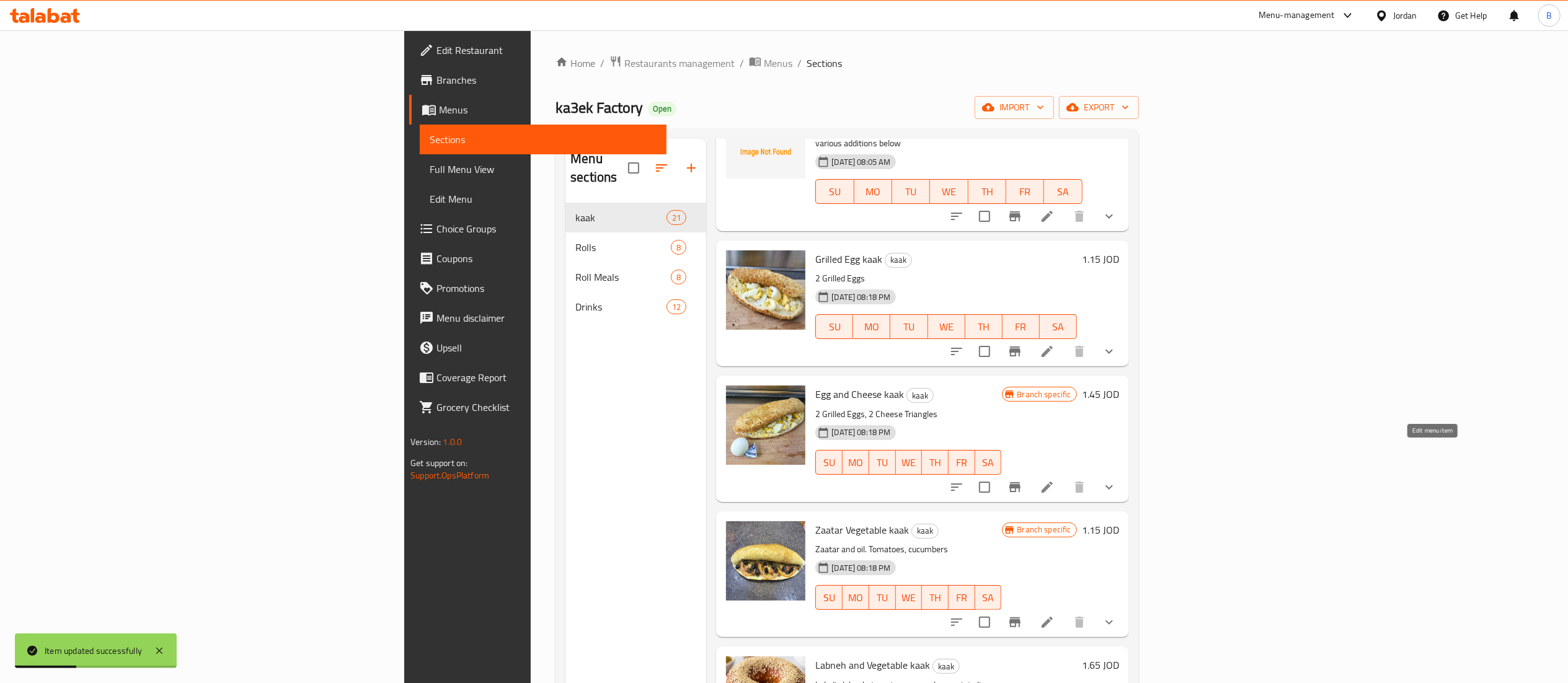
click at [1053, 482] on icon at bounding box center [1046, 487] width 11 height 11
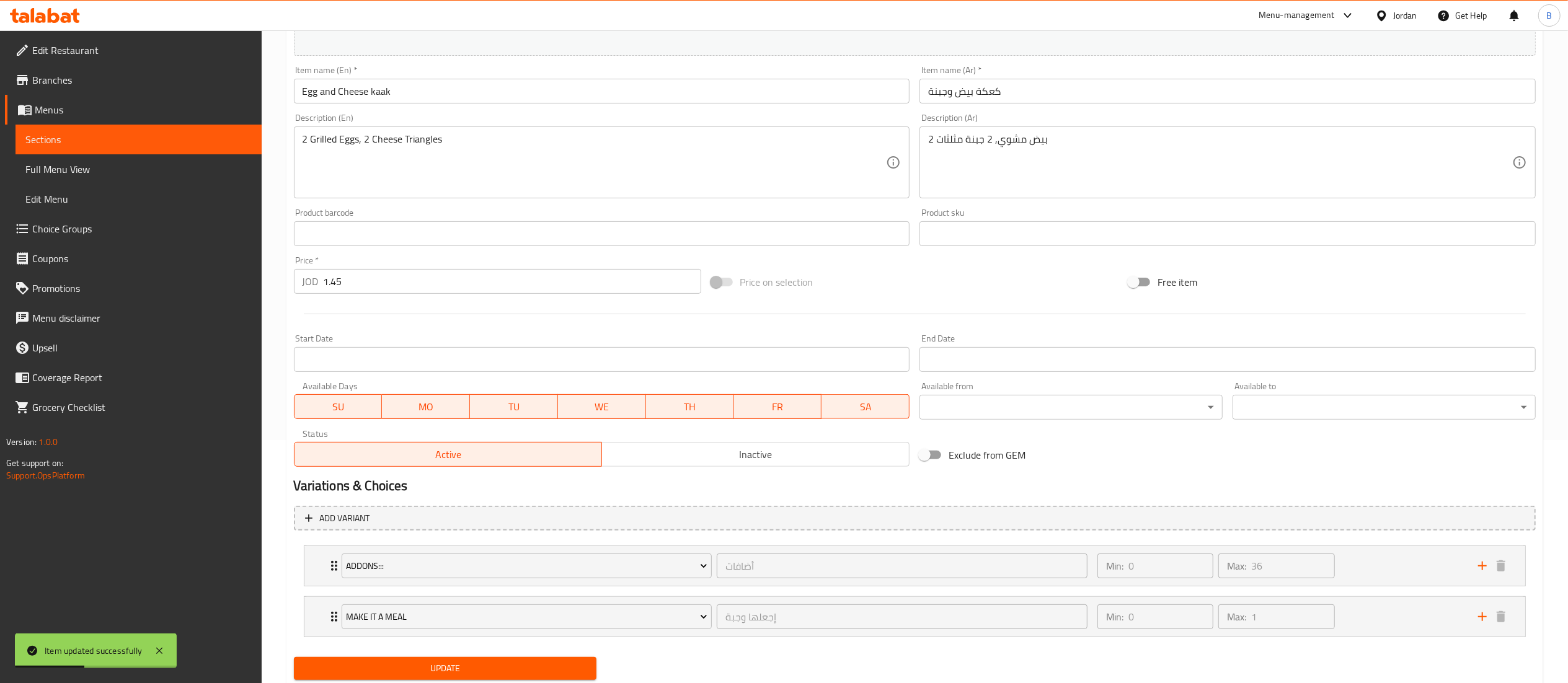
scroll to position [283, 0]
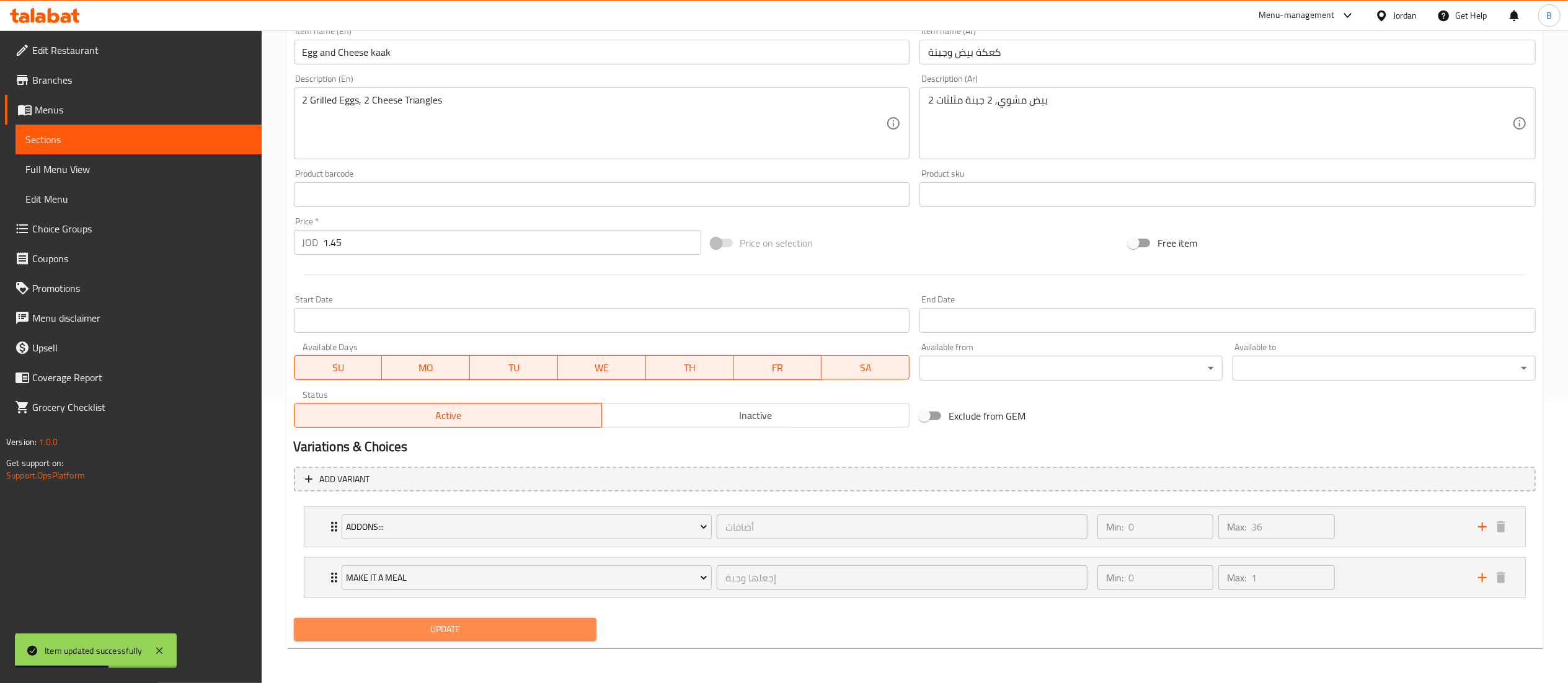
click at [444, 619] on button "Update" at bounding box center [446, 629] width 303 height 23
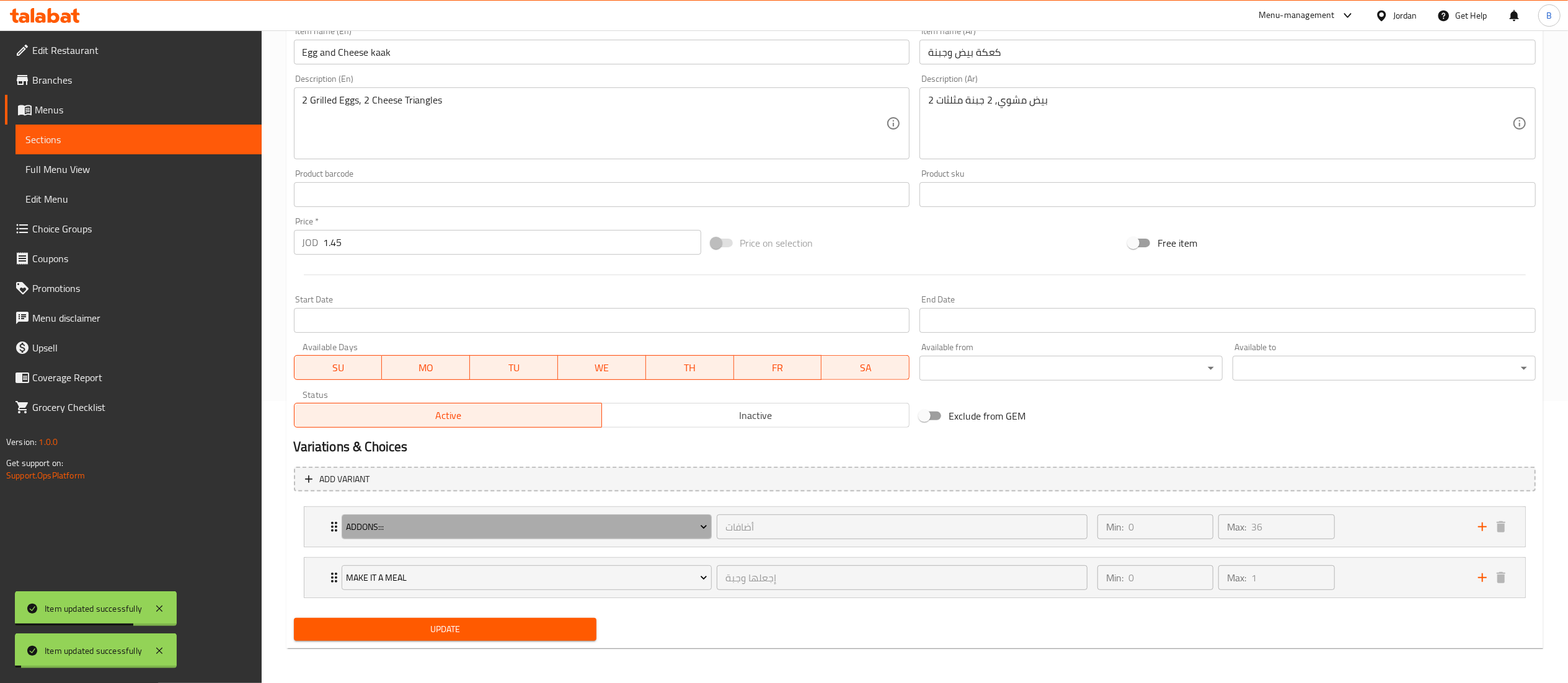
click at [460, 526] on span "addons:::" at bounding box center [526, 527] width 362 height 15
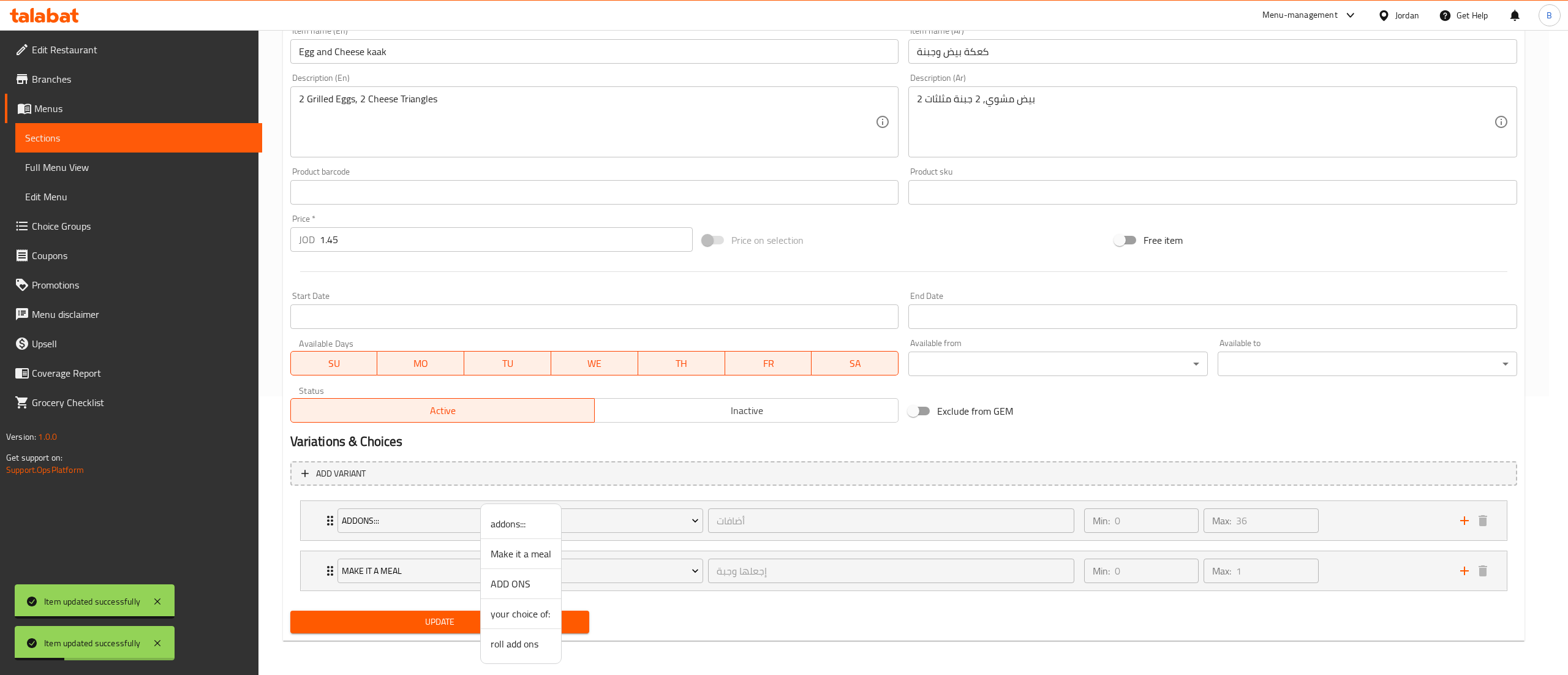
click at [455, 520] on div at bounding box center [784, 337] width 1568 height 675
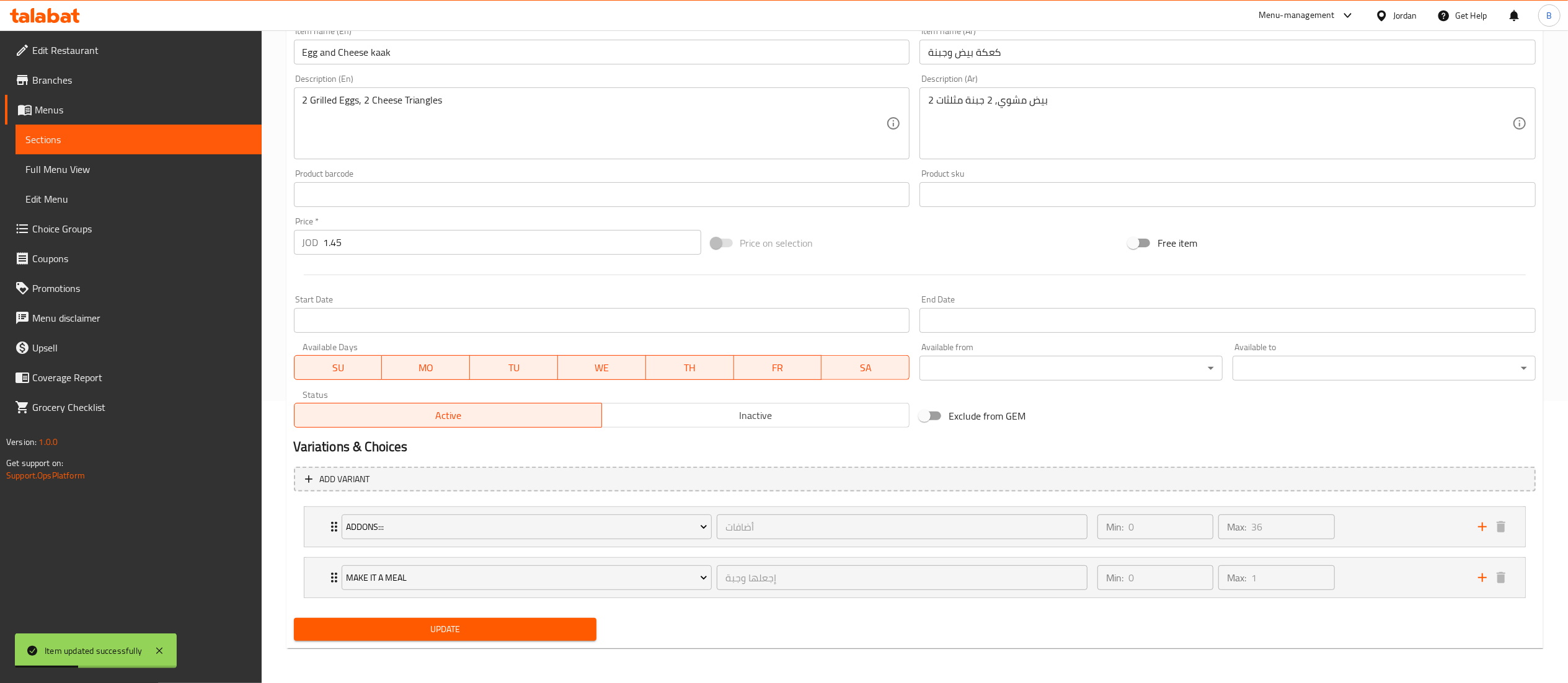
click at [427, 631] on span "Update" at bounding box center [445, 629] width 283 height 15
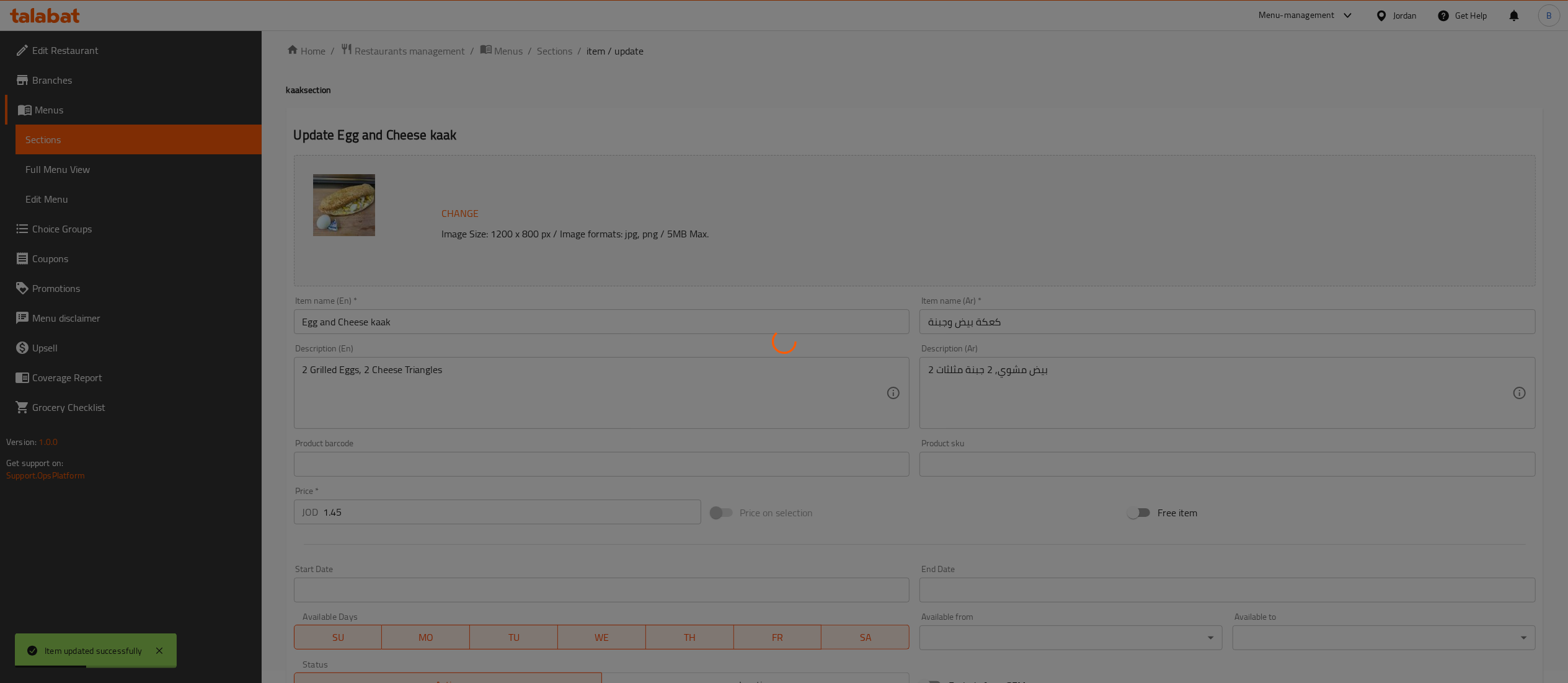
scroll to position [0, 0]
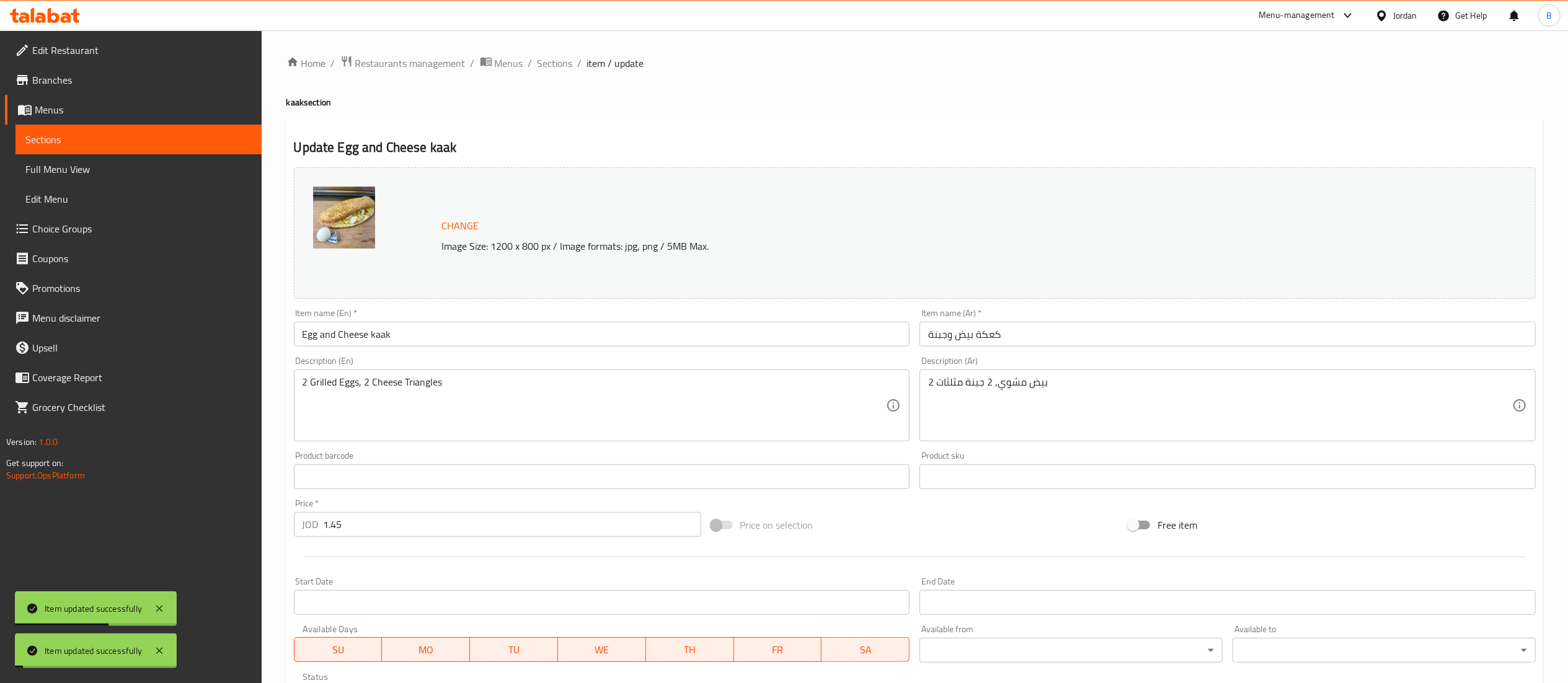
drag, startPoint x: 547, startPoint y: 59, endPoint x: 630, endPoint y: 86, distance: 87.3
click at [546, 57] on span "Sections" at bounding box center [555, 63] width 36 height 15
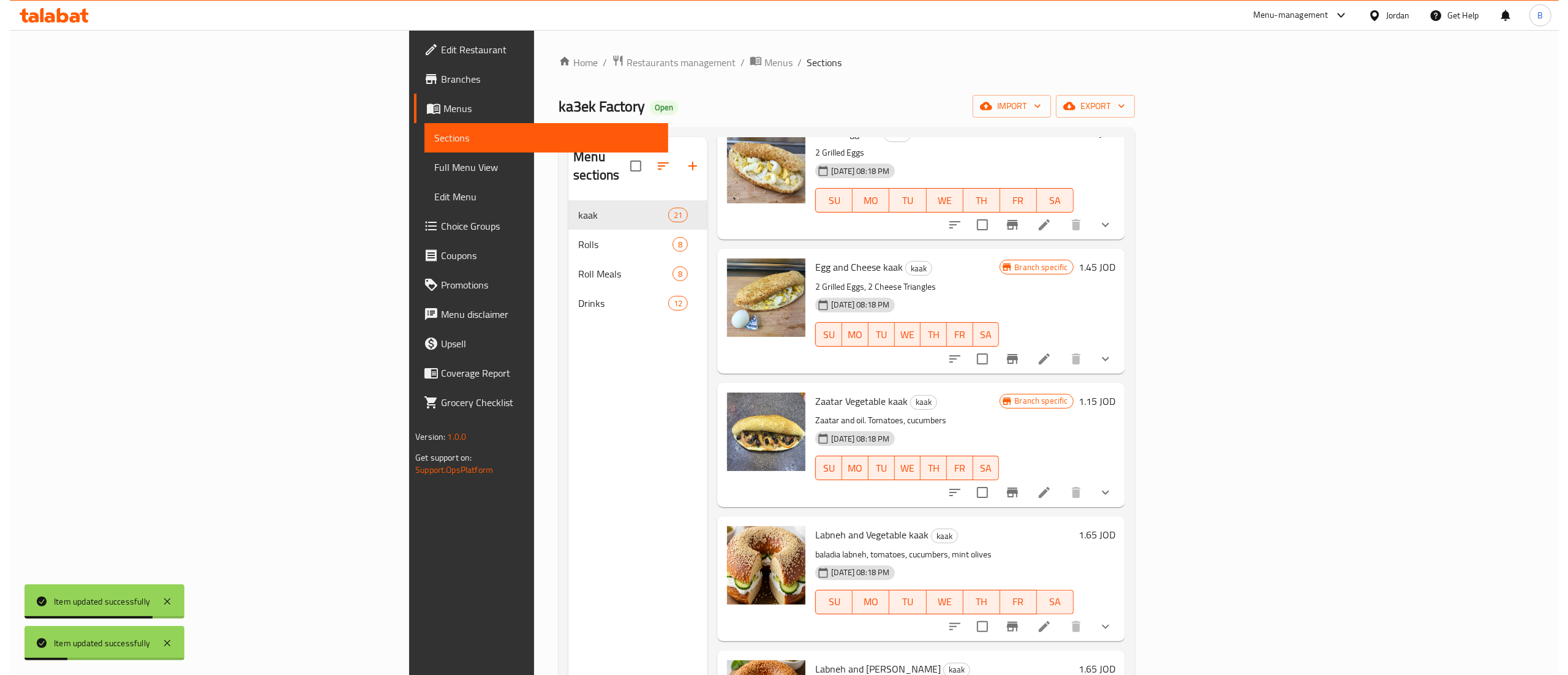
scroll to position [735, 0]
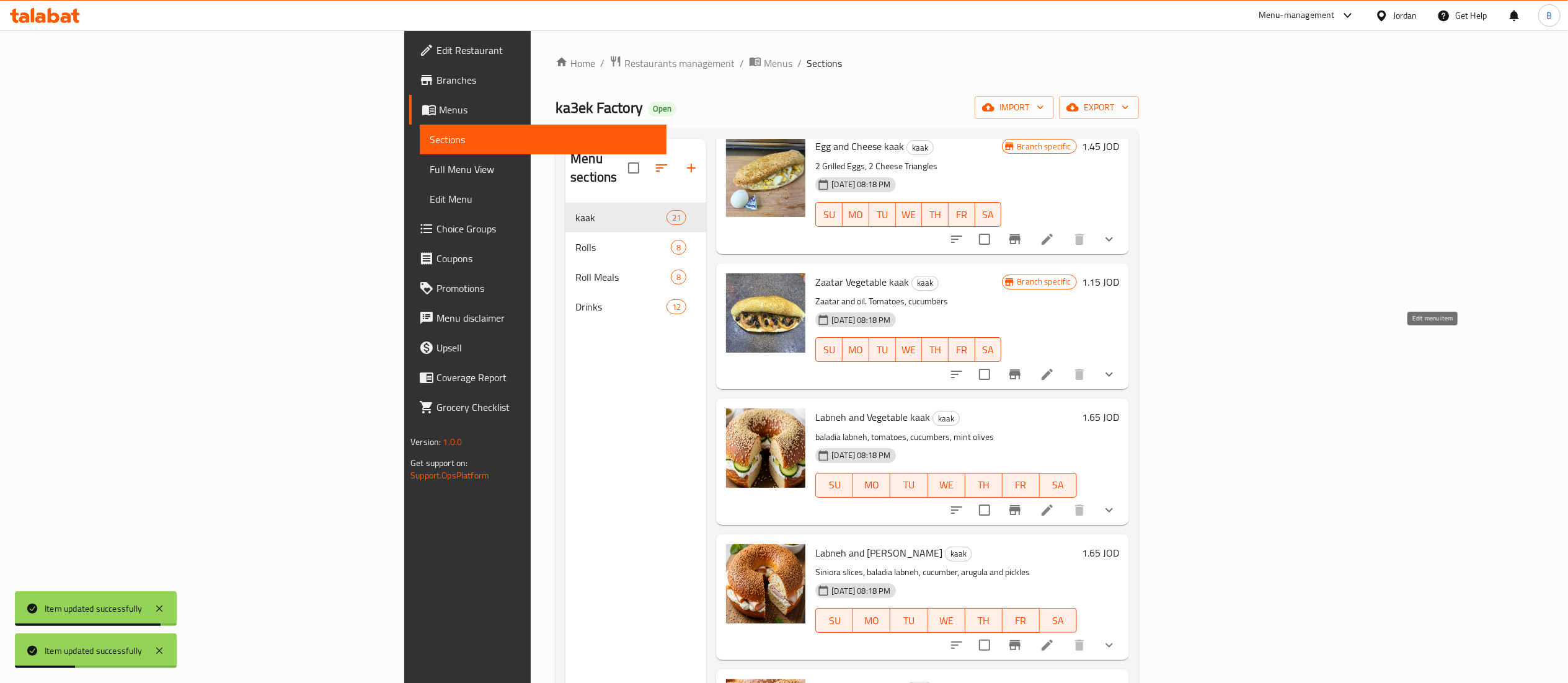
click at [1053, 369] on icon at bounding box center [1046, 374] width 11 height 11
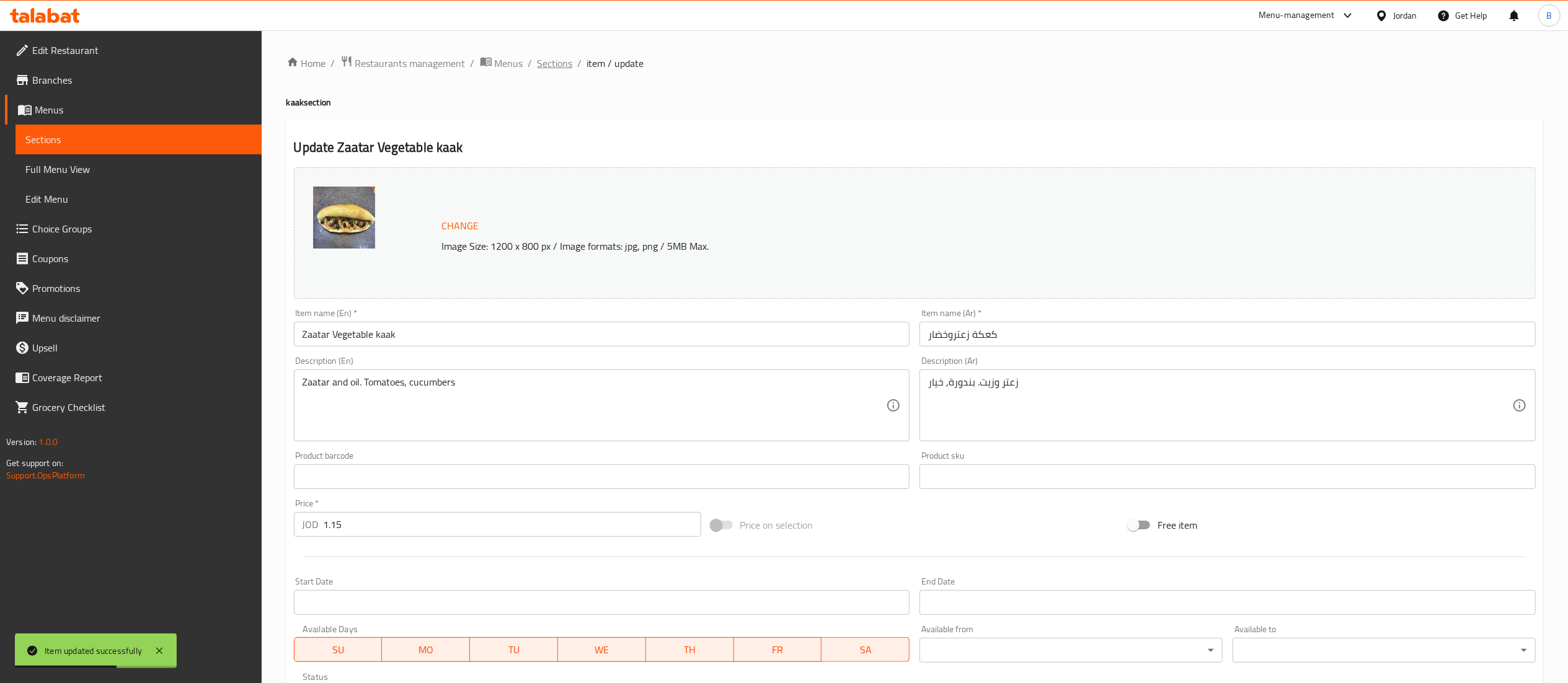
click at [554, 66] on span "Sections" at bounding box center [555, 63] width 36 height 15
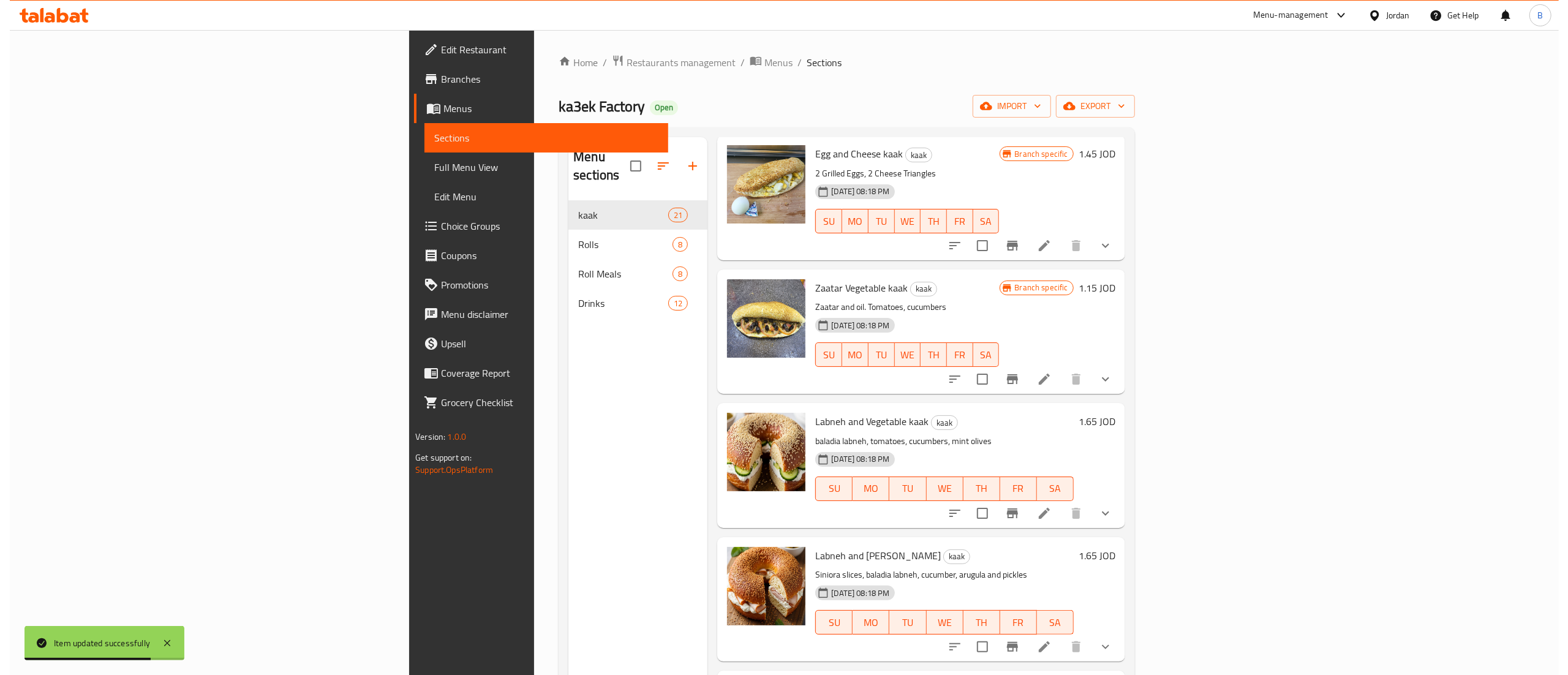
scroll to position [735, 0]
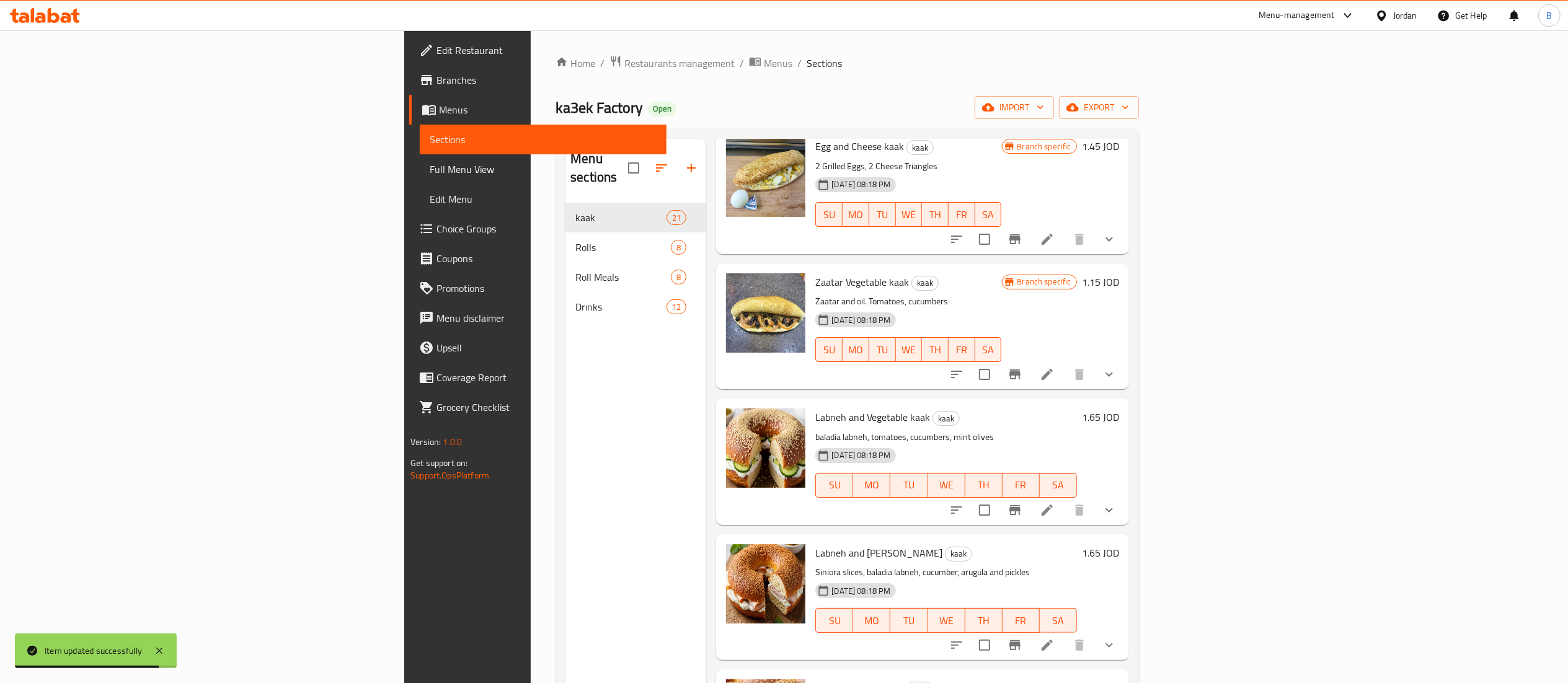
click at [1064, 499] on li at bounding box center [1047, 510] width 35 height 22
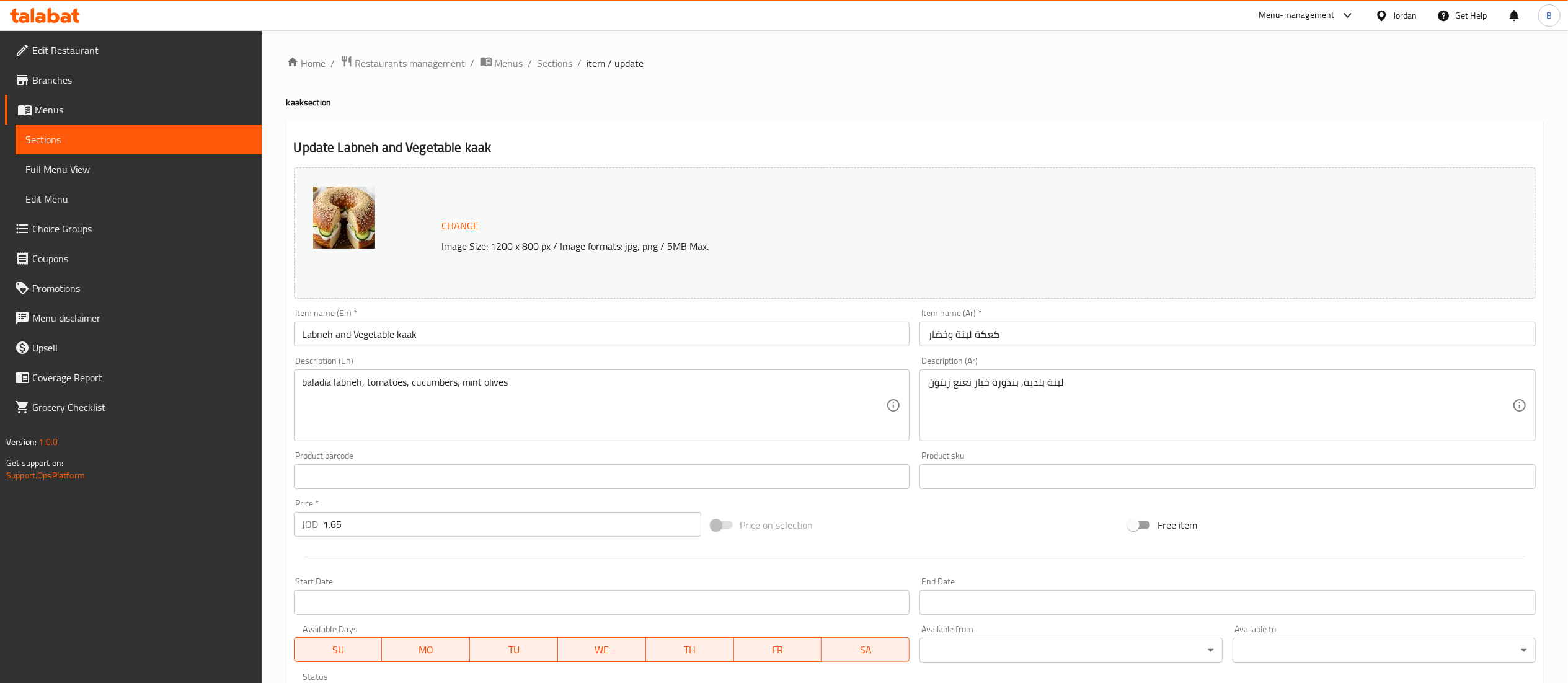
click at [548, 58] on span "Sections" at bounding box center [555, 63] width 36 height 15
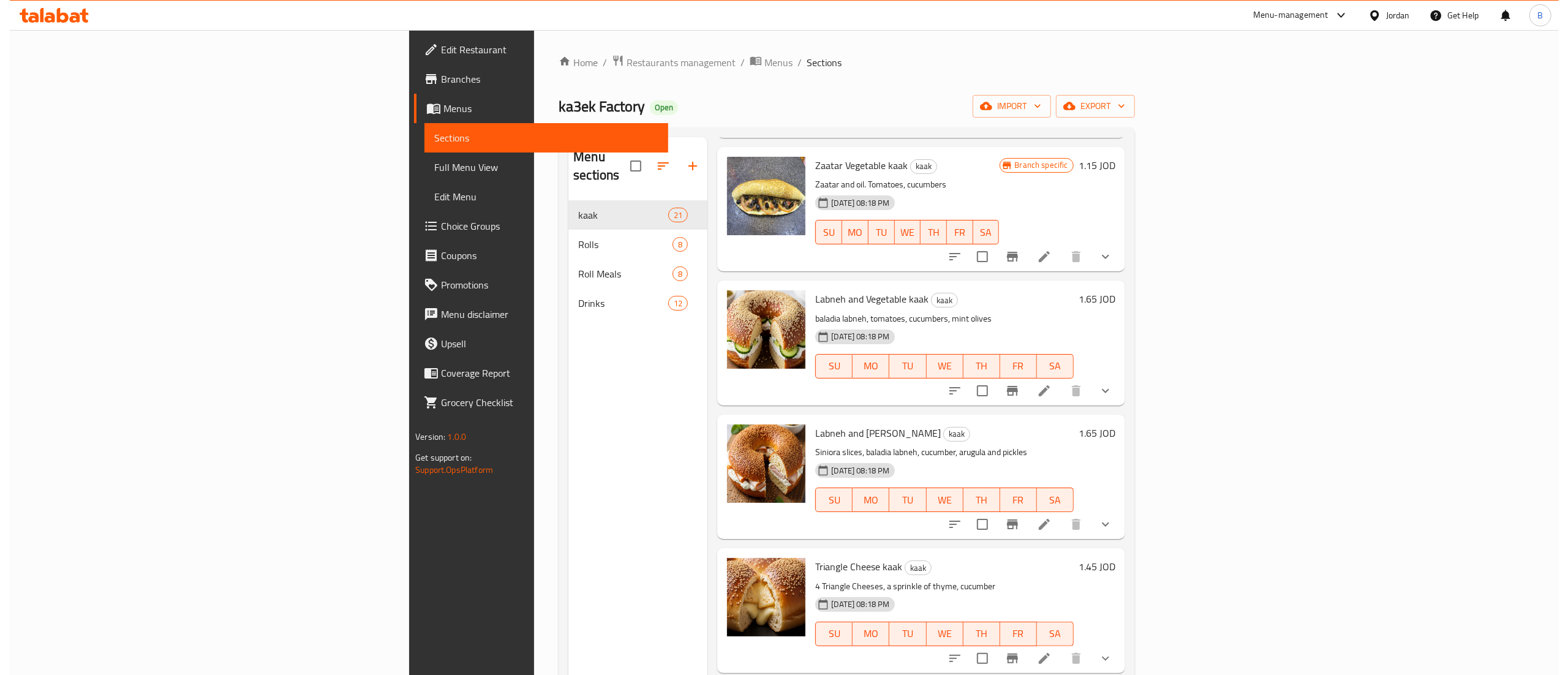
scroll to position [858, 0]
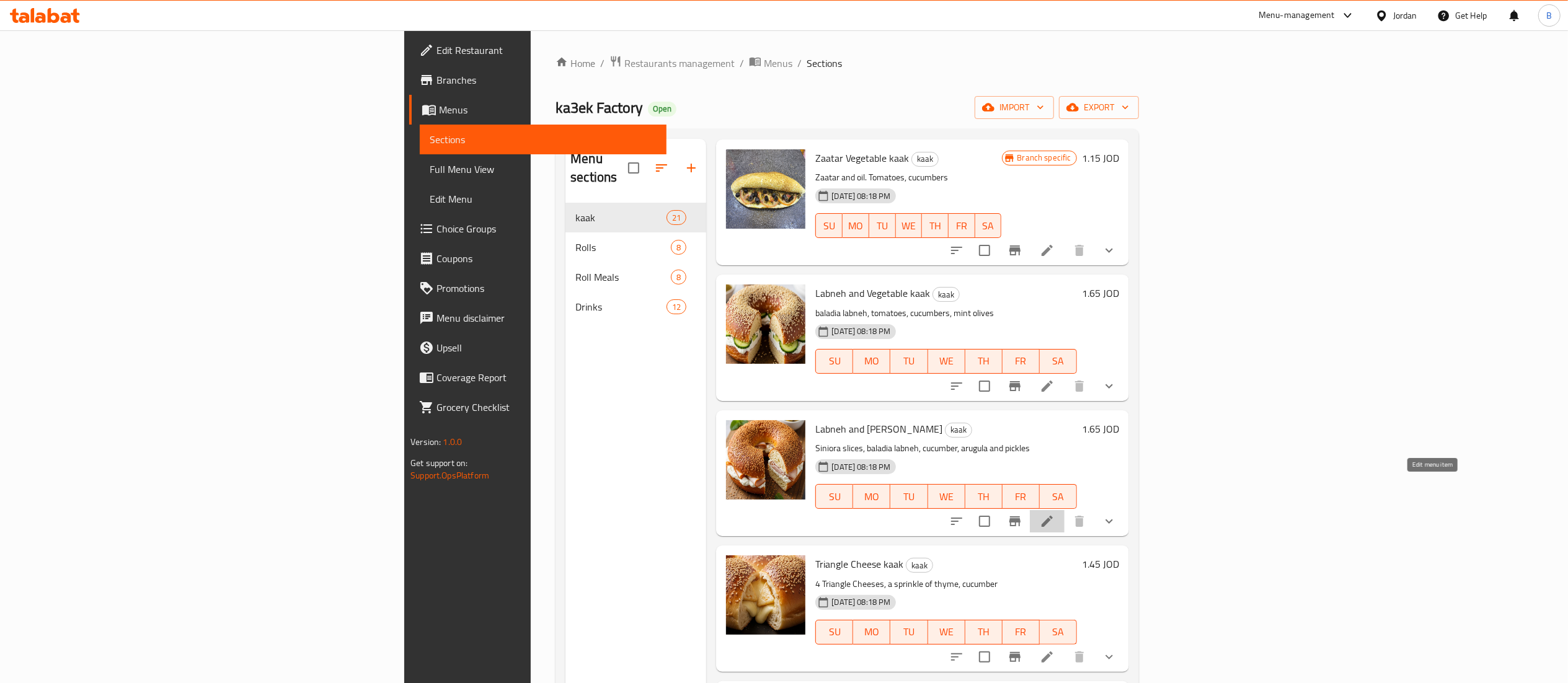
click at [1054, 514] on icon at bounding box center [1047, 521] width 15 height 15
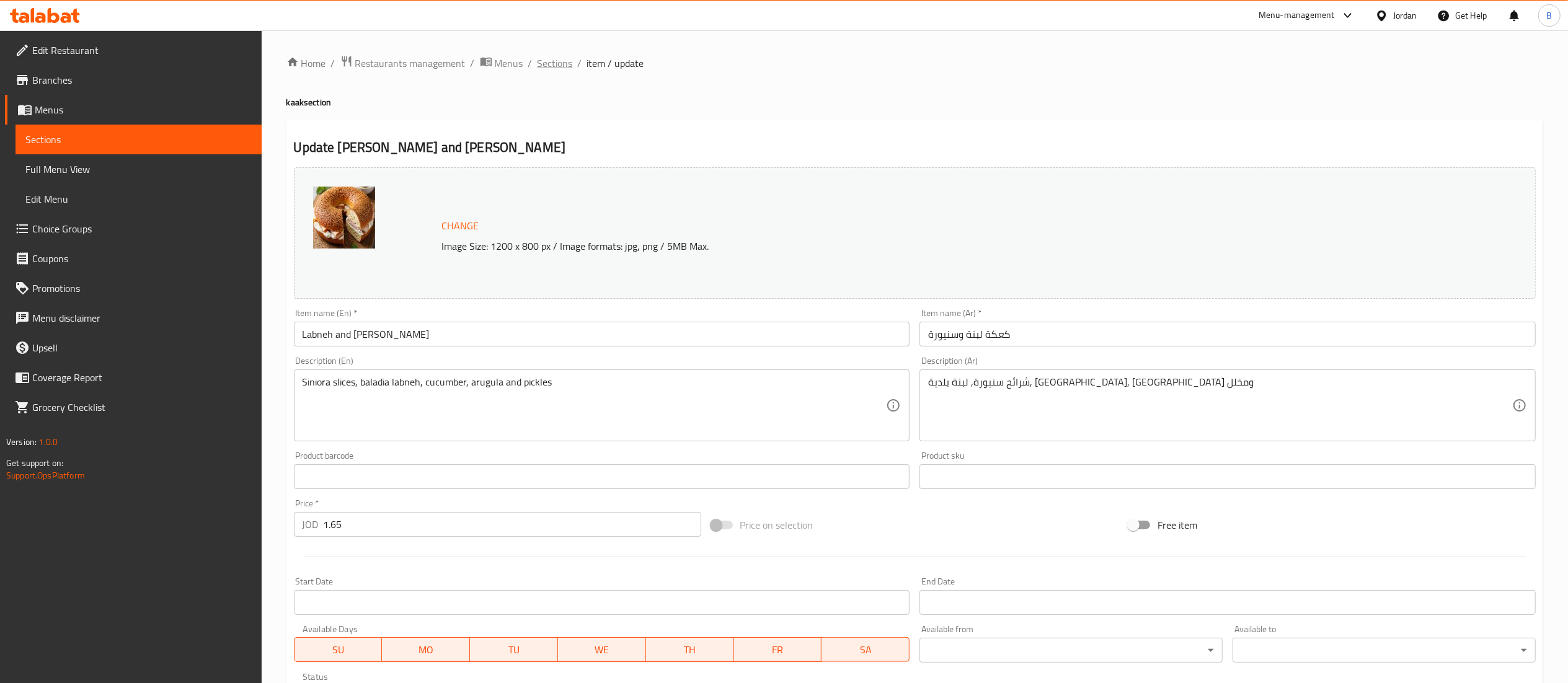
click at [561, 61] on span "Sections" at bounding box center [555, 63] width 36 height 15
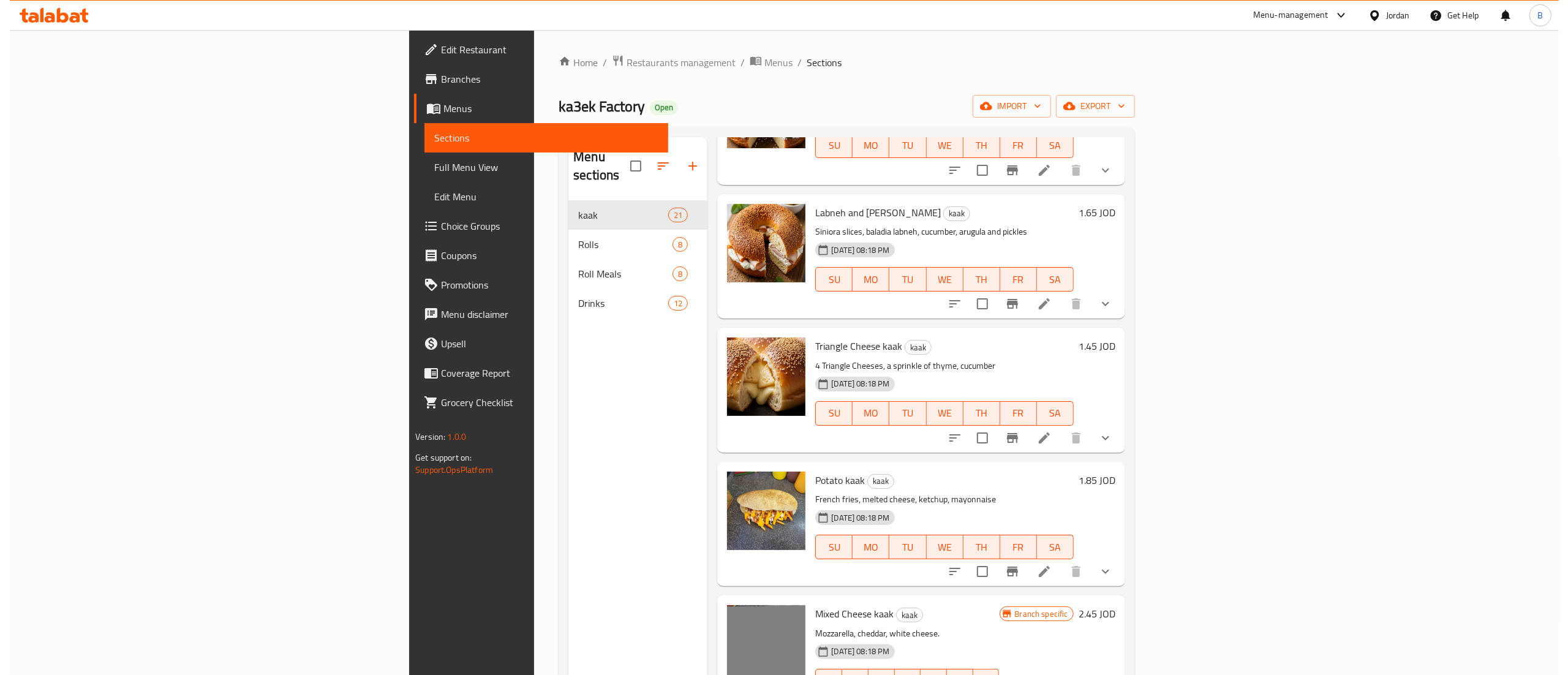
scroll to position [1102, 0]
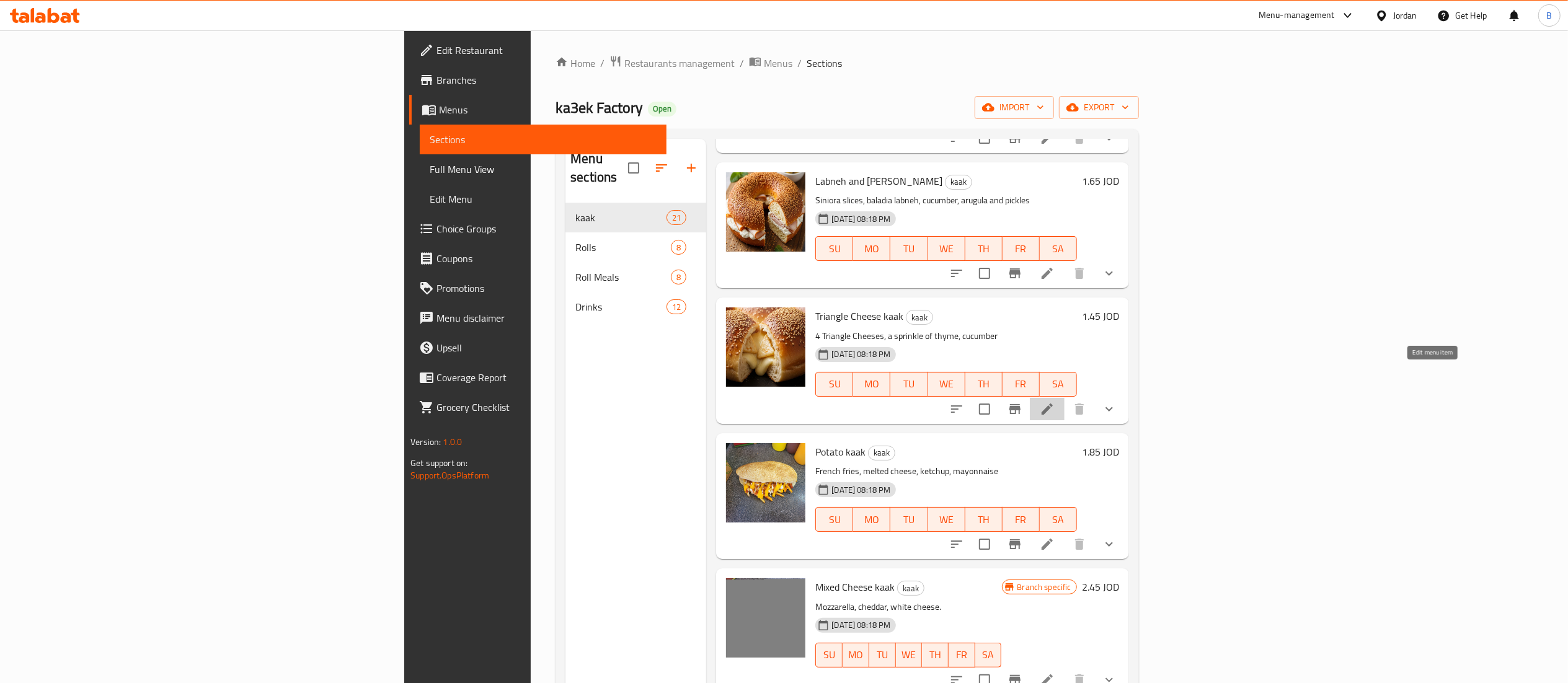
click at [1054, 401] on icon at bounding box center [1047, 408] width 15 height 15
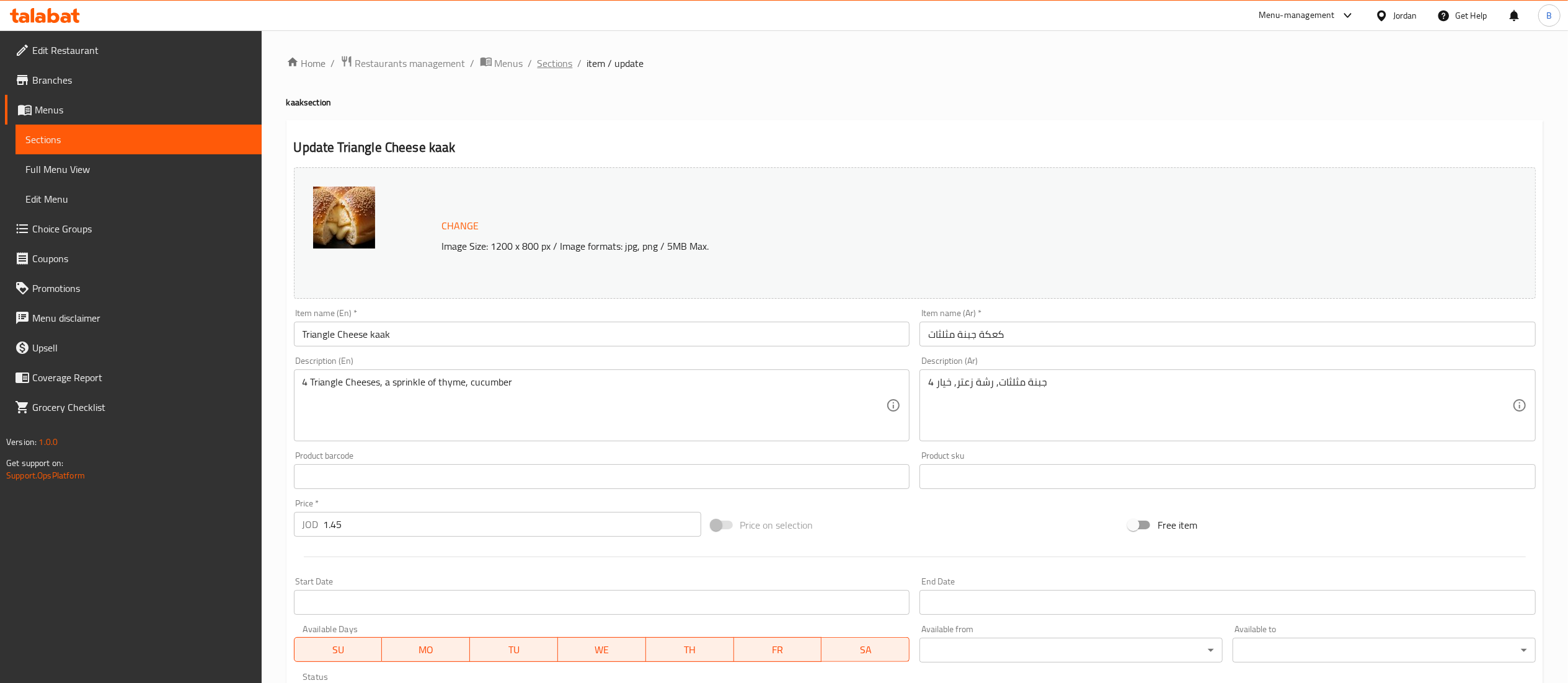
click at [552, 59] on span "Sections" at bounding box center [555, 63] width 36 height 15
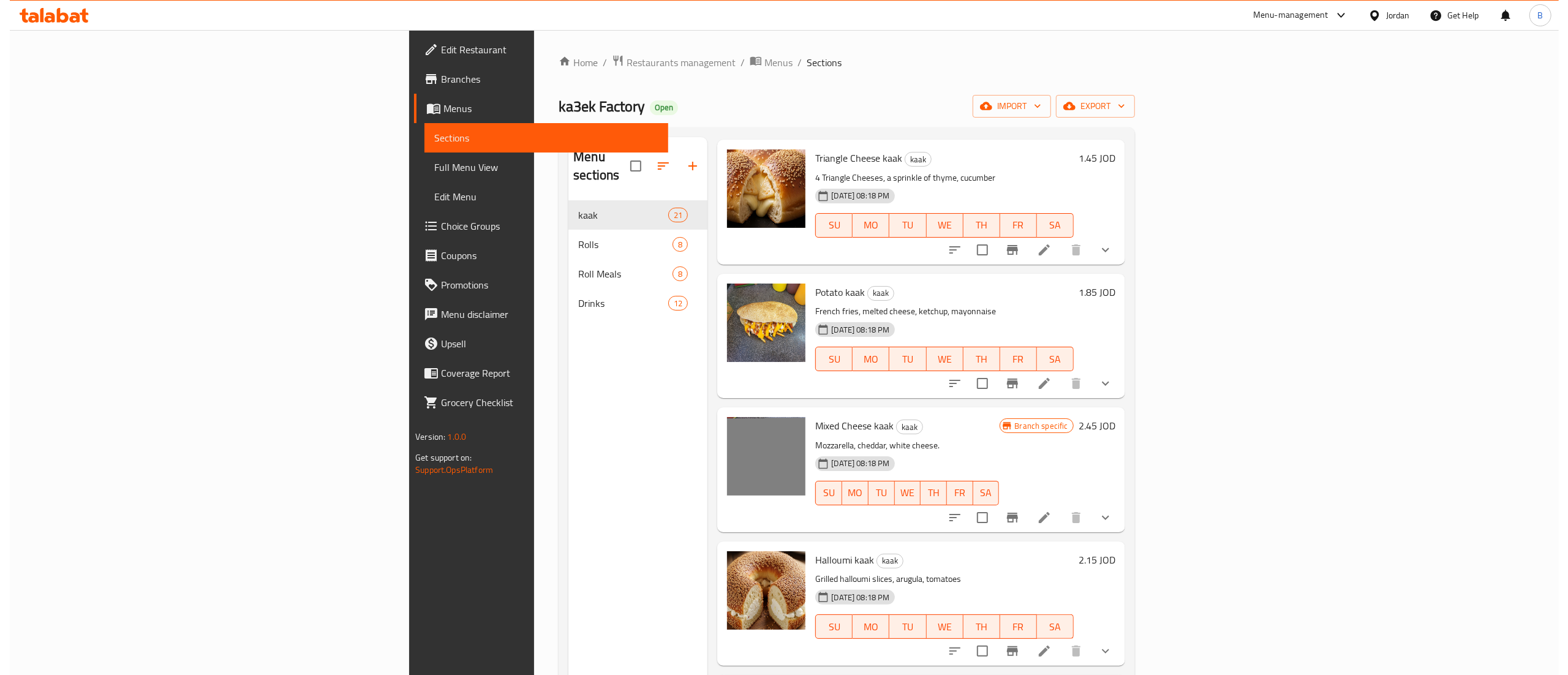
scroll to position [1225, 0]
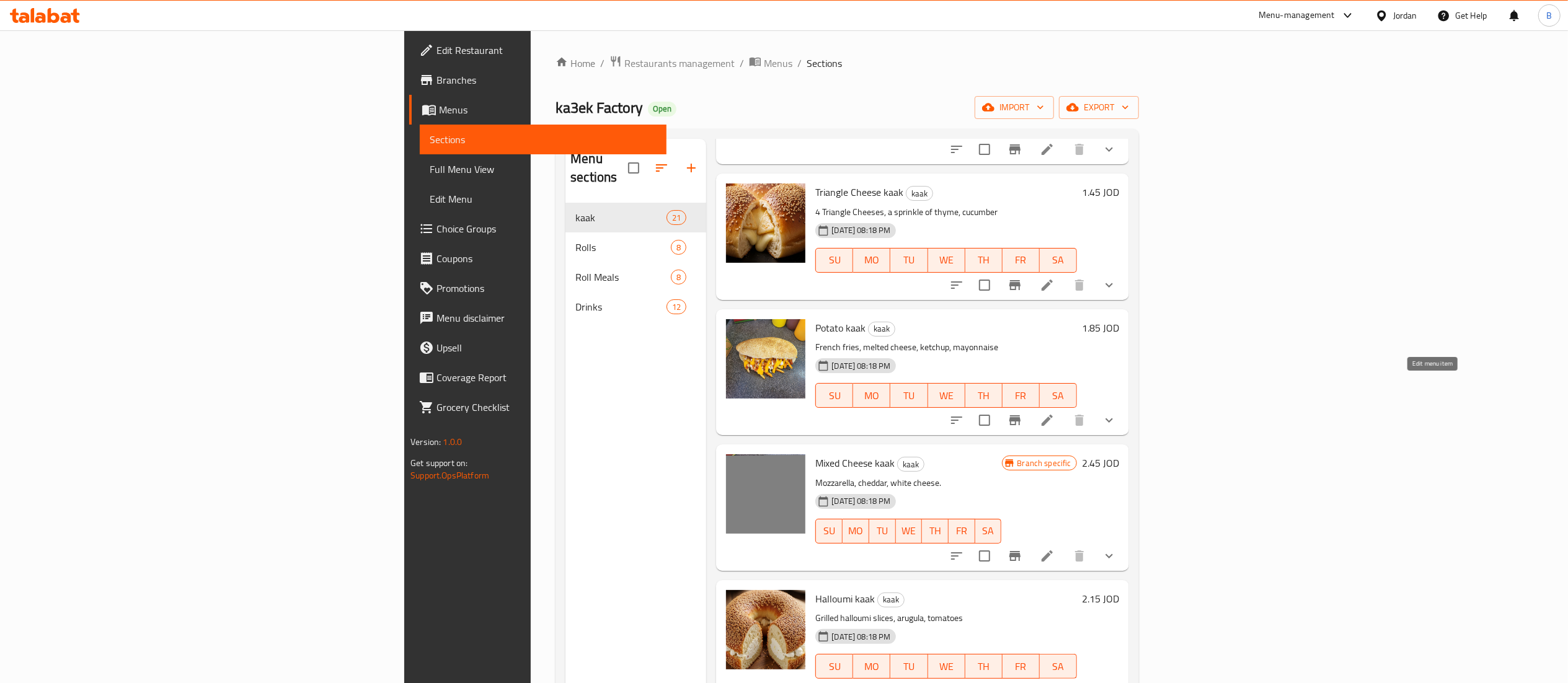
click at [1054, 413] on icon at bounding box center [1047, 420] width 15 height 15
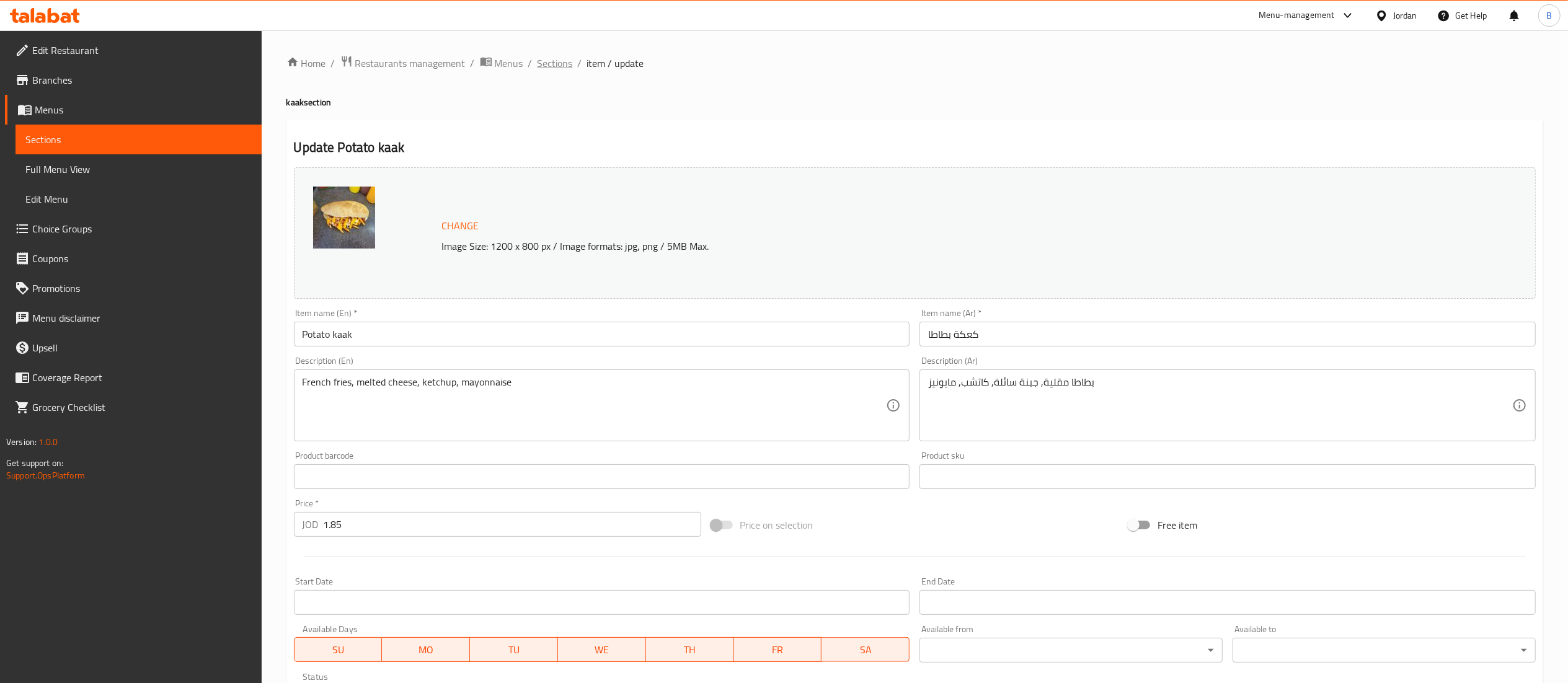
click at [541, 61] on span "Sections" at bounding box center [555, 63] width 36 height 15
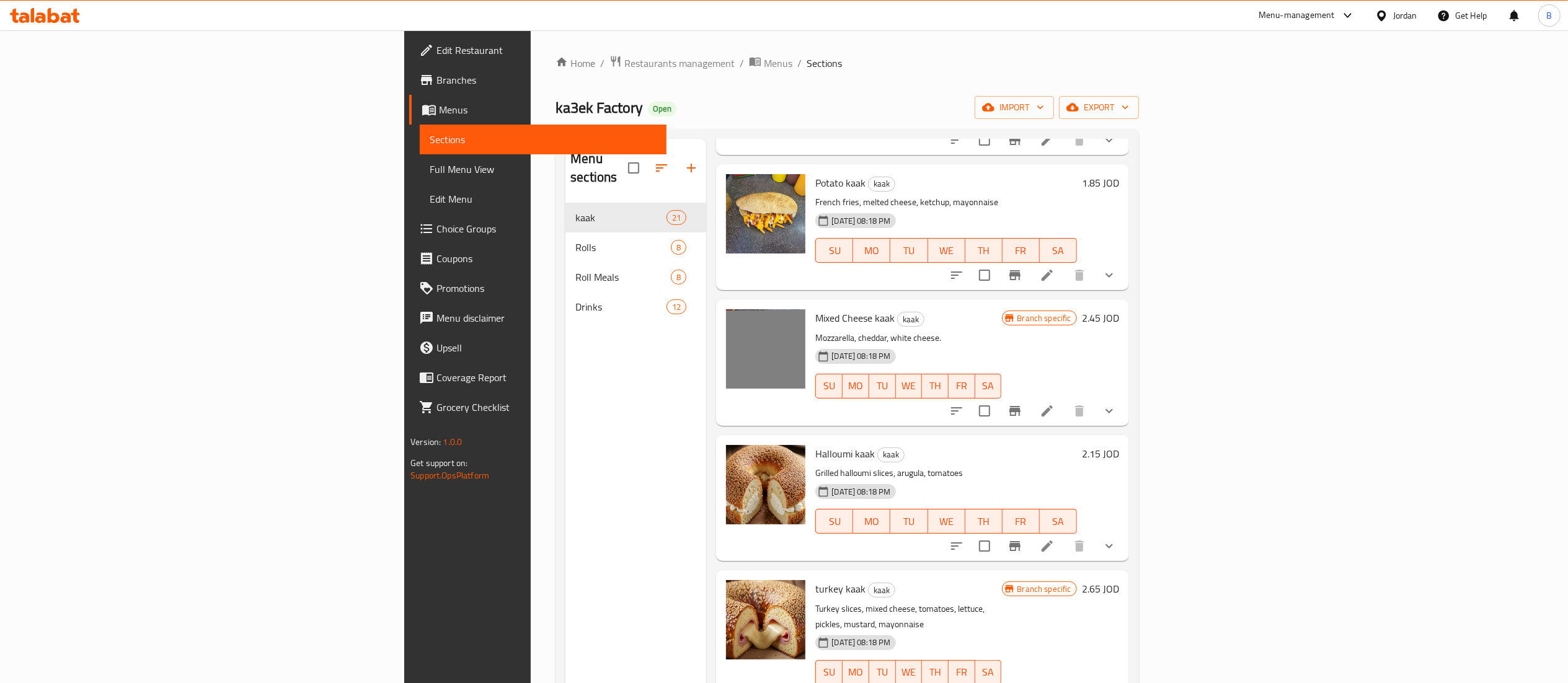
scroll to position [1488, 0]
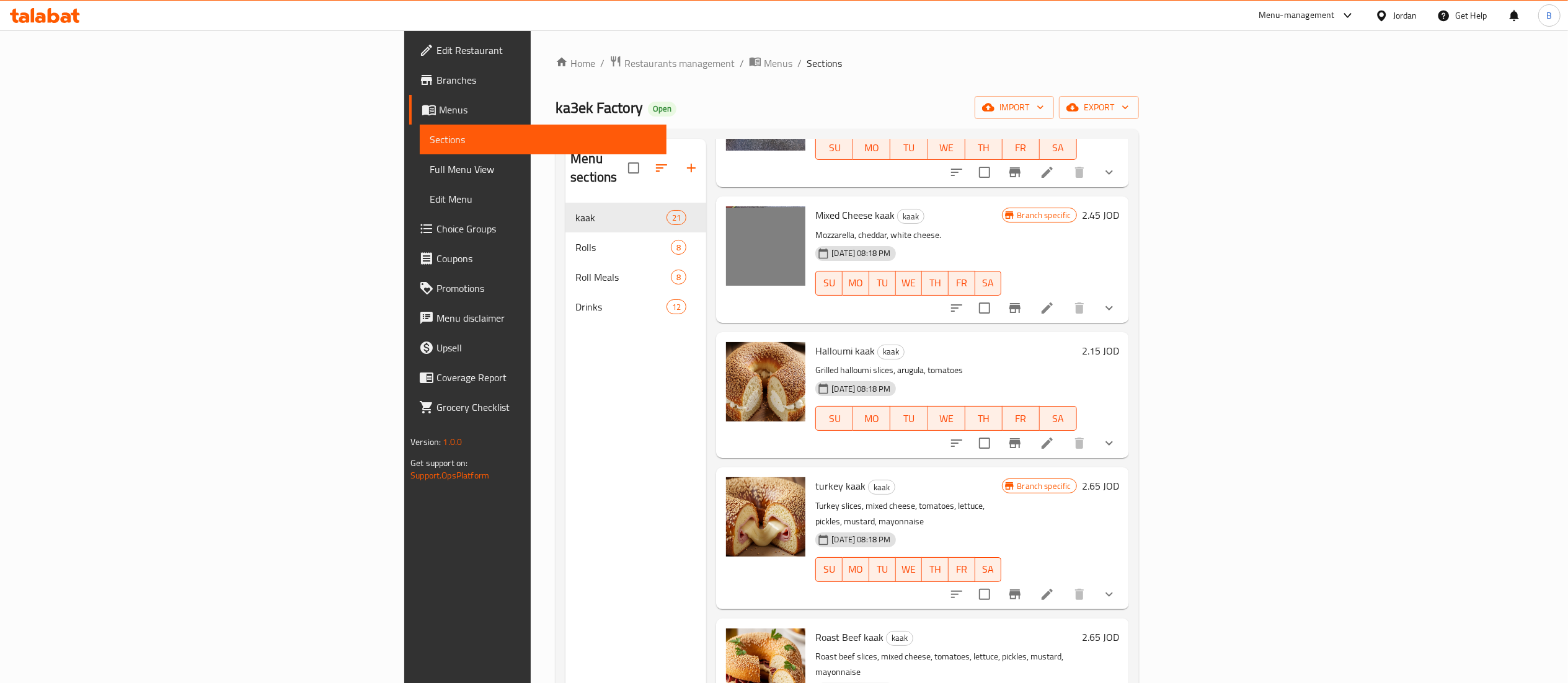
click at [1064, 297] on li at bounding box center [1047, 308] width 35 height 22
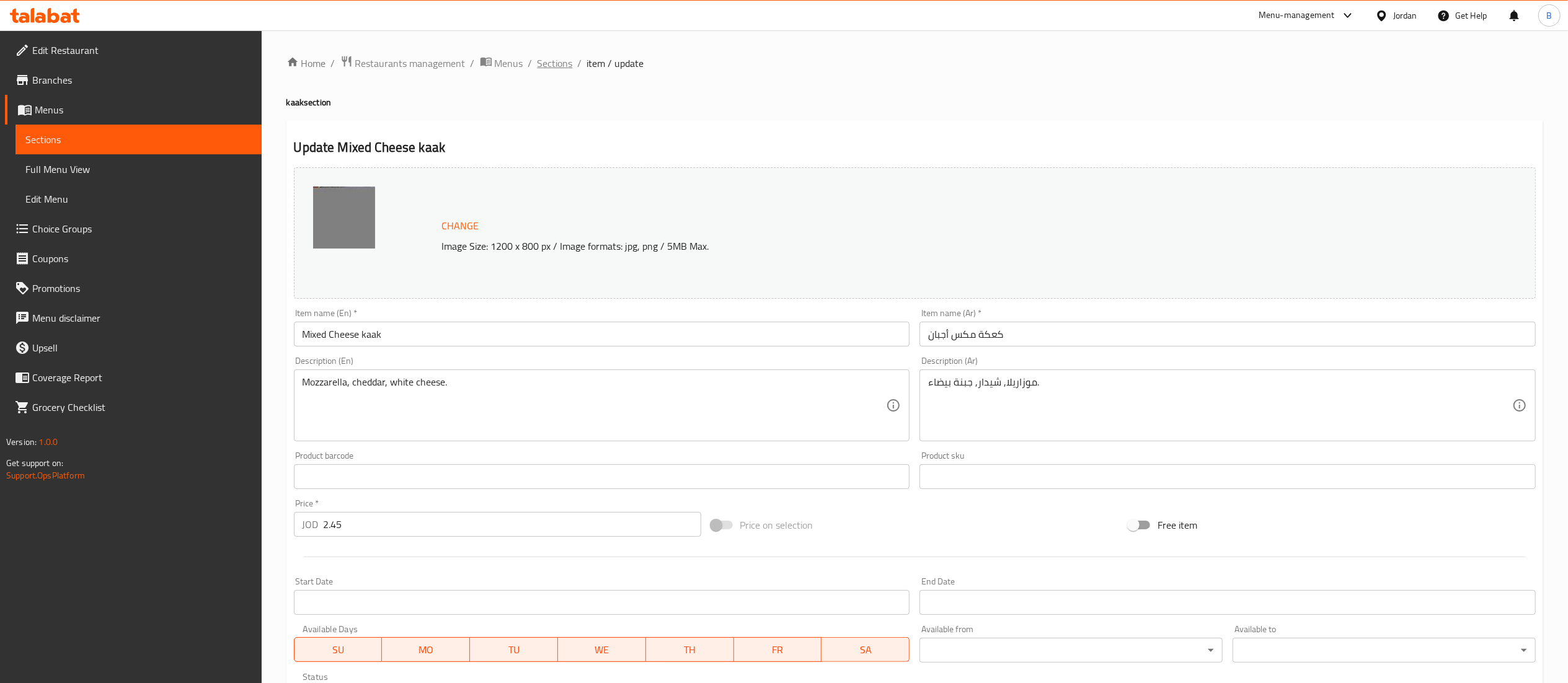
click at [552, 59] on span "Sections" at bounding box center [555, 63] width 36 height 15
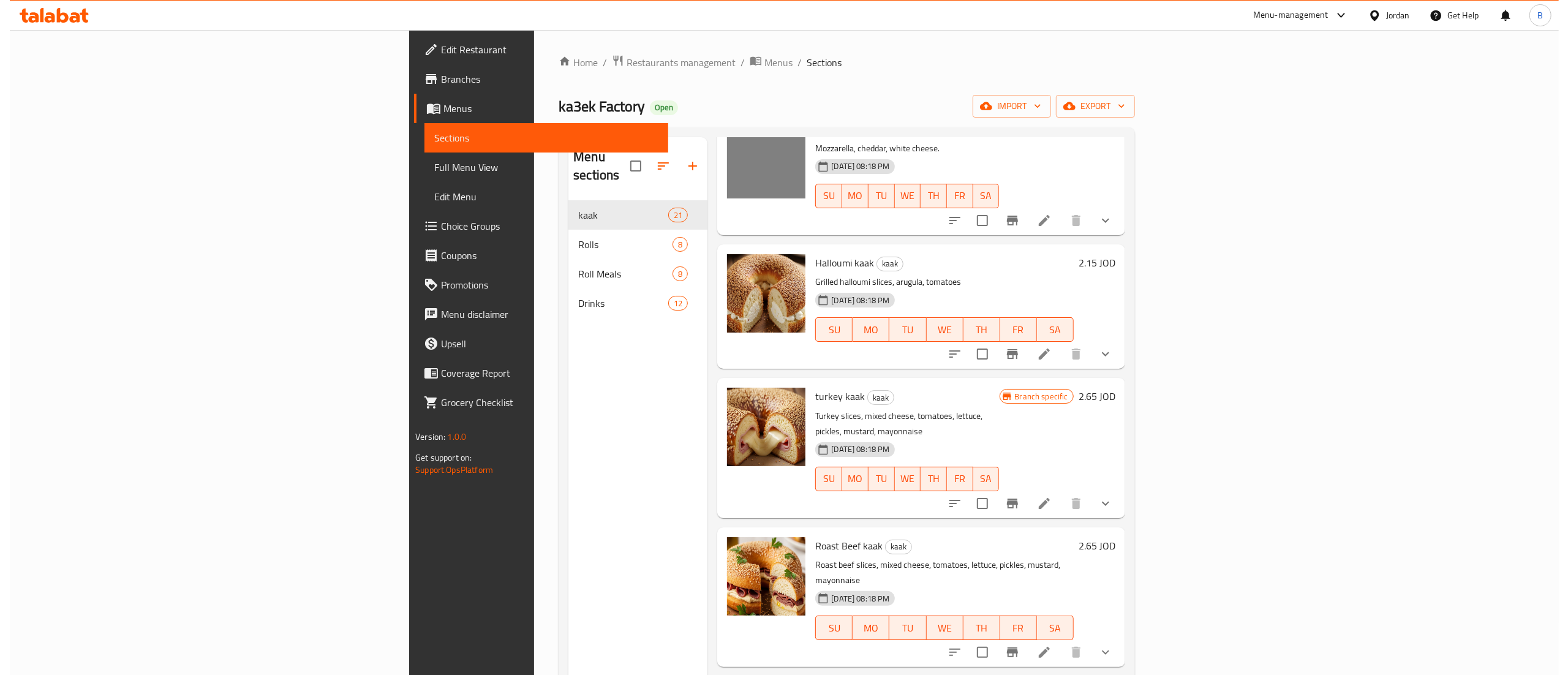
scroll to position [1593, 0]
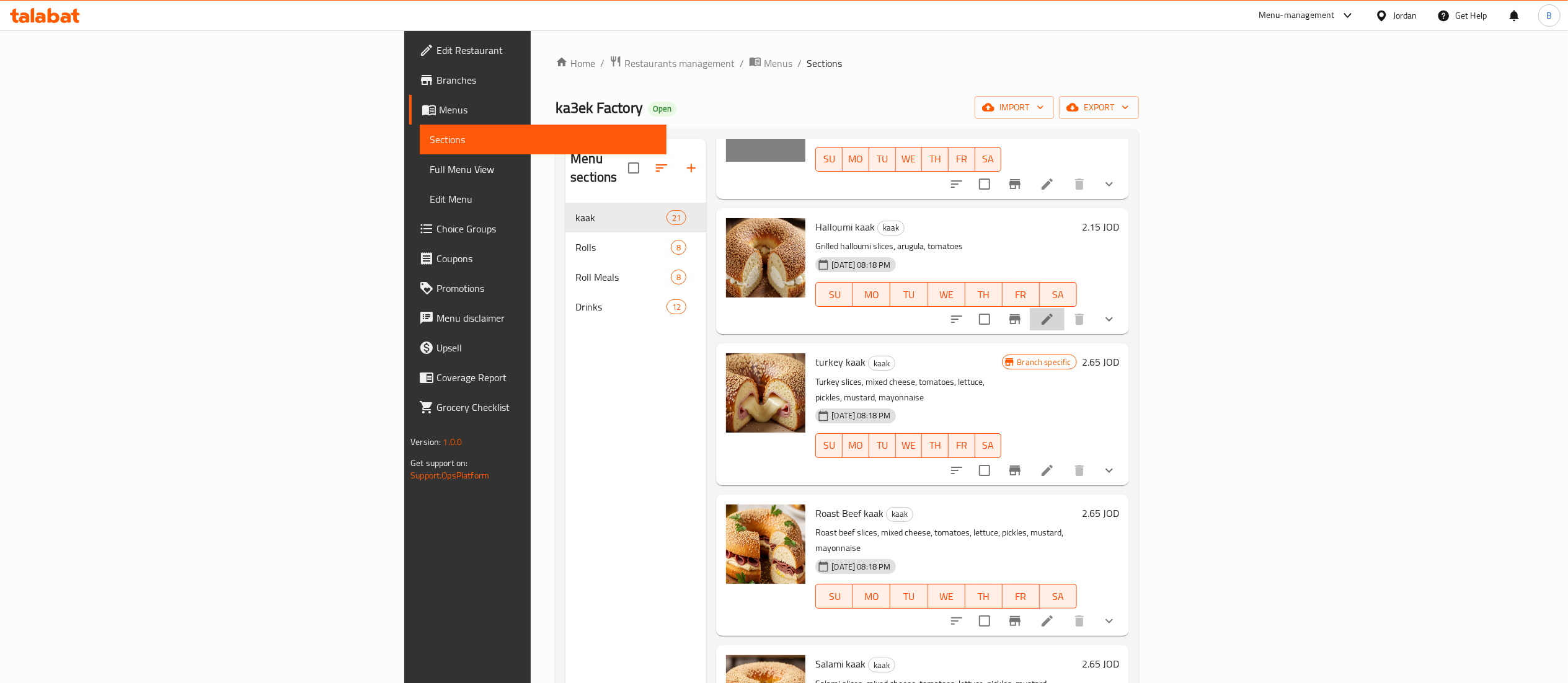
click at [1064, 308] on li at bounding box center [1047, 319] width 35 height 22
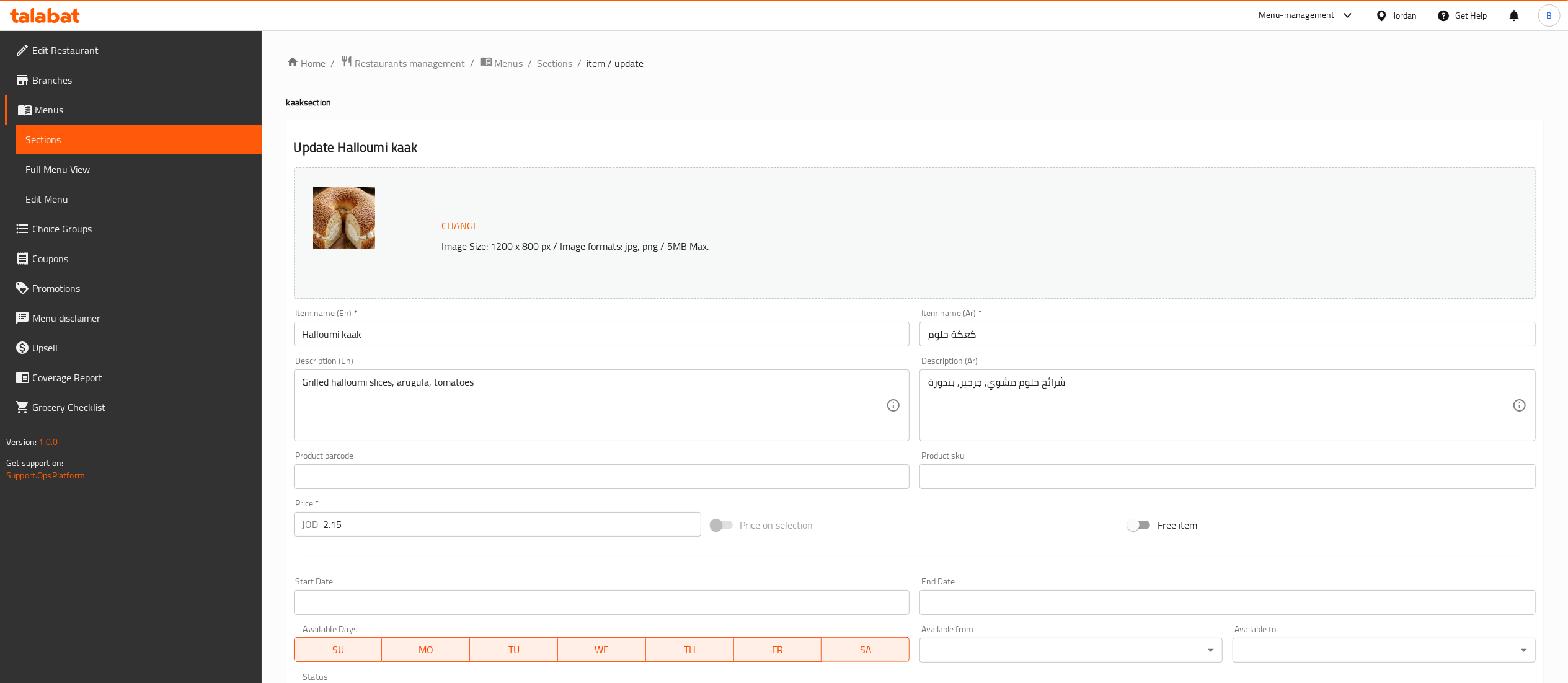
click at [552, 63] on span "Sections" at bounding box center [555, 63] width 36 height 15
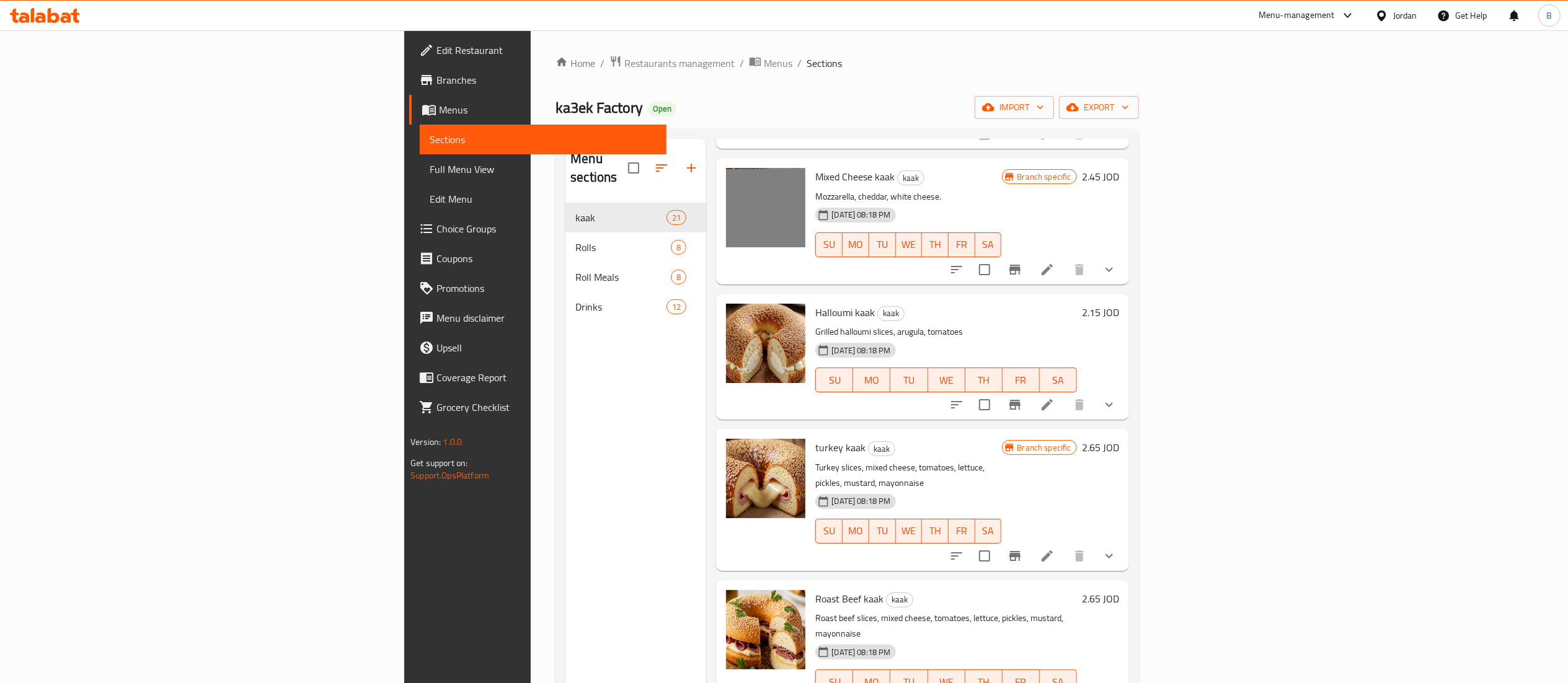
scroll to position [1488, 0]
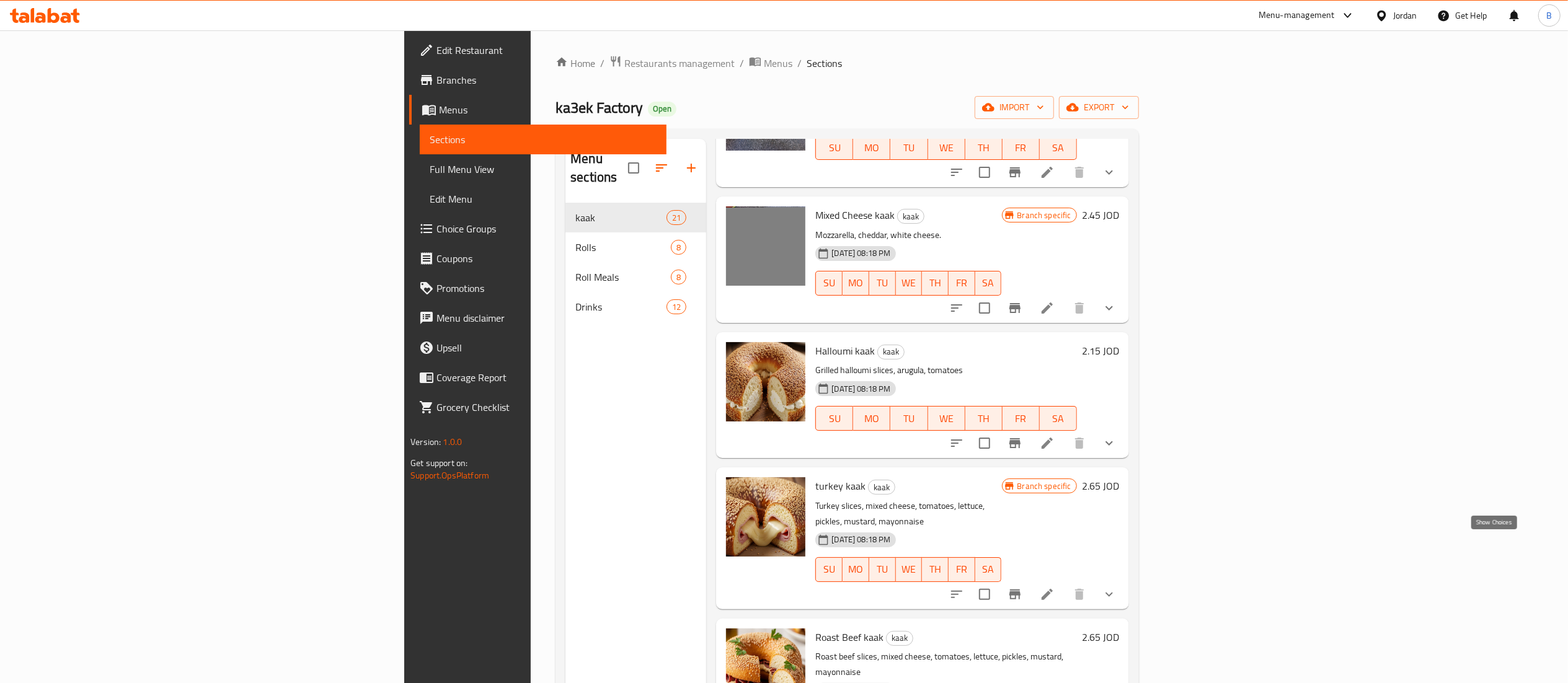
click at [1117, 587] on icon "show more" at bounding box center [1109, 594] width 15 height 15
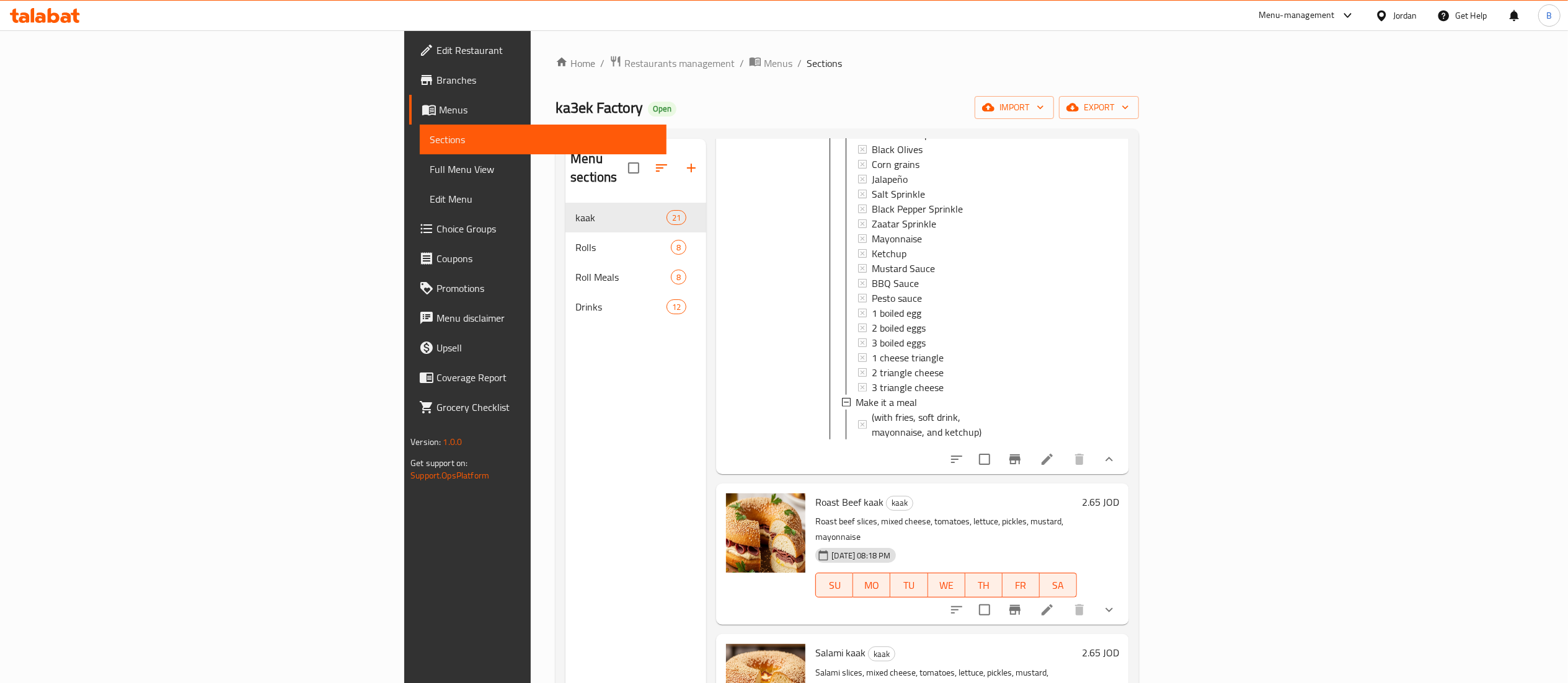
scroll to position [2355, 0]
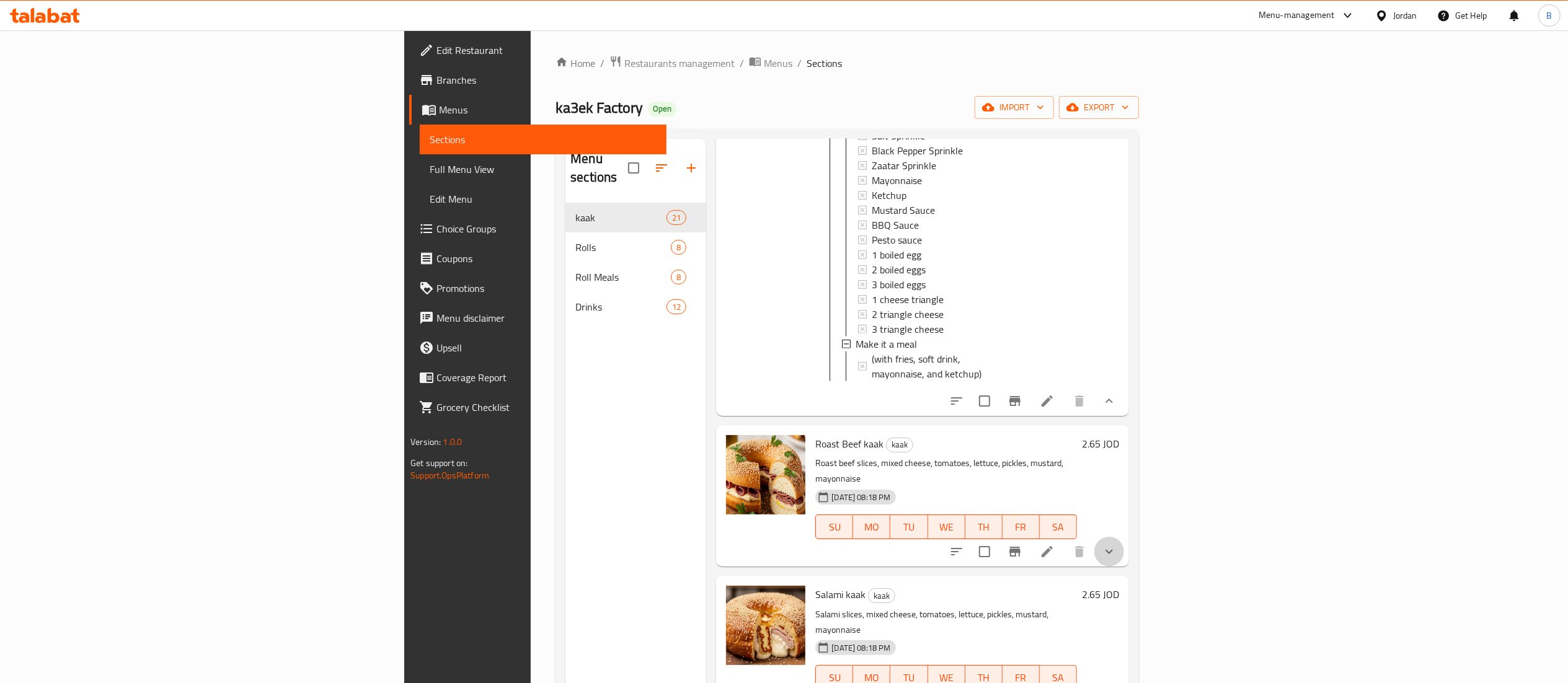
click at [1113, 550] on icon "show more" at bounding box center [1109, 552] width 7 height 4
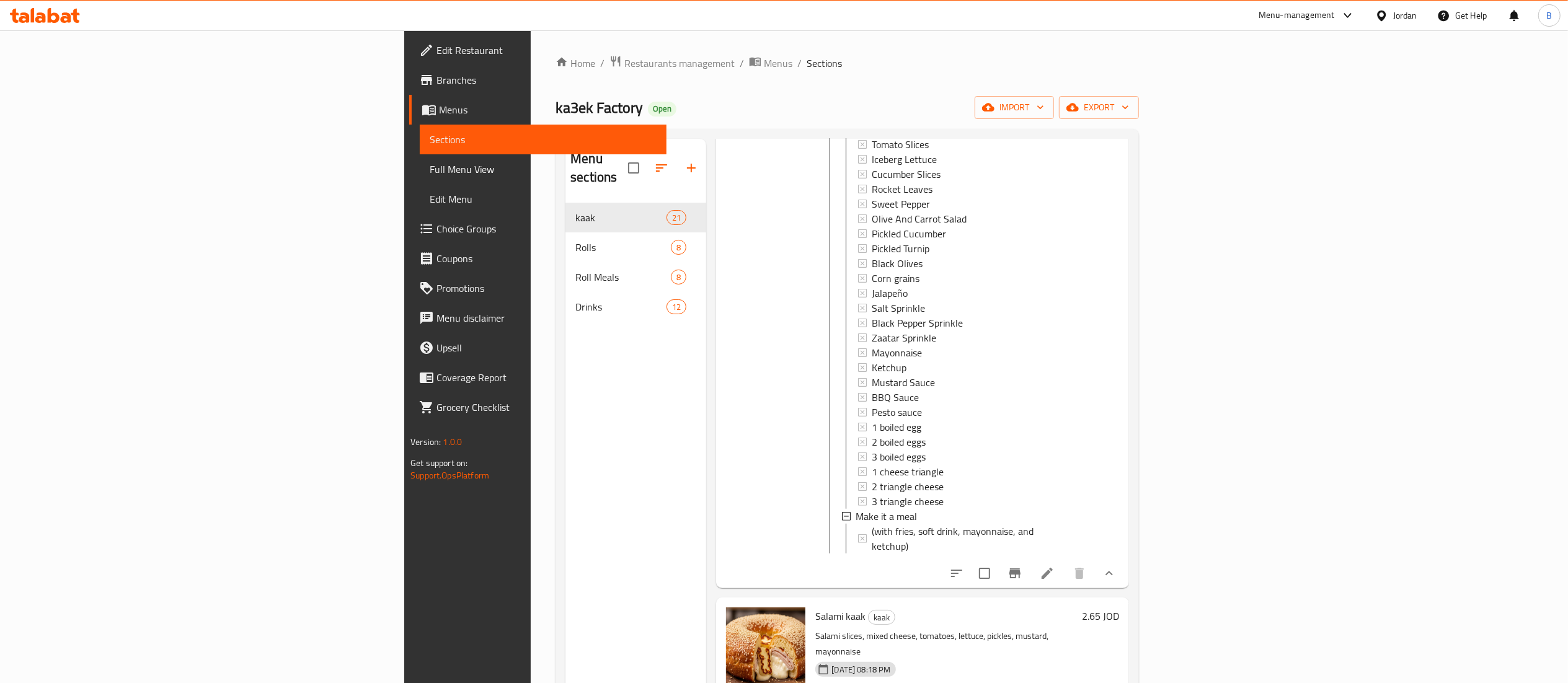
scroll to position [3098, 0]
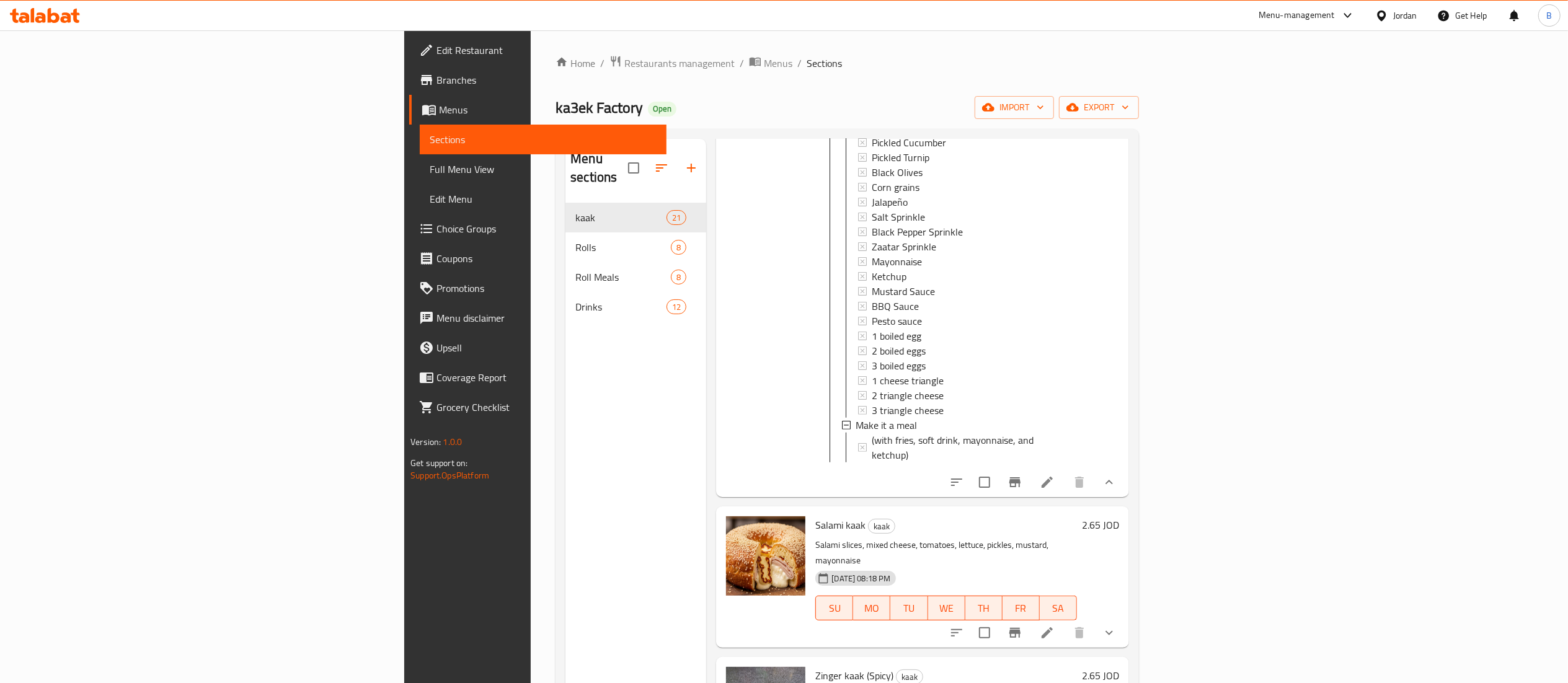
click at [1124, 618] on button "show more" at bounding box center [1109, 632] width 30 height 30
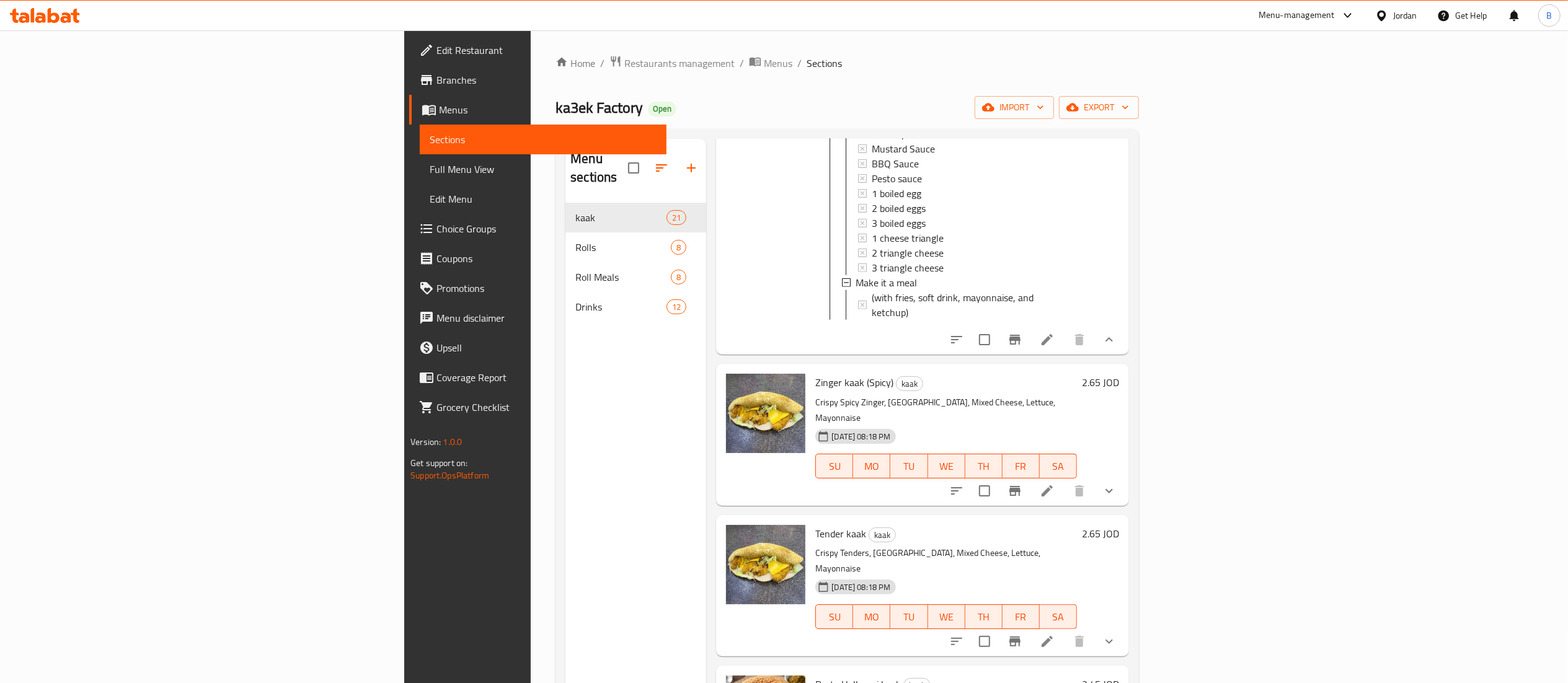
scroll to position [4090, 0]
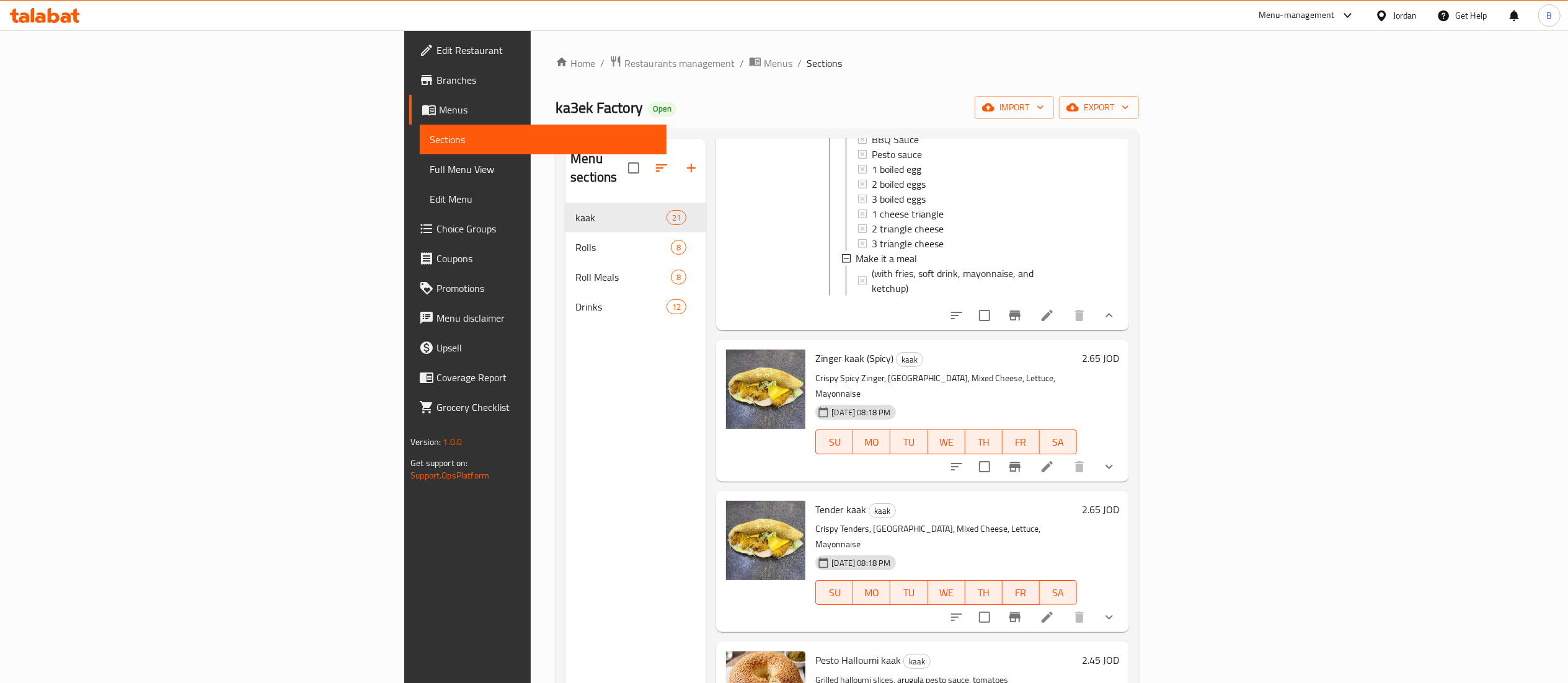
click at [1124, 452] on button "show more" at bounding box center [1109, 466] width 30 height 30
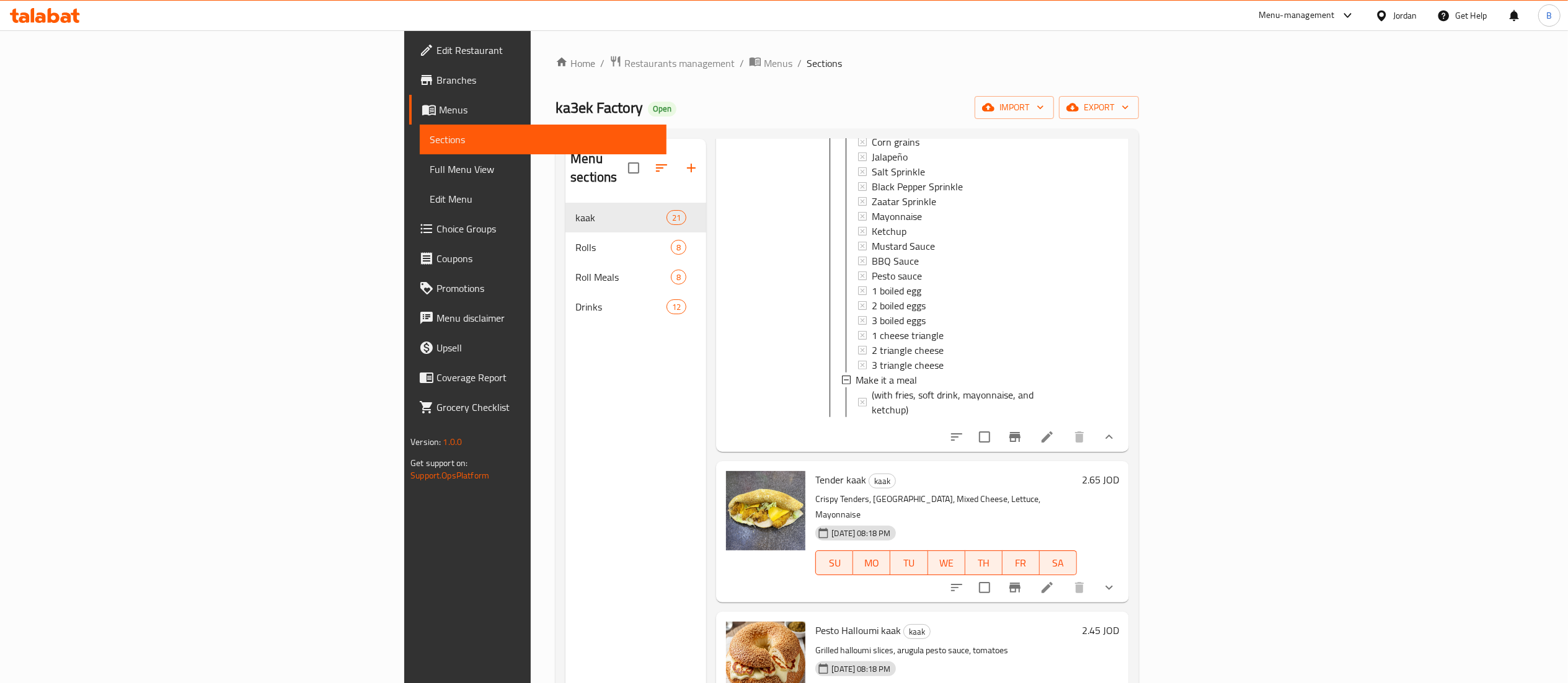
scroll to position [4834, 0]
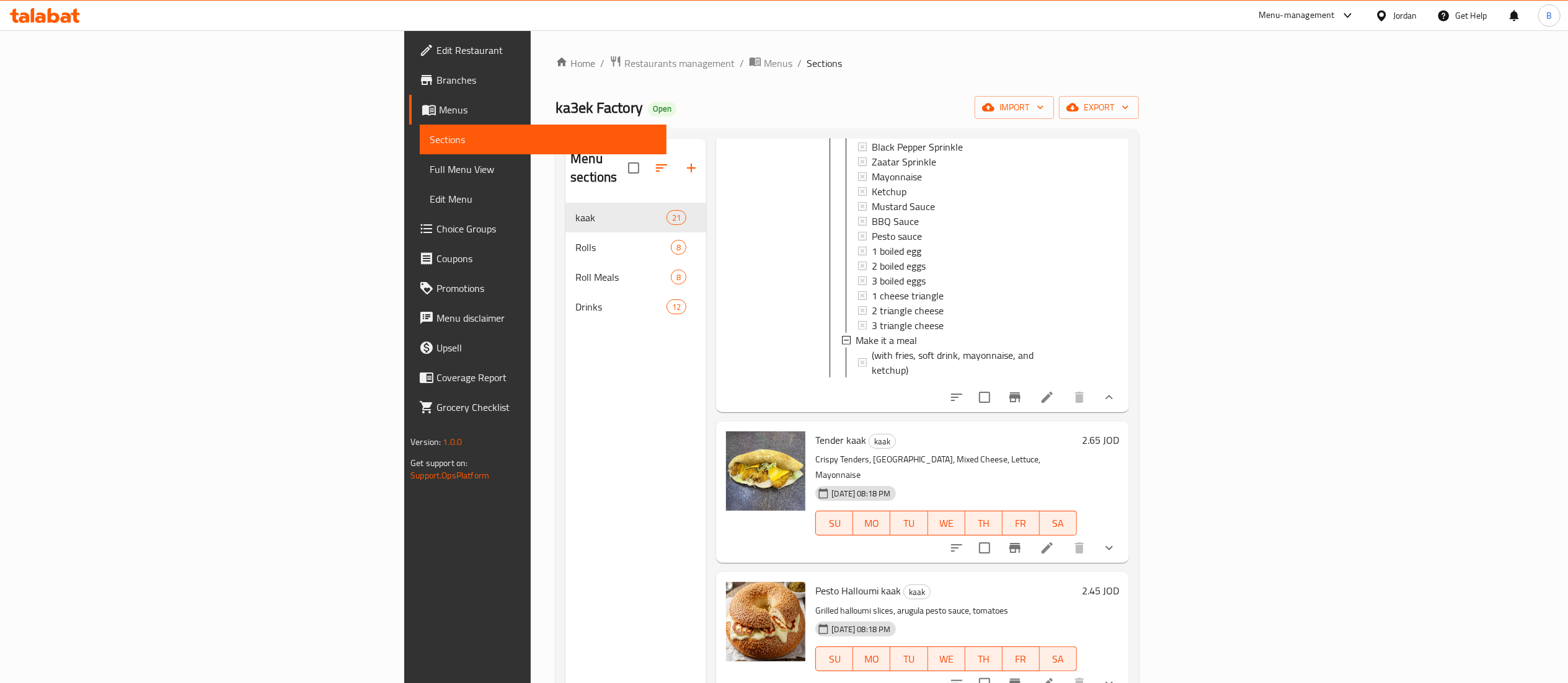
click at [1124, 533] on button "show more" at bounding box center [1109, 548] width 30 height 30
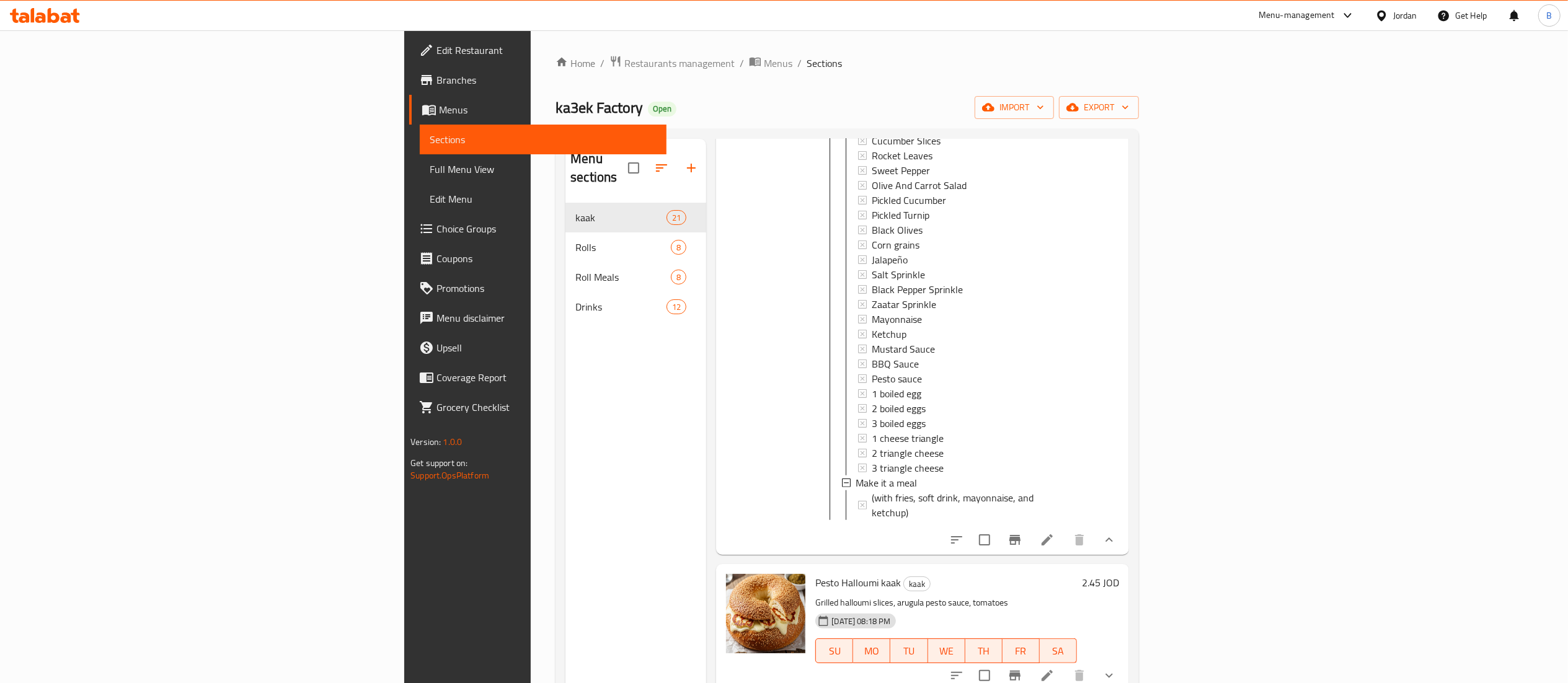
scroll to position [5564, 0]
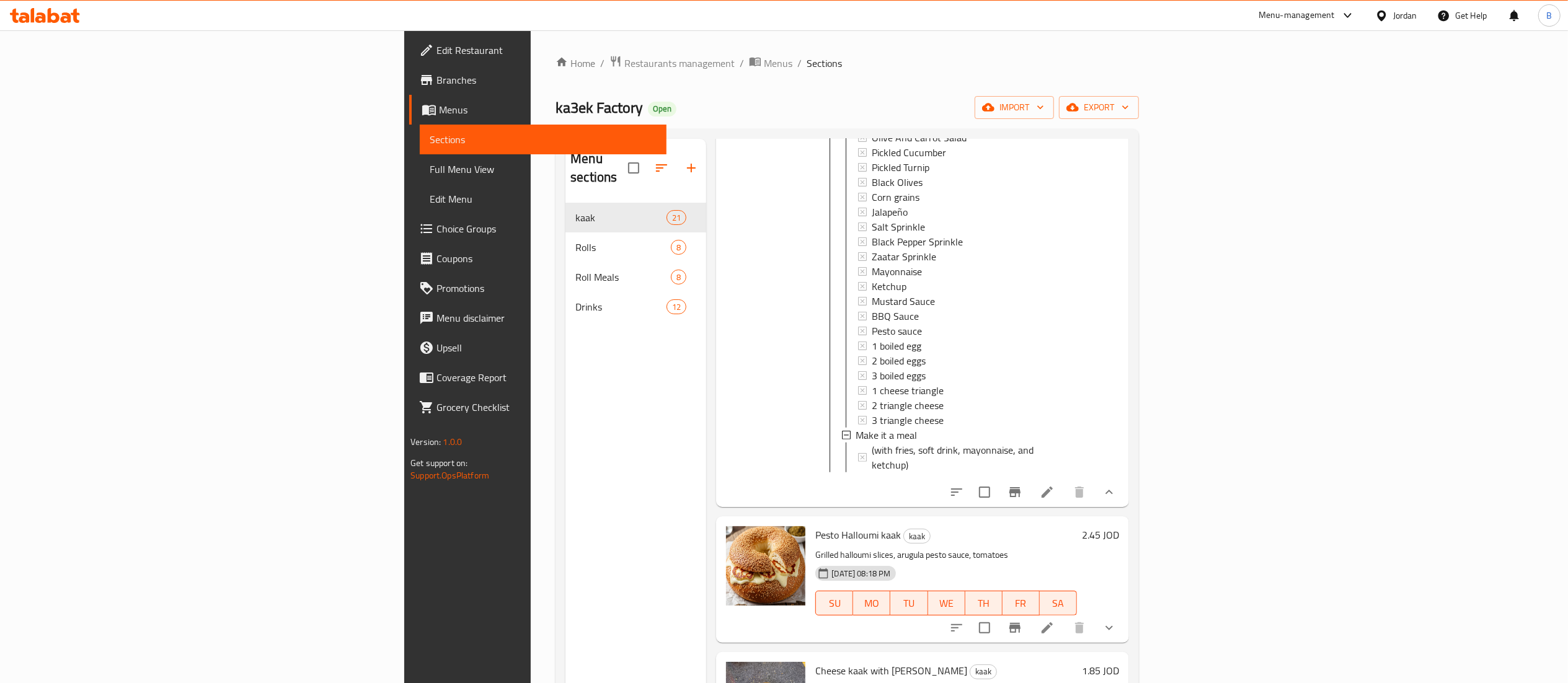
click at [1124, 613] on button "show more" at bounding box center [1109, 627] width 30 height 30
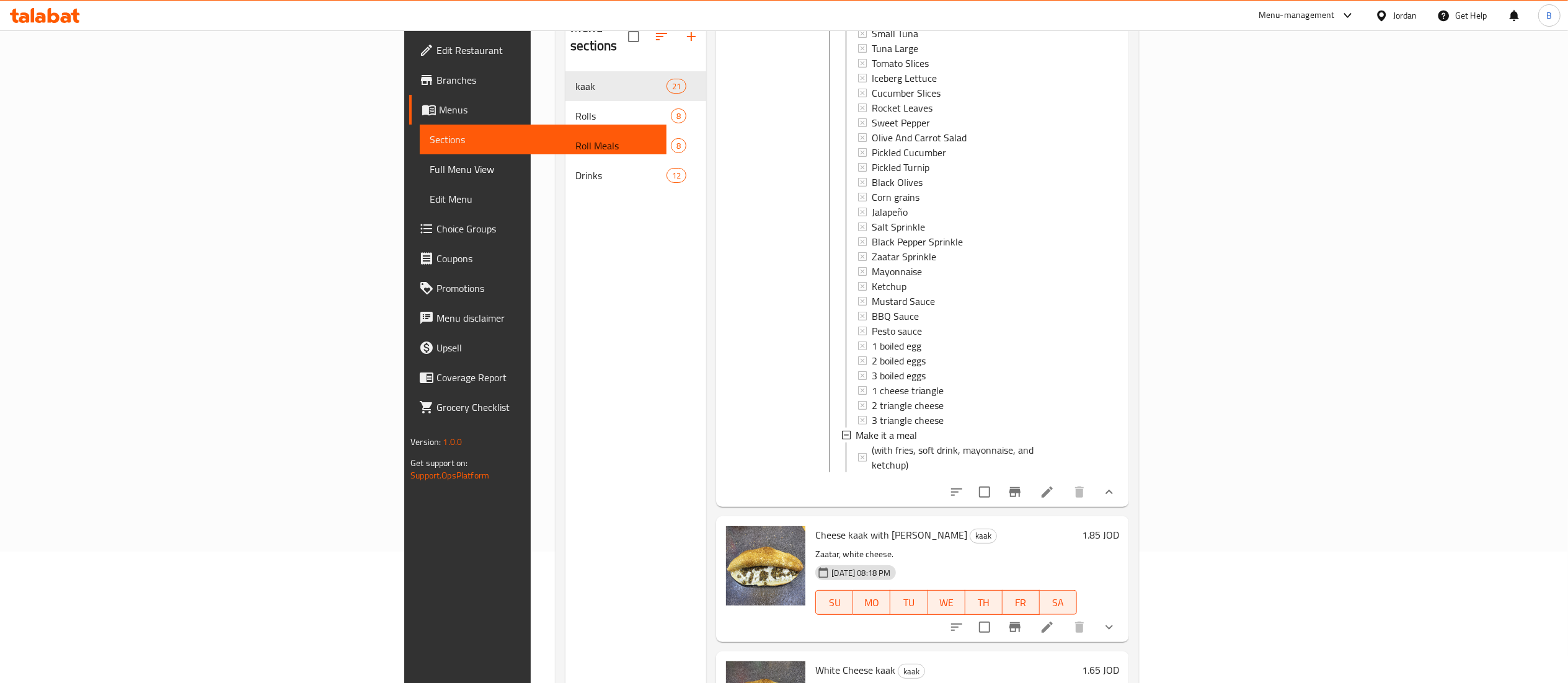
scroll to position [174, 0]
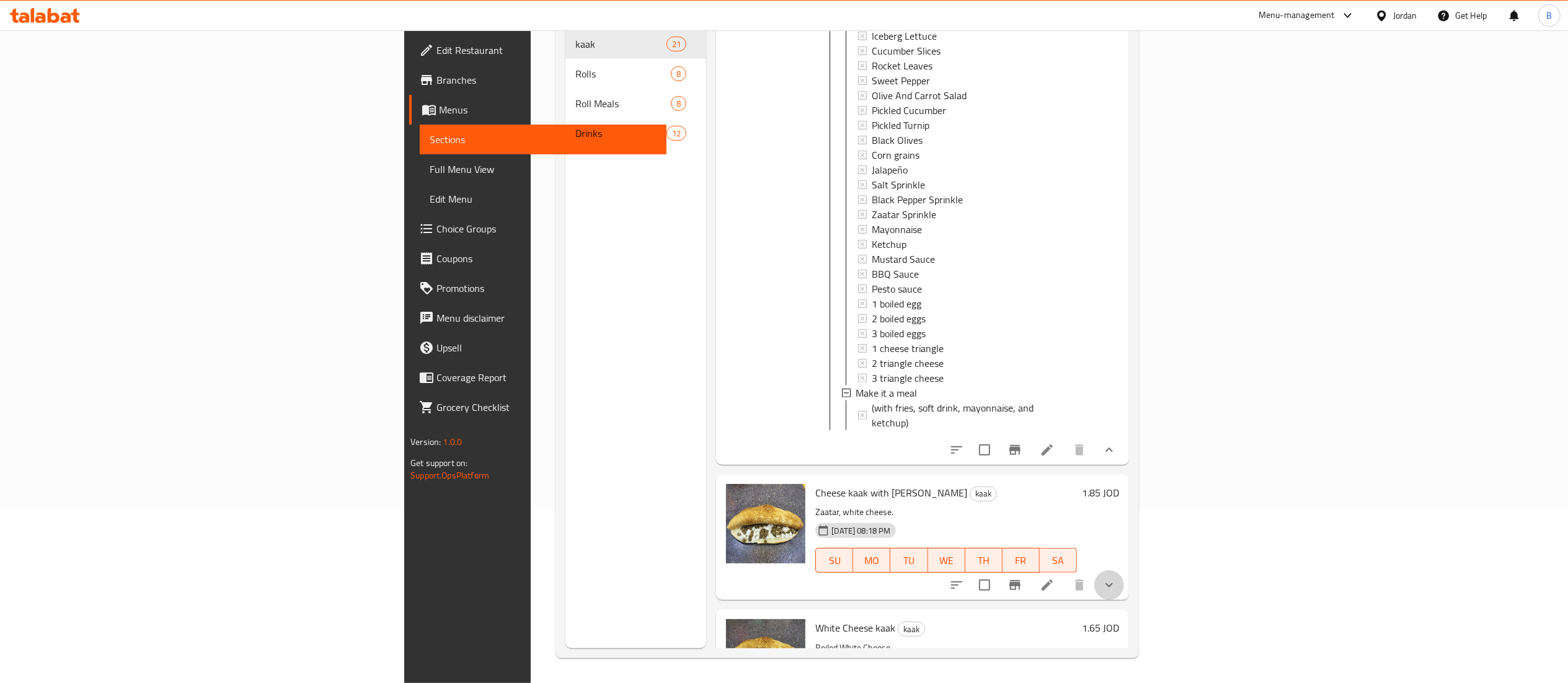
click at [1124, 570] on button "show more" at bounding box center [1109, 584] width 30 height 30
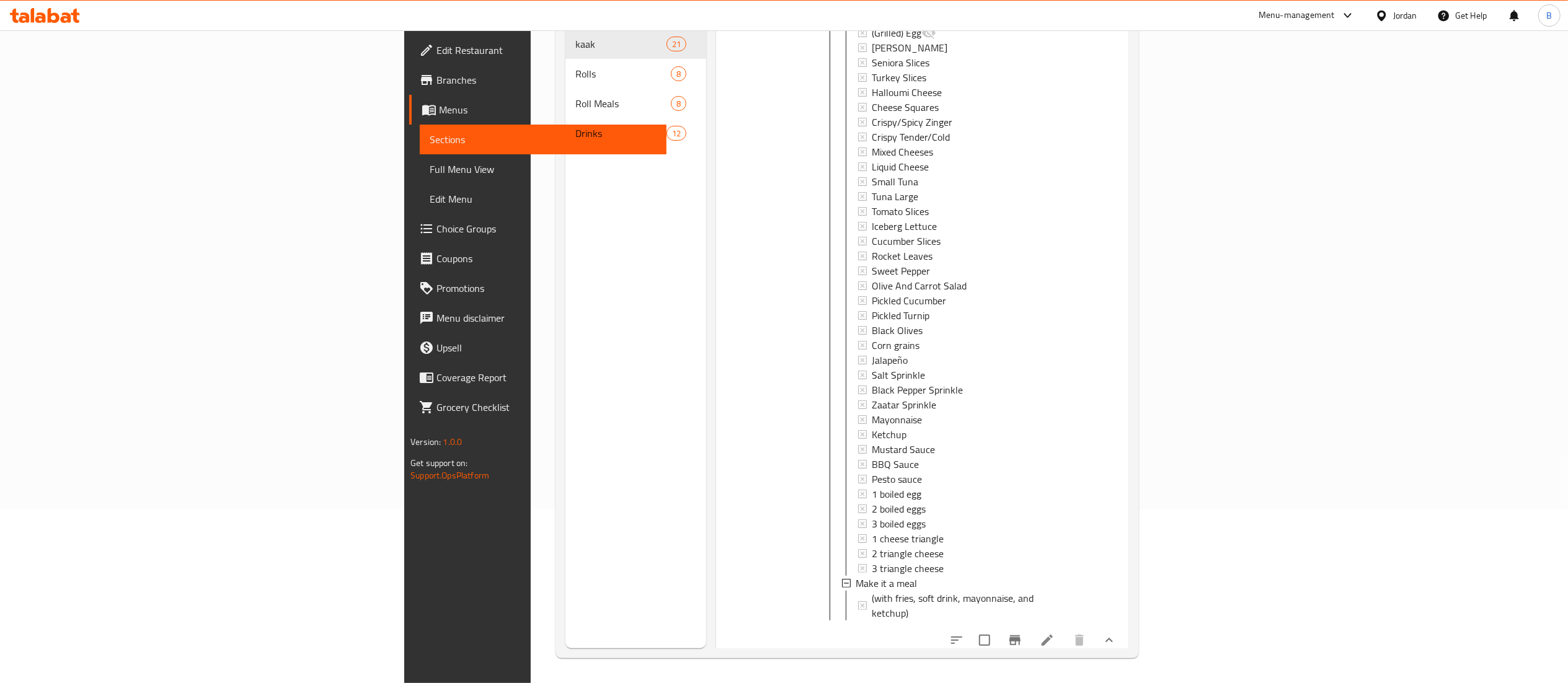
scroll to position [6921, 0]
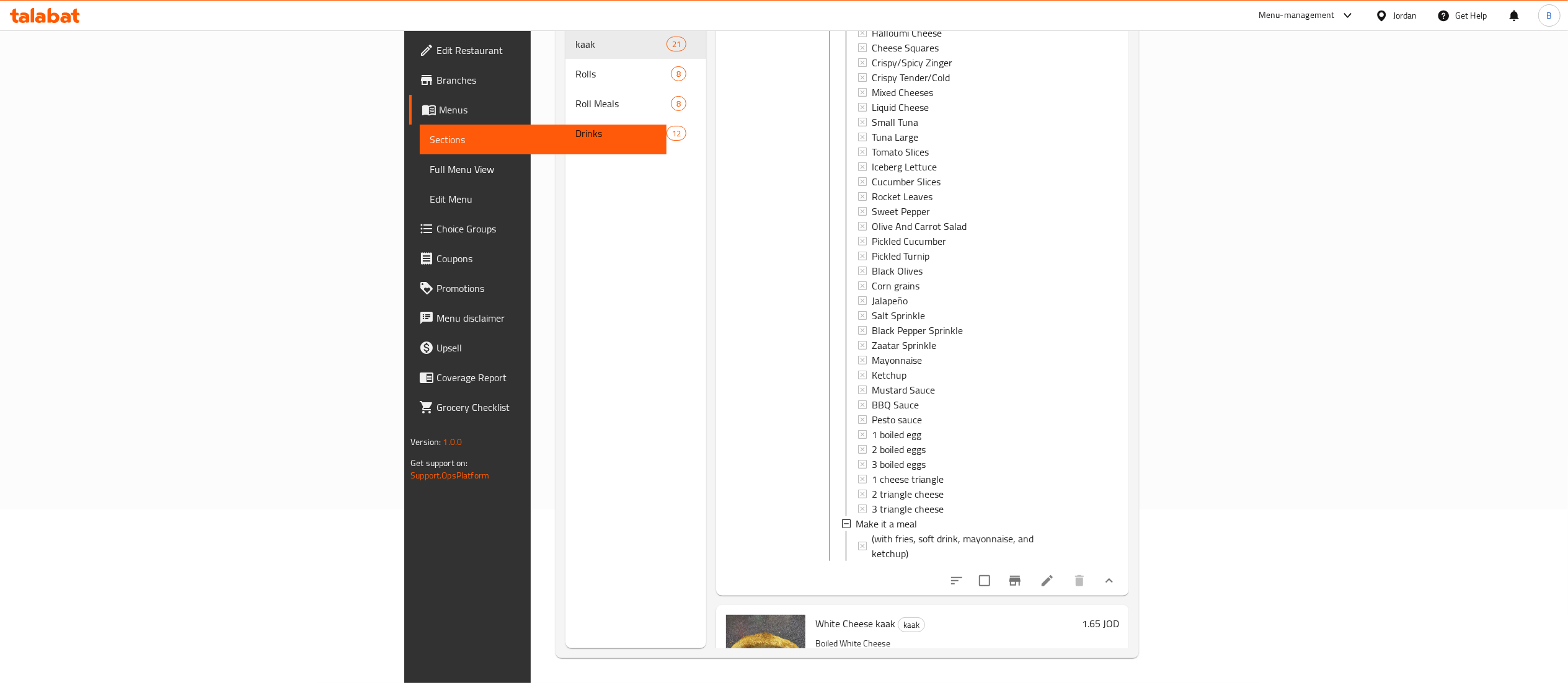
click at [1119, 617] on div "1.65 JOD" at bounding box center [1098, 668] width 42 height 106
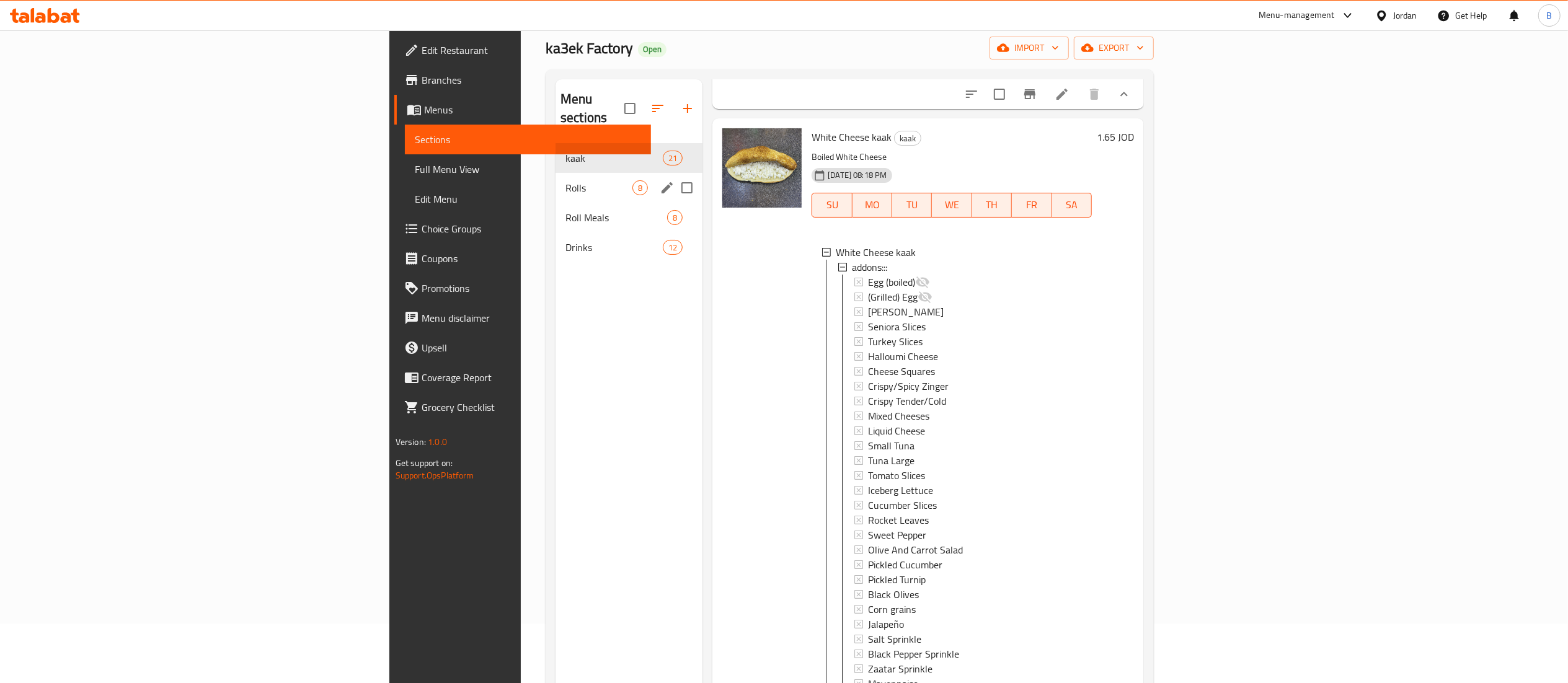
scroll to position [0, 0]
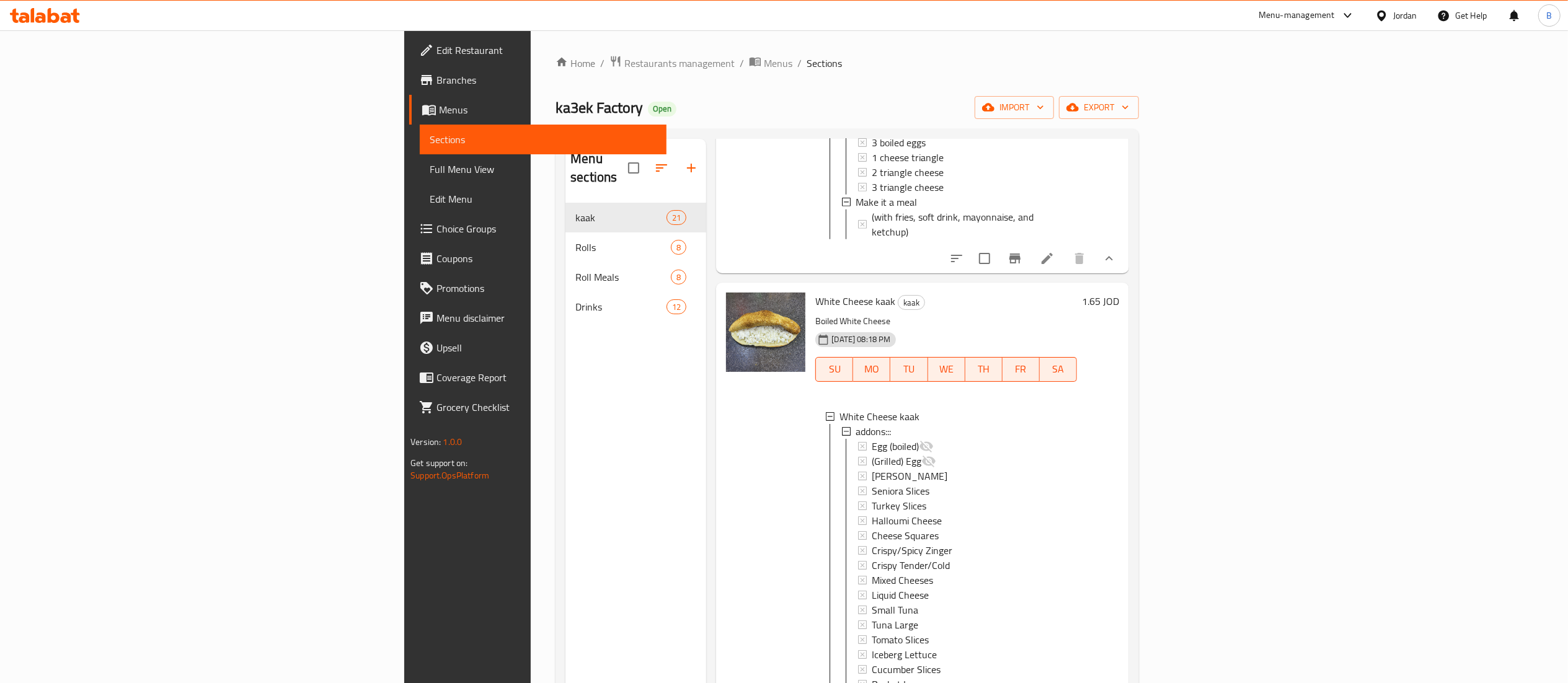
drag, startPoint x: 70, startPoint y: 114, endPoint x: 241, endPoint y: 129, distance: 171.7
click at [439, 114] on span "Menus" at bounding box center [547, 109] width 217 height 15
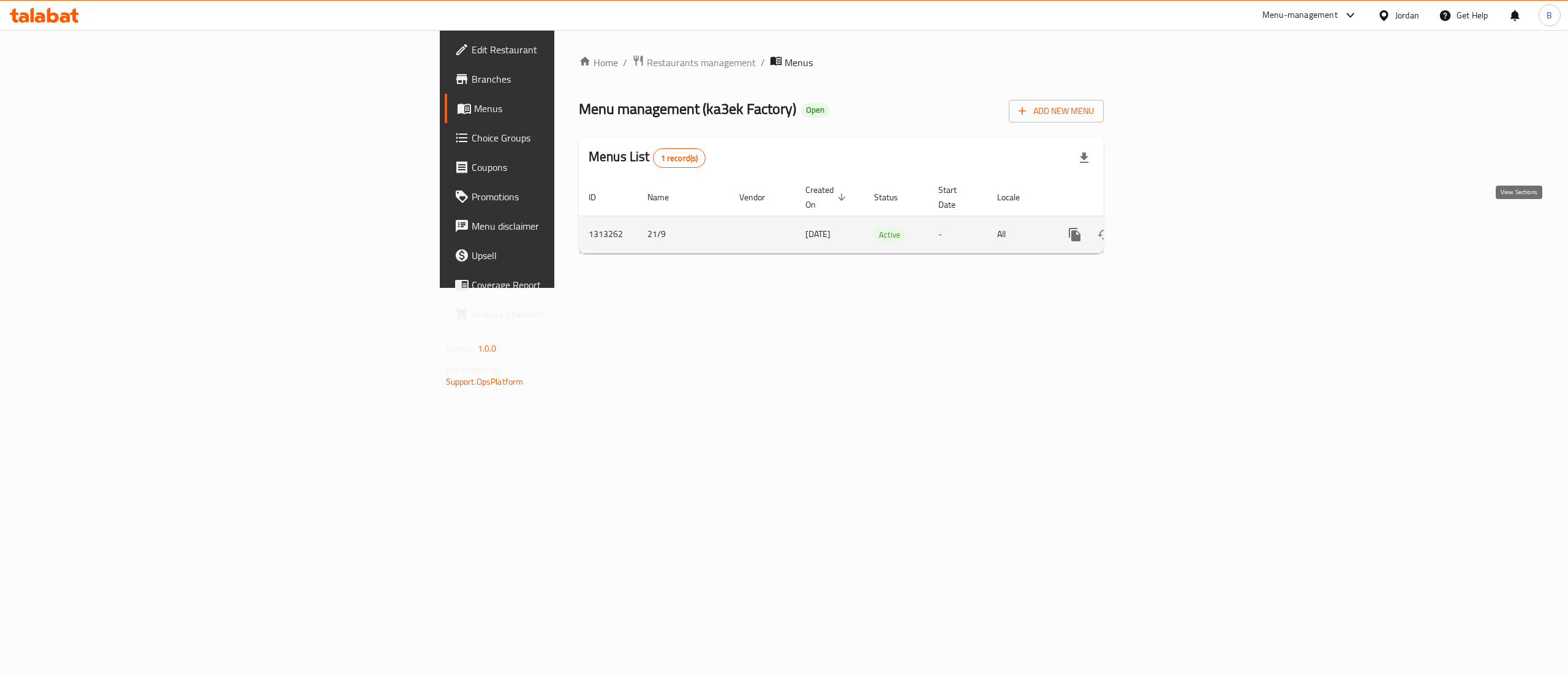
click at [1171, 227] on icon "enhanced table" at bounding box center [1163, 234] width 15 height 15
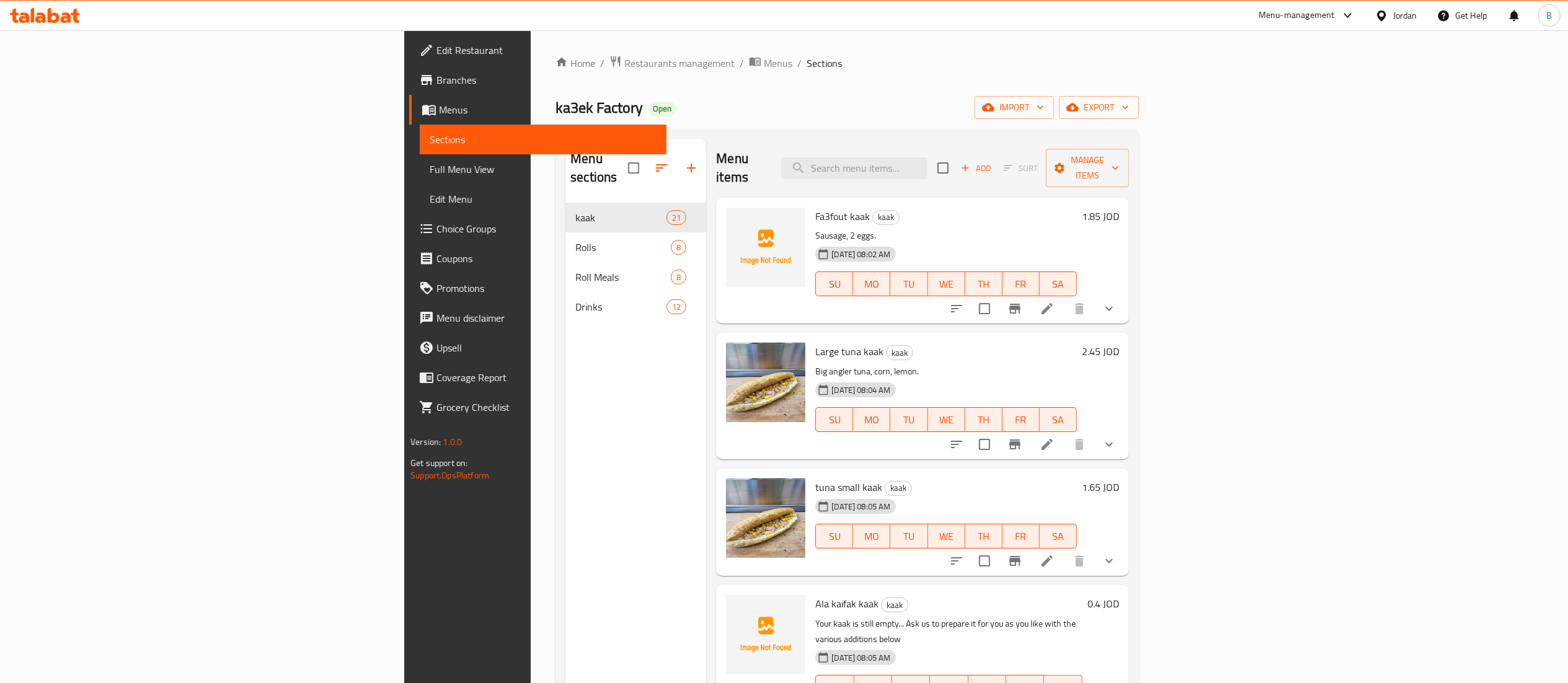
click at [436, 235] on span "Choice Groups" at bounding box center [546, 228] width 220 height 15
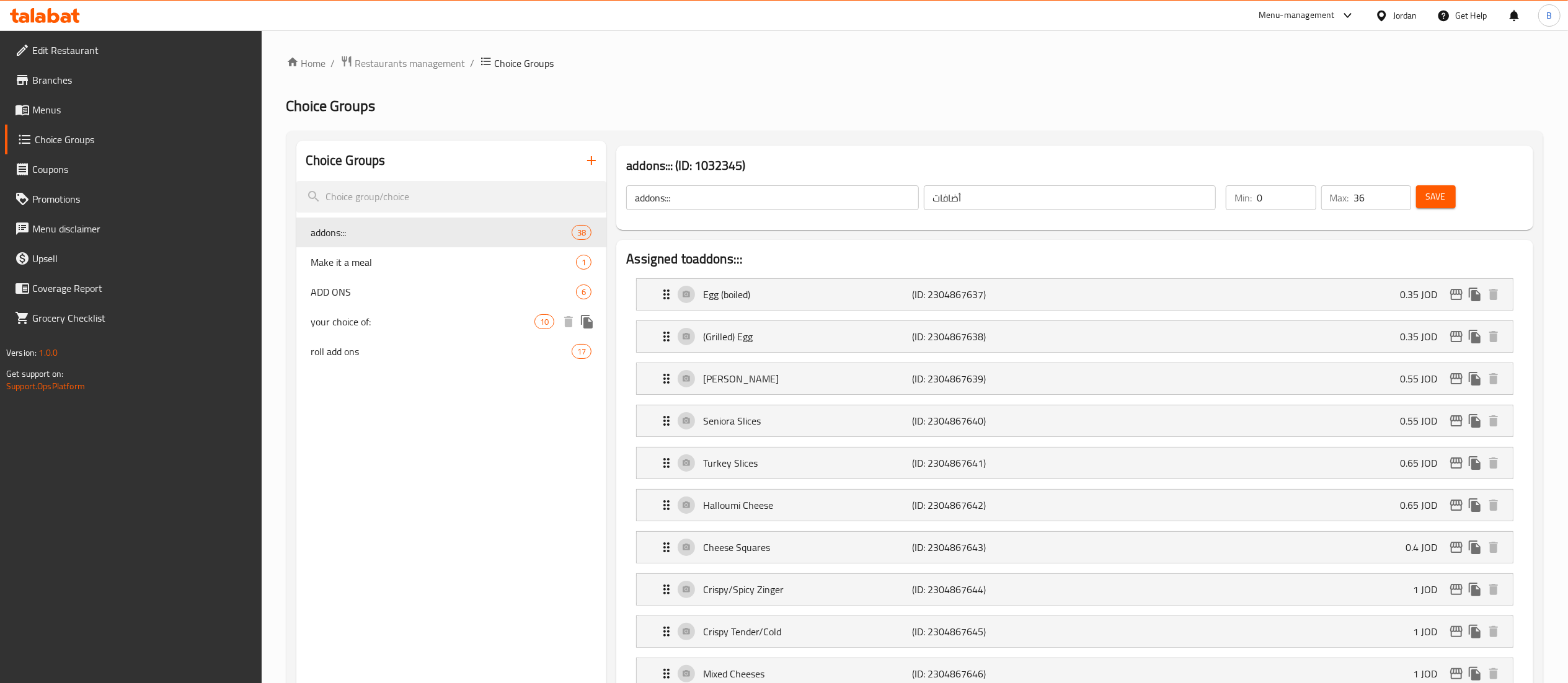
drag, startPoint x: 384, startPoint y: 320, endPoint x: 377, endPoint y: 298, distance: 23.1
click at [383, 321] on span "your choice of:" at bounding box center [423, 322] width 224 height 15
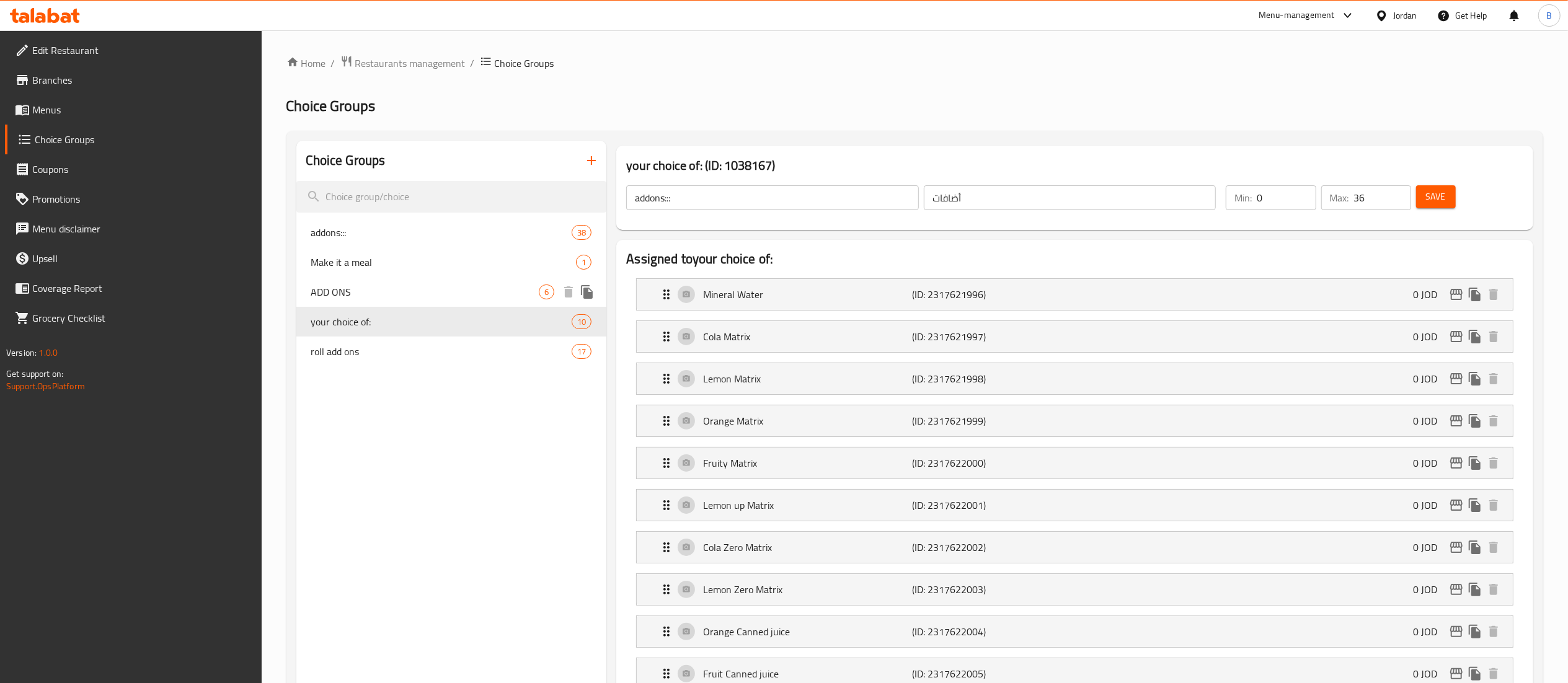
type input "your choice of:"
type input "اختيارك من"
type input "1"
click at [378, 230] on span "addons:::" at bounding box center [423, 232] width 224 height 15
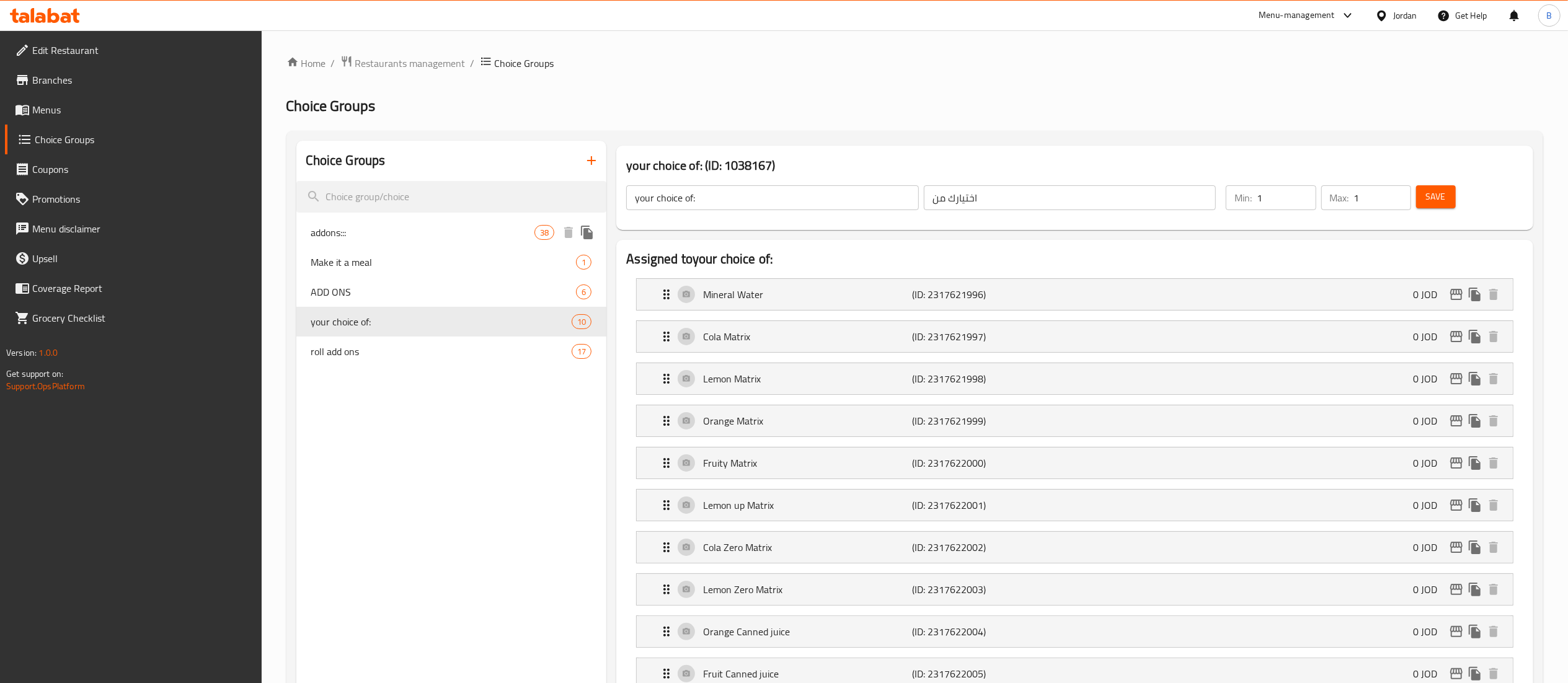
type input "addons:::"
type input "أضافات"
type input "0"
type input "36"
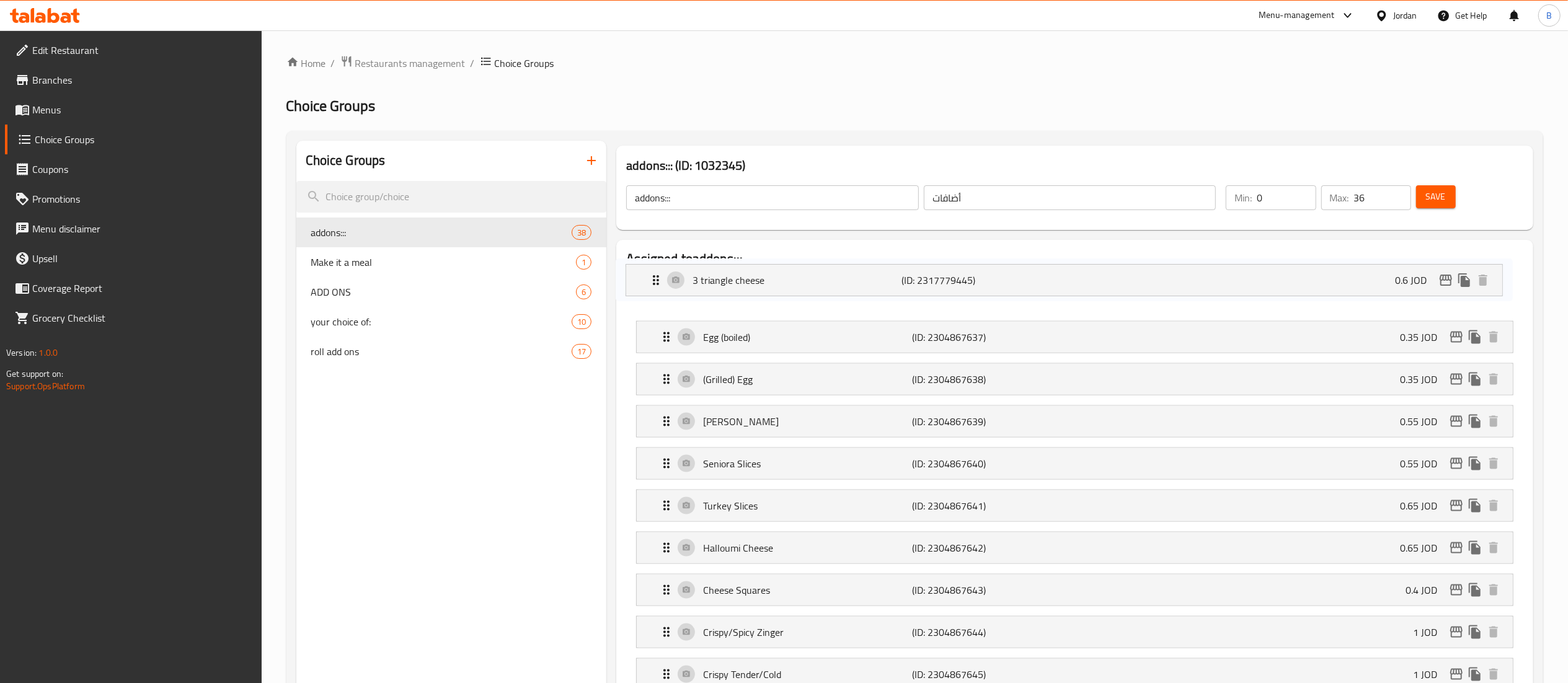
drag, startPoint x: 727, startPoint y: 498, endPoint x: 717, endPoint y: 264, distance: 234.2
drag, startPoint x: 757, startPoint y: 505, endPoint x: 739, endPoint y: 274, distance: 231.7
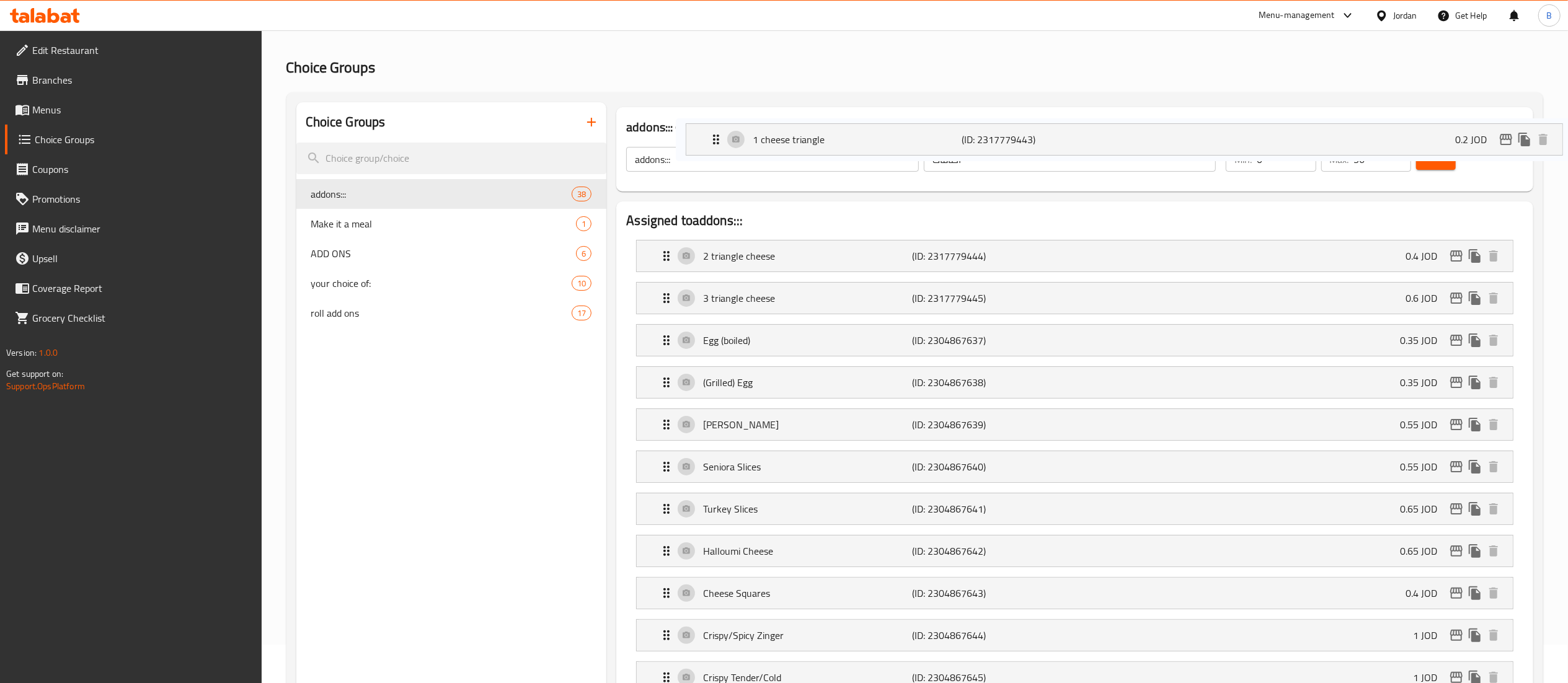
scroll to position [35, 0]
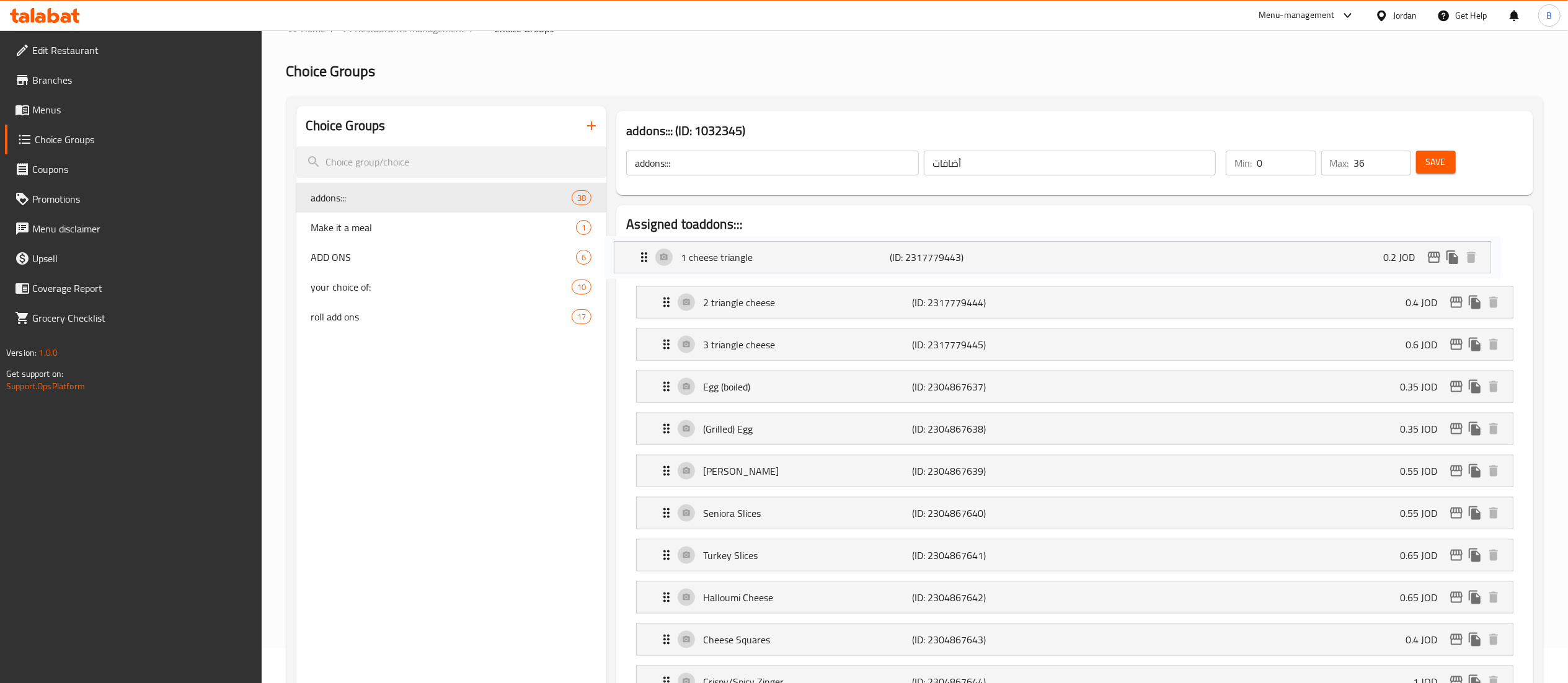
drag, startPoint x: 756, startPoint y: 382, endPoint x: 735, endPoint y: 243, distance: 140.6
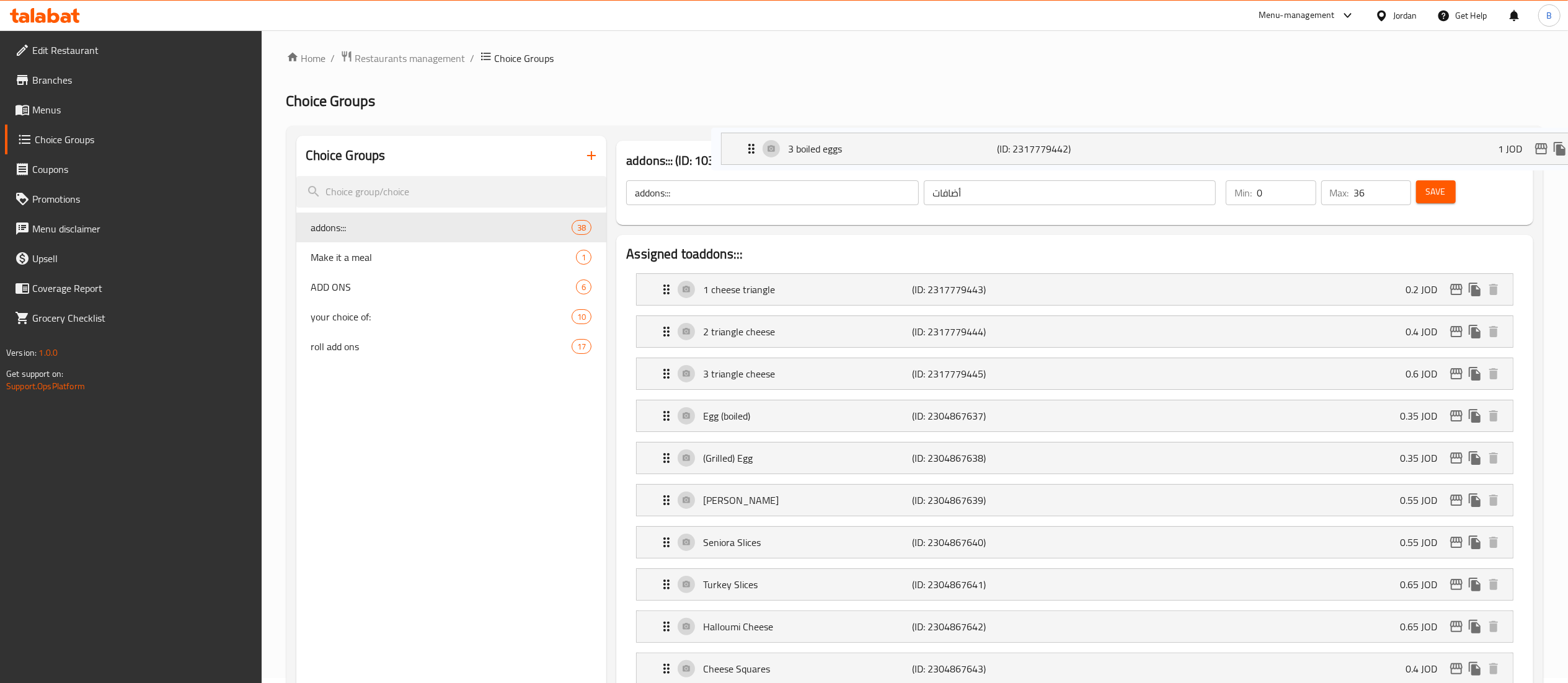
scroll to position [0, 0]
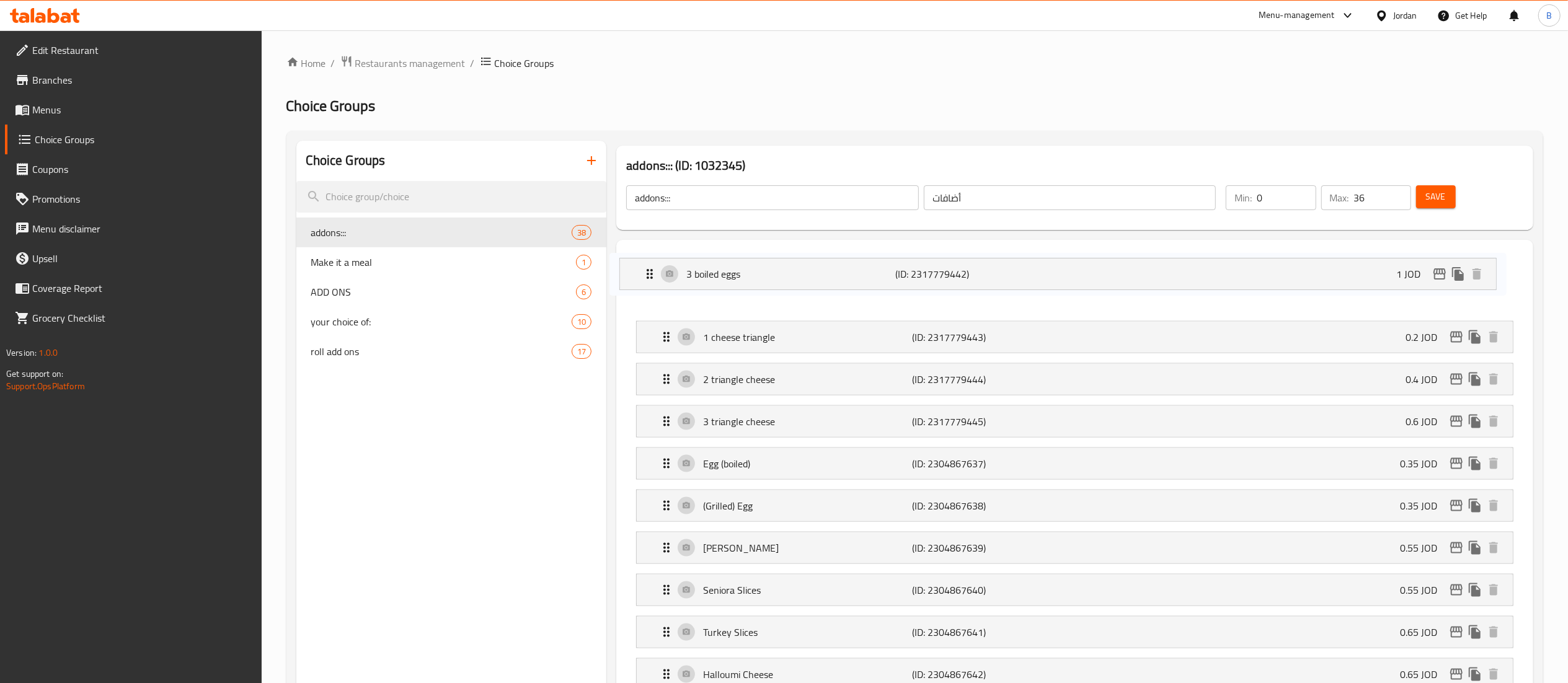
drag, startPoint x: 744, startPoint y: 514, endPoint x: 728, endPoint y: 272, distance: 242.5
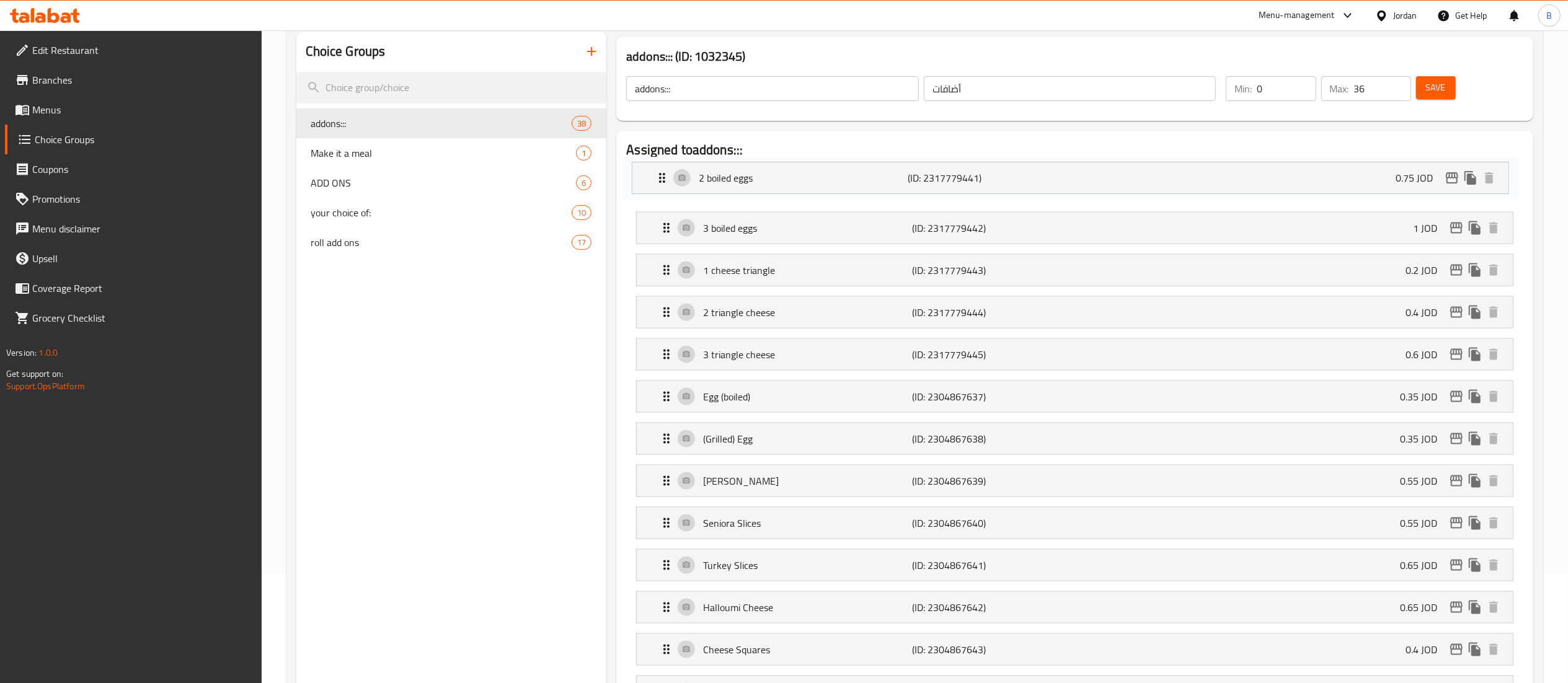
drag, startPoint x: 754, startPoint y: 393, endPoint x: 749, endPoint y: 175, distance: 218.1
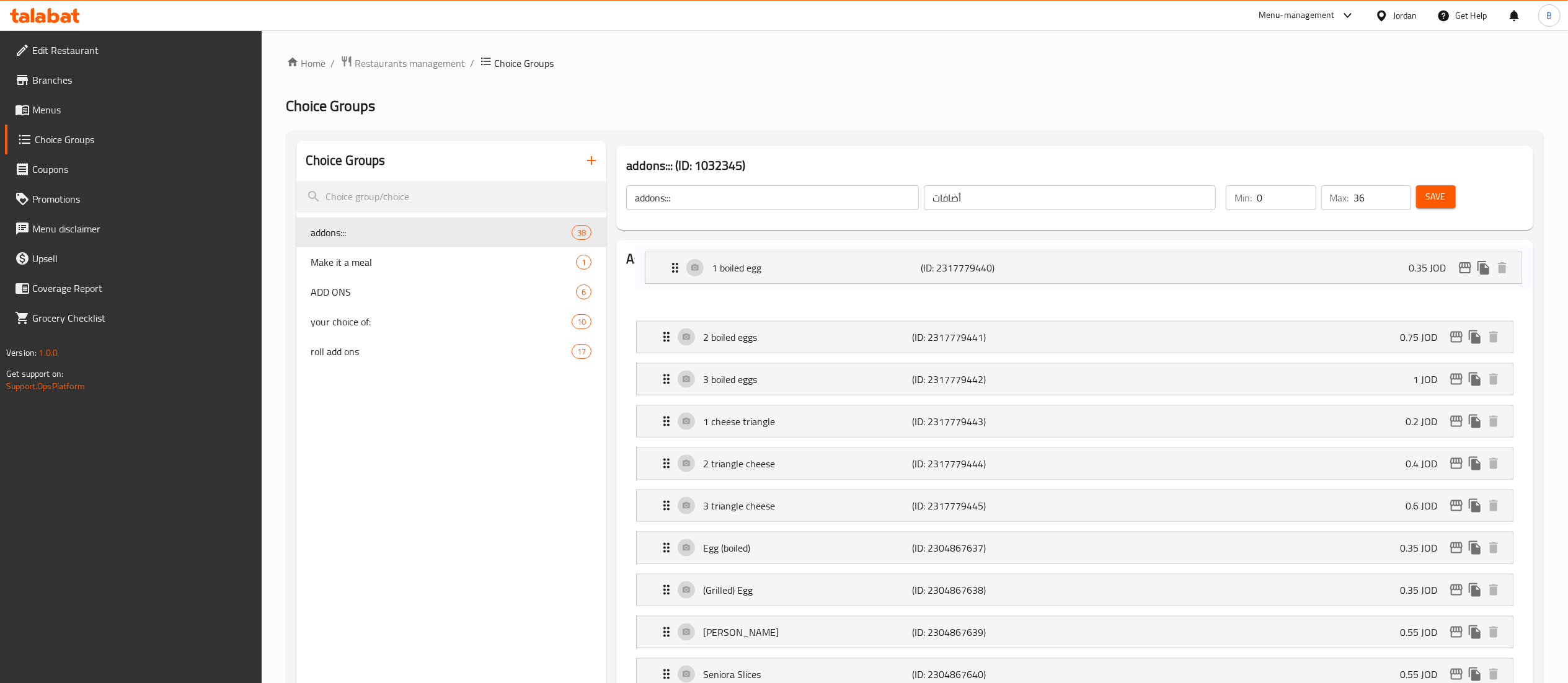
drag, startPoint x: 733, startPoint y: 387, endPoint x: 739, endPoint y: 254, distance: 133.1
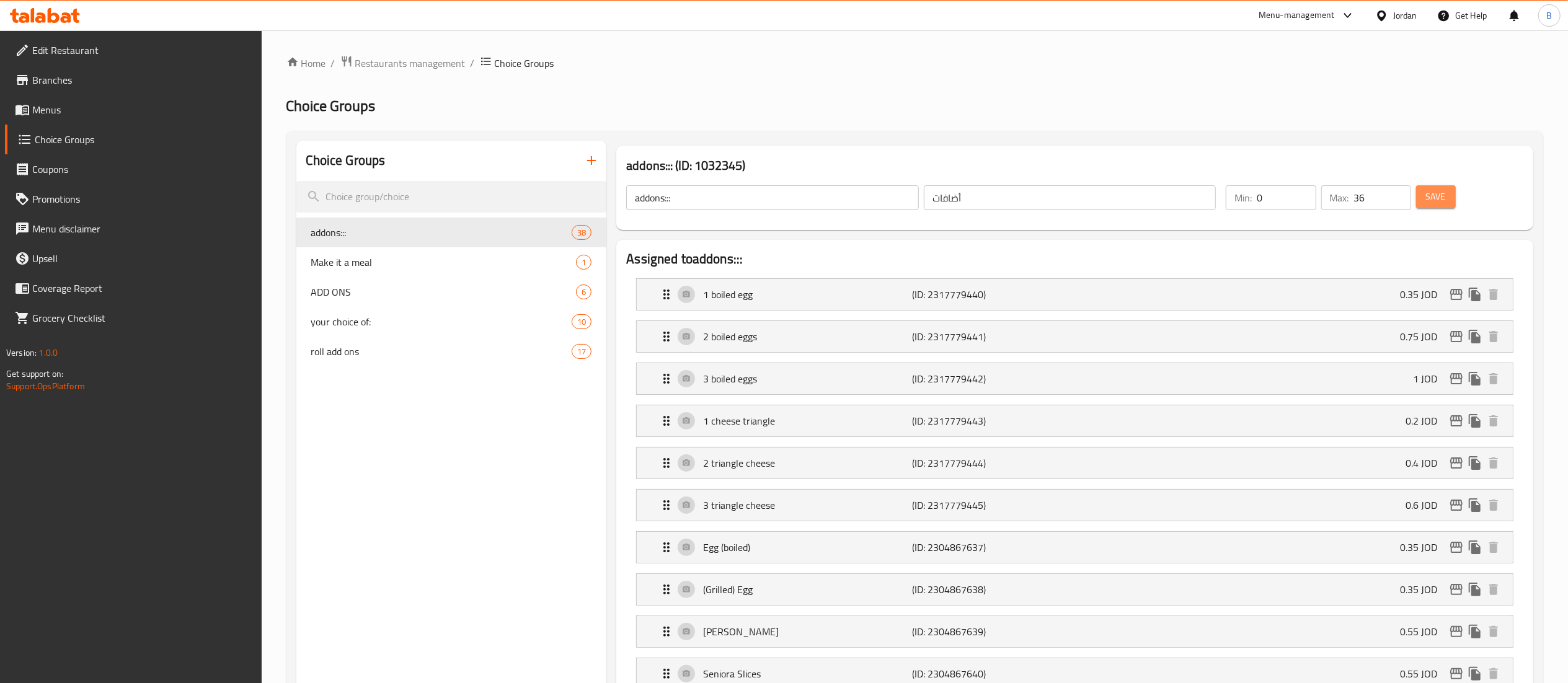
click at [1427, 191] on span "Save" at bounding box center [1435, 196] width 20 height 15
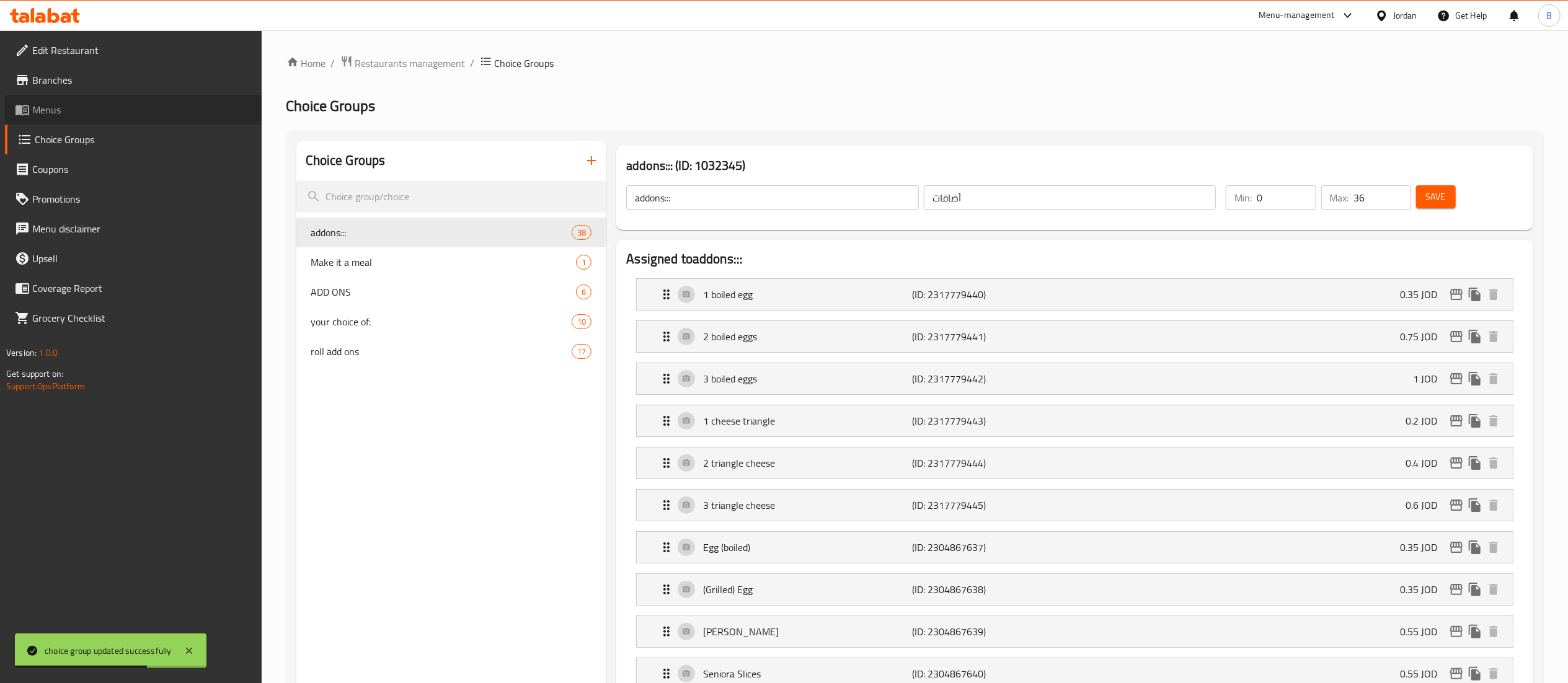
click at [25, 114] on icon at bounding box center [22, 110] width 14 height 11
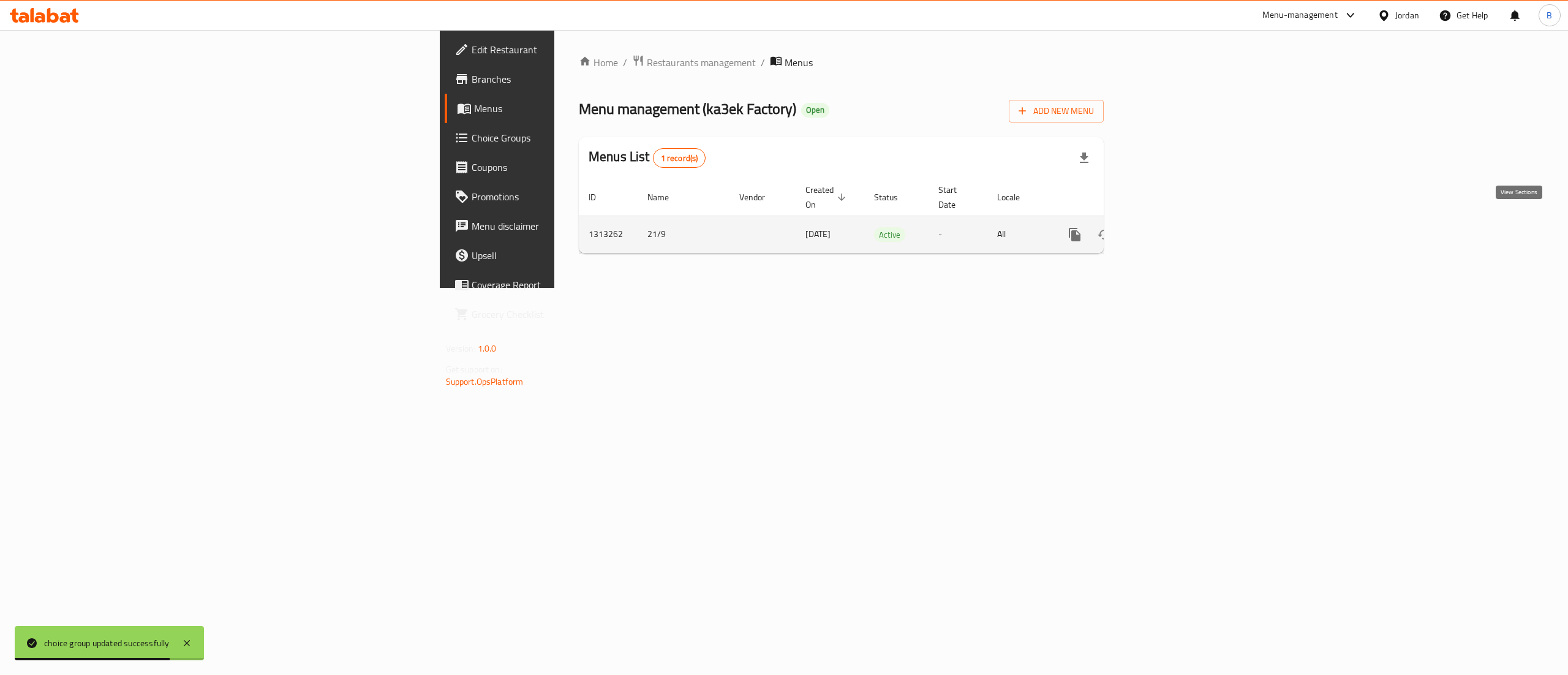
click at [1171, 227] on icon "enhanced table" at bounding box center [1163, 234] width 15 height 15
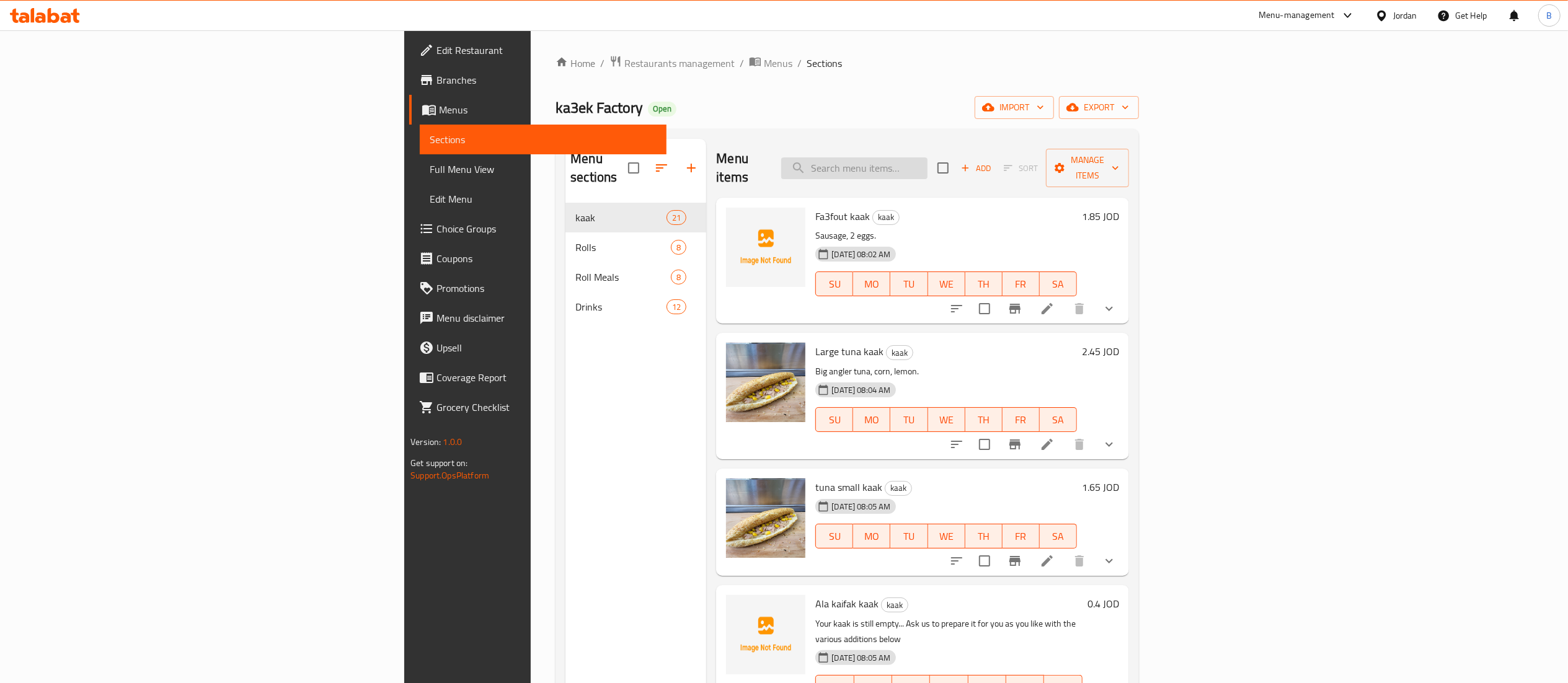
click at [927, 157] on input "search" at bounding box center [854, 168] width 146 height 22
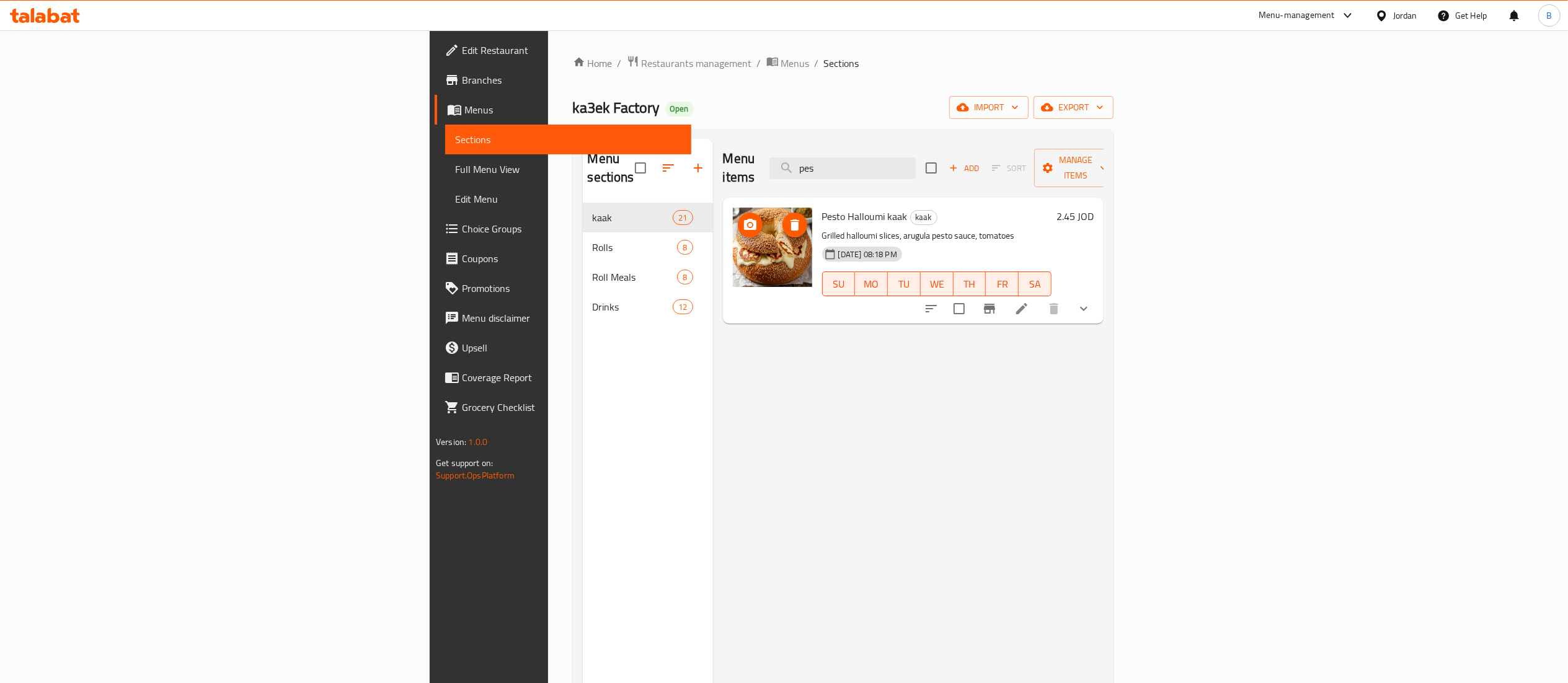
click at [744, 219] on icon "upload picture" at bounding box center [750, 224] width 12 height 11
click at [733, 208] on img at bounding box center [772, 248] width 80 height 80
click at [743, 217] on icon "upload picture" at bounding box center [750, 225] width 15 height 15
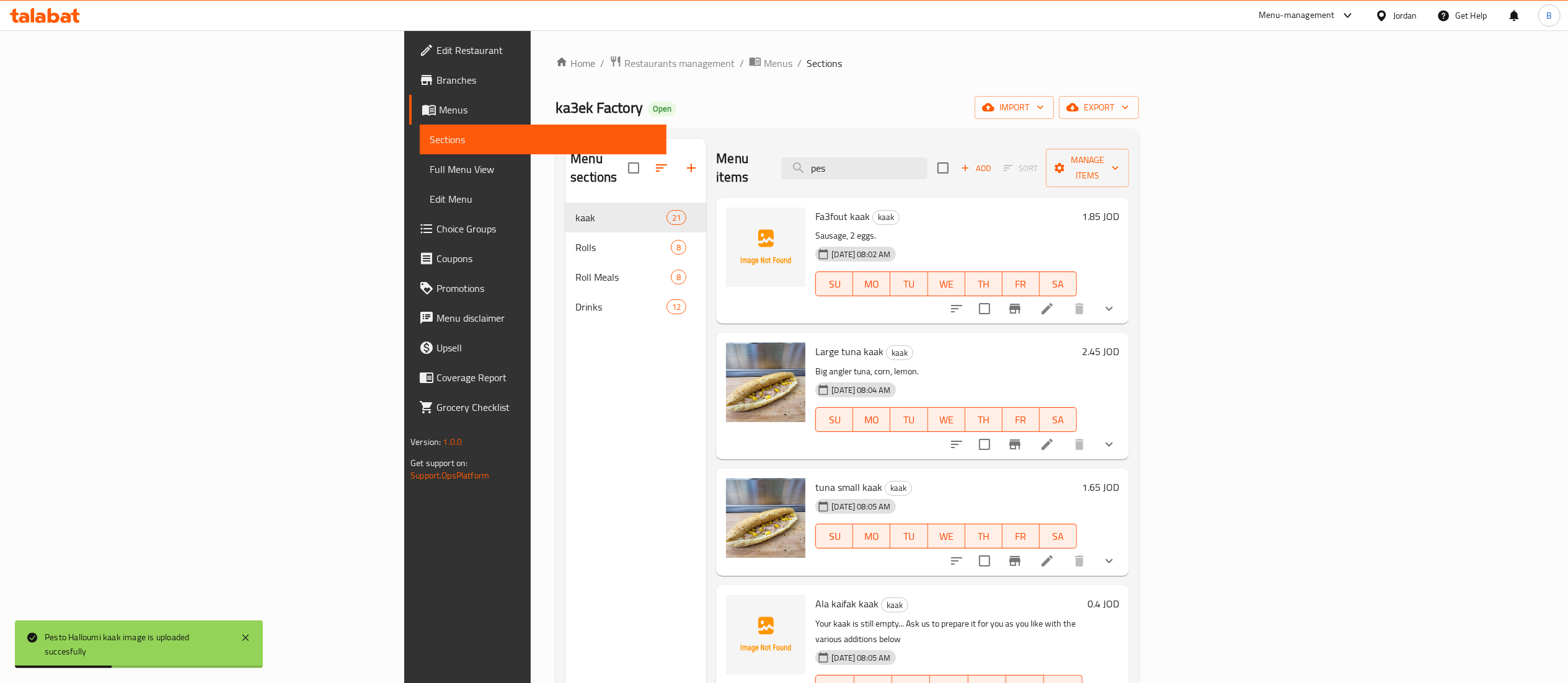
drag, startPoint x: 999, startPoint y: 168, endPoint x: 881, endPoint y: 155, distance: 118.7
click at [881, 155] on div "Menu items pes Add Sort Manage items" at bounding box center [922, 168] width 412 height 59
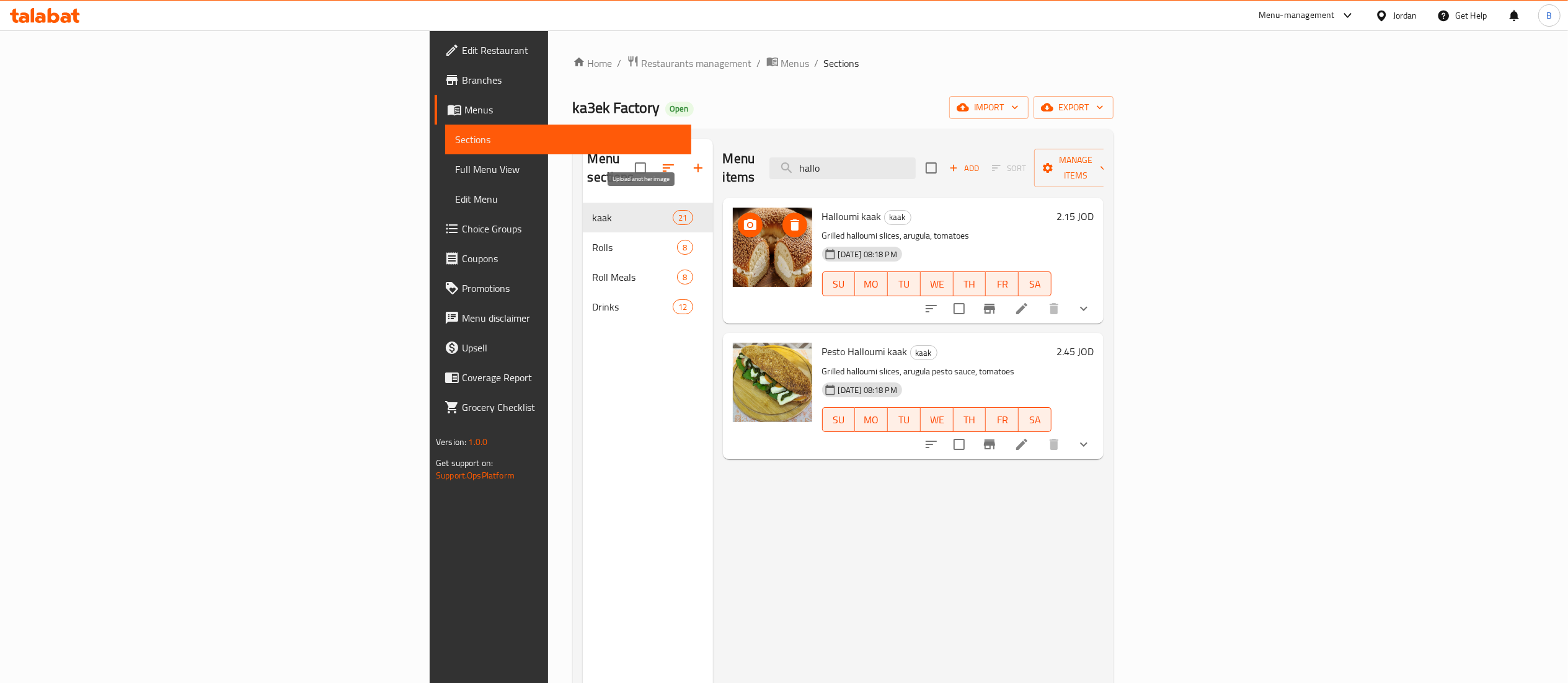
click at [743, 217] on icon "upload picture" at bounding box center [750, 225] width 15 height 15
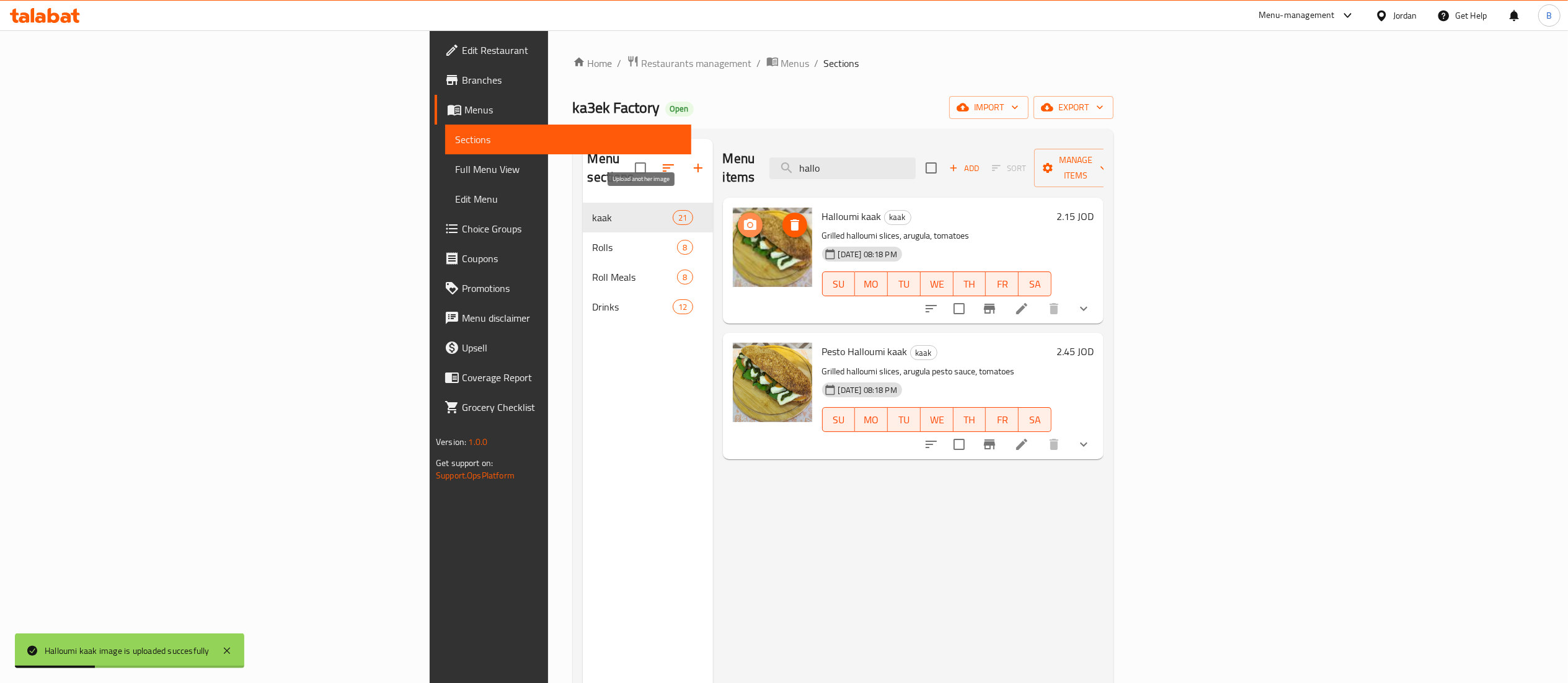
click at [744, 219] on icon "upload picture" at bounding box center [750, 224] width 12 height 11
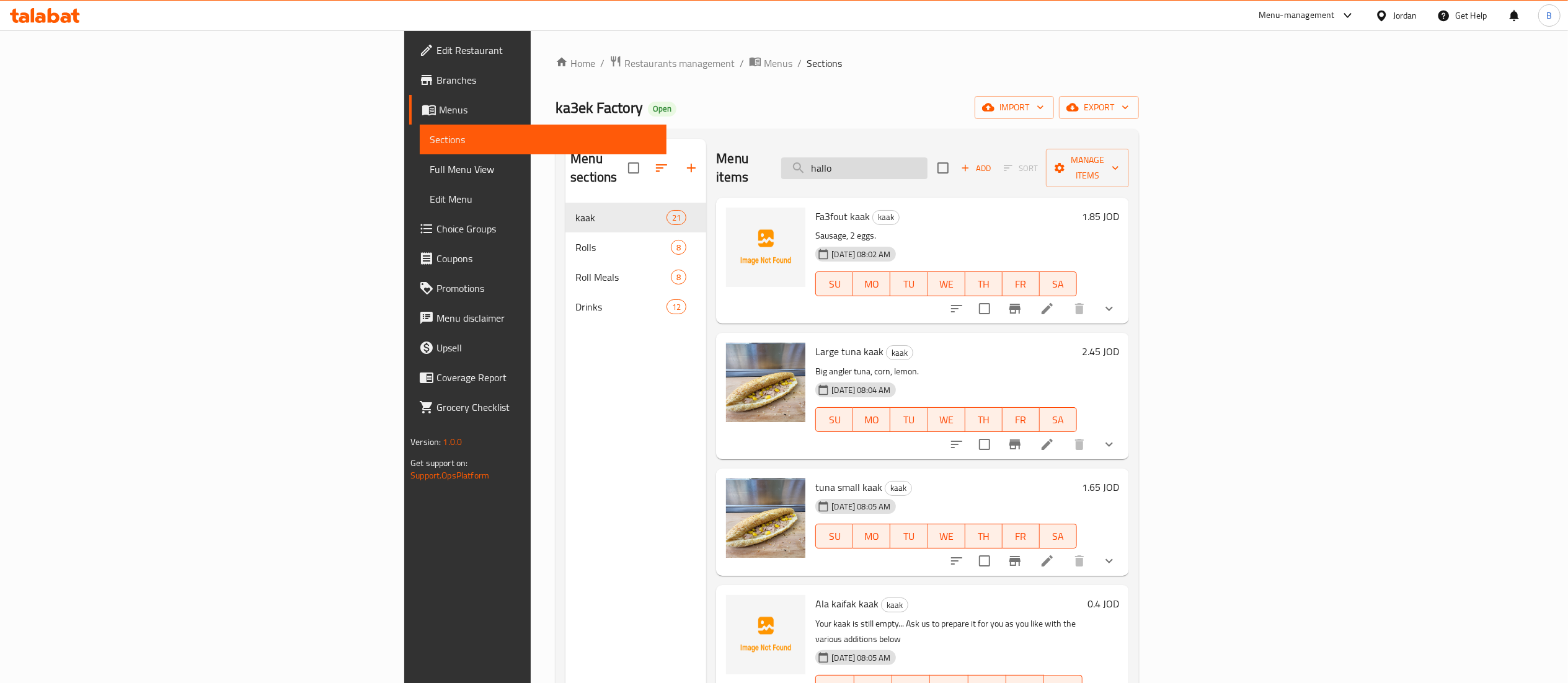
click at [927, 157] on input "hallo" at bounding box center [854, 168] width 146 height 22
type input "halloum"
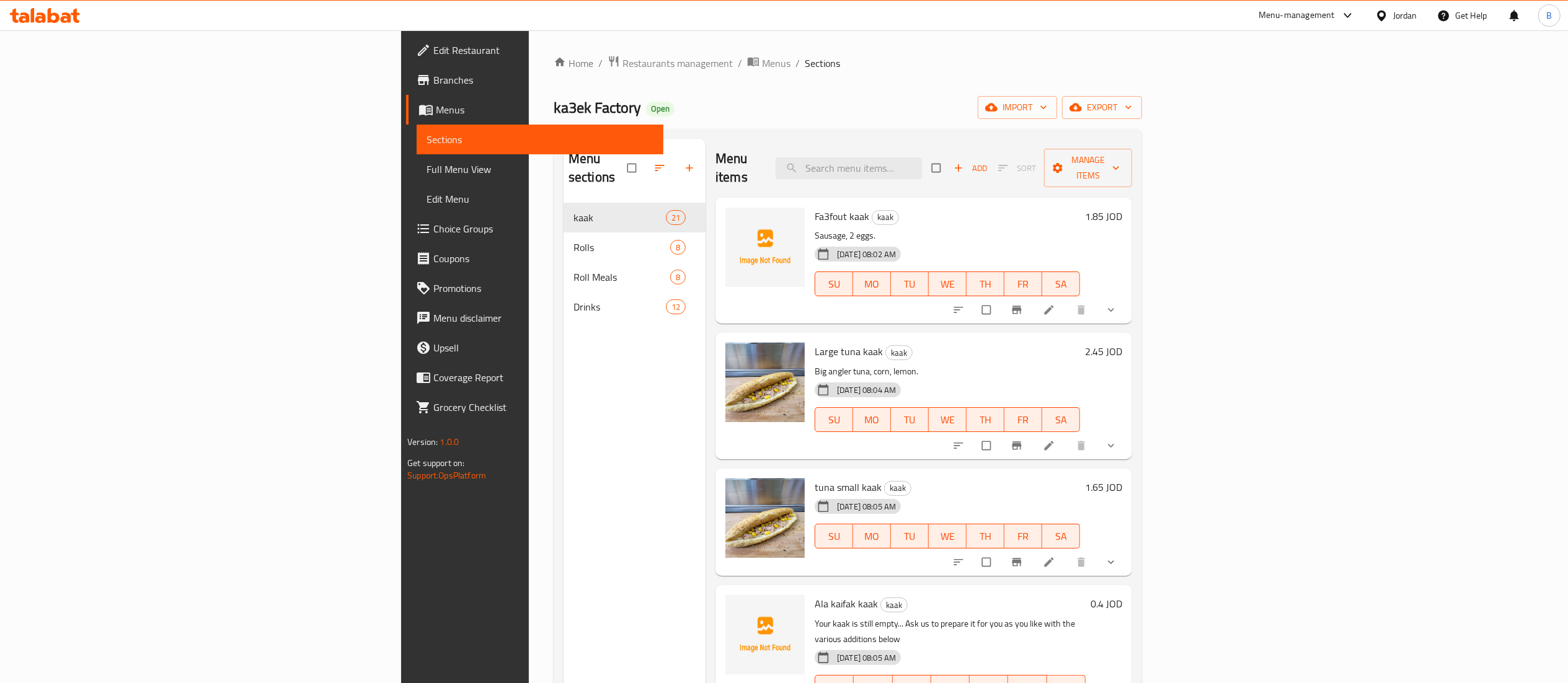
click at [1025, 146] on div "Menu items Add Sort Manage items" at bounding box center [923, 168] width 417 height 59
click at [922, 157] on input "search" at bounding box center [848, 168] width 146 height 22
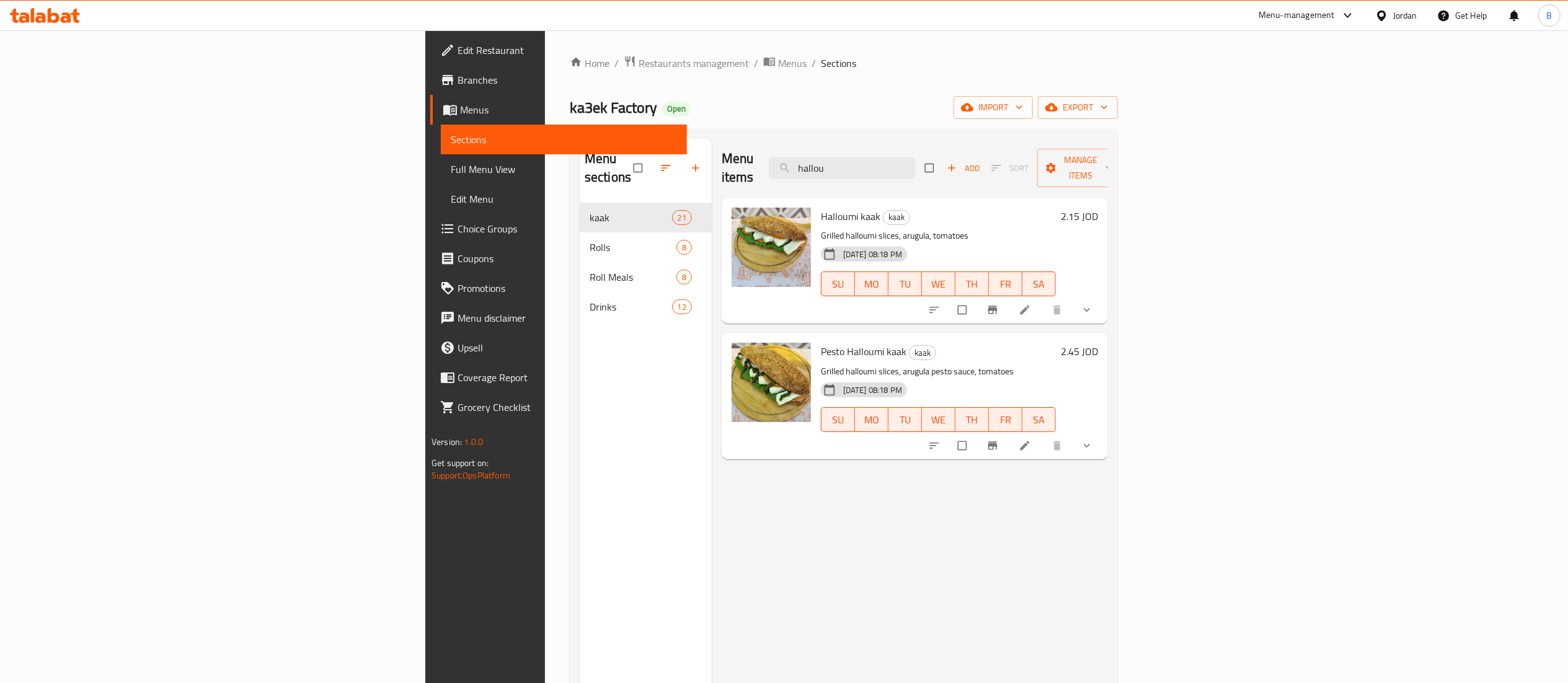
type input "hallou"
click at [1108, 474] on div "Menu items hallou Add Sort Manage items Halloumi kaak kaak Grilled halloumi sli…" at bounding box center [909, 480] width 396 height 683
click at [45, 14] on icon at bounding box center [41, 17] width 11 height 11
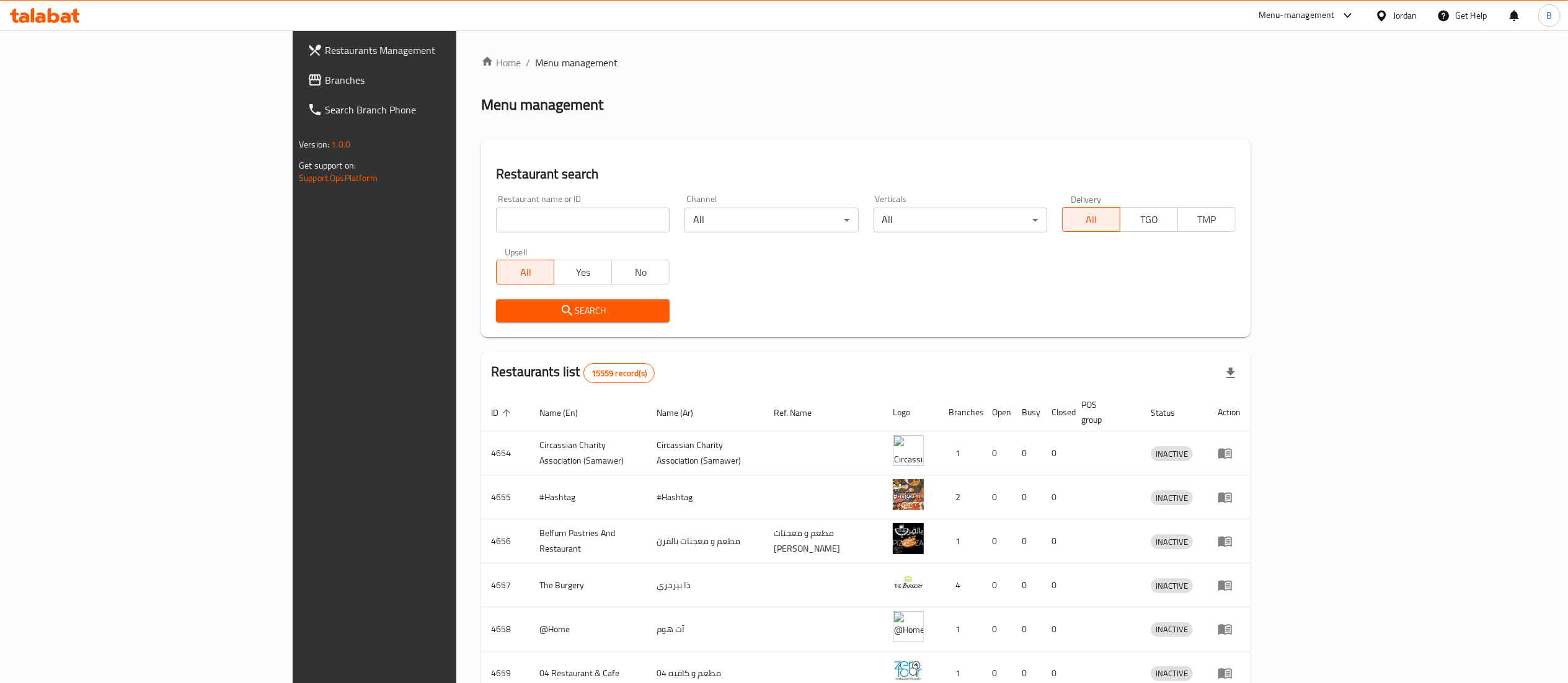
click at [325, 82] on span "Branches" at bounding box center [434, 80] width 220 height 15
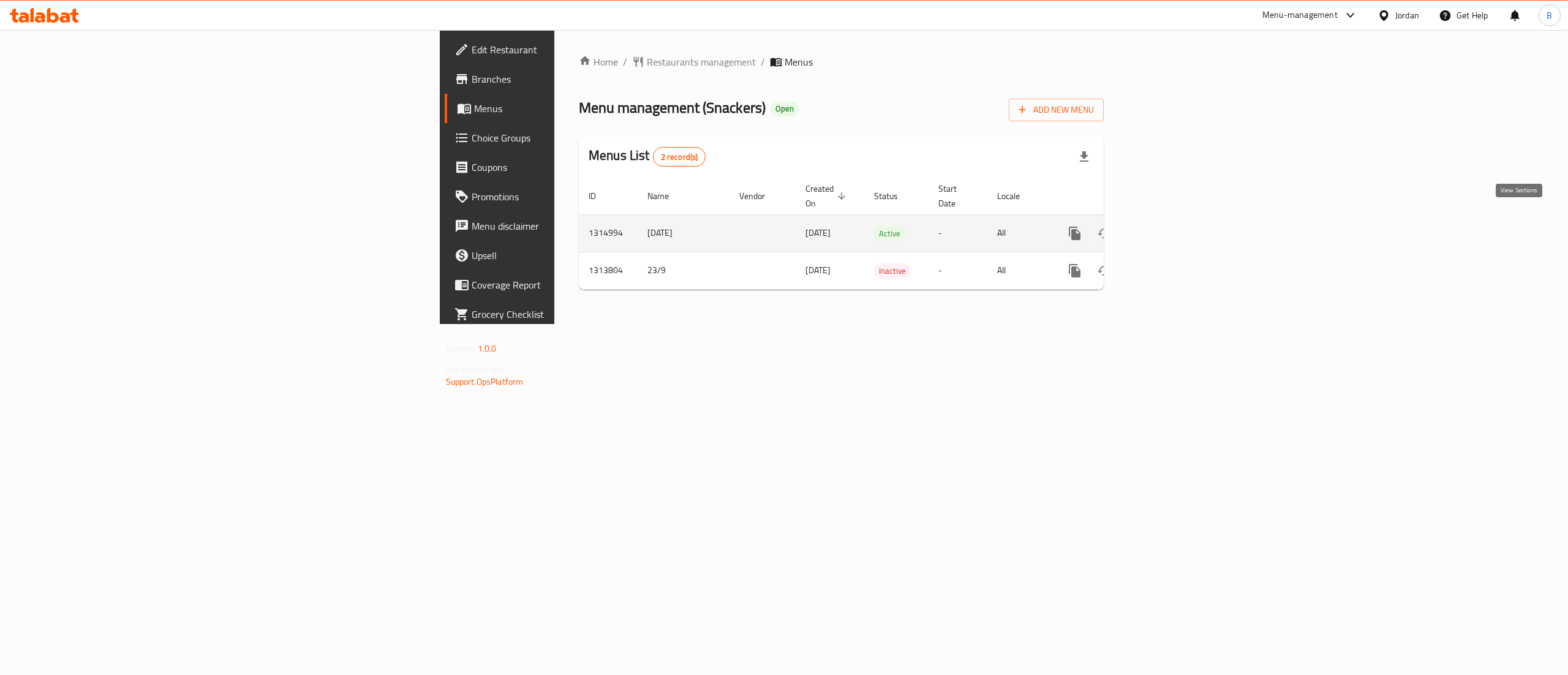
click at [1178, 227] on link "enhanced table" at bounding box center [1163, 233] width 29 height 29
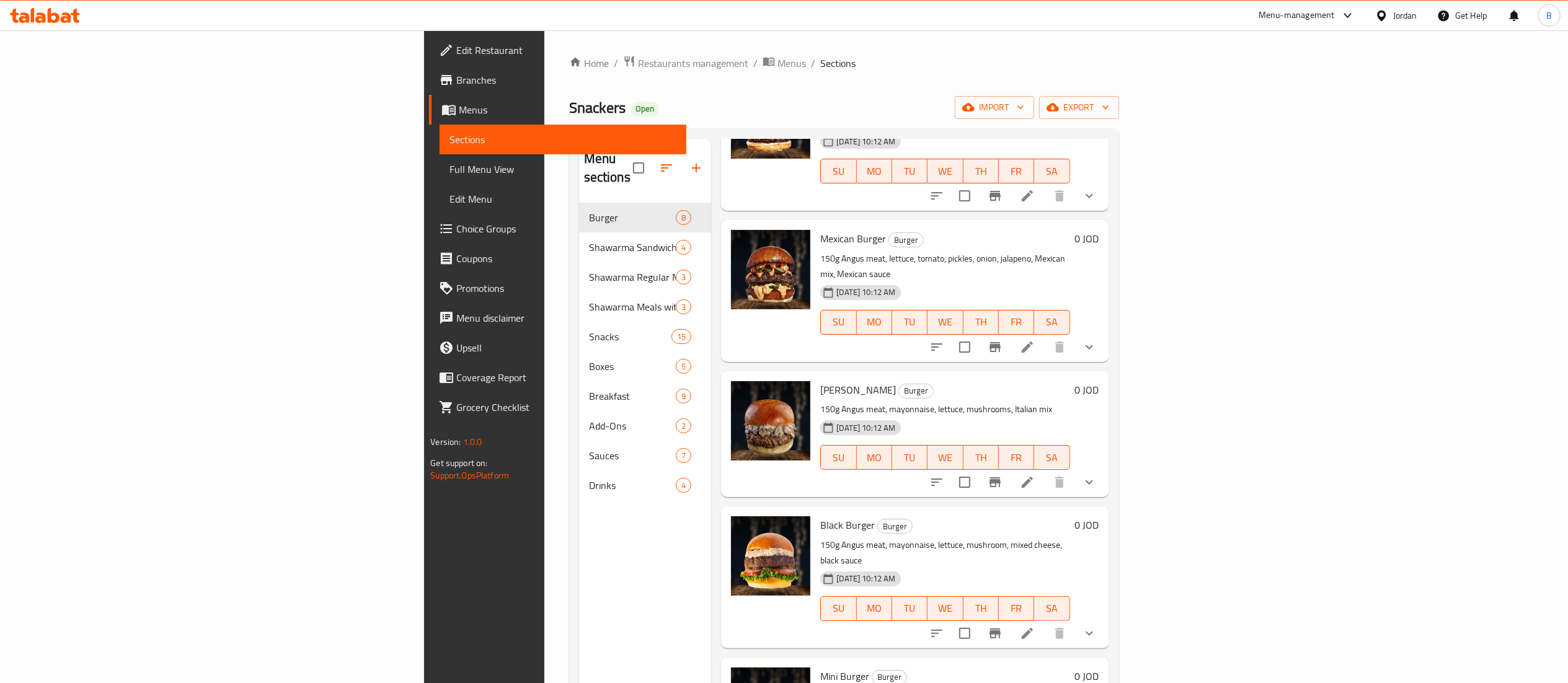
scroll to position [430, 0]
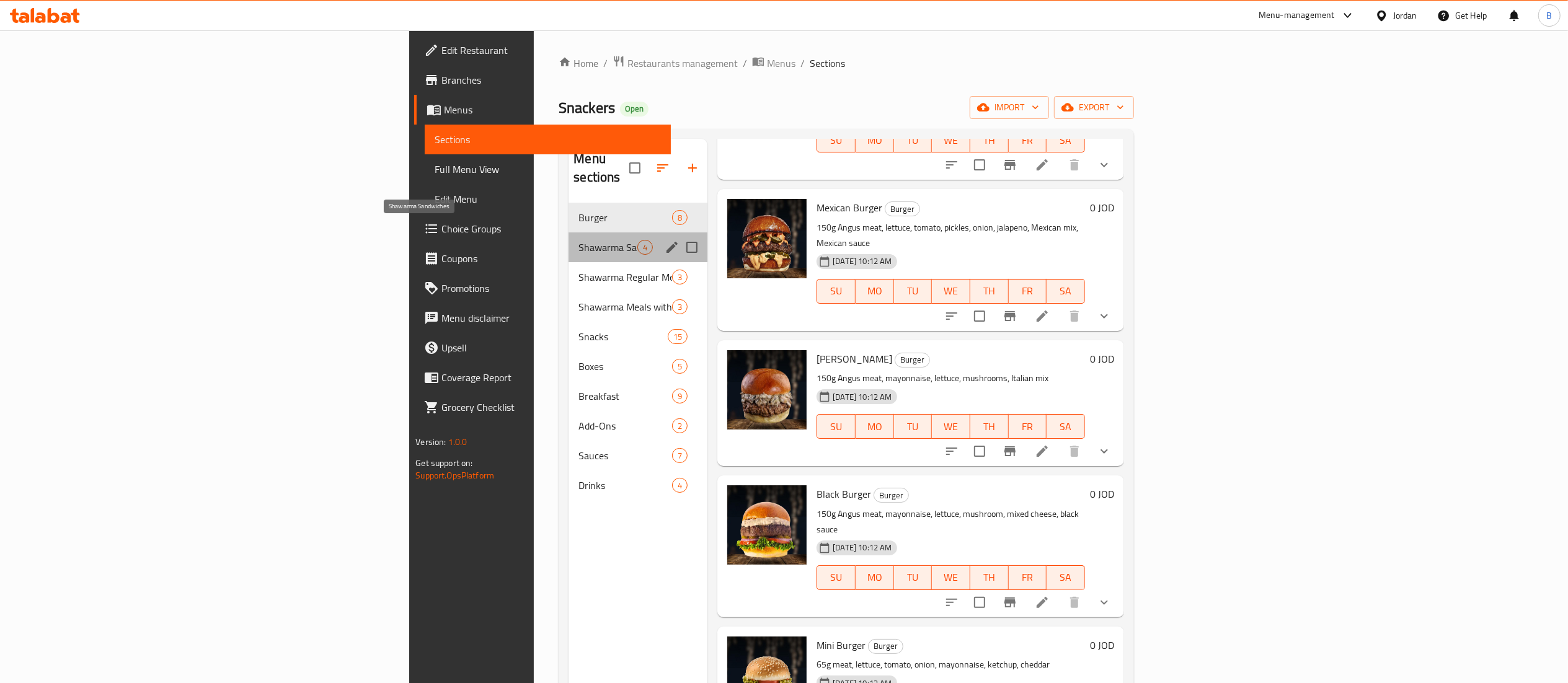
click at [578, 240] on span "Shawarma Sandwiches" at bounding box center [607, 247] width 59 height 15
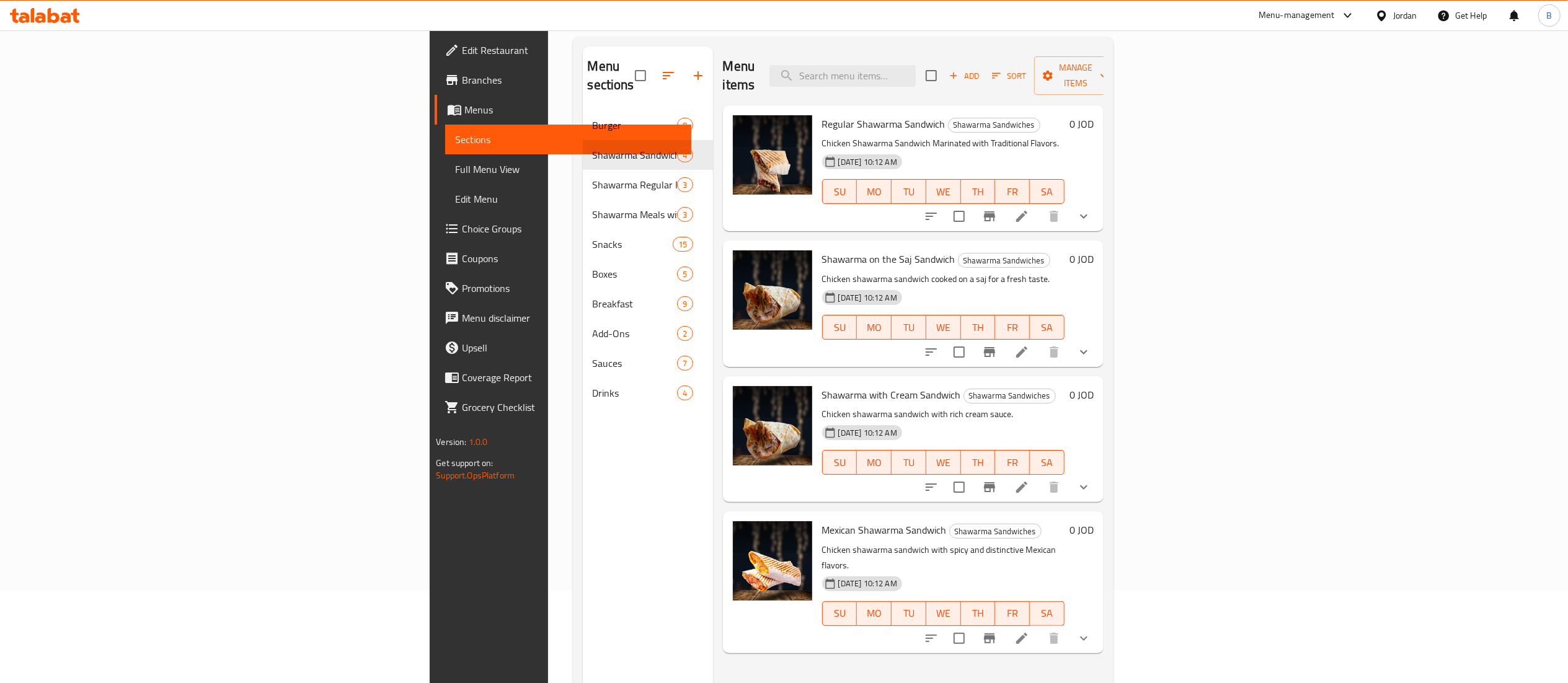
scroll to position [174, 0]
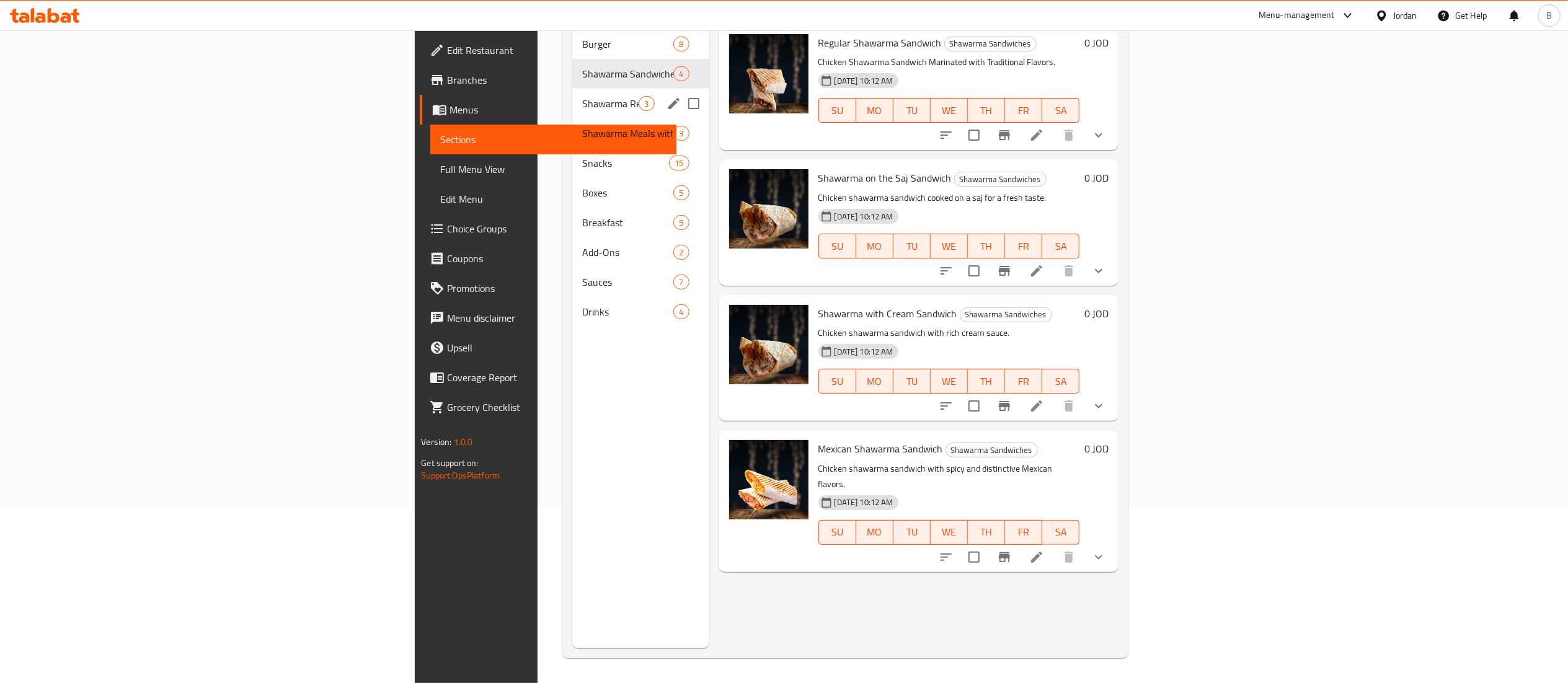
click at [572, 88] on div "Shawarma Regular Meals 3" at bounding box center [641, 103] width 136 height 30
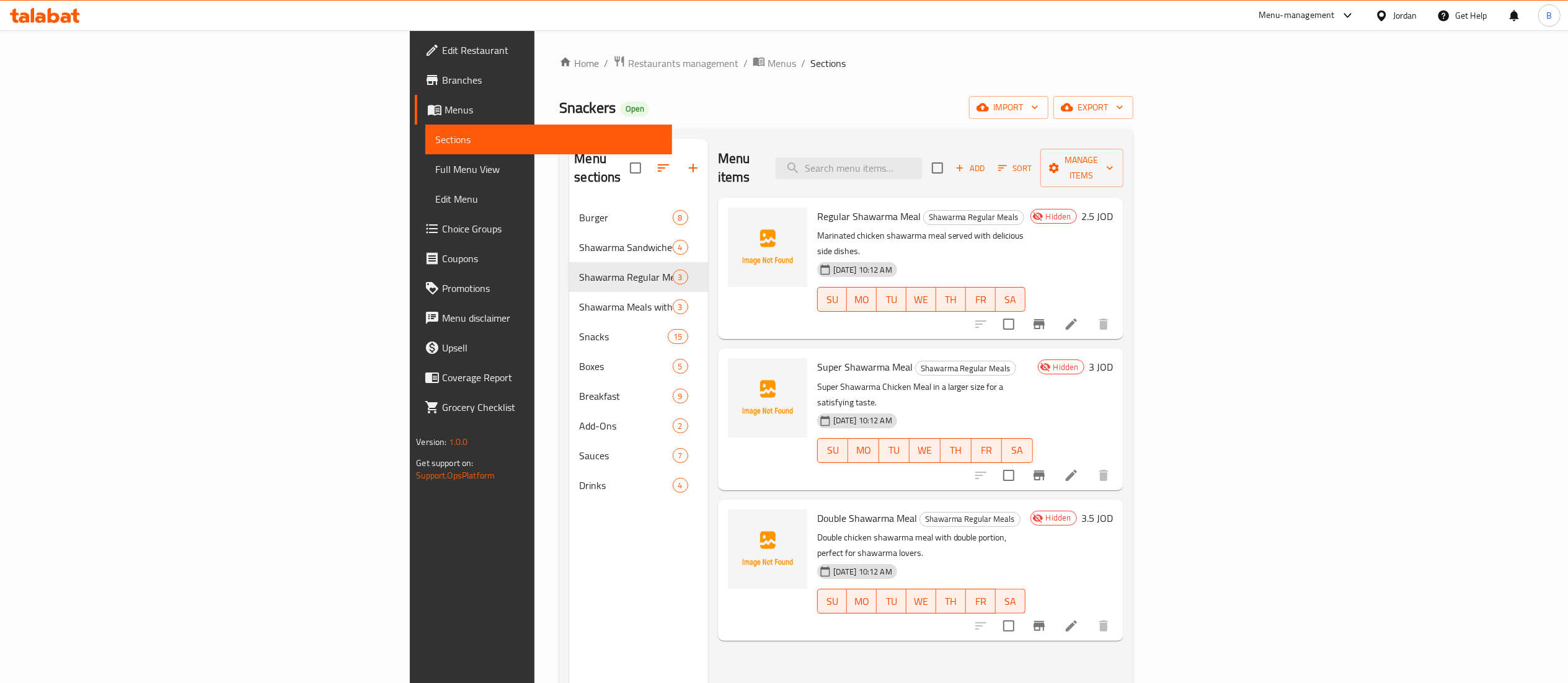
click at [33, 19] on icon at bounding box center [33, 15] width 4 height 14
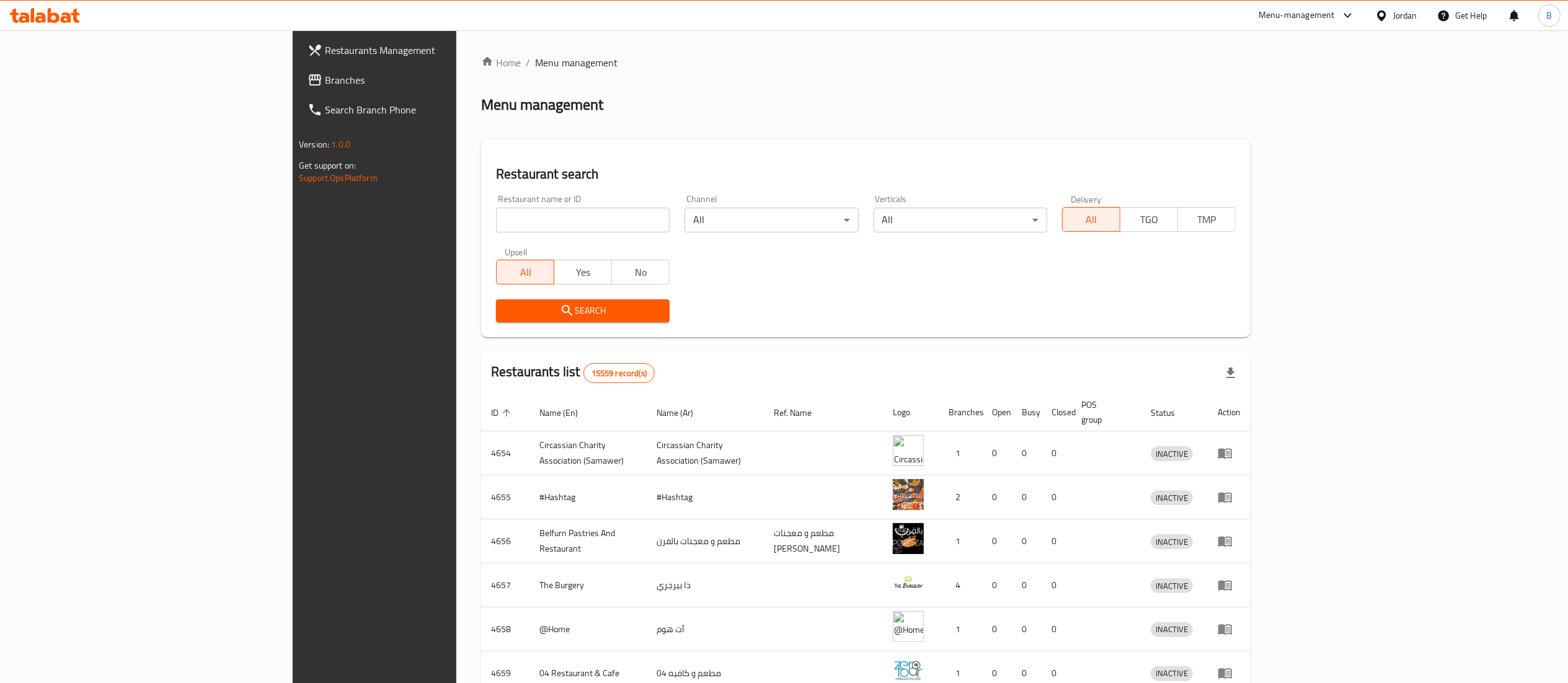
click at [325, 87] on span "Branches" at bounding box center [434, 80] width 220 height 15
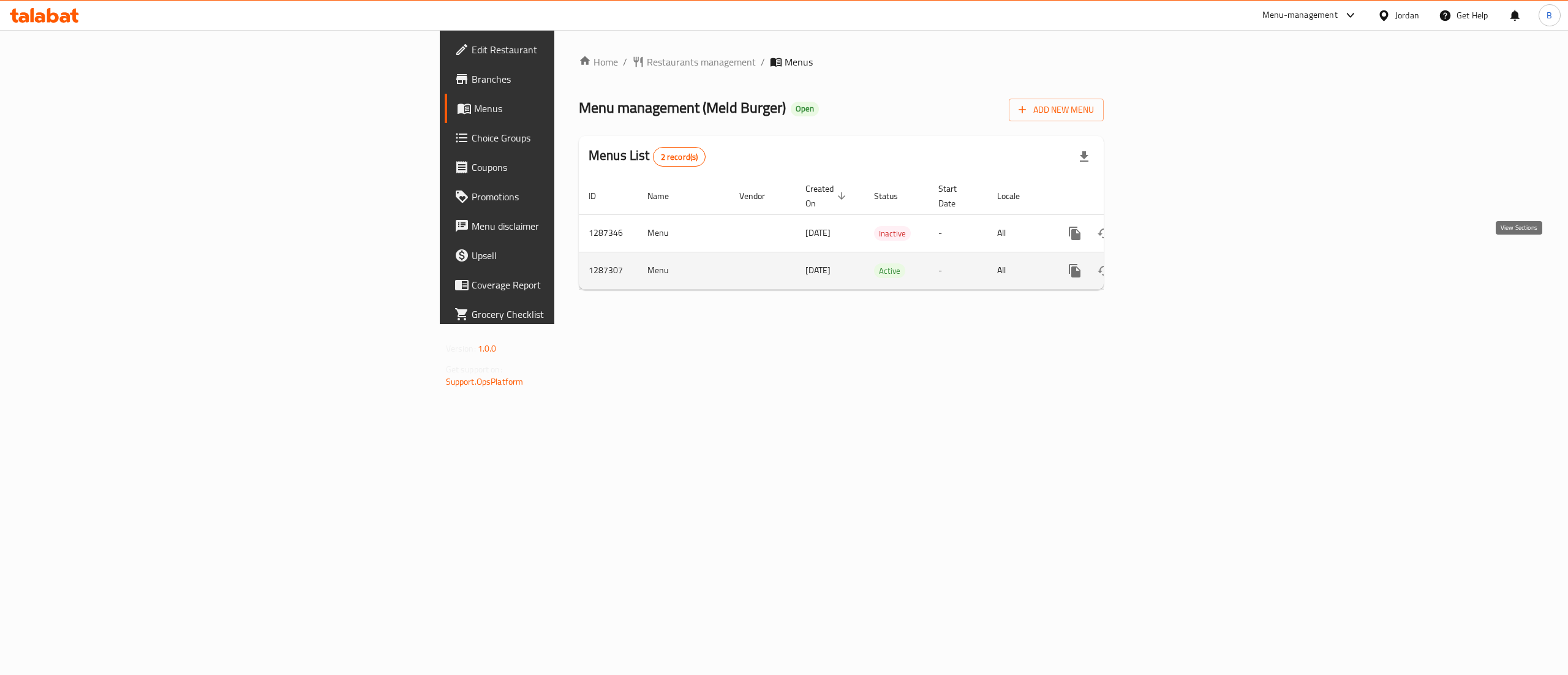
click at [1171, 263] on icon "enhanced table" at bounding box center [1163, 271] width 15 height 15
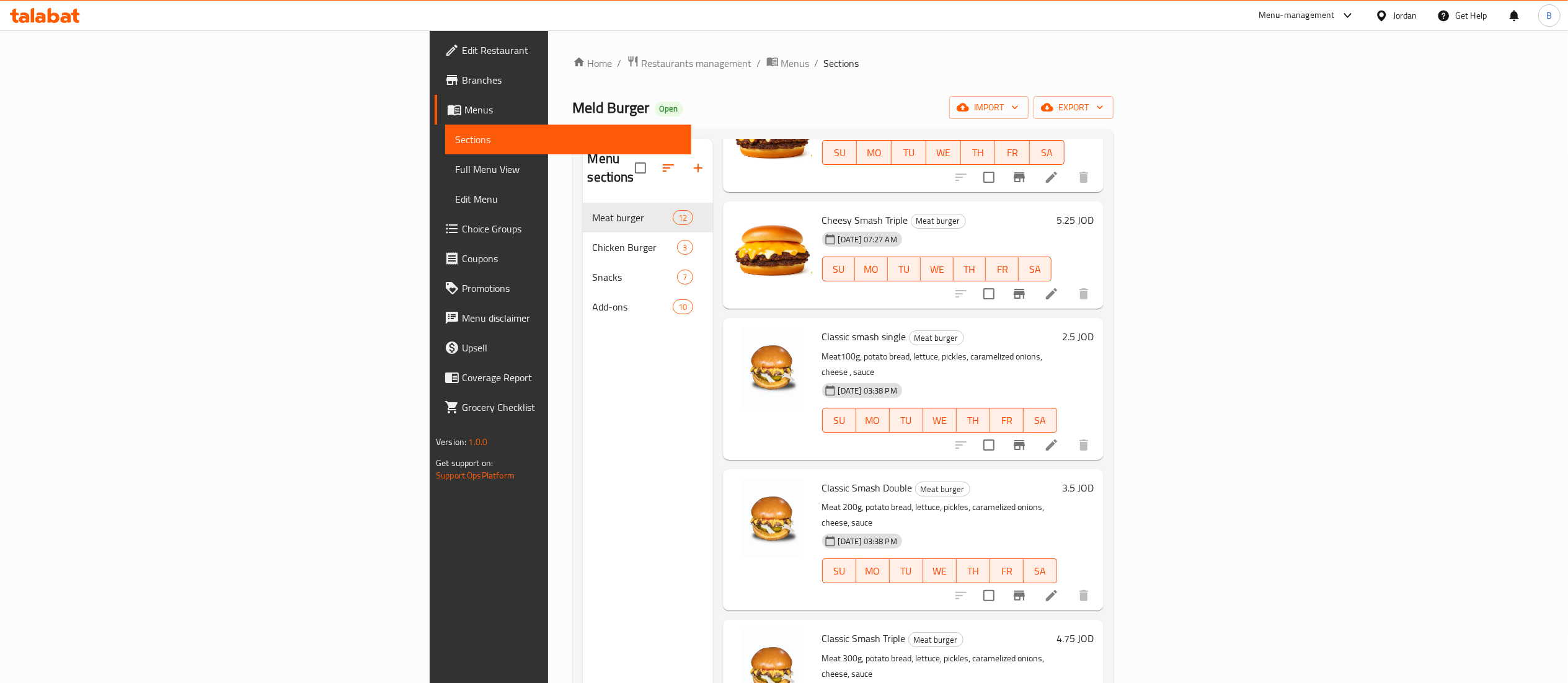
scroll to position [620, 0]
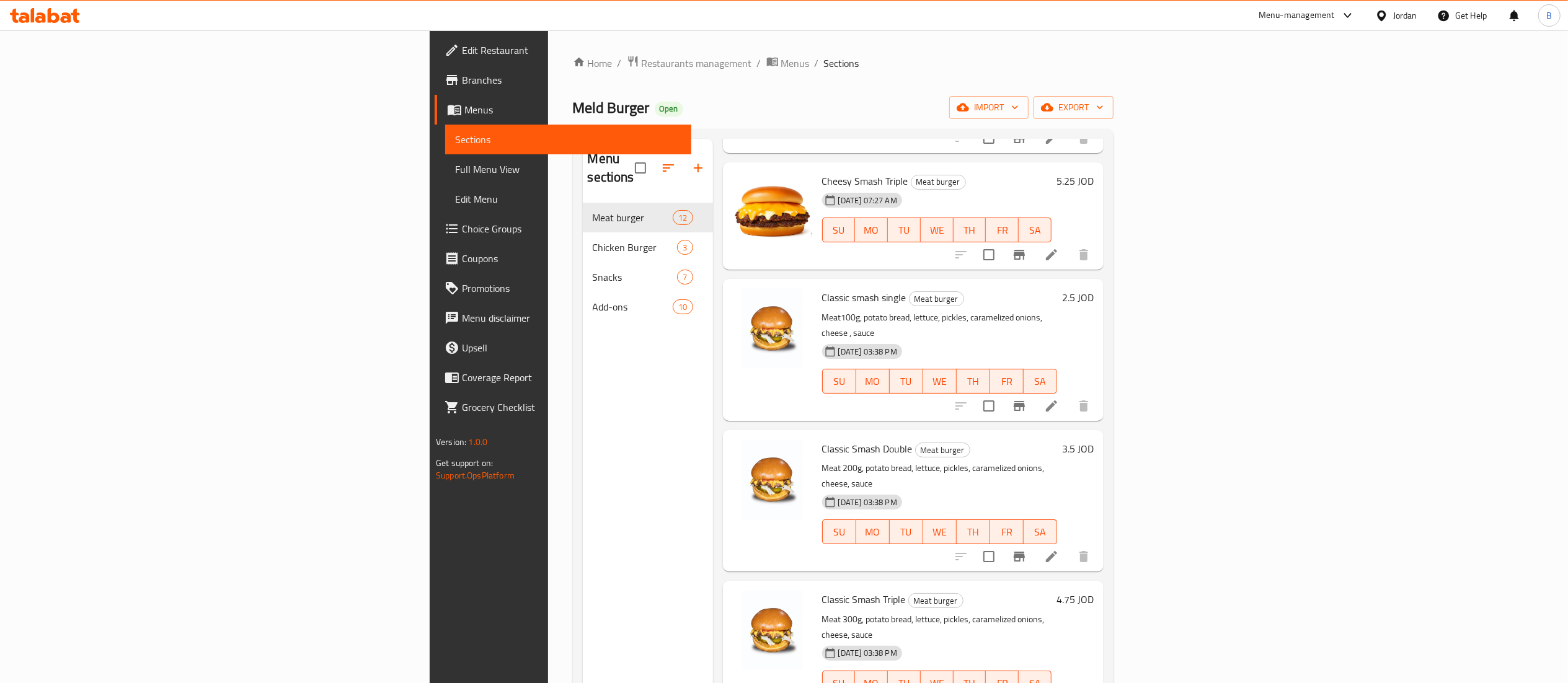
drag, startPoint x: 1471, startPoint y: 270, endPoint x: 1452, endPoint y: 272, distance: 19.1
click at [1098, 284] on div "Classic smash single Meat burger Meat100g, potato bread, lettuce, pickles, cara…" at bounding box center [958, 349] width 281 height 131
click at [1093, 289] on h6 "2.5 JOD" at bounding box center [1078, 298] width 32 height 17
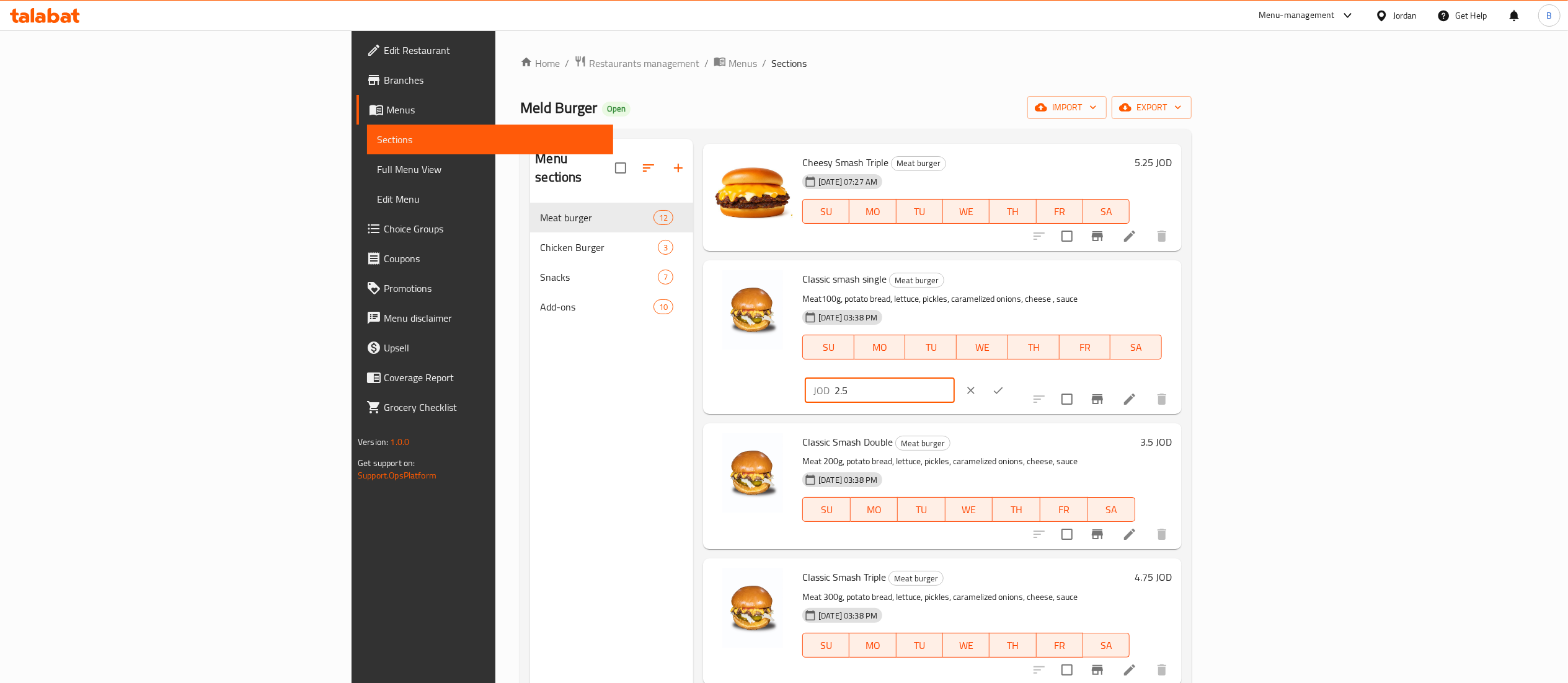
click at [955, 378] on input "2.5" at bounding box center [895, 390] width 120 height 25
type input "2.75"
click at [1004, 384] on icon "ok" at bounding box center [998, 390] width 12 height 12
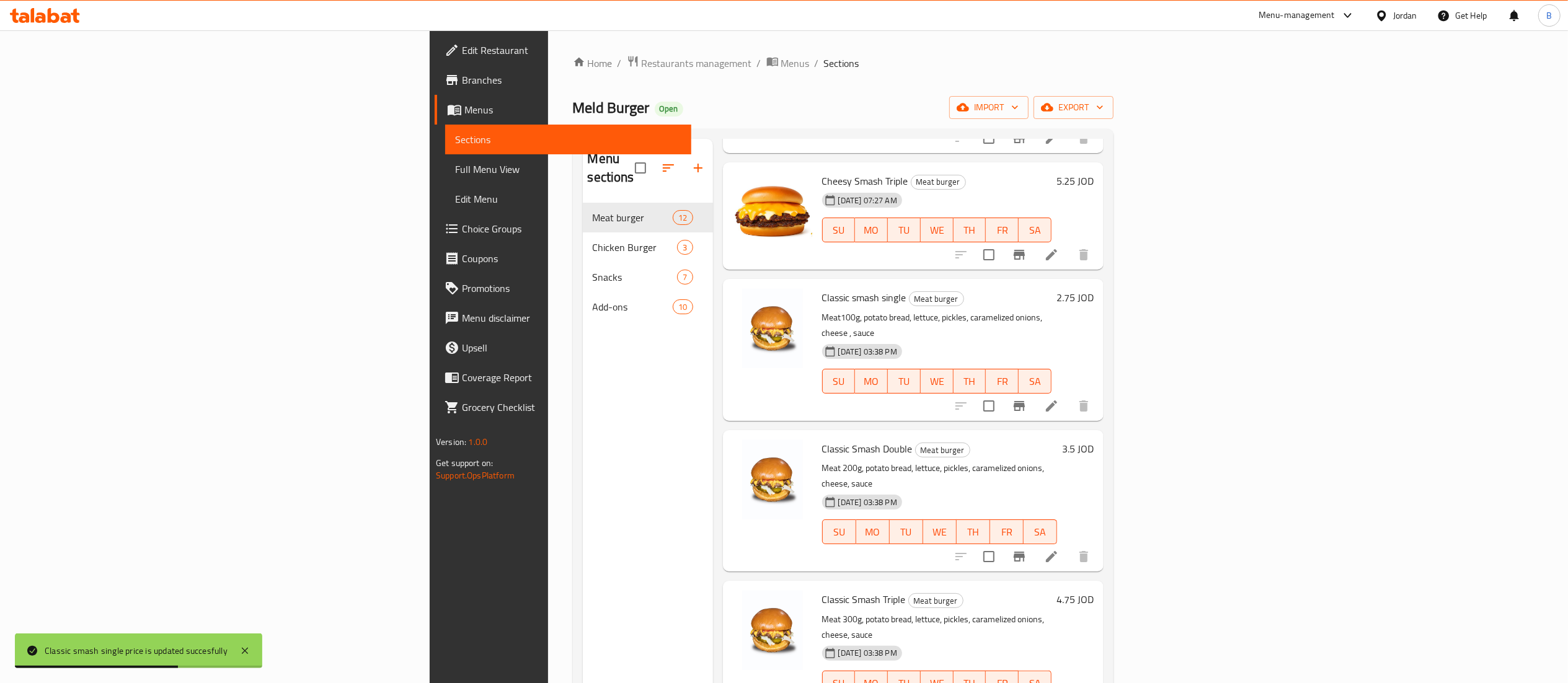
click at [1093, 440] on h6 "3.5 JOD" at bounding box center [1078, 449] width 32 height 17
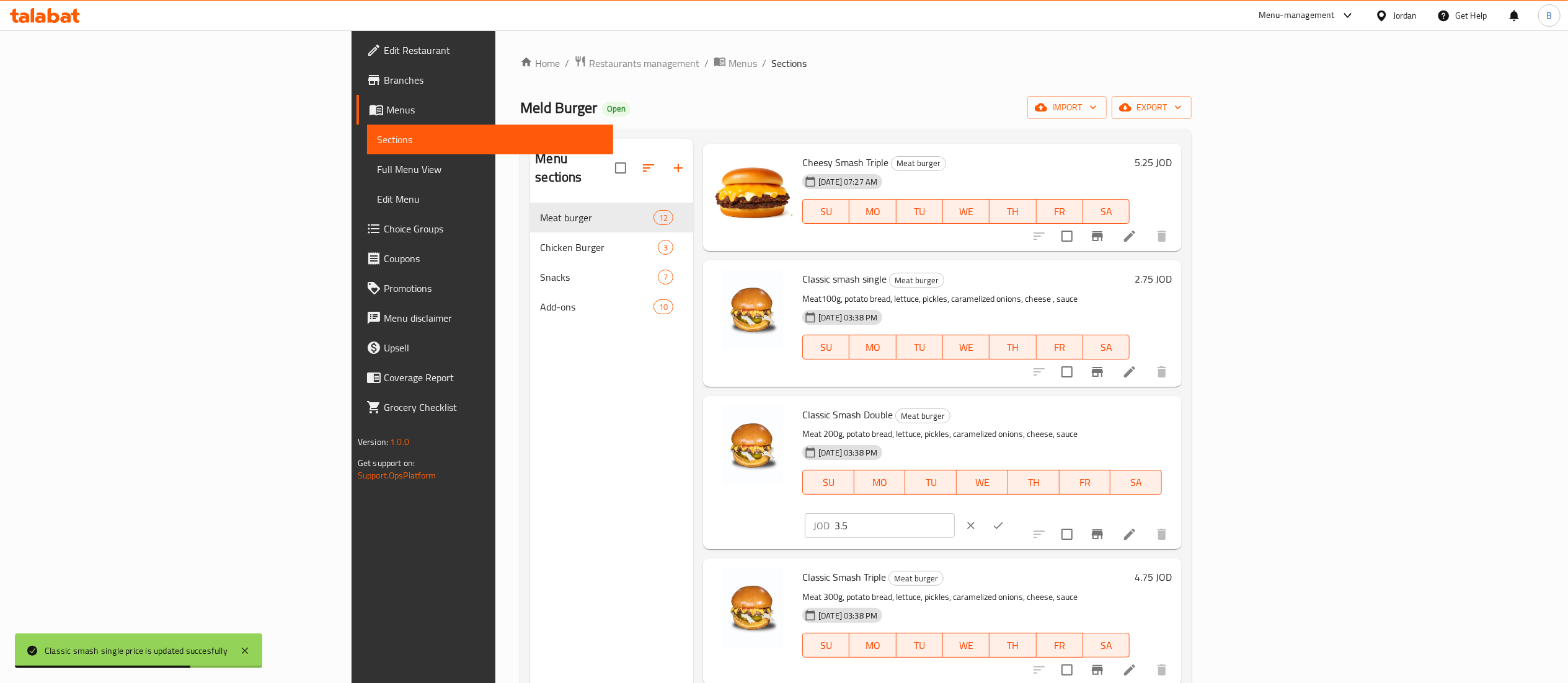
click at [955, 513] on input "3.5" at bounding box center [895, 525] width 120 height 25
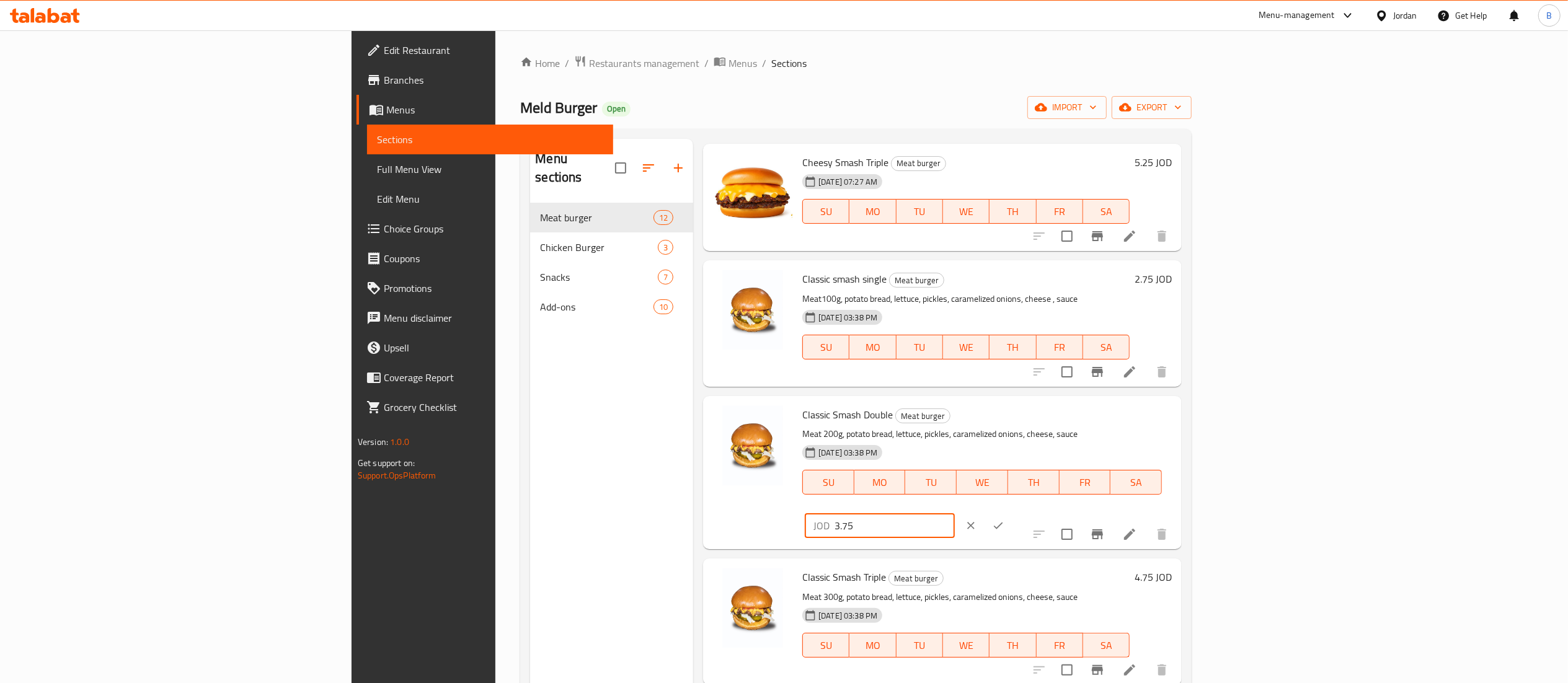
type input "3.75"
click at [1004, 519] on icon "ok" at bounding box center [998, 525] width 12 height 12
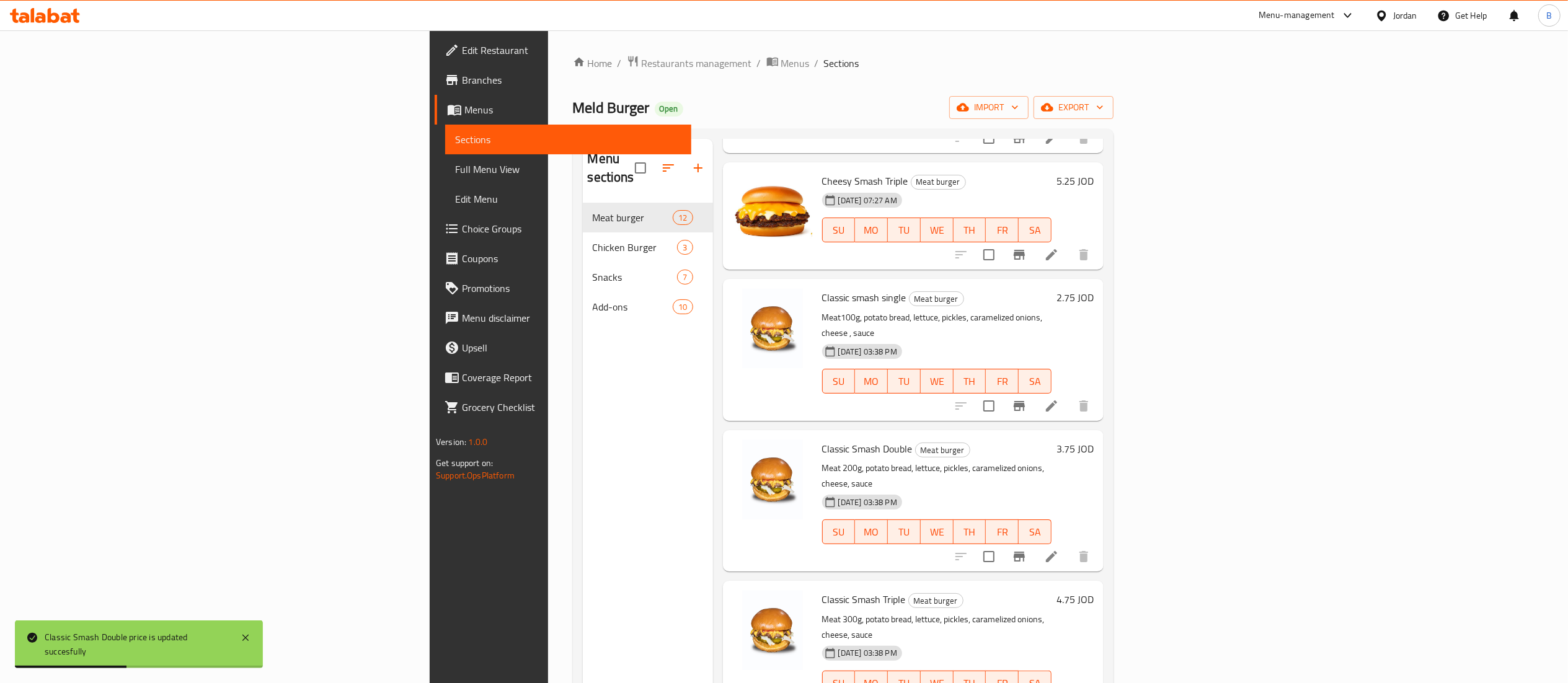
click at [1093, 590] on h6 "4.75 JOD" at bounding box center [1075, 599] width 37 height 17
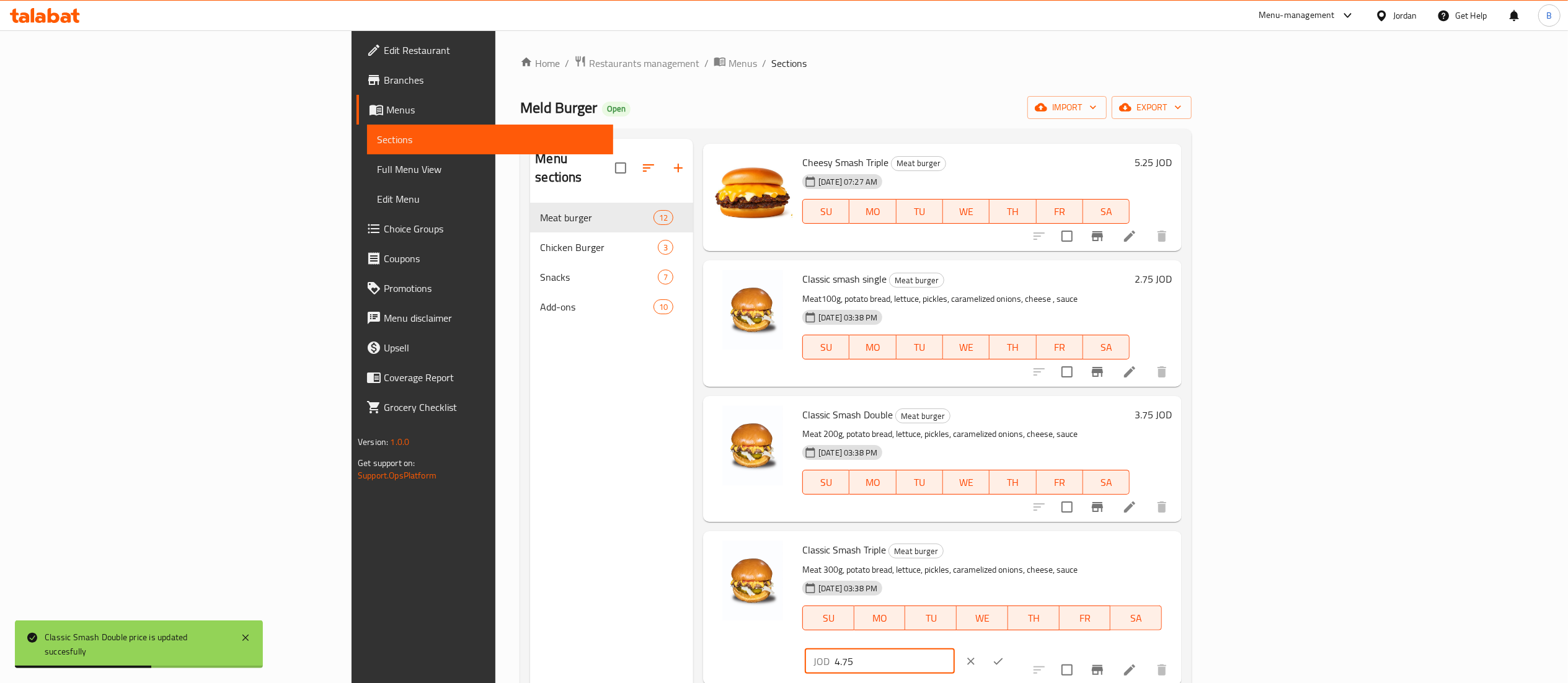
drag, startPoint x: 1364, startPoint y: 553, endPoint x: 1169, endPoint y: 550, distance: 195.0
click at [1177, 550] on div "Classic Smash Triple Meat burger Meat 300g, potato bread, lettuce, pickles, car…" at bounding box center [987, 608] width 380 height 143
type input "5"
click at [1004, 655] on icon "ok" at bounding box center [998, 661] width 12 height 12
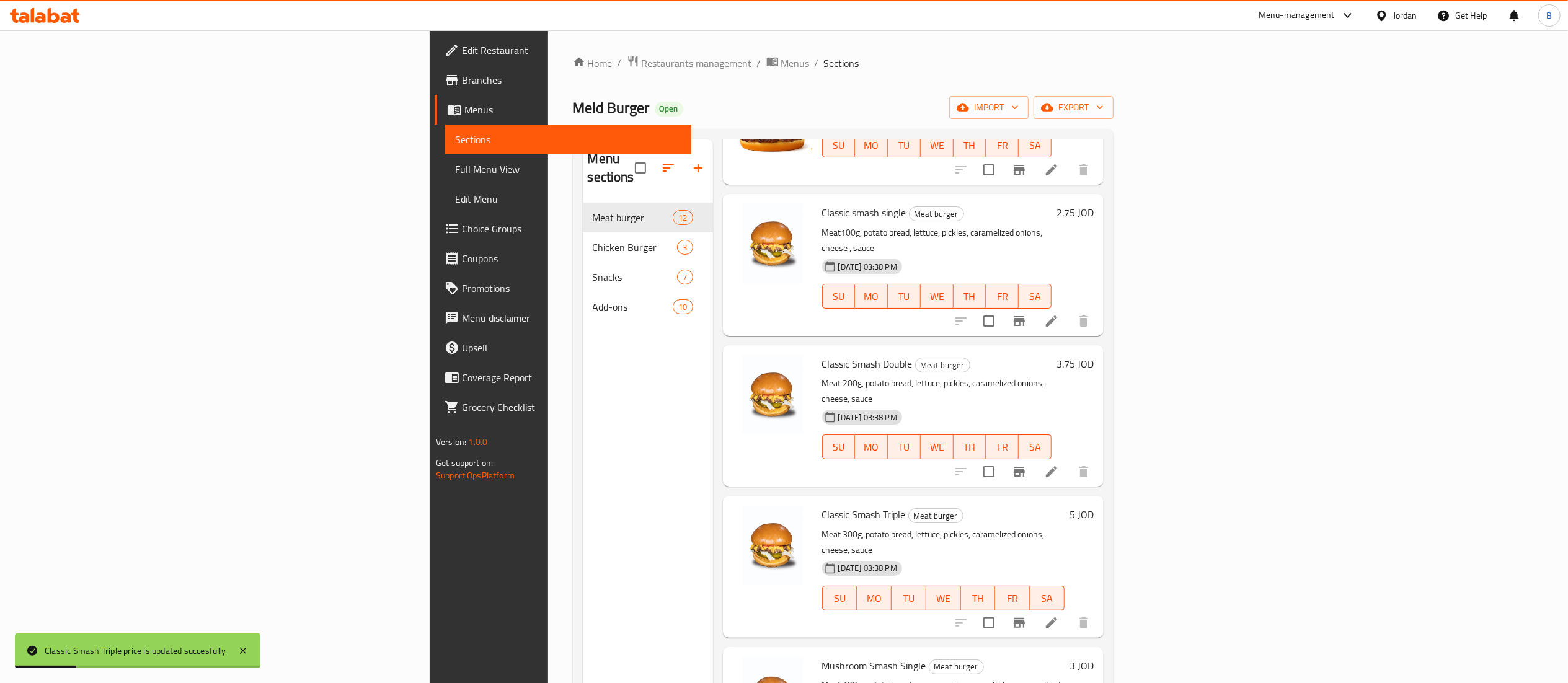
scroll to position [744, 0]
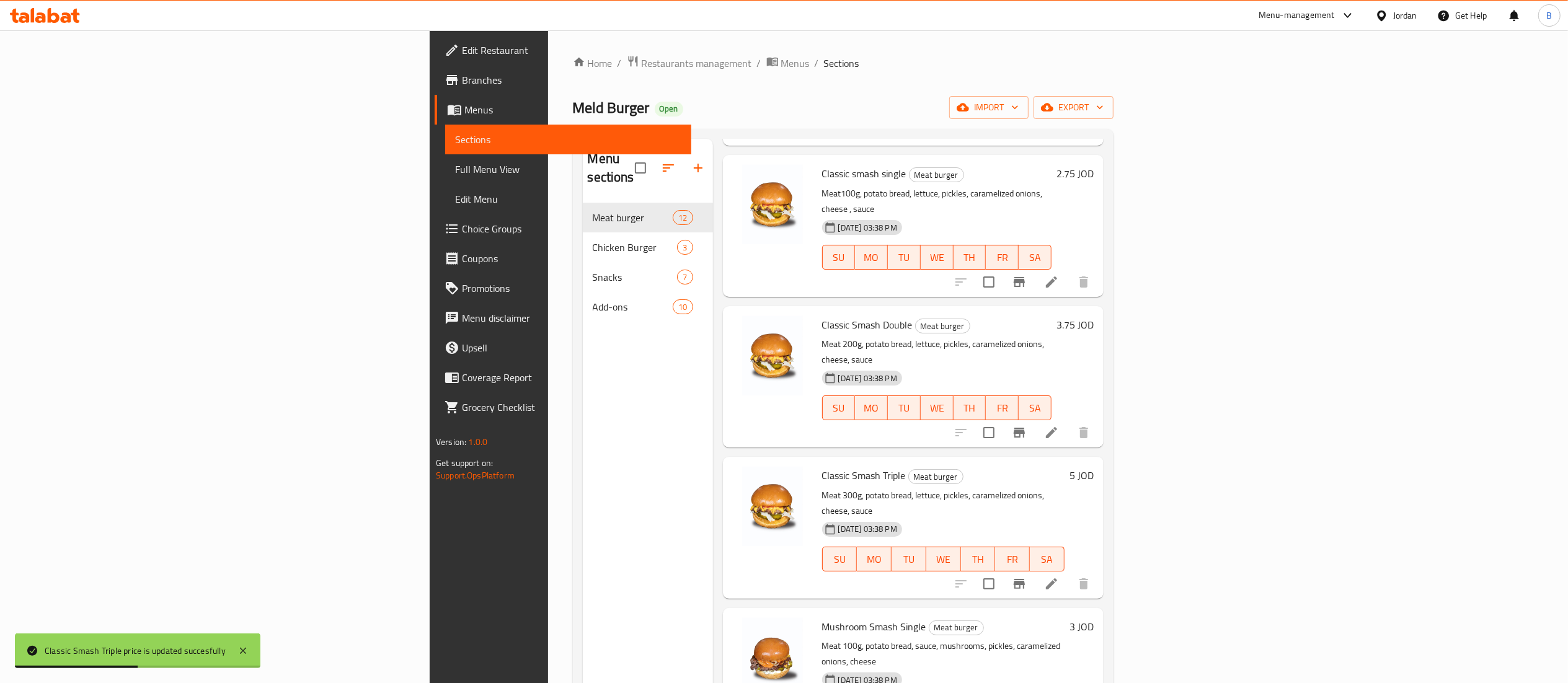
click at [1093, 618] on h6 "3 JOD" at bounding box center [1081, 627] width 24 height 17
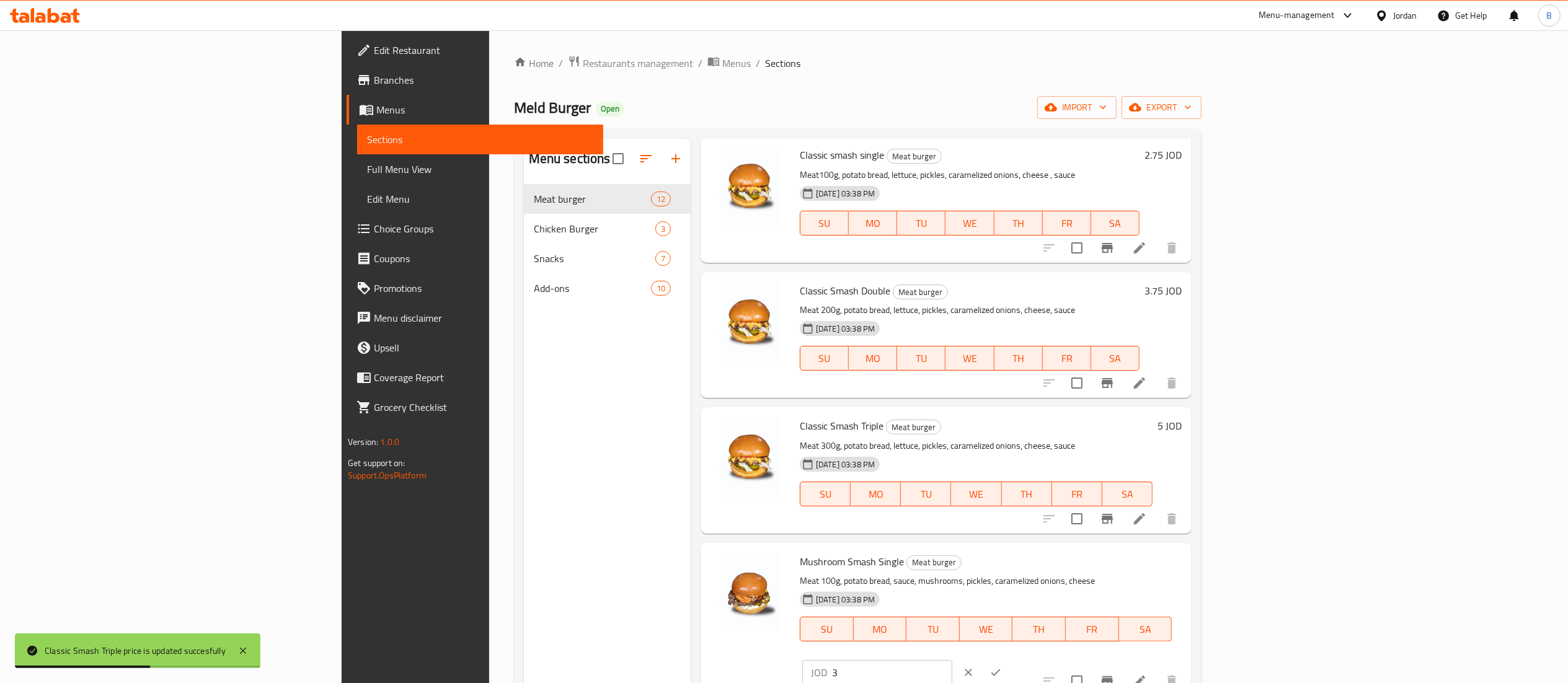
click at [952, 660] on input "3" at bounding box center [892, 672] width 120 height 25
type input "3.25"
click at [1009, 659] on button "ok" at bounding box center [996, 673] width 28 height 28
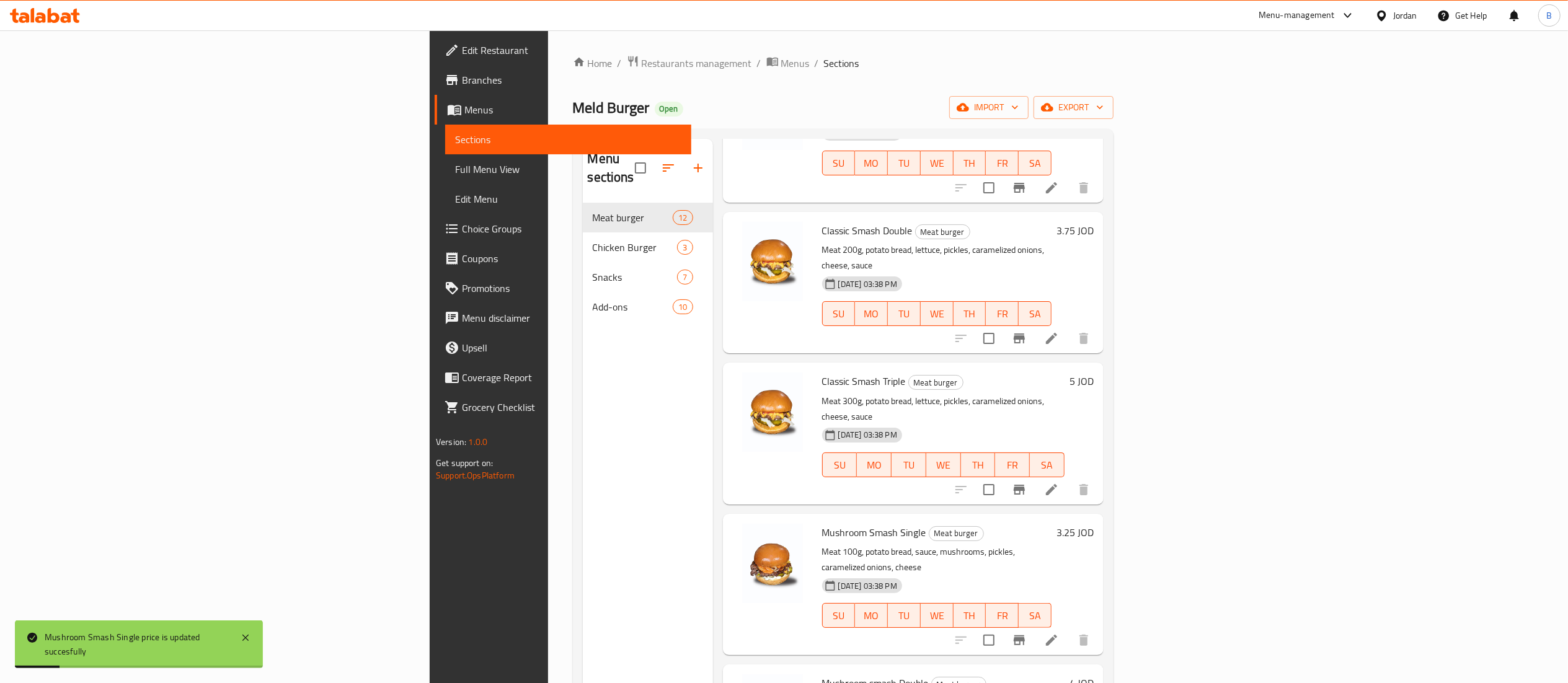
scroll to position [860, 0]
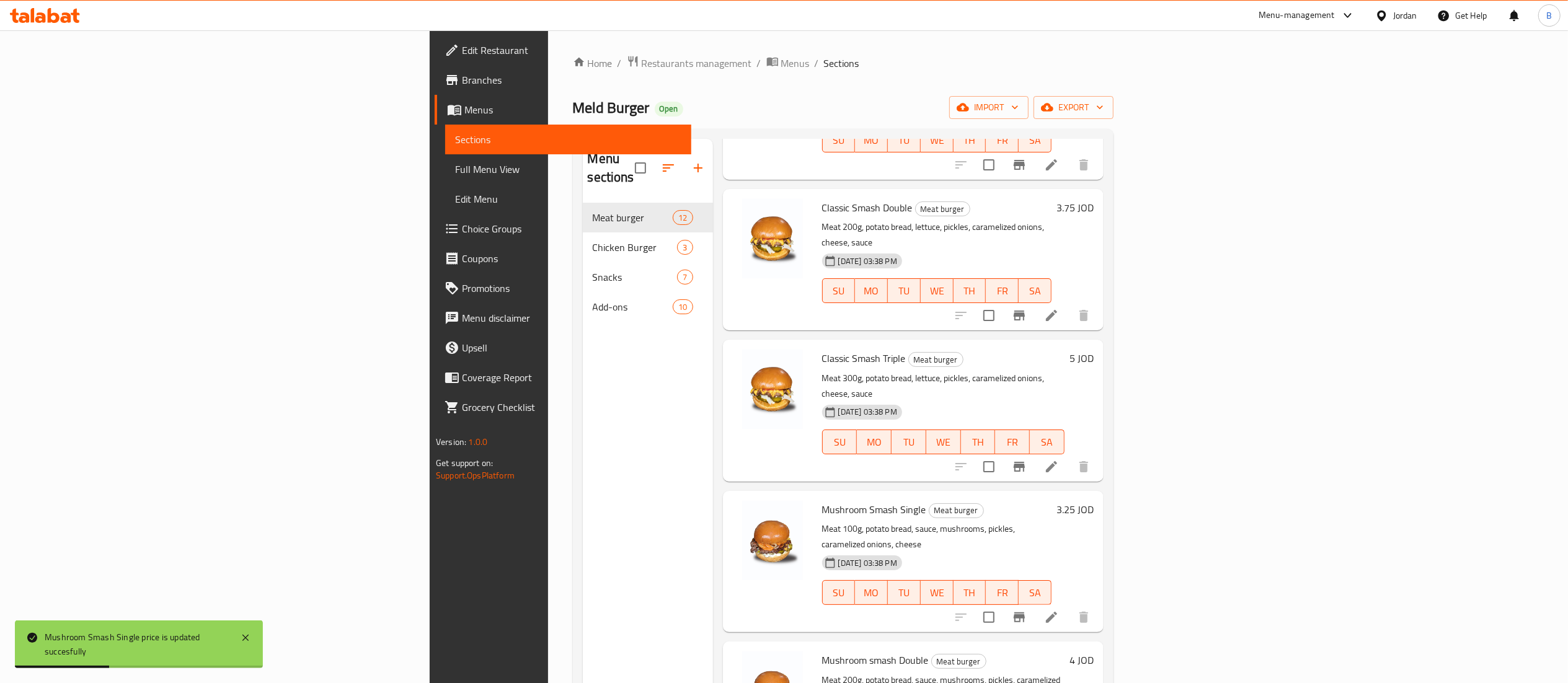
click at [1093, 651] on h6 "4 JOD" at bounding box center [1081, 660] width 24 height 17
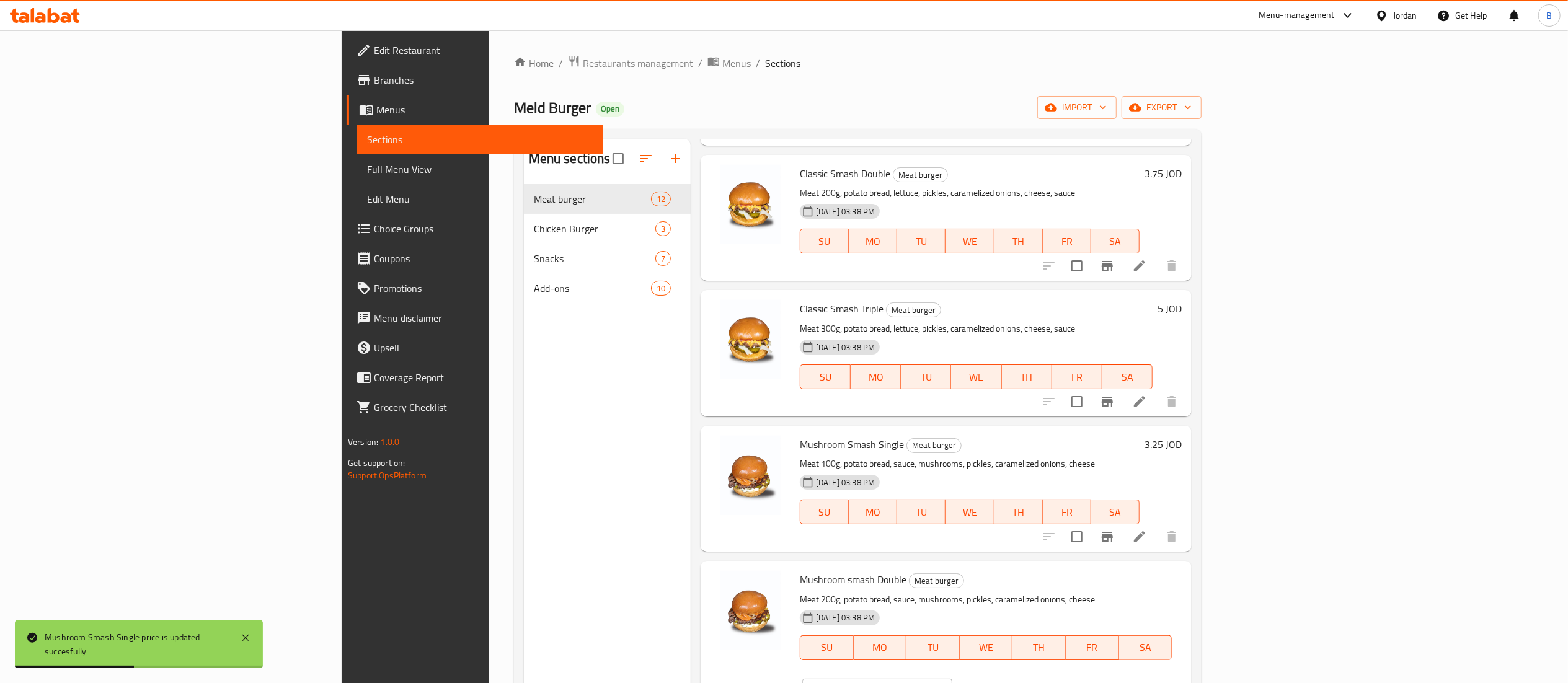
click at [952, 679] on input "4" at bounding box center [892, 691] width 120 height 25
type input "4.25"
click at [1002, 682] on icon "ok" at bounding box center [996, 690] width 12 height 12
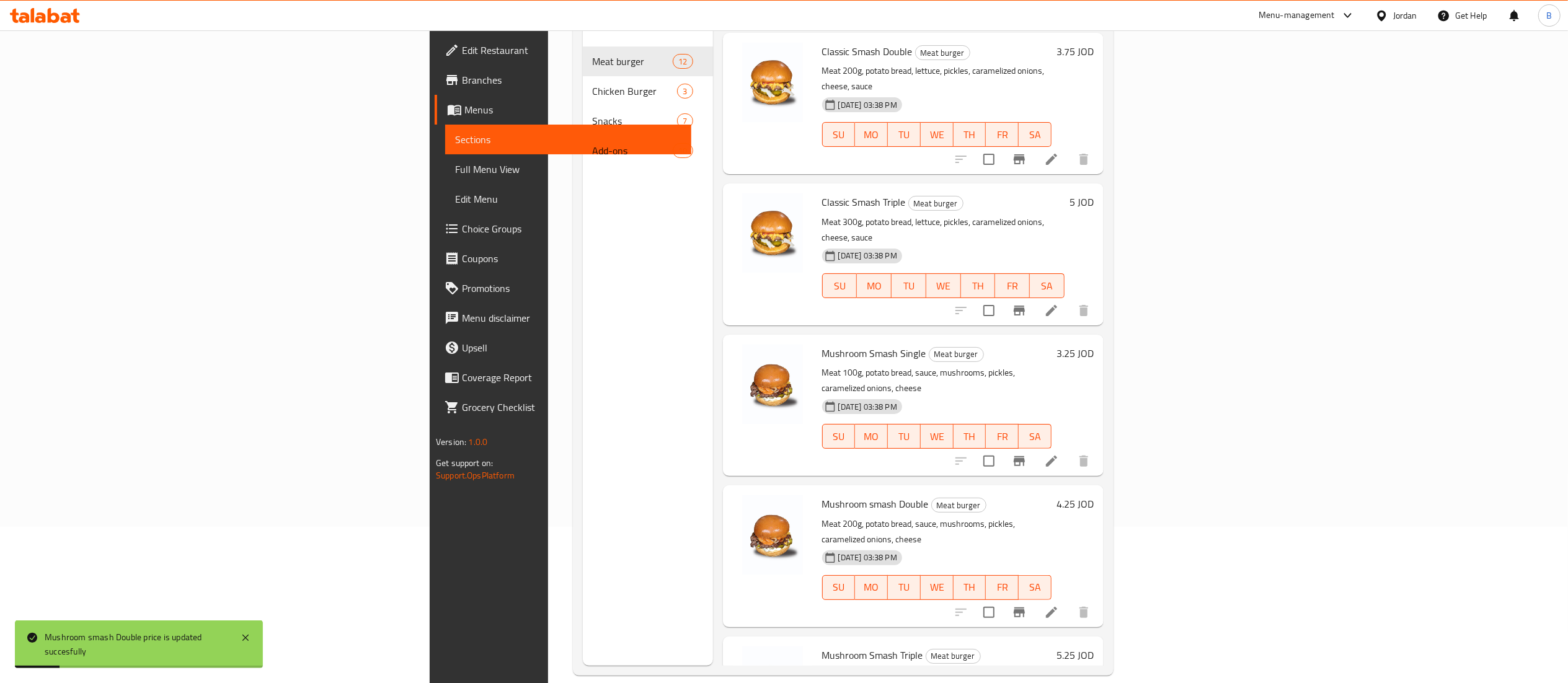
scroll to position [174, 0]
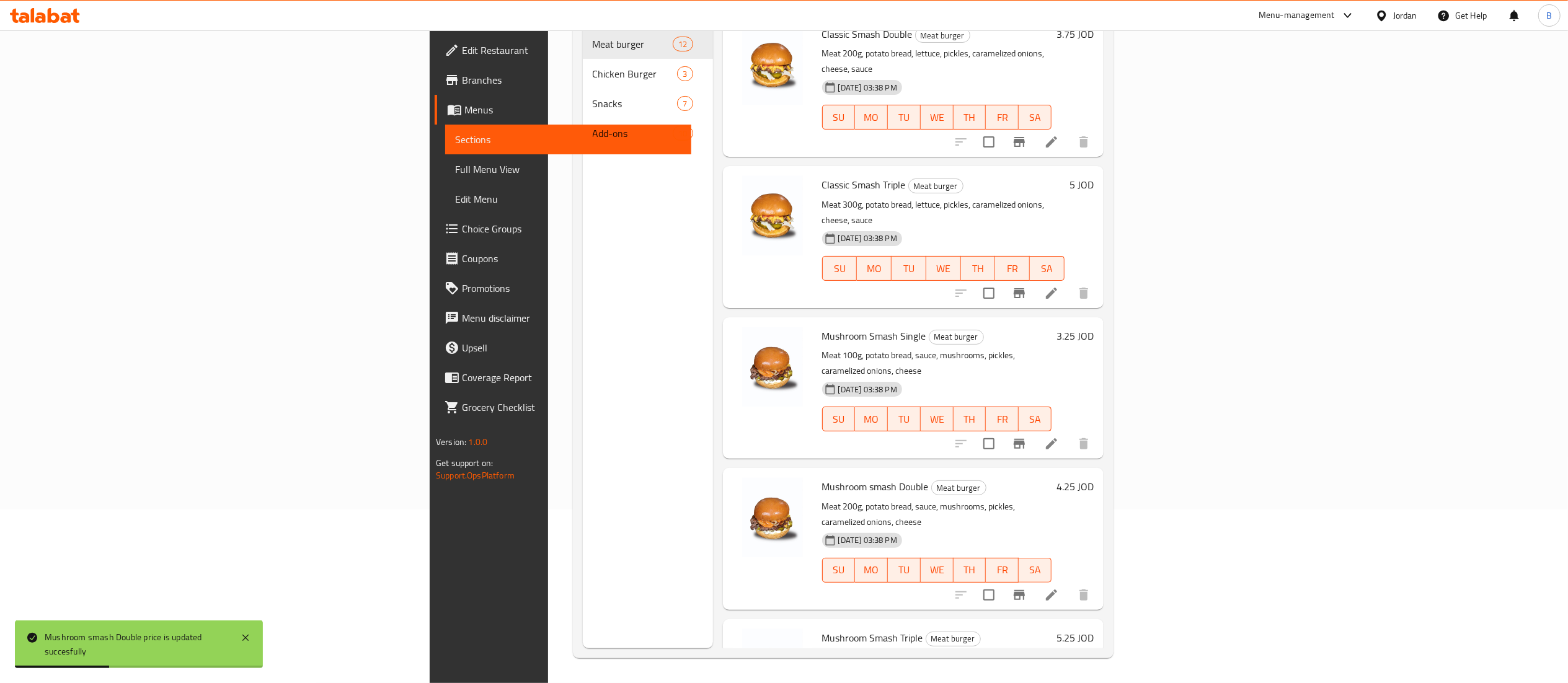
click at [1093, 629] on h6 "5.25 JOD" at bounding box center [1075, 637] width 37 height 17
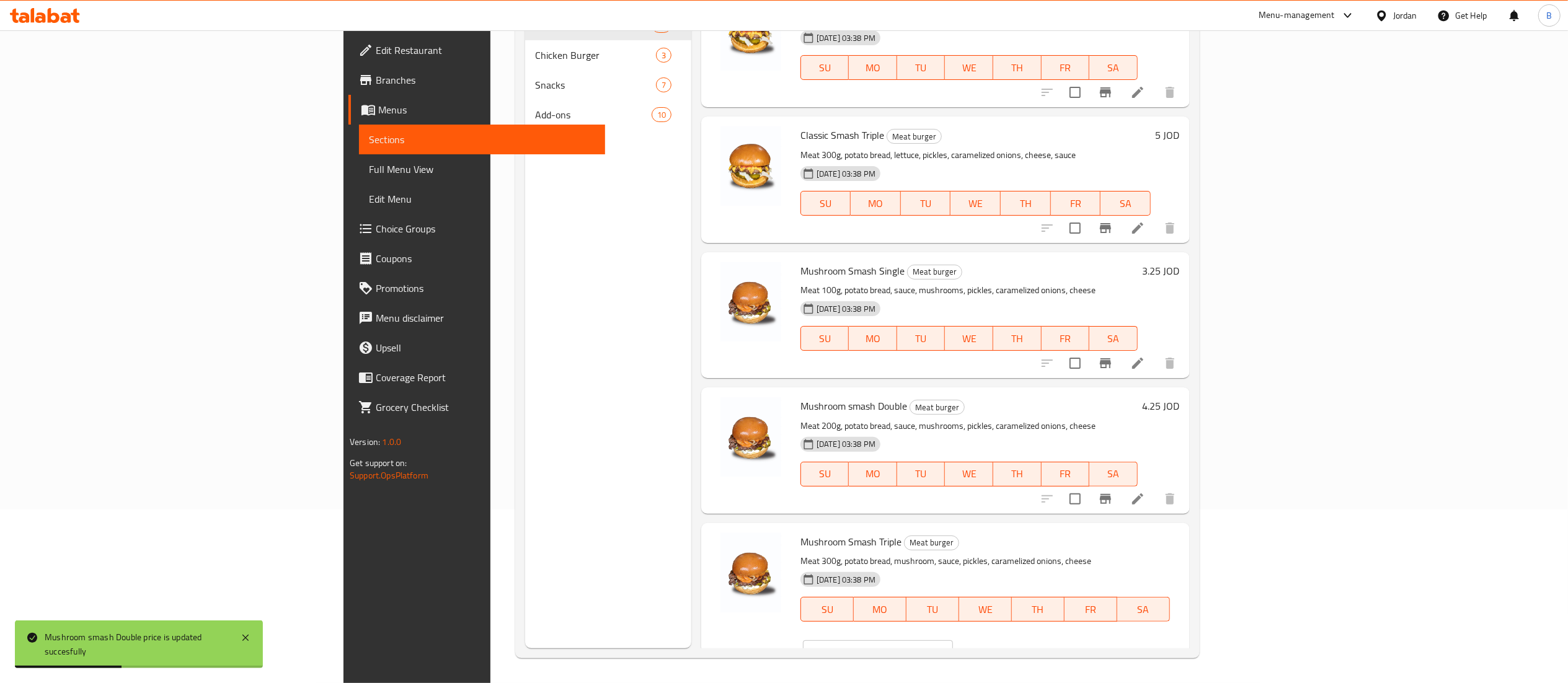
click at [953, 640] on input "5.25" at bounding box center [893, 653] width 120 height 25
type input "5.50"
click at [1010, 639] on button "ok" at bounding box center [996, 653] width 28 height 28
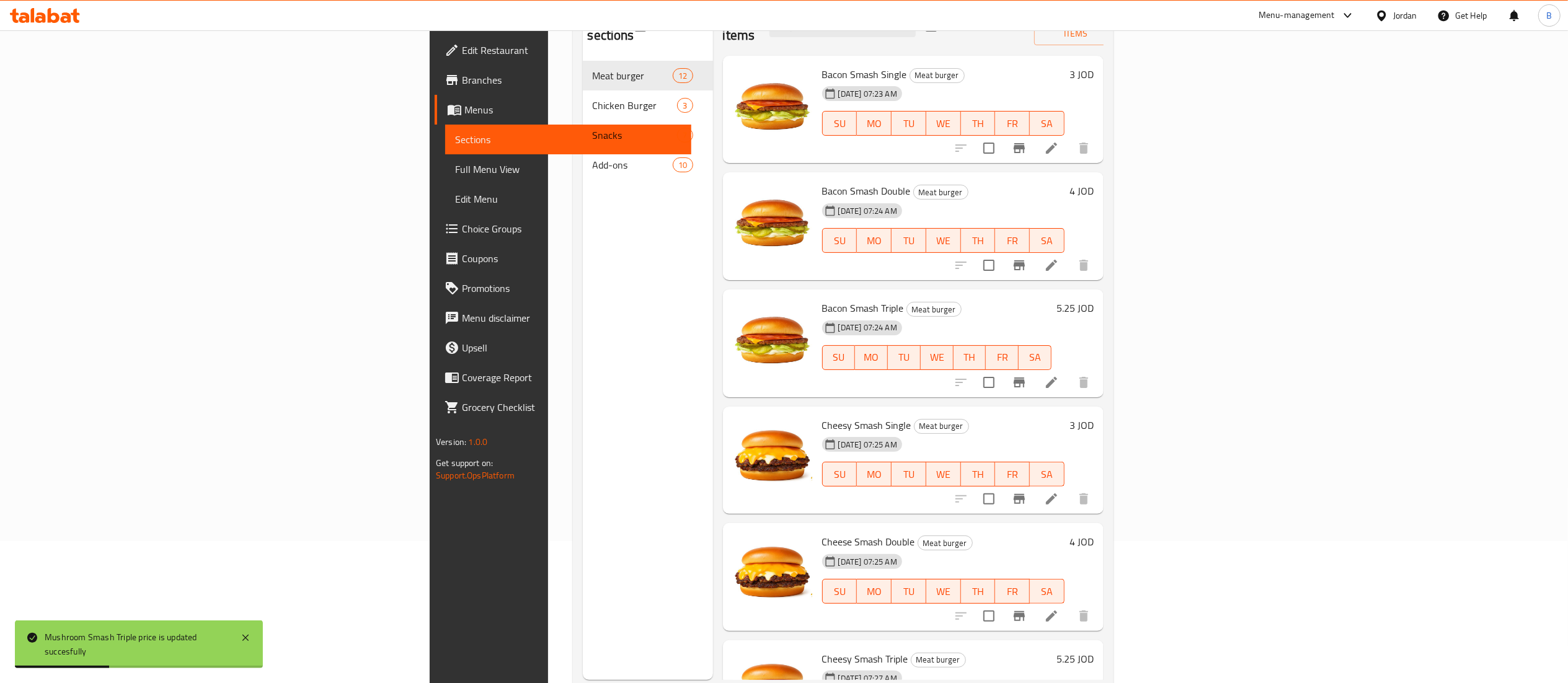
scroll to position [0, 0]
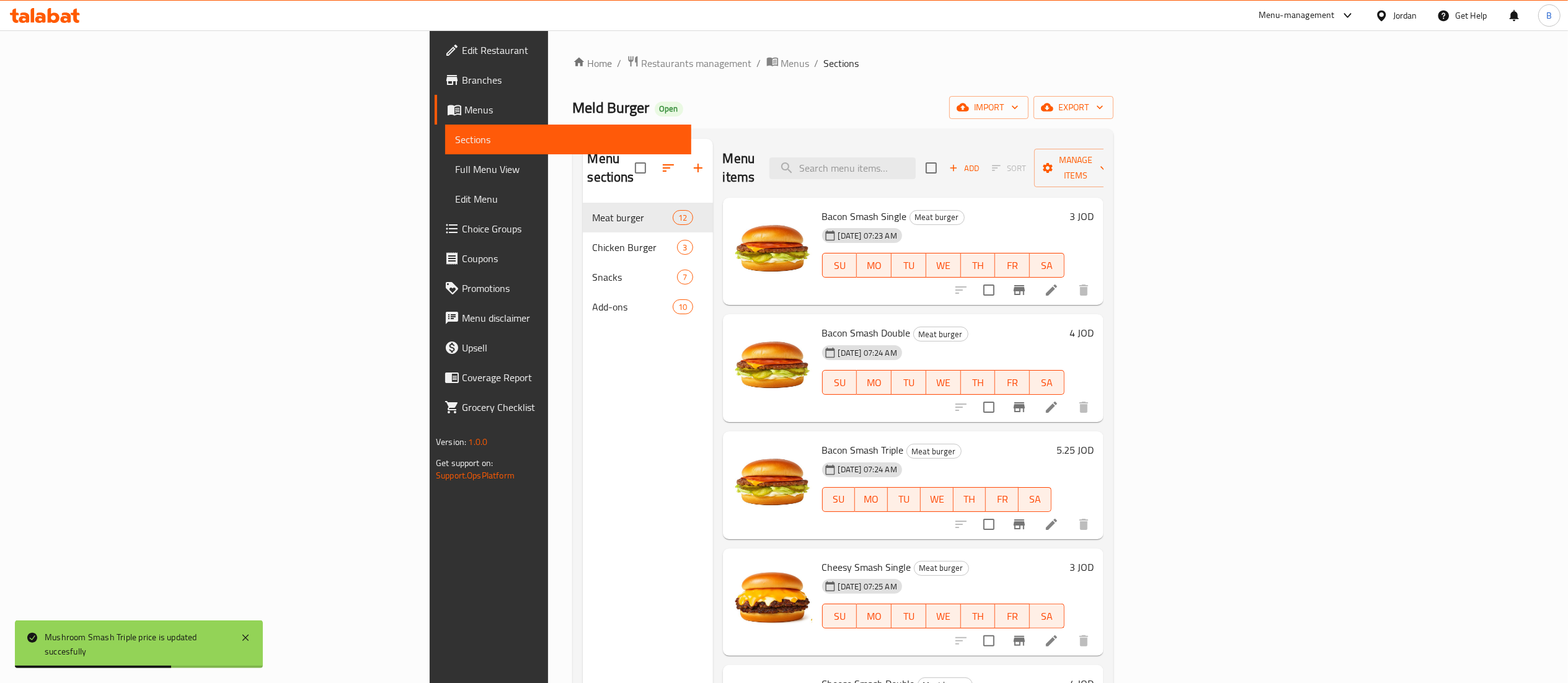
click at [1093, 208] on h6 "3 JOD" at bounding box center [1081, 217] width 24 height 17
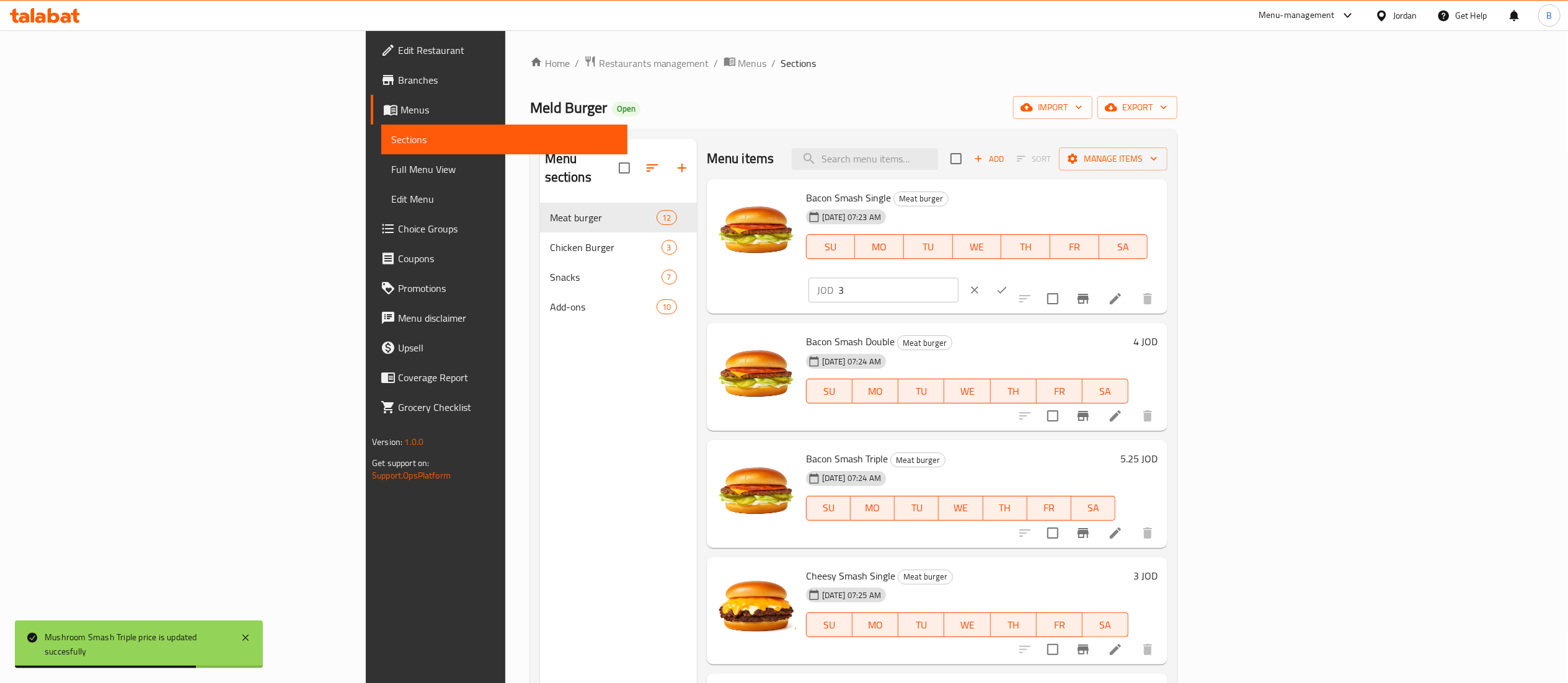
click at [959, 277] on input "3" at bounding box center [898, 290] width 120 height 25
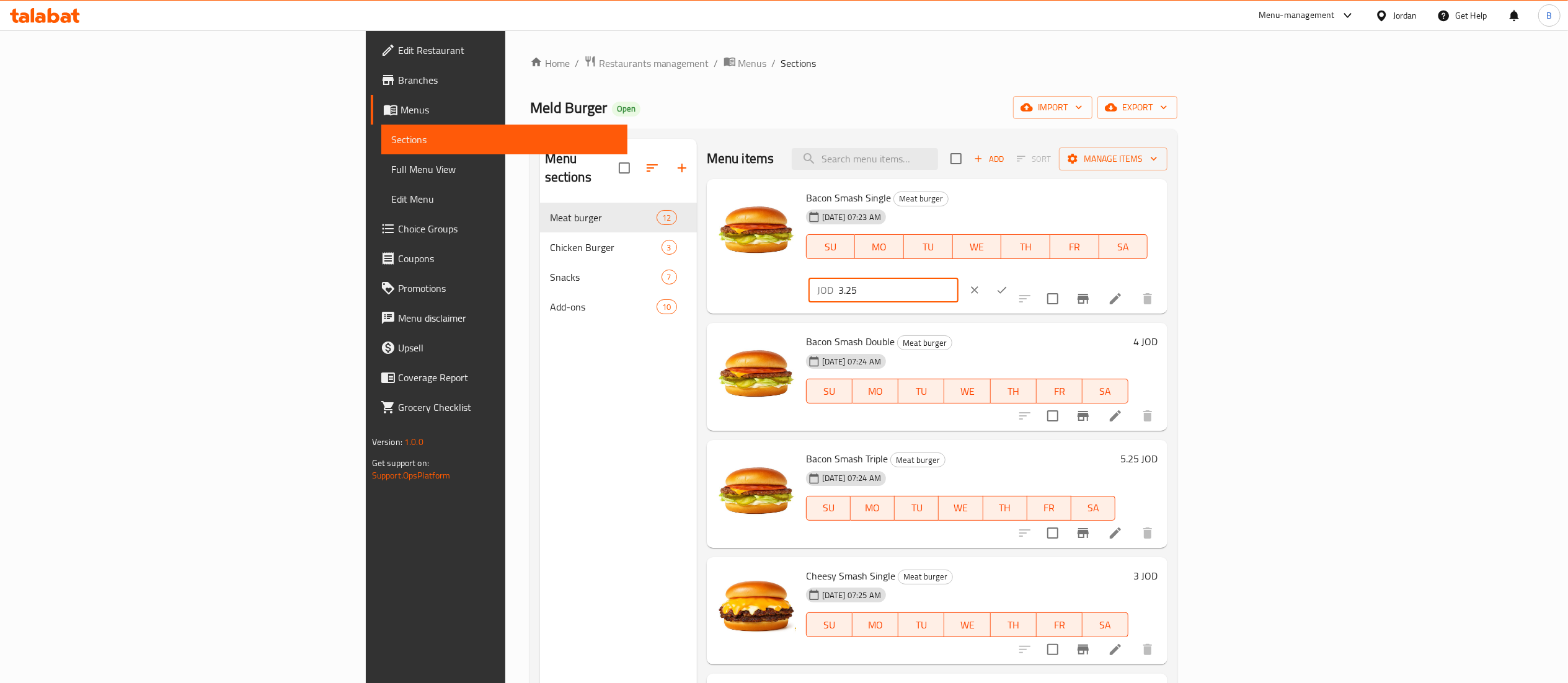
type input "3.25"
click at [1008, 284] on icon "ok" at bounding box center [1001, 290] width 12 height 12
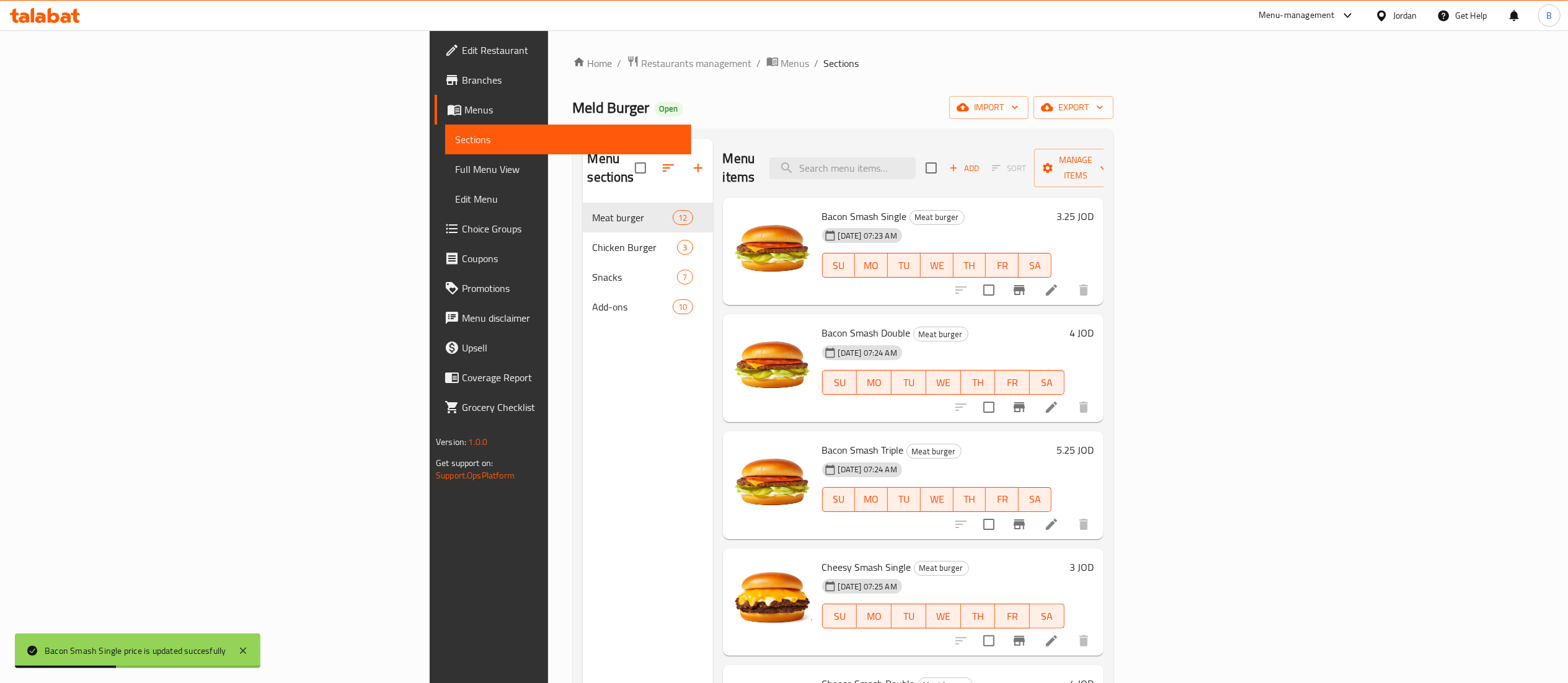
click at [1093, 324] on h6 "4 JOD" at bounding box center [1081, 332] width 24 height 17
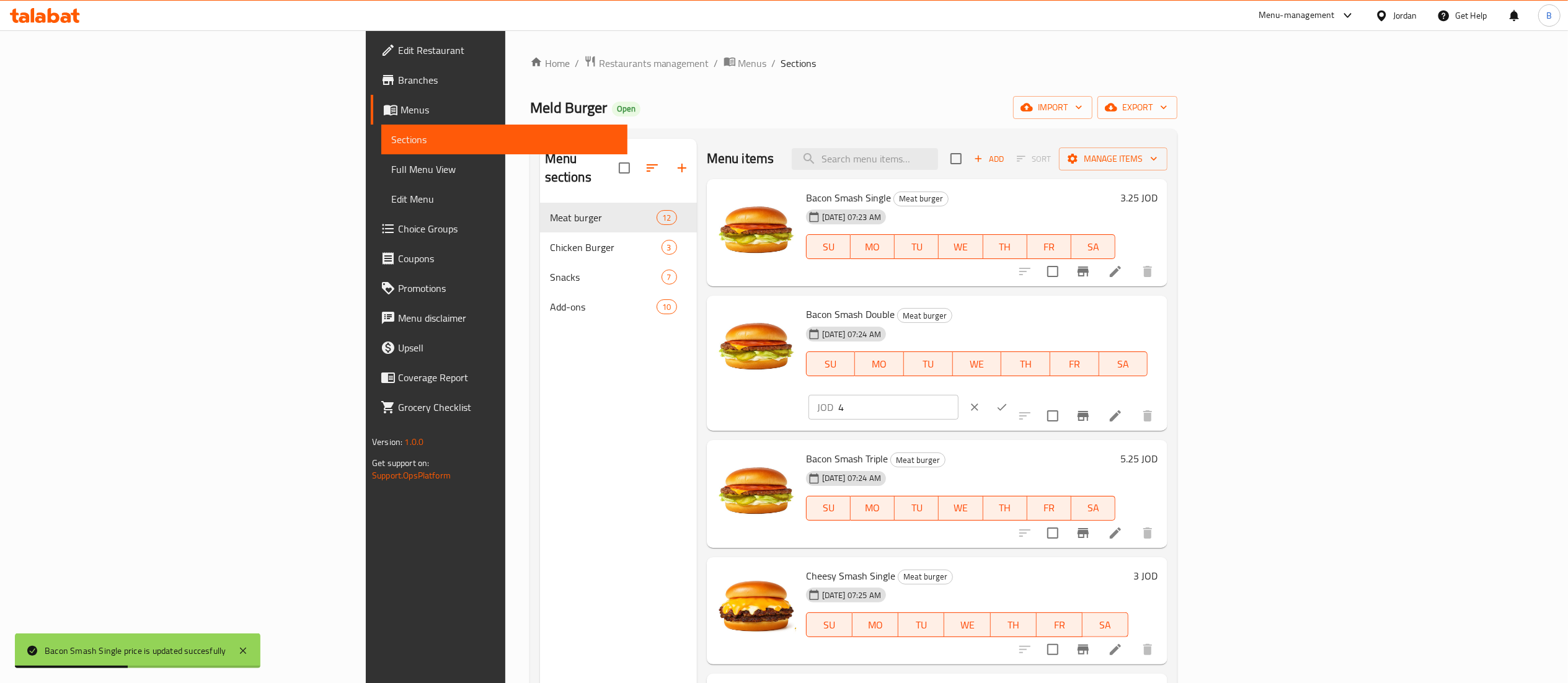
click at [959, 395] on input "4" at bounding box center [898, 407] width 120 height 25
type input "4.25"
click at [1016, 393] on button "ok" at bounding box center [1002, 407] width 28 height 28
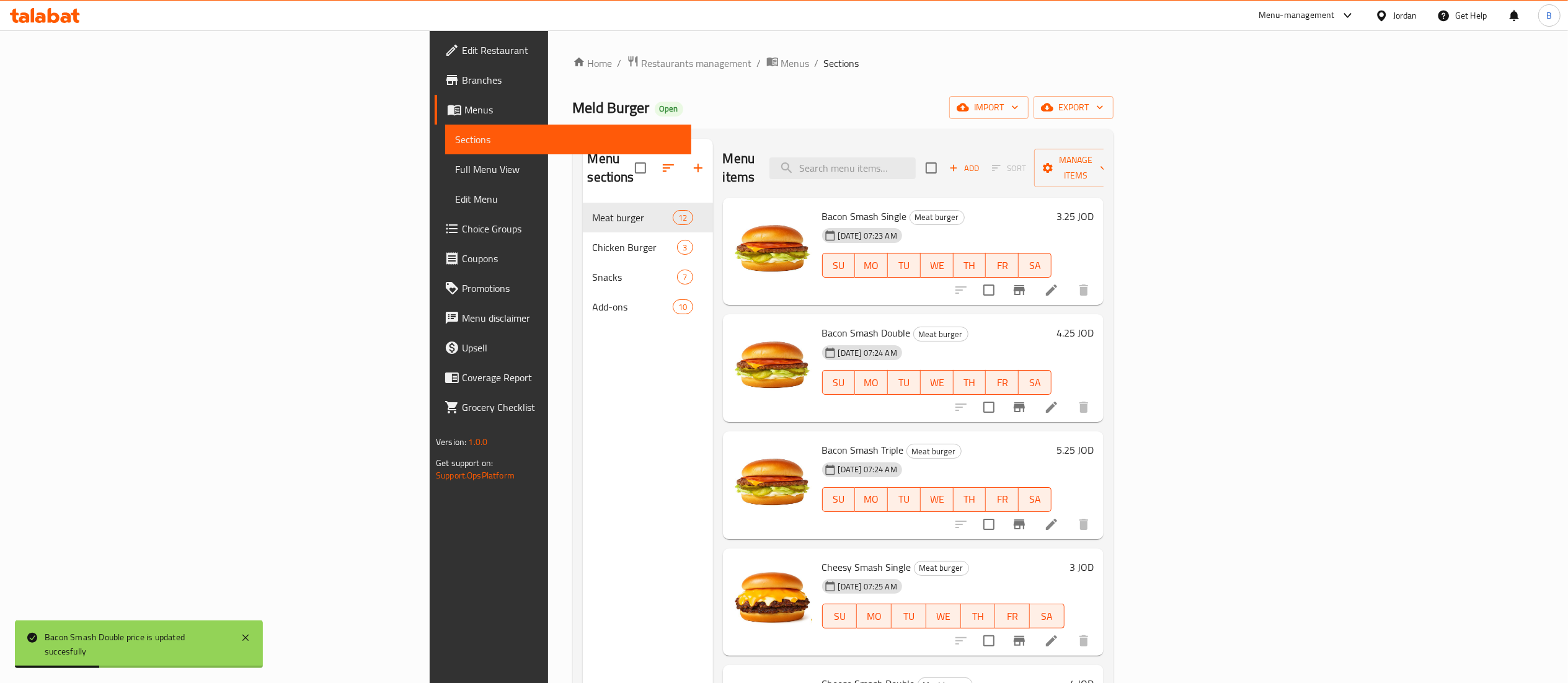
click at [1093, 441] on h6 "5.25 JOD" at bounding box center [1075, 450] width 37 height 17
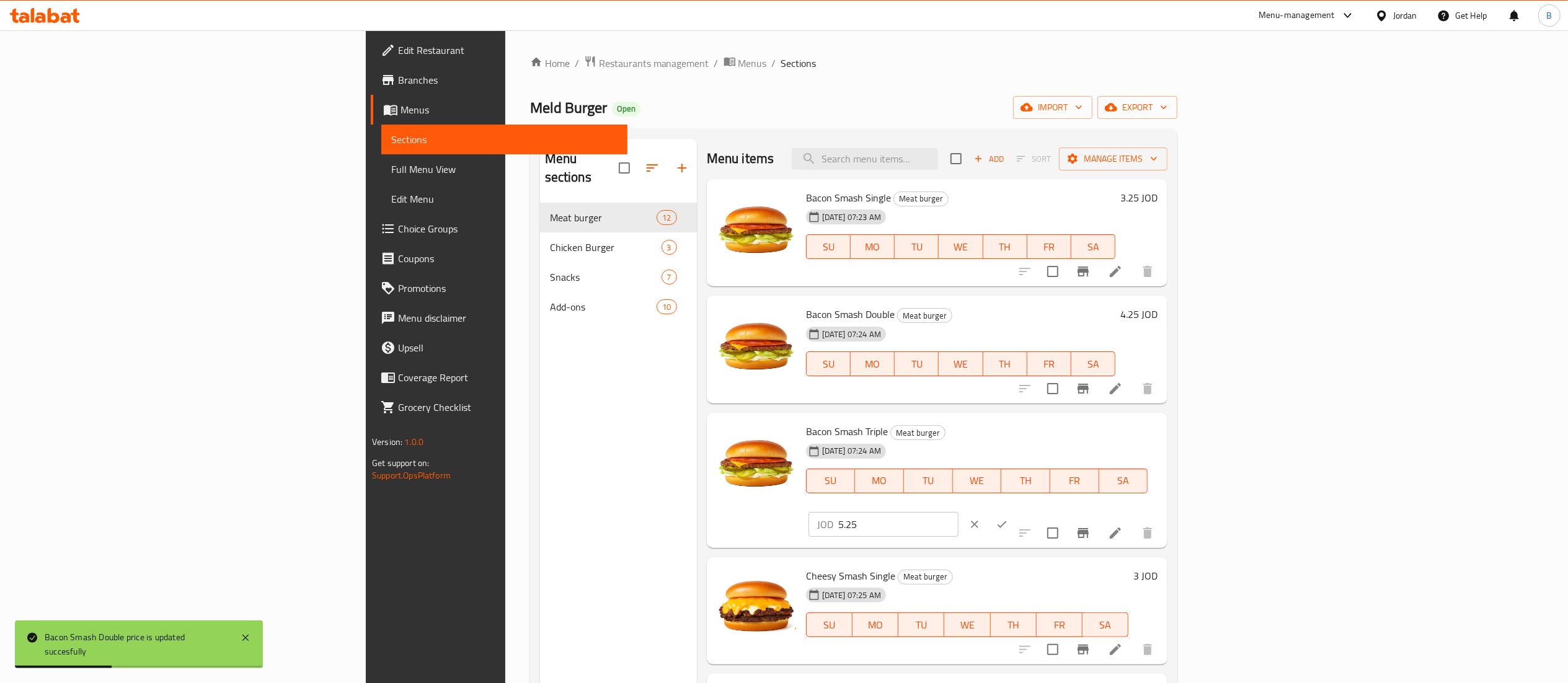
click at [959, 512] on input "5.25" at bounding box center [898, 524] width 120 height 25
type input "5.50"
click at [1008, 518] on icon "ok" at bounding box center [1001, 524] width 12 height 12
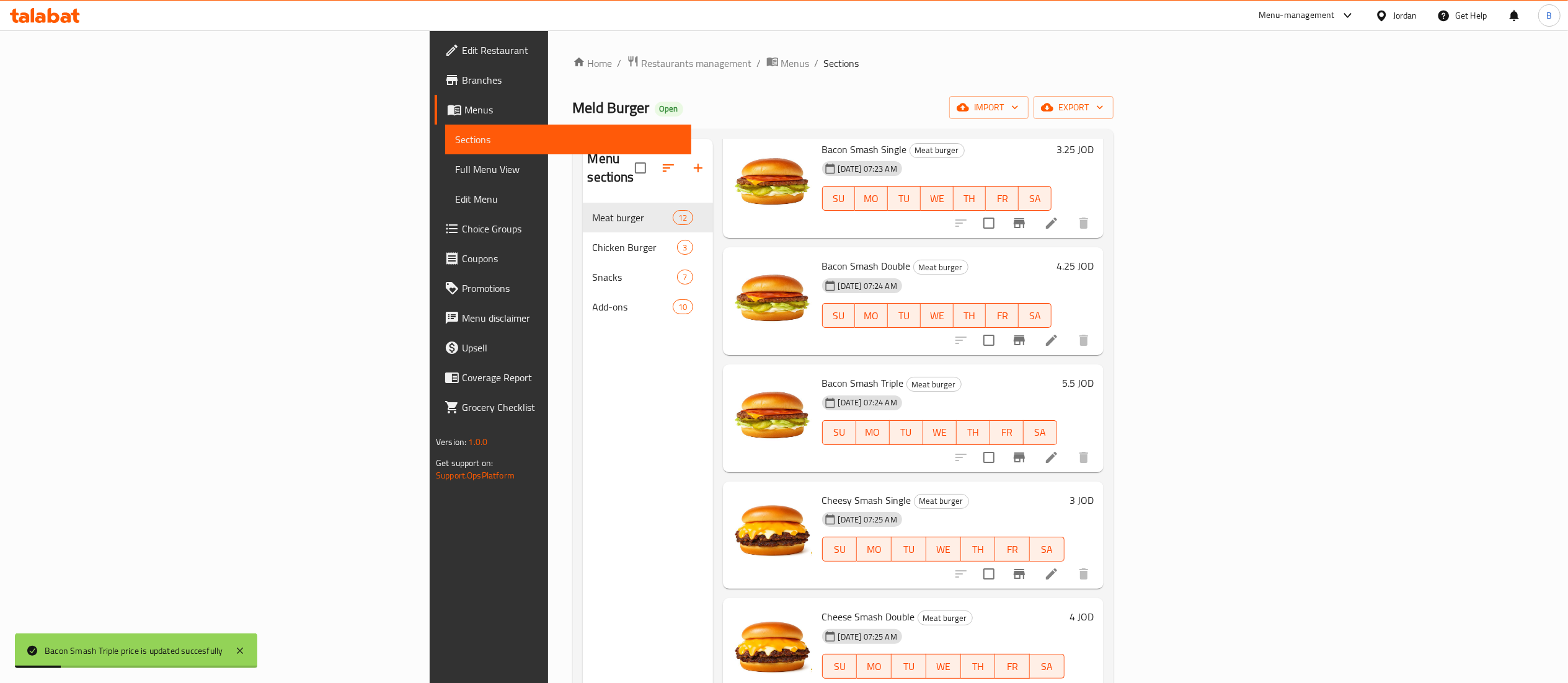
scroll to position [124, 0]
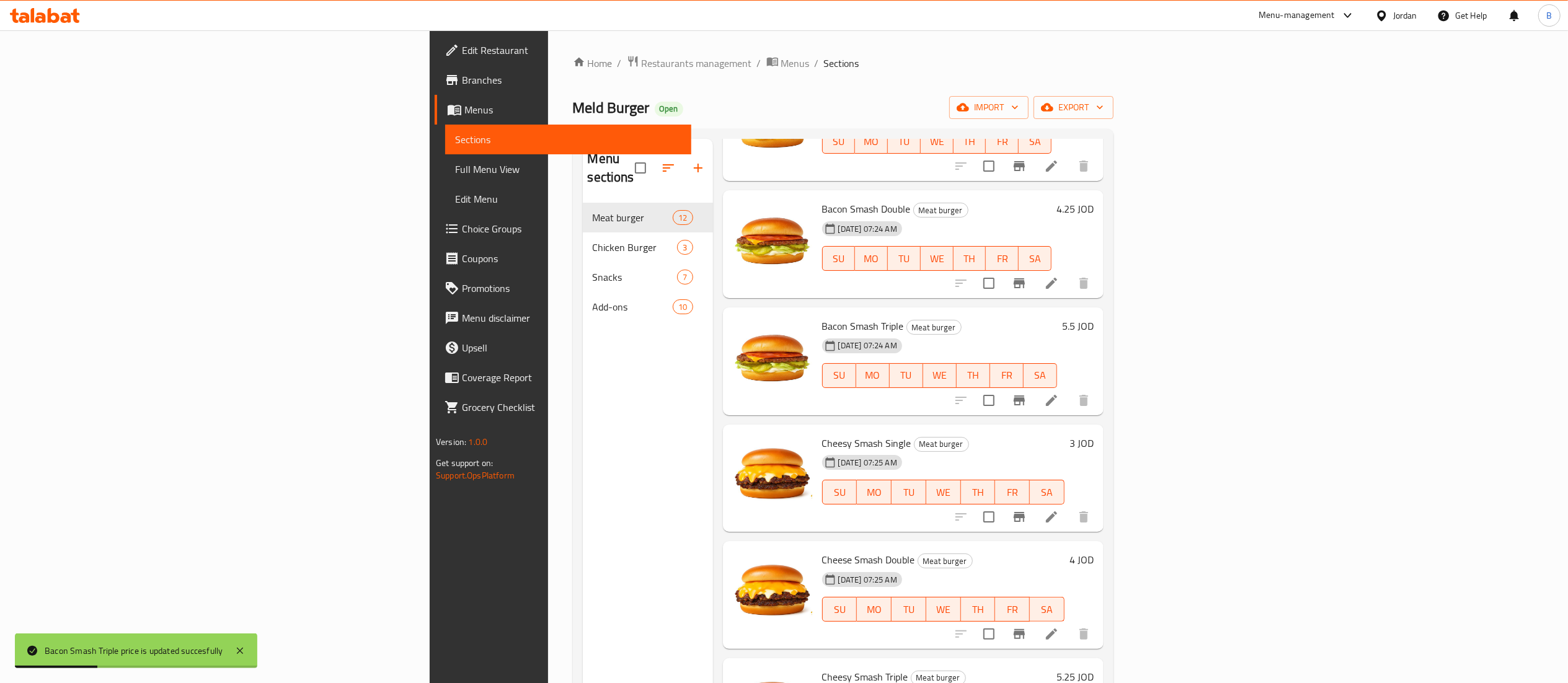
drag, startPoint x: 1482, startPoint y: 411, endPoint x: 1472, endPoint y: 413, distance: 10.2
click at [1098, 430] on div "Cheesy Smash Single Meat burger [DATE] 07:25 AM SU MO TU WE TH FR SA 3 JOD" at bounding box center [958, 478] width 281 height 98
click at [1093, 435] on h6 "3 JOD" at bounding box center [1081, 443] width 24 height 17
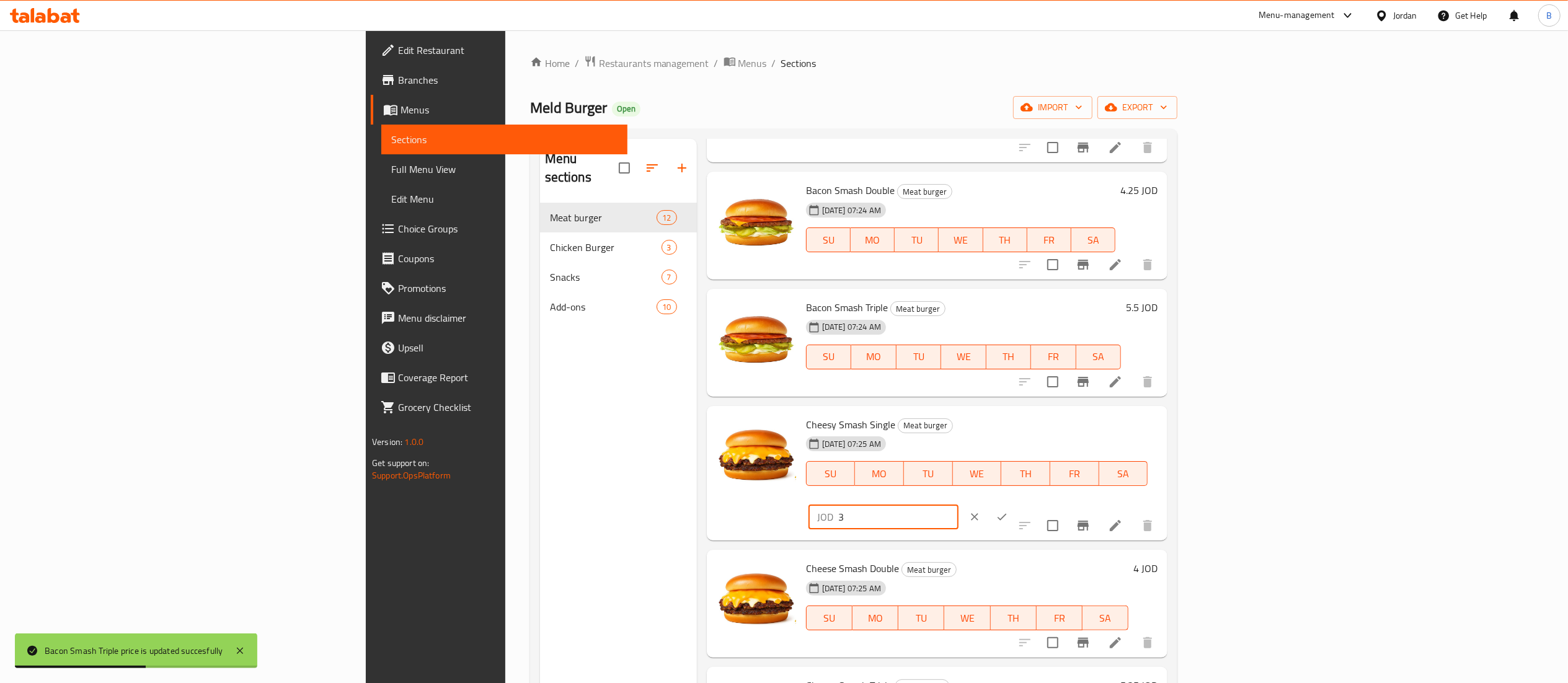
click at [959, 504] on input "3" at bounding box center [898, 516] width 120 height 25
type input "3.25"
click at [1008, 511] on icon "ok" at bounding box center [1001, 516] width 12 height 12
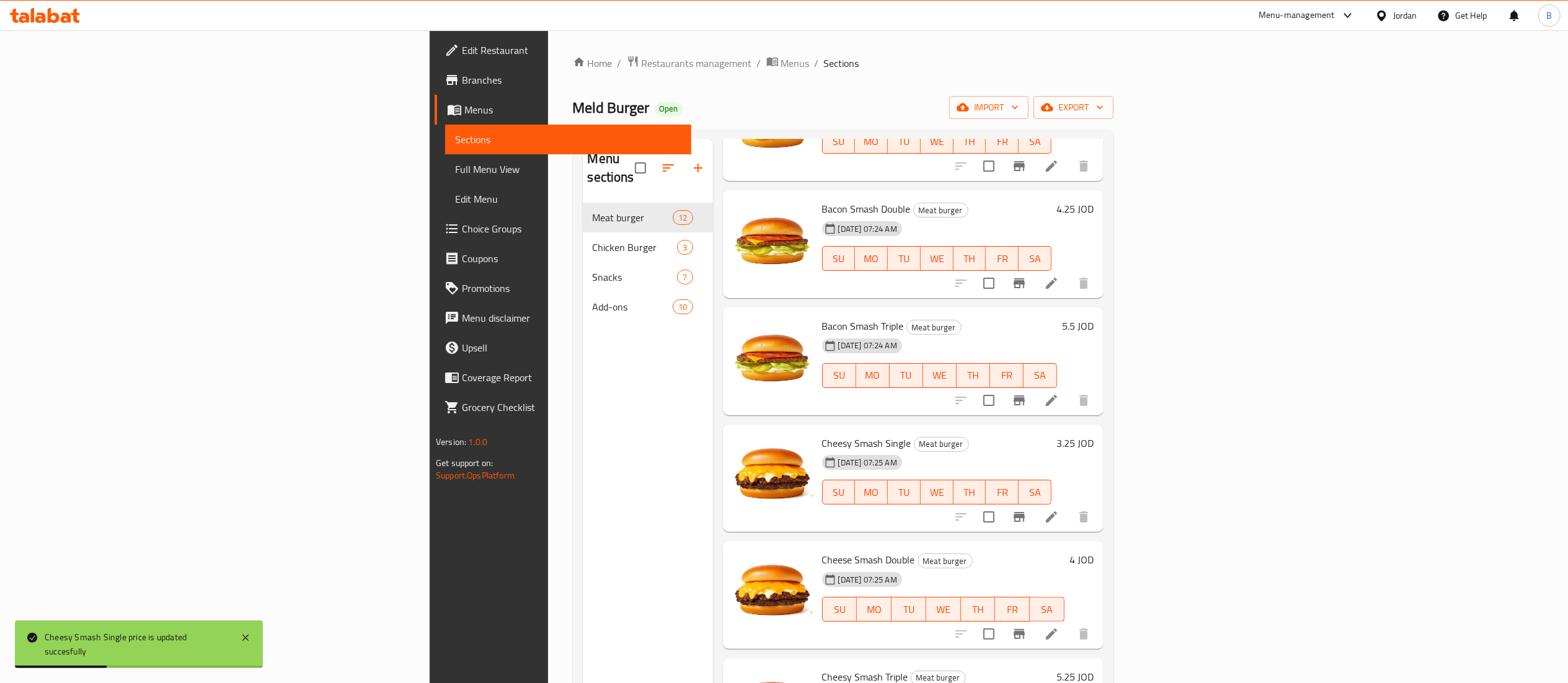
click at [1093, 551] on h6 "4 JOD" at bounding box center [1081, 560] width 24 height 17
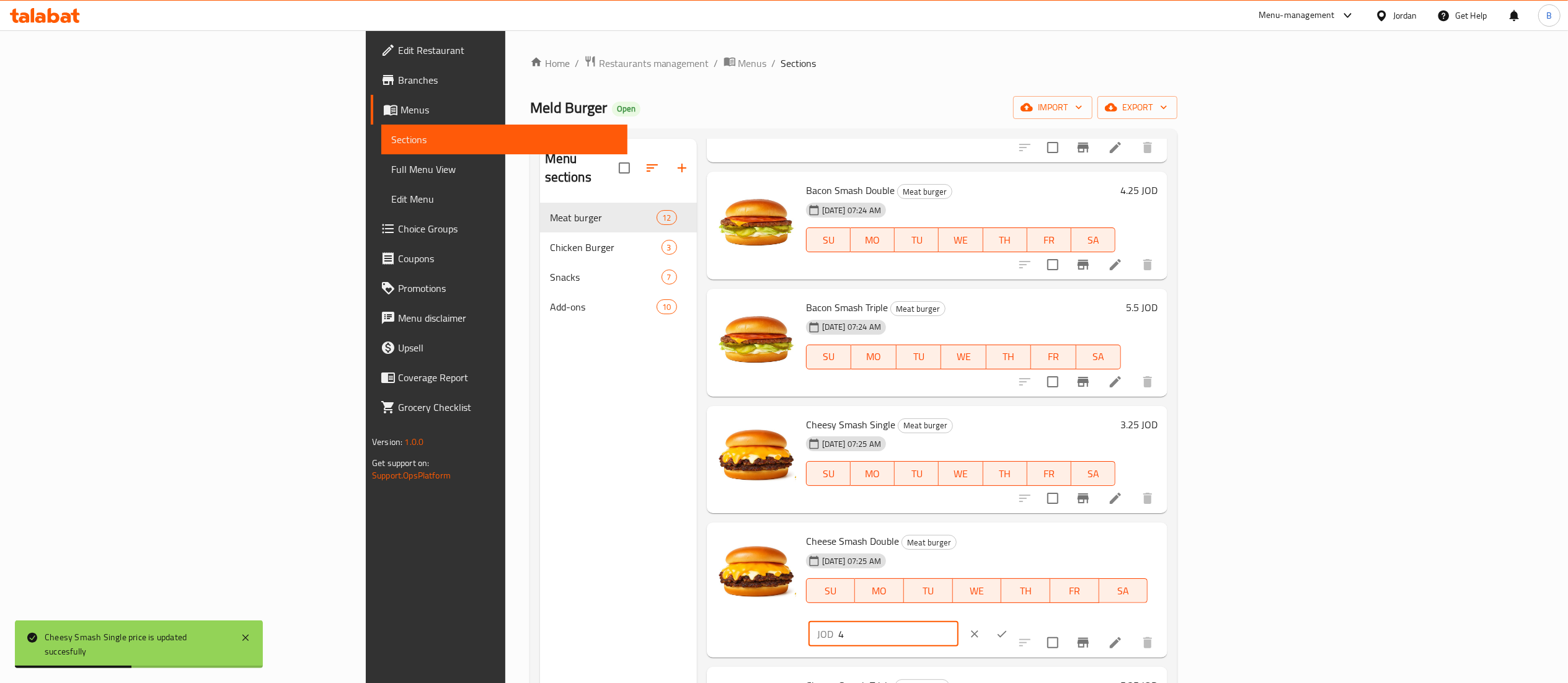
click at [959, 621] on input "4" at bounding box center [898, 634] width 120 height 25
type input "4.25"
click at [1008, 628] on icon "ok" at bounding box center [1001, 634] width 12 height 12
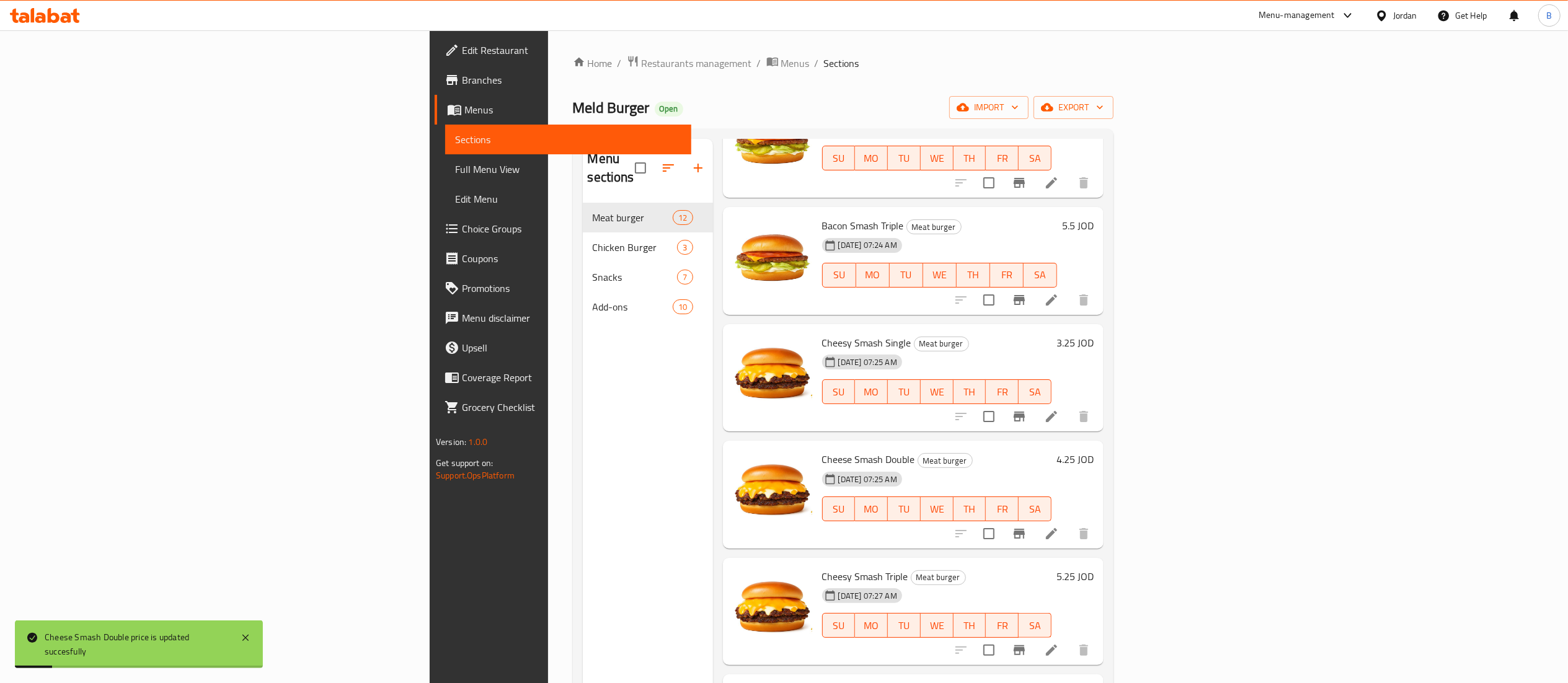
scroll to position [248, 0]
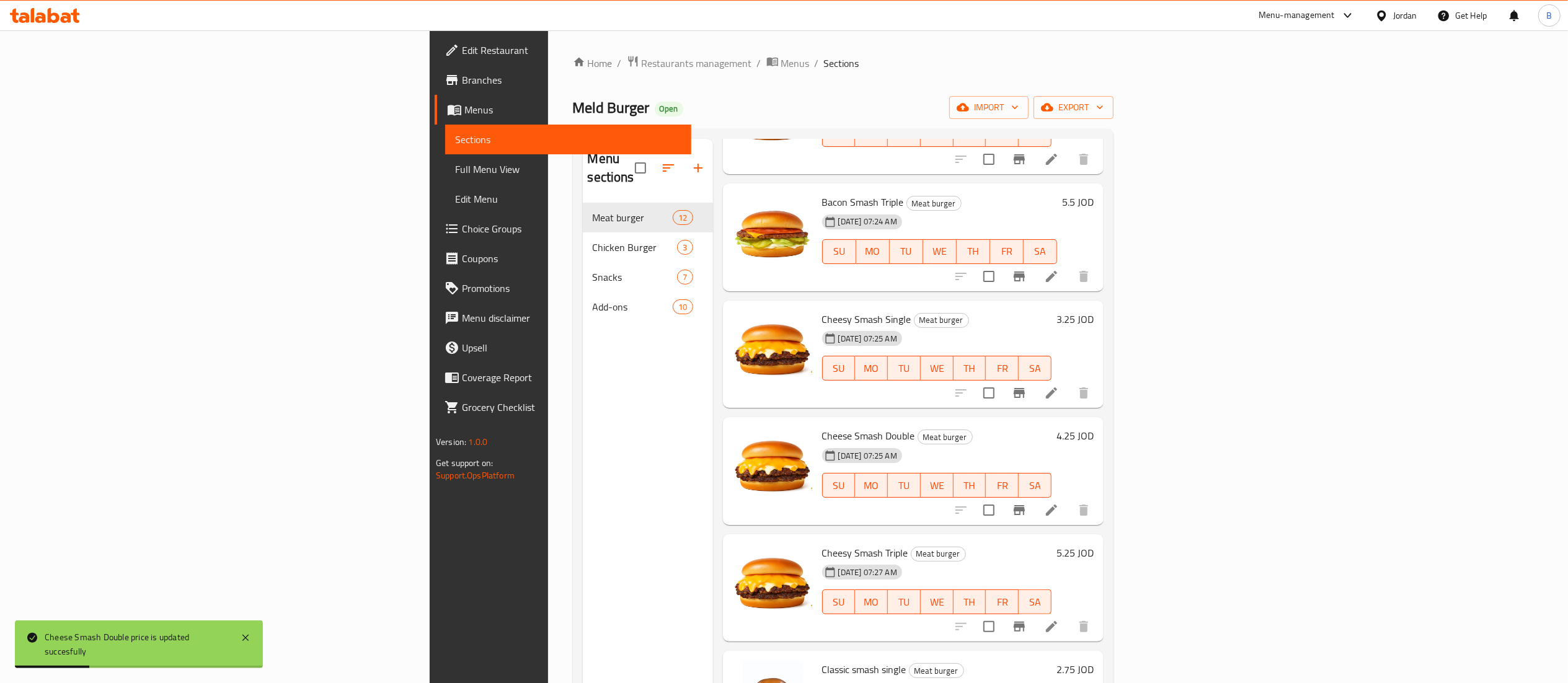
click at [1093, 544] on h6 "5.25 JOD" at bounding box center [1075, 553] width 37 height 17
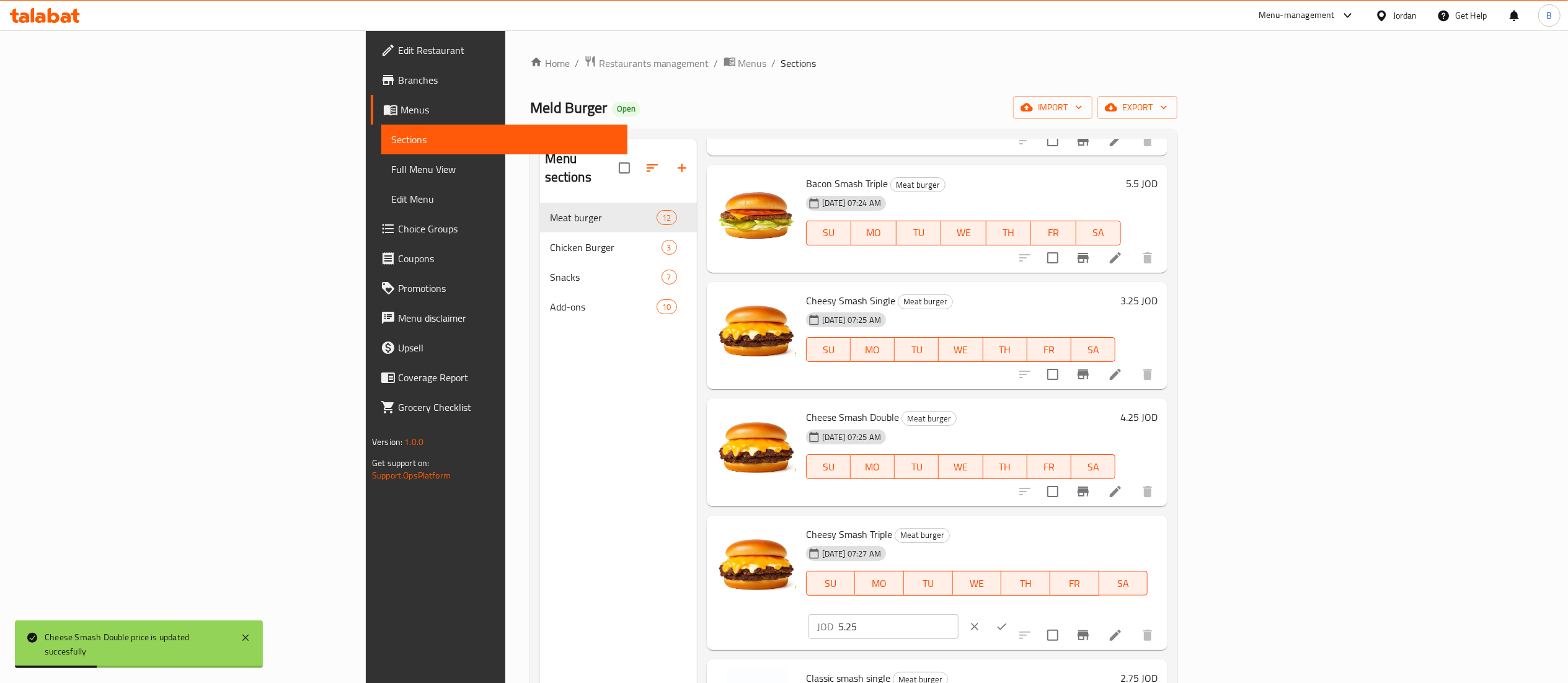
click at [959, 614] on input "5.25" at bounding box center [898, 627] width 120 height 25
type input "5.50"
click at [1008, 620] on icon "ok" at bounding box center [1001, 626] width 12 height 12
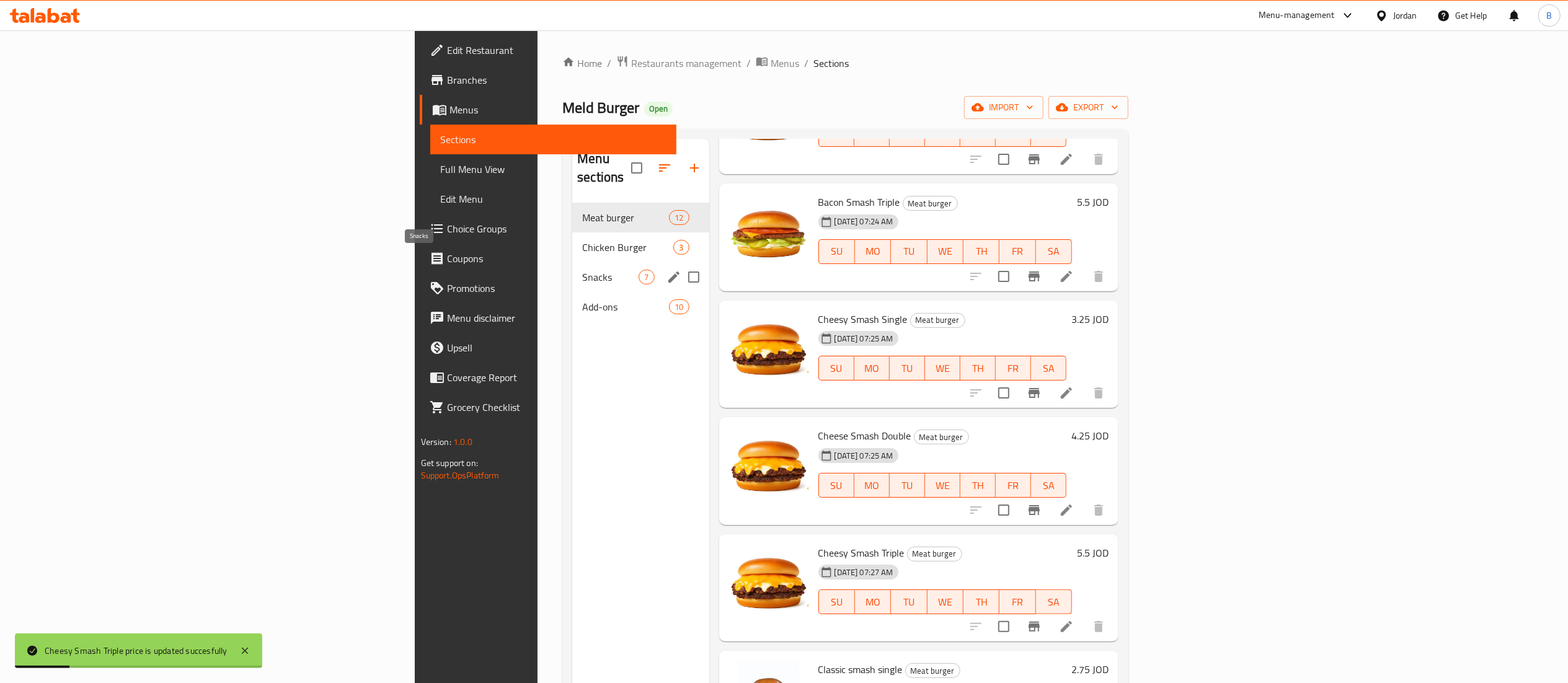
click at [582, 269] on span "Snacks" at bounding box center [610, 277] width 57 height 15
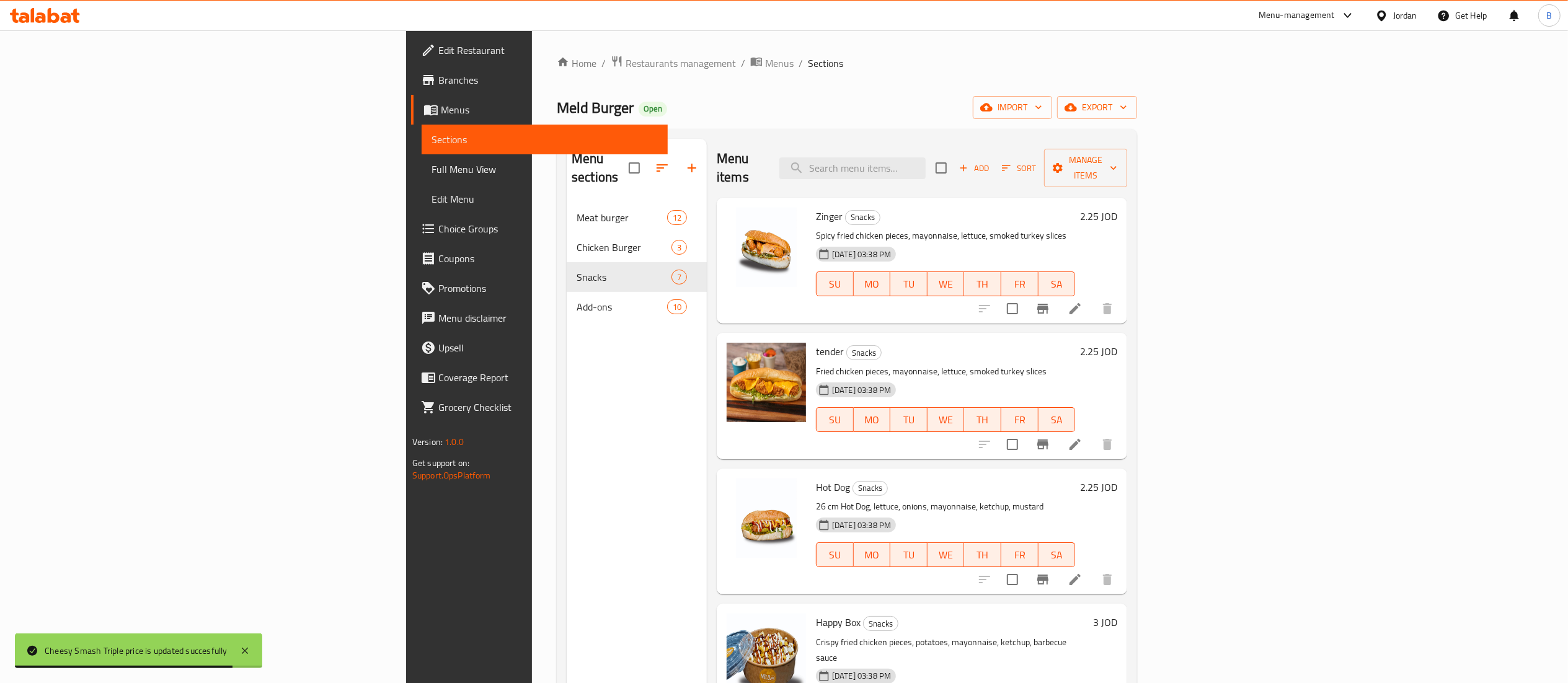
click at [1117, 208] on h6 "2.25 JOD" at bounding box center [1098, 217] width 37 height 17
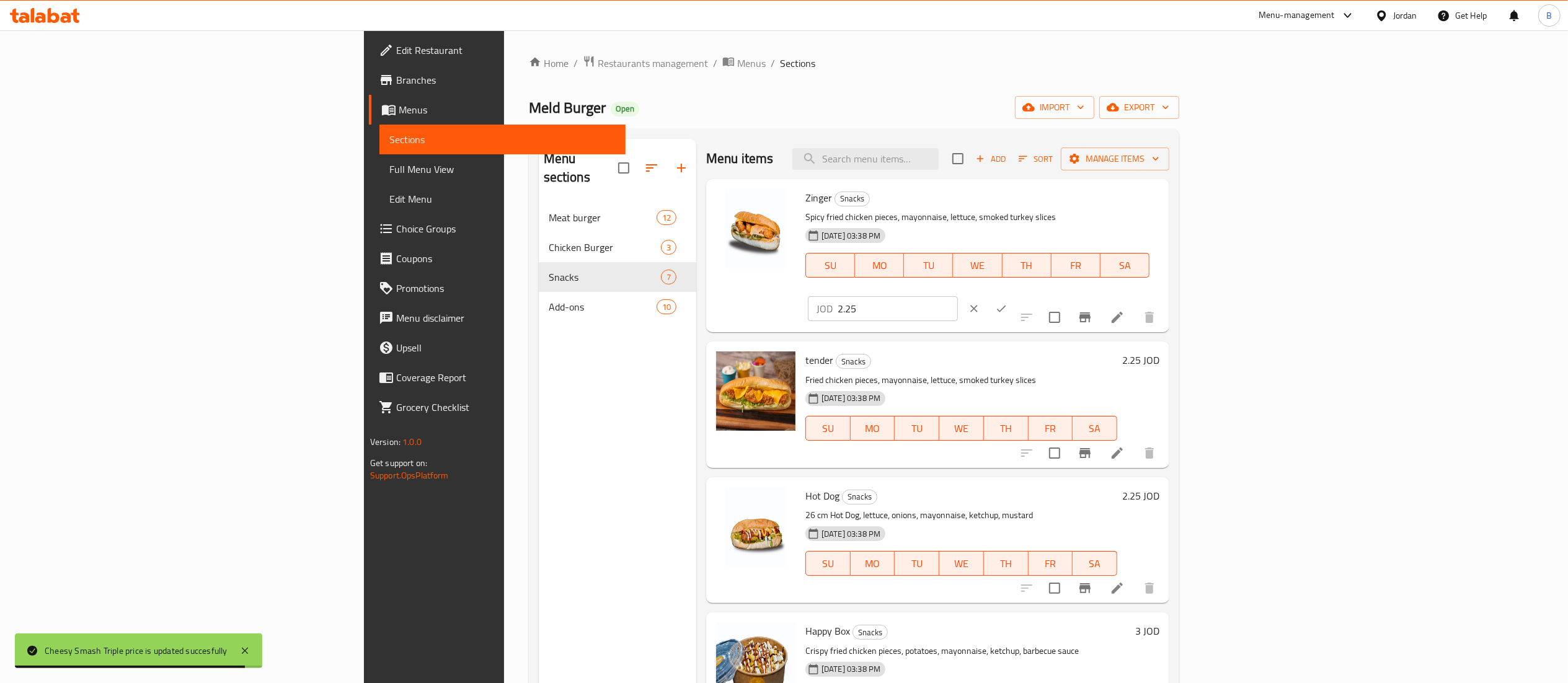
click at [958, 296] on input "2.25" at bounding box center [898, 309] width 120 height 25
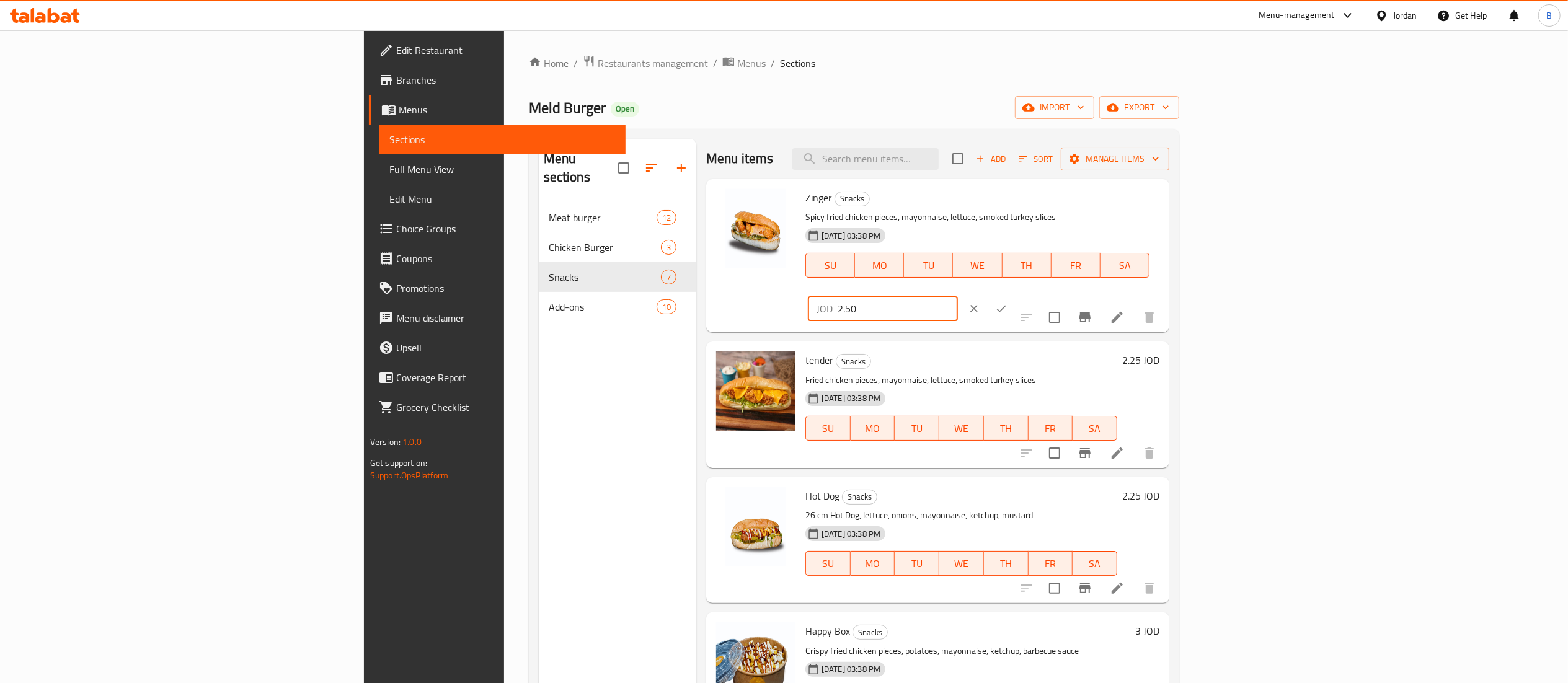
type input "2.50"
click at [1015, 295] on button "ok" at bounding box center [1001, 309] width 28 height 28
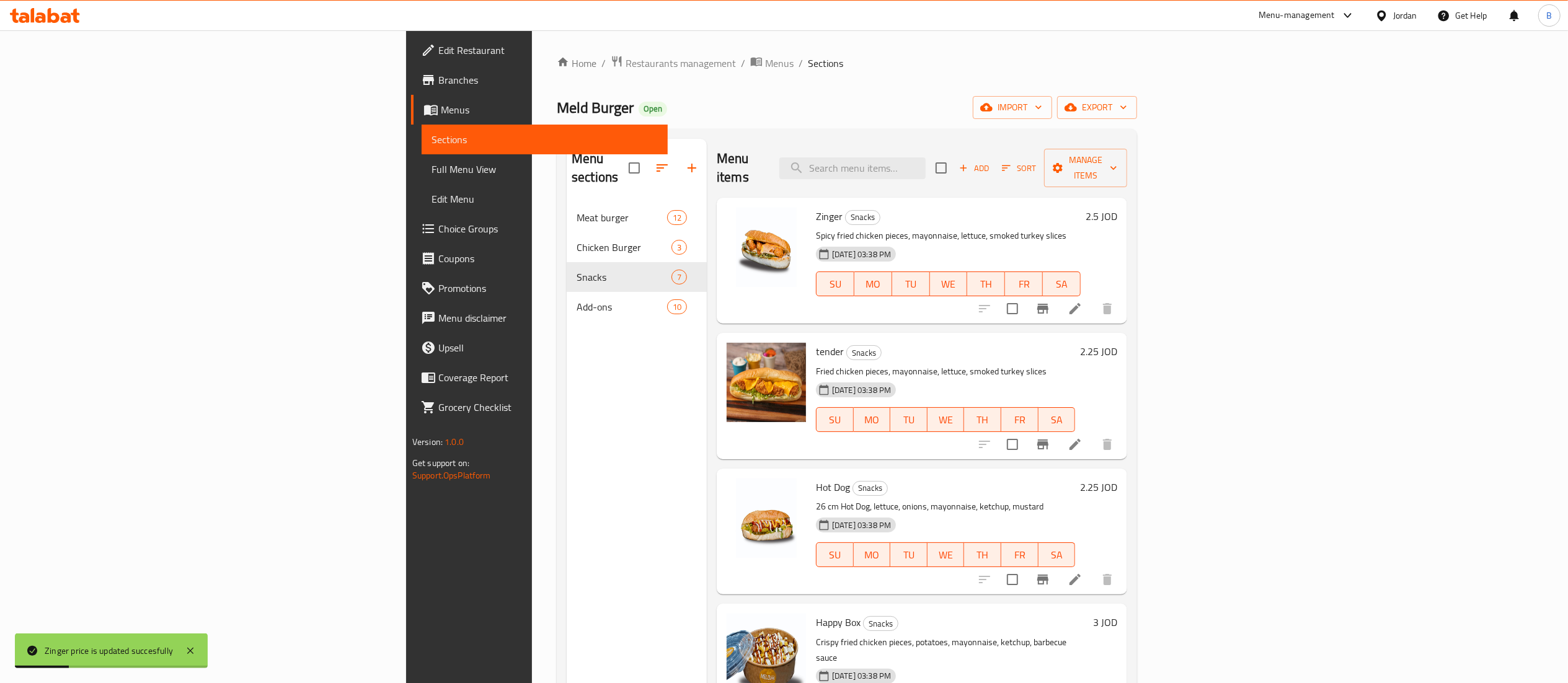
click at [1117, 343] on h6 "2.25 JOD" at bounding box center [1098, 351] width 37 height 17
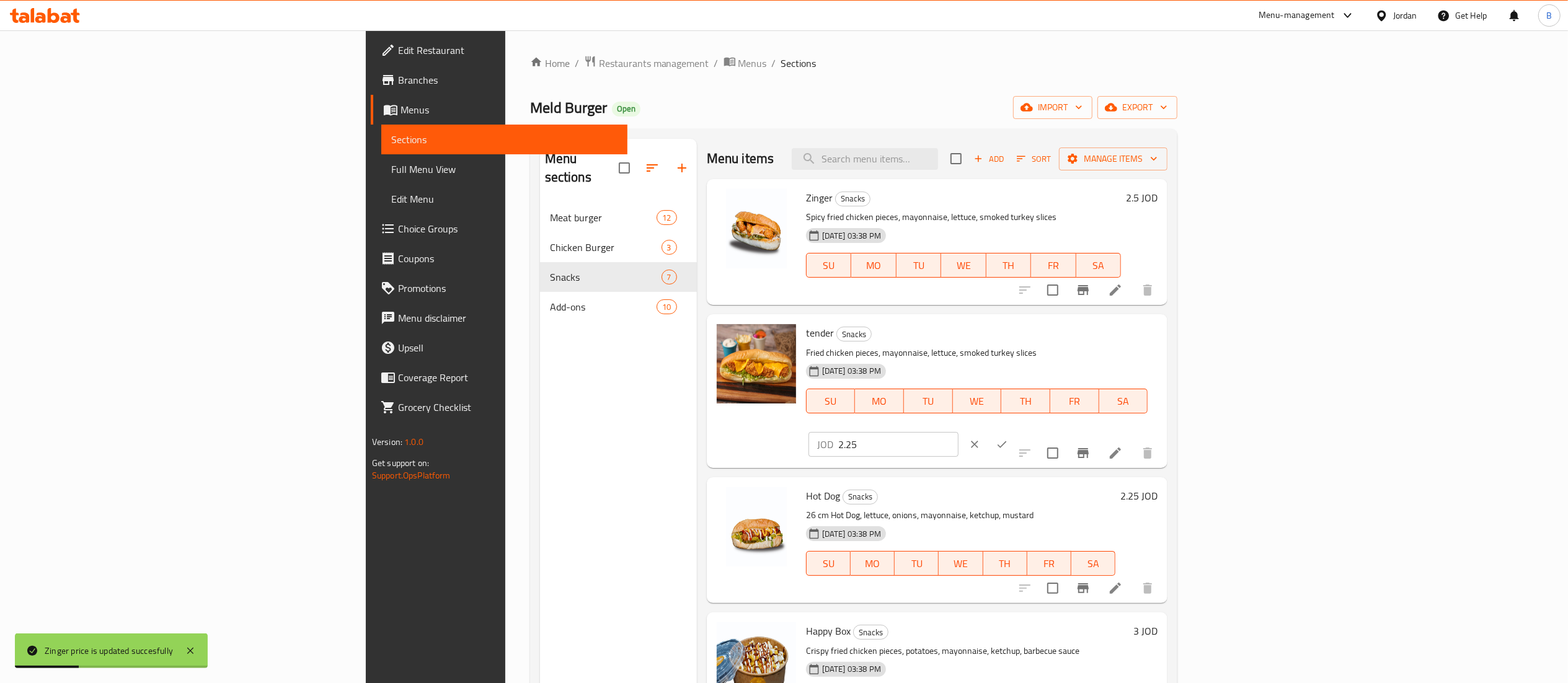
click at [959, 432] on input "2.25" at bounding box center [898, 444] width 120 height 25
type input "2.50"
click at [1016, 431] on button "ok" at bounding box center [1002, 445] width 28 height 28
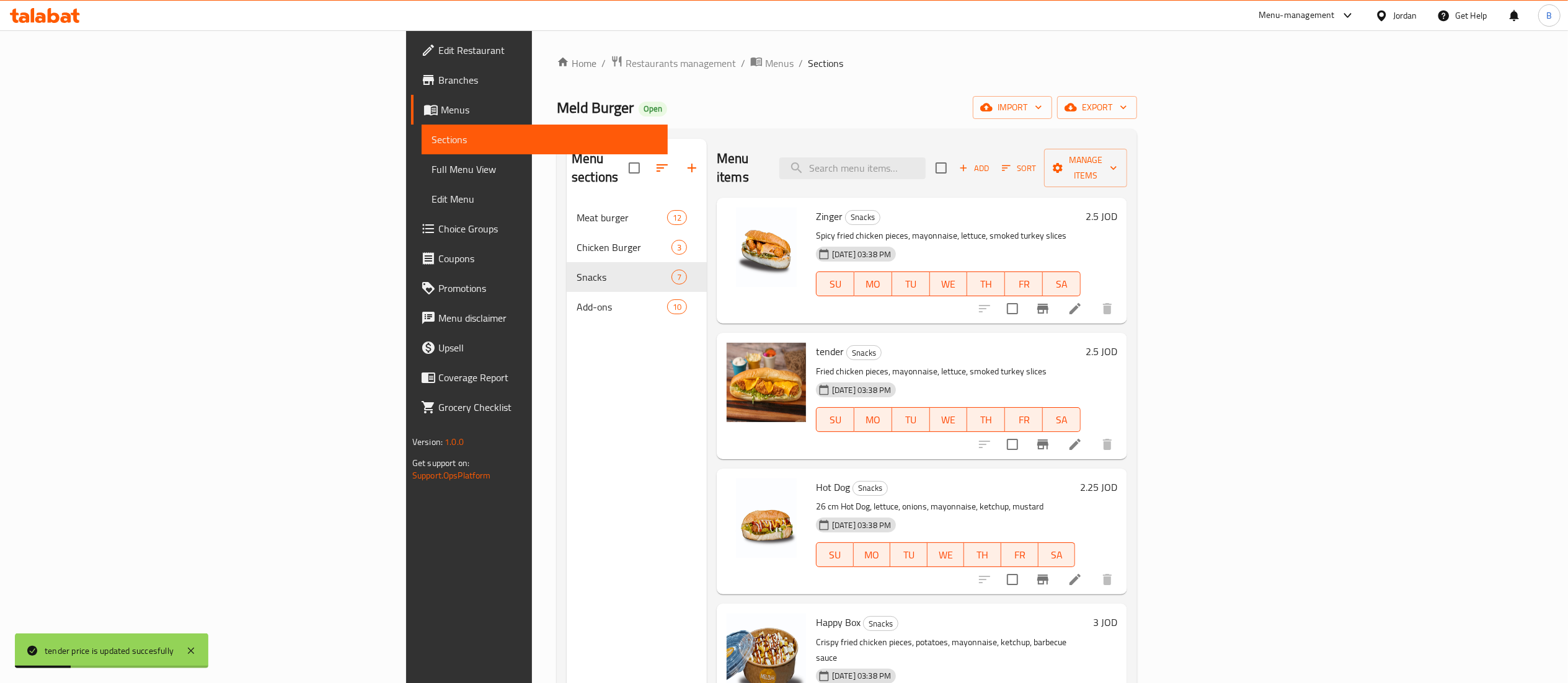
click at [1117, 479] on h6 "2.25 JOD" at bounding box center [1098, 487] width 37 height 17
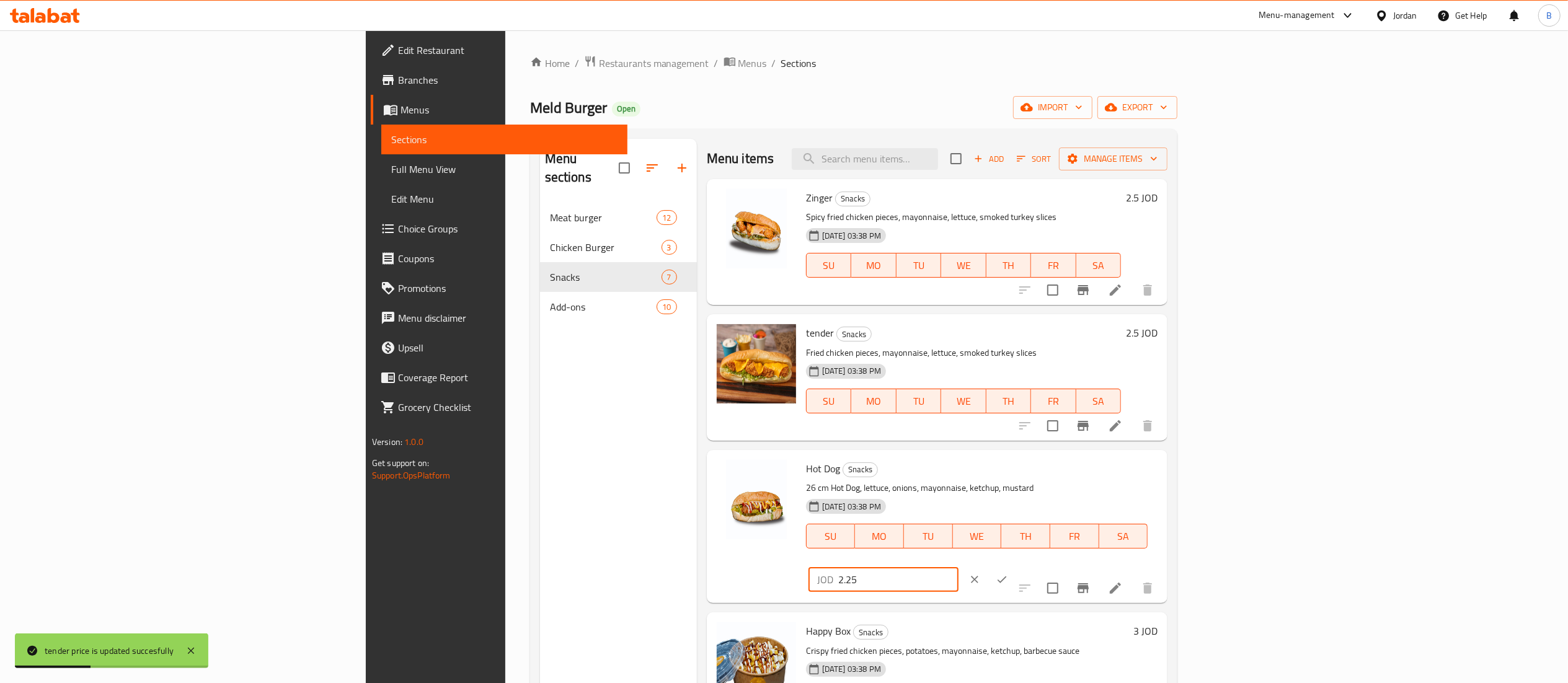
click at [959, 567] on input "2.25" at bounding box center [898, 579] width 120 height 25
type input "2.50"
click at [1008, 573] on icon "ok" at bounding box center [1001, 579] width 12 height 12
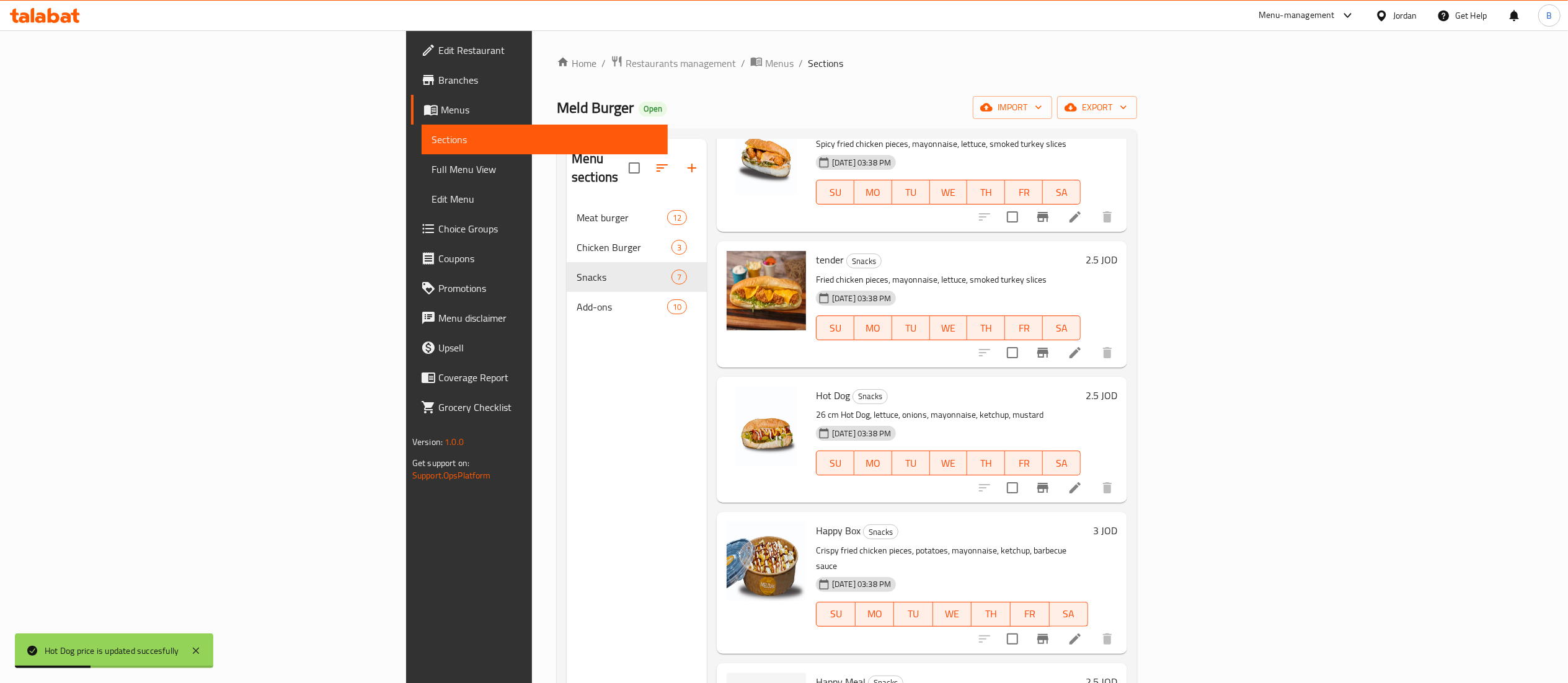
scroll to position [124, 0]
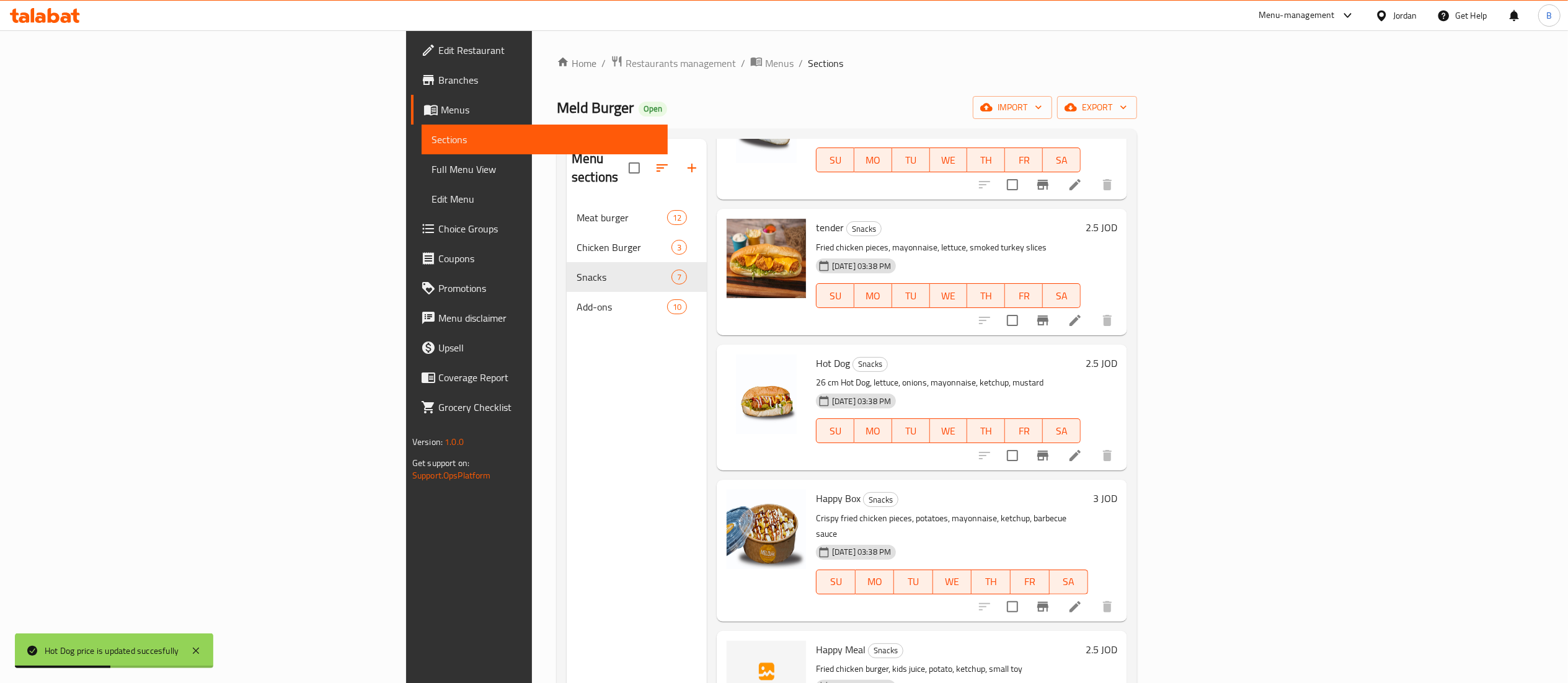
click at [1117, 490] on h6 "3 JOD" at bounding box center [1104, 498] width 24 height 17
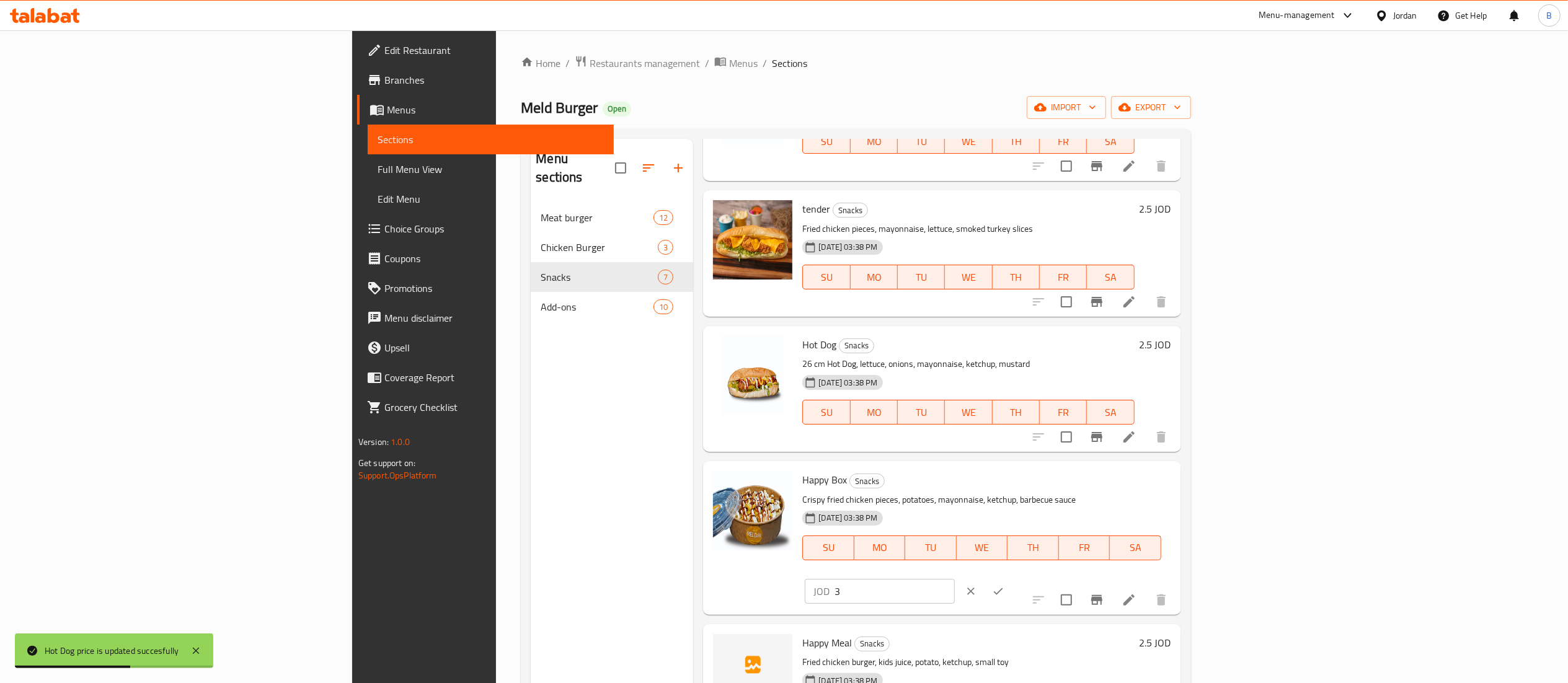
click at [955, 579] on input "3" at bounding box center [895, 591] width 120 height 25
type input "3.25"
click at [1012, 577] on button "ok" at bounding box center [998, 591] width 28 height 28
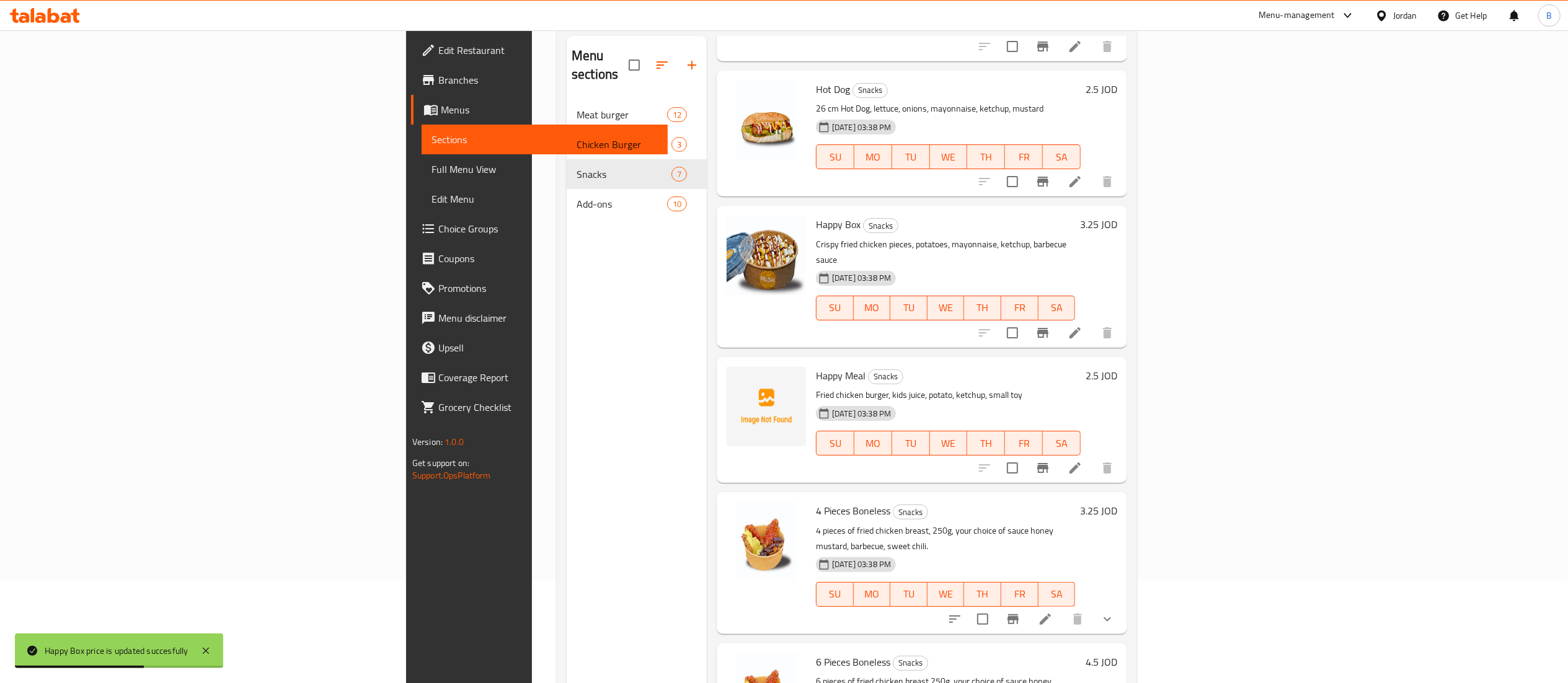
scroll to position [174, 0]
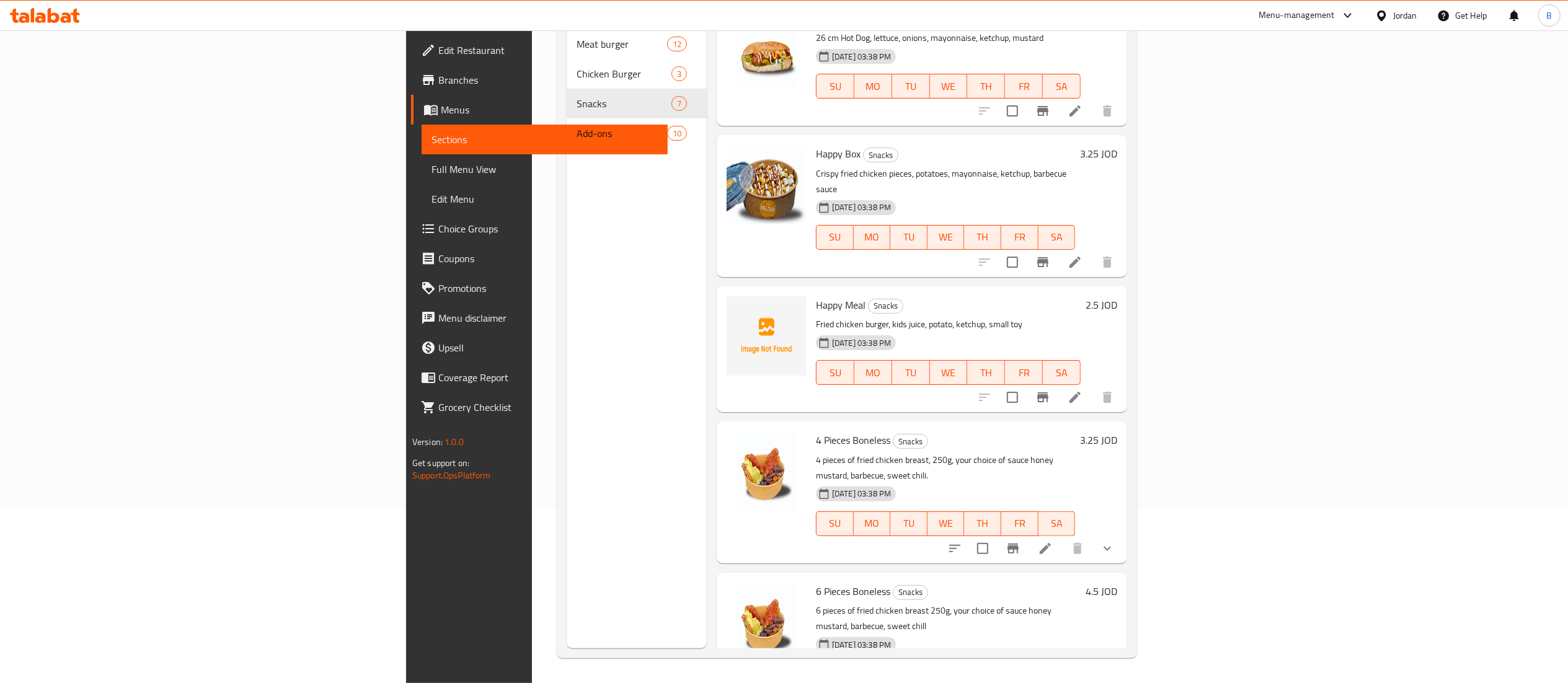
click at [1117, 432] on h6 "3.25 JOD" at bounding box center [1098, 440] width 37 height 17
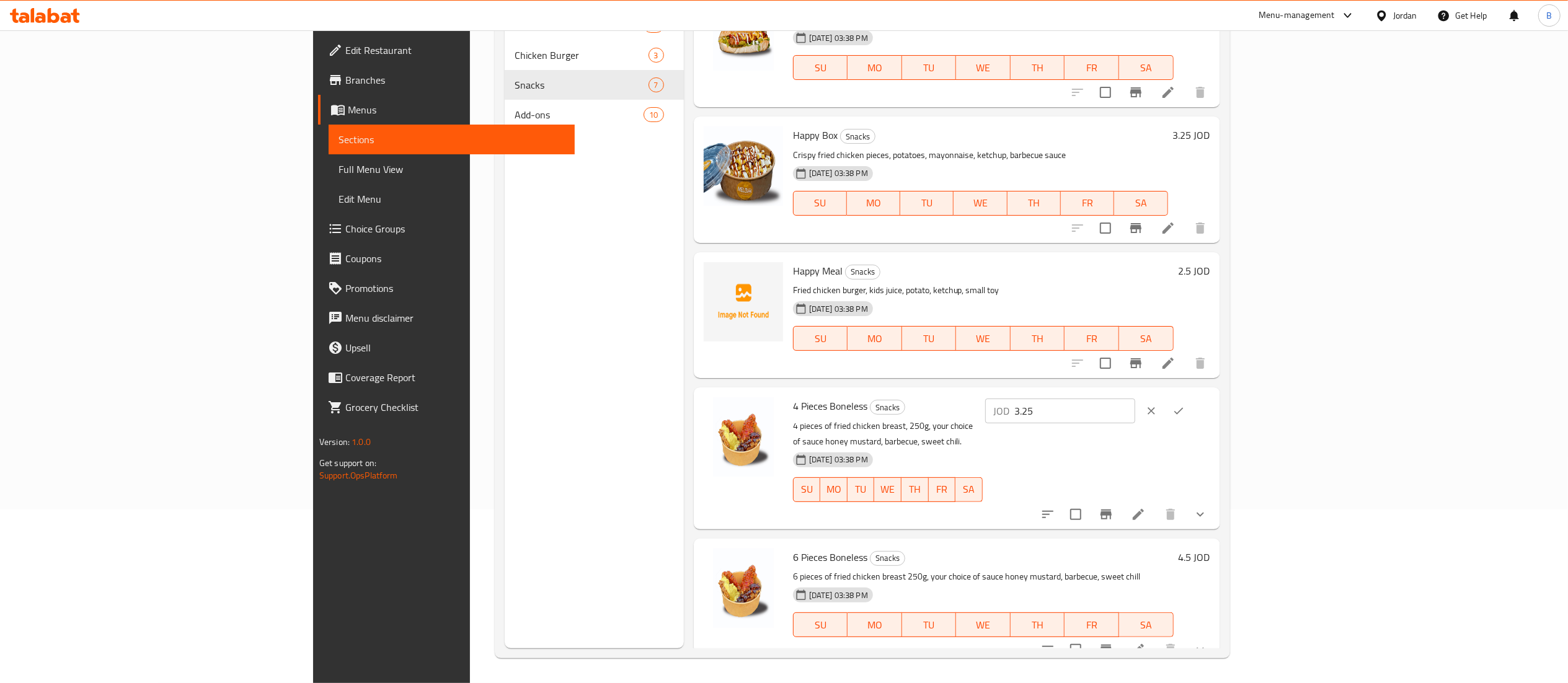
click at [1135, 413] on input "3.25" at bounding box center [1075, 411] width 120 height 25
type input "3.50"
click at [1185, 411] on icon "ok" at bounding box center [1178, 411] width 12 height 12
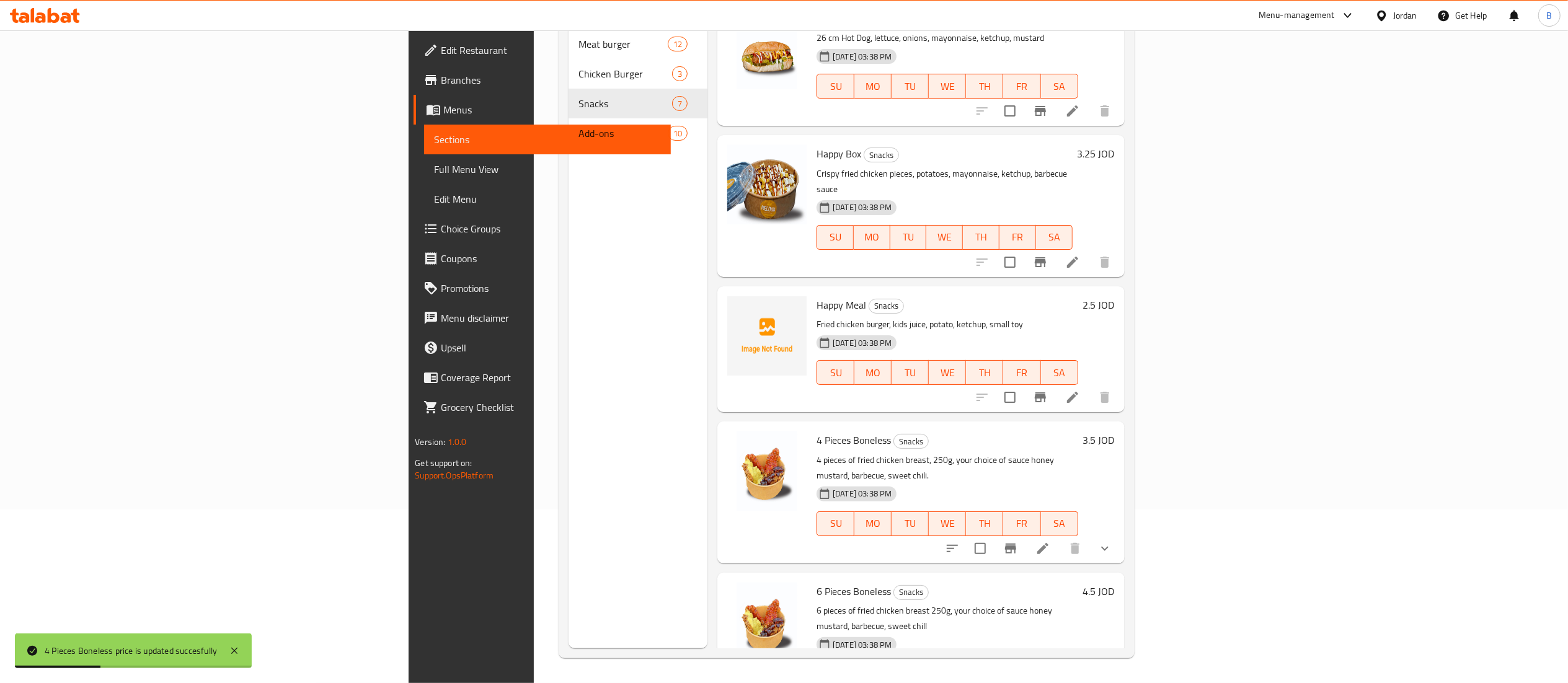
click at [1114, 582] on h6 "4.5 JOD" at bounding box center [1099, 591] width 32 height 17
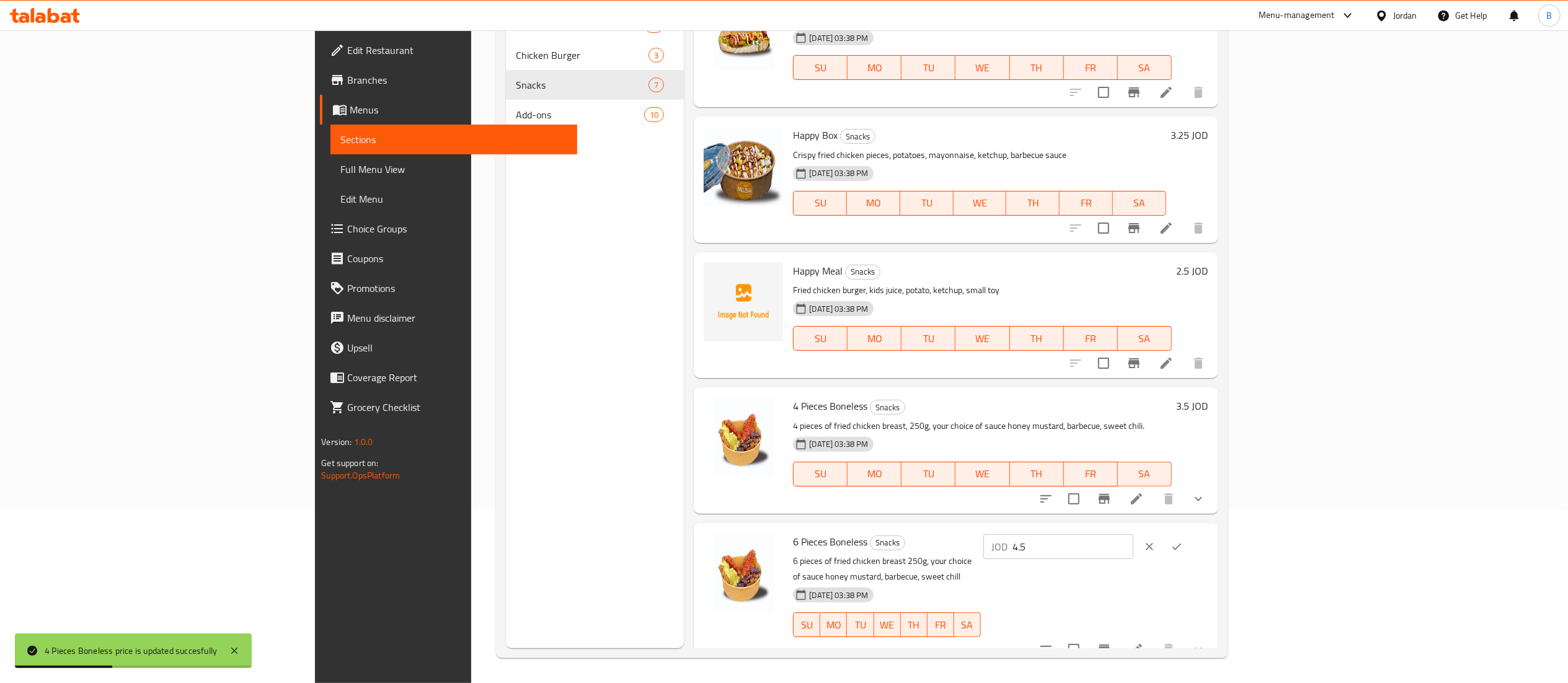
click at [1133, 545] on input "4.5" at bounding box center [1073, 547] width 120 height 25
type input "4.75"
click at [1183, 550] on icon "ok" at bounding box center [1176, 546] width 12 height 12
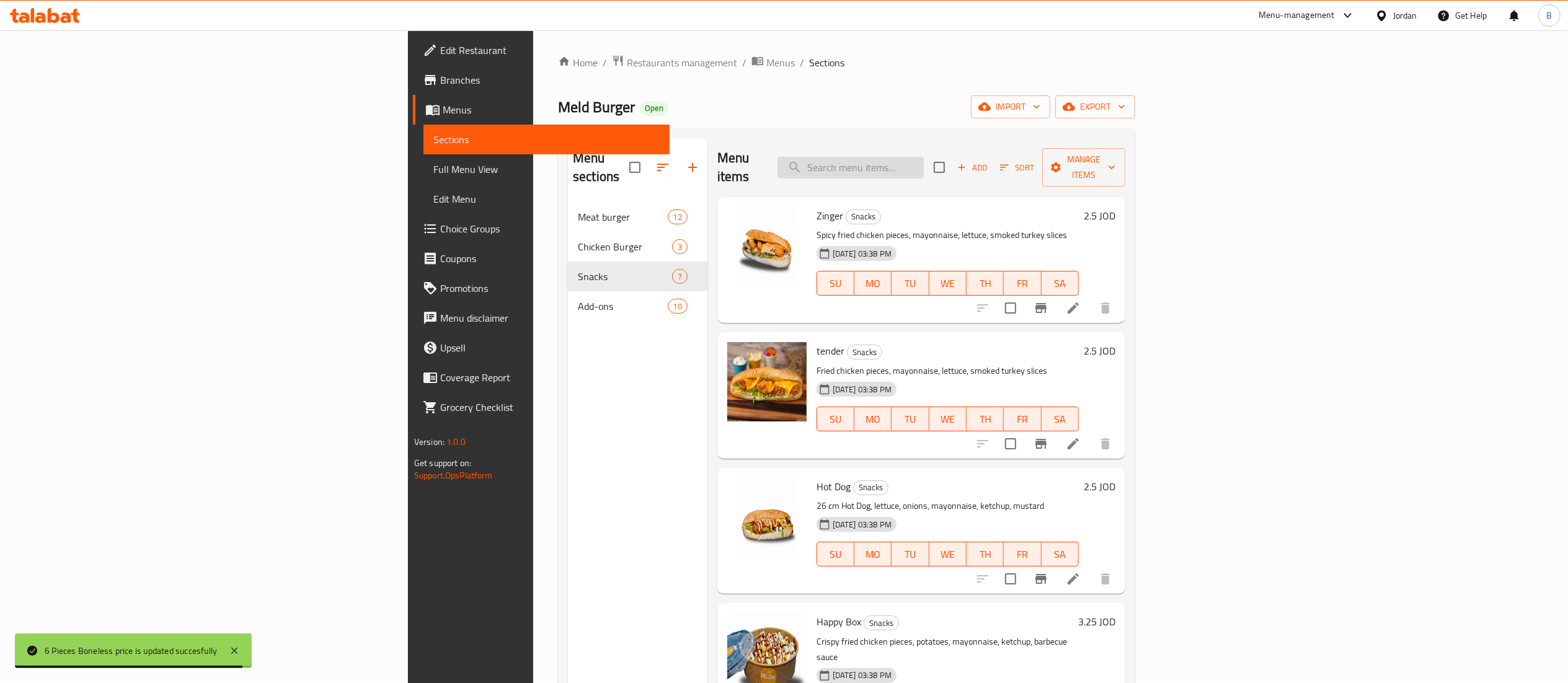
scroll to position [0, 0]
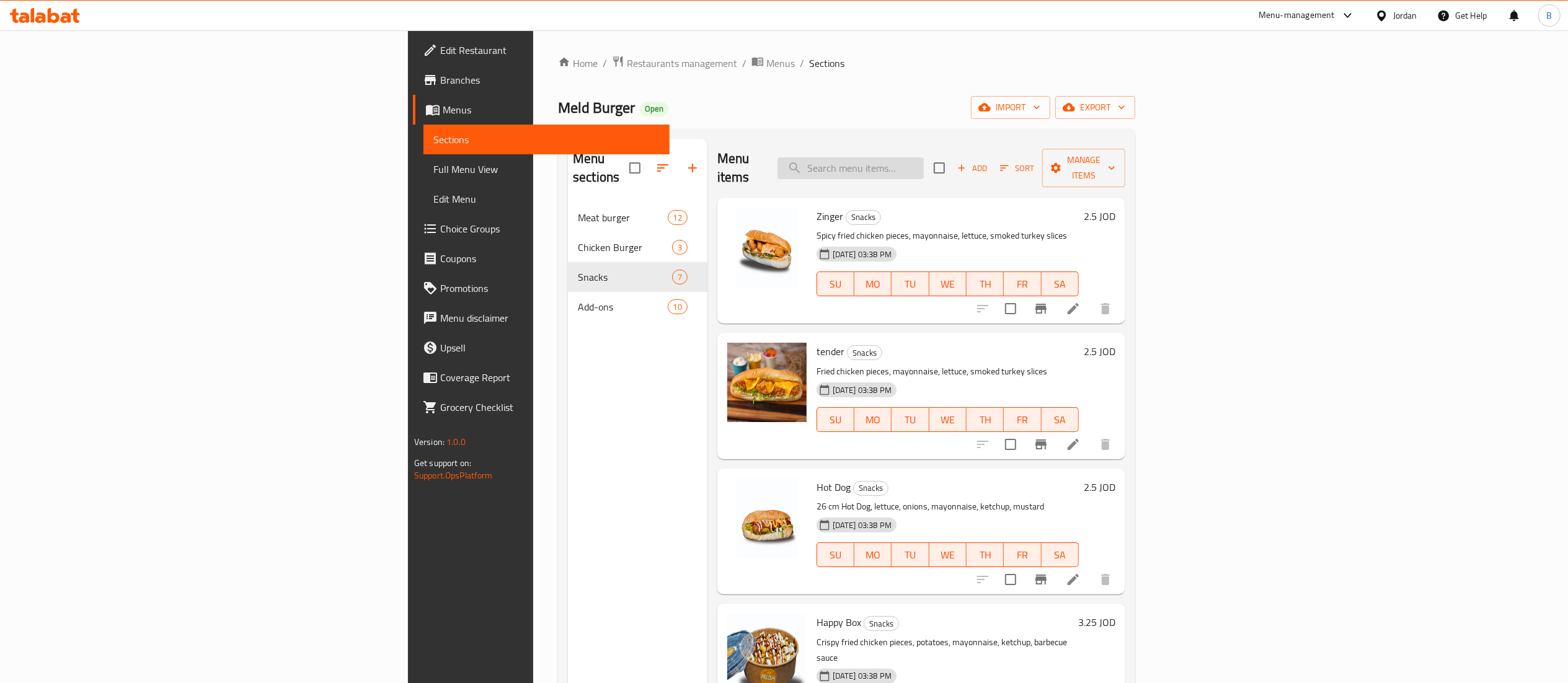
click at [924, 157] on input "search" at bounding box center [851, 168] width 146 height 22
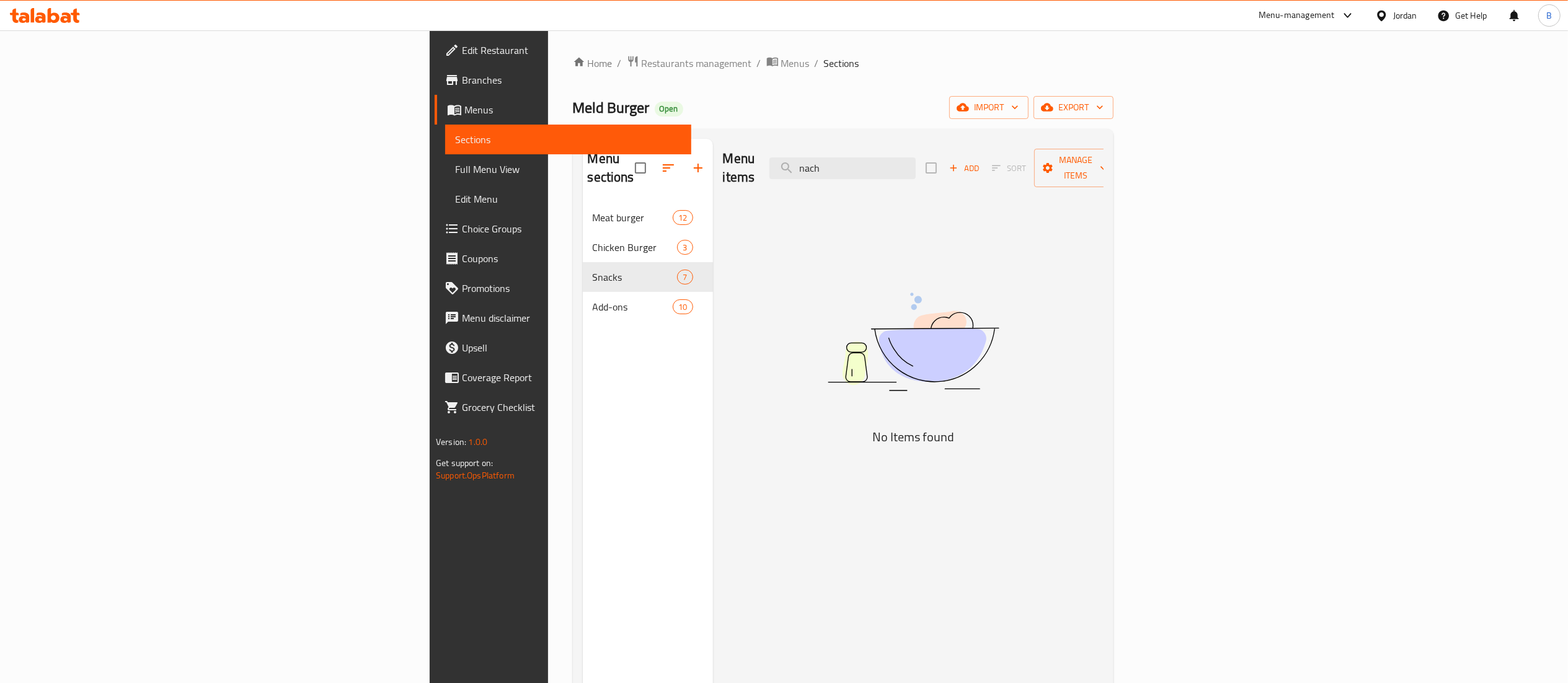
type input "nach"
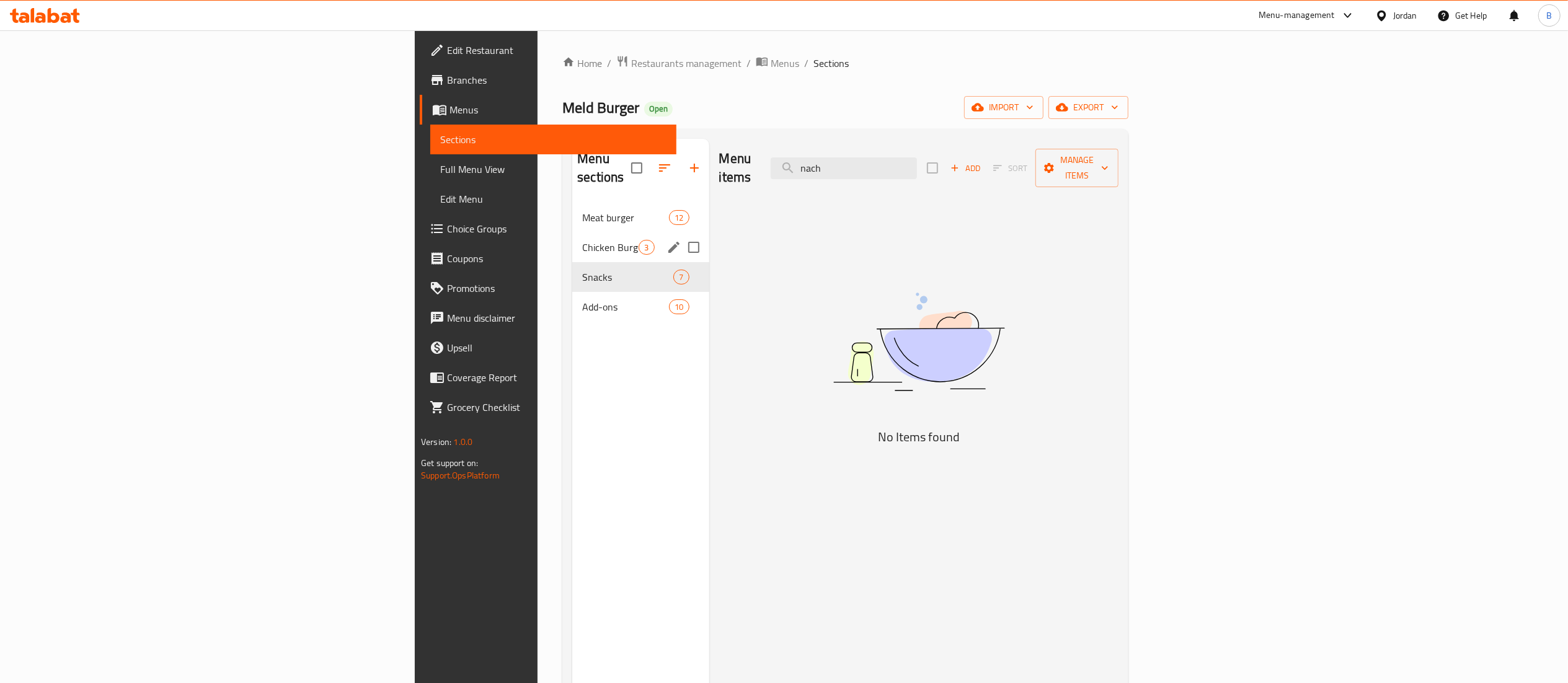
click at [582, 240] on span "Chicken Burger" at bounding box center [610, 247] width 57 height 15
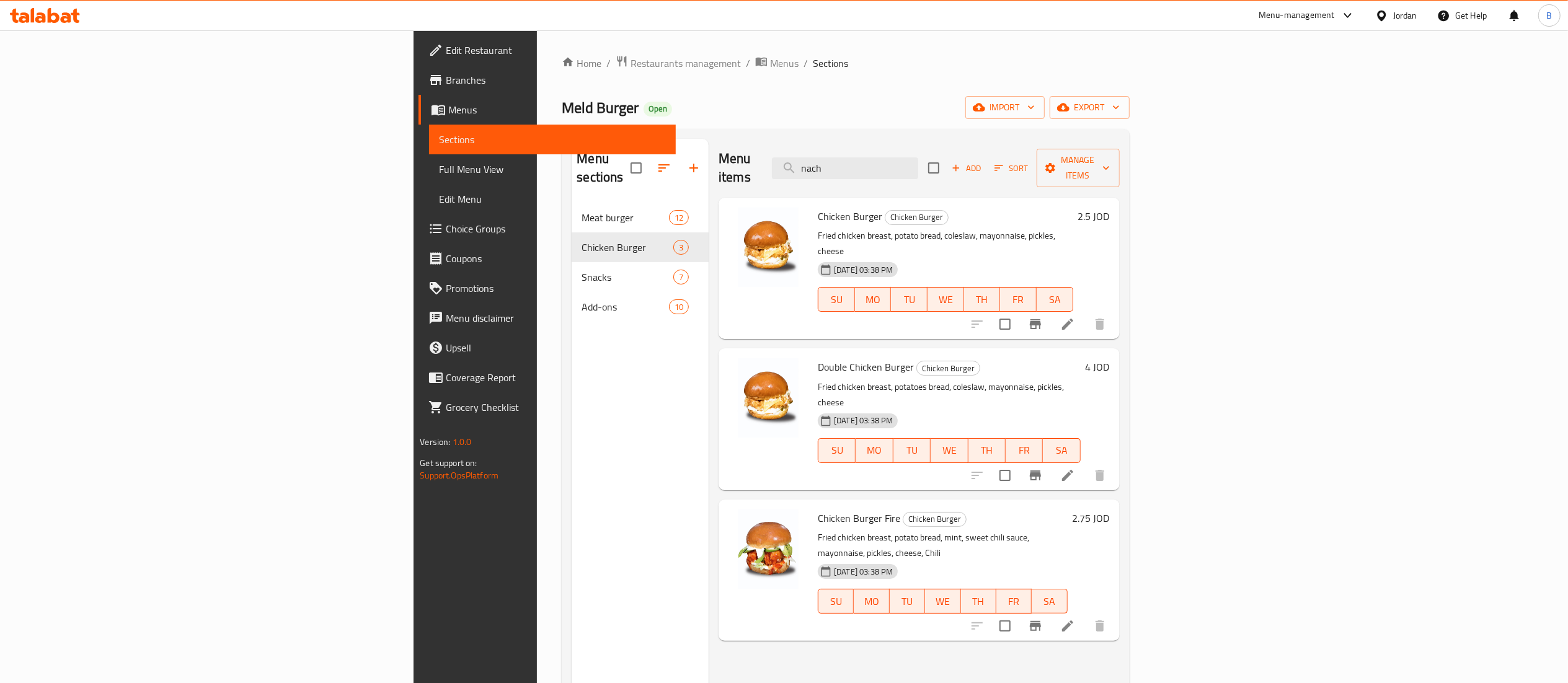
click at [1110, 208] on h6 "2.5 JOD" at bounding box center [1094, 217] width 32 height 17
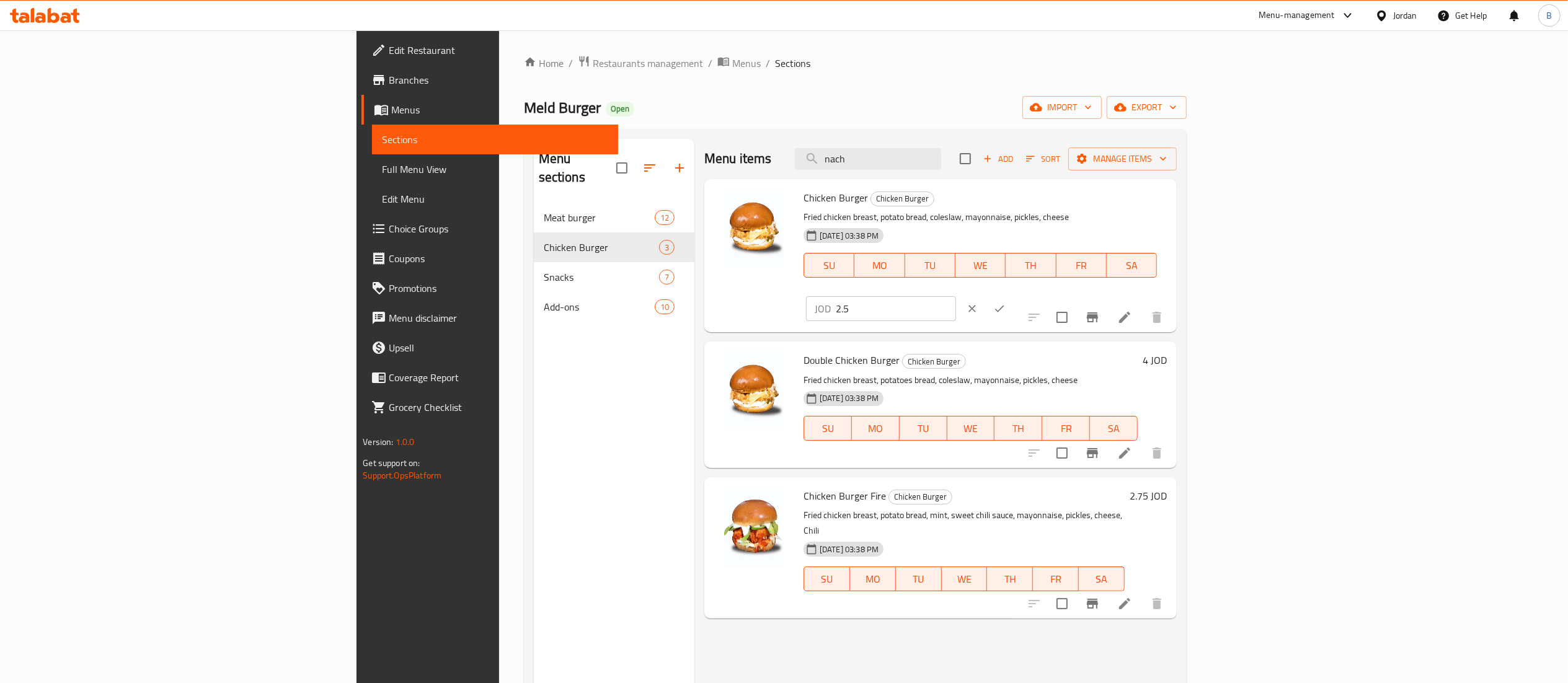
click at [956, 296] on input "2.5" at bounding box center [896, 309] width 120 height 25
type input "2.75"
click at [1013, 295] on button "ok" at bounding box center [999, 309] width 28 height 28
